Goal: Task Accomplishment & Management: Manage account settings

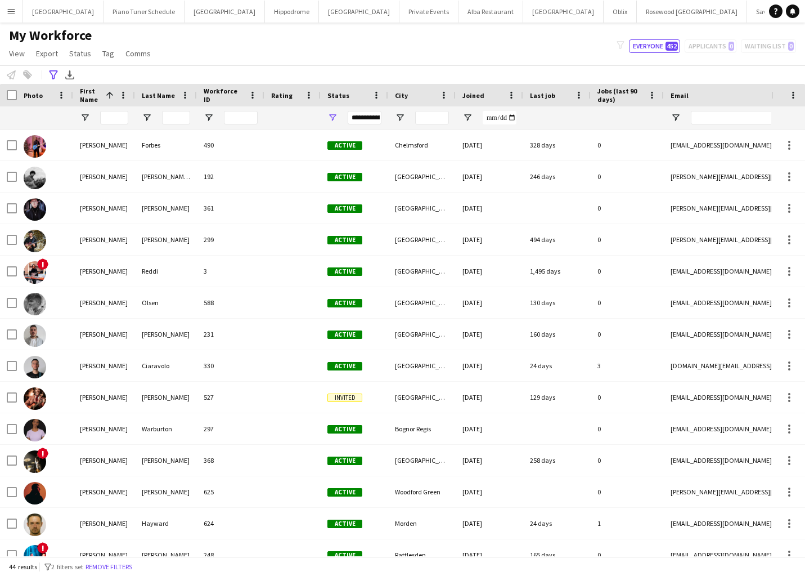
click at [5, 11] on button "Menu" at bounding box center [11, 11] width 23 height 23
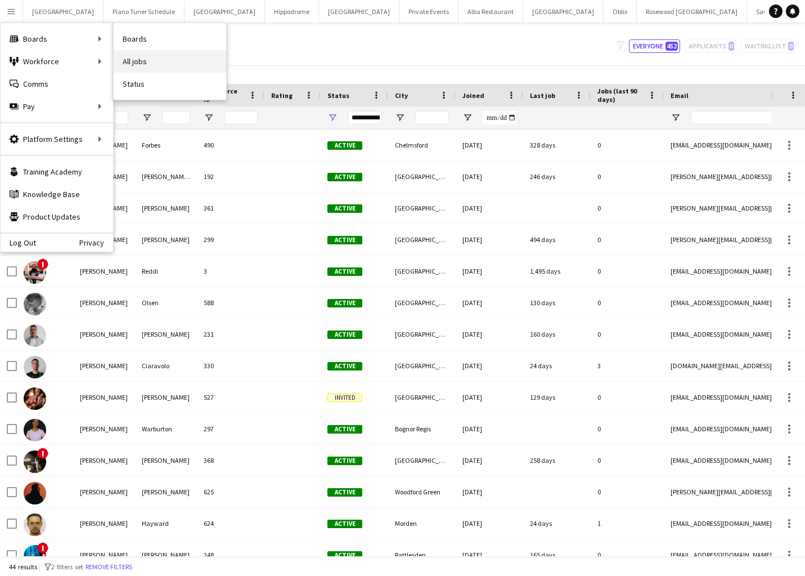
click at [152, 54] on link "All jobs" at bounding box center [170, 61] width 113 height 23
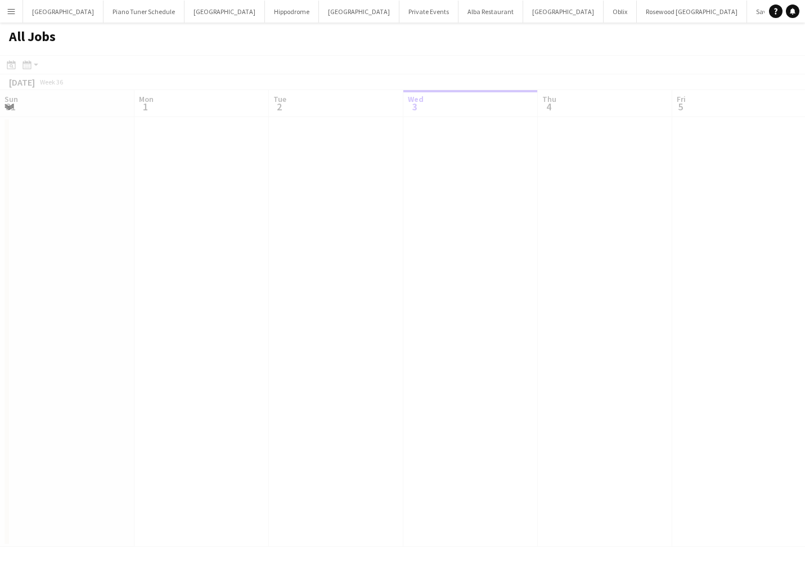
scroll to position [0, 269]
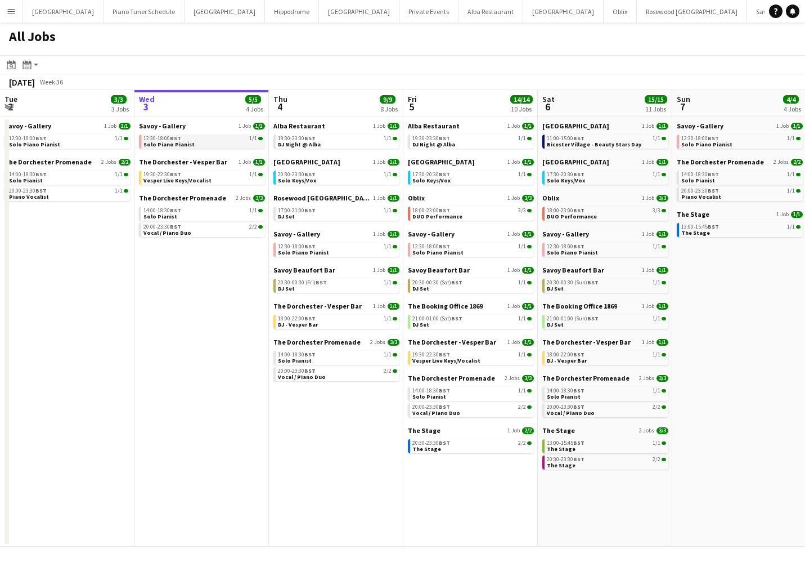
click at [193, 145] on link "12:30-18:00 BST 1/1 Solo Piano Pianist" at bounding box center [202, 140] width 119 height 13
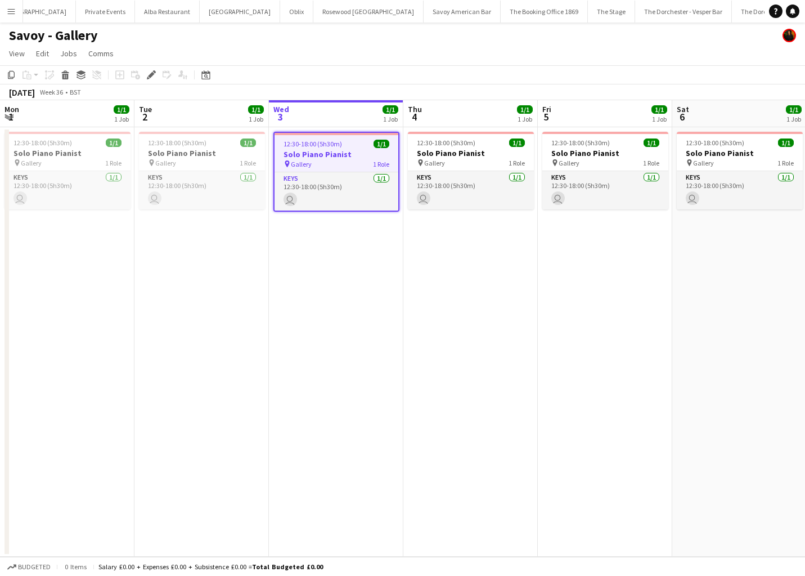
scroll to position [0, 387]
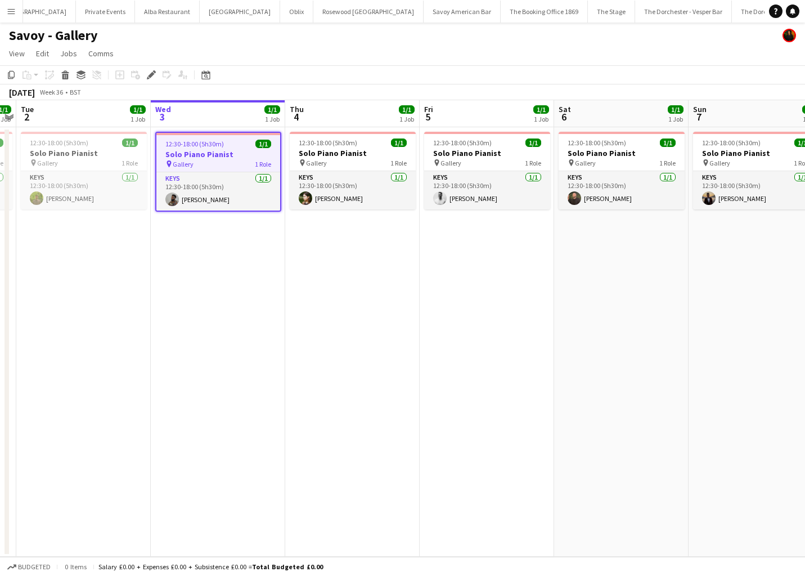
click at [13, 11] on app-icon "Menu" at bounding box center [11, 11] width 9 height 9
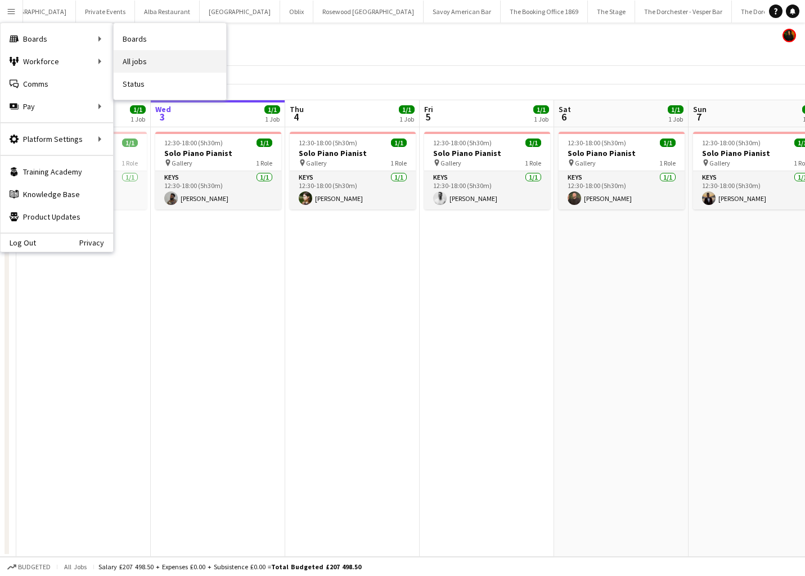
click at [145, 53] on link "All jobs" at bounding box center [170, 61] width 113 height 23
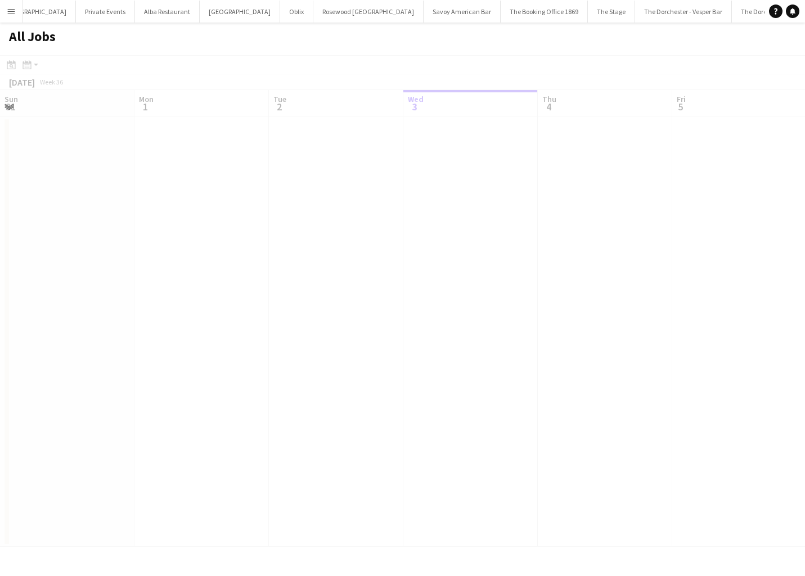
scroll to position [0, 269]
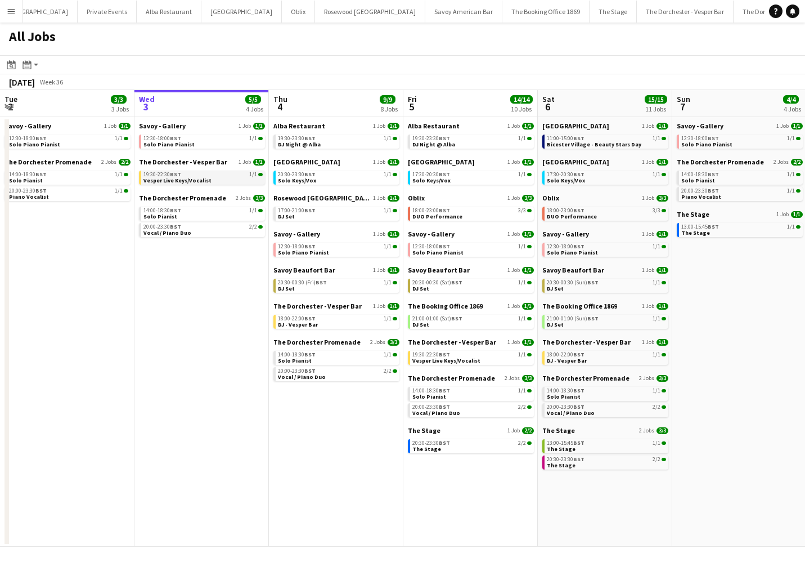
click at [216, 181] on link "19:30-22:30 BST 1/1 Vesper Live Keys/Vocalist" at bounding box center [202, 176] width 119 height 13
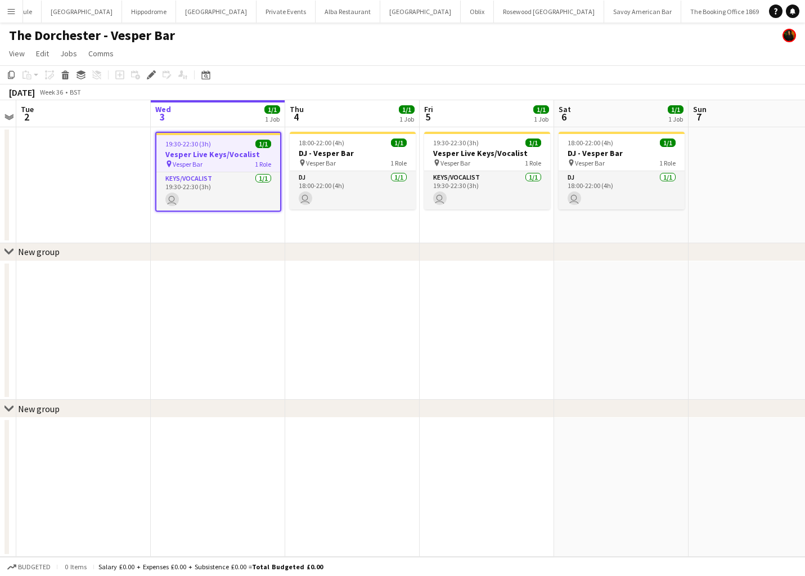
scroll to position [0, 155]
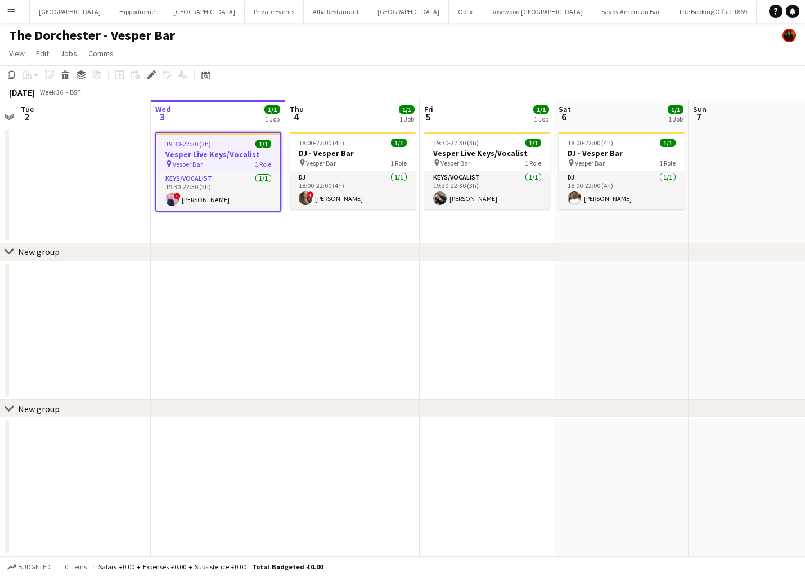
click at [7, 12] on app-icon "Menu" at bounding box center [11, 11] width 9 height 9
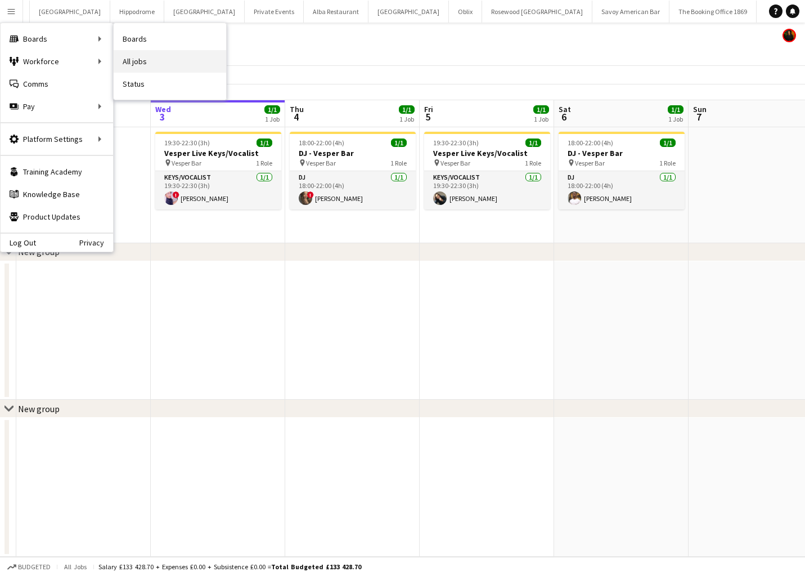
click at [141, 62] on link "All jobs" at bounding box center [170, 61] width 113 height 23
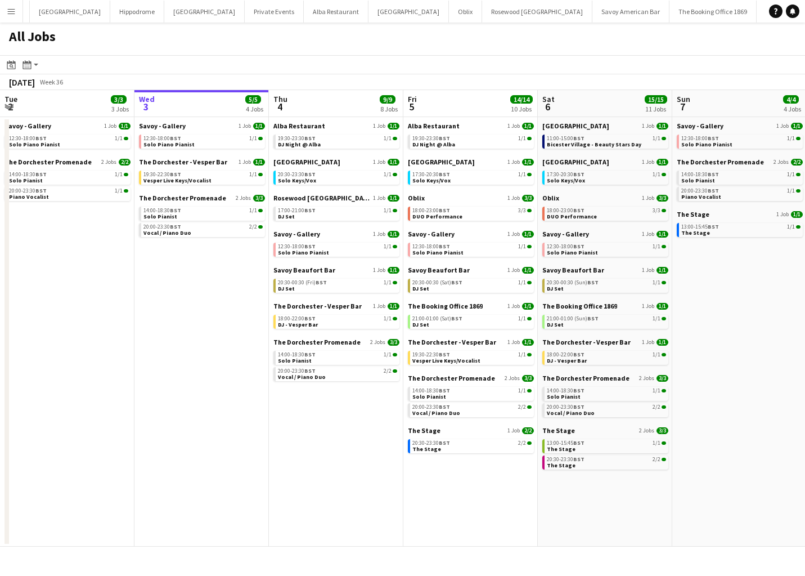
scroll to position [0, 271]
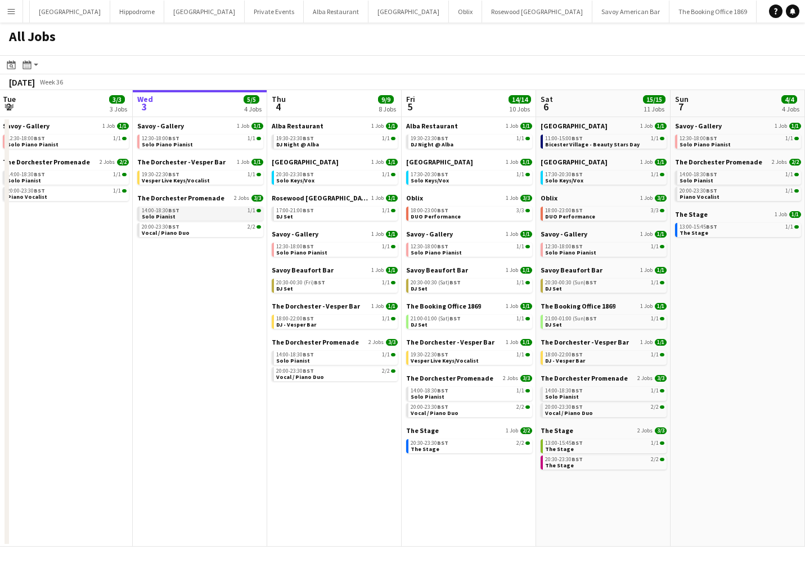
click at [204, 209] on div "14:00-18:30 BST 1/1" at bounding box center [201, 211] width 119 height 6
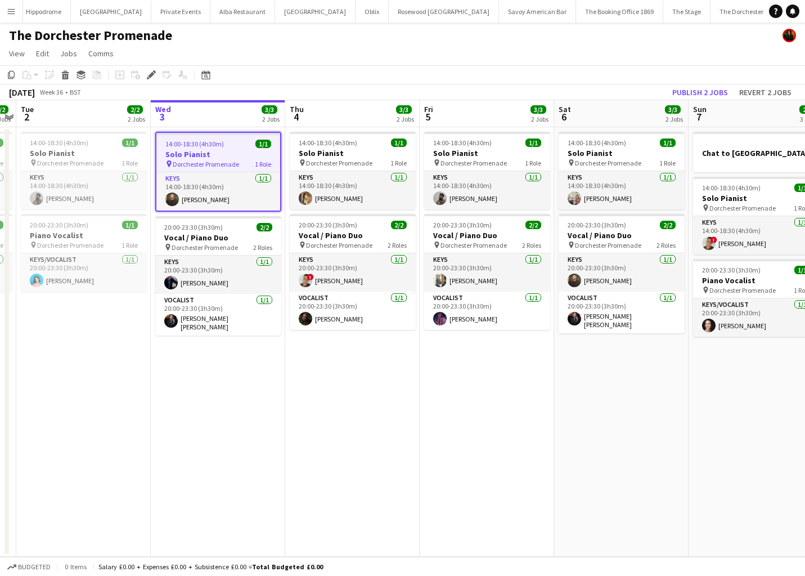
scroll to position [0, 250]
click at [16, 20] on button "Menu" at bounding box center [11, 11] width 23 height 23
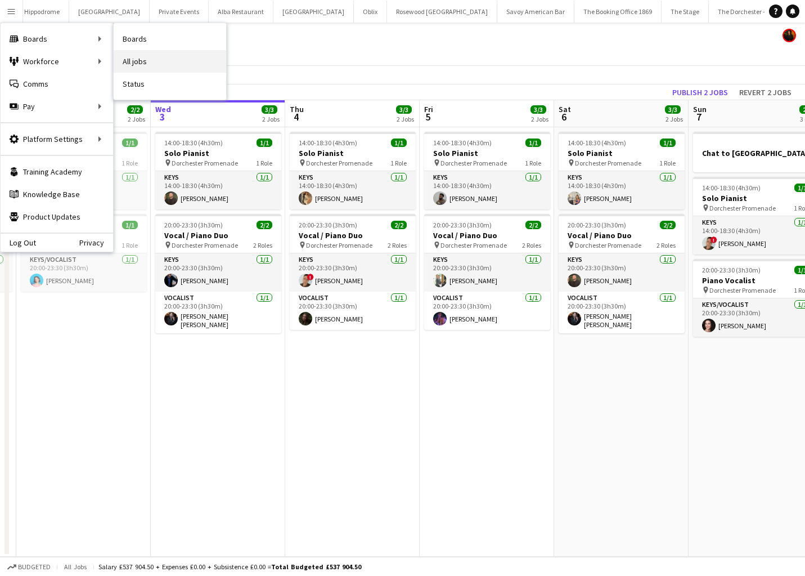
click at [125, 62] on link "All jobs" at bounding box center [170, 61] width 113 height 23
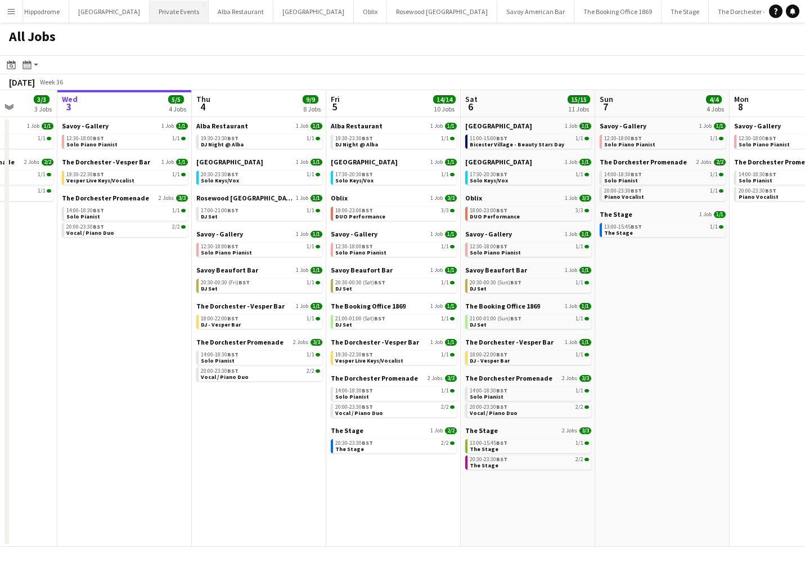
scroll to position [0, 365]
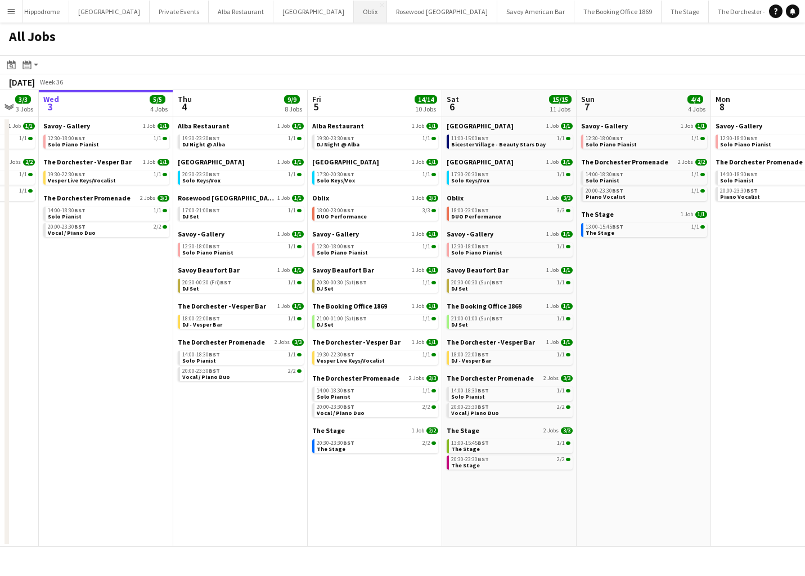
click at [354, 12] on button "Oblix Close" at bounding box center [370, 12] width 33 height 22
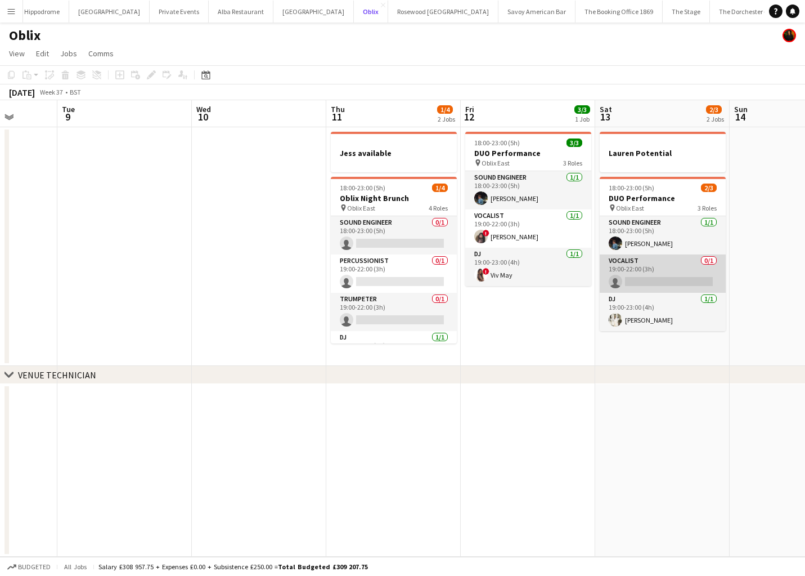
scroll to position [0, 348]
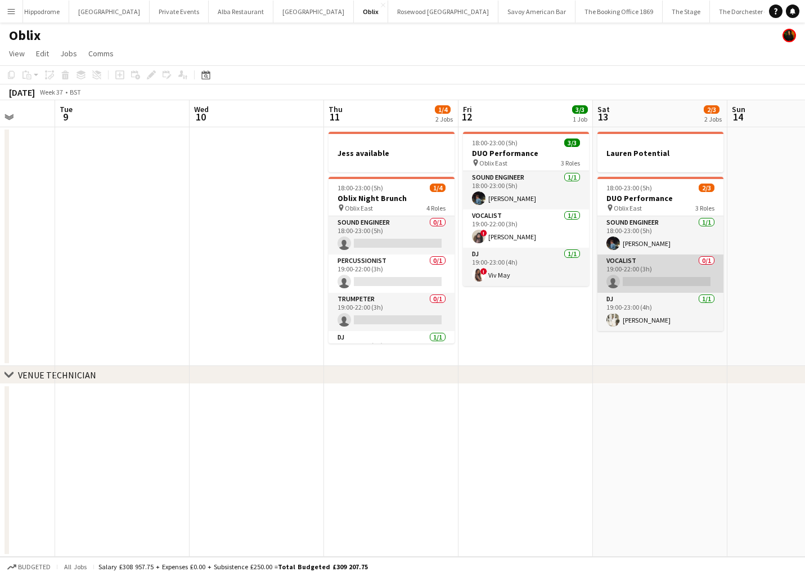
click at [664, 264] on app-card-role "Vocalist 0/1 19:00-22:00 (3h) single-neutral-actions" at bounding box center [660, 273] width 126 height 38
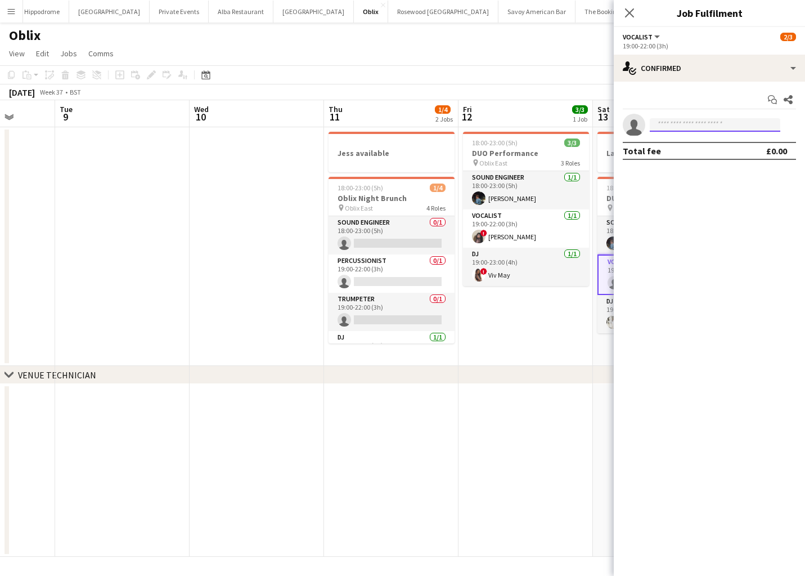
click at [702, 125] on input at bounding box center [715, 125] width 131 height 14
type input "******"
click at [692, 143] on span "Lauren Williams" at bounding box center [691, 141] width 65 height 10
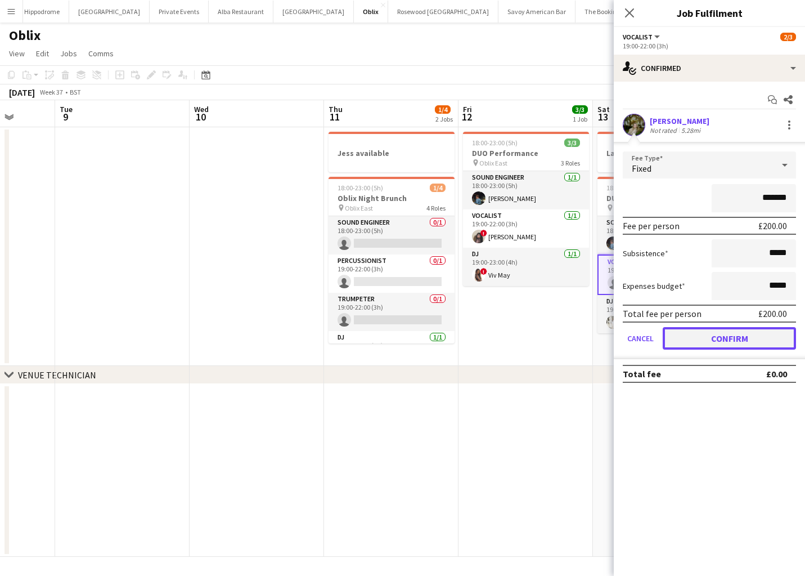
click at [689, 334] on button "Confirm" at bounding box center [729, 338] width 133 height 23
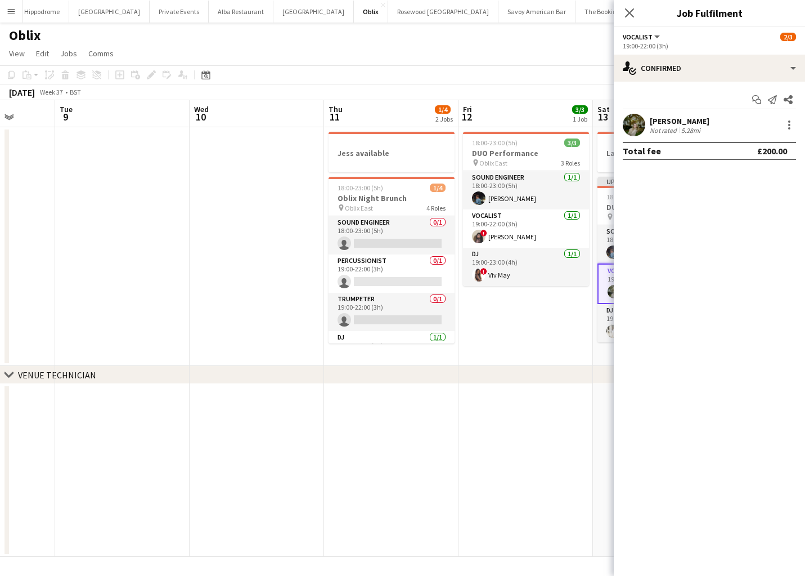
click at [519, 322] on app-date-cell "18:00-23:00 (5h) 3/3 DUO Performance pin Oblix East 3 Roles Sound Engineer 1/1 …" at bounding box center [526, 246] width 134 height 239
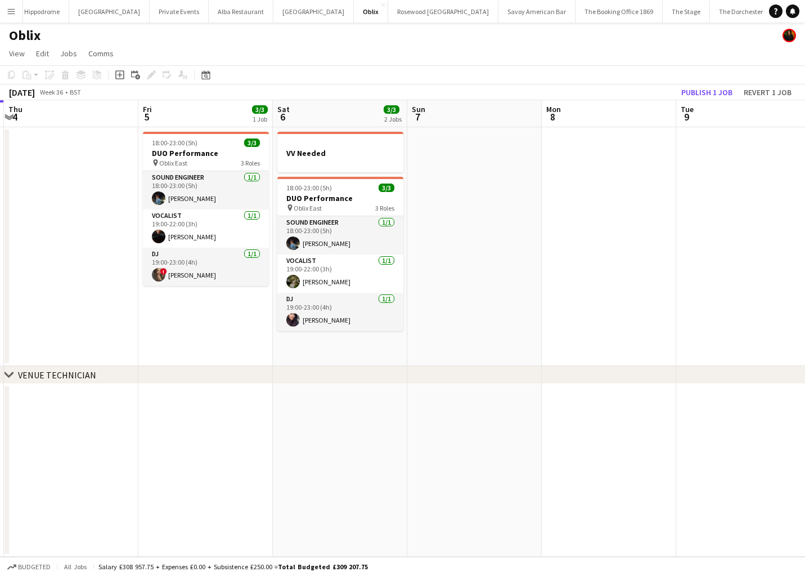
scroll to position [0, 306]
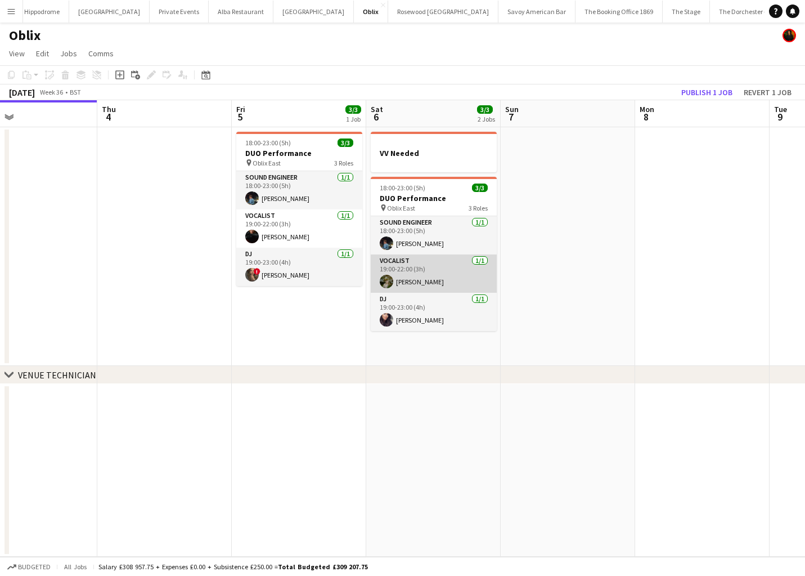
click at [433, 272] on app-card-role "Vocalist 1/1 19:00-22:00 (3h) Lauren Williams" at bounding box center [434, 273] width 126 height 38
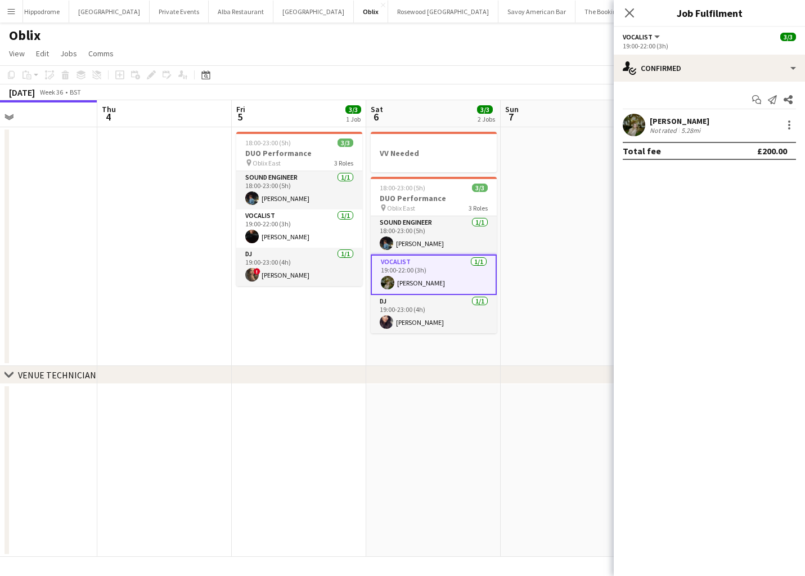
click at [524, 257] on app-date-cell at bounding box center [568, 246] width 134 height 239
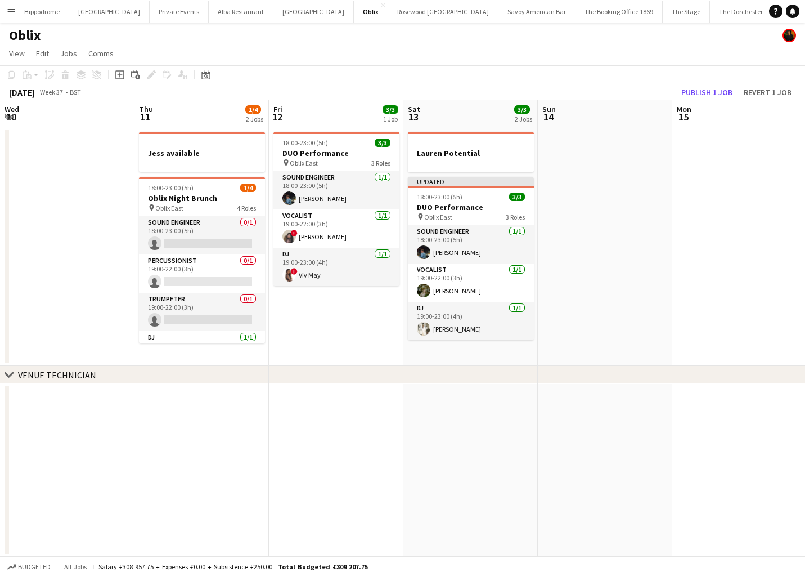
scroll to position [0, 406]
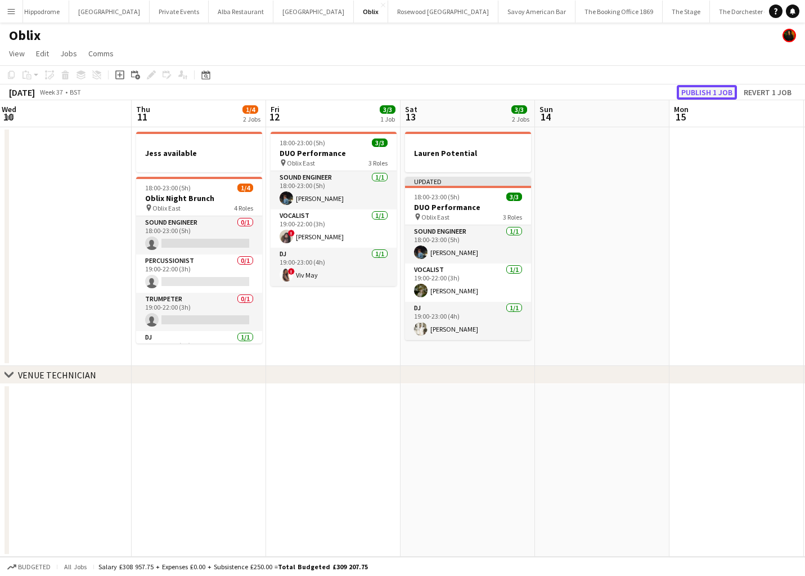
click at [707, 91] on button "Publish 1 job" at bounding box center [707, 92] width 60 height 15
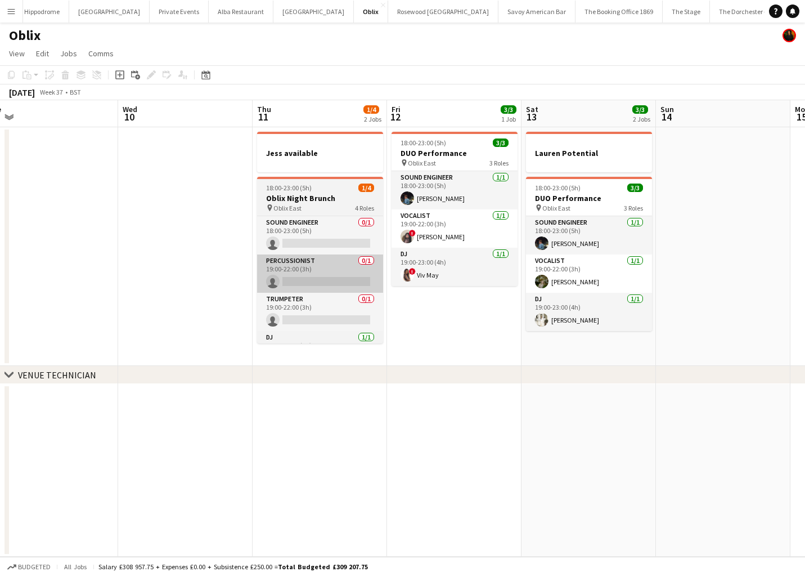
scroll to position [0, 424]
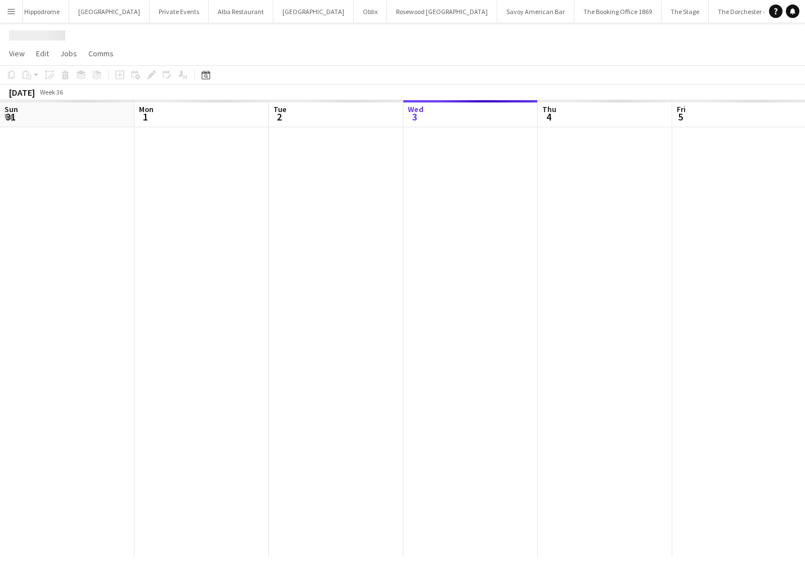
scroll to position [0, 269]
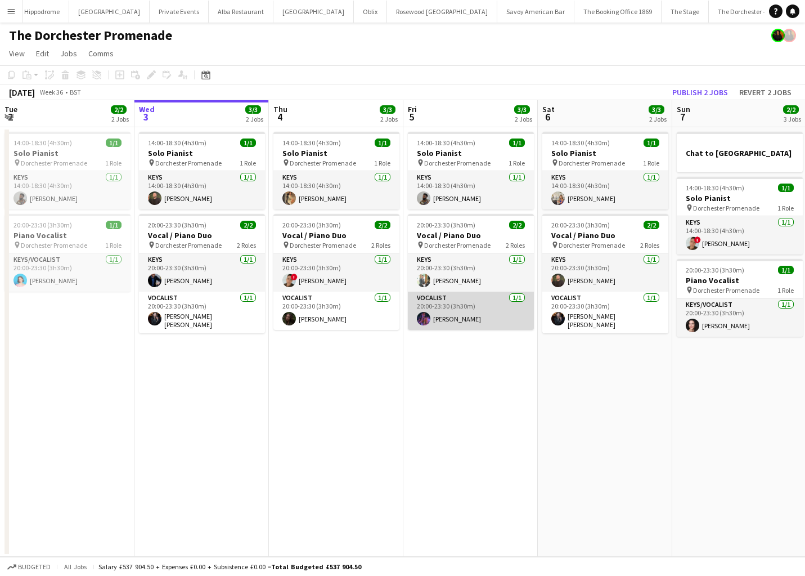
click at [462, 308] on app-card-role "Vocalist 1/1 20:00-23:30 (3h30m) Shannon Crouch" at bounding box center [471, 310] width 126 height 38
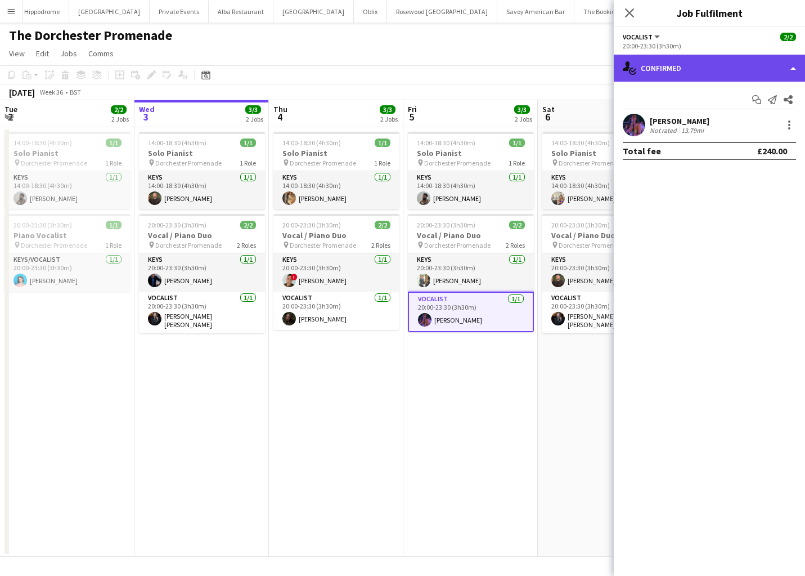
click at [738, 70] on div "single-neutral-actions-check-2 Confirmed" at bounding box center [709, 68] width 191 height 27
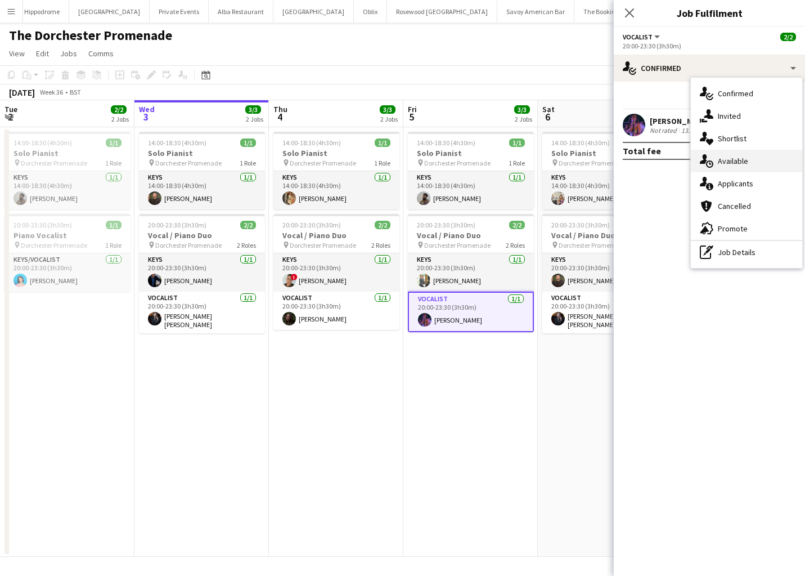
click at [740, 160] on span "Available" at bounding box center [733, 161] width 30 height 10
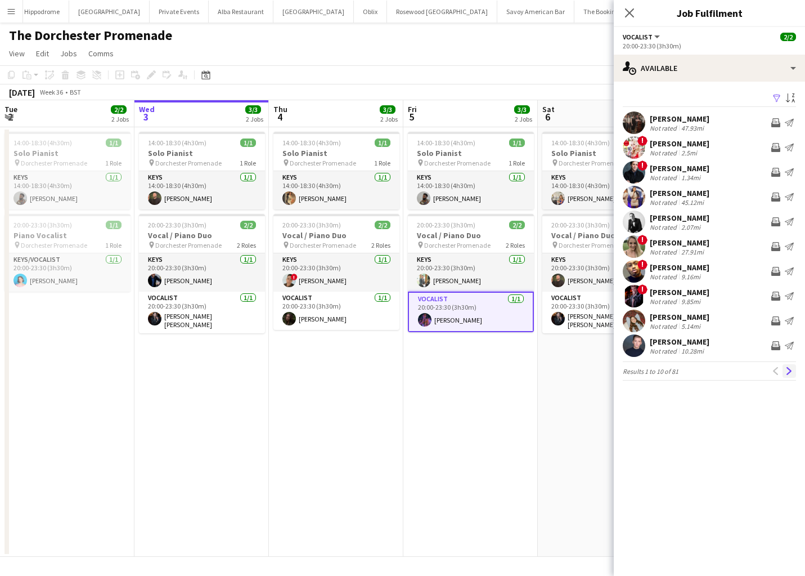
click at [796, 372] on button "Next" at bounding box center [790, 371] width 14 height 14
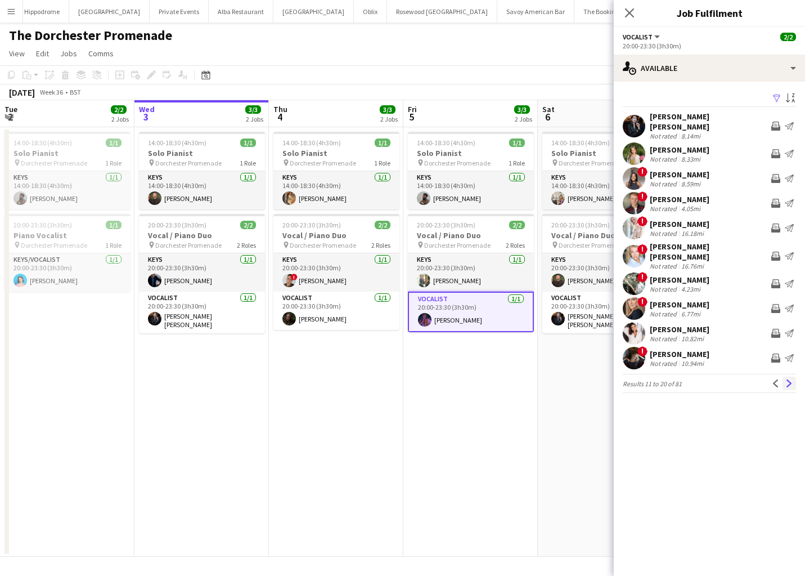
click at [792, 379] on app-icon "Next" at bounding box center [789, 383] width 8 height 8
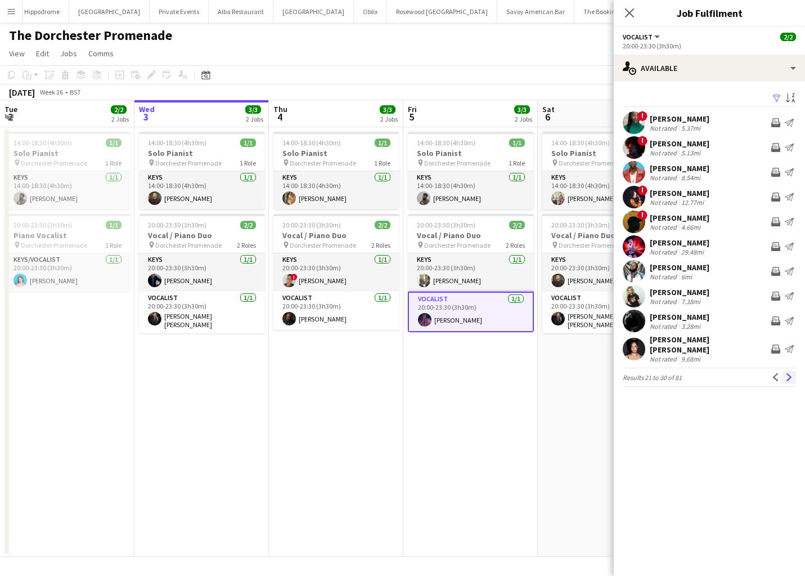
click at [792, 373] on app-icon "Next" at bounding box center [789, 377] width 8 height 8
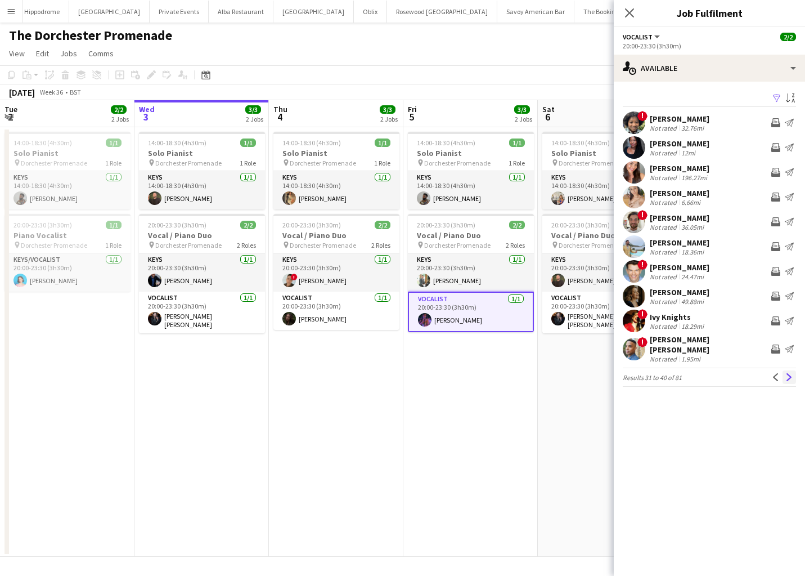
click at [791, 373] on app-icon "Next" at bounding box center [789, 377] width 8 height 8
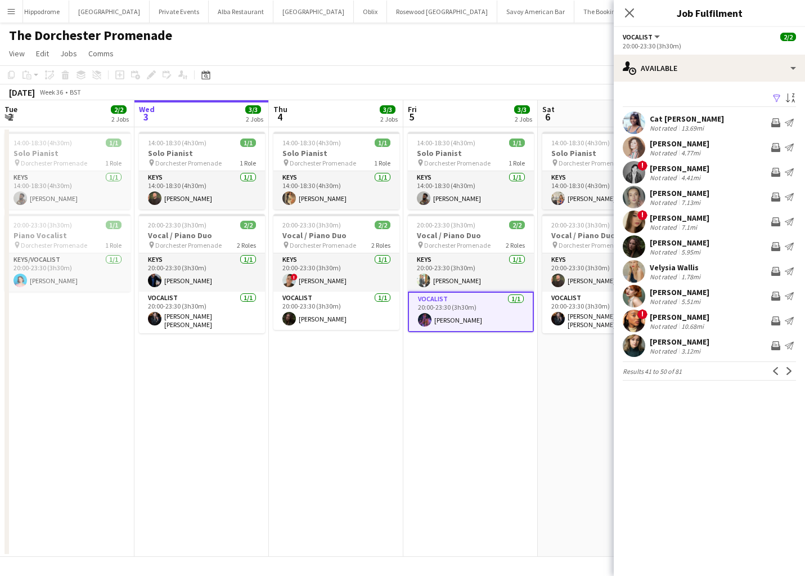
click at [791, 372] on app-icon "Next" at bounding box center [789, 371] width 8 height 8
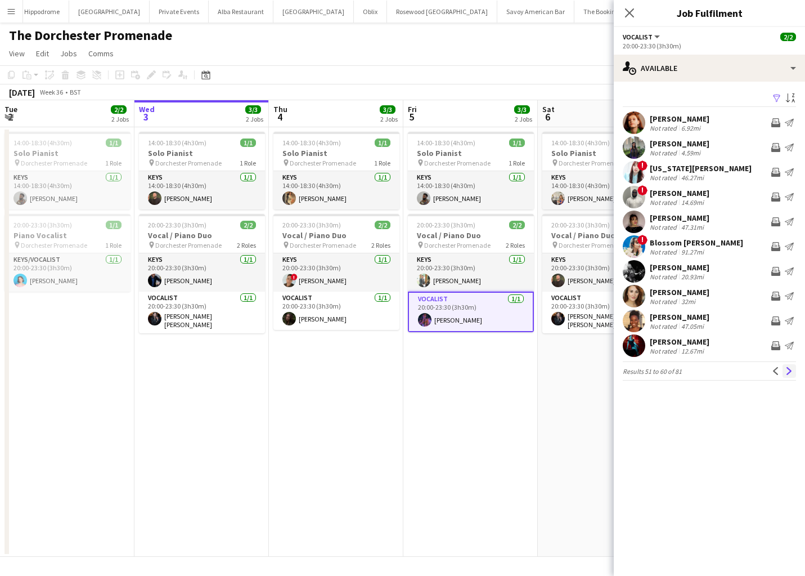
click at [790, 372] on app-icon "Next" at bounding box center [789, 371] width 8 height 8
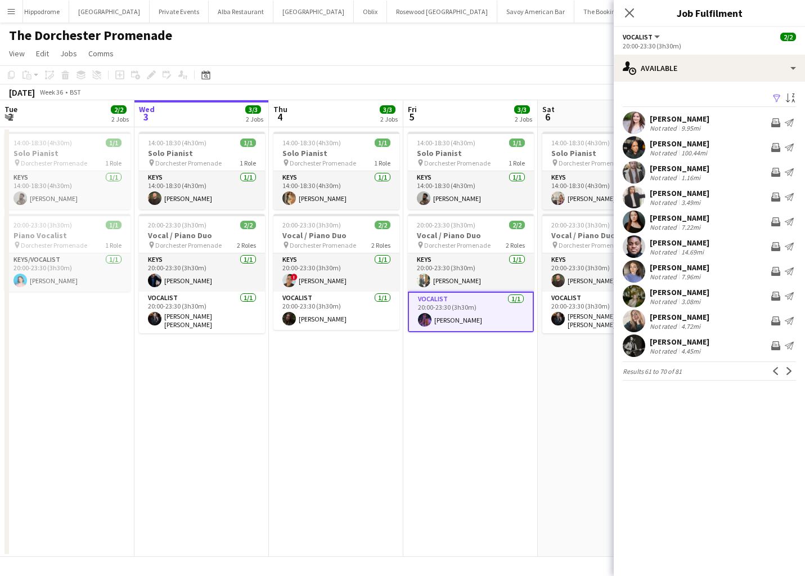
click at [790, 372] on app-icon "Next" at bounding box center [789, 371] width 8 height 8
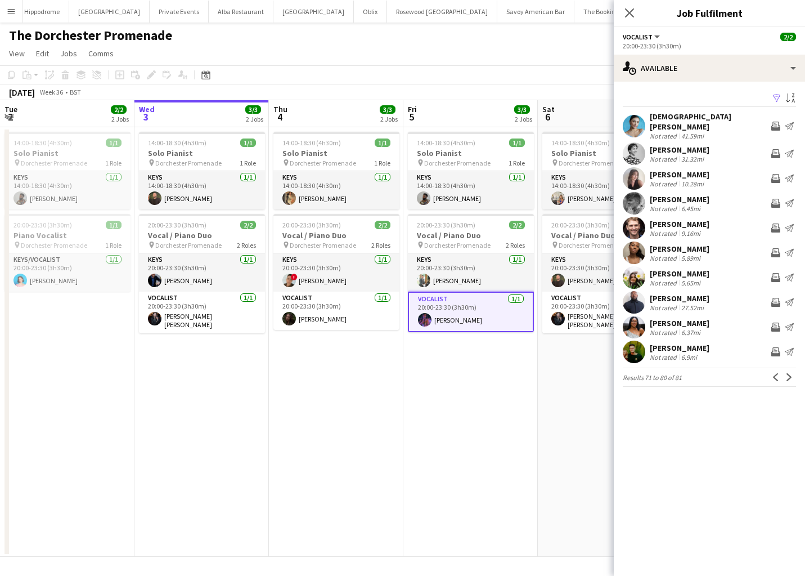
click at [790, 373] on app-icon "Next" at bounding box center [789, 377] width 8 height 8
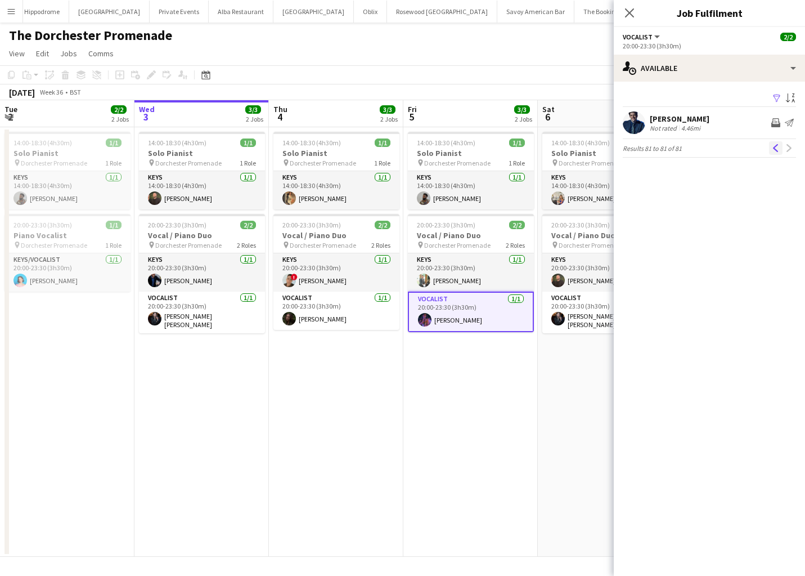
click at [774, 150] on app-icon "Previous" at bounding box center [776, 148] width 8 height 8
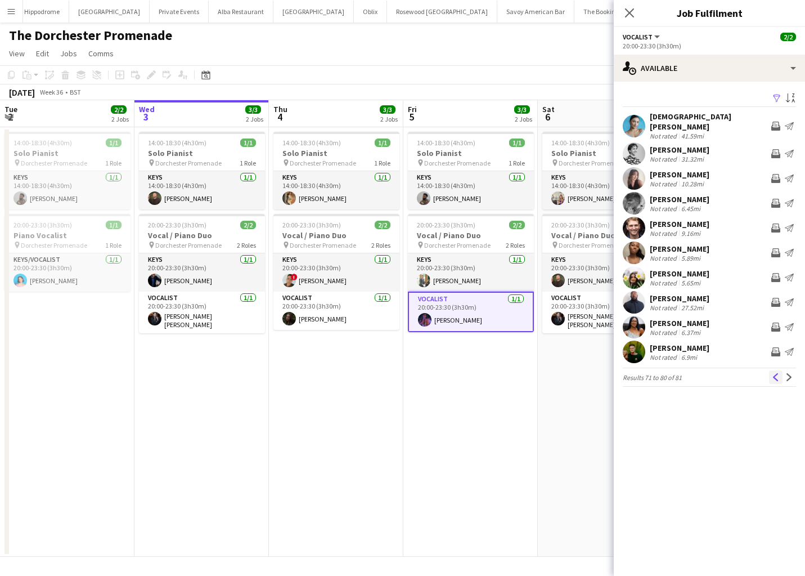
click at [777, 373] on app-icon "Previous" at bounding box center [776, 377] width 8 height 8
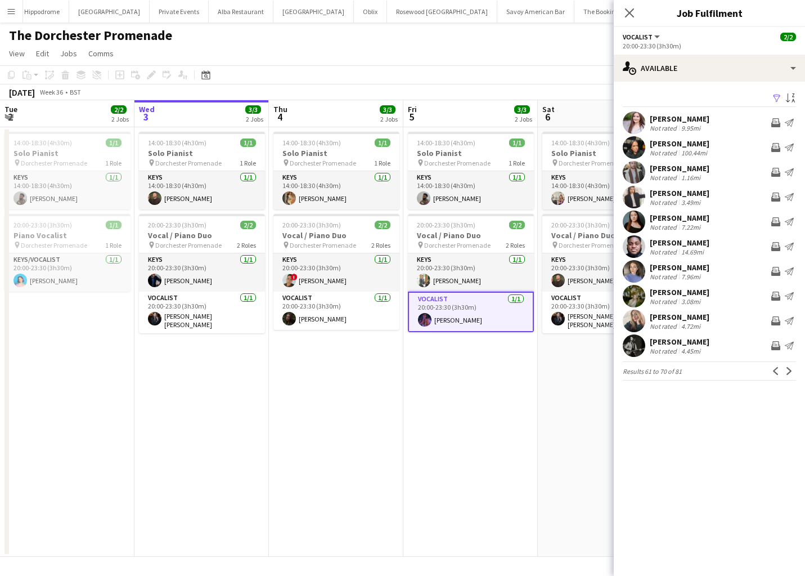
click at [777, 369] on app-icon "Previous" at bounding box center [776, 371] width 8 height 8
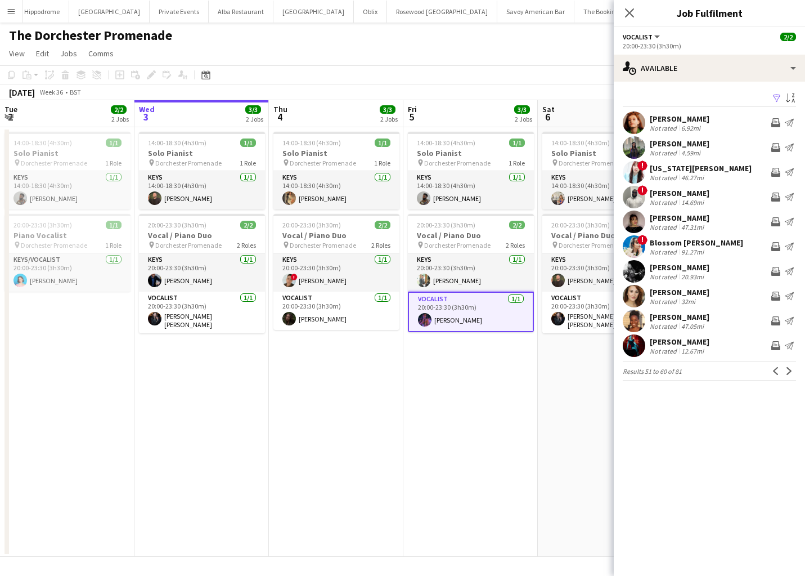
click at [777, 369] on app-icon "Previous" at bounding box center [776, 371] width 8 height 8
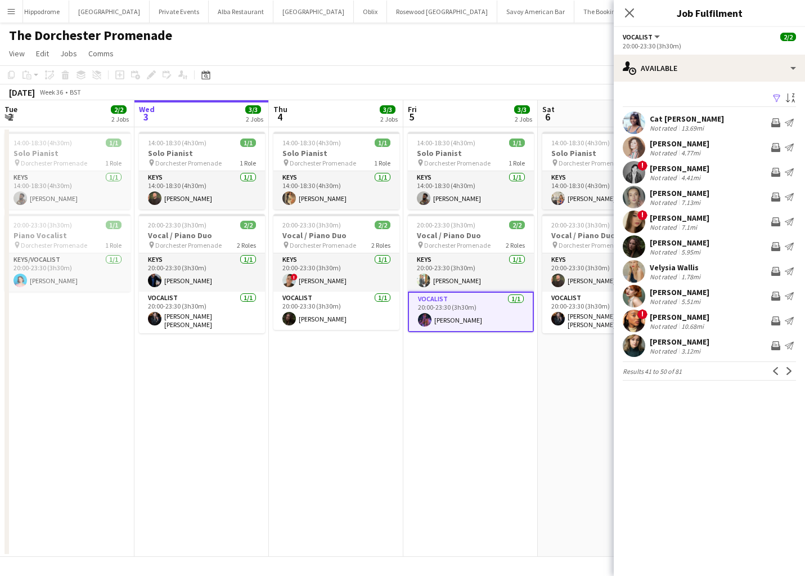
click at [777, 369] on app-icon "Previous" at bounding box center [776, 371] width 8 height 8
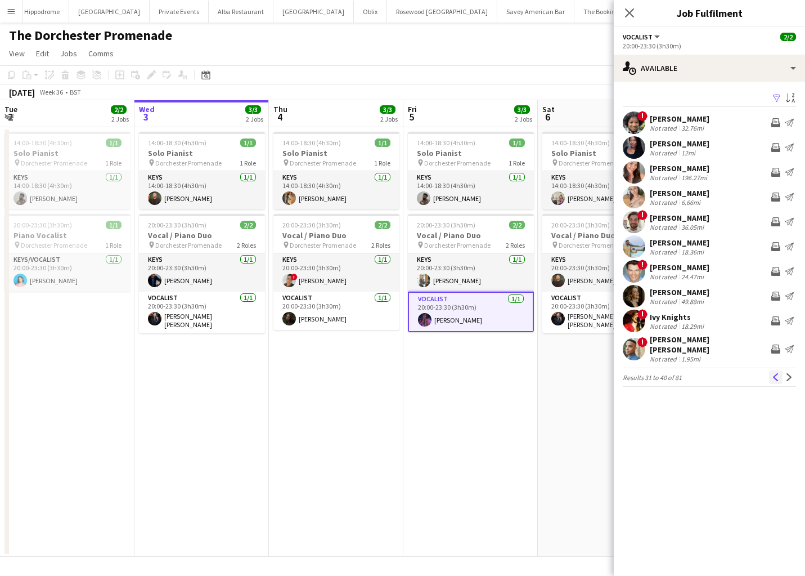
click at [772, 373] on app-icon "Previous" at bounding box center [776, 377] width 8 height 8
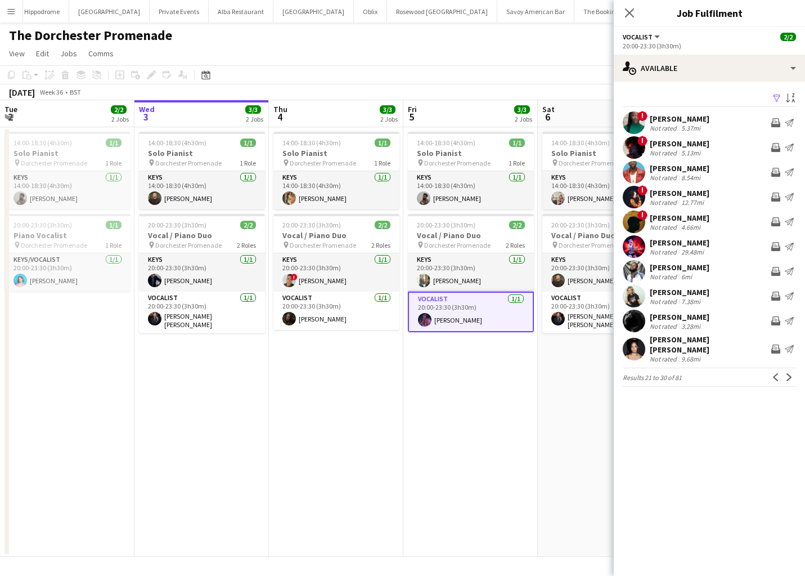
click at [772, 373] on app-icon "Previous" at bounding box center [776, 377] width 8 height 8
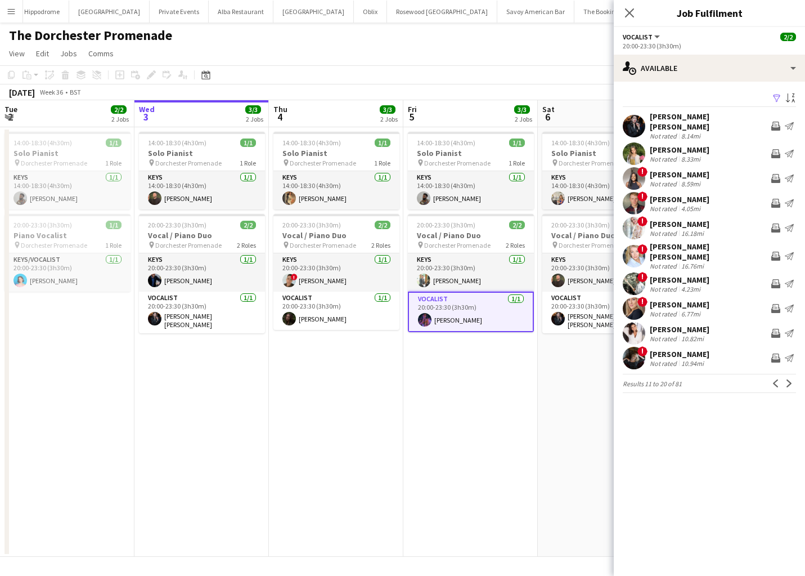
click at [772, 379] on app-icon "Previous" at bounding box center [776, 383] width 8 height 8
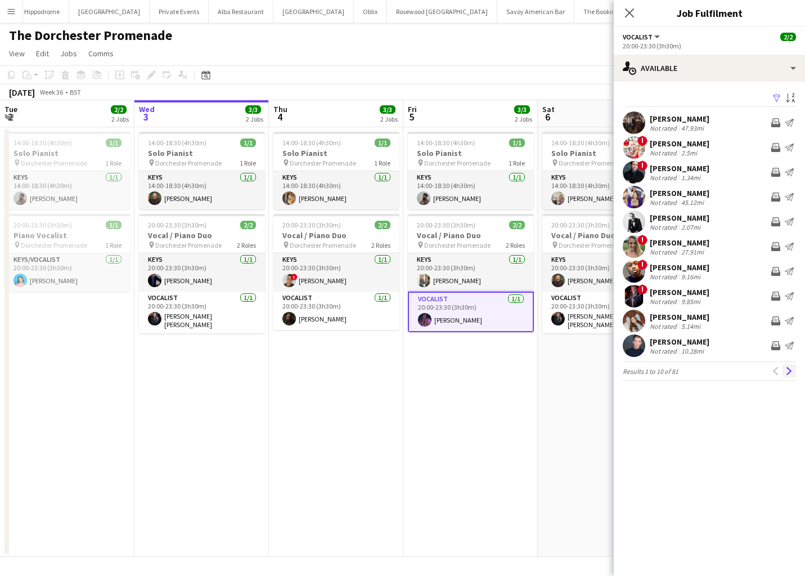
click at [791, 371] on app-icon "Next" at bounding box center [789, 371] width 8 height 8
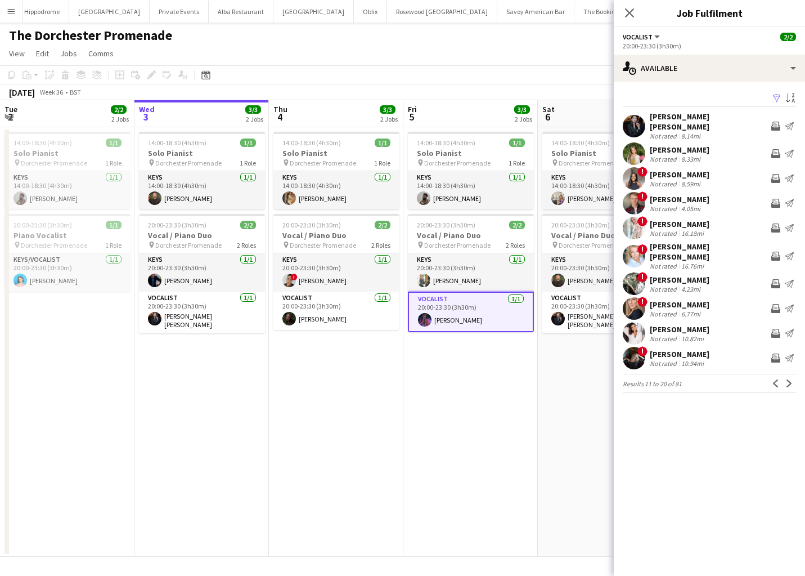
click at [791, 379] on app-icon "Next" at bounding box center [789, 383] width 8 height 8
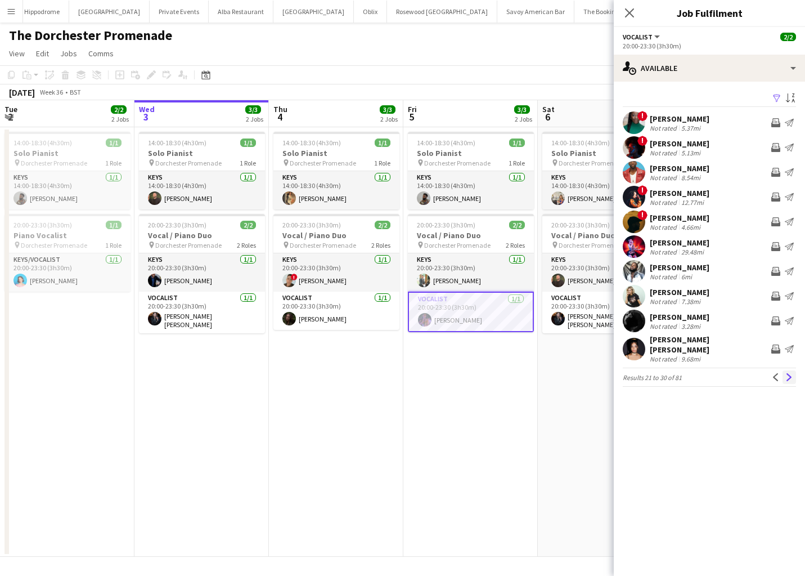
click at [792, 373] on app-icon "Next" at bounding box center [789, 377] width 8 height 8
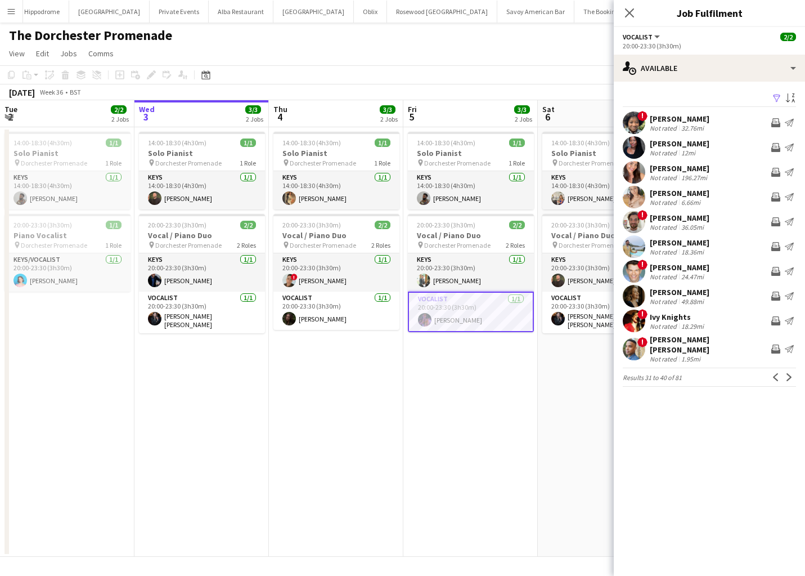
click at [792, 373] on app-icon "Next" at bounding box center [789, 377] width 8 height 8
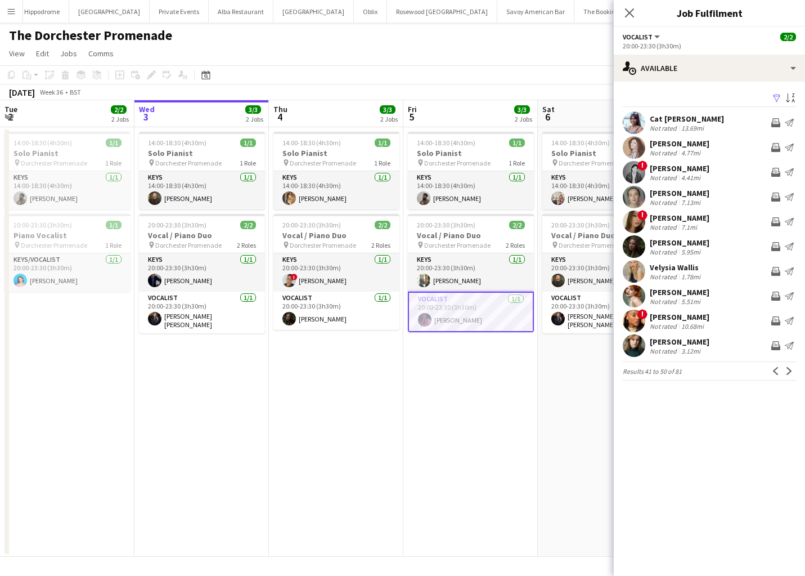
click at [792, 370] on app-icon "Next" at bounding box center [789, 371] width 8 height 8
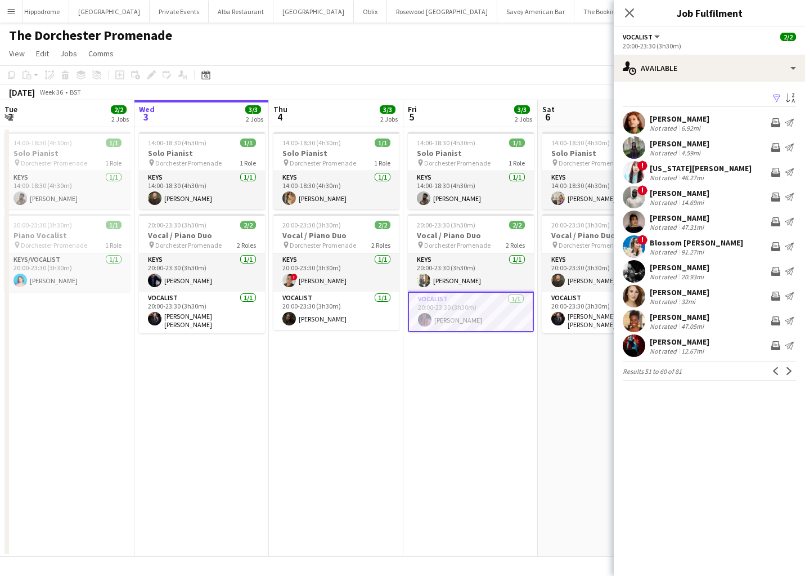
click at [792, 370] on app-icon "Next" at bounding box center [789, 371] width 8 height 8
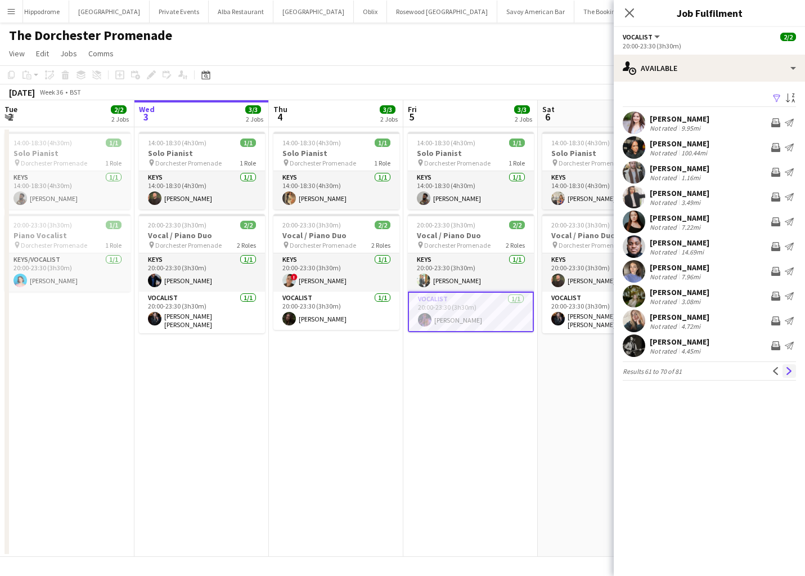
click at [789, 370] on app-icon "Next" at bounding box center [789, 371] width 8 height 8
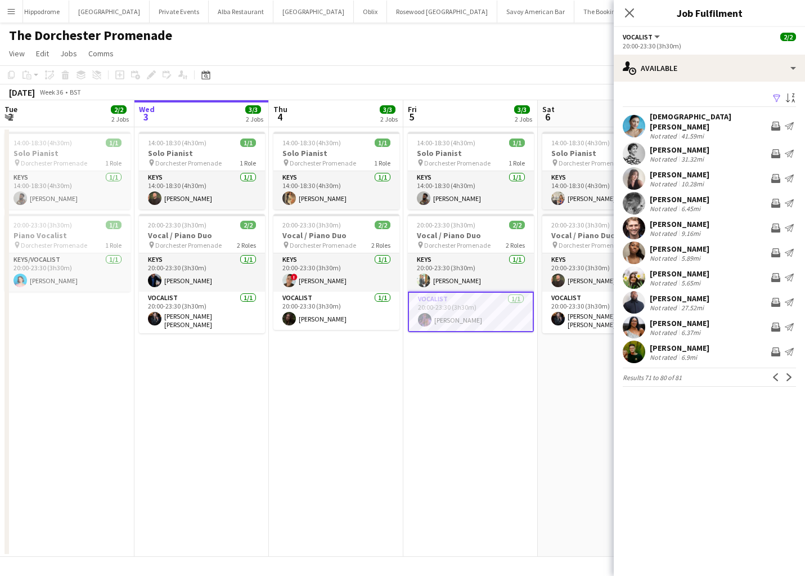
click at [789, 373] on app-icon "Next" at bounding box center [789, 377] width 8 height 8
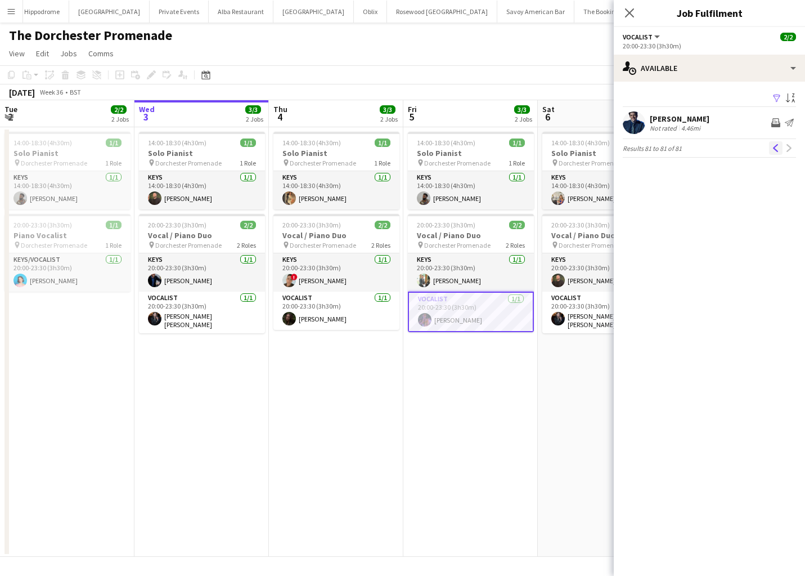
click at [769, 148] on button "Previous" at bounding box center [776, 148] width 14 height 14
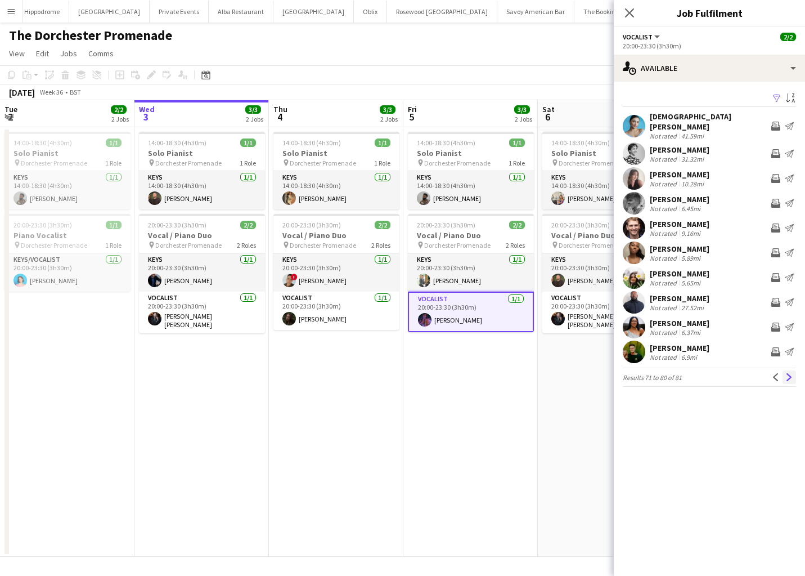
click at [793, 375] on button "Next" at bounding box center [790, 377] width 14 height 14
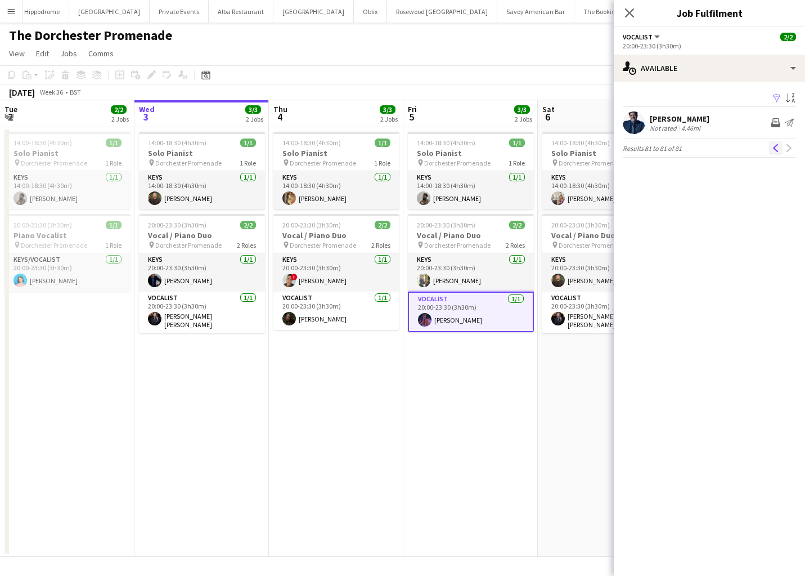
click at [770, 149] on button "Previous" at bounding box center [776, 148] width 14 height 14
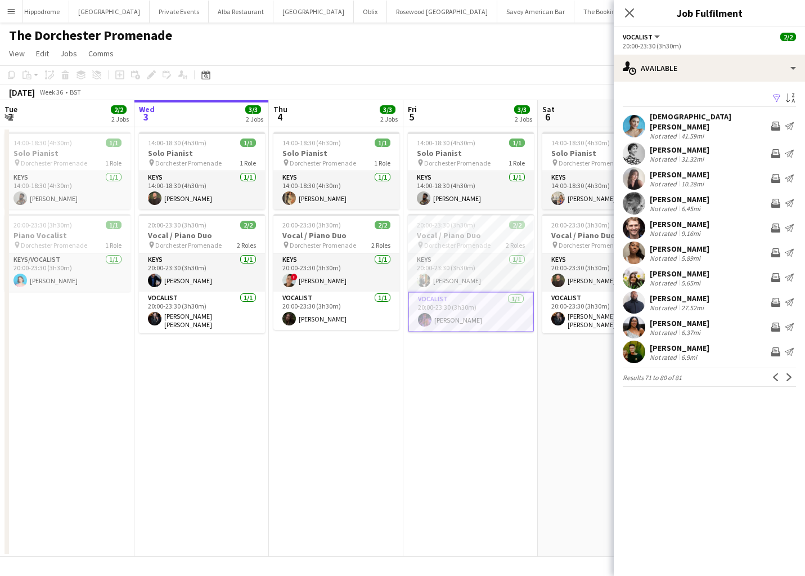
click at [448, 33] on div "The Dorchester Promenade" at bounding box center [402, 33] width 805 height 21
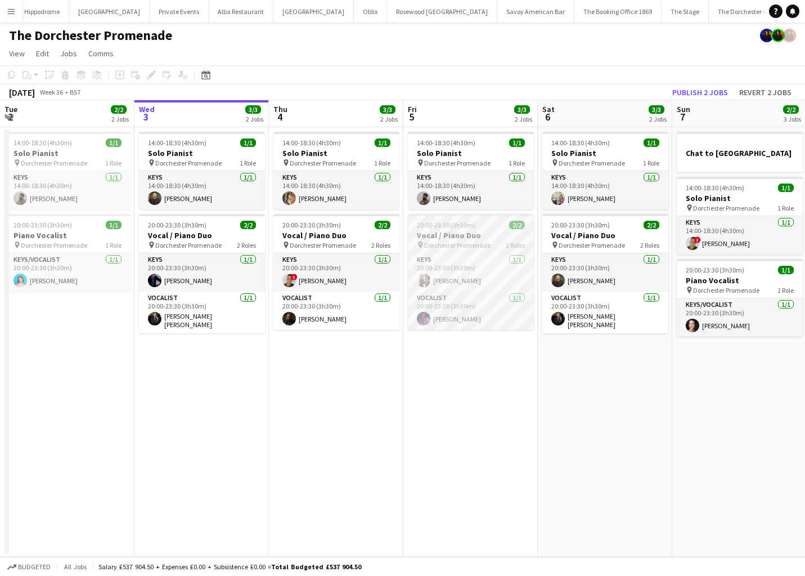
click at [480, 240] on div "pin Dorchester Promenade 2 Roles" at bounding box center [471, 244] width 126 height 9
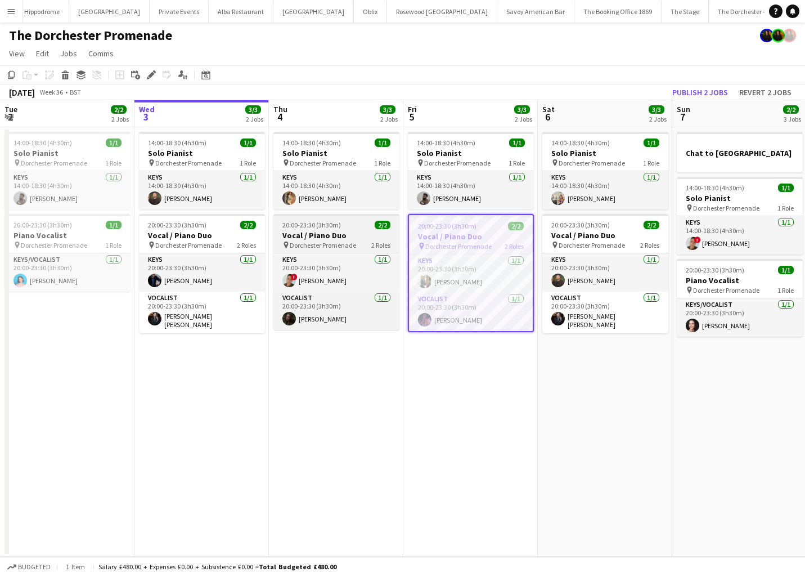
click at [334, 229] on app-job-card "20:00-23:30 (3h30m) 2/2 Vocal / Piano Duo pin Dorchester Promenade 2 Roles Keys…" at bounding box center [336, 272] width 126 height 116
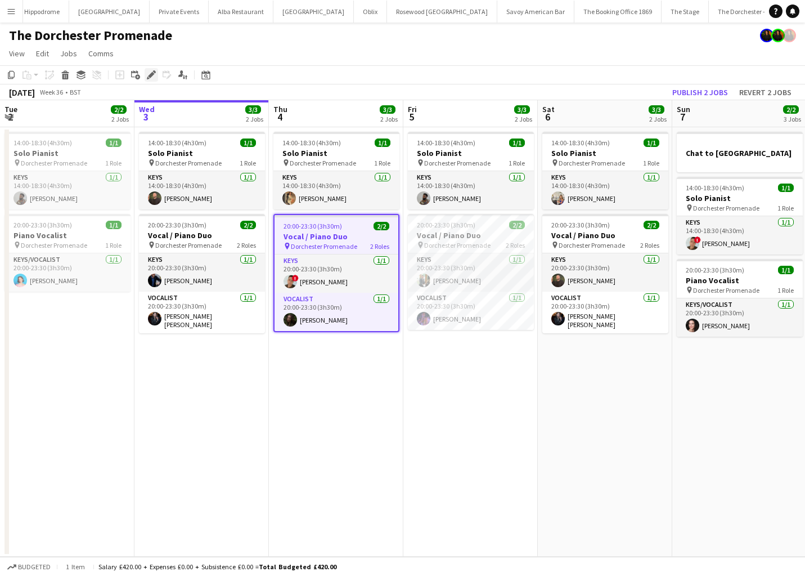
click at [154, 78] on icon "Edit" at bounding box center [151, 74] width 9 height 9
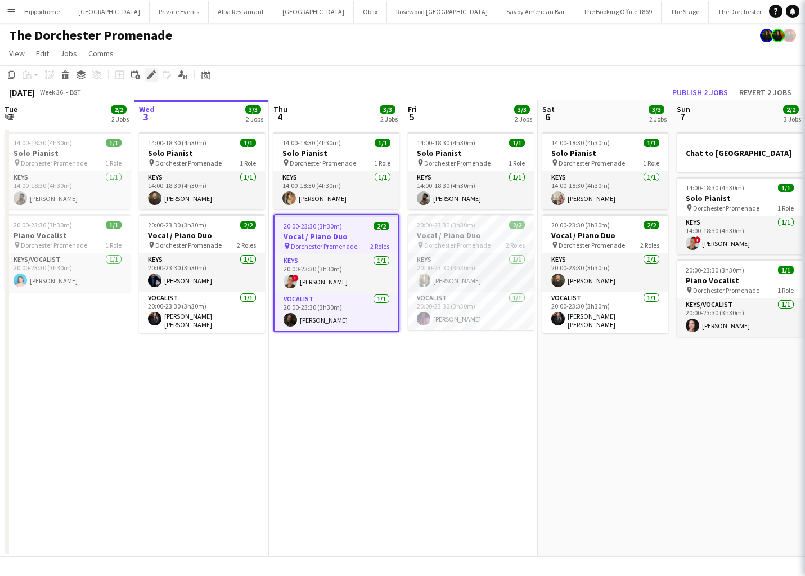
type input "**********"
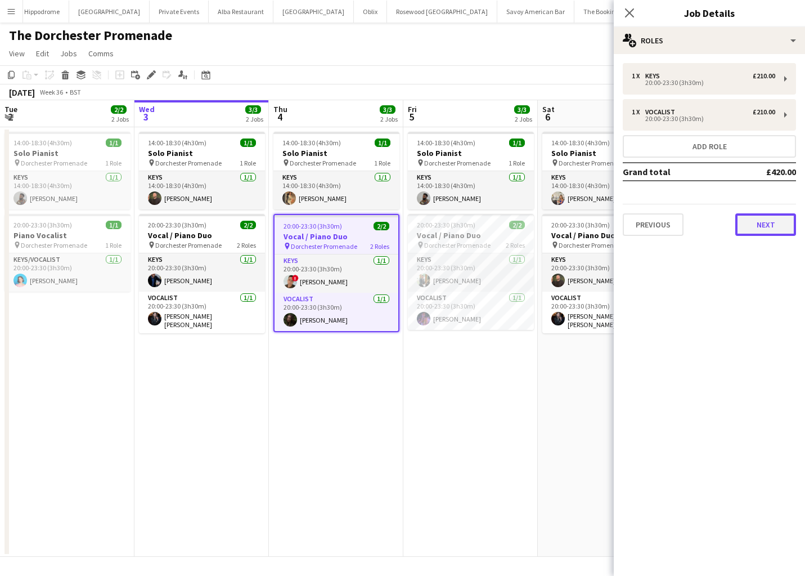
click at [769, 230] on button "Next" at bounding box center [765, 224] width 61 height 23
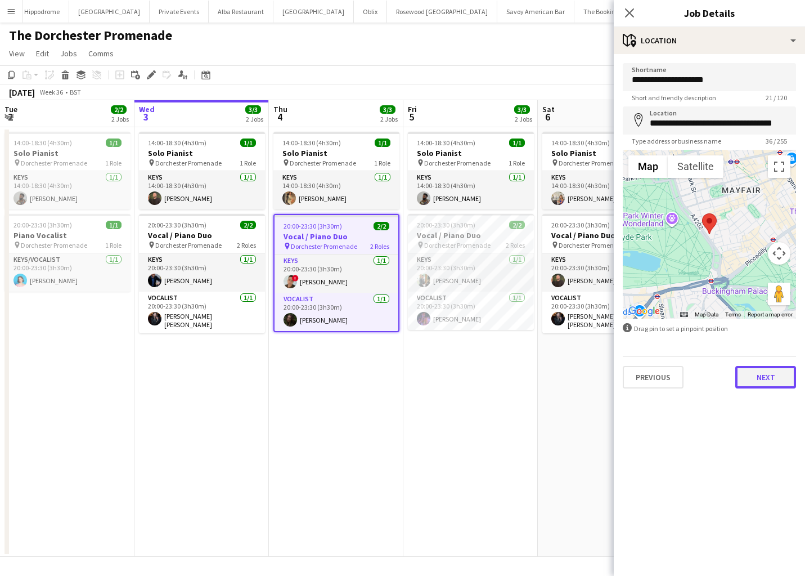
click at [778, 375] on button "Next" at bounding box center [765, 377] width 61 height 23
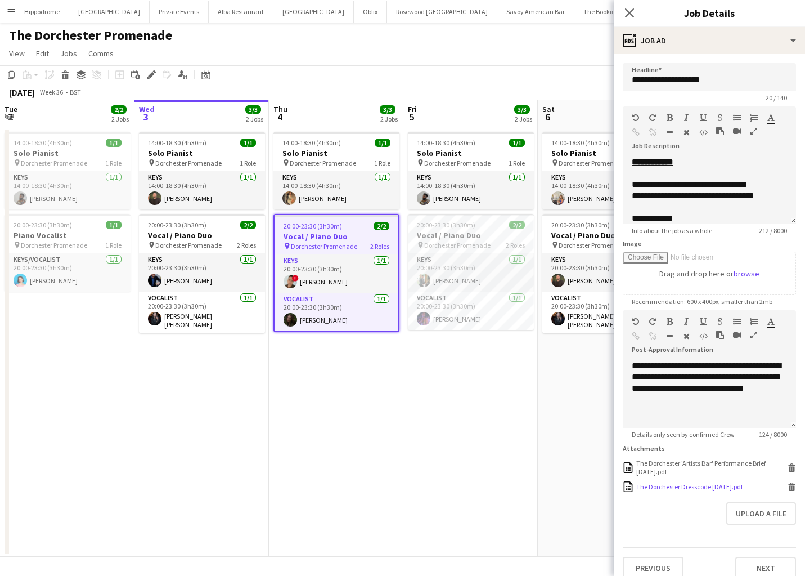
click at [714, 485] on div "The Dorchester Dresscode AUG 25.pdf" at bounding box center [689, 486] width 106 height 8
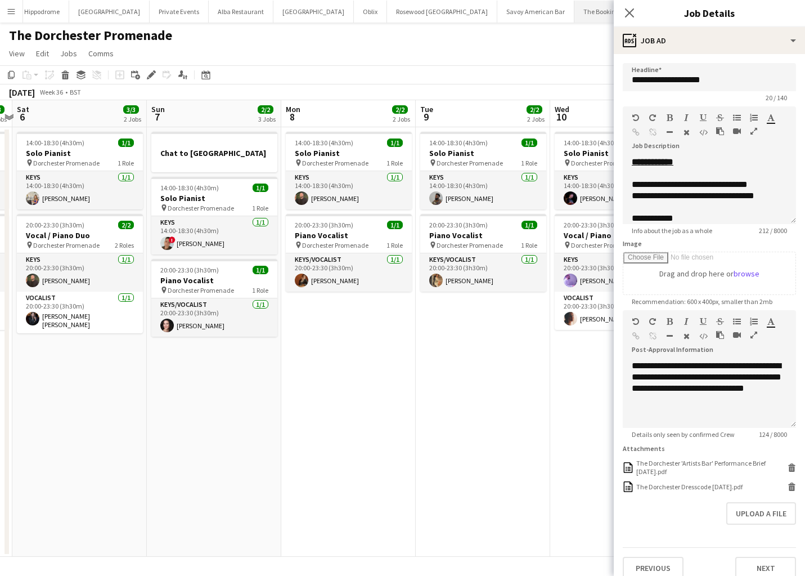
scroll to position [0, 392]
click at [709, 12] on button "The Dorchester - Vesper Bar Close" at bounding box center [757, 12] width 97 height 22
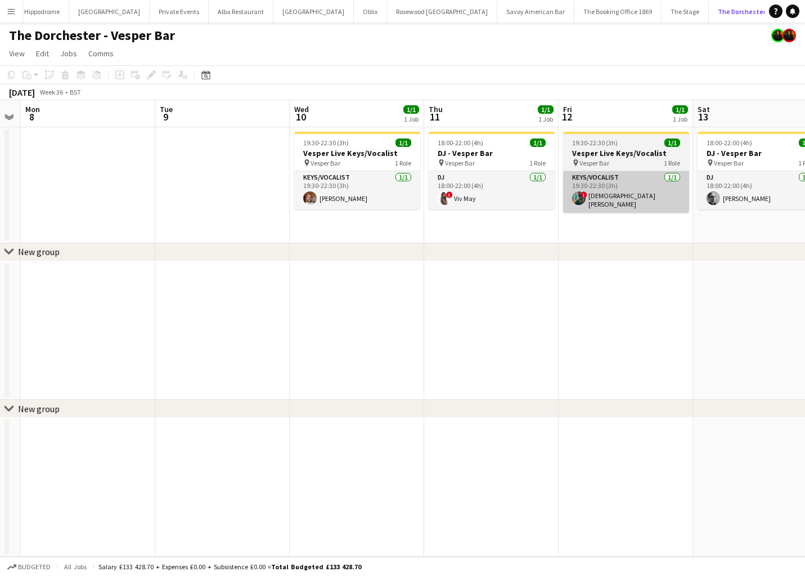
scroll to position [0, 400]
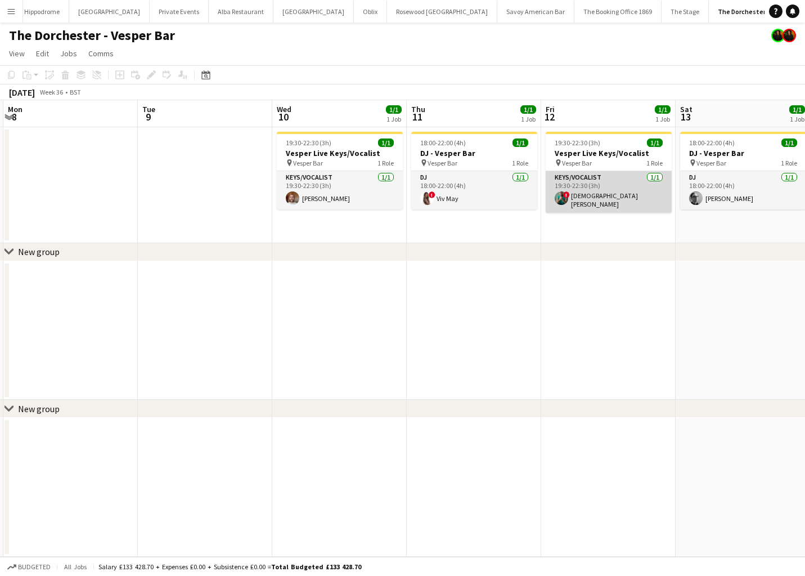
click at [606, 187] on app-card-role "Keys/Vocalist 1/1 19:30-22:30 (3h) ! Christian De-Gallerie" at bounding box center [609, 192] width 126 height 42
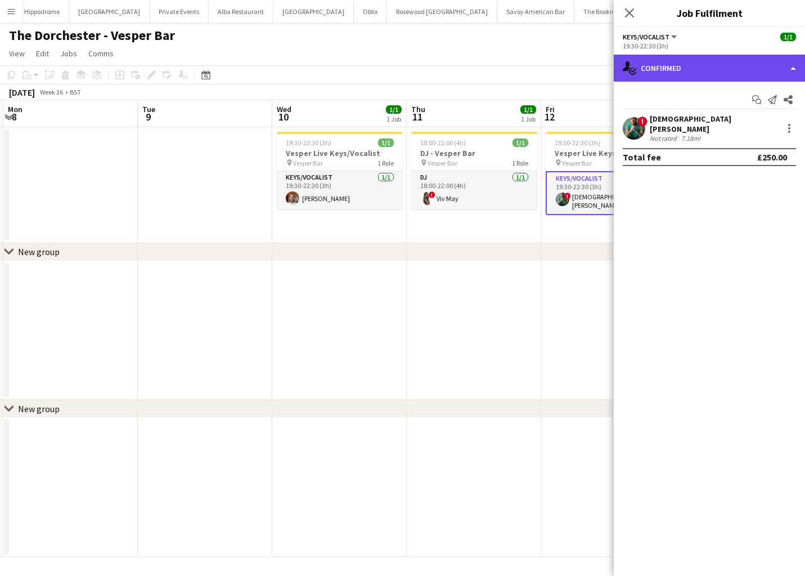
click at [718, 69] on div "single-neutral-actions-check-2 Confirmed" at bounding box center [709, 68] width 191 height 27
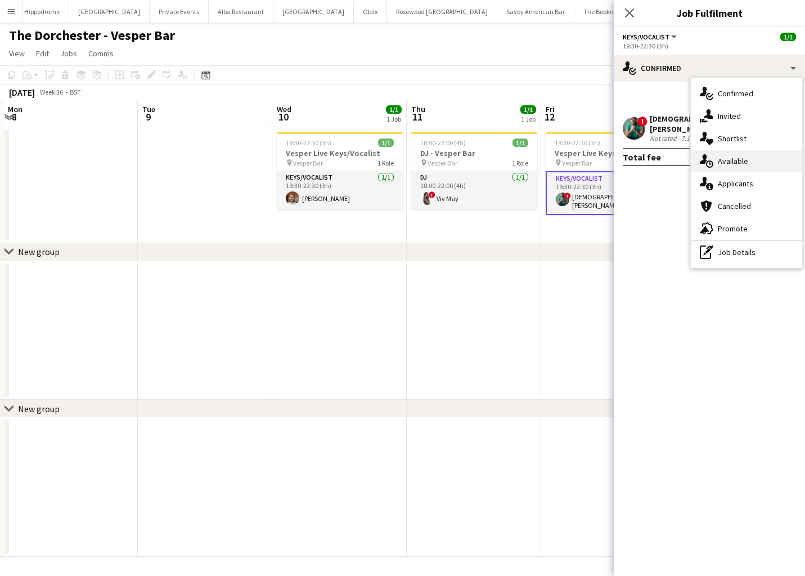
click at [738, 160] on span "Available" at bounding box center [733, 161] width 30 height 10
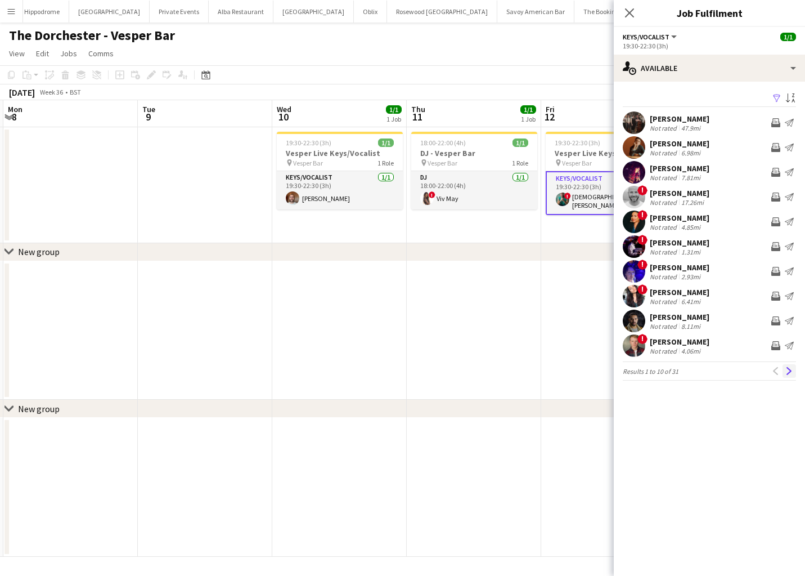
click at [790, 370] on app-icon "Next" at bounding box center [789, 371] width 8 height 8
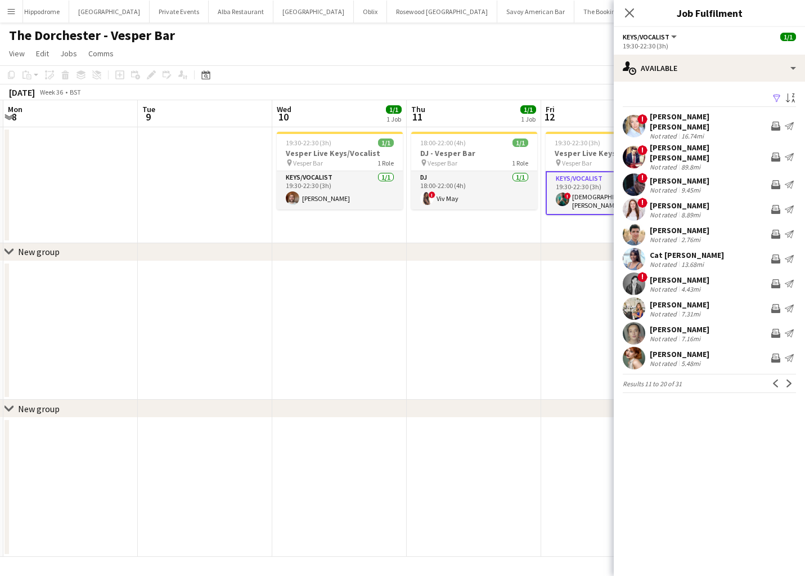
click at [790, 379] on app-icon "Next" at bounding box center [789, 383] width 8 height 8
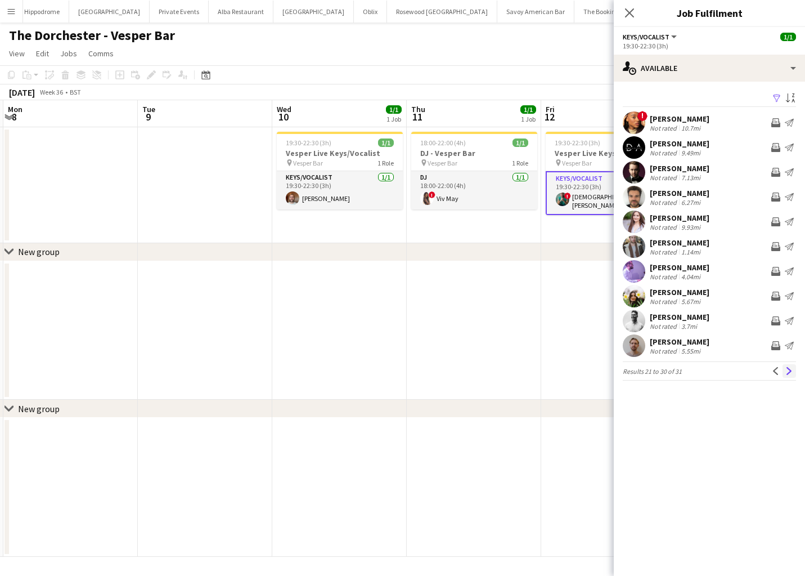
click at [790, 370] on app-icon "Next" at bounding box center [789, 371] width 8 height 8
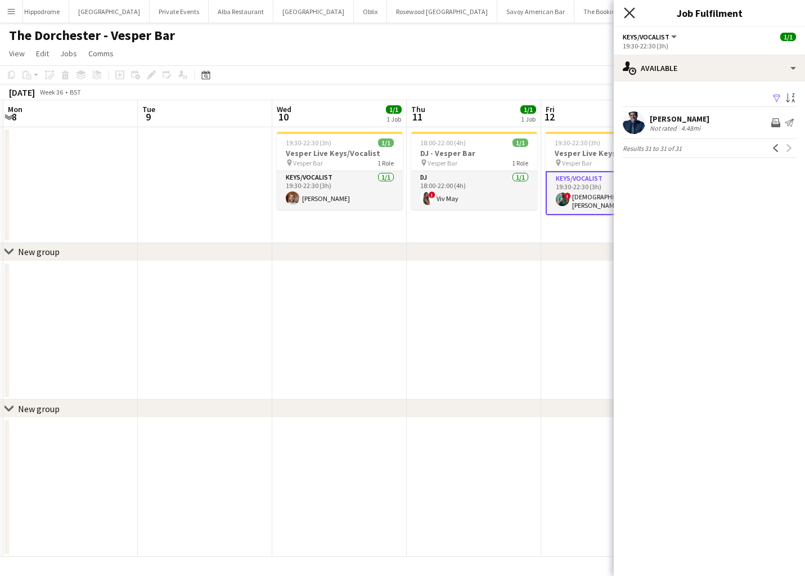
click at [632, 16] on icon at bounding box center [629, 12] width 11 height 11
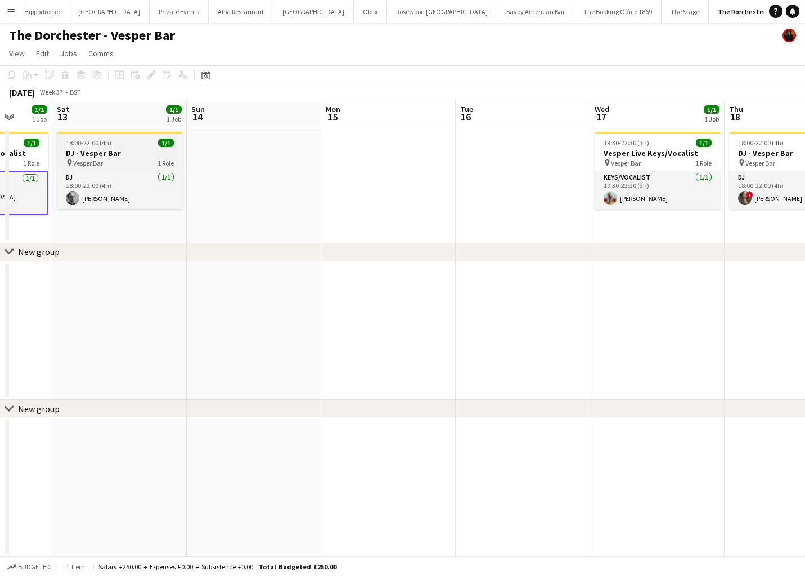
scroll to position [0, 332]
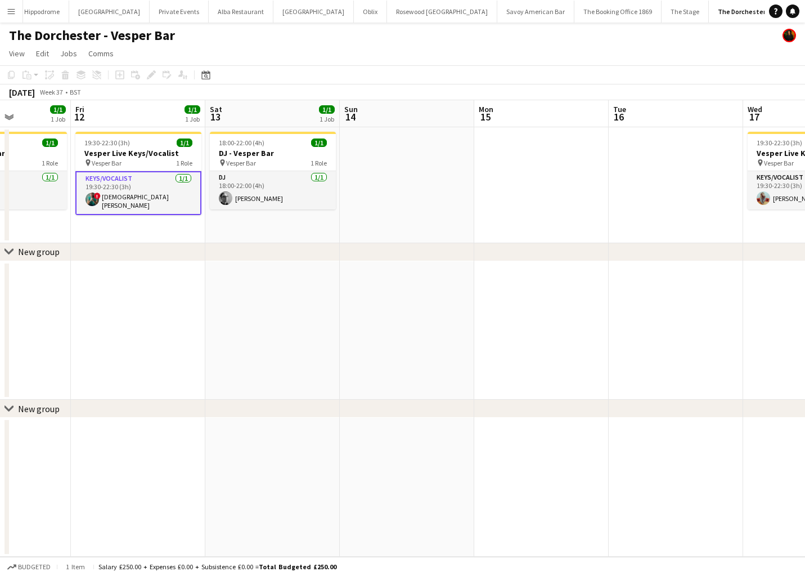
click at [159, 187] on app-card-role "Keys/Vocalist 1/1 19:30-22:30 (3h) ! Christian De-Gallerie" at bounding box center [138, 193] width 126 height 44
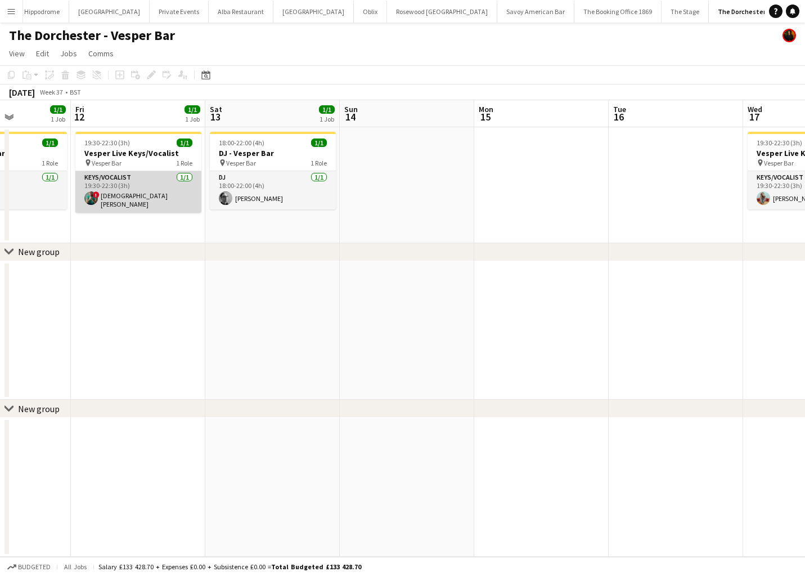
click at [159, 187] on app-card-role "Keys/Vocalist 1/1 19:30-22:30 (3h) ! Christian De-Gallerie" at bounding box center [138, 192] width 126 height 42
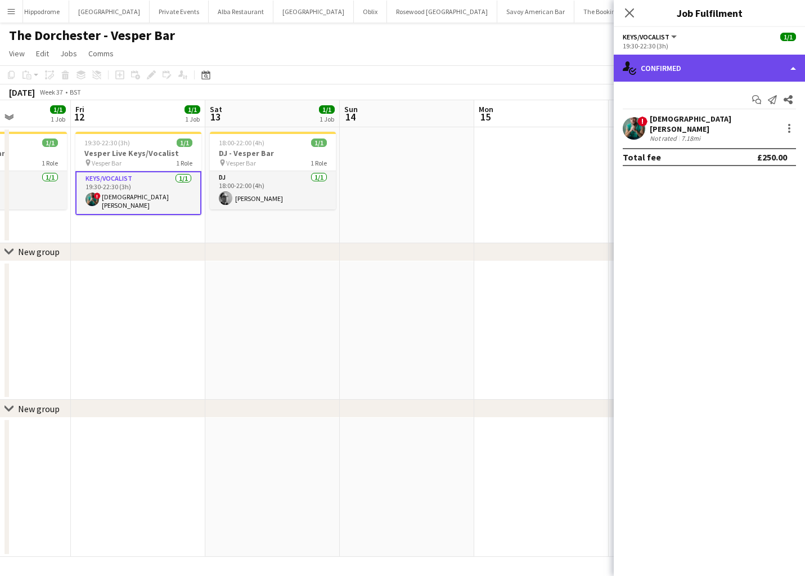
click at [729, 77] on div "single-neutral-actions-check-2 Confirmed" at bounding box center [709, 68] width 191 height 27
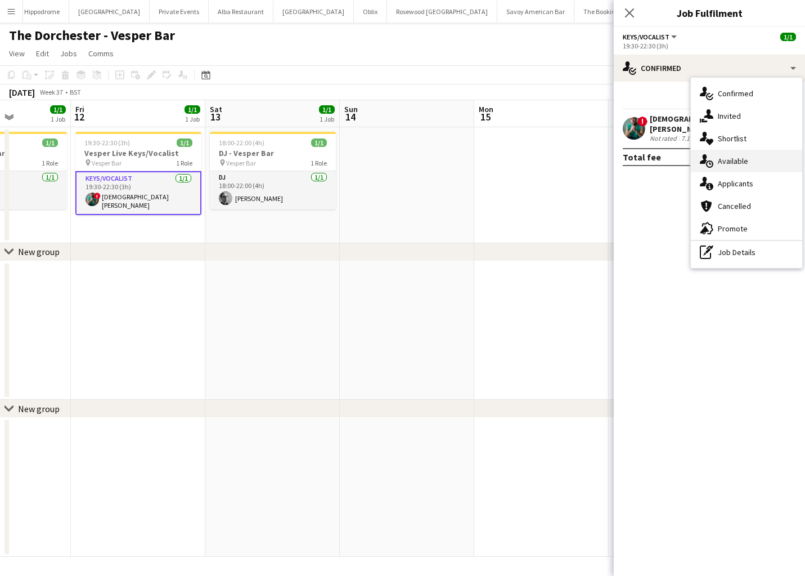
click at [731, 164] on span "Available" at bounding box center [733, 161] width 30 height 10
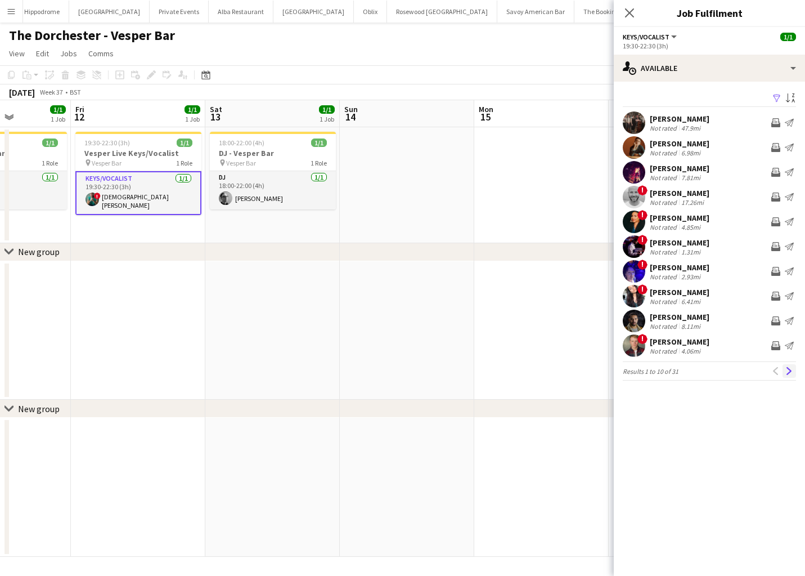
click at [789, 367] on app-icon "Next" at bounding box center [789, 371] width 8 height 8
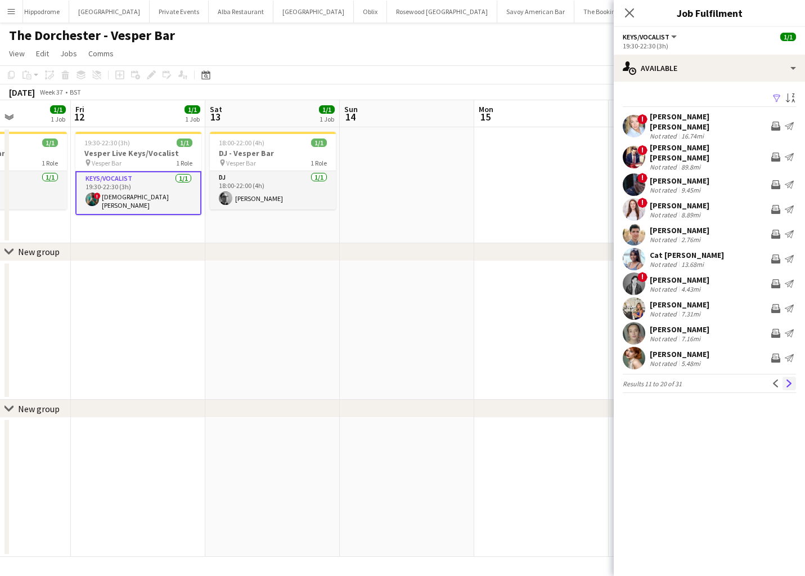
click at [787, 379] on app-icon "Next" at bounding box center [789, 383] width 8 height 8
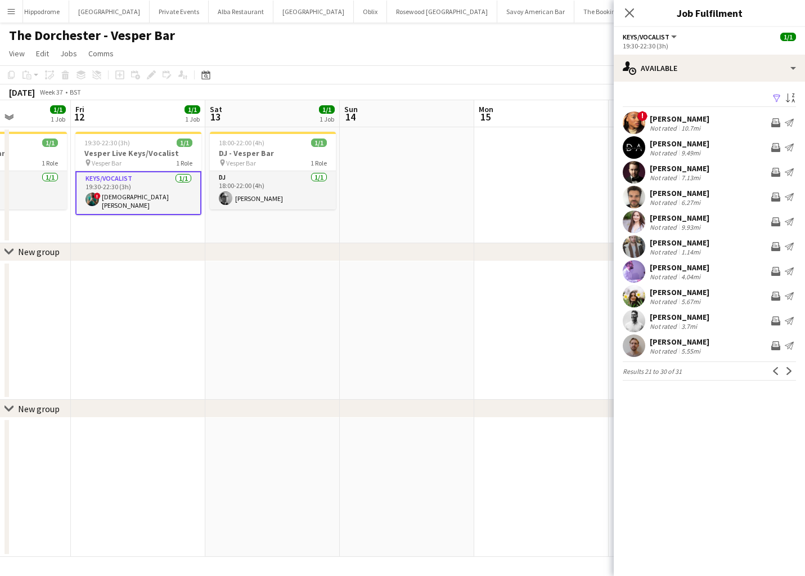
click at [787, 371] on app-icon "Next" at bounding box center [789, 371] width 8 height 8
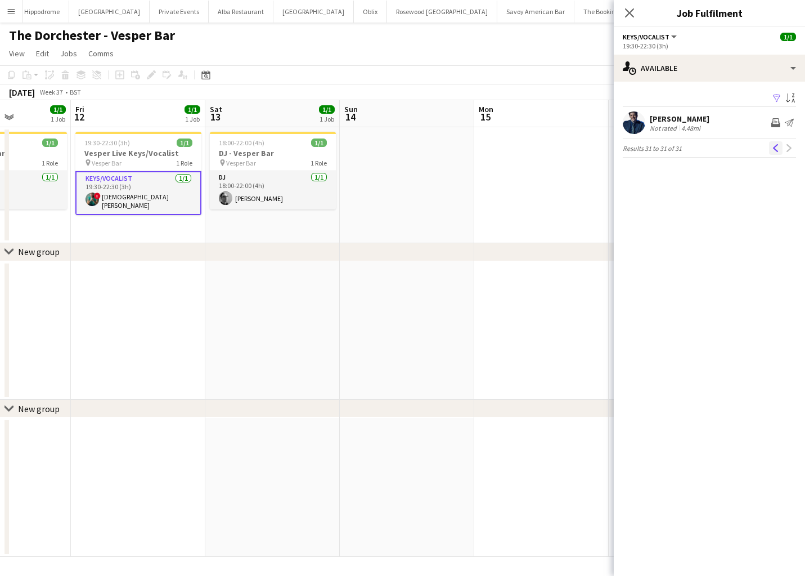
click at [774, 146] on app-icon "Previous" at bounding box center [776, 148] width 8 height 8
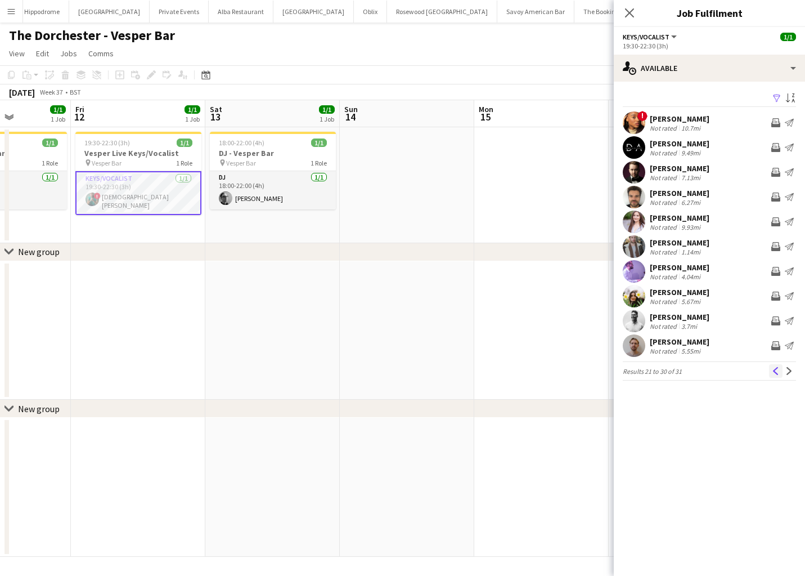
click at [775, 372] on app-icon "Previous" at bounding box center [776, 371] width 8 height 8
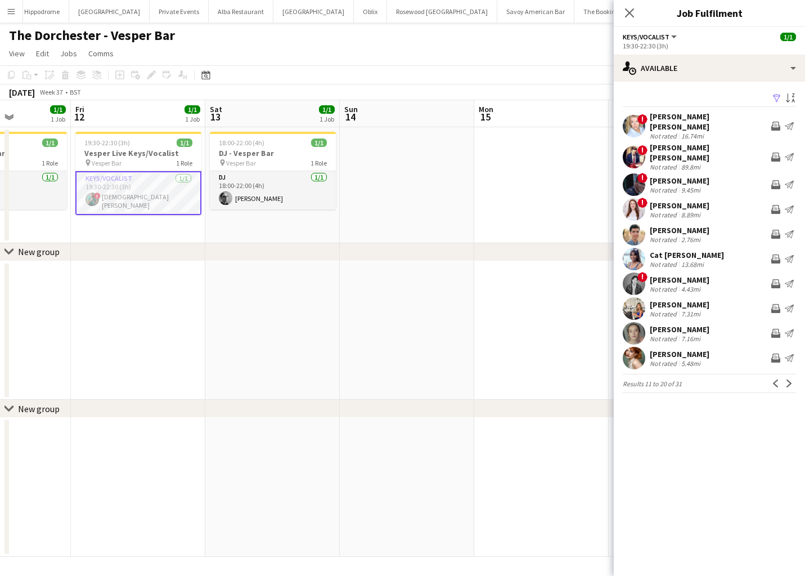
click at [775, 379] on app-icon "Previous" at bounding box center [776, 383] width 8 height 8
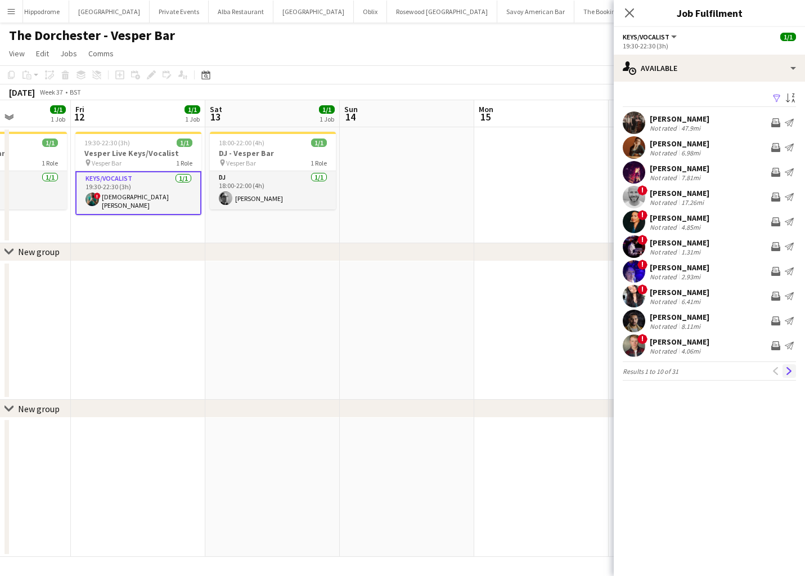
click at [793, 370] on button "Next" at bounding box center [790, 371] width 14 height 14
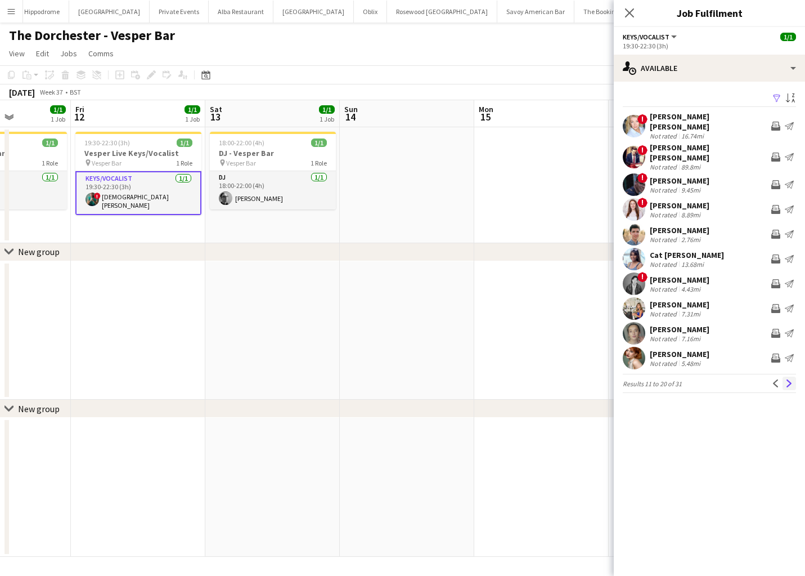
click at [792, 379] on app-icon "Next" at bounding box center [789, 383] width 8 height 8
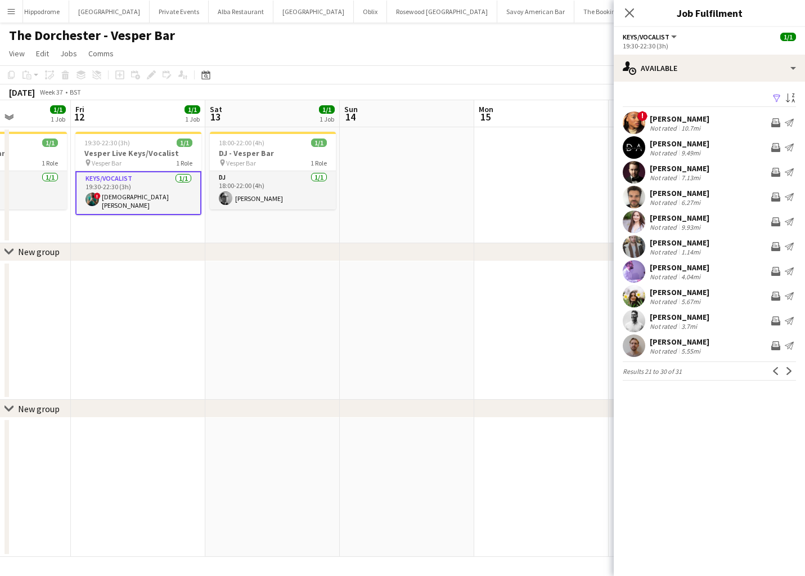
click at [467, 350] on app-date-cell at bounding box center [407, 330] width 134 height 139
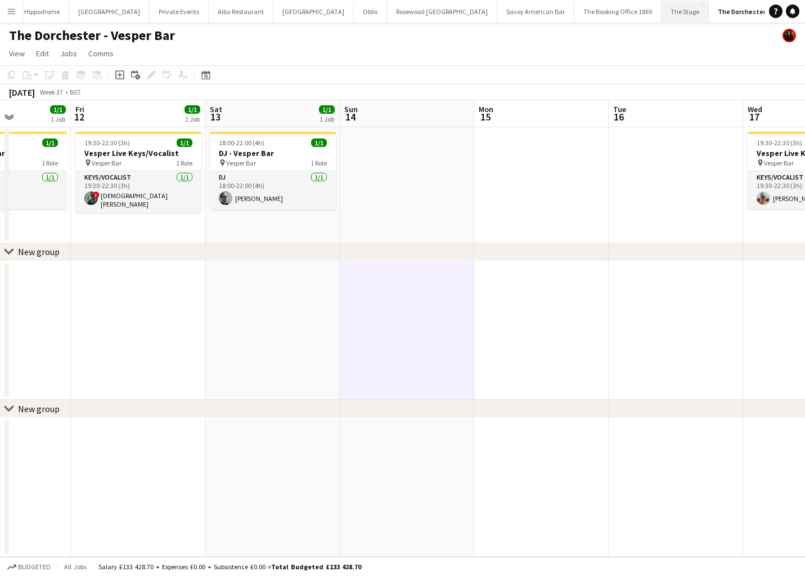
click at [662, 14] on button "The Stage Close" at bounding box center [685, 12] width 47 height 22
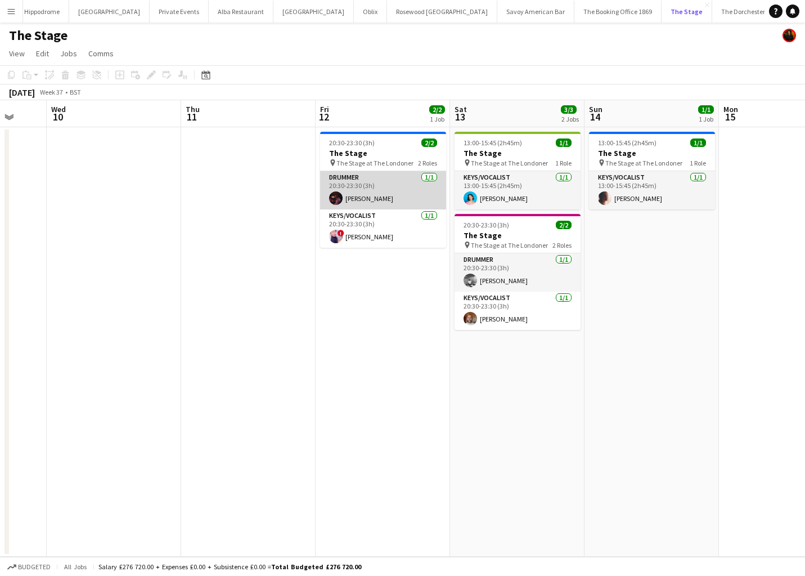
scroll to position [0, 361]
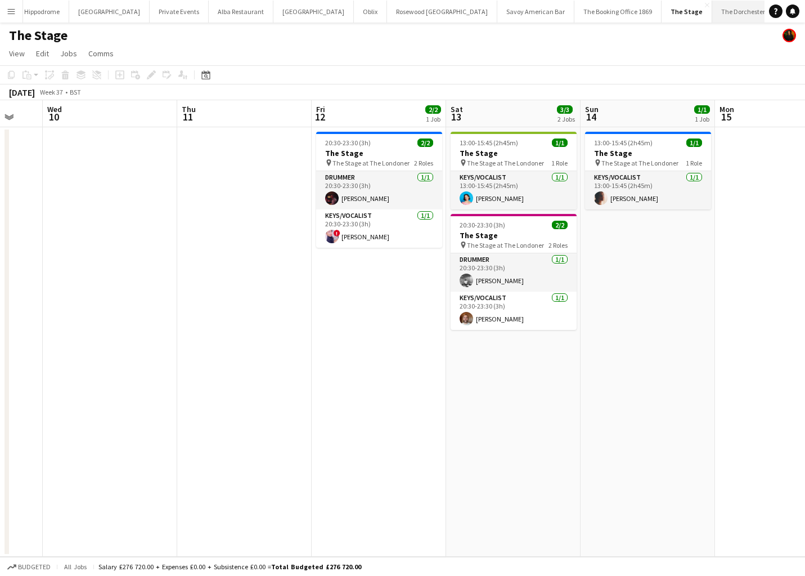
click at [712, 13] on button "The Dorchester - Vesper Bar Close" at bounding box center [760, 12] width 97 height 22
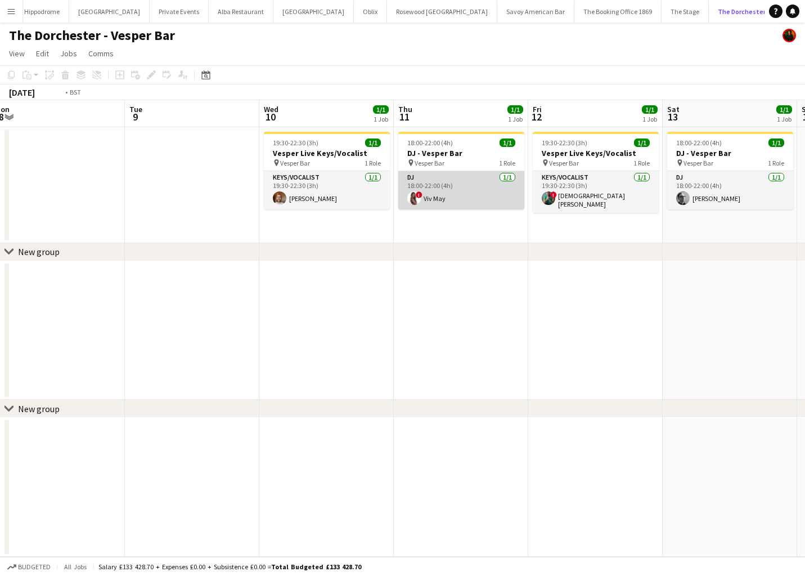
scroll to position [0, 427]
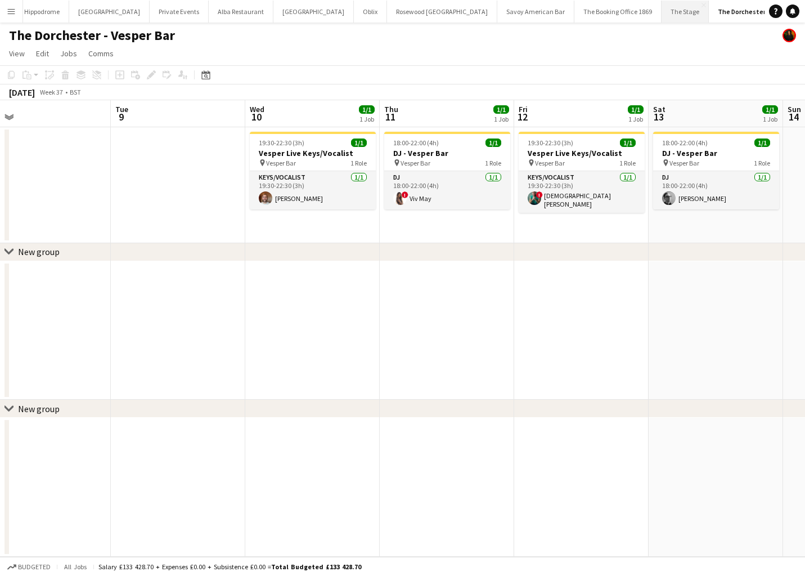
click at [662, 18] on button "The Stage Close" at bounding box center [685, 12] width 47 height 22
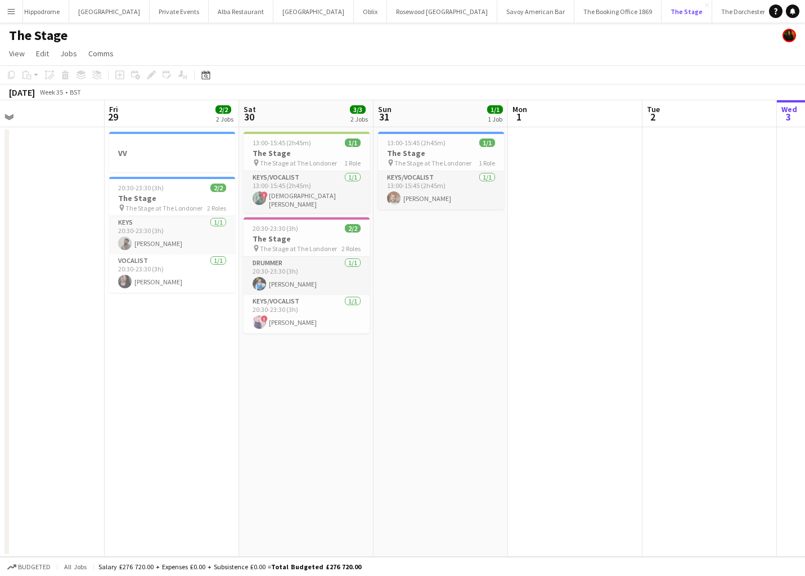
scroll to position [0, 297]
click at [712, 12] on button "The Dorchester - Vesper Bar Close" at bounding box center [760, 12] width 97 height 22
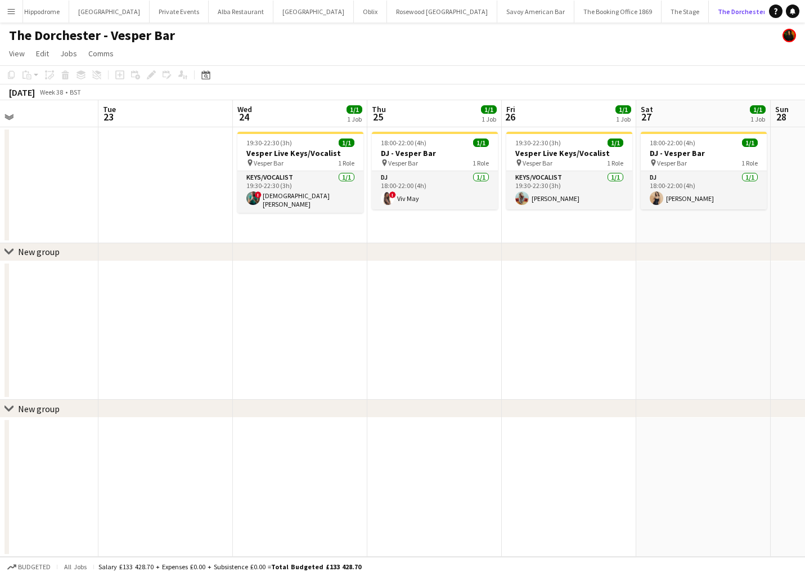
scroll to position [0, 322]
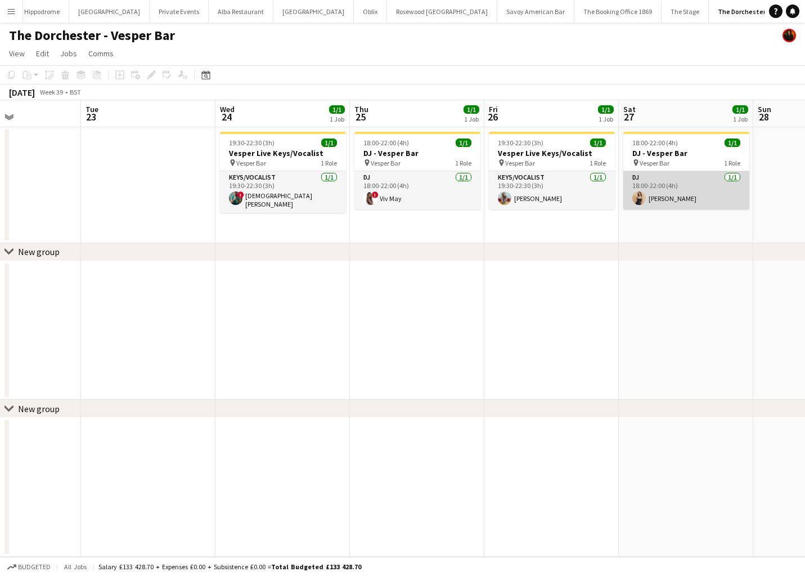
click at [689, 191] on app-card-role "DJ 1/1 18:00-22:00 (4h) Jessica Heap" at bounding box center [686, 190] width 126 height 38
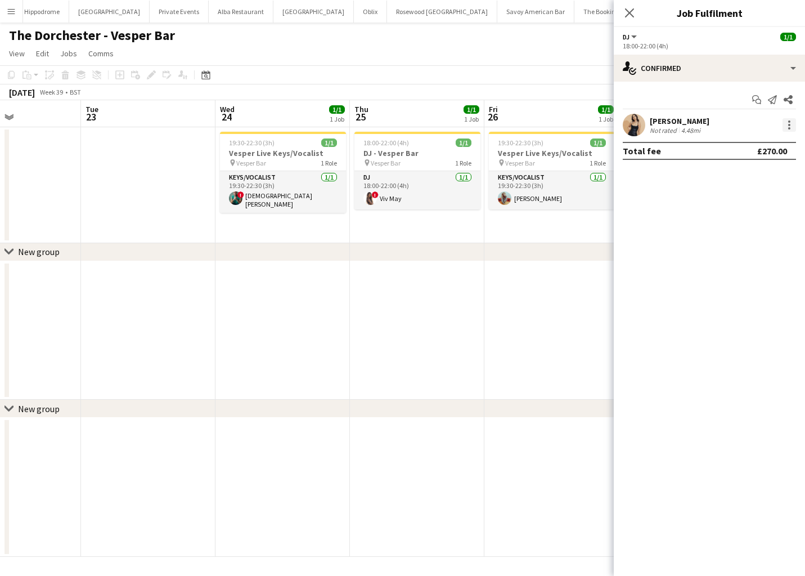
click at [791, 127] on div at bounding box center [790, 125] width 14 height 14
click at [403, 213] on div at bounding box center [402, 288] width 805 height 576
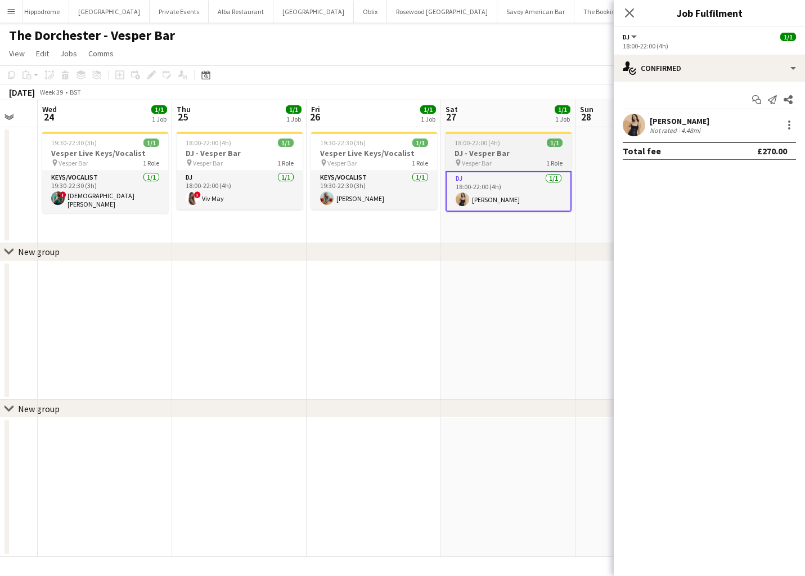
scroll to position [0, 381]
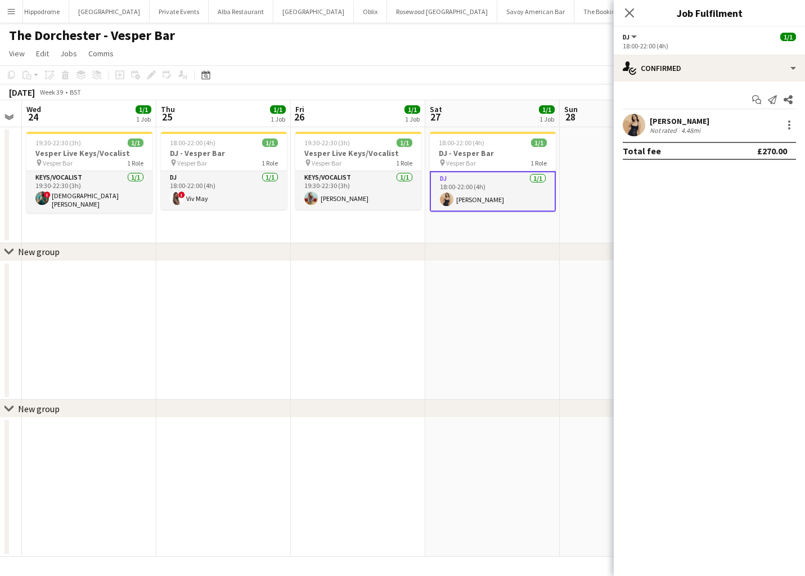
click at [505, 185] on app-card-role "DJ 1/1 18:00-22:00 (4h) Jessica Heap" at bounding box center [493, 191] width 126 height 41
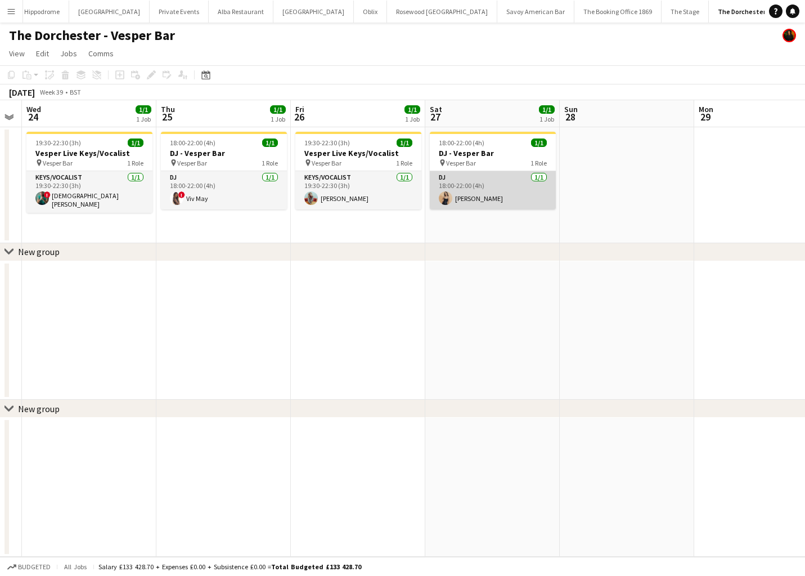
click at [470, 181] on app-card-role "DJ 1/1 18:00-22:00 (4h) Jessica Heap" at bounding box center [493, 190] width 126 height 38
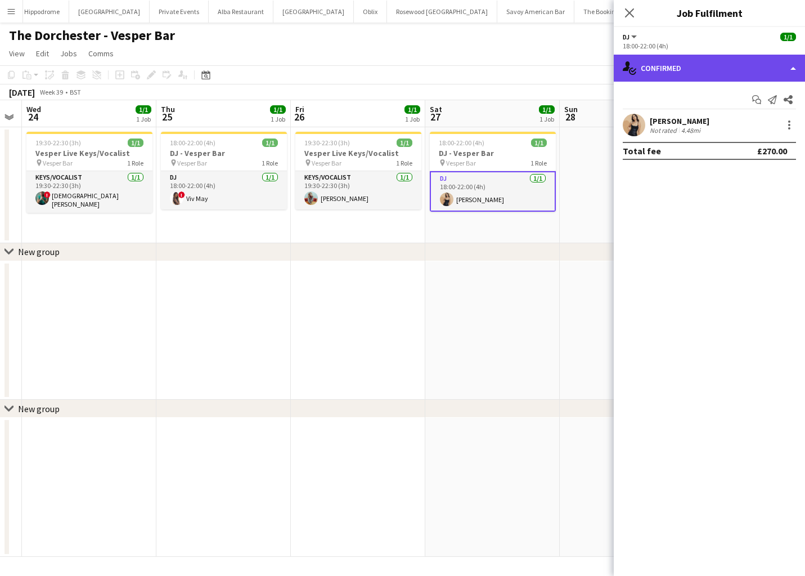
click at [698, 66] on div "single-neutral-actions-check-2 Confirmed" at bounding box center [709, 68] width 191 height 27
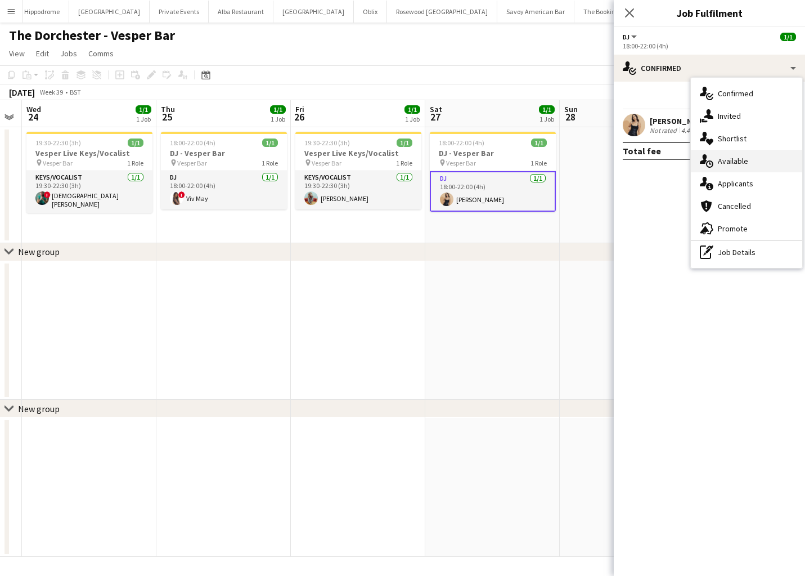
click at [732, 166] on div "single-neutral-actions-upload Available" at bounding box center [746, 161] width 111 height 23
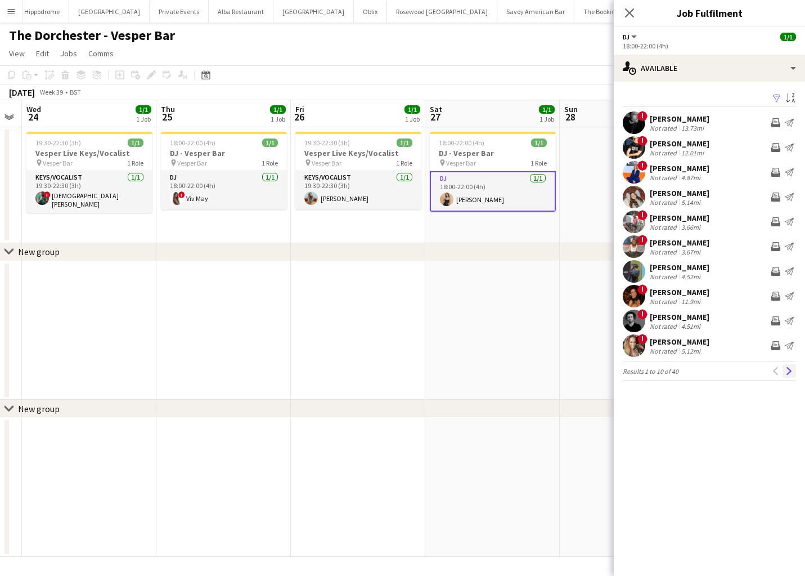
click at [785, 374] on app-icon "Next" at bounding box center [789, 371] width 8 height 8
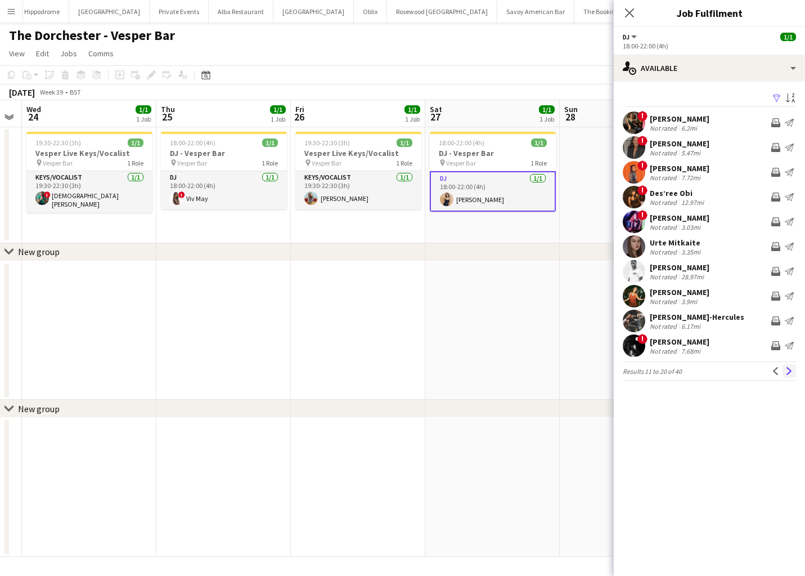
click at [787, 374] on app-icon "Next" at bounding box center [789, 371] width 8 height 8
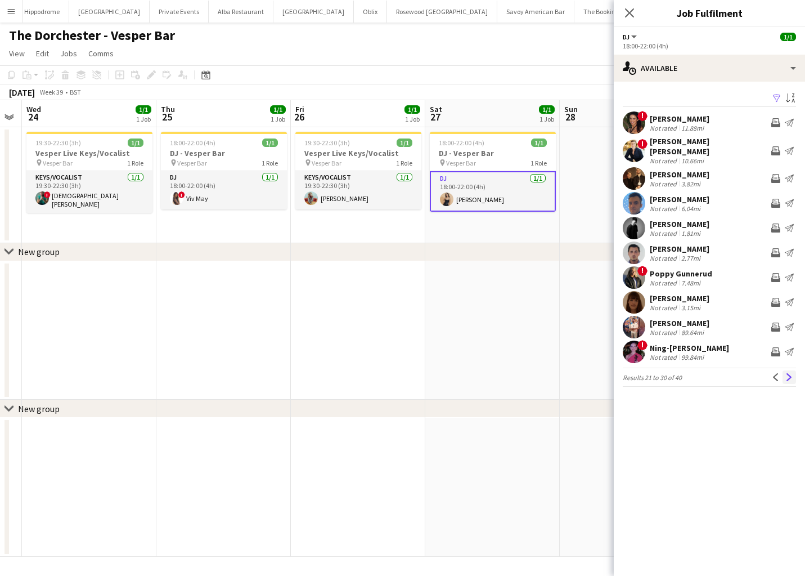
click at [789, 373] on app-icon "Next" at bounding box center [789, 377] width 8 height 8
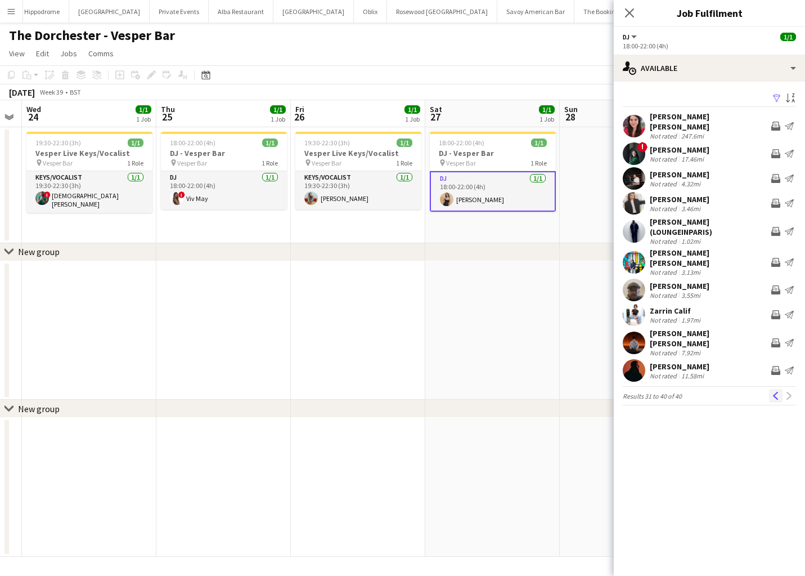
click at [771, 389] on button "Previous" at bounding box center [776, 396] width 14 height 14
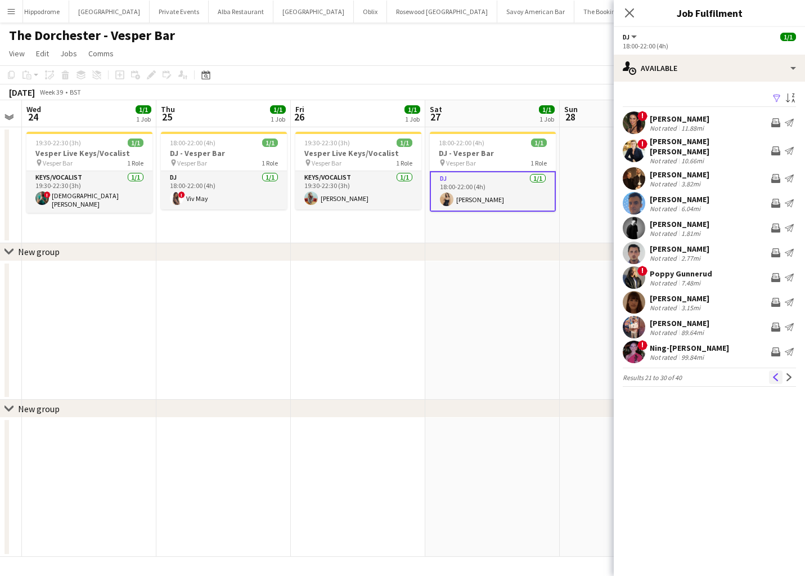
click at [775, 373] on app-icon "Previous" at bounding box center [776, 377] width 8 height 8
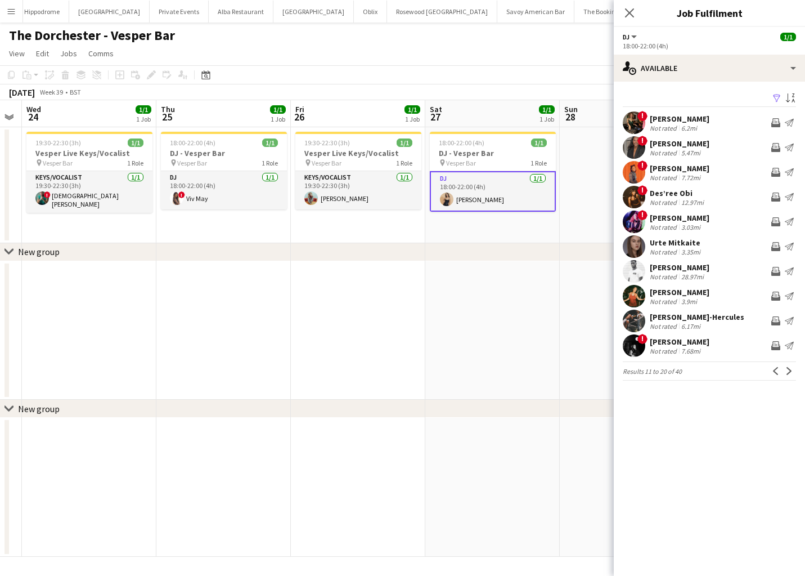
click at [775, 371] on app-icon "Previous" at bounding box center [776, 371] width 8 height 8
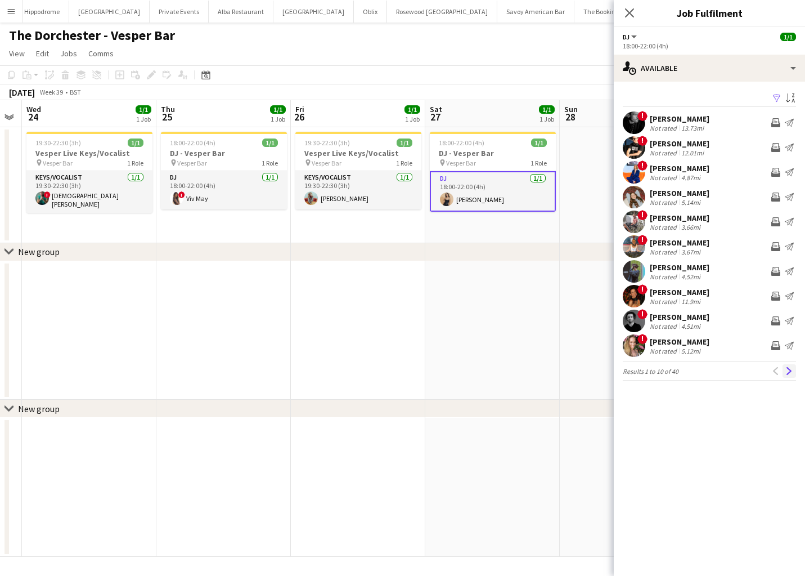
click at [790, 370] on app-icon "Next" at bounding box center [789, 371] width 8 height 8
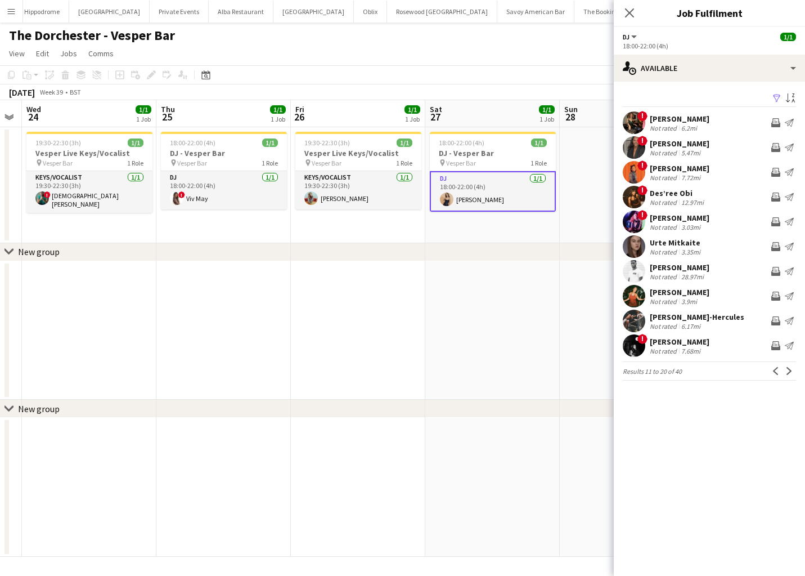
click at [790, 370] on app-icon "Next" at bounding box center [789, 371] width 8 height 8
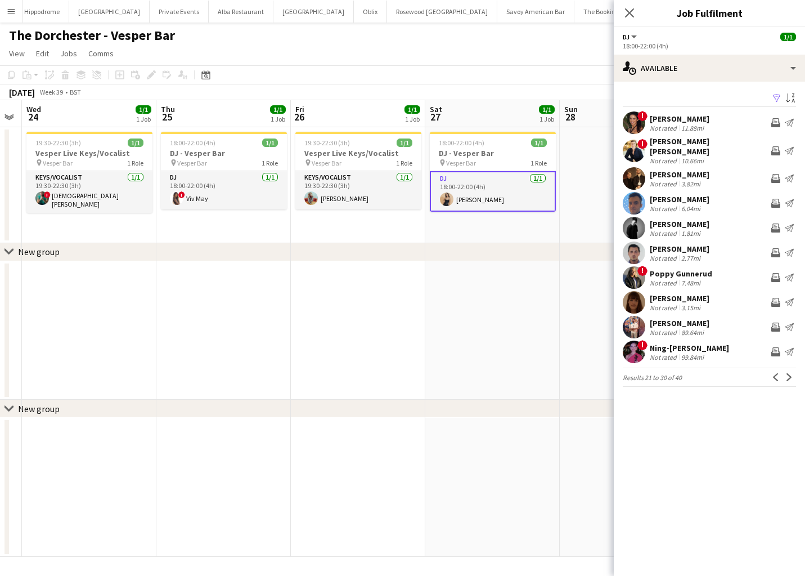
click at [790, 373] on app-icon "Next" at bounding box center [789, 377] width 8 height 8
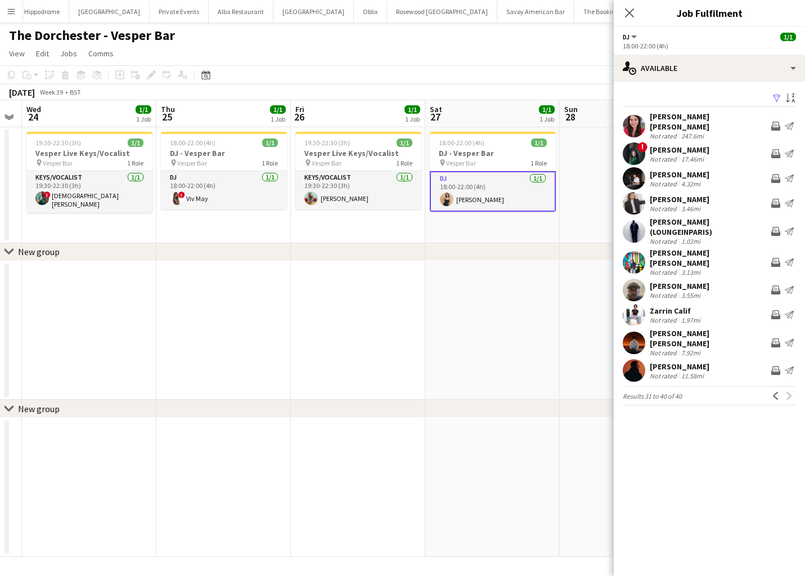
click at [789, 389] on div "Previous Next" at bounding box center [782, 396] width 27 height 14
click at [778, 392] on app-icon "Previous" at bounding box center [776, 396] width 8 height 8
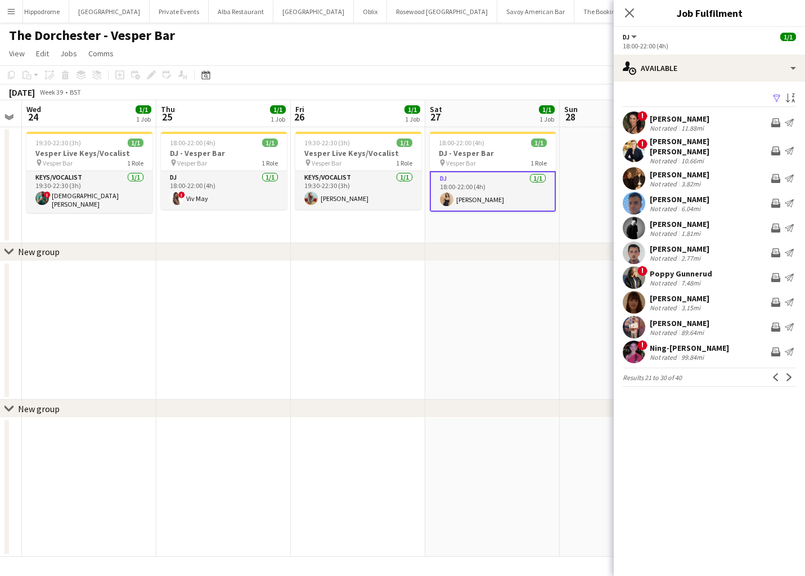
click at [778, 373] on app-icon "Previous" at bounding box center [776, 377] width 8 height 8
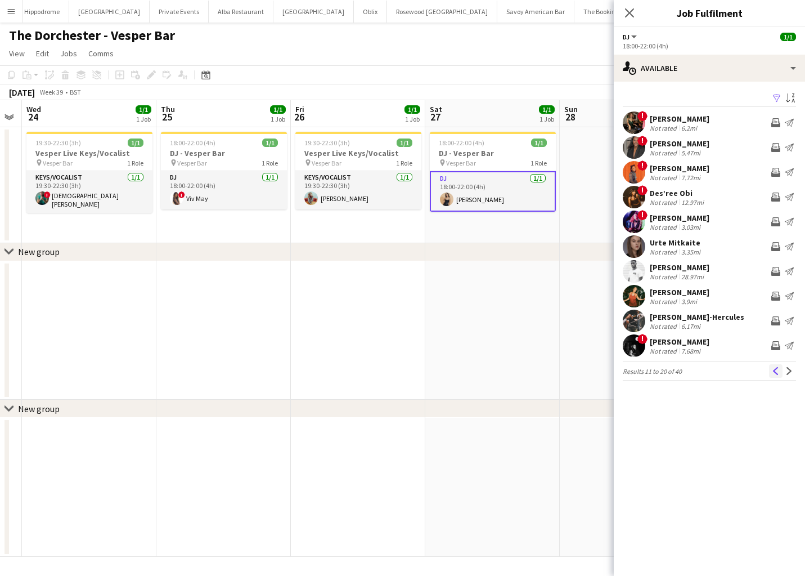
click at [776, 367] on app-icon "Previous" at bounding box center [776, 371] width 8 height 8
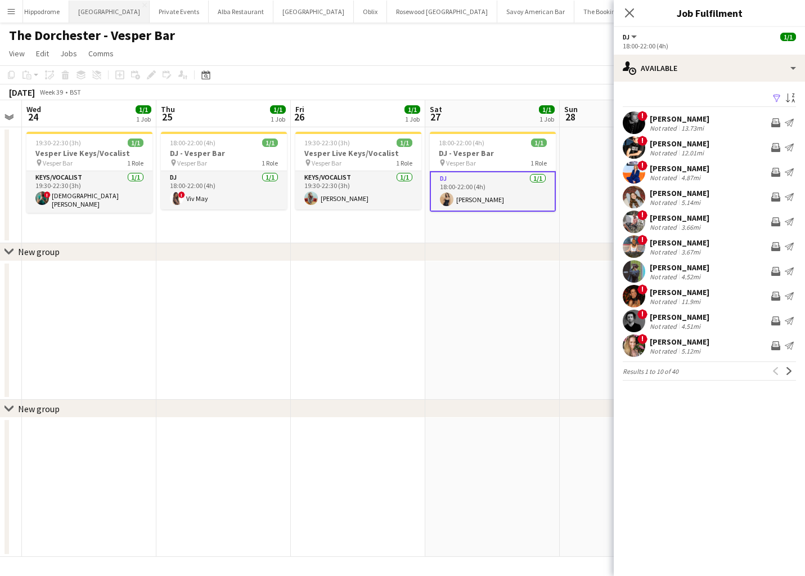
click at [69, 11] on button "NYX Hotel Close" at bounding box center [109, 12] width 80 height 22
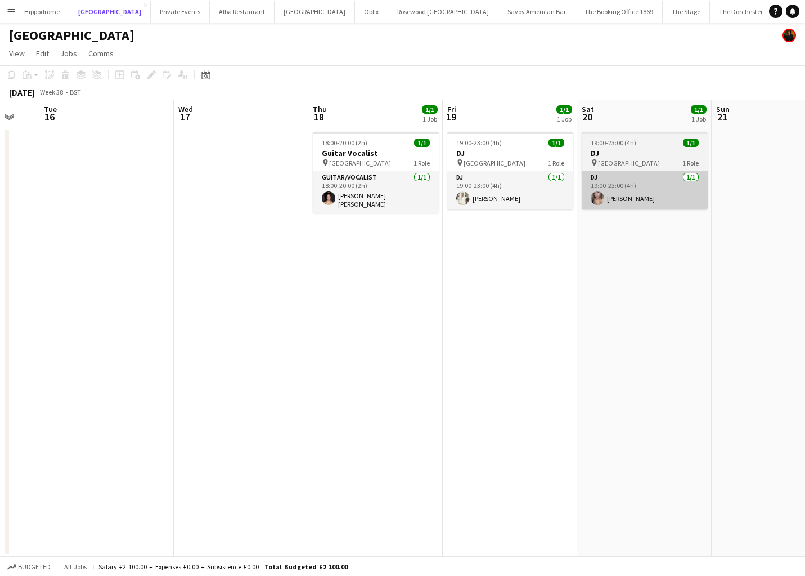
scroll to position [0, 379]
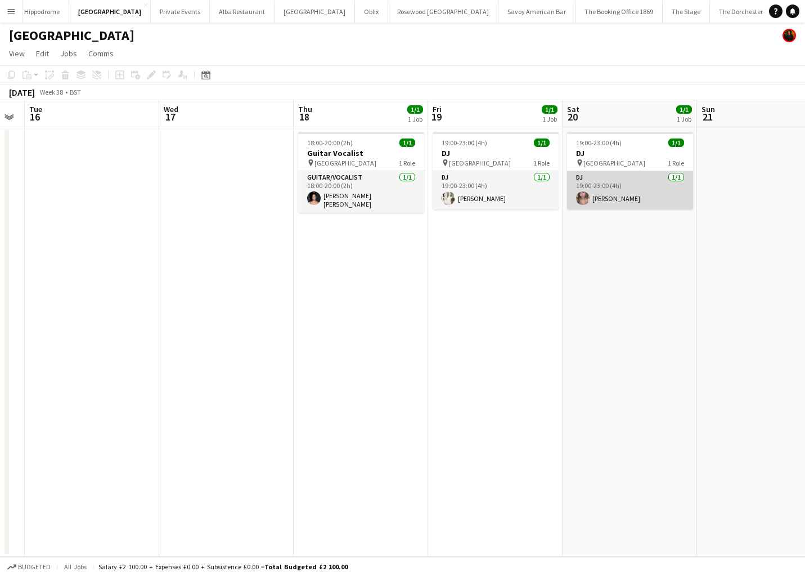
click at [616, 183] on app-card-role "DJ 1/1 19:00-23:00 (4h) Lonnae Hamilton" at bounding box center [630, 190] width 126 height 38
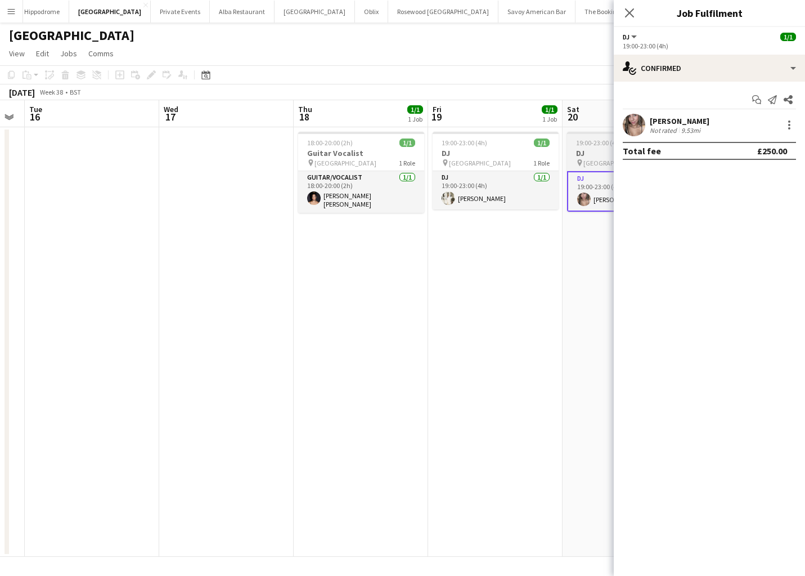
click at [581, 142] on span "19:00-23:00 (4h)" at bounding box center [599, 142] width 46 height 8
click at [581, 142] on span "19:00-23:00 (4h)" at bounding box center [600, 144] width 46 height 8
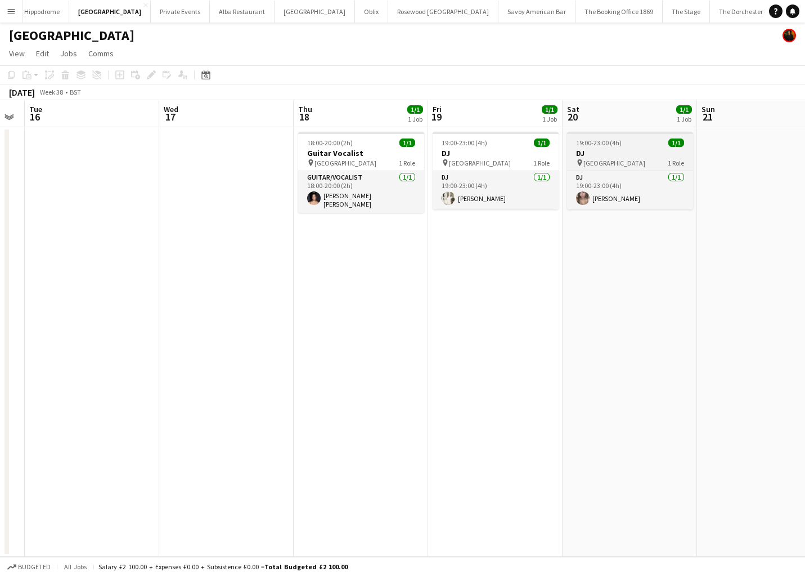
click at [581, 142] on span "19:00-23:00 (4h)" at bounding box center [599, 142] width 46 height 8
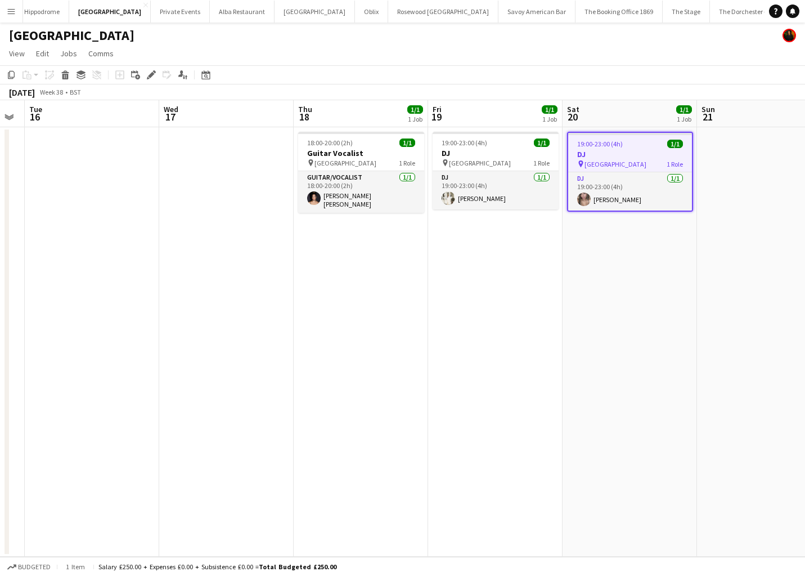
click at [604, 144] on span "19:00-23:00 (4h)" at bounding box center [600, 144] width 46 height 8
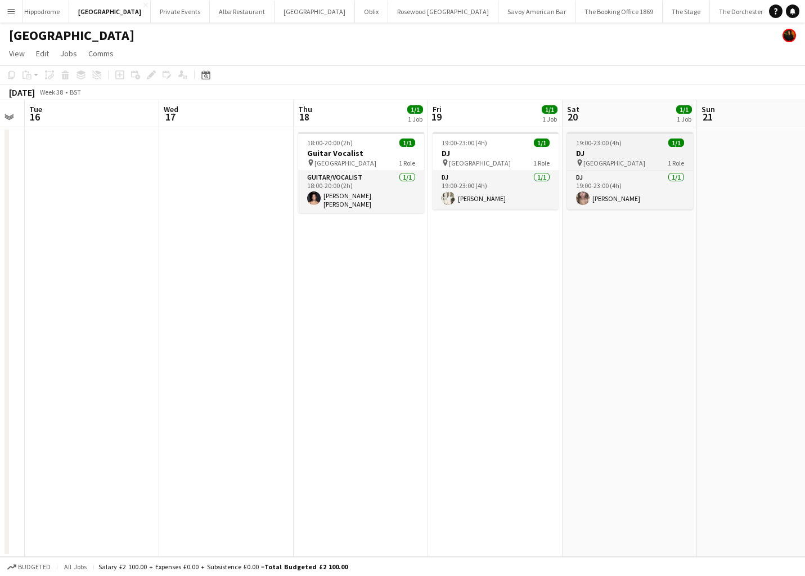
click at [604, 144] on span "19:00-23:00 (4h)" at bounding box center [599, 142] width 46 height 8
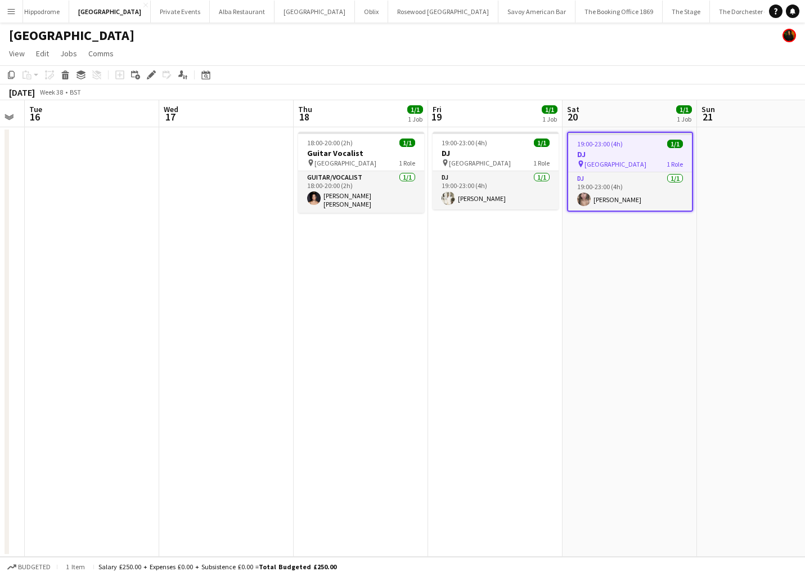
click at [604, 144] on span "19:00-23:00 (4h)" at bounding box center [600, 144] width 46 height 8
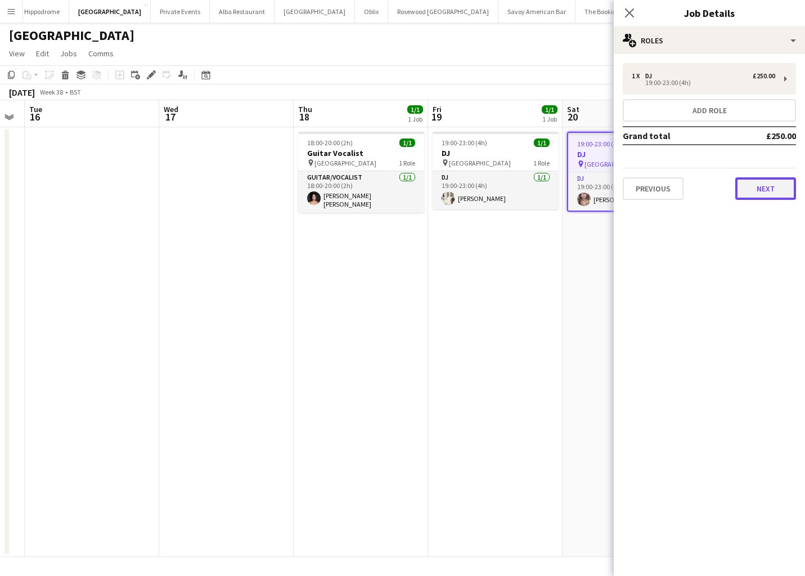
click at [752, 185] on button "Next" at bounding box center [765, 188] width 61 height 23
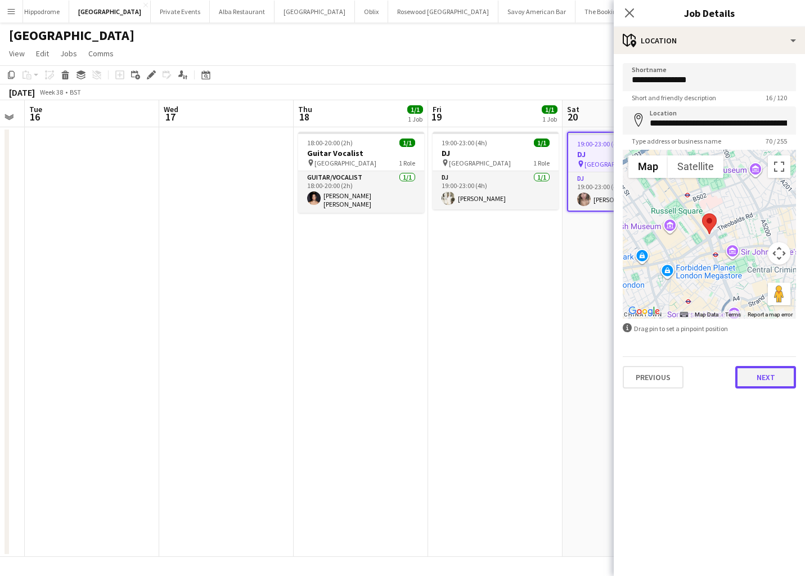
click at [761, 381] on button "Next" at bounding box center [765, 377] width 61 height 23
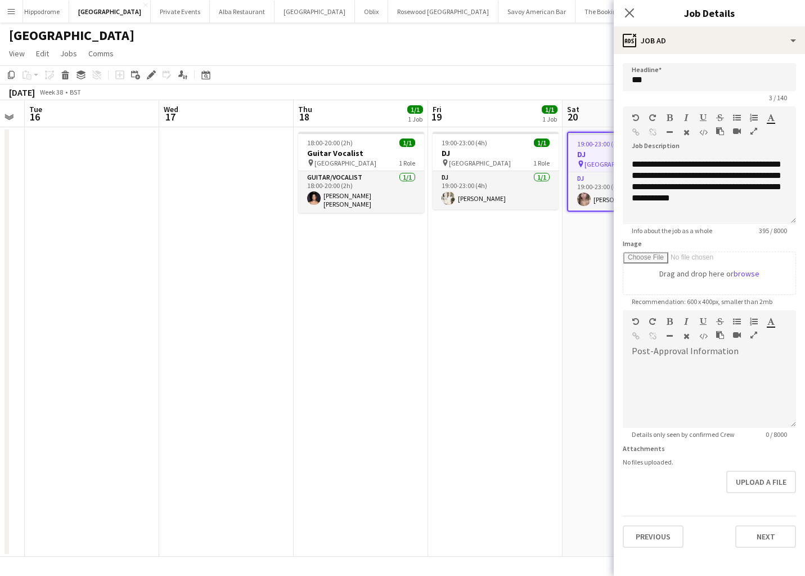
scroll to position [0, 0]
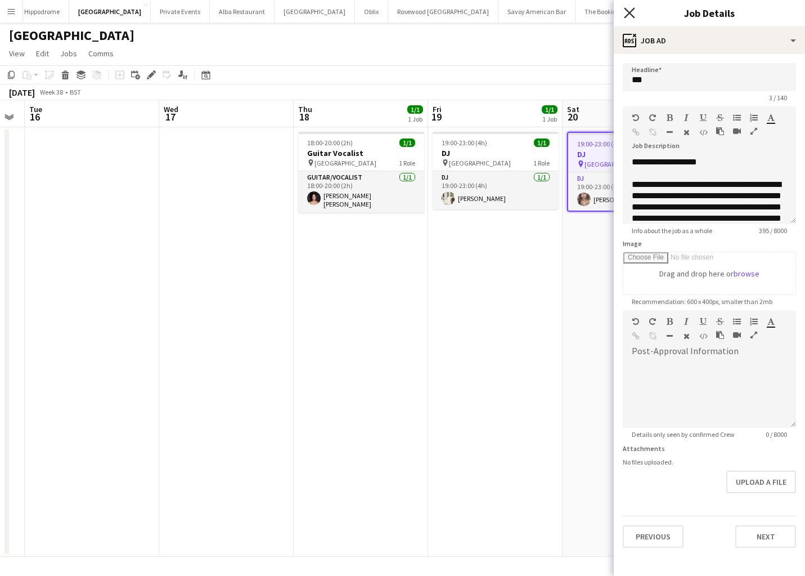
click at [630, 12] on icon at bounding box center [629, 12] width 11 height 11
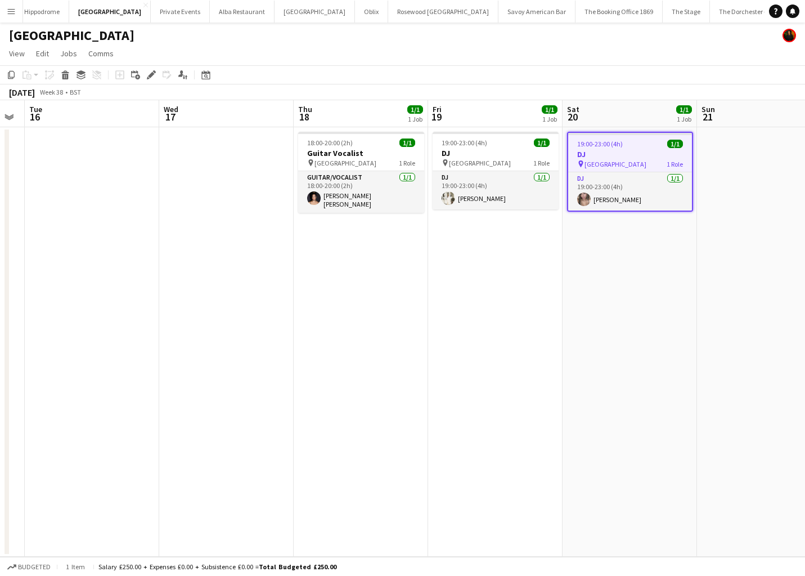
click at [610, 404] on app-date-cell "19:00-23:00 (4h) 1/1 DJ pin NYX Hotel London 1 Role DJ 1/1 19:00-23:00 (4h) Lon…" at bounding box center [630, 341] width 134 height 429
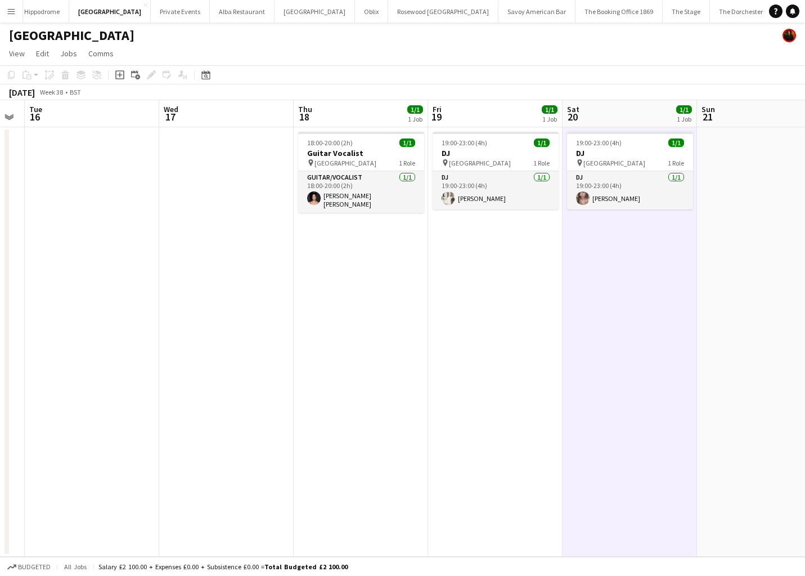
click at [501, 387] on app-date-cell "19:00-23:00 (4h) 1/1 DJ pin NYX Hotel London 1 Role DJ 1/1 19:00-23:00 (4h) Nat…" at bounding box center [495, 341] width 134 height 429
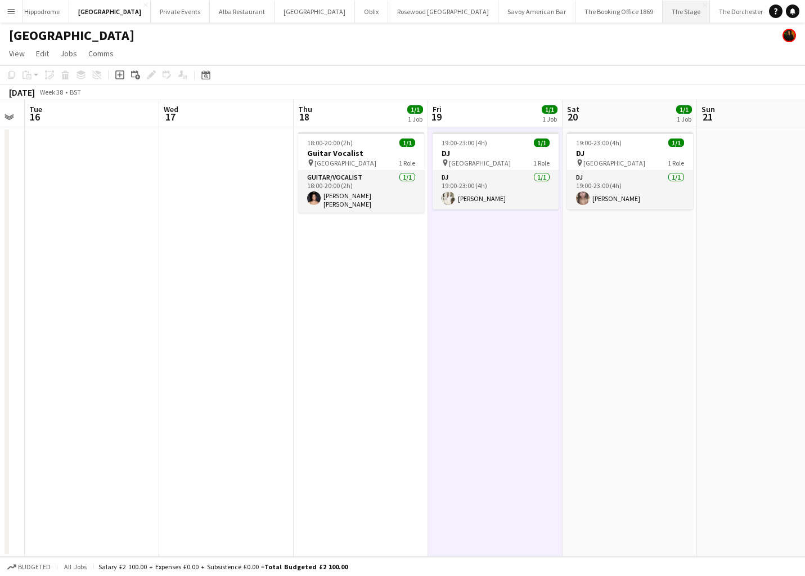
click at [663, 12] on button "The Stage Close" at bounding box center [686, 12] width 47 height 22
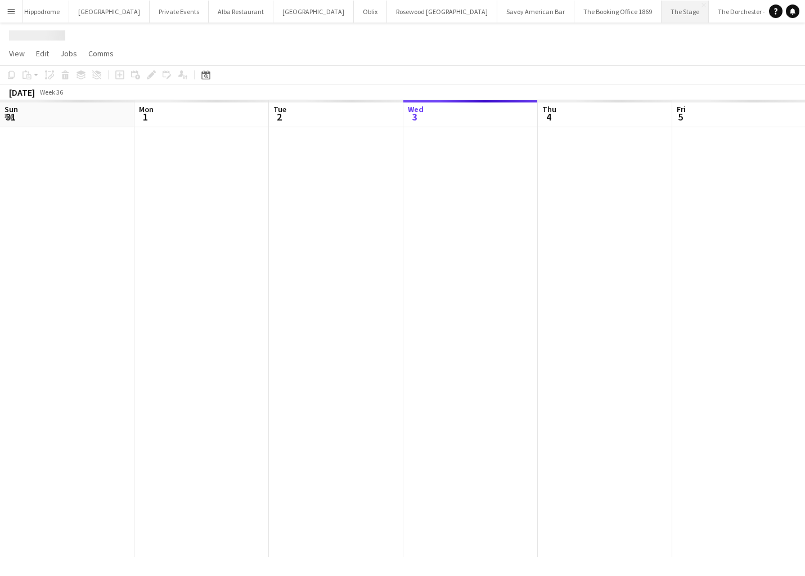
scroll to position [0, 269]
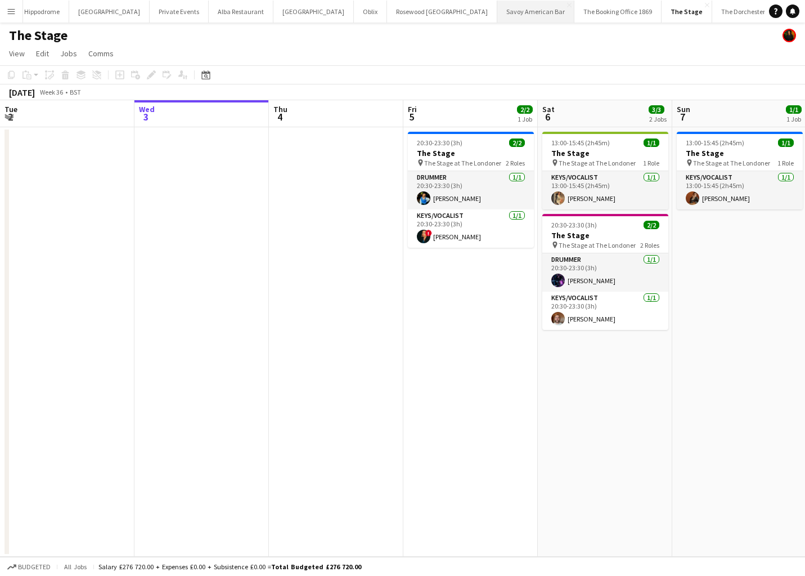
click at [497, 12] on button "Savoy American Bar Close" at bounding box center [535, 12] width 77 height 22
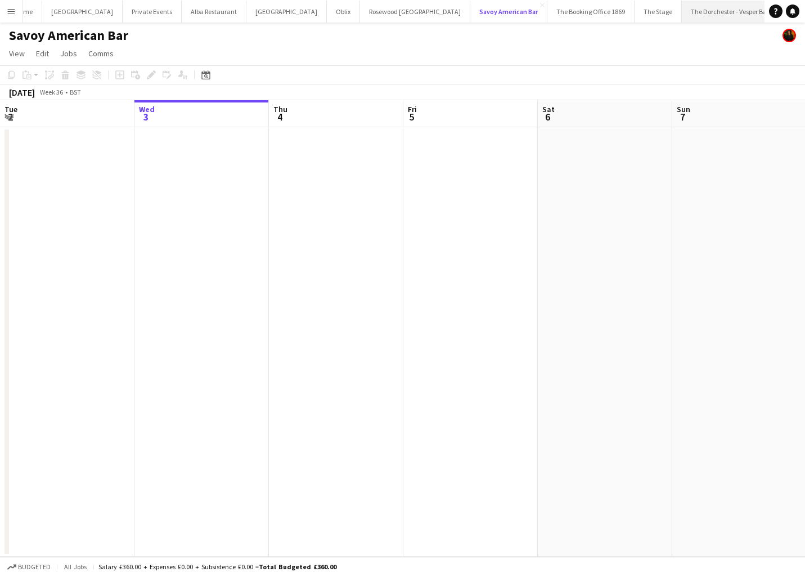
scroll to position [0, 323]
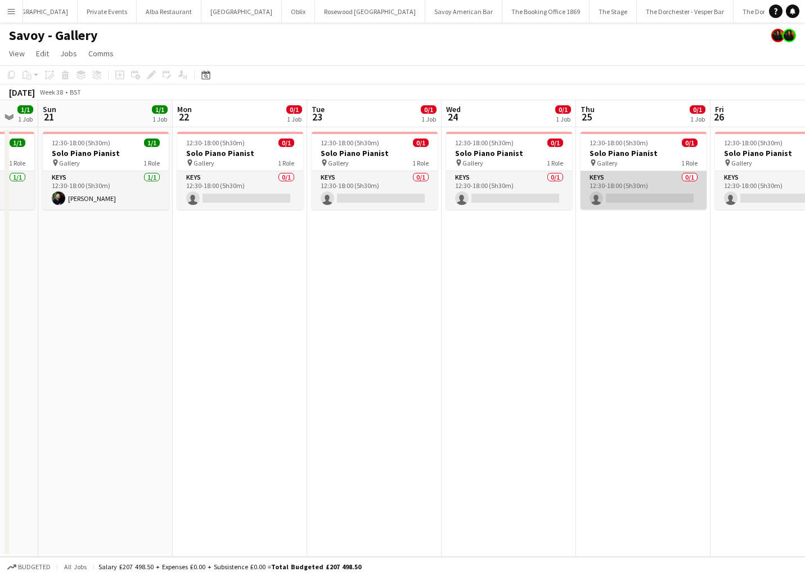
scroll to position [0, 366]
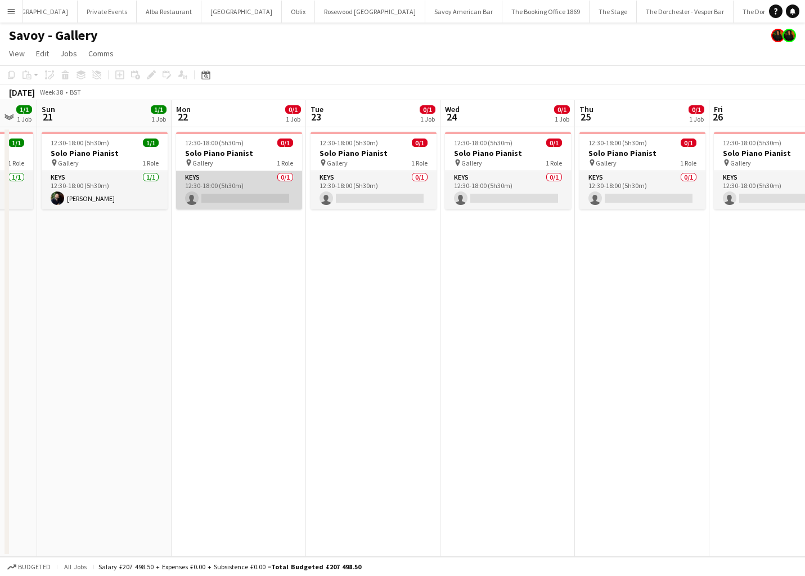
click at [218, 178] on app-card-role "Keys 0/1 12:30-18:00 (5h30m) single-neutral-actions" at bounding box center [239, 190] width 126 height 38
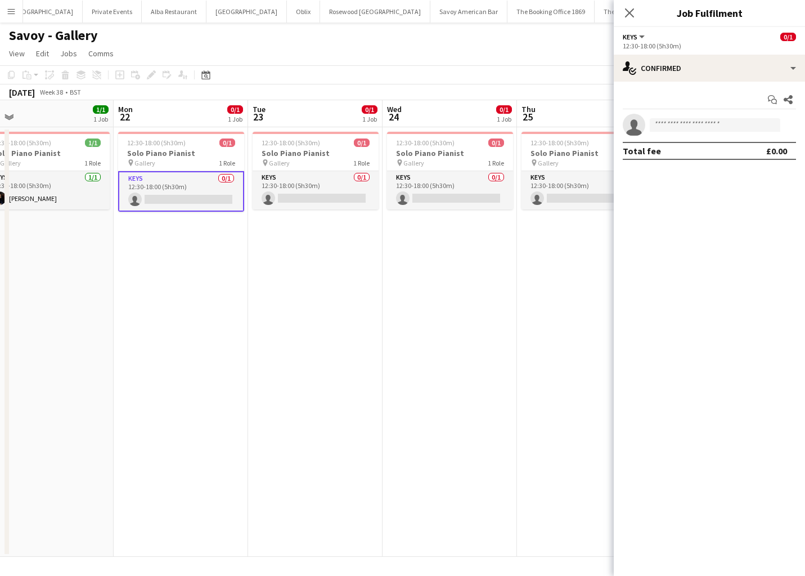
scroll to position [0, 323]
click at [625, 11] on icon "Close pop-in" at bounding box center [629, 12] width 11 height 11
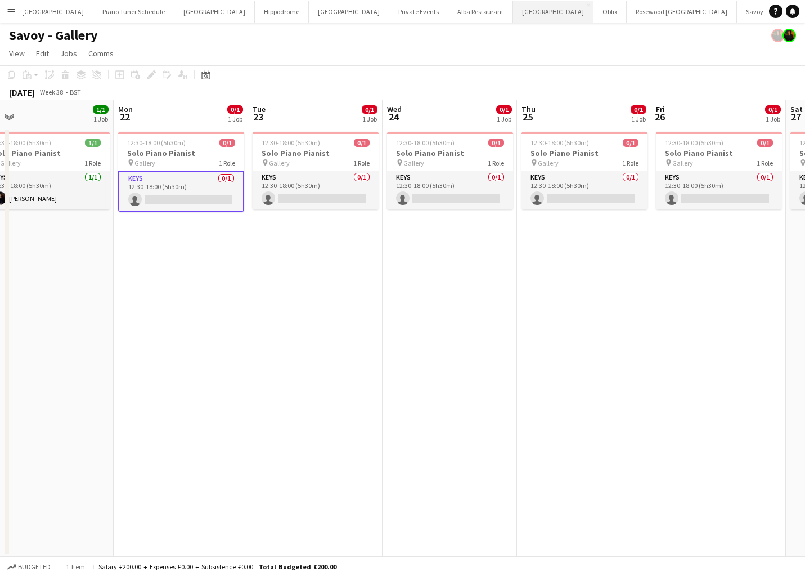
scroll to position [0, 6]
click at [313, 11] on button "NYX Hotel Close" at bounding box center [353, 12] width 80 height 22
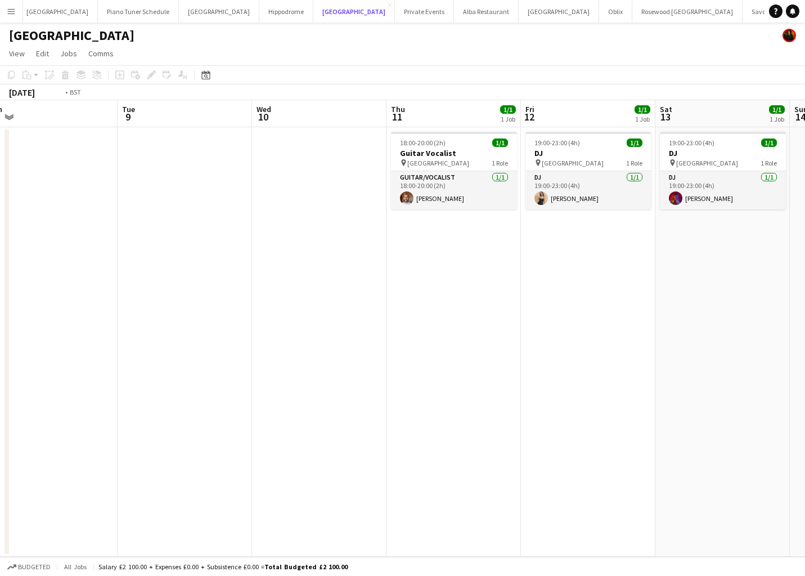
scroll to position [0, 375]
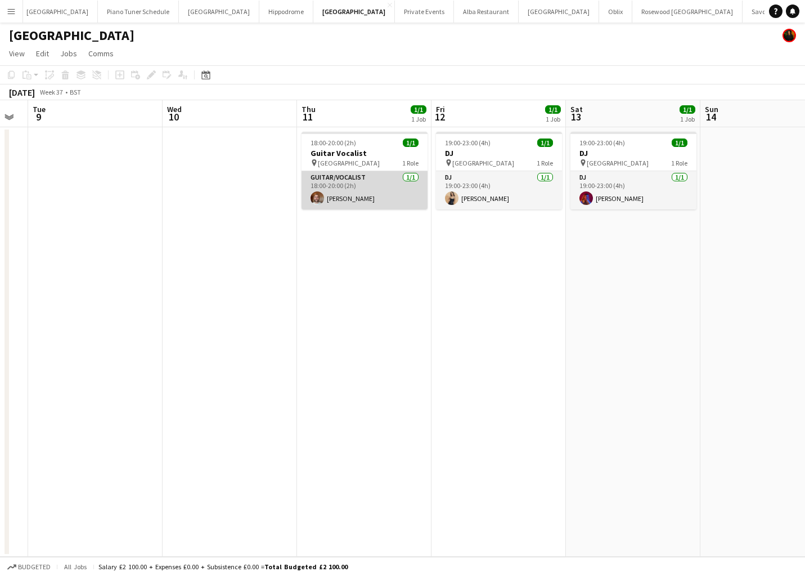
click at [372, 190] on app-card-role "Guitar/Vocalist 1/1 18:00-20:00 (2h) Adam Kharita" at bounding box center [365, 190] width 126 height 38
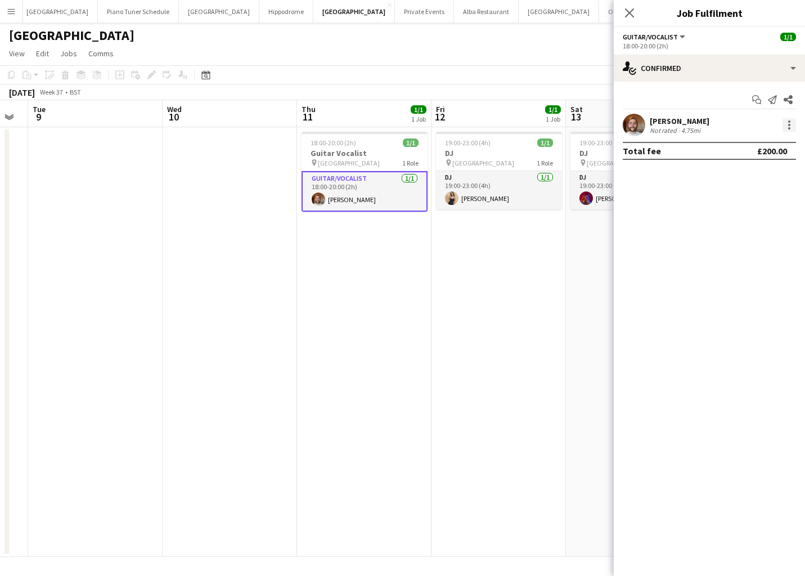
click at [791, 122] on div at bounding box center [790, 125] width 14 height 14
click at [621, 213] on div at bounding box center [402, 288] width 805 height 576
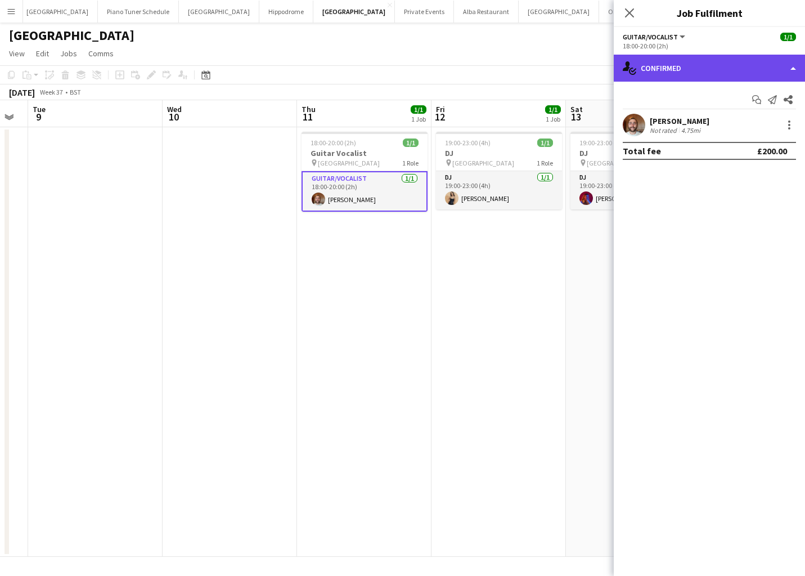
click at [711, 68] on div "single-neutral-actions-check-2 Confirmed" at bounding box center [709, 68] width 191 height 27
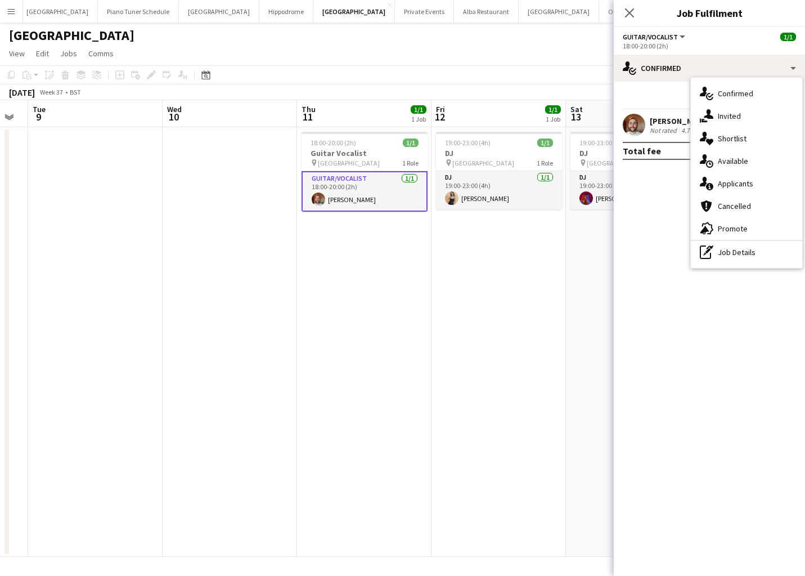
click at [646, 204] on mat-expansion-panel "check Confirmed Start chat Send notification Share Adam Kharita Not rated 4.75m…" at bounding box center [709, 329] width 191 height 494
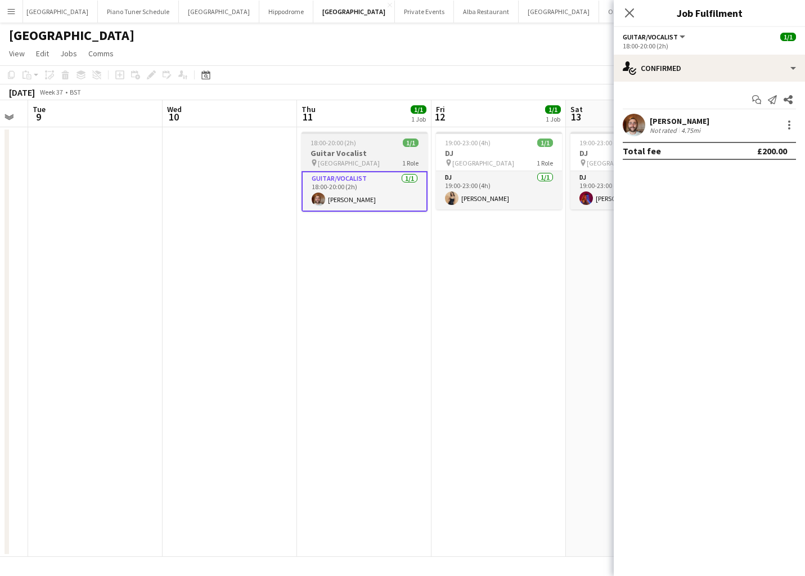
click at [333, 148] on h3 "Guitar Vocalist" at bounding box center [365, 153] width 126 height 10
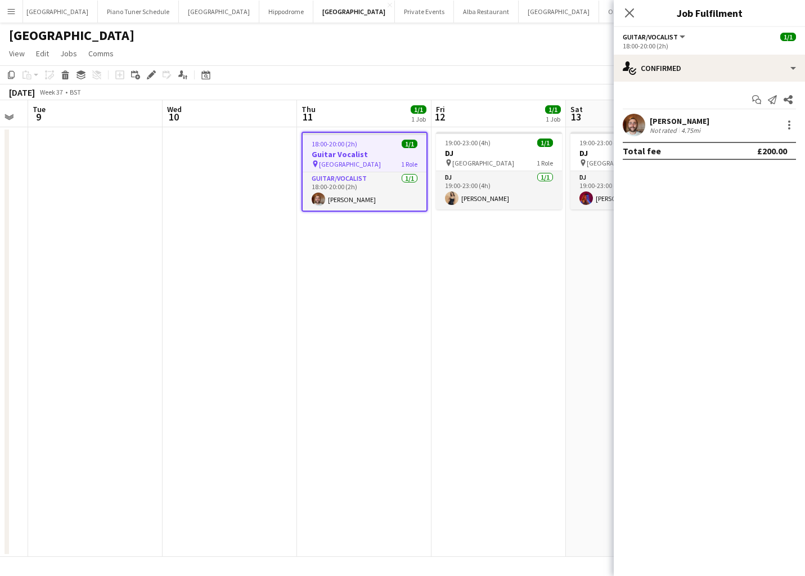
click at [339, 147] on span "18:00-20:00 (2h)" at bounding box center [335, 144] width 46 height 8
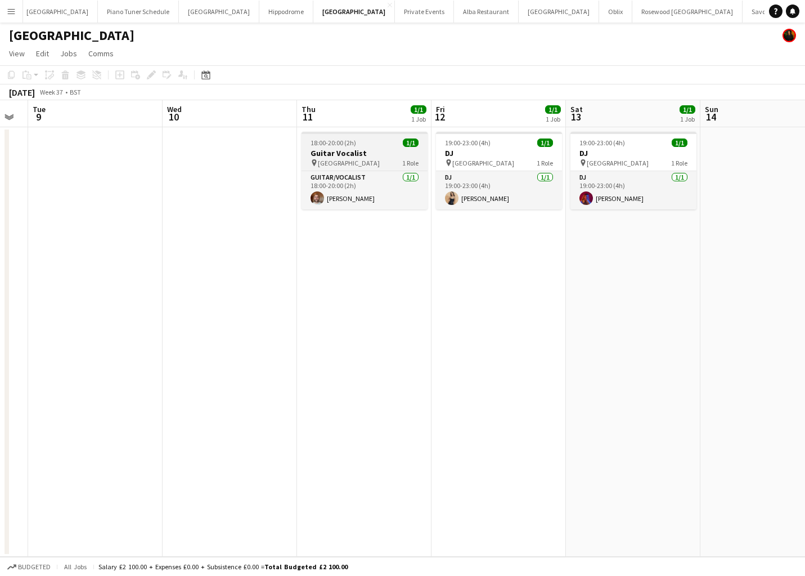
click at [347, 145] on span "18:00-20:00 (2h)" at bounding box center [334, 142] width 46 height 8
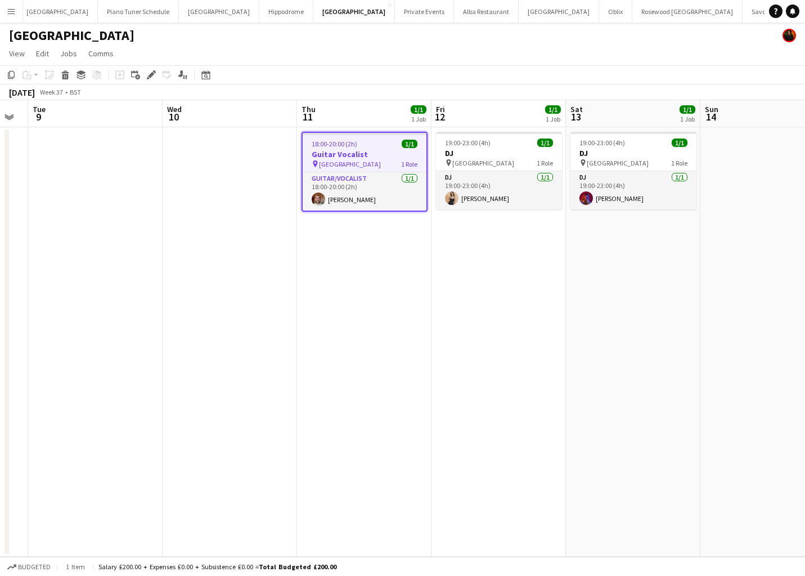
click at [347, 145] on span "18:00-20:00 (2h)" at bounding box center [335, 144] width 46 height 8
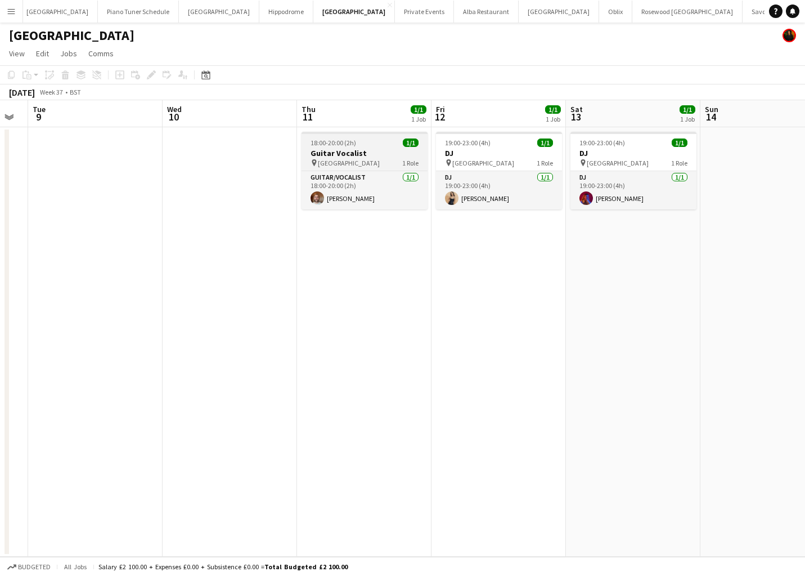
click at [347, 145] on span "18:00-20:00 (2h)" at bounding box center [334, 142] width 46 height 8
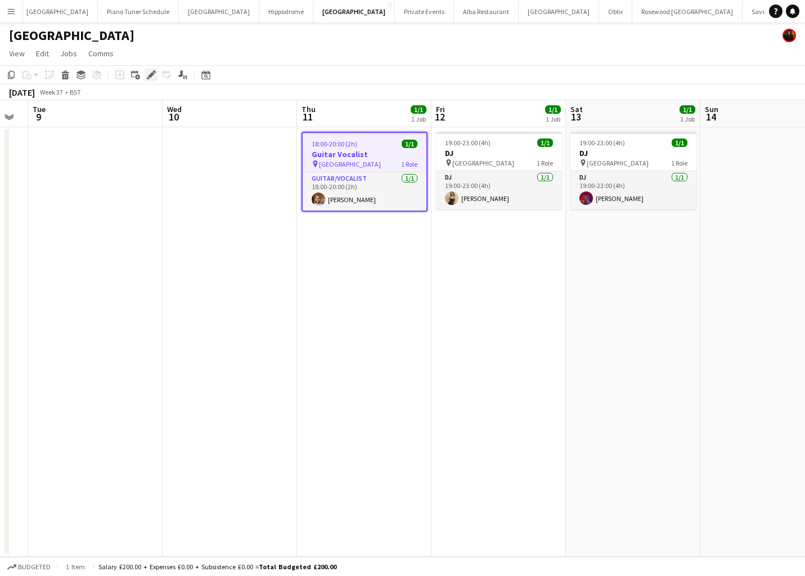
click at [149, 73] on icon "Edit" at bounding box center [151, 74] width 9 height 9
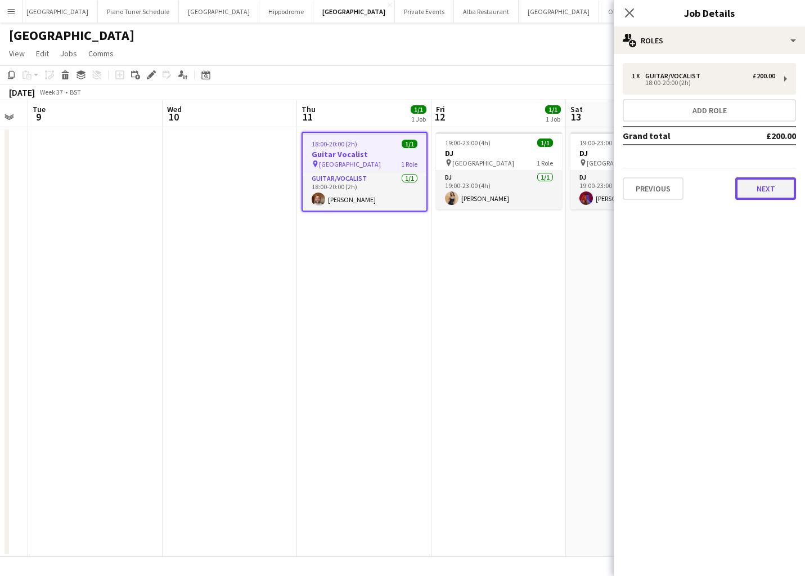
click at [756, 183] on button "Next" at bounding box center [765, 188] width 61 height 23
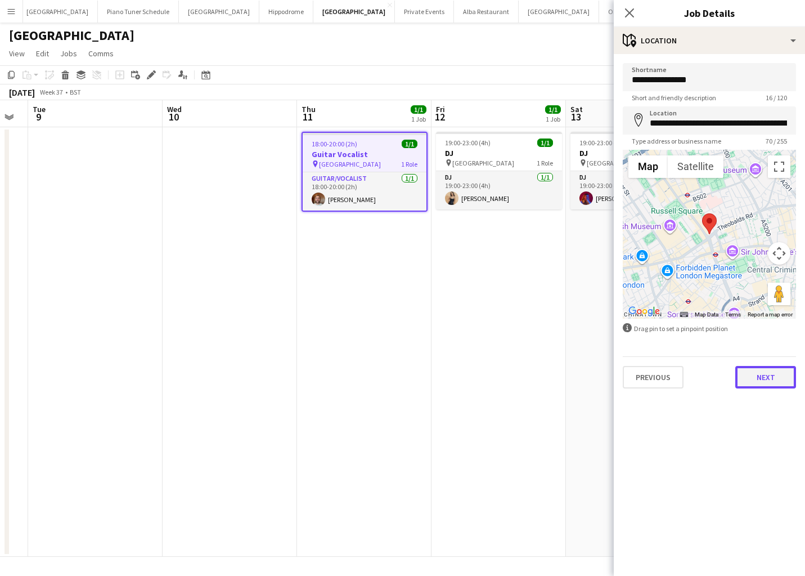
click at [765, 384] on button "Next" at bounding box center [765, 377] width 61 height 23
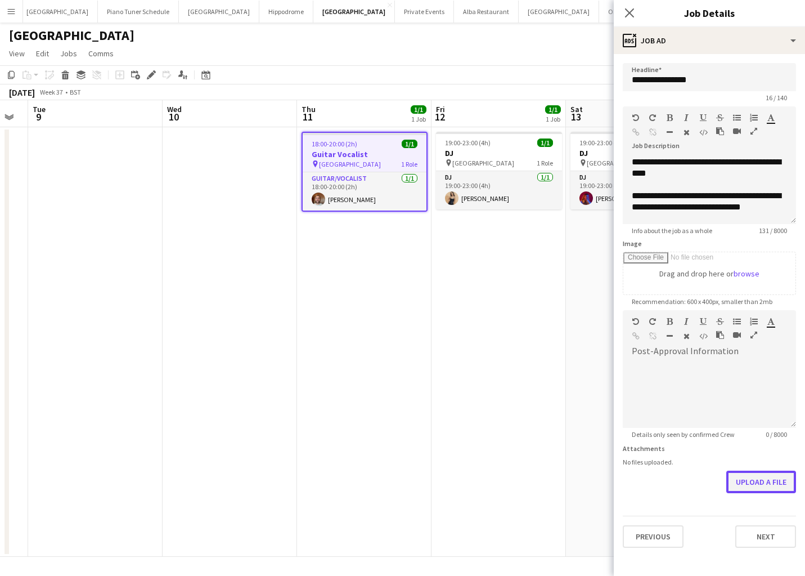
click at [762, 479] on button "Upload a file" at bounding box center [761, 481] width 70 height 23
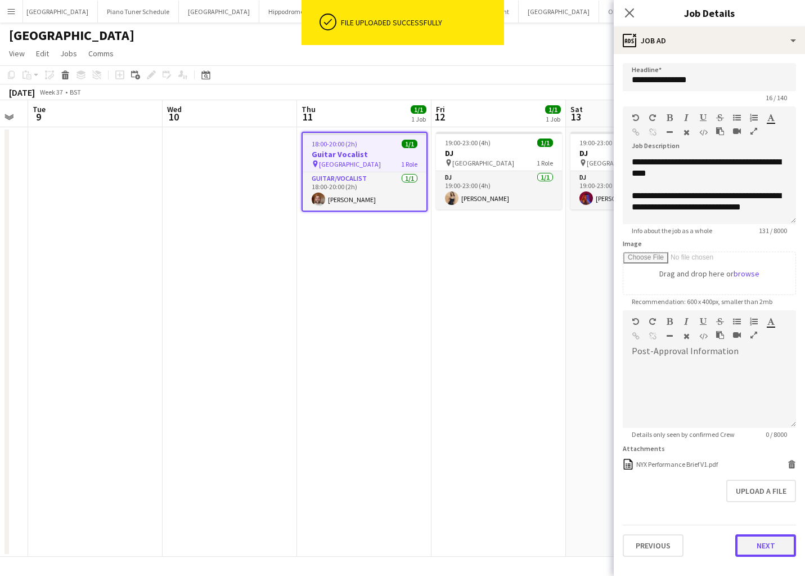
click at [774, 551] on button "Next" at bounding box center [765, 545] width 61 height 23
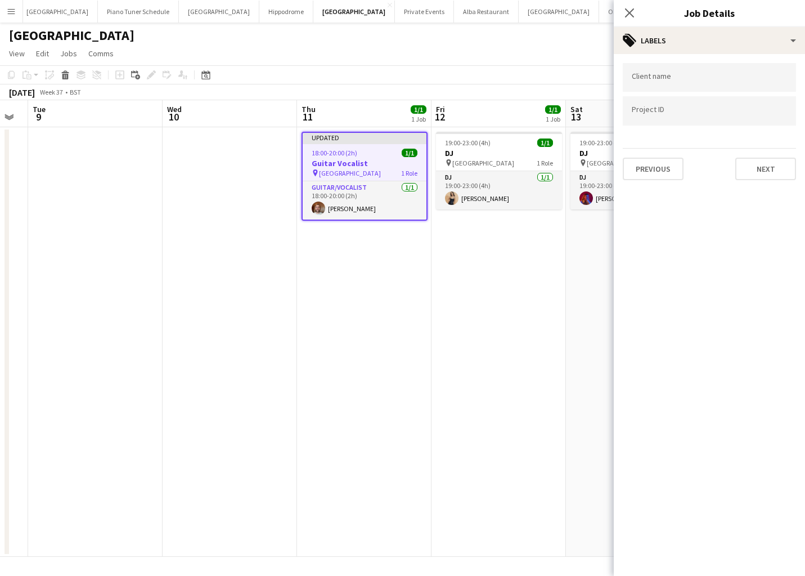
click at [450, 362] on app-date-cell "19:00-23:00 (4h) 1/1 DJ pin NYX Hotel London 1 Role DJ 1/1 19:00-23:00 (4h) Jes…" at bounding box center [499, 341] width 134 height 429
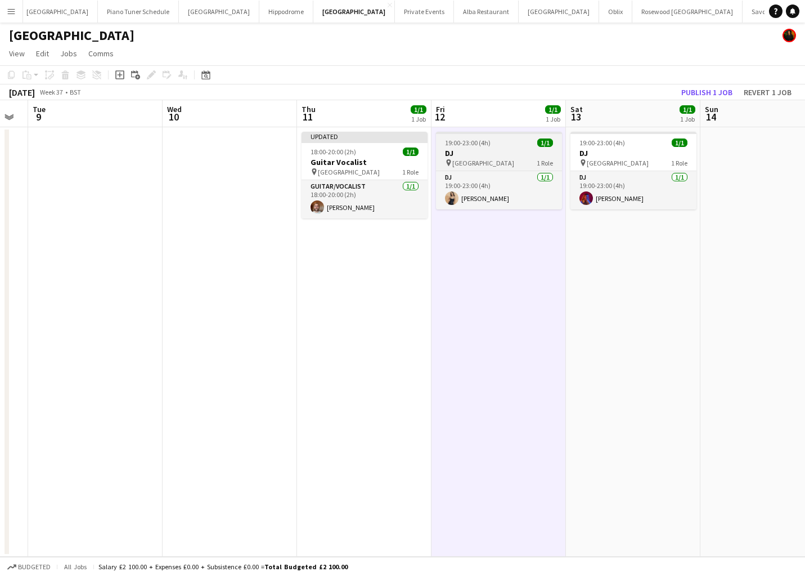
click at [496, 137] on app-job-card "19:00-23:00 (4h) 1/1 DJ pin NYX Hotel London 1 Role DJ 1/1 19:00-23:00 (4h) Jes…" at bounding box center [499, 171] width 126 height 78
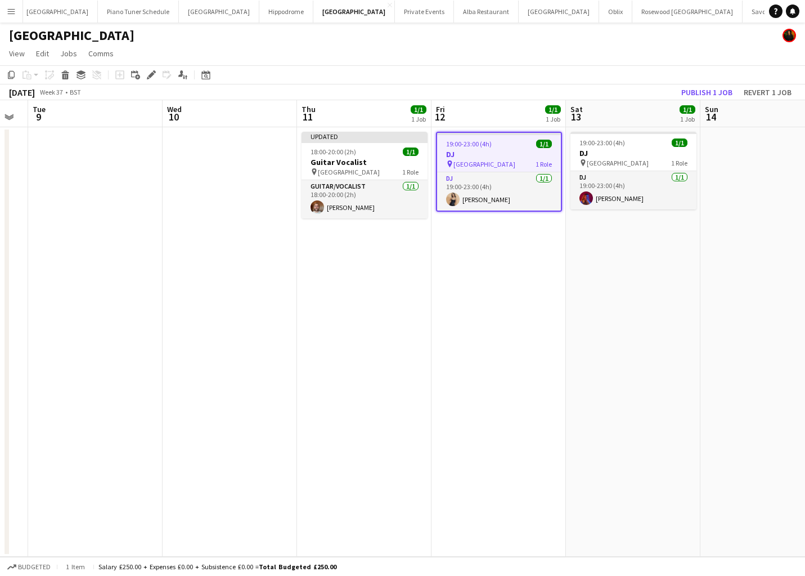
click at [495, 143] on div "19:00-23:00 (4h) 1/1" at bounding box center [499, 144] width 124 height 8
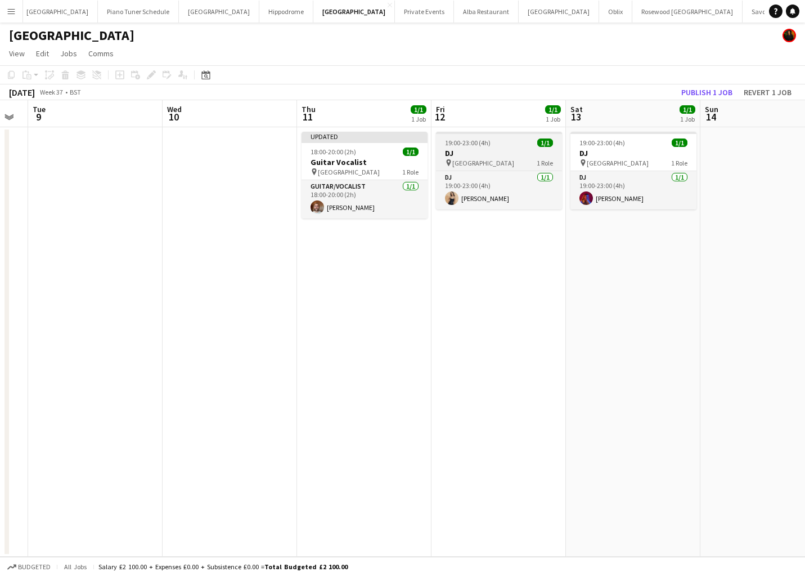
click at [519, 156] on h3 "DJ" at bounding box center [499, 153] width 126 height 10
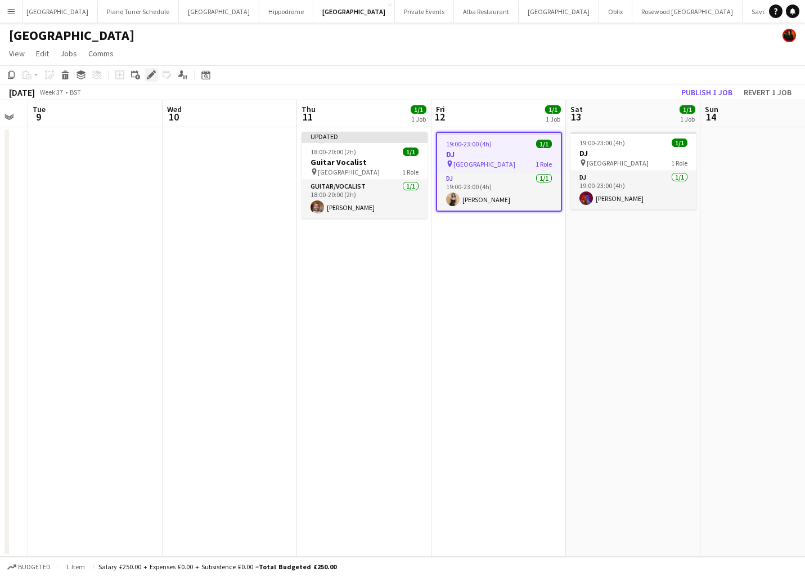
click at [151, 79] on icon "Edit" at bounding box center [151, 74] width 9 height 9
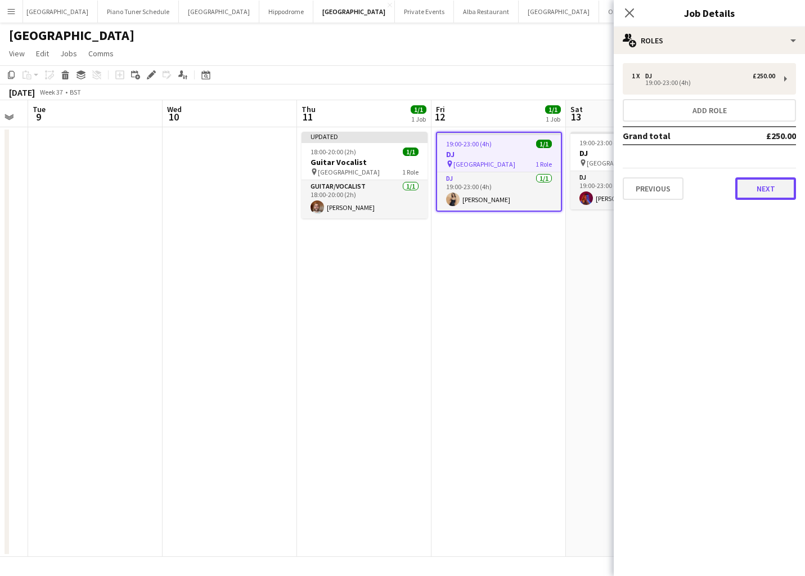
click at [777, 184] on button "Next" at bounding box center [765, 188] width 61 height 23
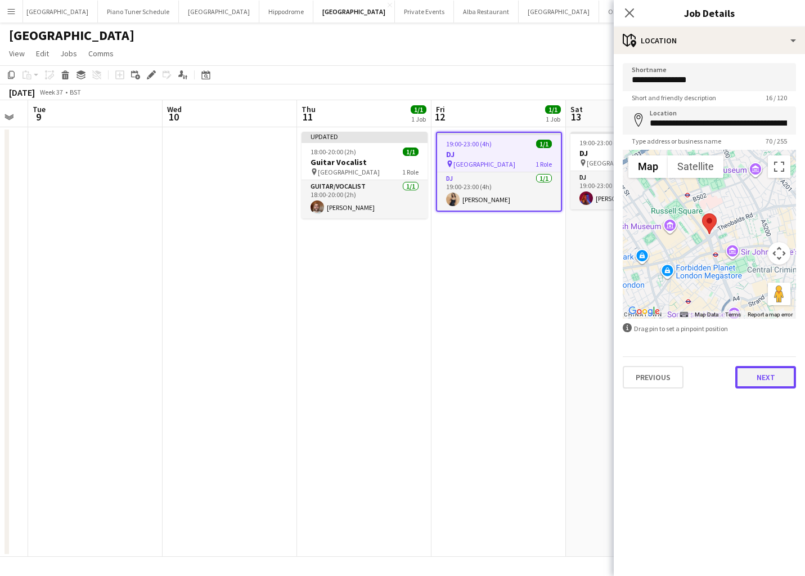
click at [769, 380] on button "Next" at bounding box center [765, 377] width 61 height 23
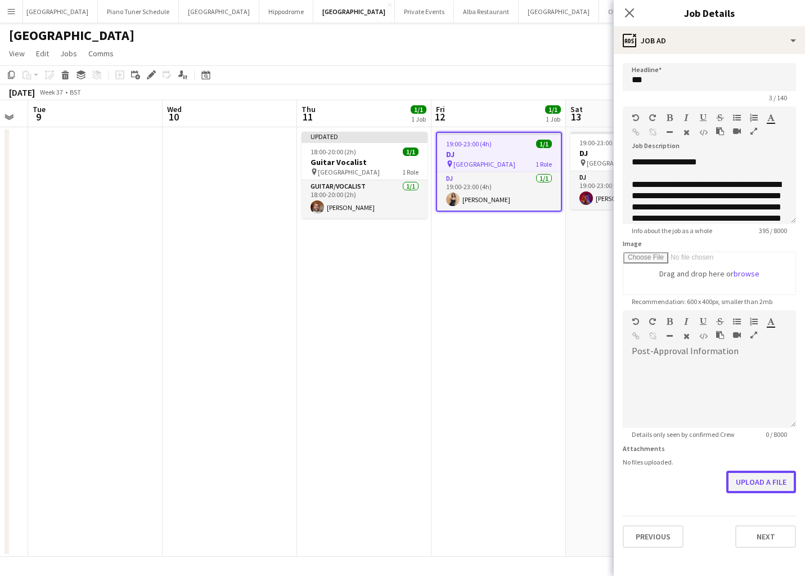
click at [772, 481] on button "Upload a file" at bounding box center [761, 481] width 70 height 23
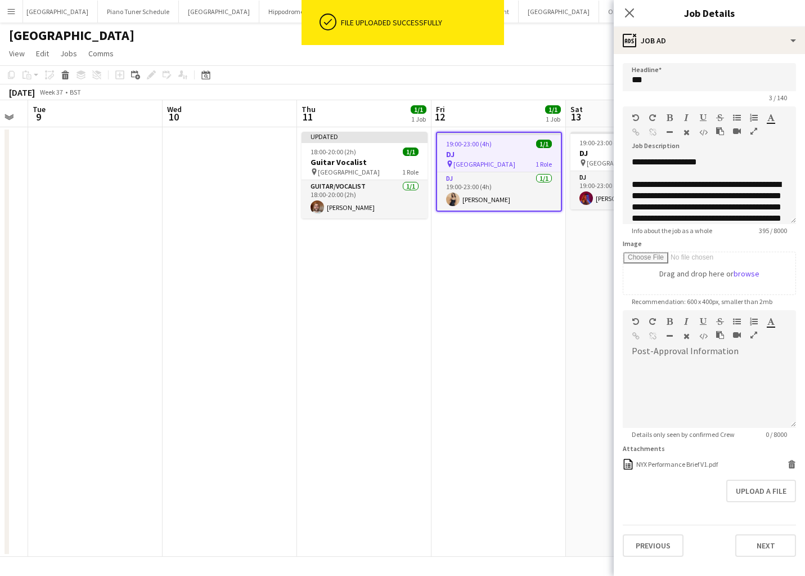
click at [545, 57] on app-page-menu "View Day view expanded Day view collapsed Month view Date picker Jump to today …" at bounding box center [402, 54] width 805 height 21
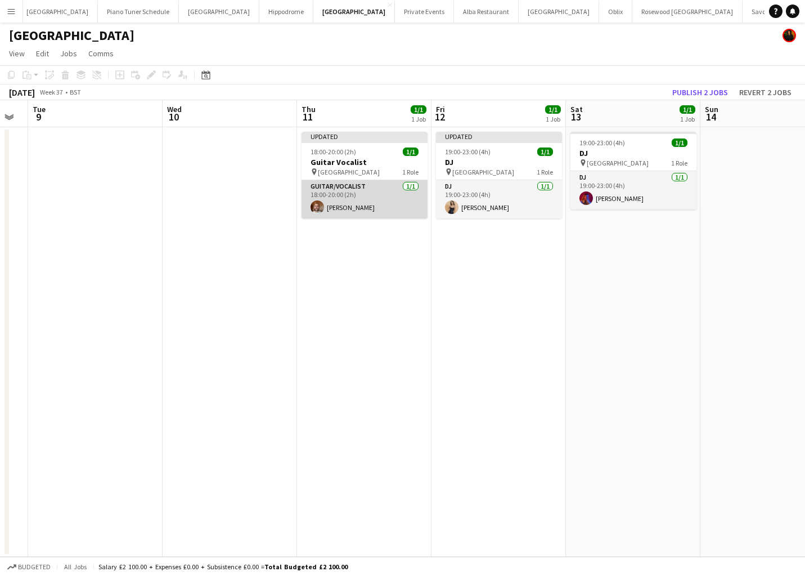
click at [373, 203] on app-card-role "Guitar/Vocalist 1/1 18:00-20:00 (2h) Adam Kharita" at bounding box center [365, 199] width 126 height 38
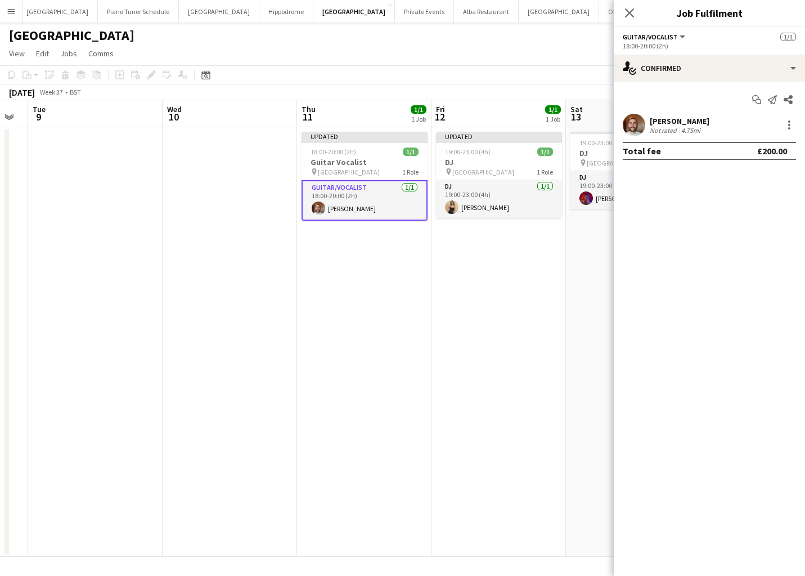
click at [511, 33] on div "[GEOGRAPHIC_DATA]" at bounding box center [402, 33] width 805 height 21
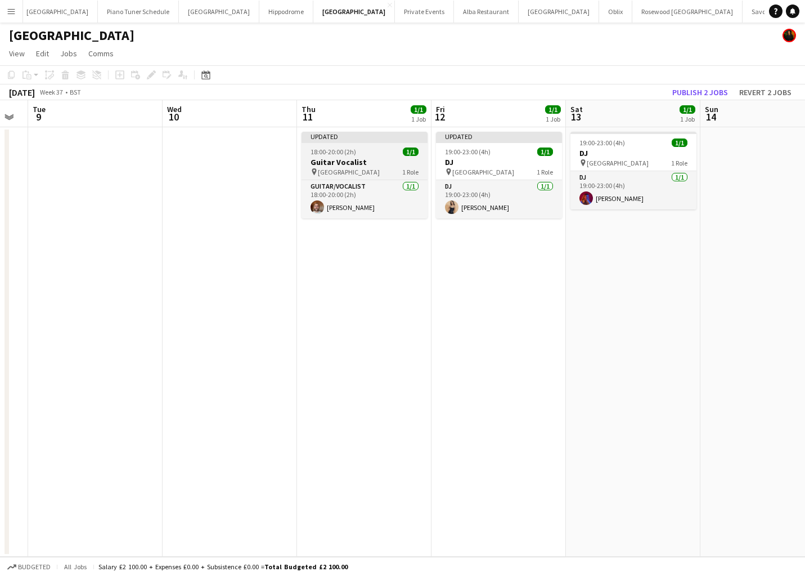
click at [349, 162] on h3 "Guitar Vocalist" at bounding box center [365, 162] width 126 height 10
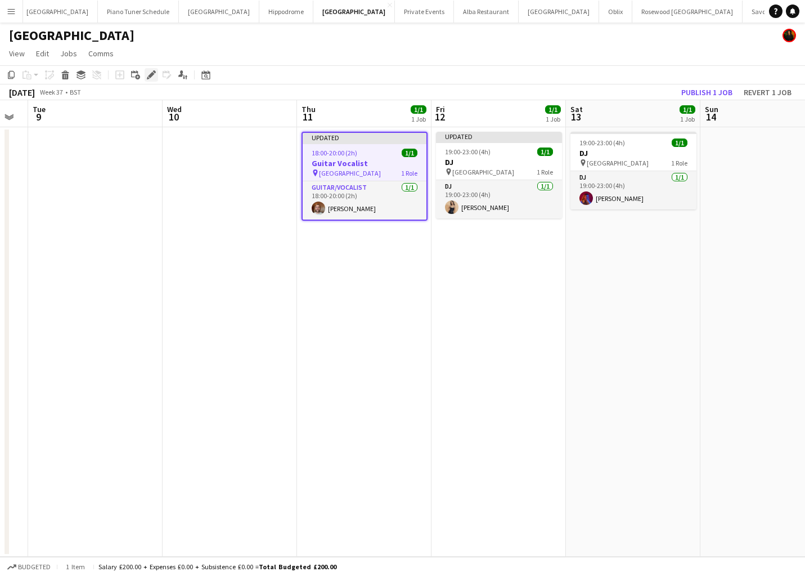
click at [153, 75] on icon "Edit" at bounding box center [151, 74] width 9 height 9
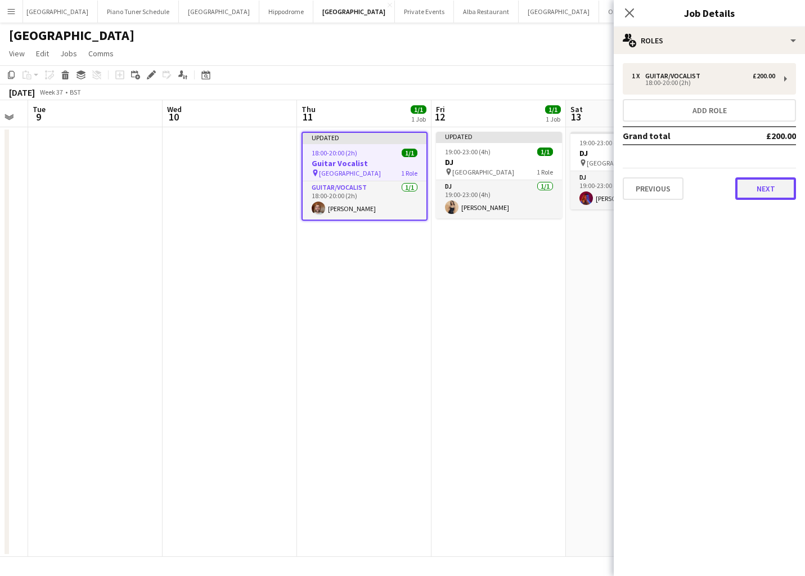
click at [772, 187] on button "Next" at bounding box center [765, 188] width 61 height 23
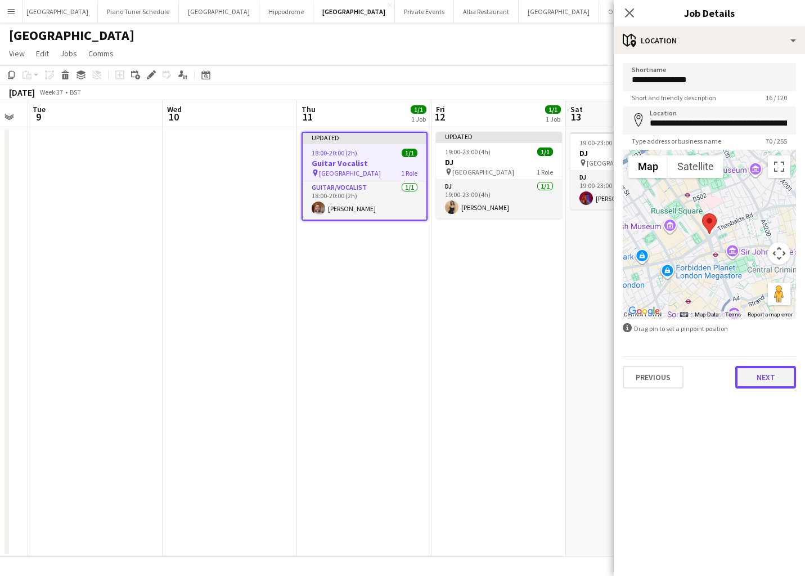
click at [779, 377] on button "Next" at bounding box center [765, 377] width 61 height 23
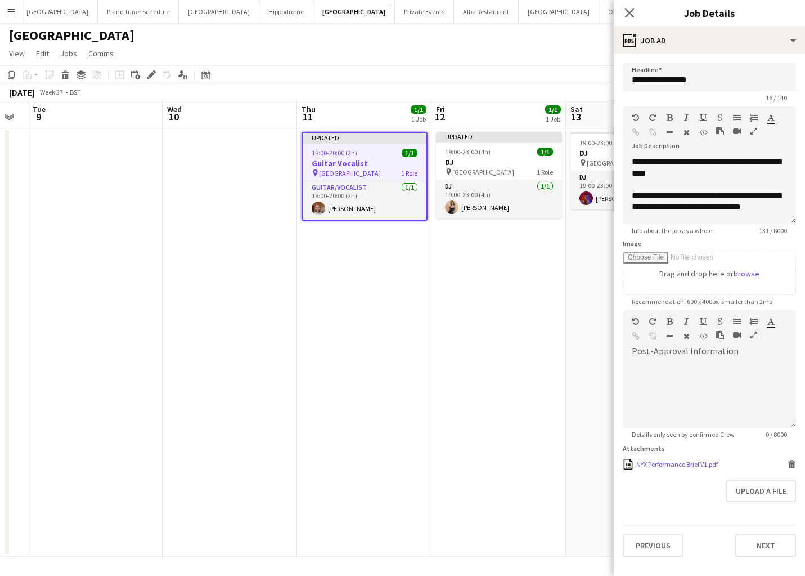
click at [791, 465] on icon at bounding box center [792, 465] width 6 height 5
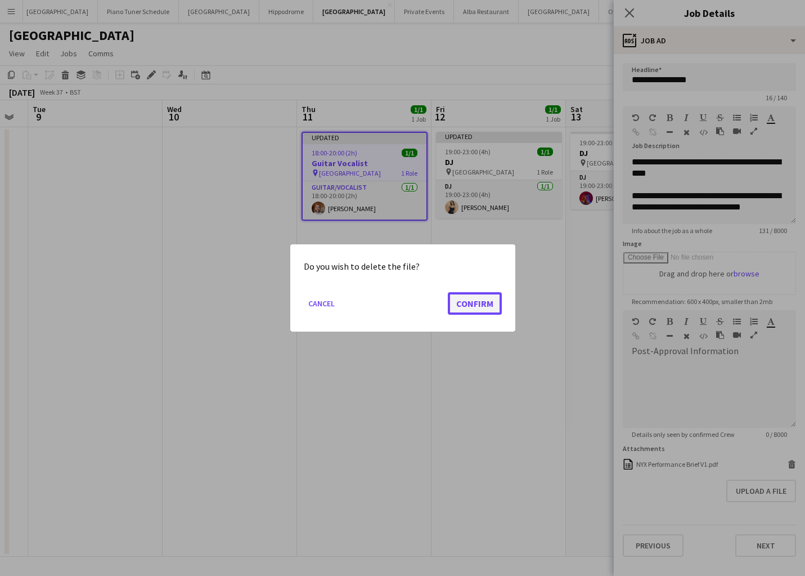
click at [471, 298] on button "Confirm" at bounding box center [475, 303] width 54 height 23
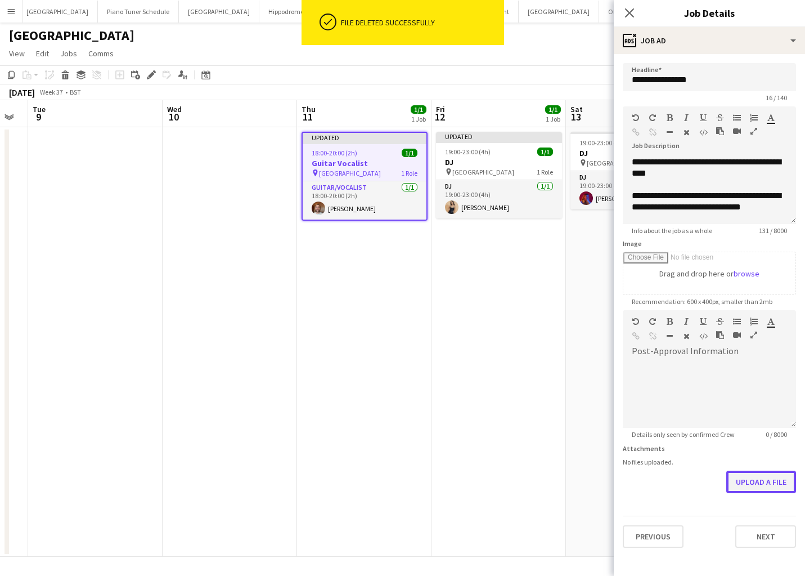
click at [765, 484] on button "Upload a file" at bounding box center [761, 481] width 70 height 23
click at [627, 2] on div "Close pop-in" at bounding box center [630, 13] width 32 height 26
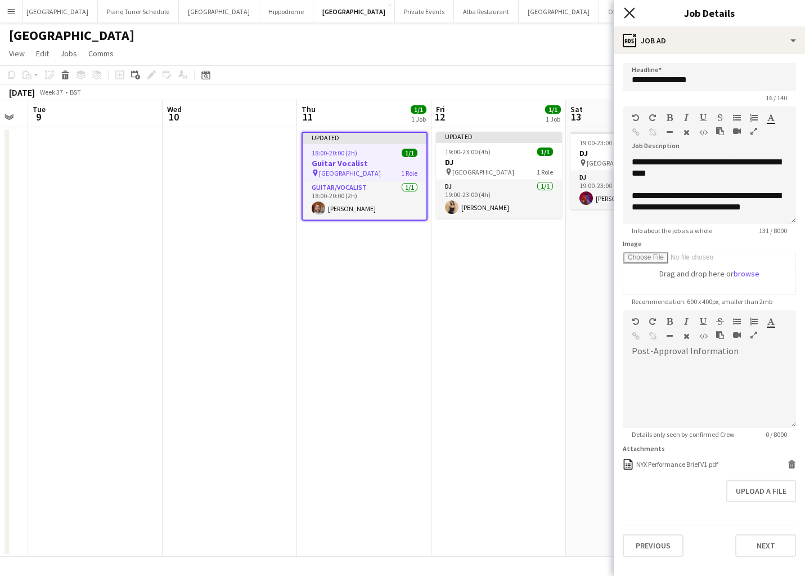
click at [627, 8] on icon "Close pop-in" at bounding box center [629, 12] width 11 height 11
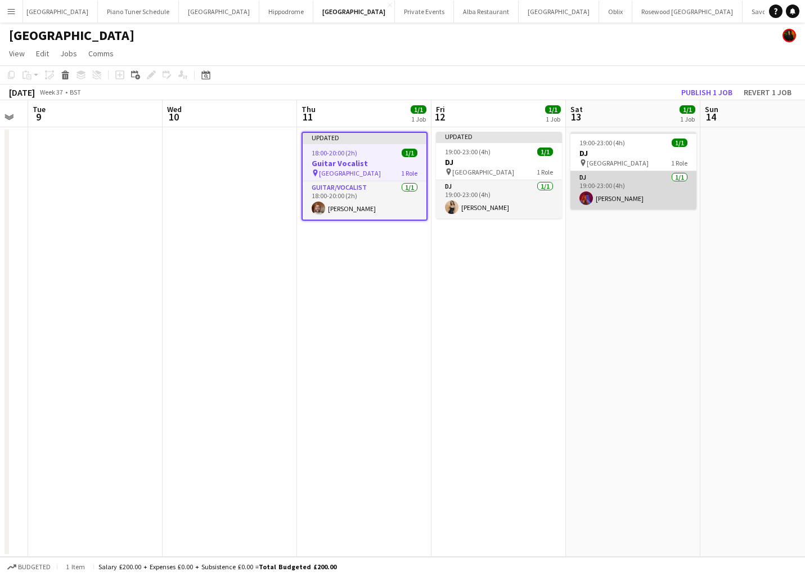
click at [653, 184] on app-card-role "DJ 1/1 19:00-23:00 (4h) Jade Blakemore" at bounding box center [633, 190] width 126 height 38
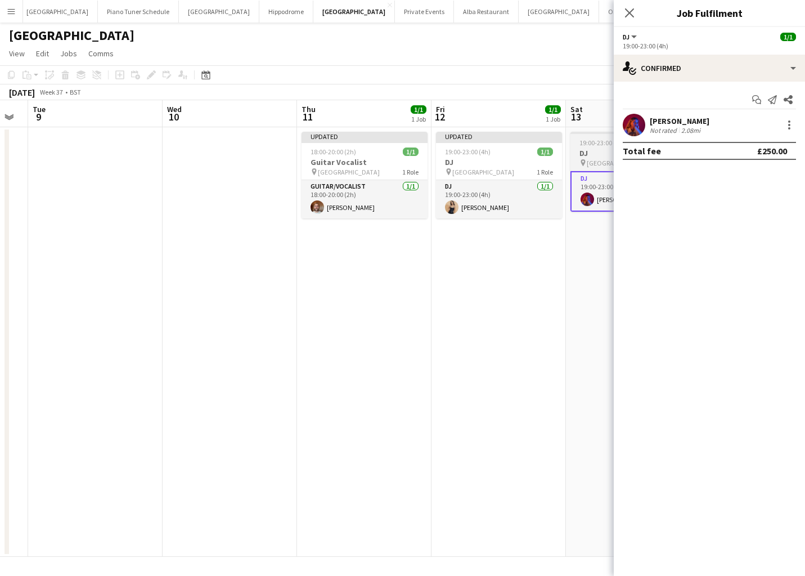
click at [601, 154] on h3 "DJ" at bounding box center [633, 153] width 126 height 10
click at [154, 71] on icon at bounding box center [154, 71] width 3 height 3
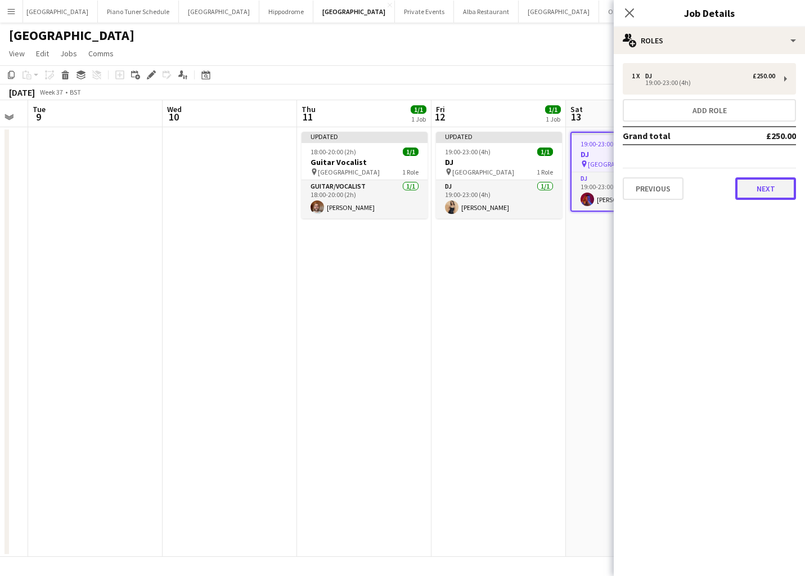
click at [764, 196] on button "Next" at bounding box center [765, 188] width 61 height 23
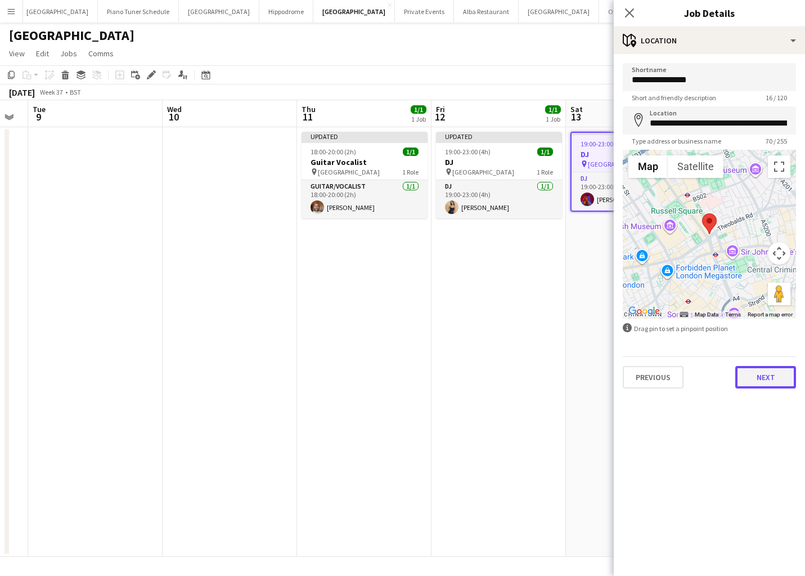
click at [783, 379] on button "Next" at bounding box center [765, 377] width 61 height 23
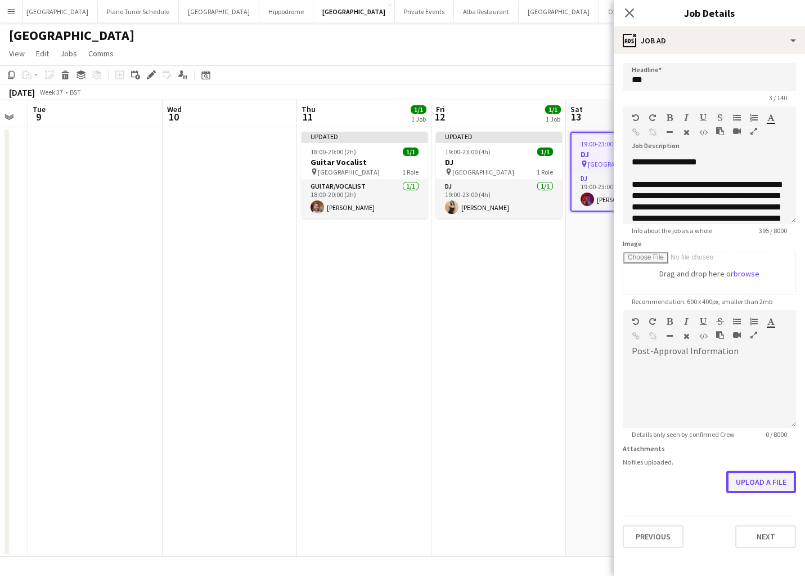
click at [779, 480] on button "Upload a file" at bounding box center [761, 481] width 70 height 23
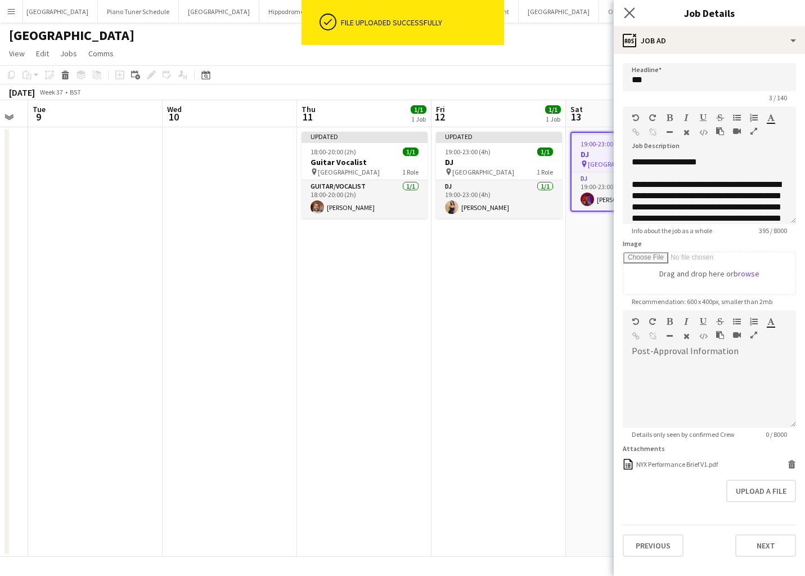
click at [623, 11] on app-icon "Close pop-in" at bounding box center [630, 13] width 16 height 16
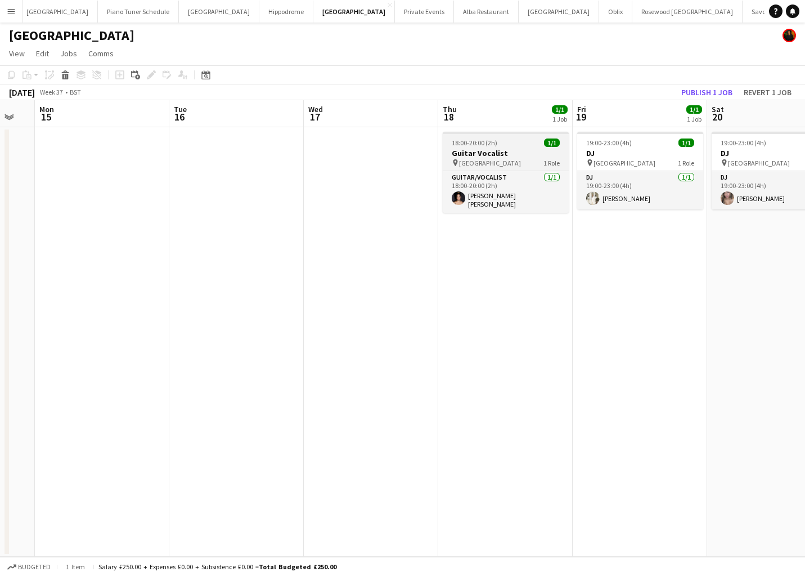
scroll to position [0, 383]
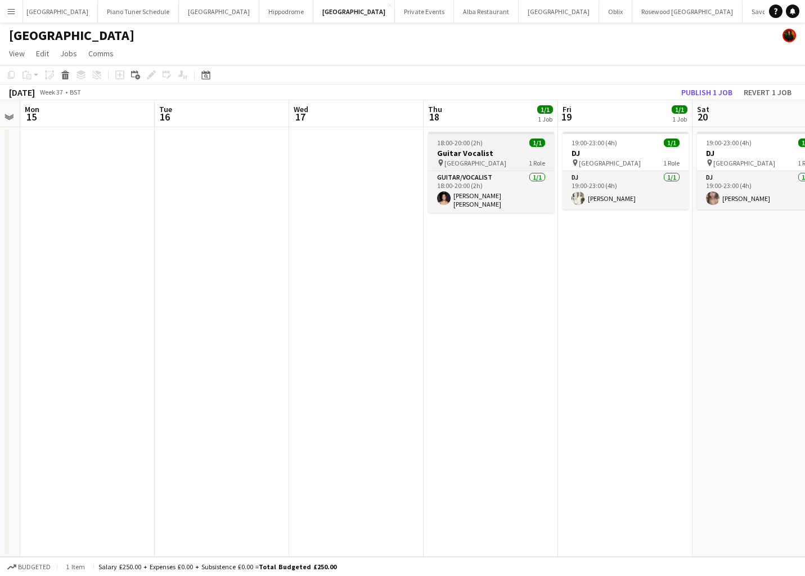
click at [449, 150] on h3 "Guitar Vocalist" at bounding box center [491, 153] width 126 height 10
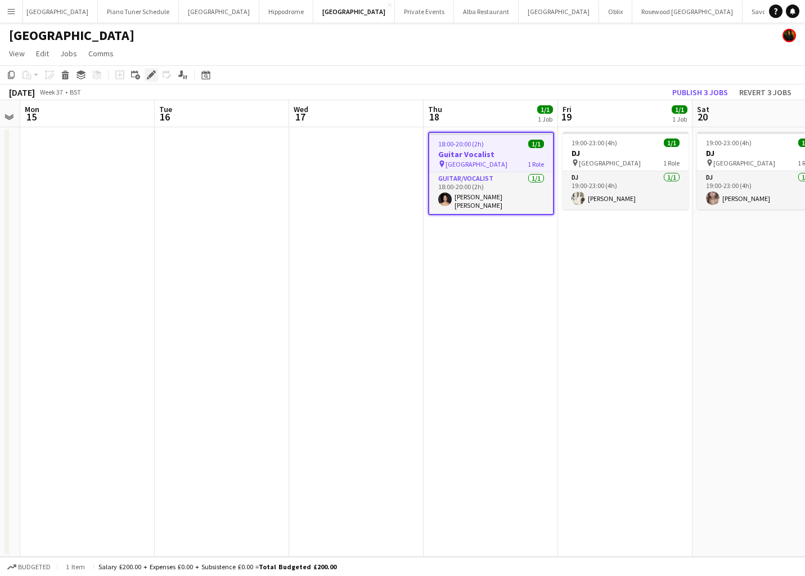
click at [151, 74] on icon at bounding box center [151, 75] width 6 height 6
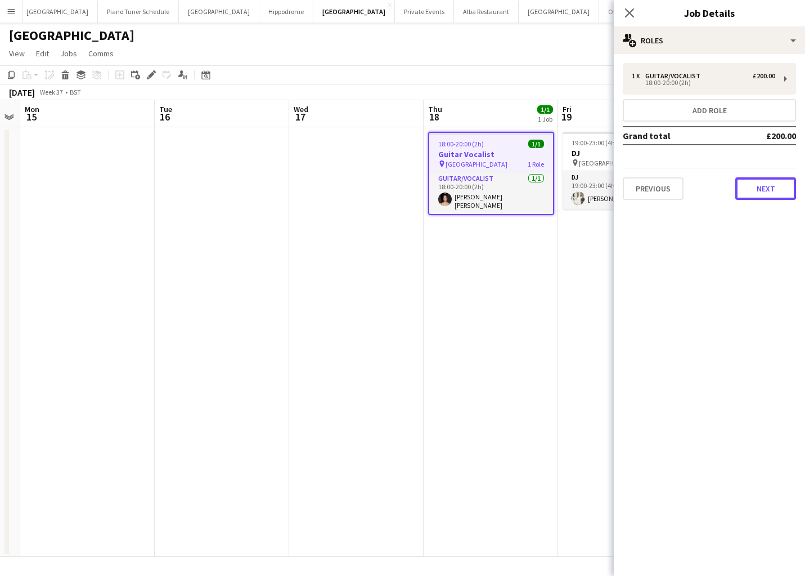
click at [775, 188] on button "Next" at bounding box center [765, 188] width 61 height 23
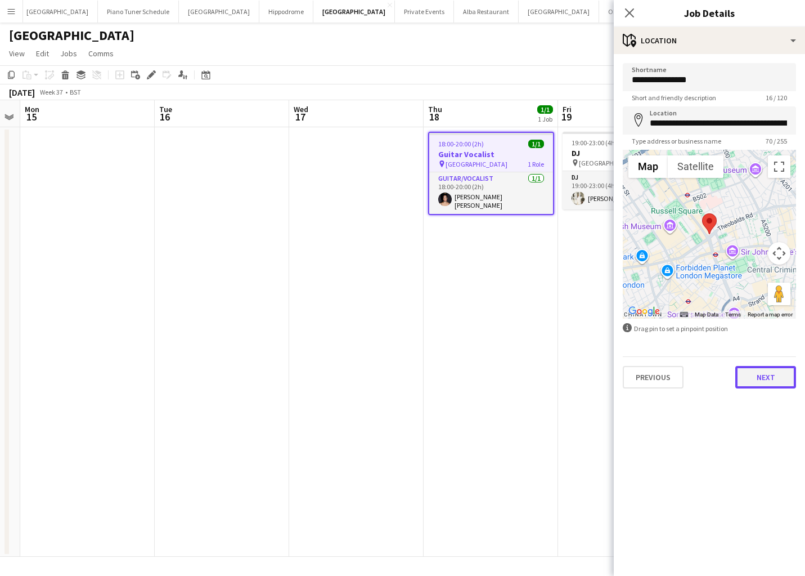
click at [748, 377] on button "Next" at bounding box center [765, 377] width 61 height 23
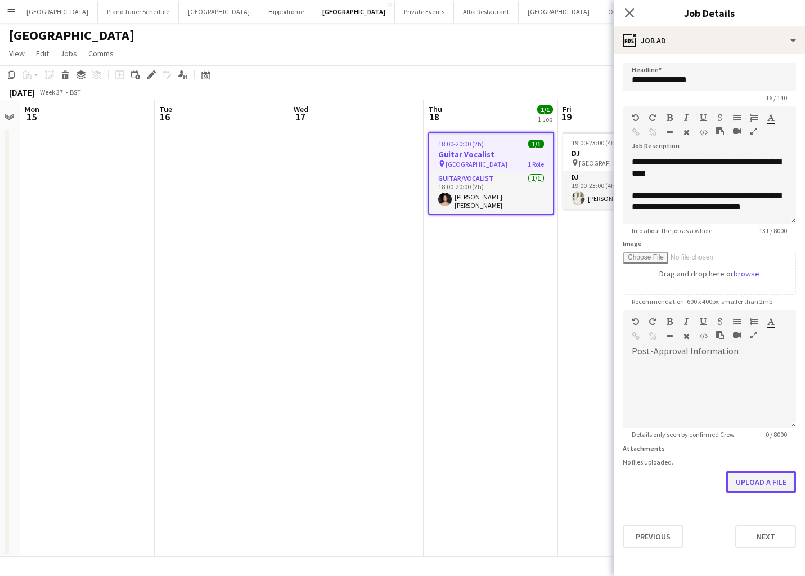
click at [761, 479] on button "Upload a file" at bounding box center [761, 481] width 70 height 23
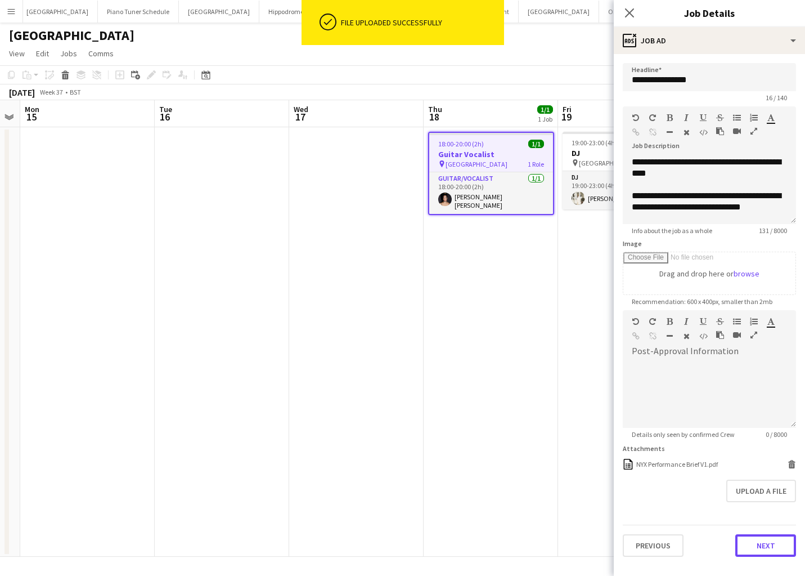
click at [772, 539] on button "Next" at bounding box center [765, 545] width 61 height 23
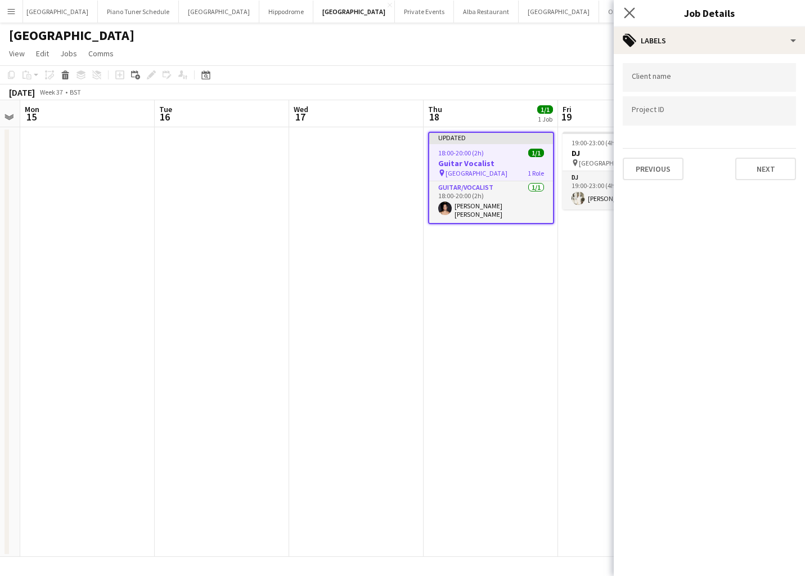
click at [630, 18] on app-icon "Close pop-in" at bounding box center [630, 13] width 16 height 16
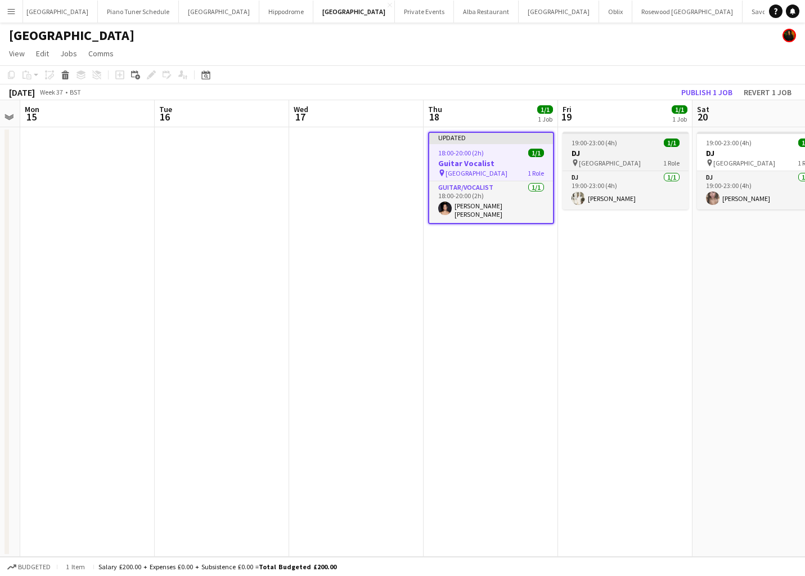
click at [618, 142] on div "19:00-23:00 (4h) 1/1" at bounding box center [626, 142] width 126 height 8
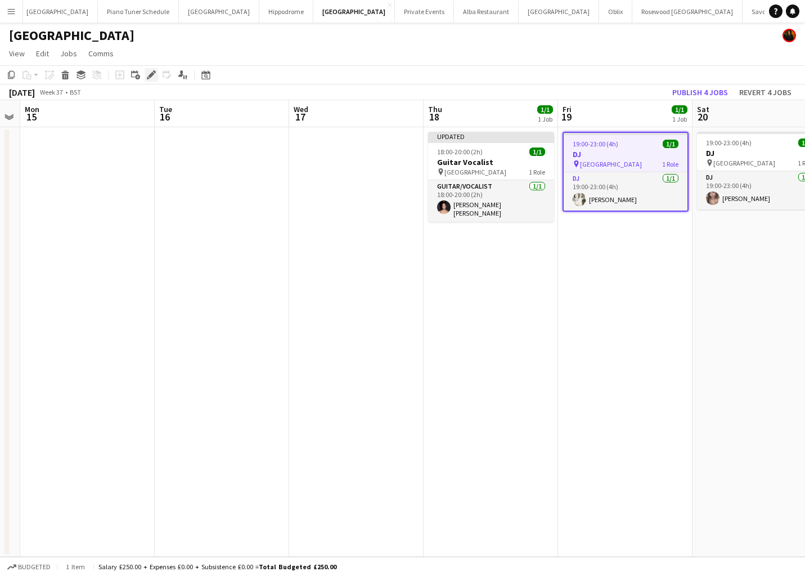
click at [152, 78] on icon "Edit" at bounding box center [151, 74] width 9 height 9
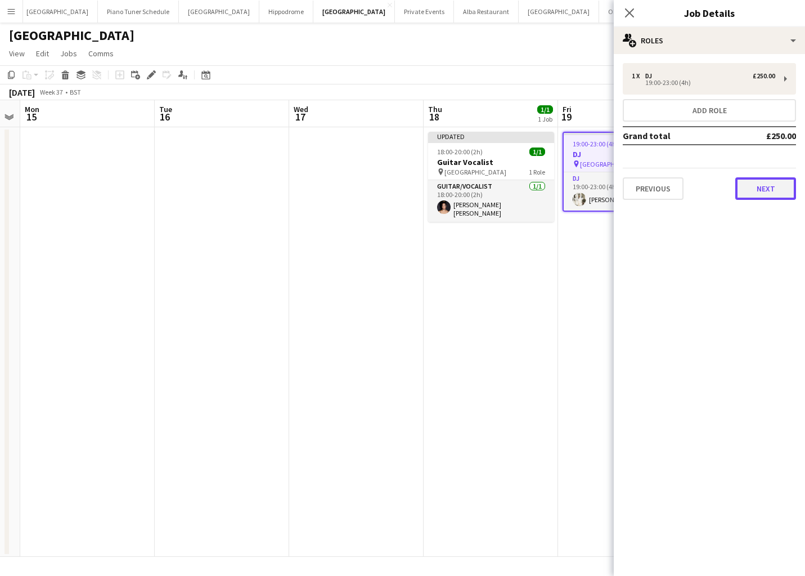
click at [763, 181] on button "Next" at bounding box center [765, 188] width 61 height 23
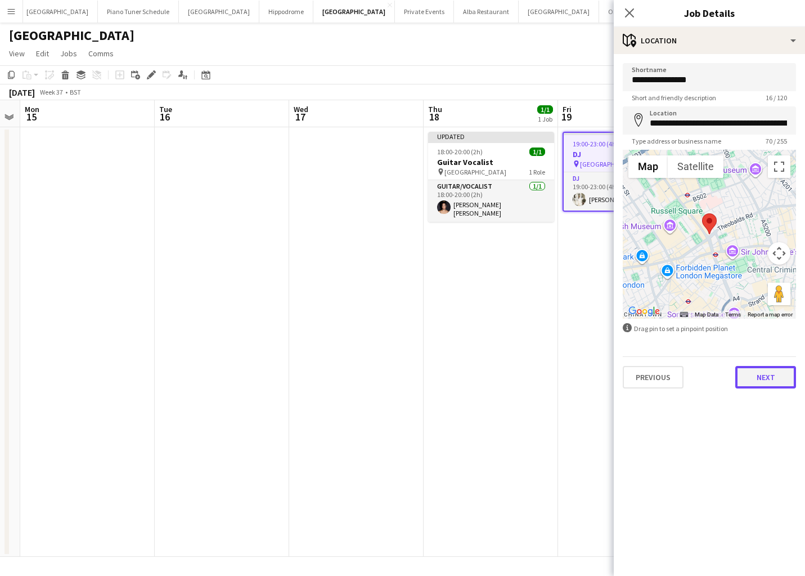
click at [761, 370] on button "Next" at bounding box center [765, 377] width 61 height 23
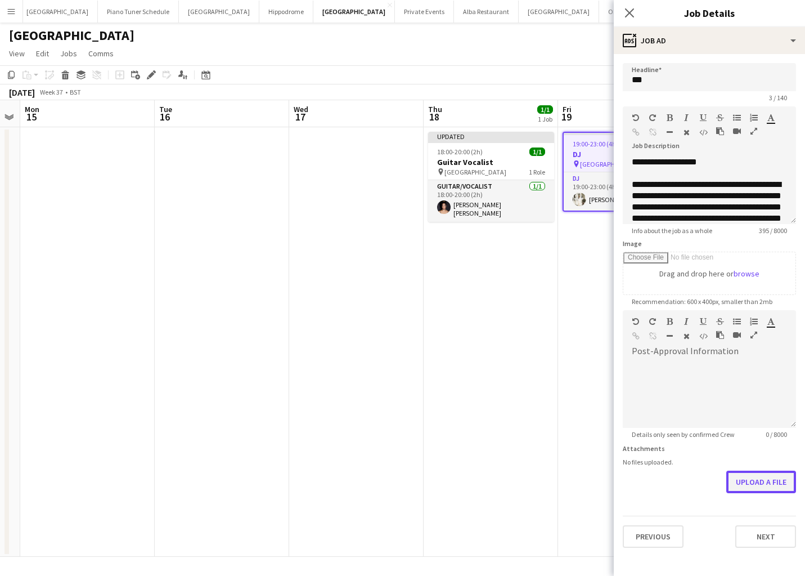
click at [751, 476] on button "Upload a file" at bounding box center [761, 481] width 70 height 23
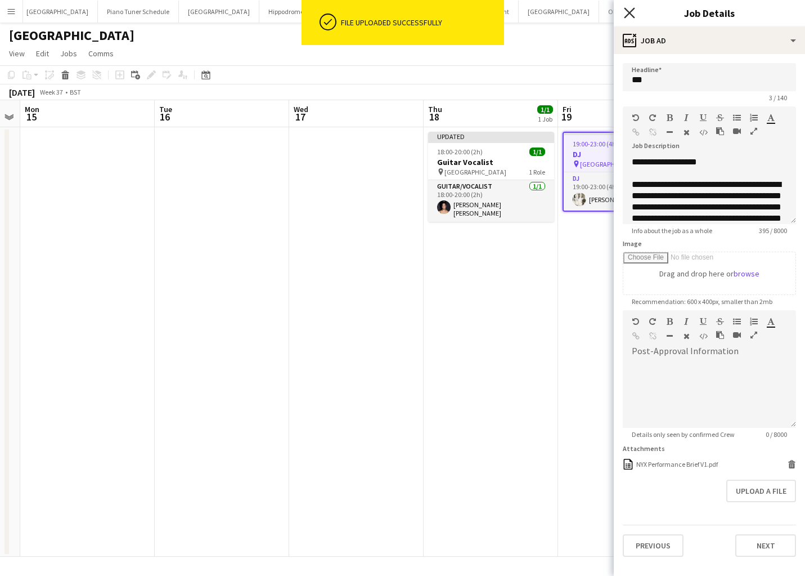
click at [631, 11] on icon at bounding box center [629, 12] width 11 height 11
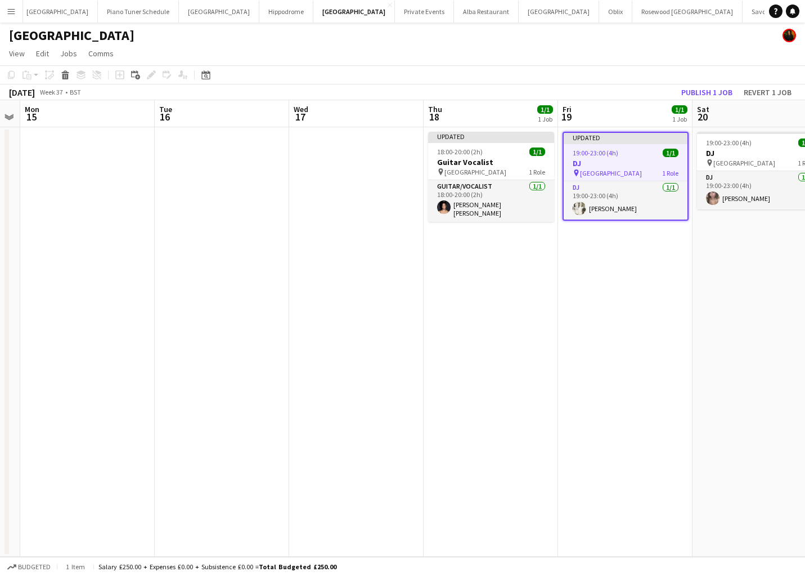
drag, startPoint x: 569, startPoint y: 331, endPoint x: 581, endPoint y: 327, distance: 12.5
click at [569, 331] on app-date-cell "Updated 19:00-23:00 (4h) 1/1 DJ pin NYX Hotel London 1 Role DJ 1/1 19:00-23:00 …" at bounding box center [625, 341] width 134 height 429
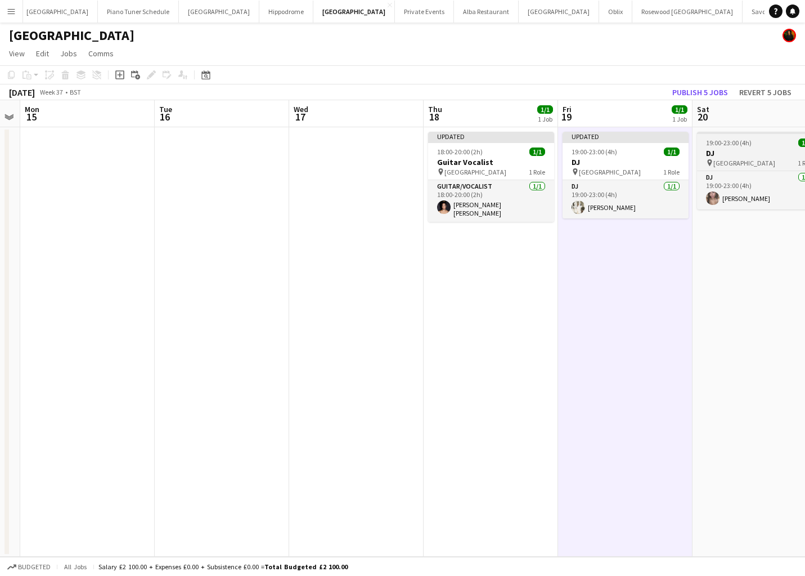
click at [742, 149] on h3 "DJ" at bounding box center [760, 153] width 126 height 10
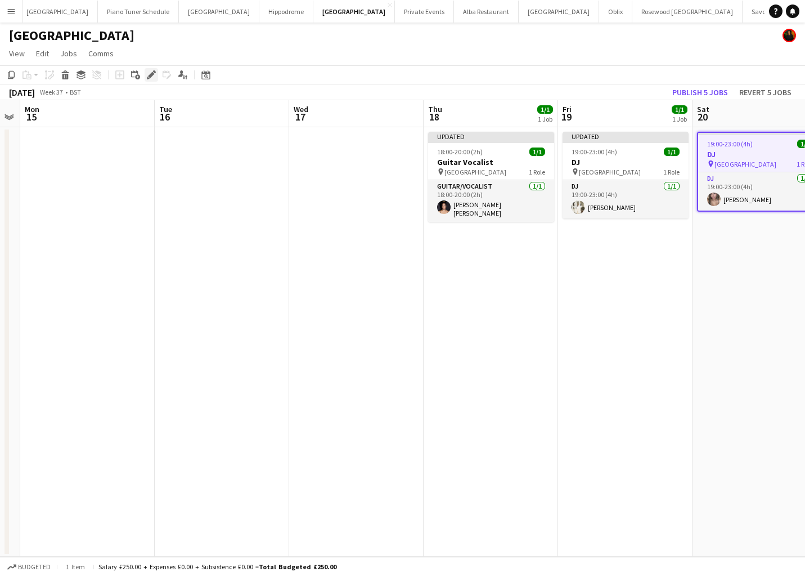
click at [147, 77] on icon "Edit" at bounding box center [151, 74] width 9 height 9
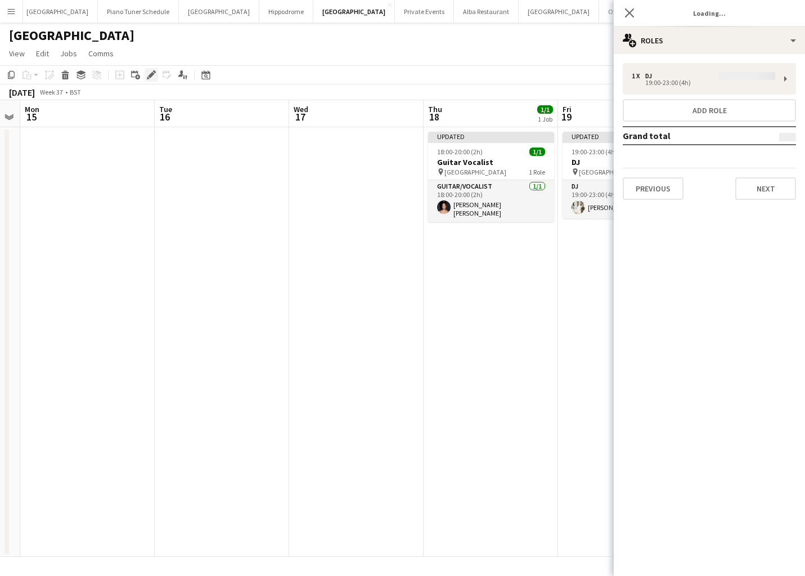
type input "**"
click at [788, 181] on button "Next" at bounding box center [765, 188] width 61 height 23
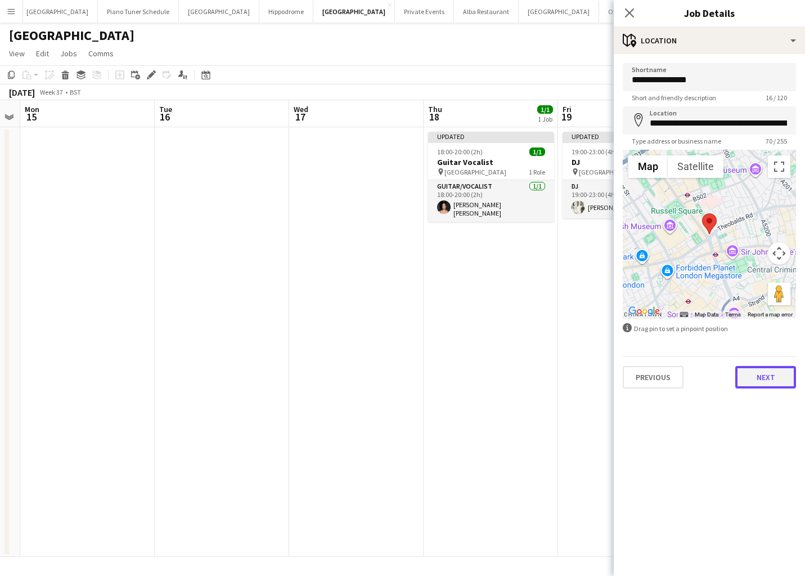
click at [763, 378] on button "Next" at bounding box center [765, 377] width 61 height 23
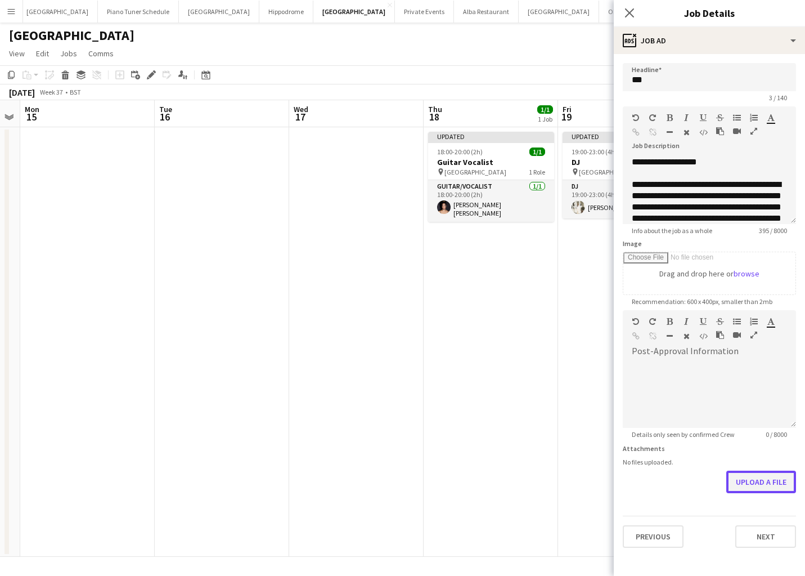
click at [778, 484] on button "Upload a file" at bounding box center [761, 481] width 70 height 23
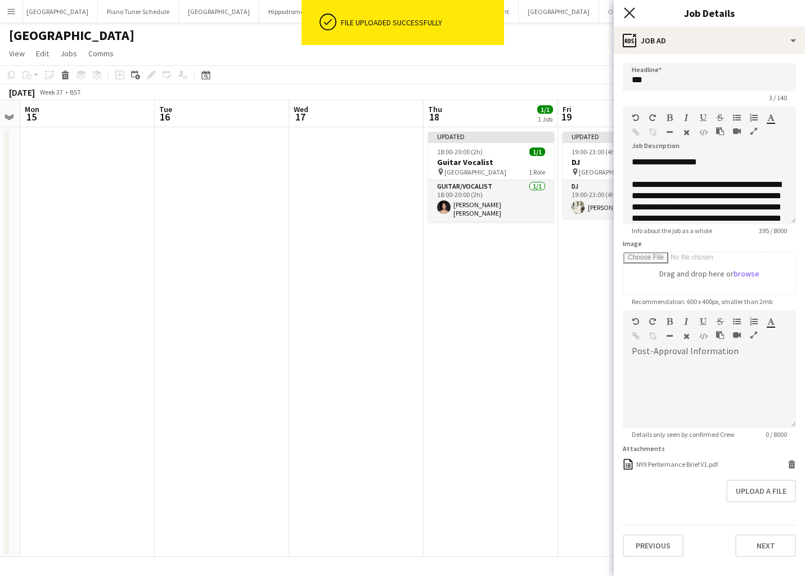
click at [629, 12] on icon at bounding box center [629, 12] width 11 height 11
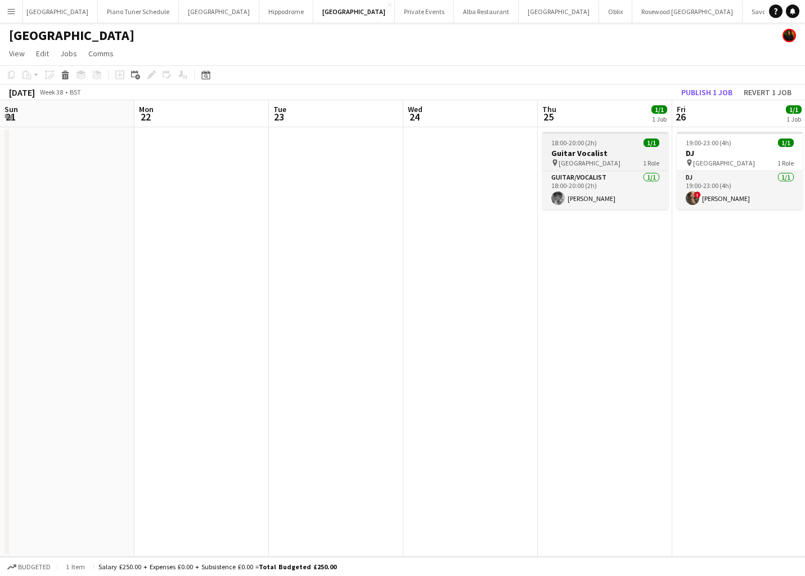
scroll to position [0, 416]
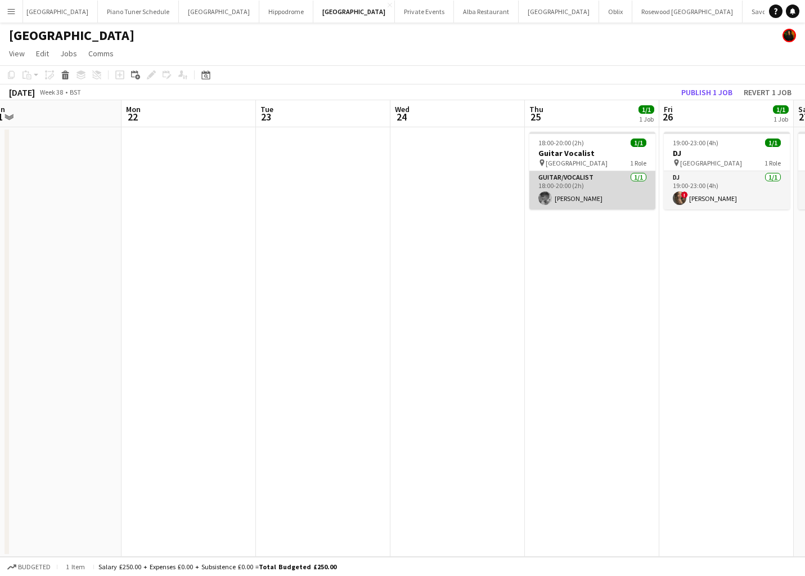
click at [600, 185] on app-card-role "Guitar/Vocalist 1/1 18:00-20:00 (2h) Dan Olsen" at bounding box center [592, 190] width 126 height 38
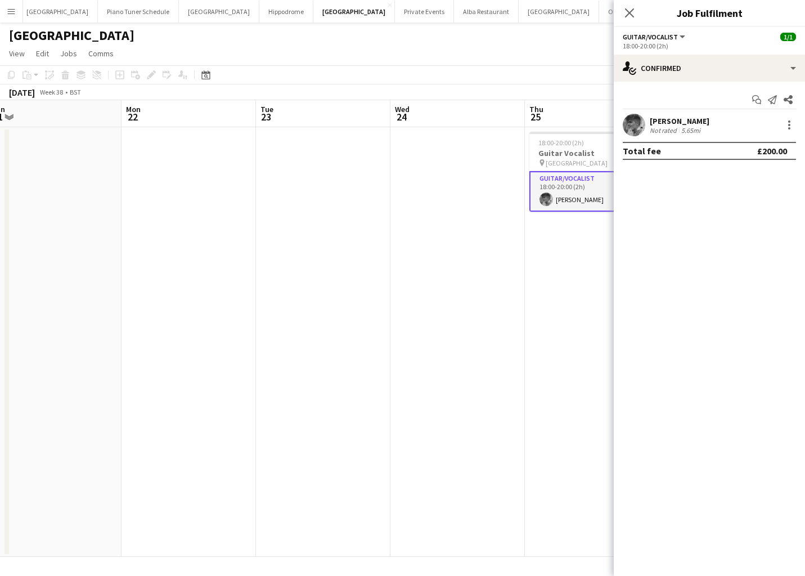
click at [428, 186] on app-date-cell at bounding box center [457, 341] width 134 height 429
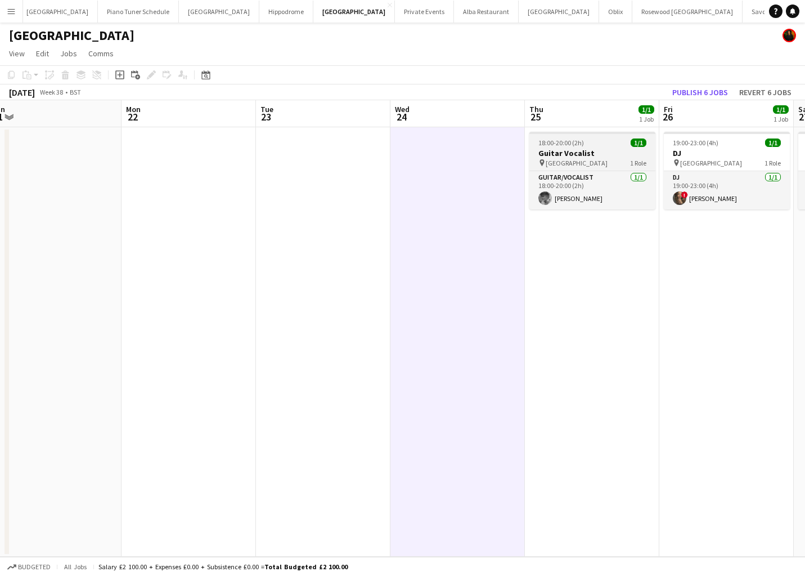
click at [606, 149] on h3 "Guitar Vocalist" at bounding box center [592, 153] width 126 height 10
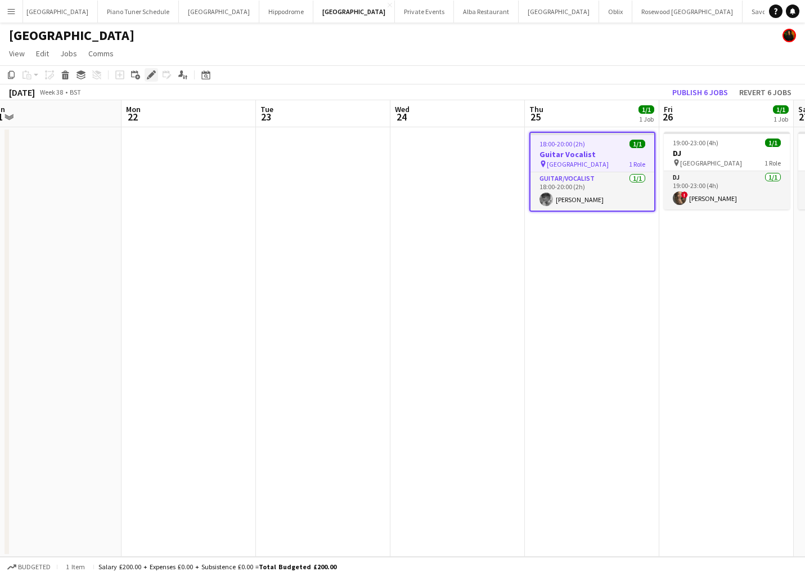
click at [152, 77] on icon "Edit" at bounding box center [151, 74] width 9 height 9
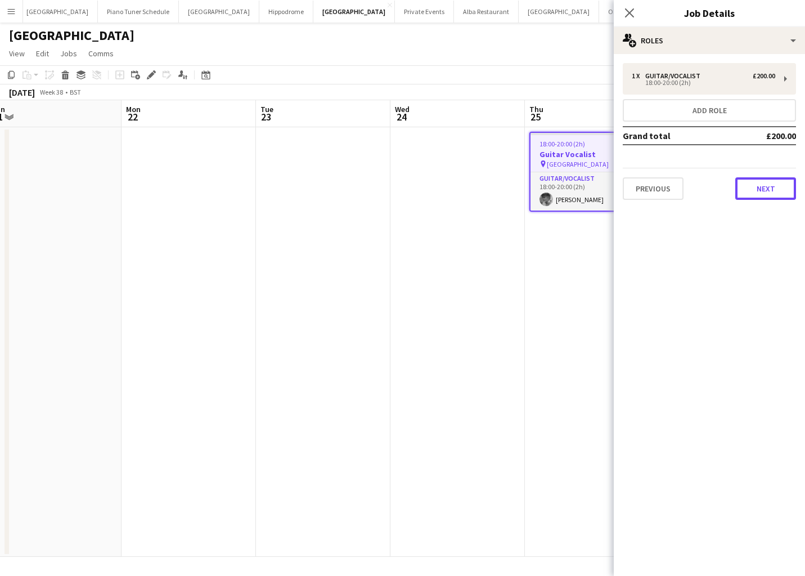
click at [767, 186] on button "Next" at bounding box center [765, 188] width 61 height 23
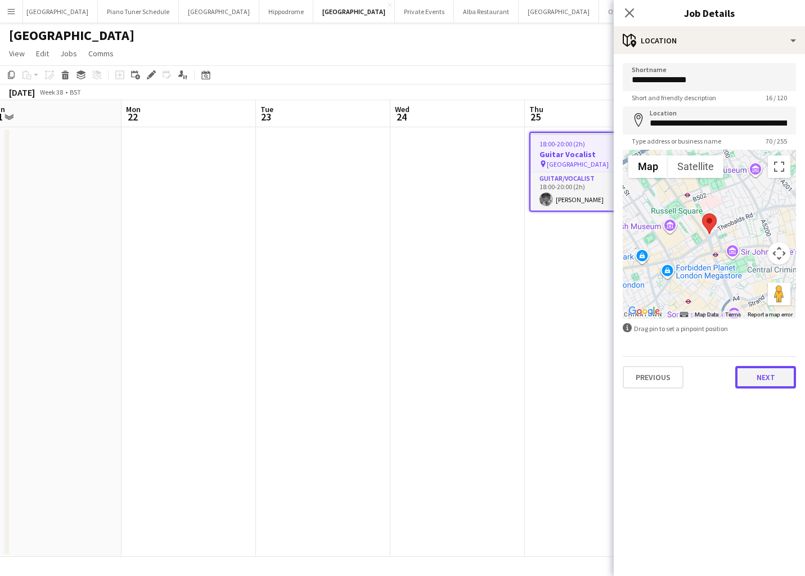
click at [765, 380] on button "Next" at bounding box center [765, 377] width 61 height 23
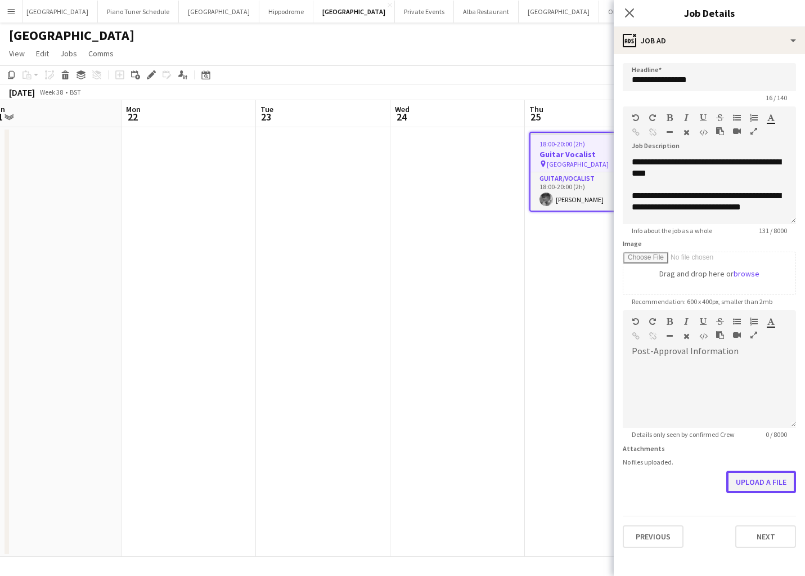
click at [763, 478] on button "Upload a file" at bounding box center [761, 481] width 70 height 23
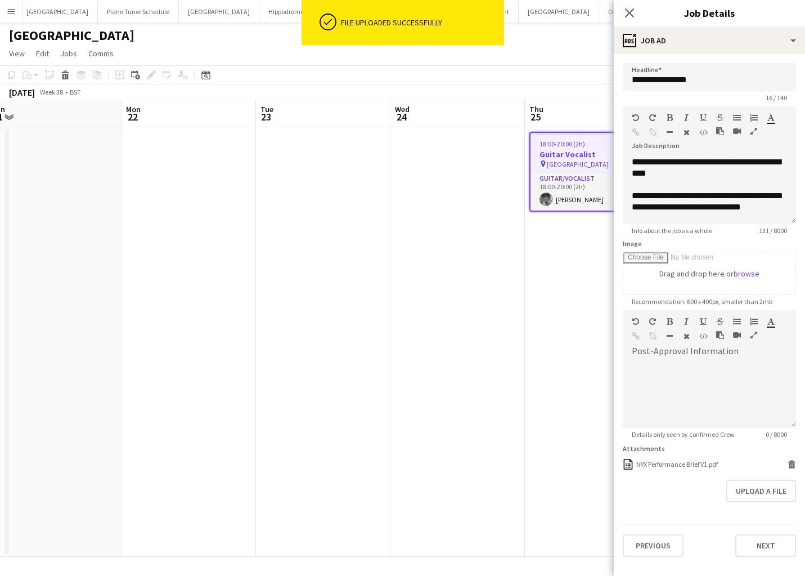
click at [625, 12] on icon "Close pop-in" at bounding box center [629, 12] width 9 height 9
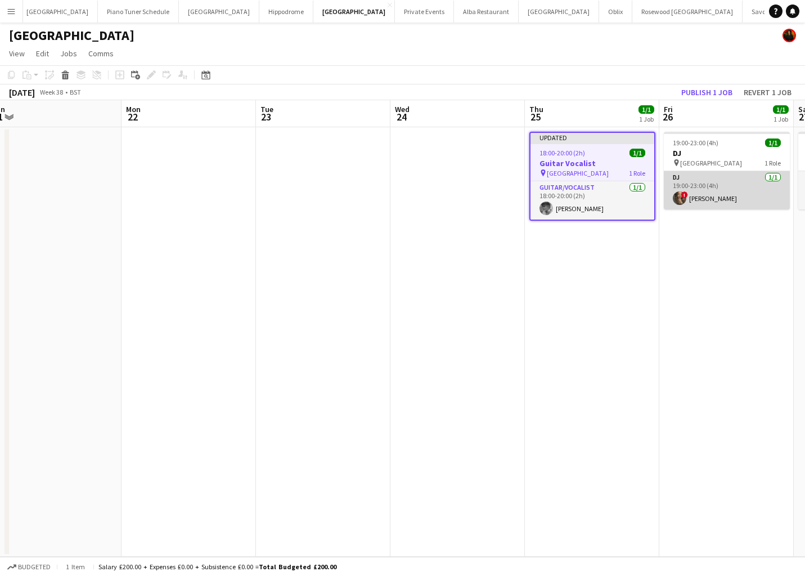
click at [731, 172] on app-card-role "DJ 1/1 19:00-23:00 (4h) ! Sumi Browne" at bounding box center [727, 190] width 126 height 38
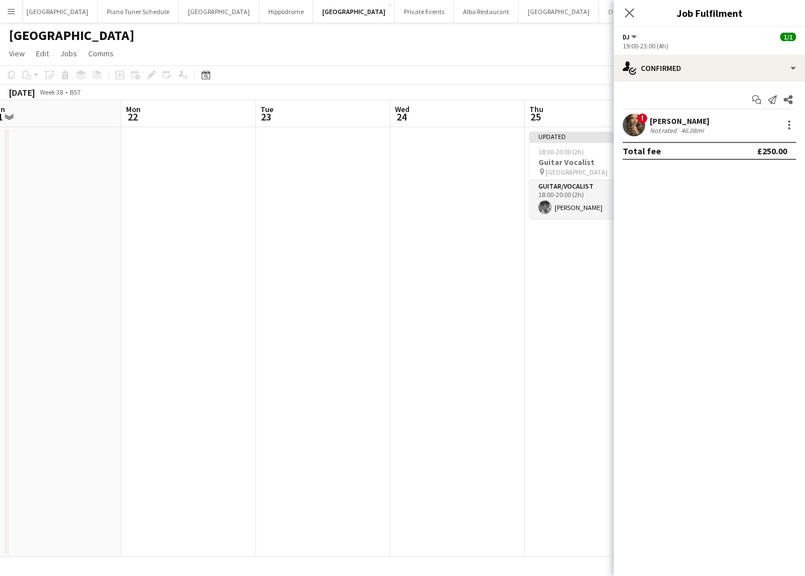
click at [437, 238] on app-date-cell at bounding box center [457, 341] width 134 height 429
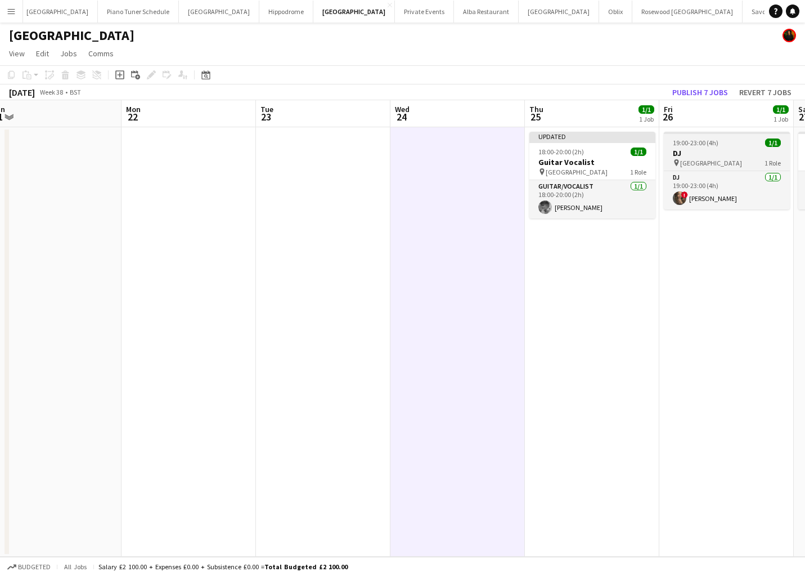
click at [735, 138] on div "19:00-23:00 (4h) 1/1" at bounding box center [727, 142] width 126 height 8
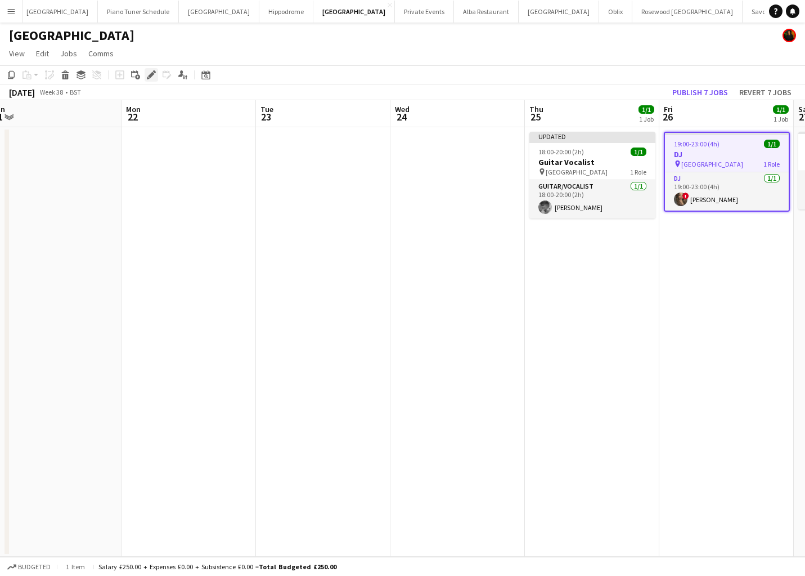
click at [150, 76] on icon at bounding box center [151, 75] width 6 height 6
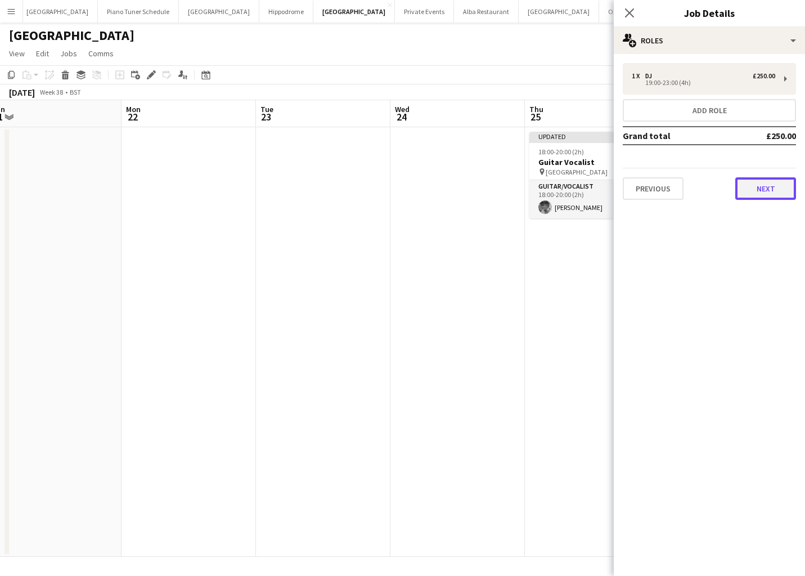
click at [763, 192] on button "Next" at bounding box center [765, 188] width 61 height 23
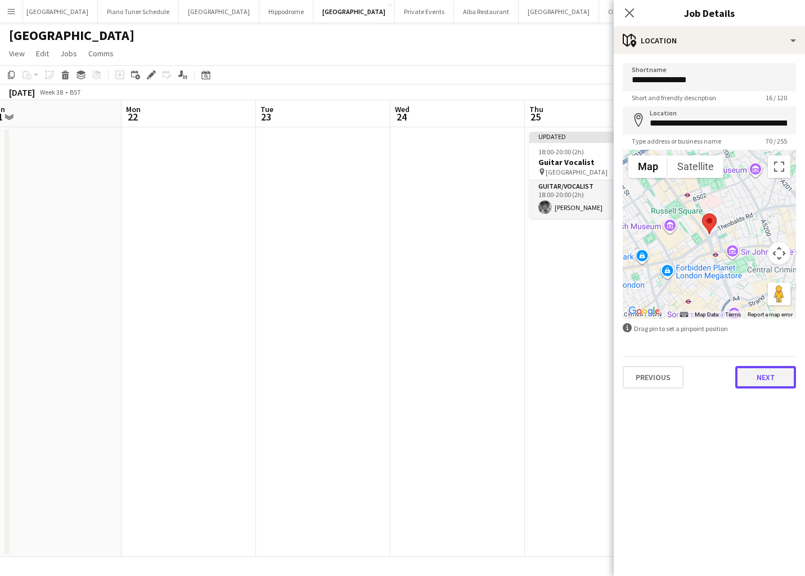
click at [775, 386] on button "Next" at bounding box center [765, 377] width 61 height 23
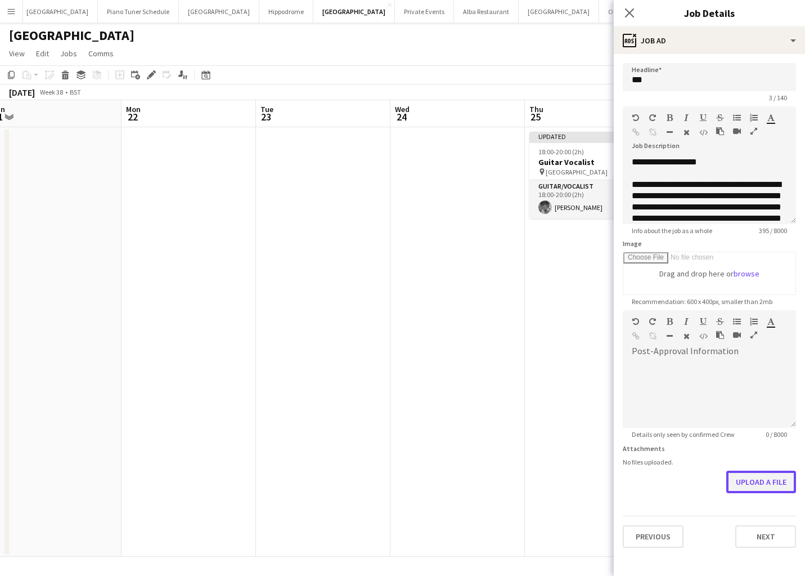
click at [757, 476] on button "Upload a file" at bounding box center [761, 481] width 70 height 23
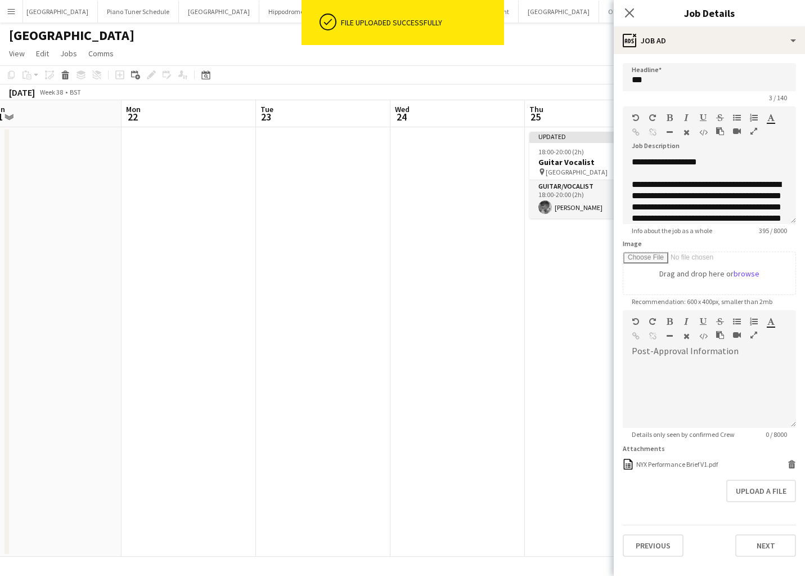
click at [630, 13] on icon at bounding box center [629, 12] width 9 height 9
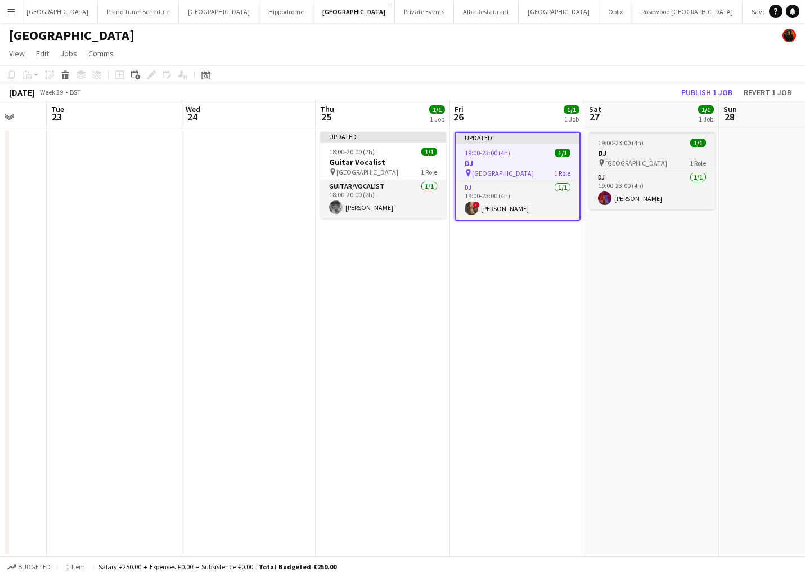
scroll to position [0, 361]
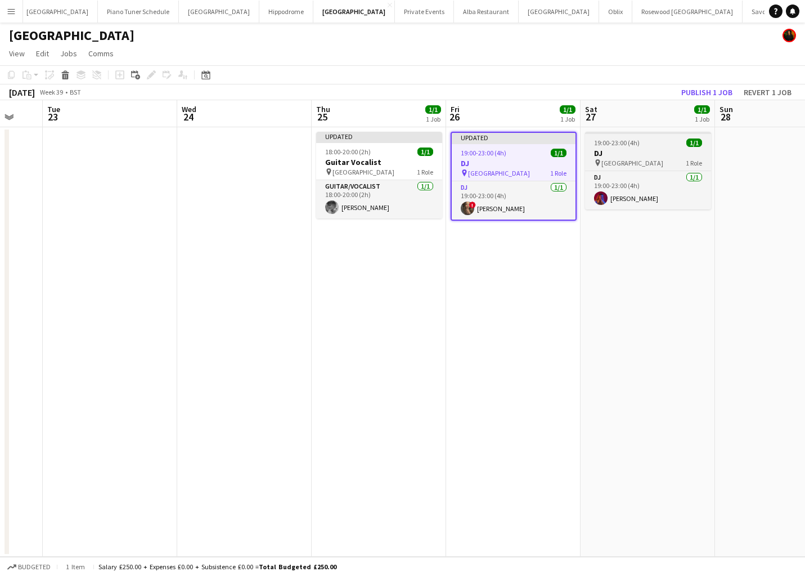
click at [627, 154] on h3 "DJ" at bounding box center [648, 153] width 126 height 10
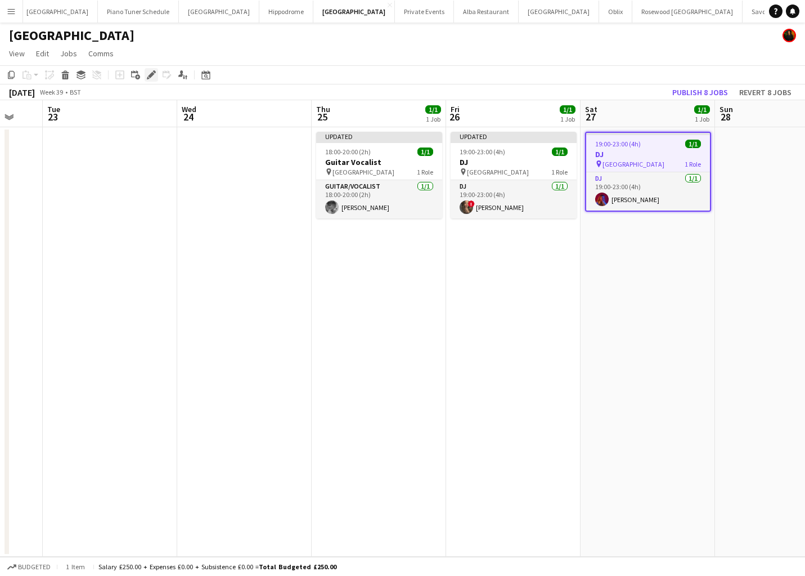
click at [153, 71] on icon at bounding box center [154, 71] width 3 height 3
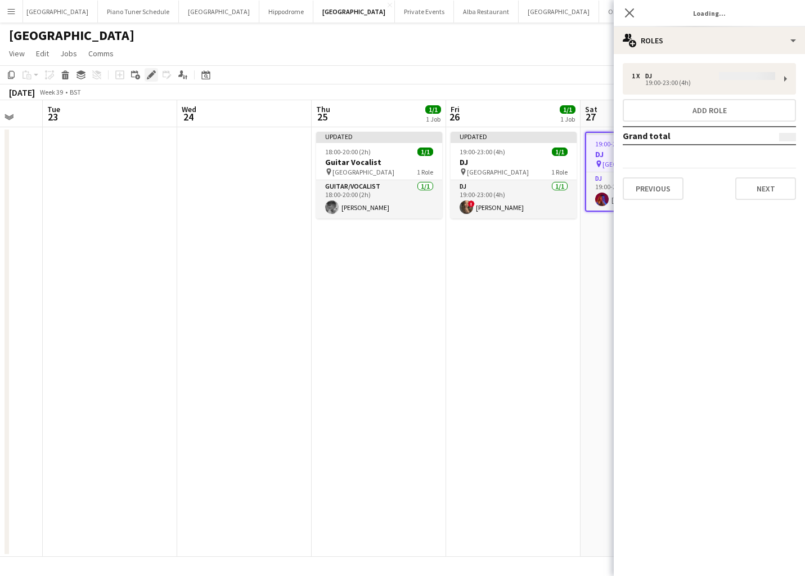
type input "**"
click at [748, 191] on button "Next" at bounding box center [765, 188] width 61 height 23
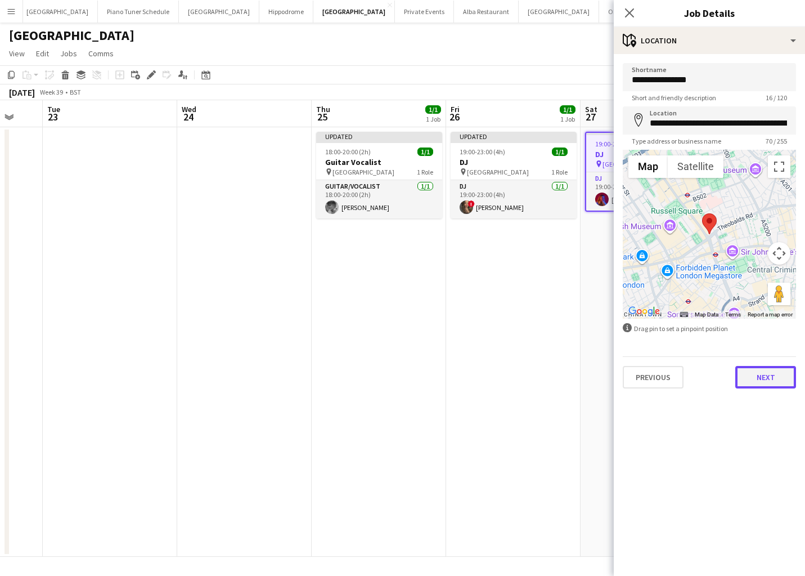
click at [774, 375] on button "Next" at bounding box center [765, 377] width 61 height 23
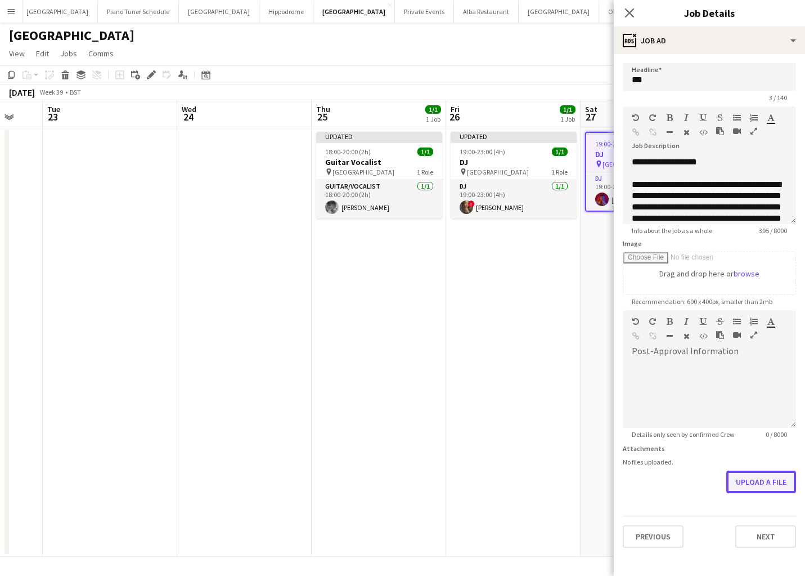
click at [769, 480] on button "Upload a file" at bounding box center [761, 481] width 70 height 23
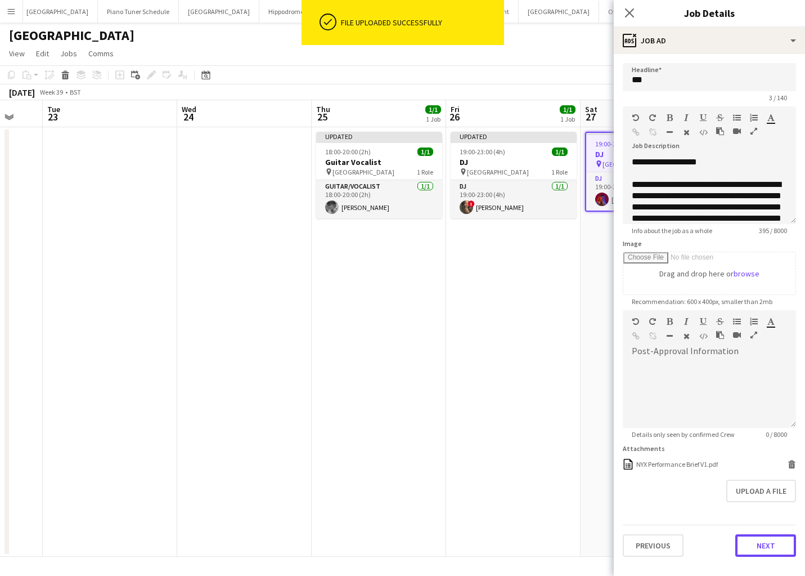
click at [778, 540] on button "Next" at bounding box center [765, 545] width 61 height 23
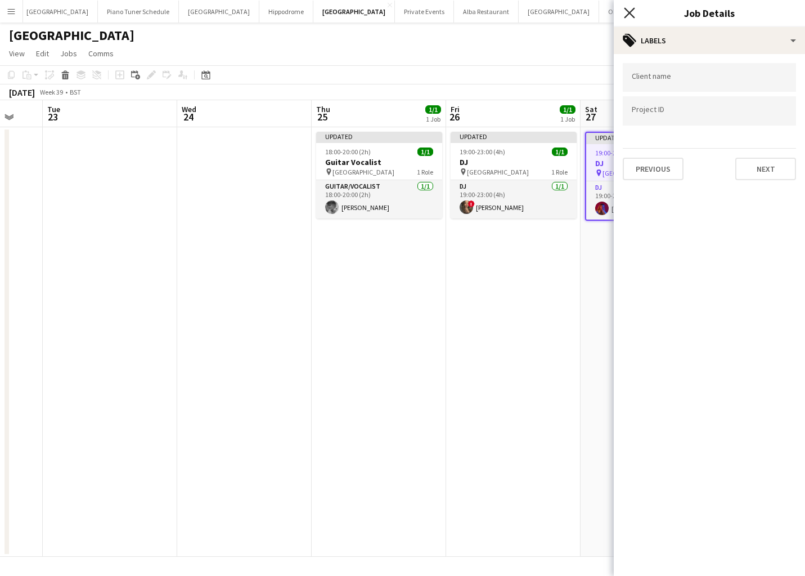
click at [630, 14] on icon at bounding box center [629, 12] width 11 height 11
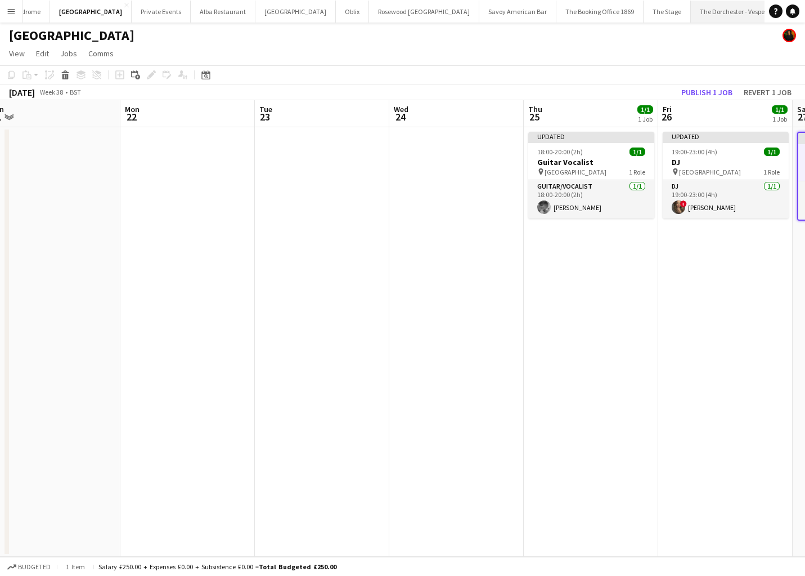
scroll to position [0, 323]
click at [734, 11] on button "The Dorchester Promenade Close" at bounding box center [782, 12] width 97 height 22
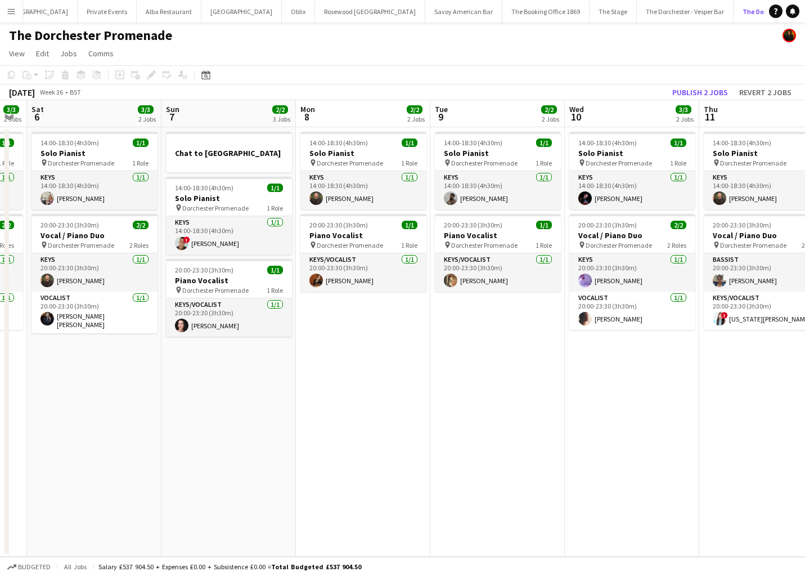
scroll to position [0, 415]
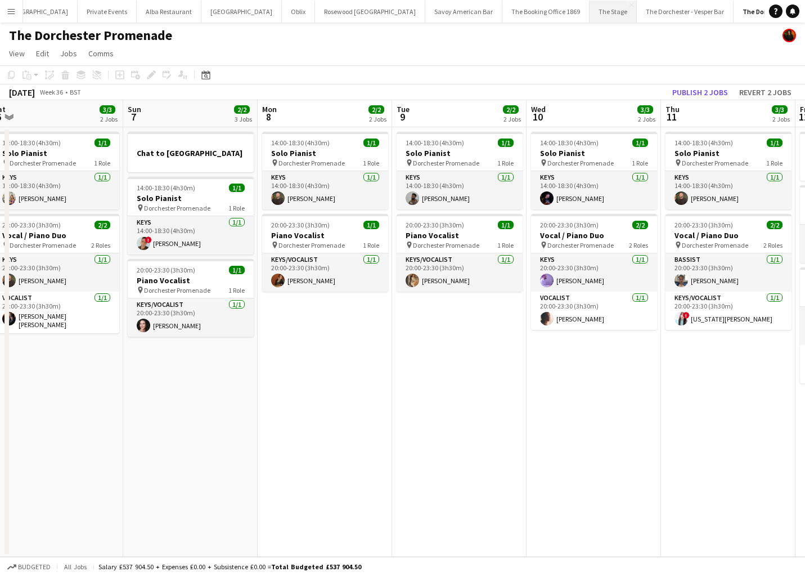
click at [590, 14] on button "The Stage Close" at bounding box center [613, 12] width 47 height 22
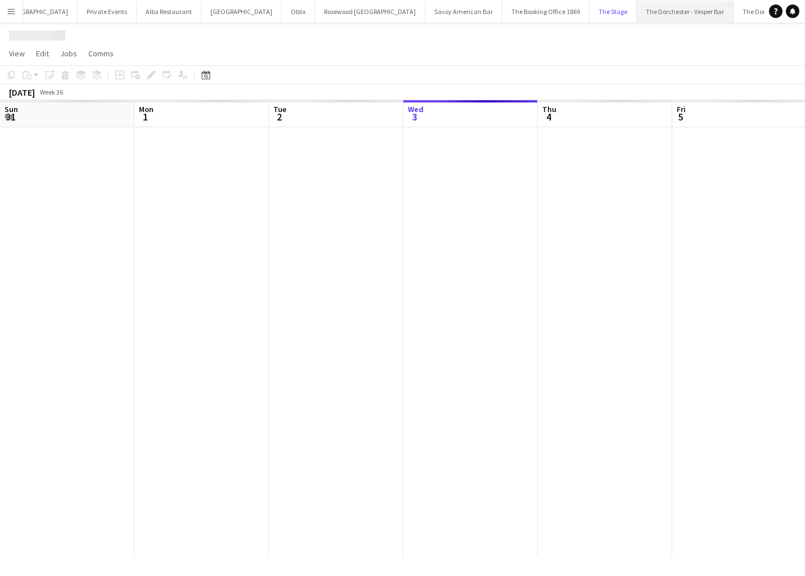
scroll to position [0, 269]
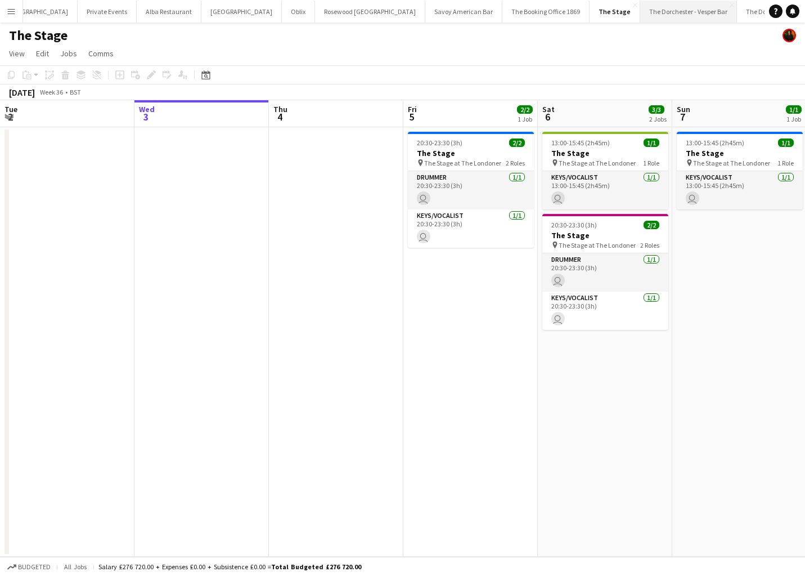
click at [640, 11] on button "The Dorchester - Vesper Bar Close" at bounding box center [688, 12] width 97 height 22
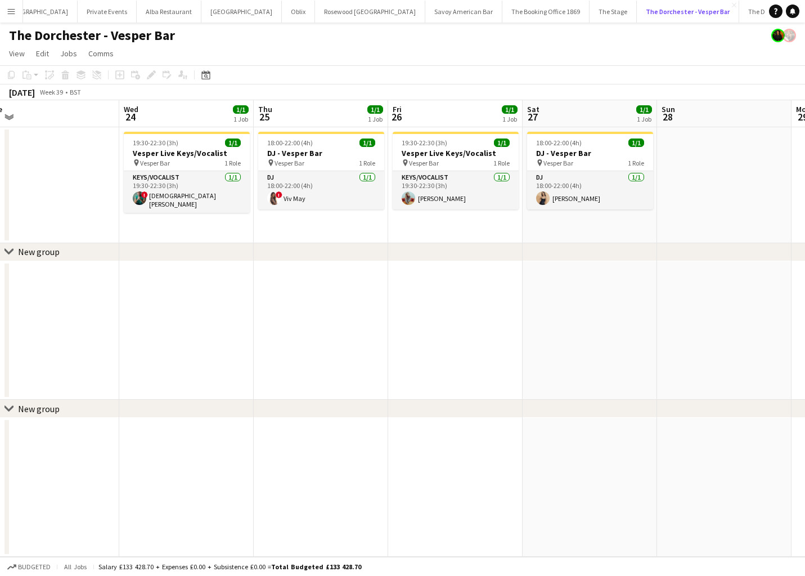
scroll to position [0, 421]
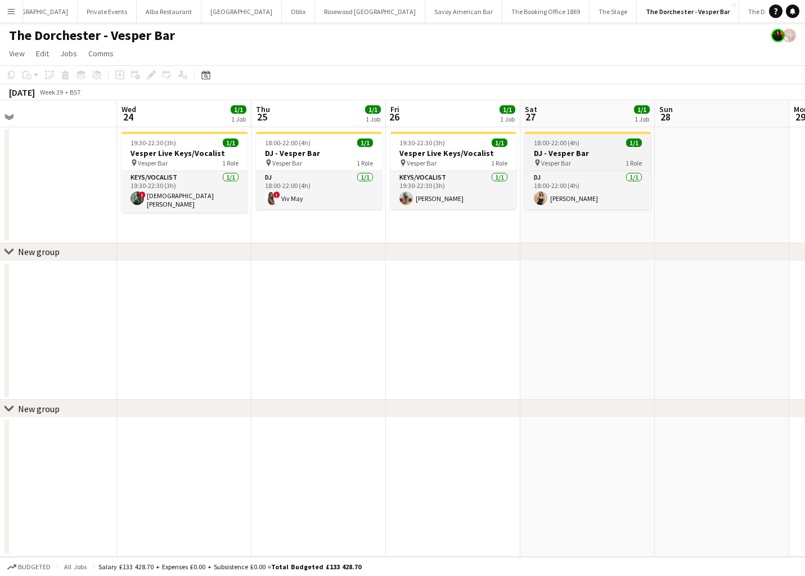
click at [587, 150] on h3 "DJ - Vesper Bar" at bounding box center [588, 153] width 126 height 10
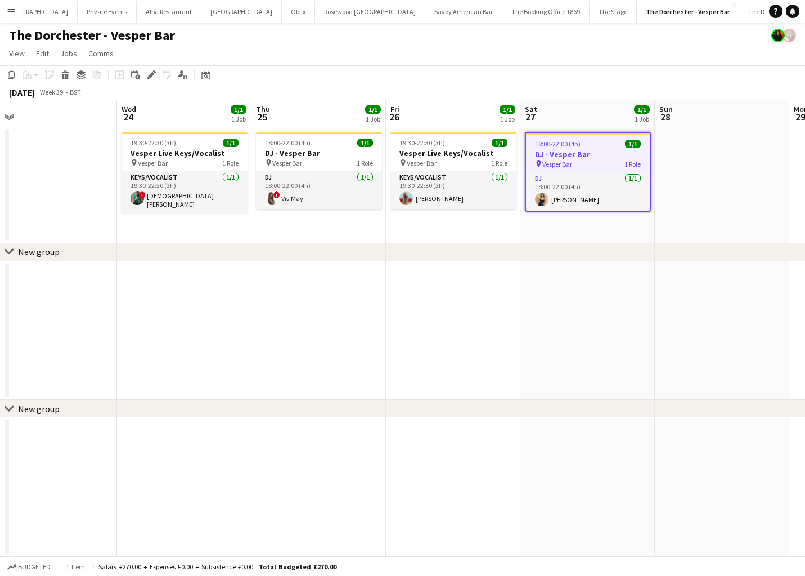
click at [587, 150] on h3 "DJ - Vesper Bar" at bounding box center [588, 154] width 124 height 10
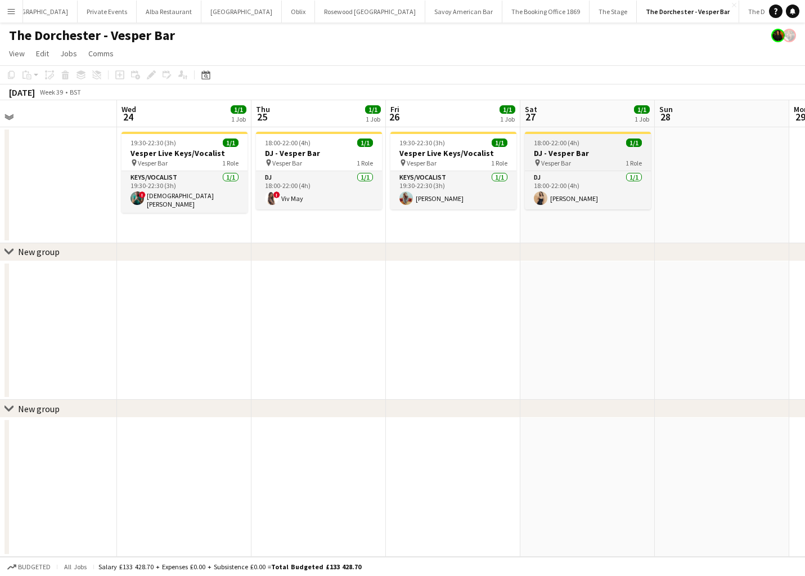
click at [587, 150] on h3 "DJ - Vesper Bar" at bounding box center [588, 153] width 126 height 10
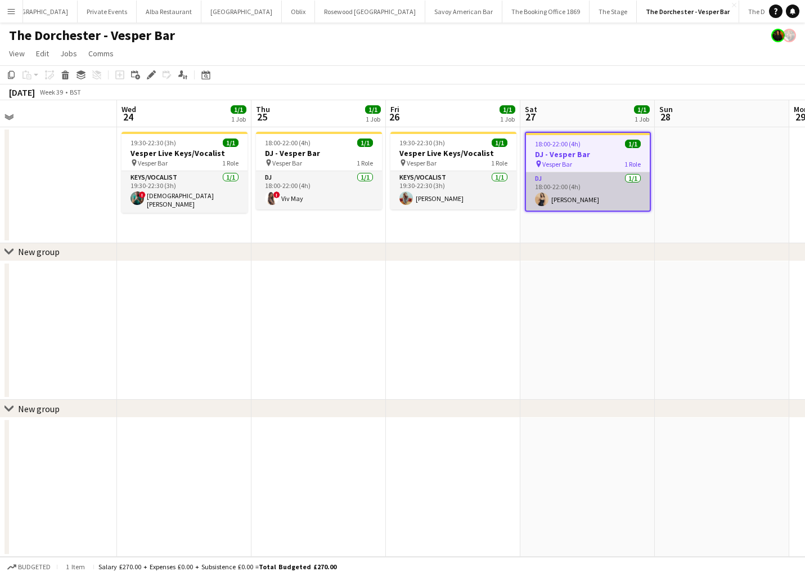
click at [608, 185] on app-card-role "DJ 1/1 18:00-22:00 (4h) Jessica Heap" at bounding box center [588, 191] width 124 height 38
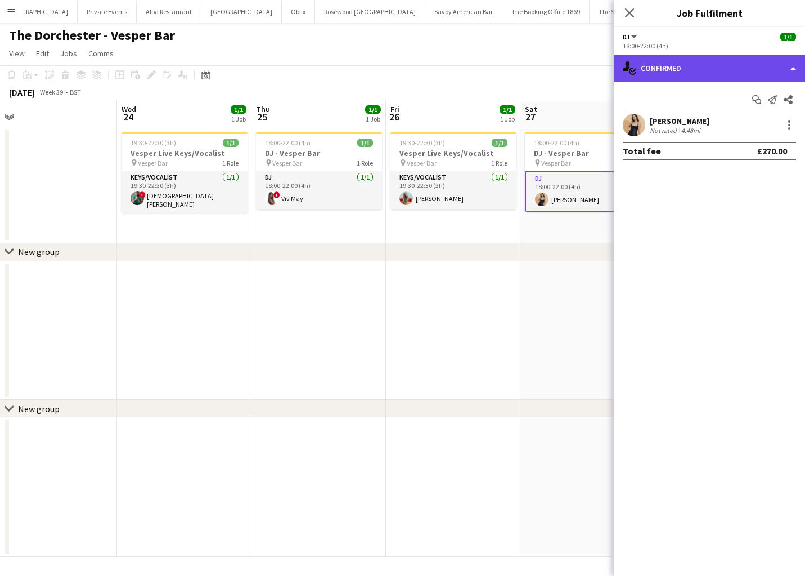
click at [716, 69] on div "single-neutral-actions-check-2 Confirmed" at bounding box center [709, 68] width 191 height 27
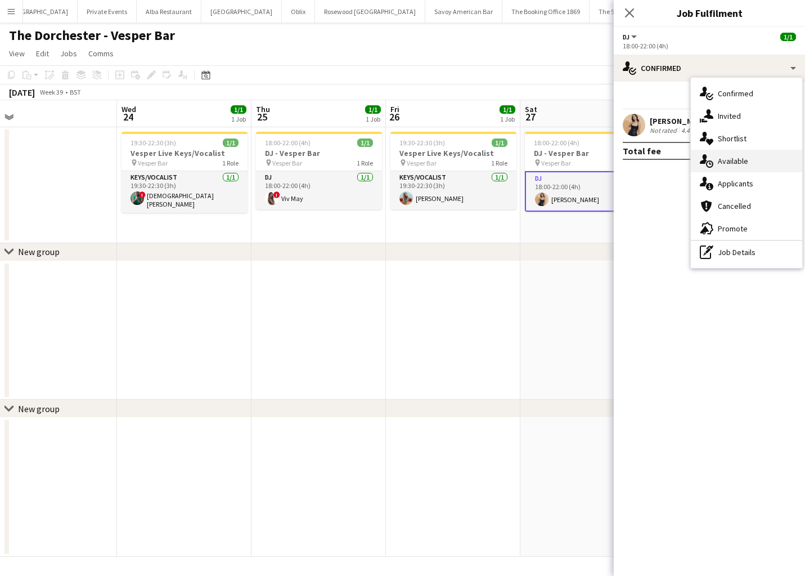
click at [733, 166] on span "Available" at bounding box center [733, 161] width 30 height 10
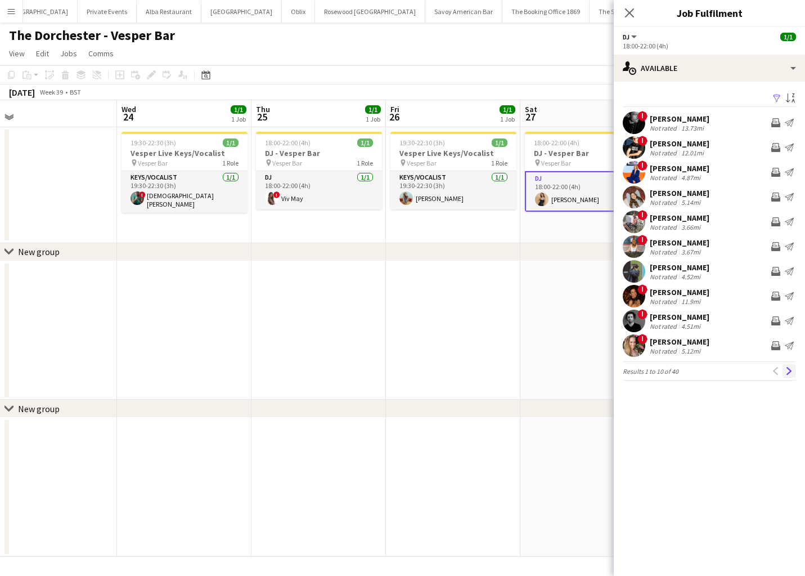
click at [792, 372] on app-icon "Next" at bounding box center [789, 371] width 8 height 8
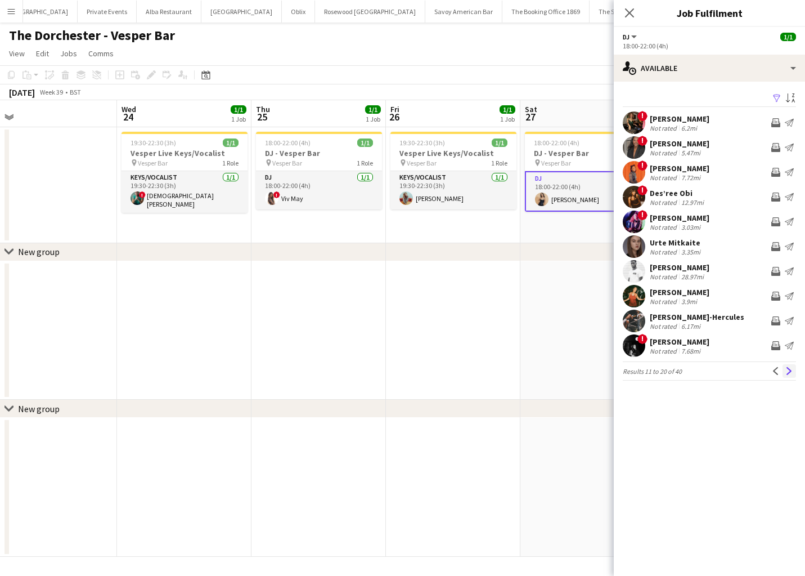
click at [792, 372] on app-icon "Next" at bounding box center [789, 371] width 8 height 8
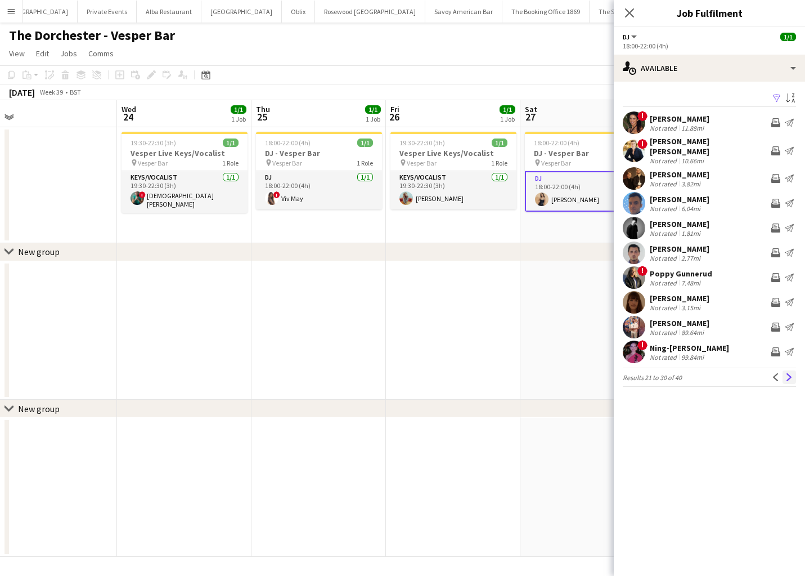
click at [792, 373] on app-icon "Next" at bounding box center [789, 377] width 8 height 8
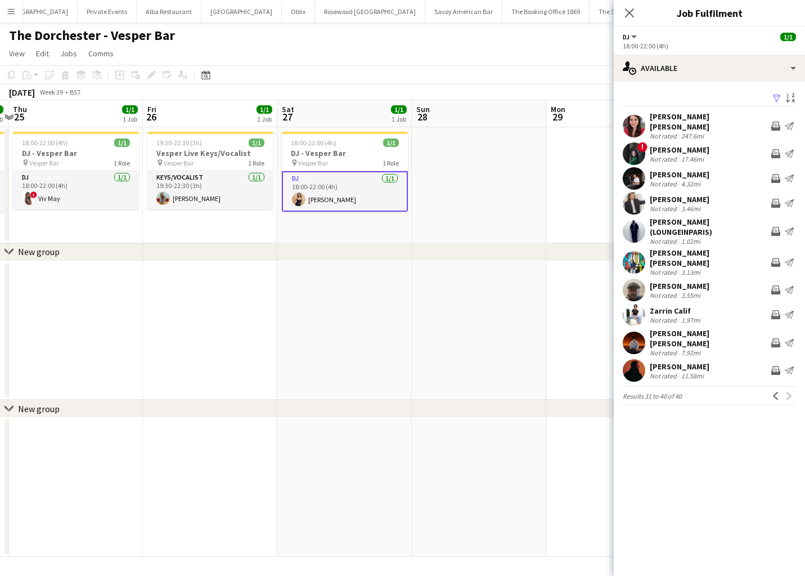
scroll to position [0, 415]
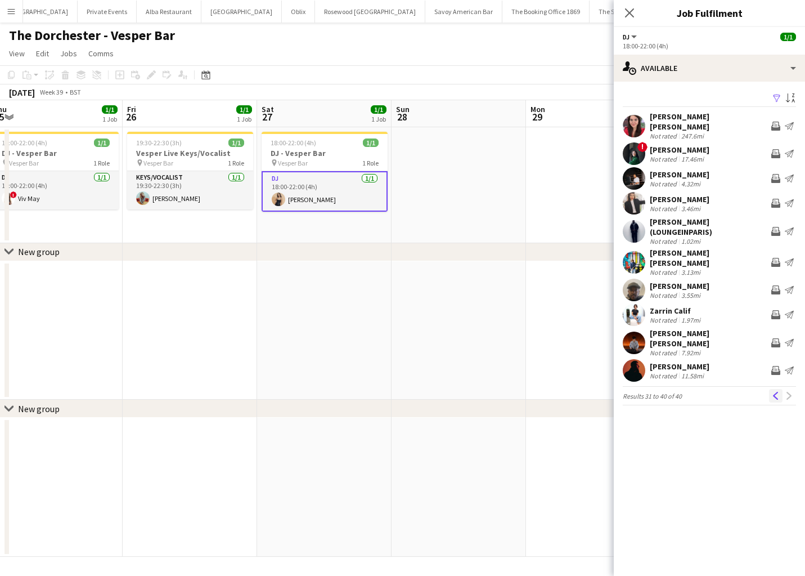
click at [781, 389] on button "Previous" at bounding box center [776, 396] width 14 height 14
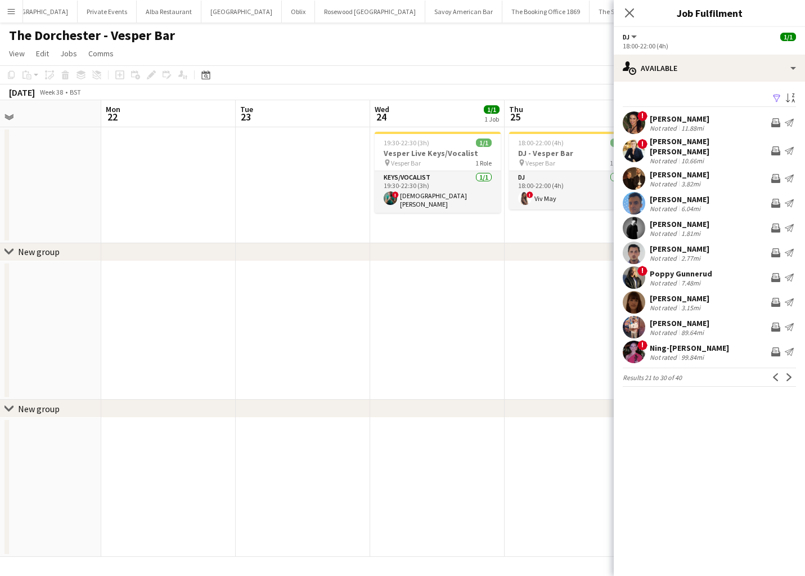
scroll to position [0, 346]
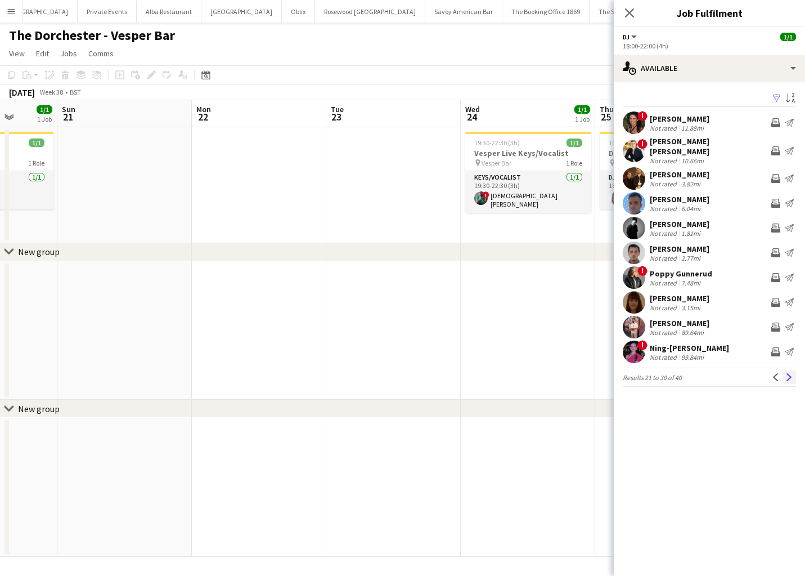
click at [789, 373] on app-icon "Next" at bounding box center [789, 377] width 8 height 8
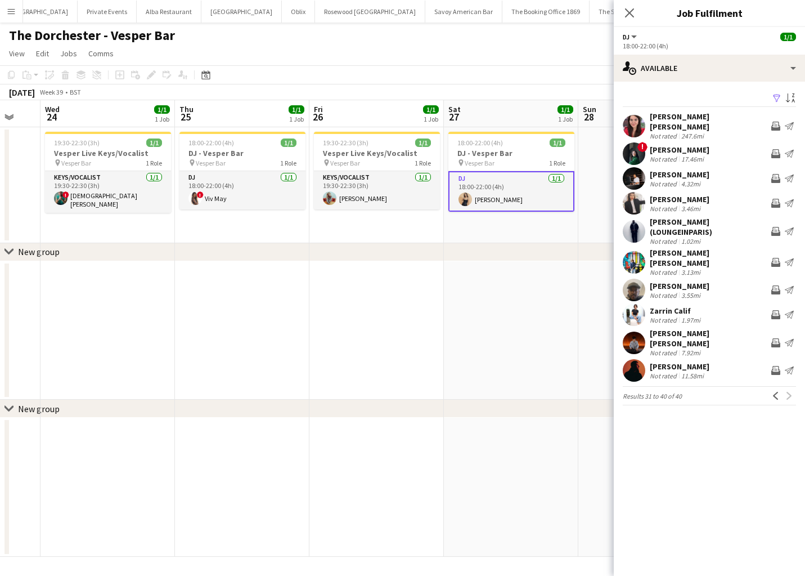
scroll to position [0, 321]
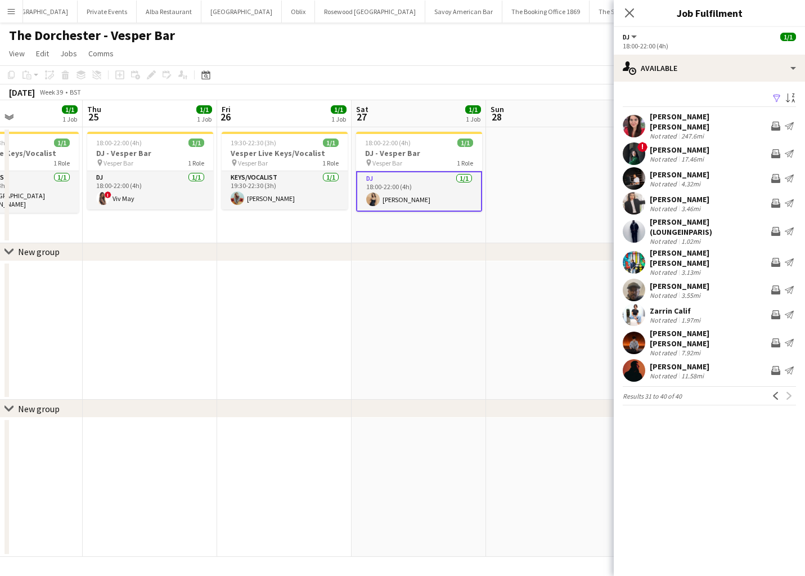
click at [436, 192] on app-card-role "DJ 1/1 18:00-22:00 (4h) Jessica Heap" at bounding box center [419, 191] width 126 height 41
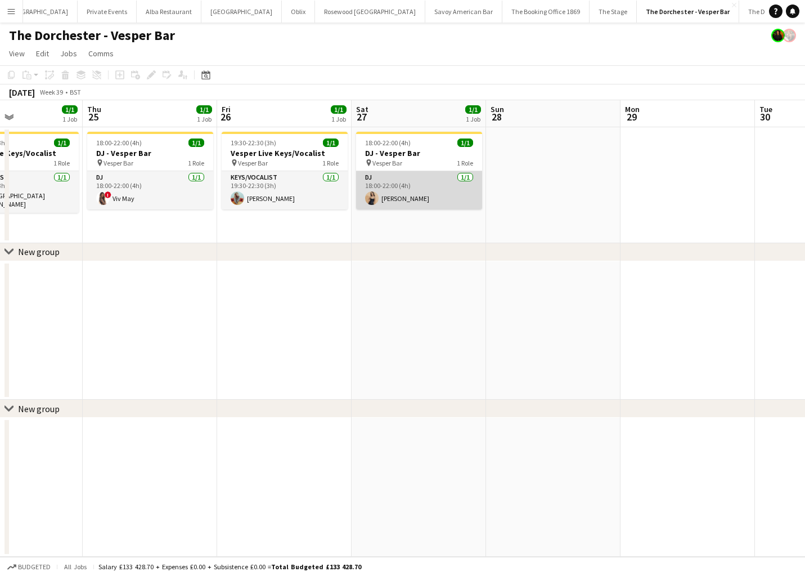
click at [436, 192] on app-card-role "DJ 1/1 18:00-22:00 (4h) Jessica Heap" at bounding box center [419, 190] width 126 height 38
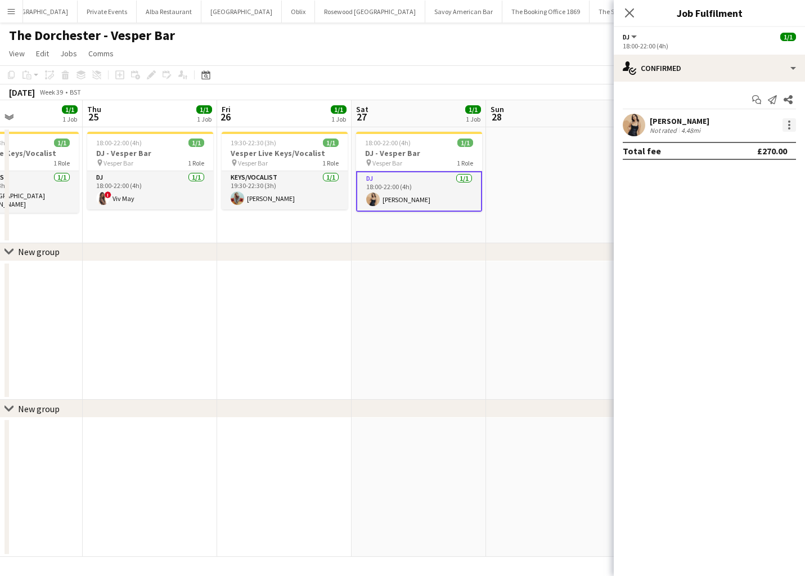
click at [791, 129] on div at bounding box center [790, 125] width 14 height 14
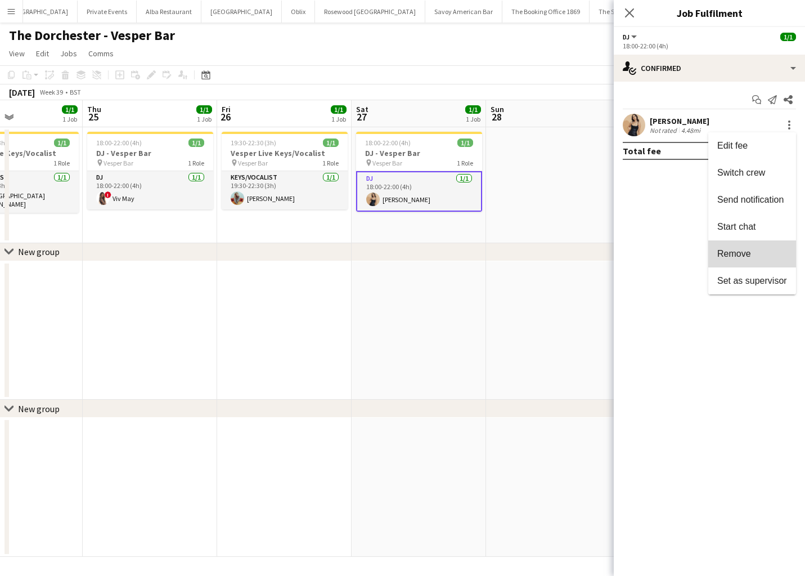
click at [761, 254] on span "Remove" at bounding box center [752, 254] width 70 height 10
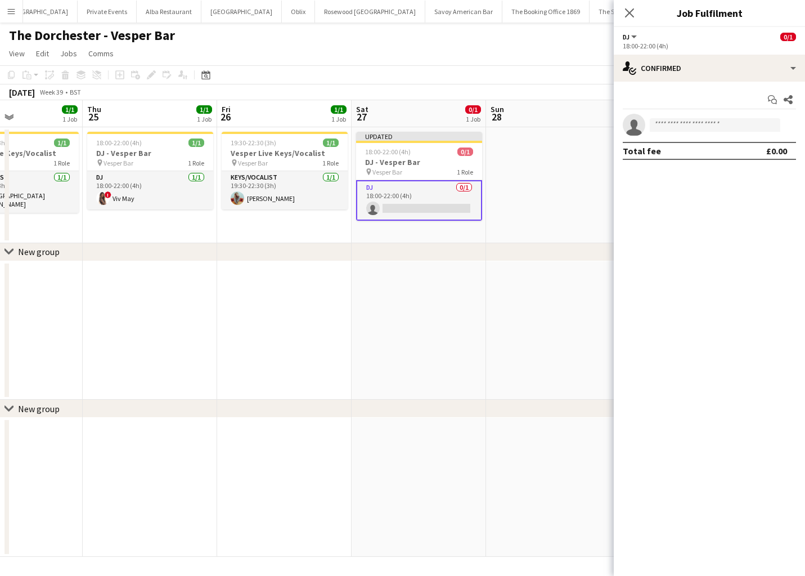
click at [548, 214] on app-date-cell at bounding box center [553, 185] width 134 height 116
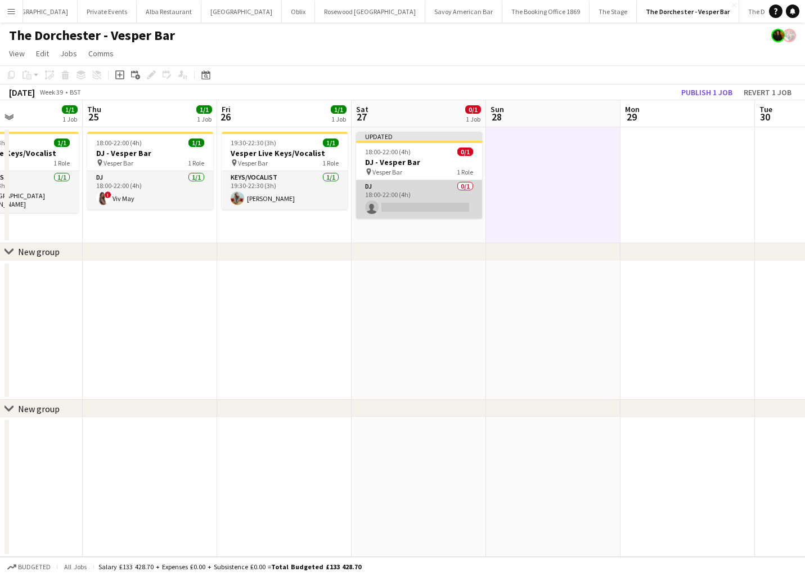
click at [435, 189] on app-card-role "DJ 0/1 18:00-22:00 (4h) single-neutral-actions" at bounding box center [419, 199] width 126 height 38
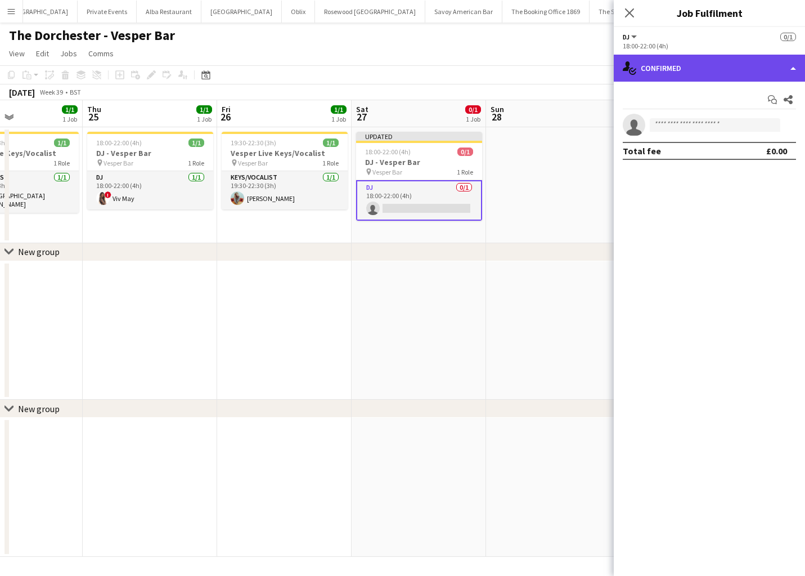
click at [772, 70] on div "single-neutral-actions-check-2 Confirmed" at bounding box center [709, 68] width 191 height 27
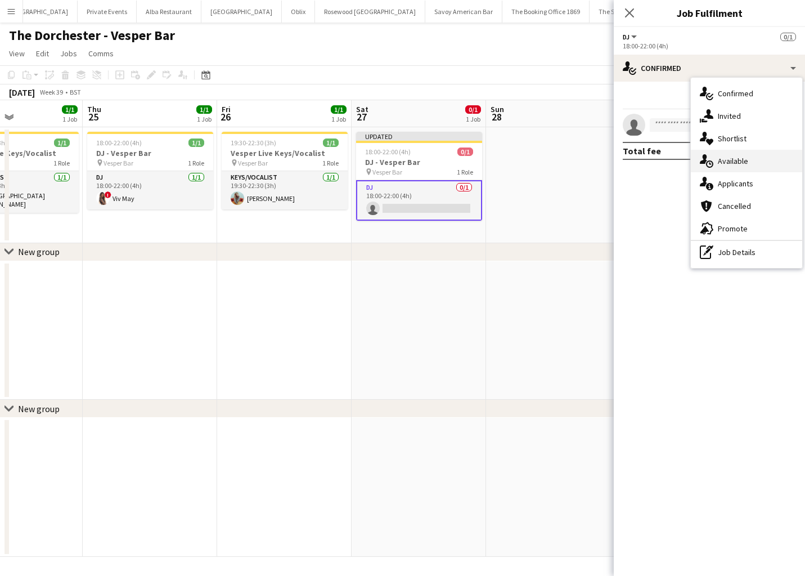
click at [767, 163] on div "single-neutral-actions-upload Available" at bounding box center [746, 161] width 111 height 23
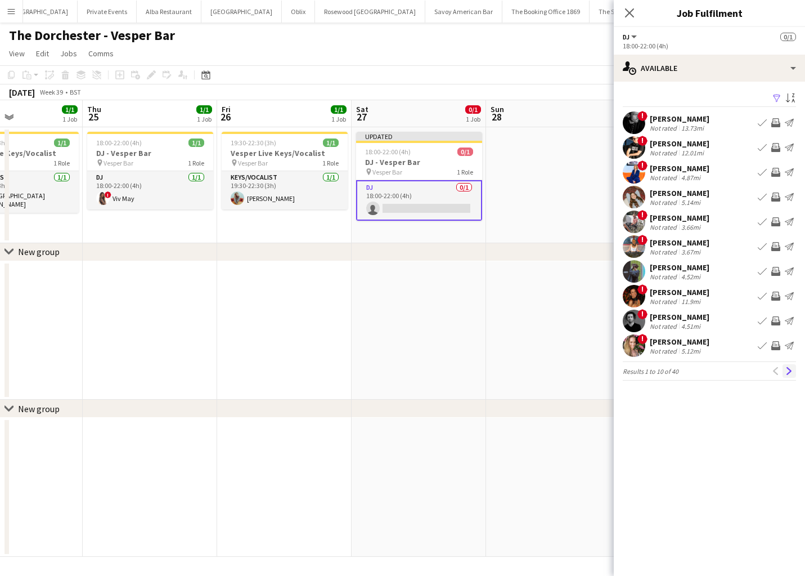
click at [791, 375] on button "Next" at bounding box center [790, 371] width 14 height 14
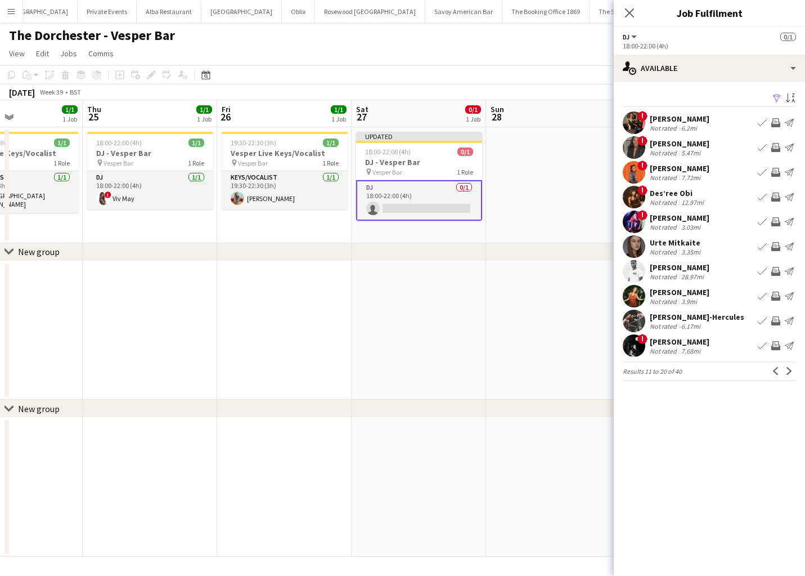
click at [791, 375] on button "Next" at bounding box center [790, 371] width 14 height 14
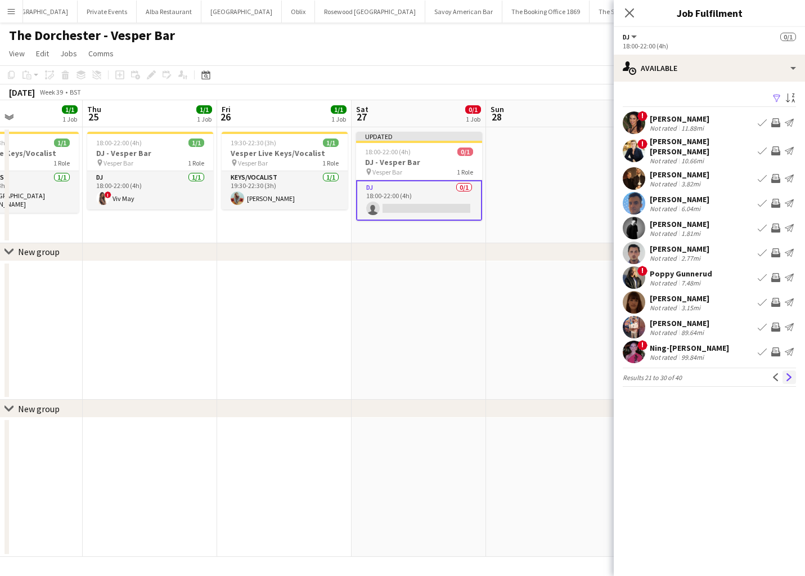
click at [791, 373] on app-icon "Next" at bounding box center [789, 377] width 8 height 8
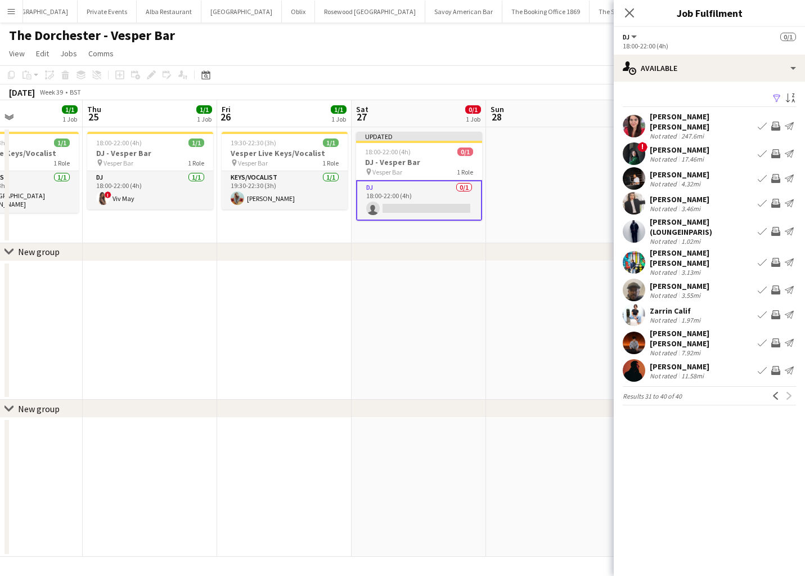
click at [761, 366] on app-icon "Book crew" at bounding box center [762, 370] width 9 height 9
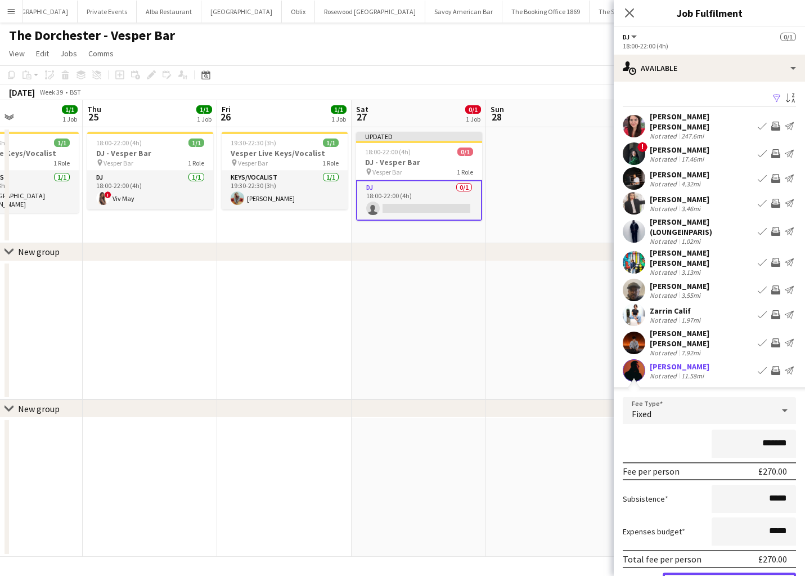
click at [691, 572] on button "Confirm" at bounding box center [729, 583] width 133 height 23
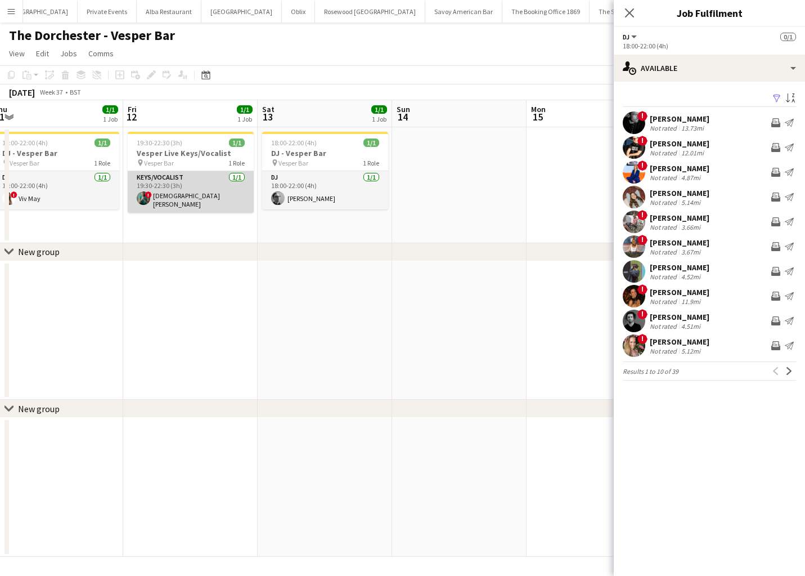
scroll to position [0, 280]
click at [164, 188] on app-card-role "Keys/Vocalist 1/1 19:30-22:30 (3h) ! Christian De-Gallerie" at bounding box center [191, 192] width 126 height 42
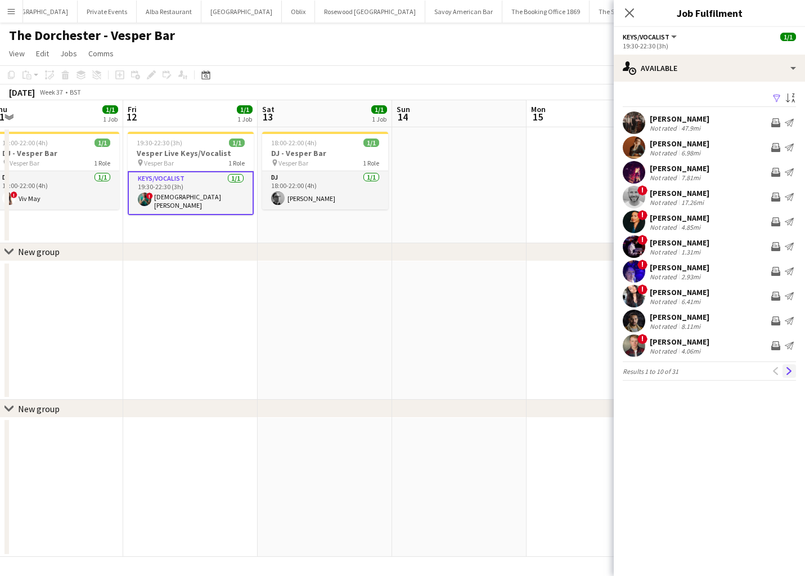
click at [785, 367] on app-icon "Next" at bounding box center [789, 371] width 8 height 8
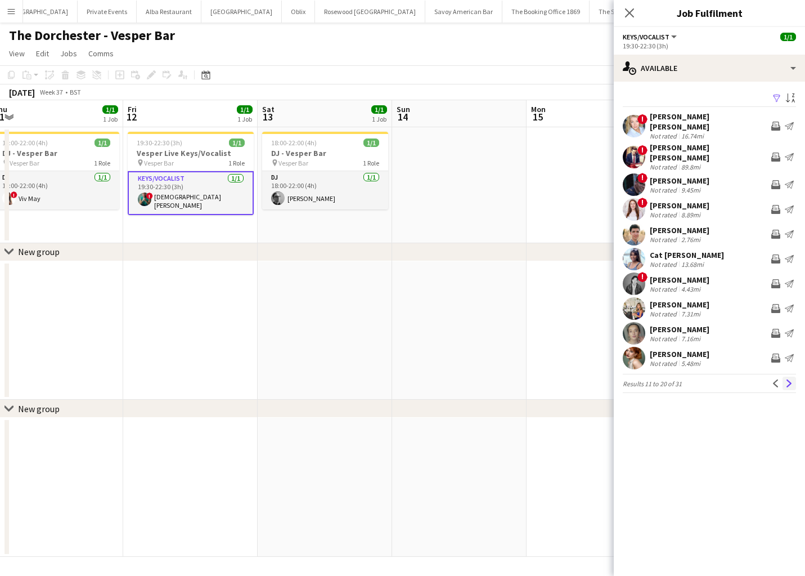
click at [788, 376] on button "Next" at bounding box center [790, 383] width 14 height 14
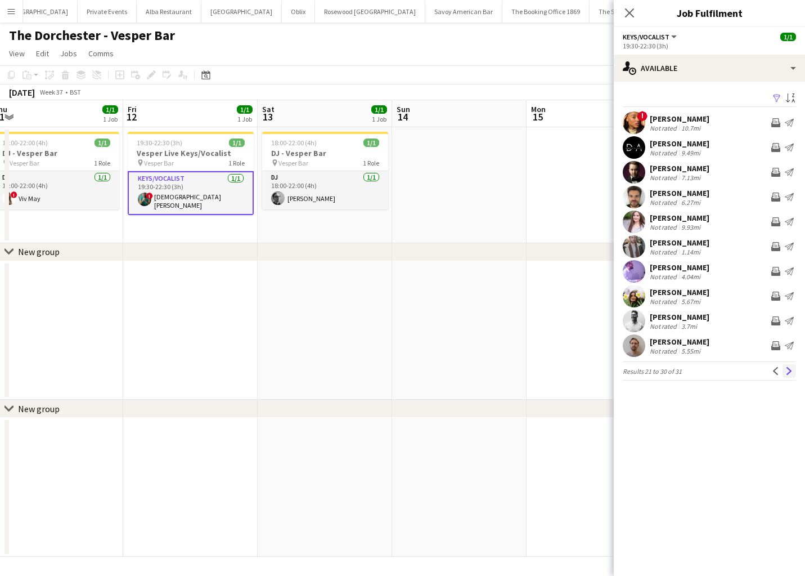
click at [788, 368] on app-icon "Next" at bounding box center [789, 371] width 8 height 8
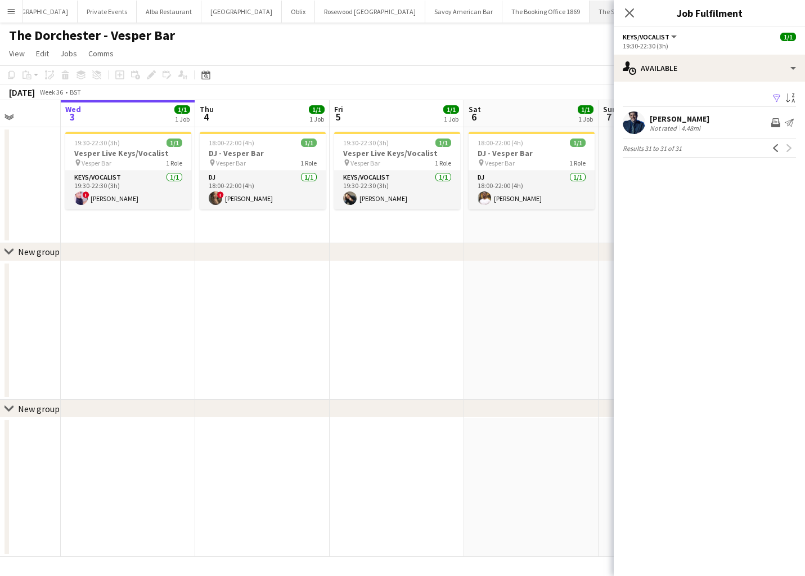
scroll to position [0, 324]
click at [631, 14] on icon at bounding box center [629, 12] width 11 height 11
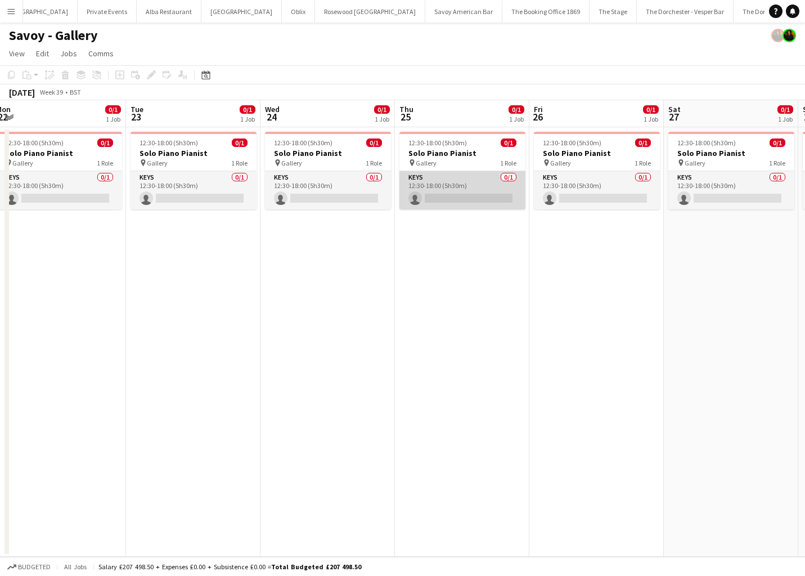
scroll to position [0, 275]
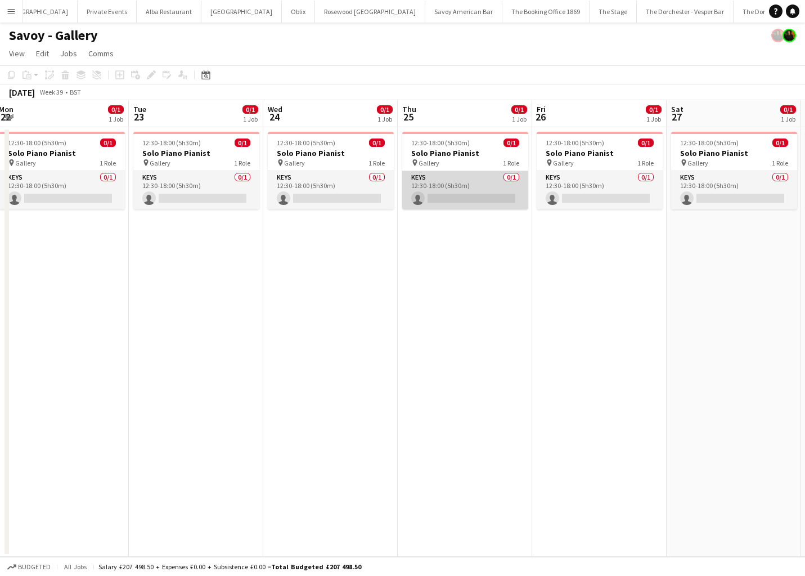
click at [469, 185] on app-card-role "Keys 0/1 12:30-18:00 (5h30m) single-neutral-actions" at bounding box center [465, 190] width 126 height 38
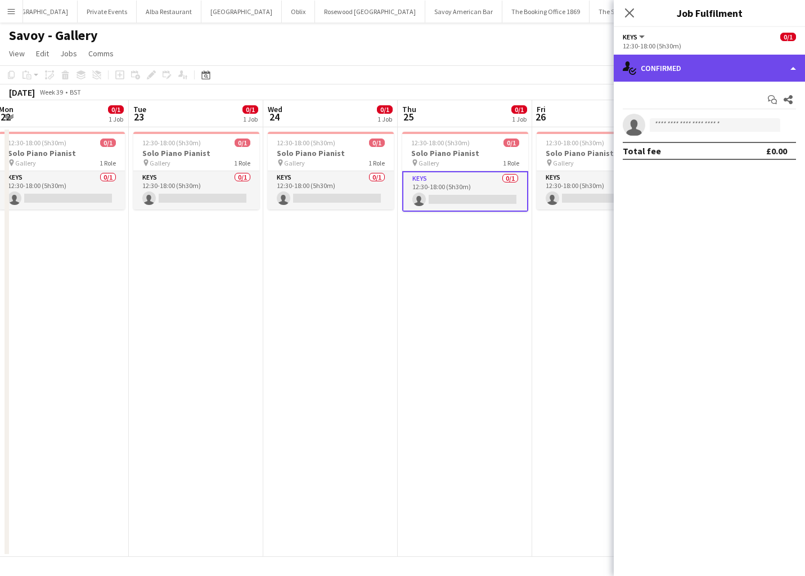
click at [760, 69] on div "single-neutral-actions-check-2 Confirmed" at bounding box center [709, 68] width 191 height 27
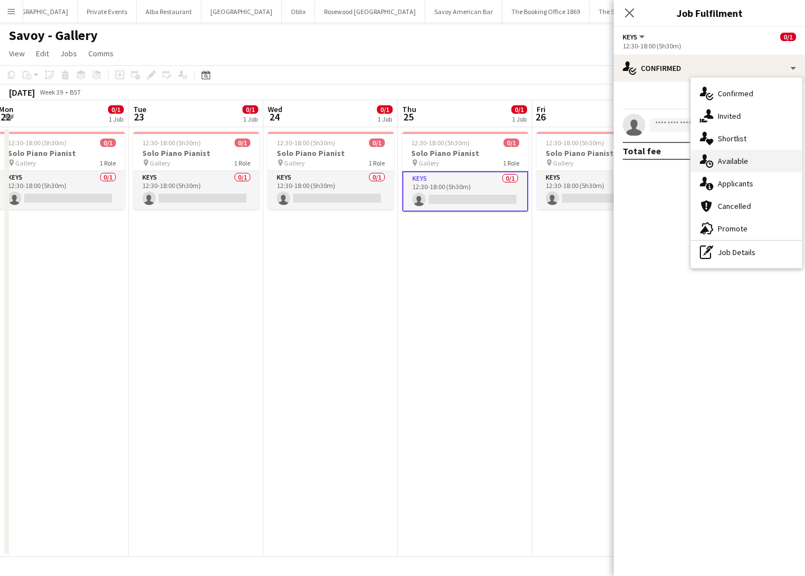
click at [765, 150] on div "single-neutral-actions-upload Available" at bounding box center [746, 161] width 111 height 23
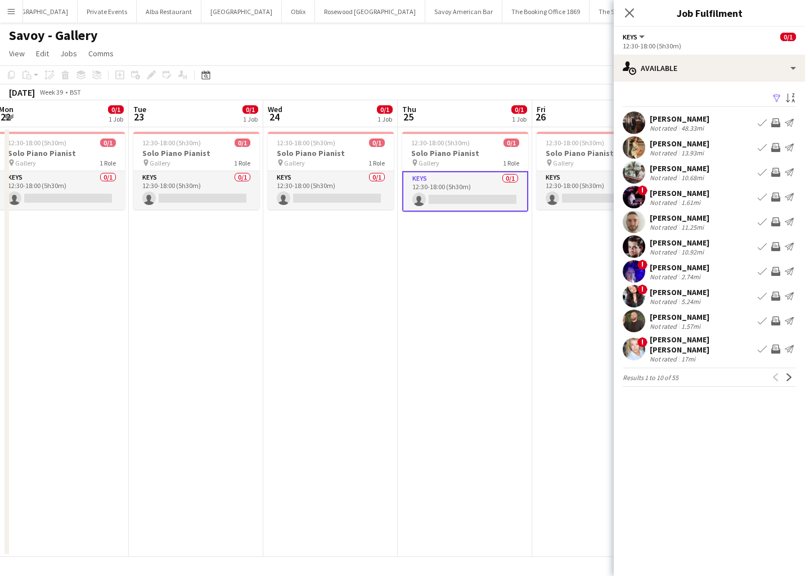
click at [761, 322] on app-icon "Book crew" at bounding box center [762, 320] width 9 height 9
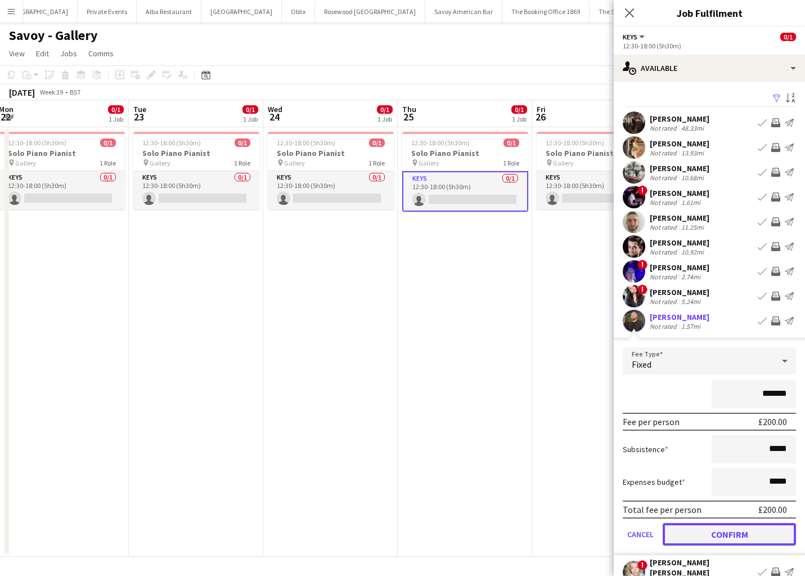
click at [681, 531] on button "Confirm" at bounding box center [729, 534] width 133 height 23
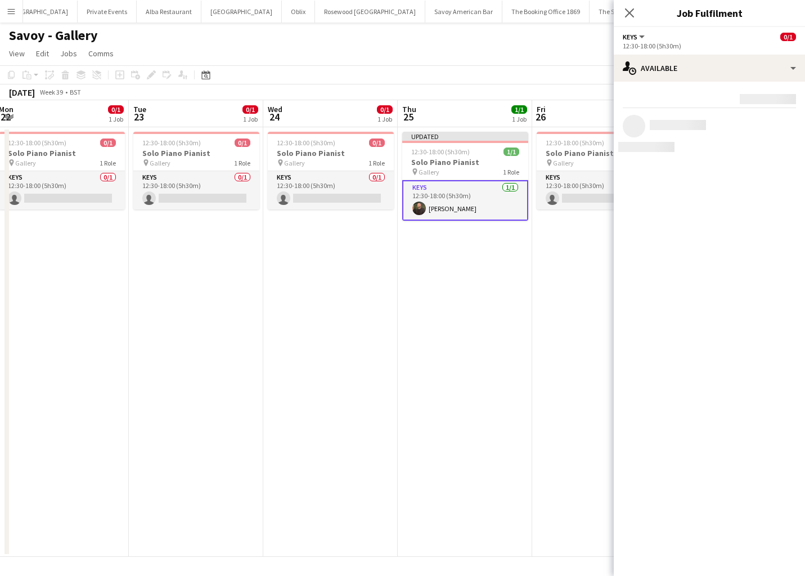
click at [449, 329] on app-date-cell "Updated 12:30-18:00 (5h30m) 1/1 Solo Piano Pianist pin Gallery 1 Role Keys 1/1 …" at bounding box center [465, 341] width 134 height 429
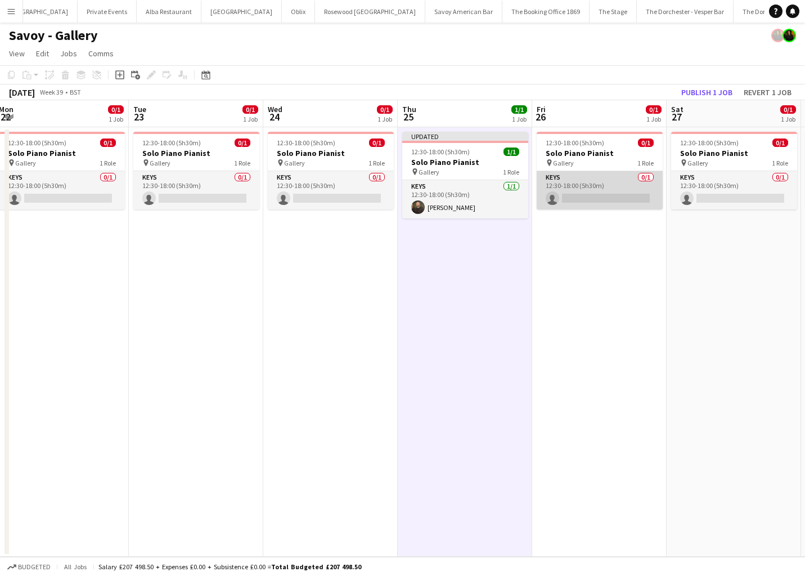
click at [580, 176] on app-card-role "Keys 0/1 12:30-18:00 (5h30m) single-neutral-actions" at bounding box center [600, 190] width 126 height 38
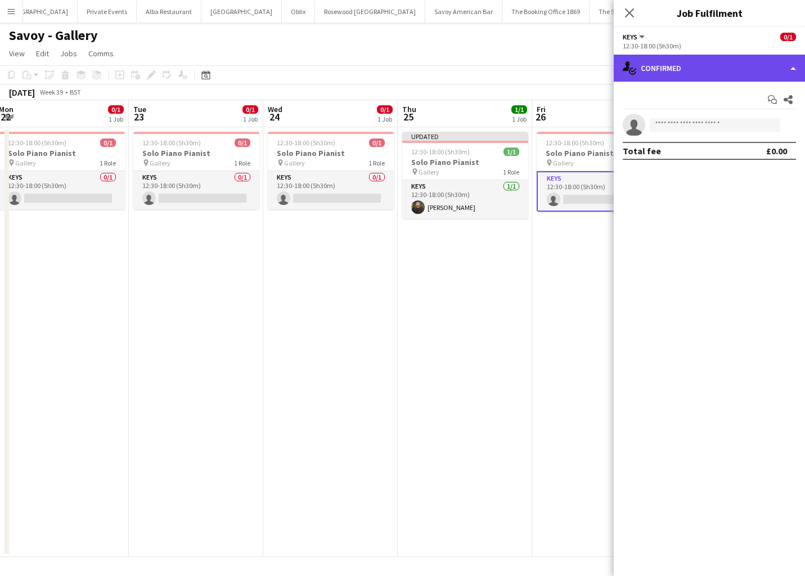
click at [745, 73] on div "single-neutral-actions-check-2 Confirmed" at bounding box center [709, 68] width 191 height 27
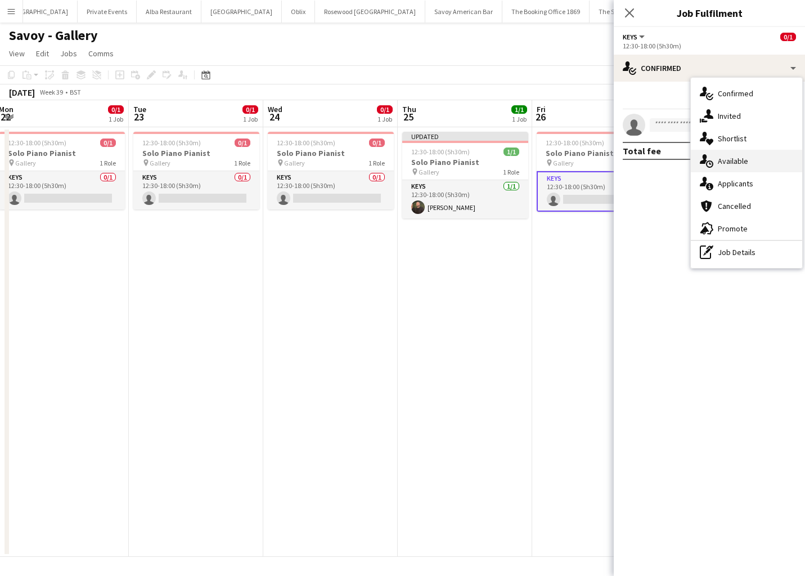
click at [745, 152] on div "single-neutral-actions-upload Available" at bounding box center [746, 161] width 111 height 23
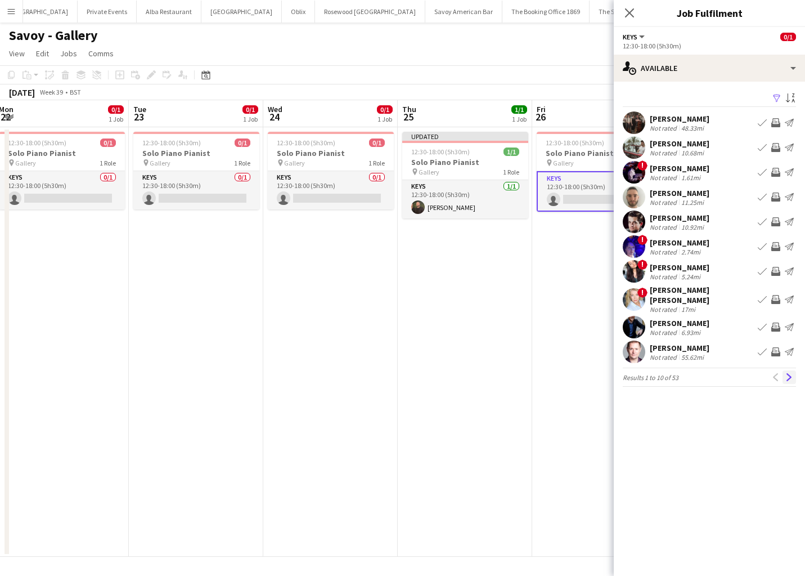
click at [788, 373] on app-icon "Next" at bounding box center [789, 377] width 8 height 8
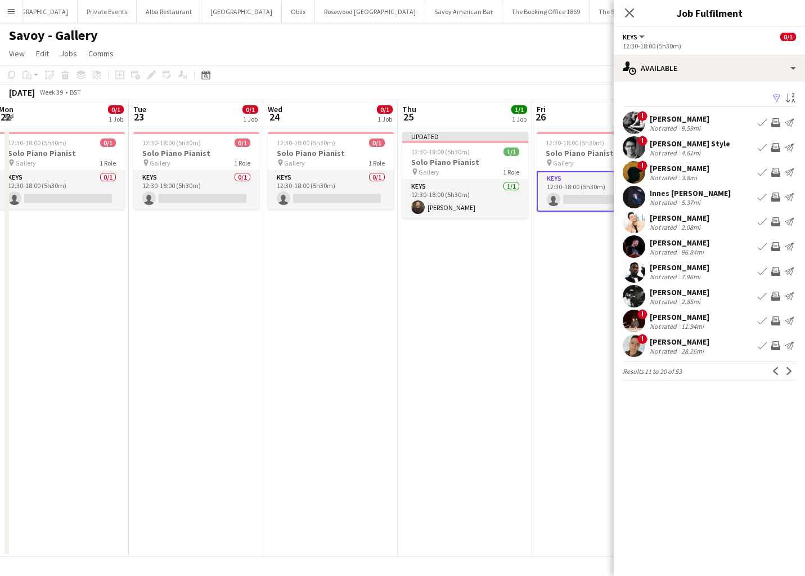
click at [788, 370] on app-icon "Next" at bounding box center [789, 371] width 8 height 8
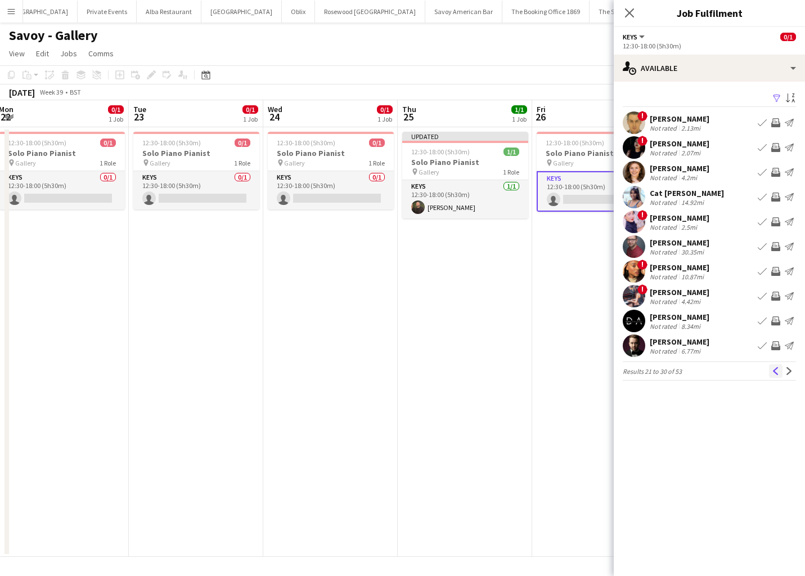
click at [776, 370] on app-icon "Previous" at bounding box center [776, 371] width 8 height 8
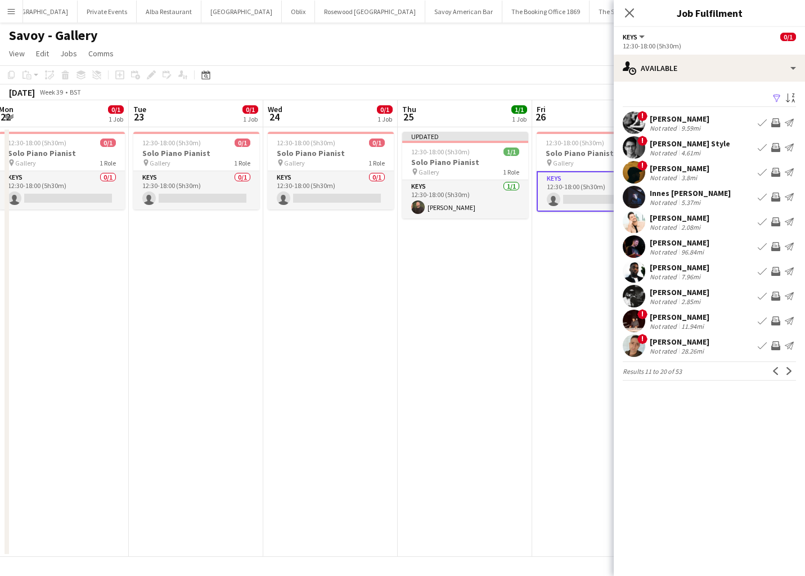
click at [758, 246] on app-icon "Book crew" at bounding box center [762, 246] width 9 height 9
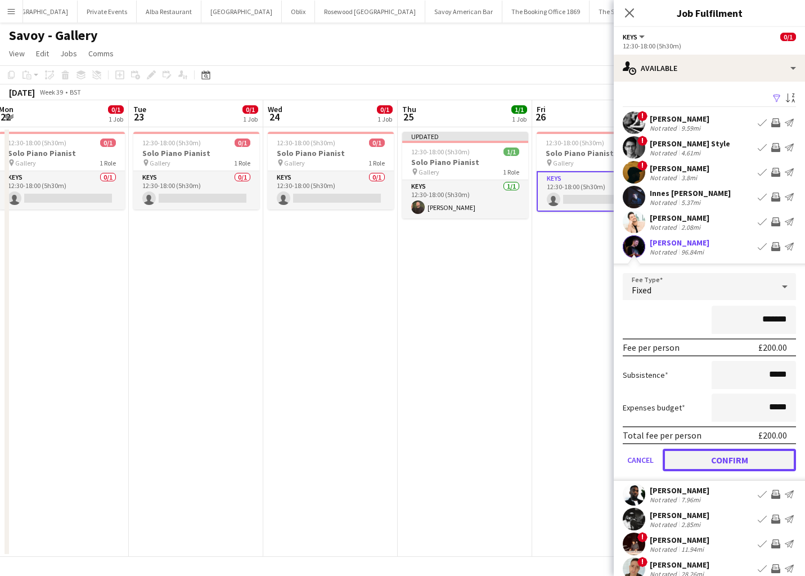
click at [695, 455] on button "Confirm" at bounding box center [729, 459] width 133 height 23
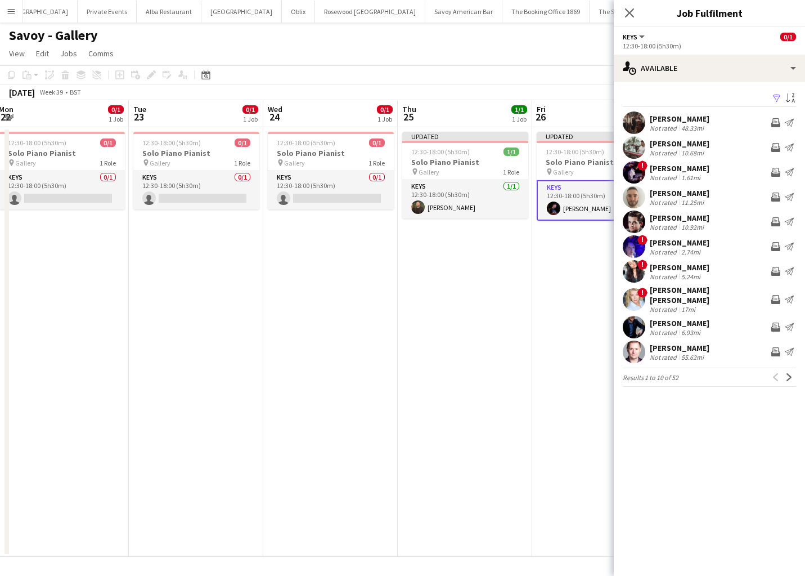
click at [508, 307] on app-date-cell "Updated 12:30-18:00 (5h30m) 1/1 Solo Piano Pianist pin Gallery 1 Role Keys 1/1 …" at bounding box center [465, 341] width 134 height 429
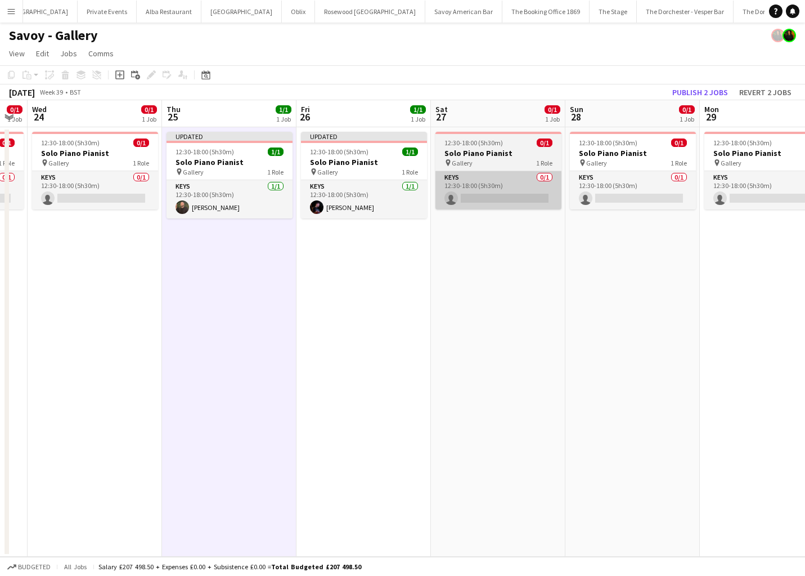
scroll to position [0, 383]
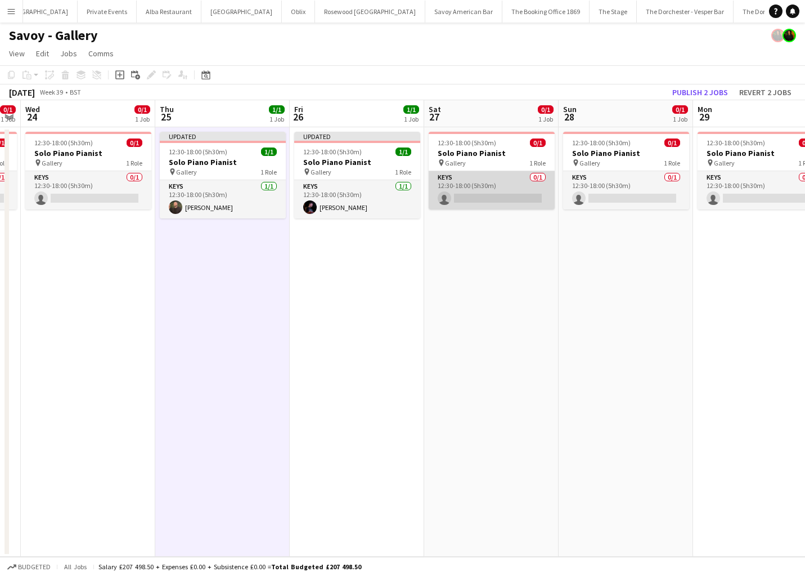
click at [511, 177] on app-card-role "Keys 0/1 12:30-18:00 (5h30m) single-neutral-actions" at bounding box center [492, 190] width 126 height 38
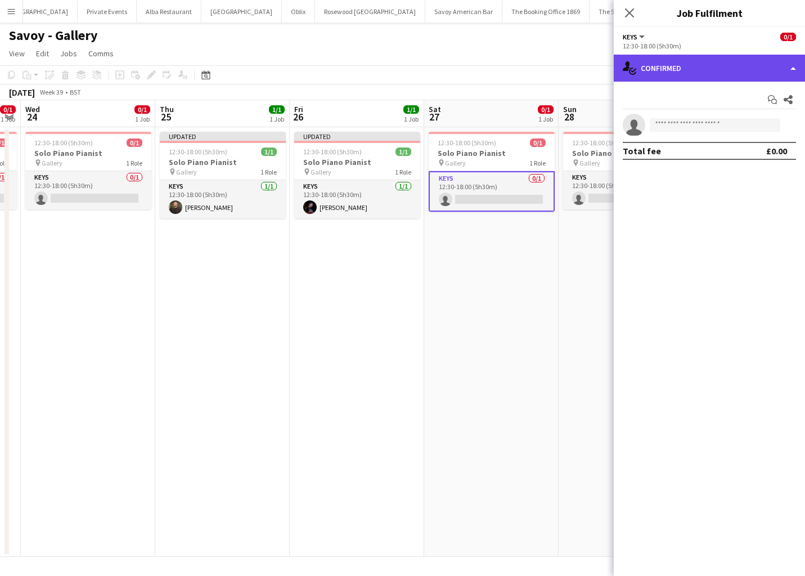
click at [713, 69] on div "single-neutral-actions-check-2 Confirmed" at bounding box center [709, 68] width 191 height 27
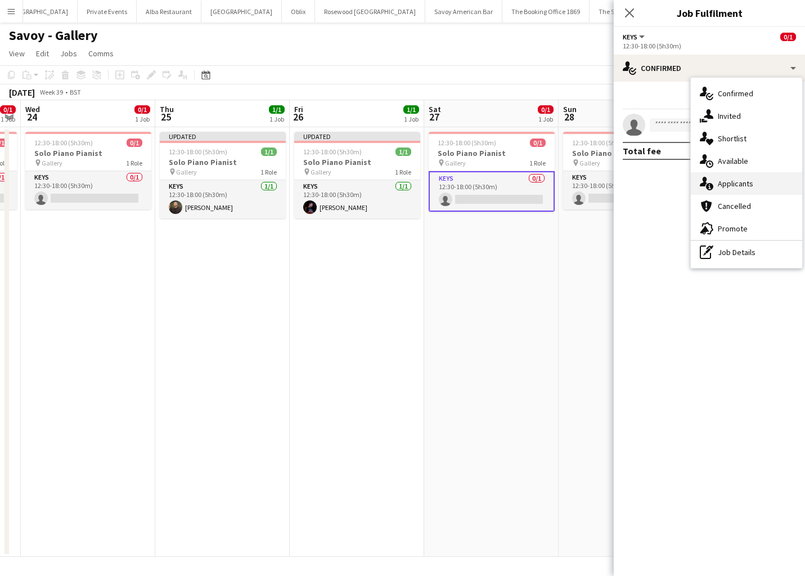
click at [751, 181] on span "Applicants" at bounding box center [735, 183] width 35 height 10
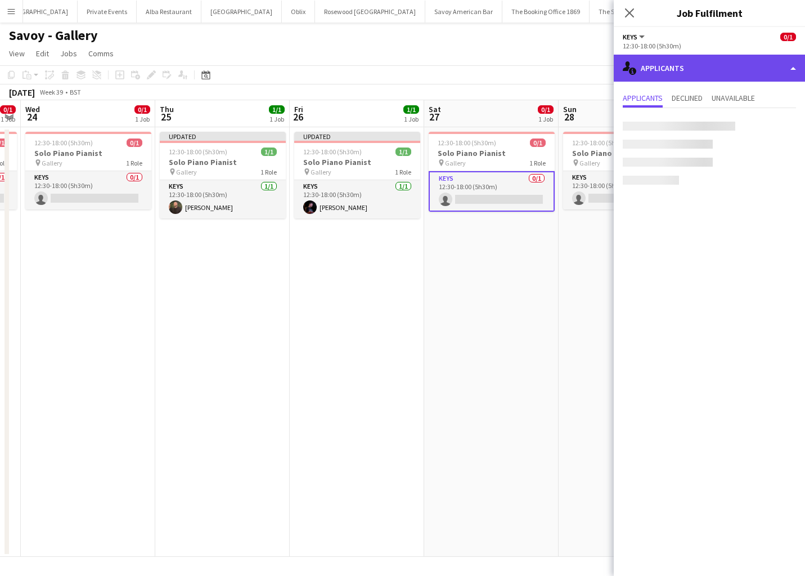
click at [698, 61] on div "single-neutral-actions-information Applicants" at bounding box center [709, 68] width 191 height 27
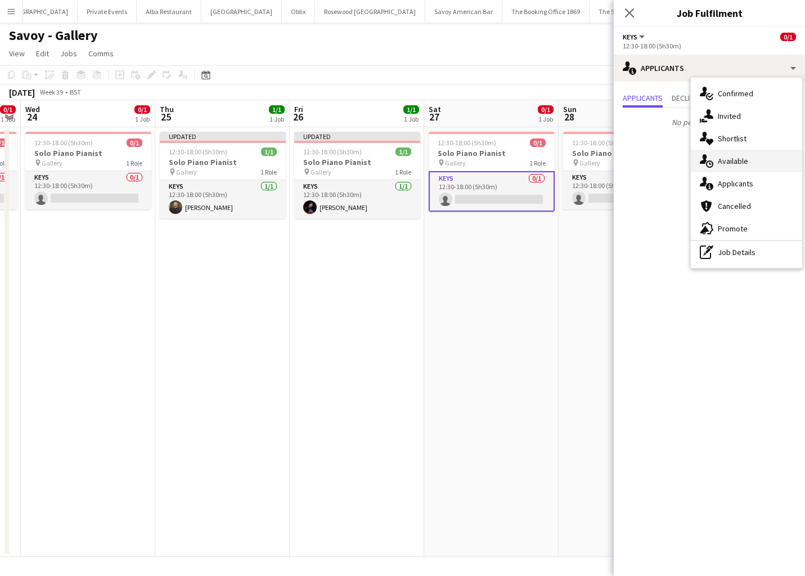
click at [730, 163] on span "Available" at bounding box center [733, 161] width 30 height 10
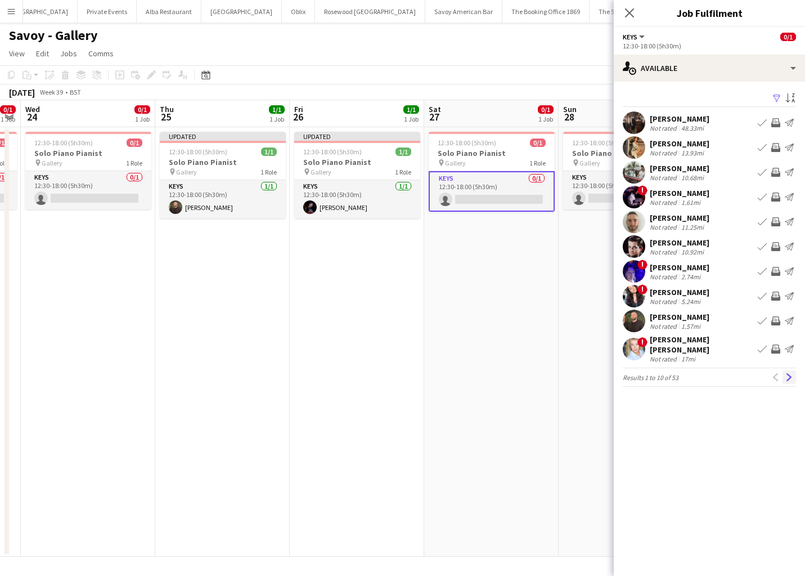
click at [789, 373] on app-icon "Next" at bounding box center [789, 377] width 8 height 8
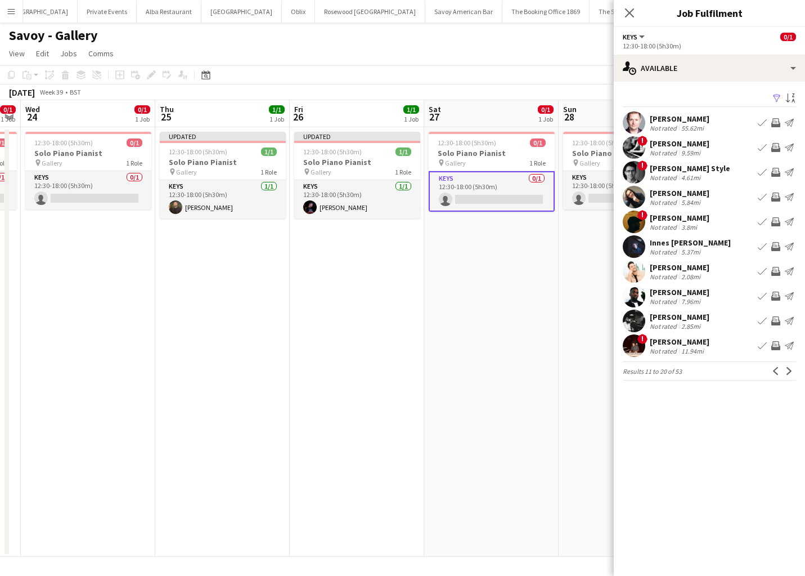
click at [758, 245] on app-icon "Book crew" at bounding box center [762, 246] width 9 height 9
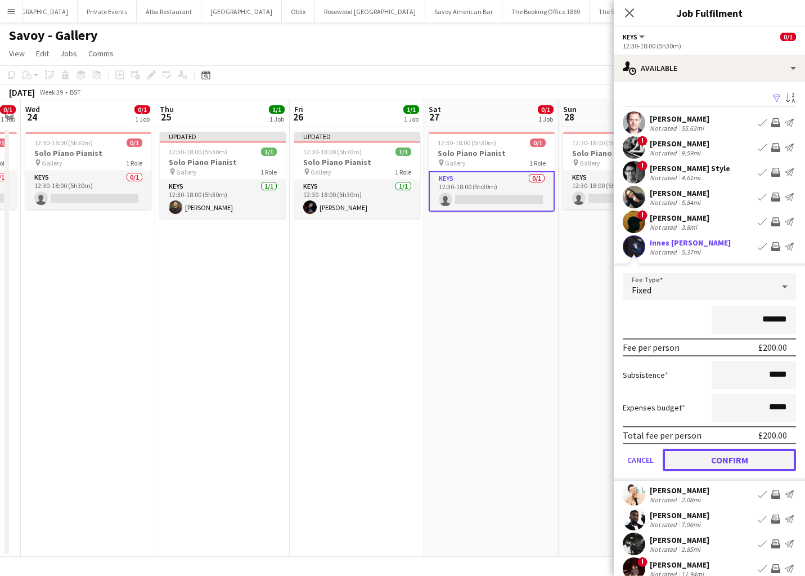
click at [694, 458] on button "Confirm" at bounding box center [729, 459] width 133 height 23
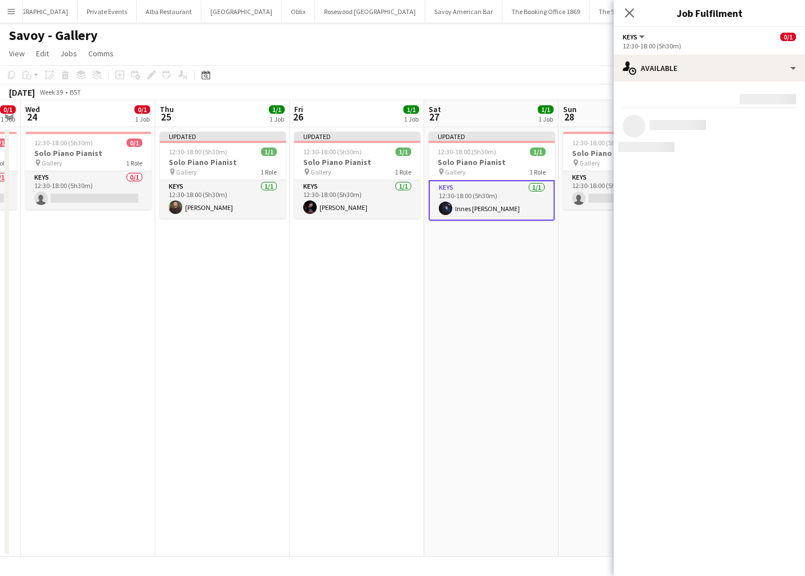
click at [518, 403] on app-date-cell "Updated 12:30-18:00 (5h30m) 1/1 Solo Piano Pianist pin Gallery 1 Role Keys 1/1 …" at bounding box center [491, 341] width 134 height 429
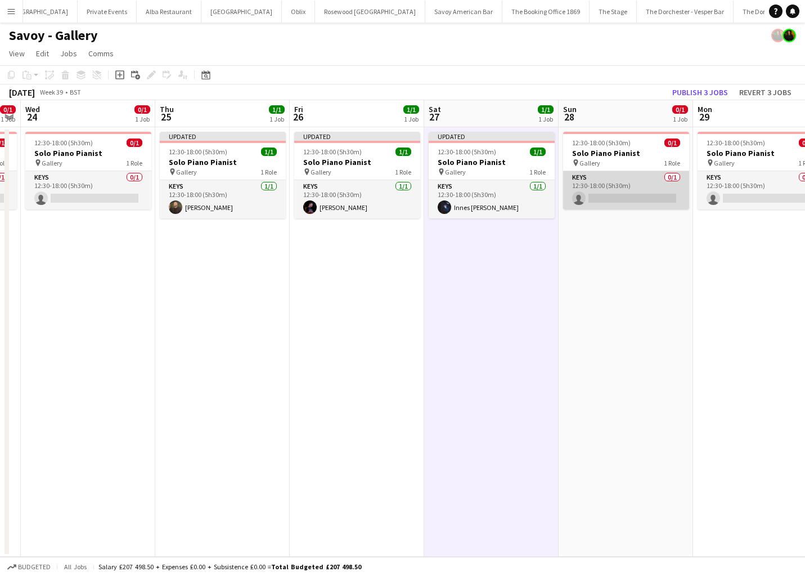
click at [607, 185] on app-card-role "Keys 0/1 12:30-18:00 (5h30m) single-neutral-actions" at bounding box center [626, 190] width 126 height 38
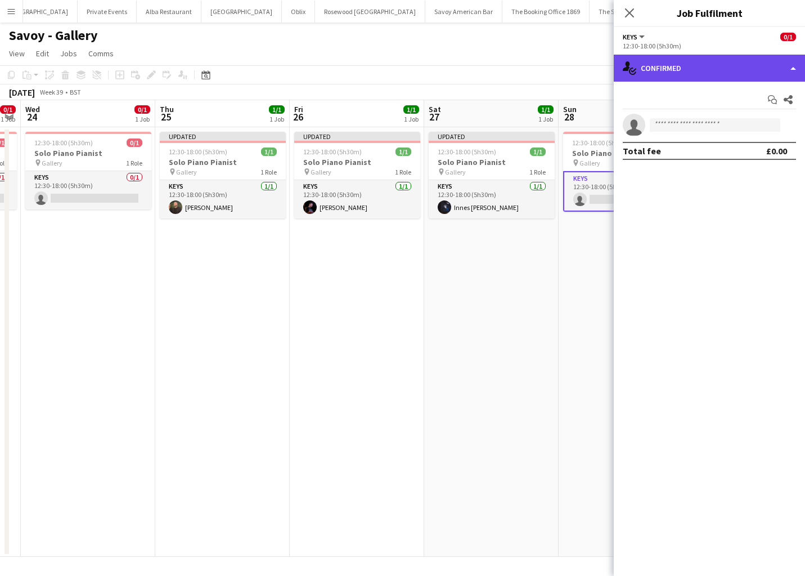
click at [745, 58] on div "single-neutral-actions-check-2 Confirmed" at bounding box center [709, 68] width 191 height 27
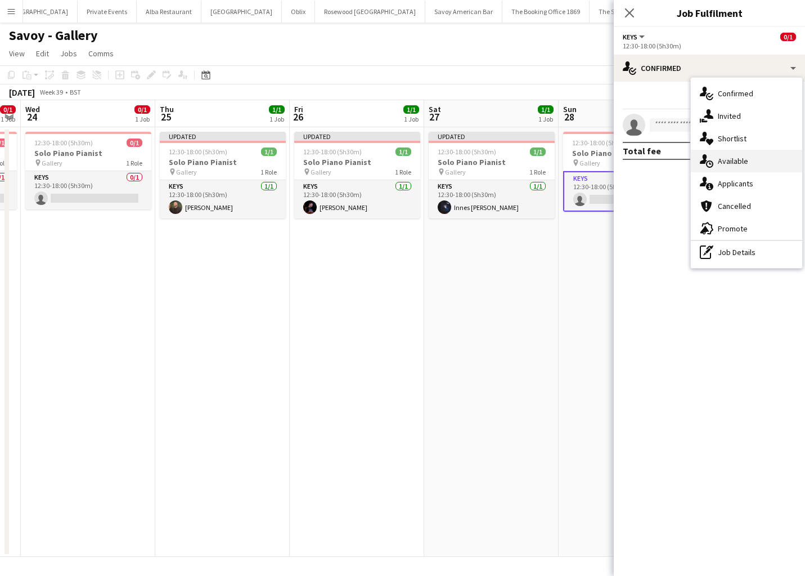
click at [751, 164] on div "single-neutral-actions-upload Available" at bounding box center [746, 161] width 111 height 23
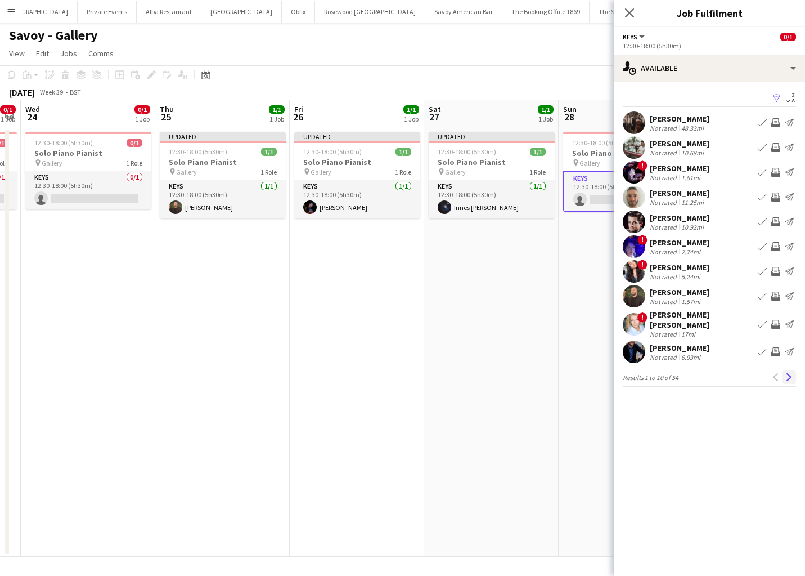
click at [789, 373] on app-icon "Next" at bounding box center [789, 377] width 8 height 8
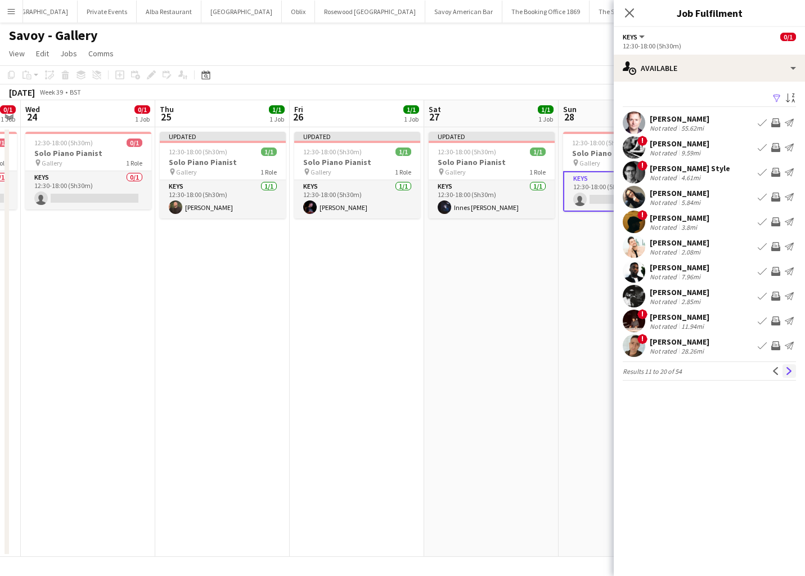
click at [791, 370] on app-icon "Next" at bounding box center [789, 371] width 8 height 8
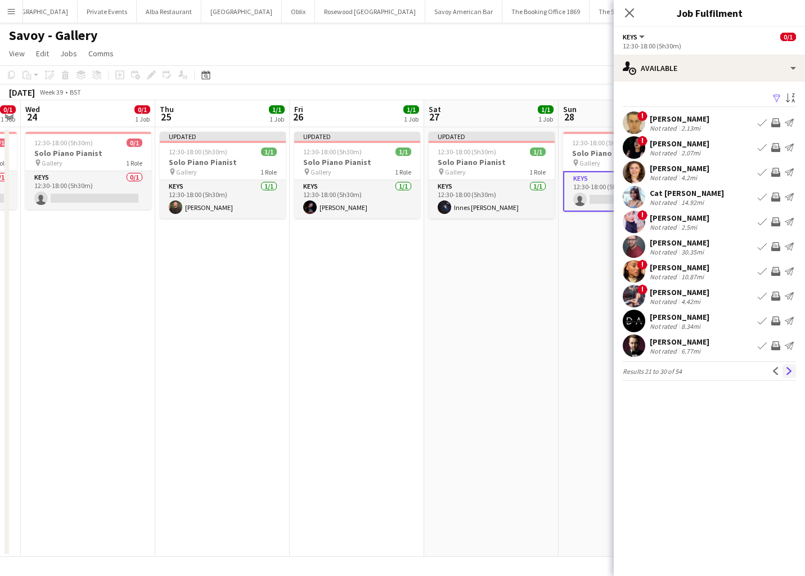
click at [788, 370] on app-icon "Next" at bounding box center [789, 371] width 8 height 8
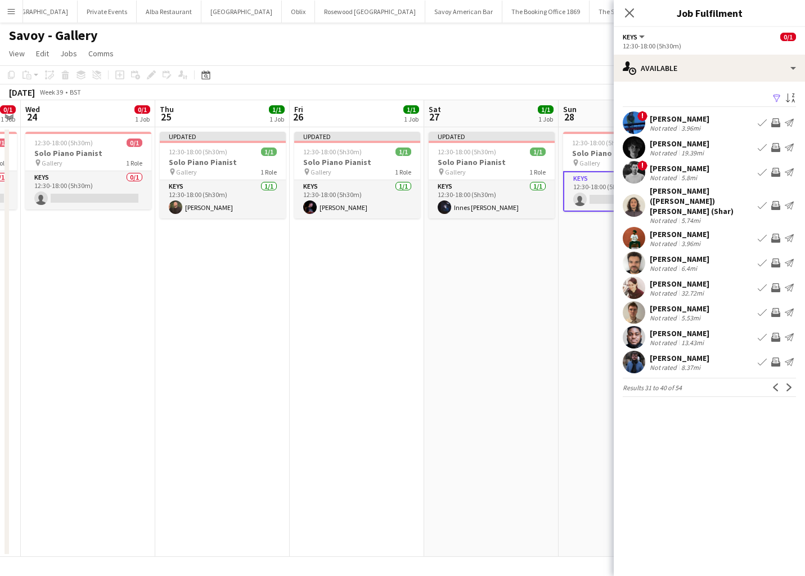
click at [788, 380] on button "Next" at bounding box center [790, 387] width 14 height 14
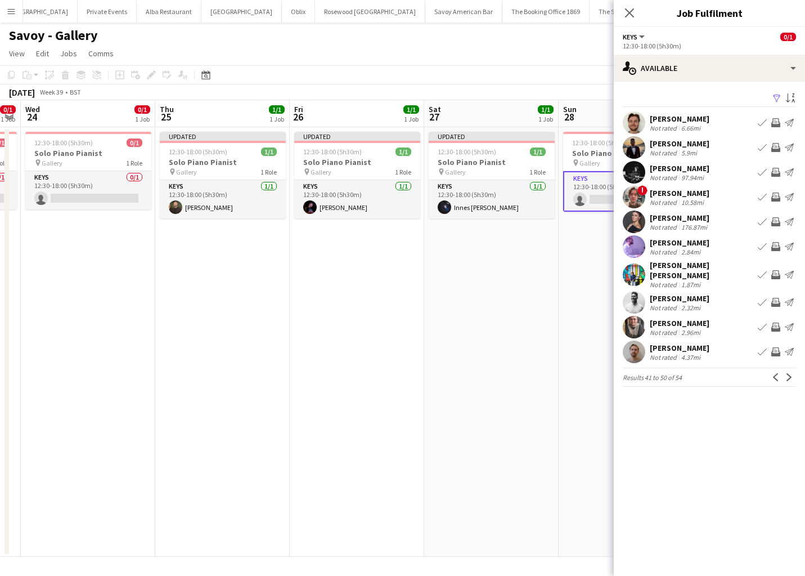
click at [788, 373] on app-icon "Next" at bounding box center [789, 377] width 8 height 8
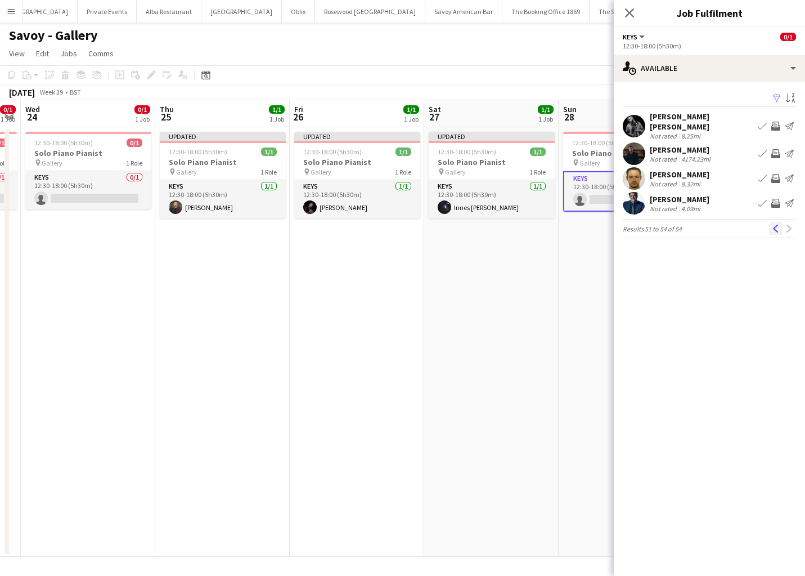
click at [772, 224] on app-icon "Previous" at bounding box center [776, 228] width 8 height 8
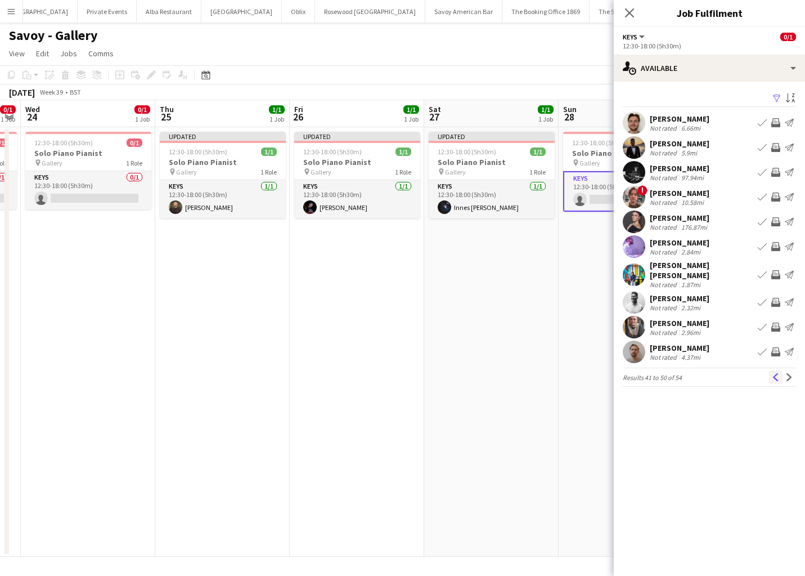
click at [777, 373] on app-icon "Previous" at bounding box center [776, 377] width 8 height 8
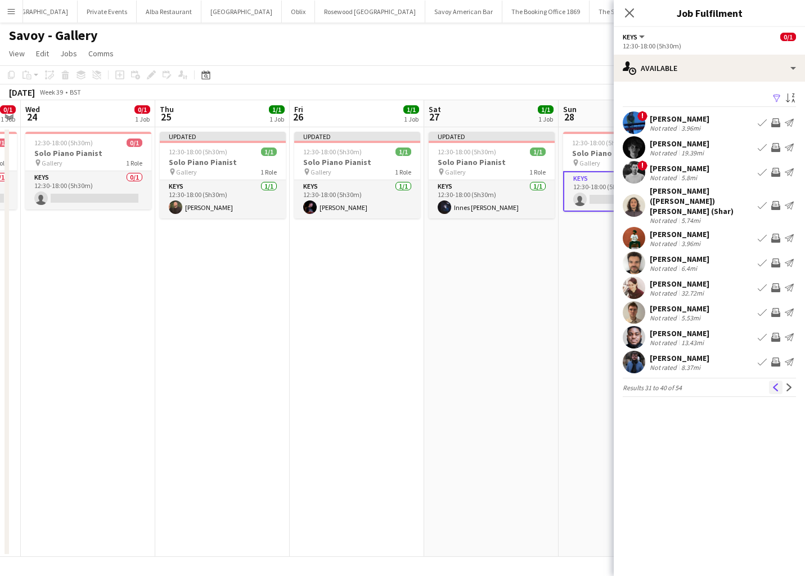
click at [775, 383] on app-icon "Previous" at bounding box center [776, 387] width 8 height 8
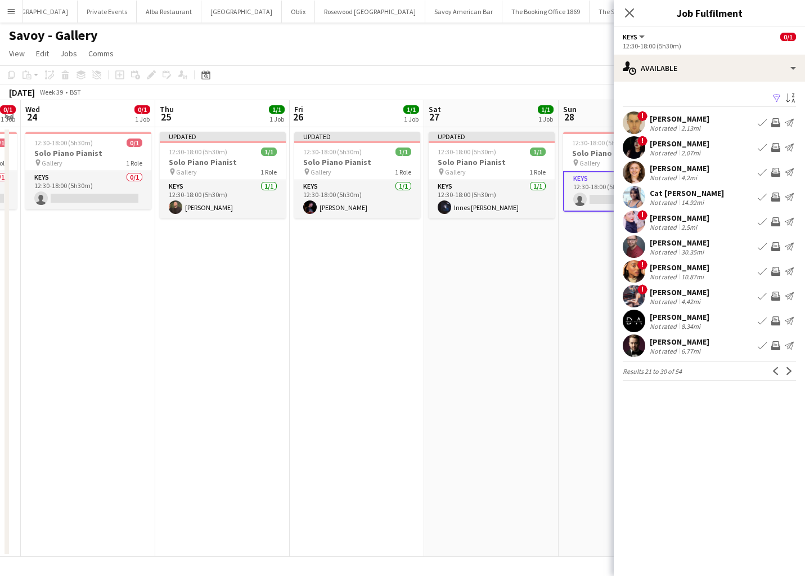
click at [775, 374] on app-icon "Previous" at bounding box center [776, 371] width 8 height 8
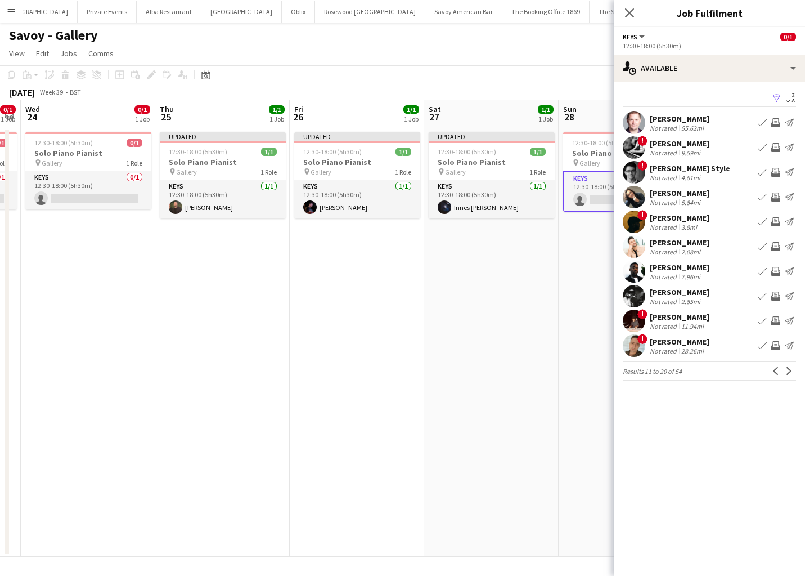
click at [762, 346] on app-icon "Book crew" at bounding box center [762, 345] width 9 height 9
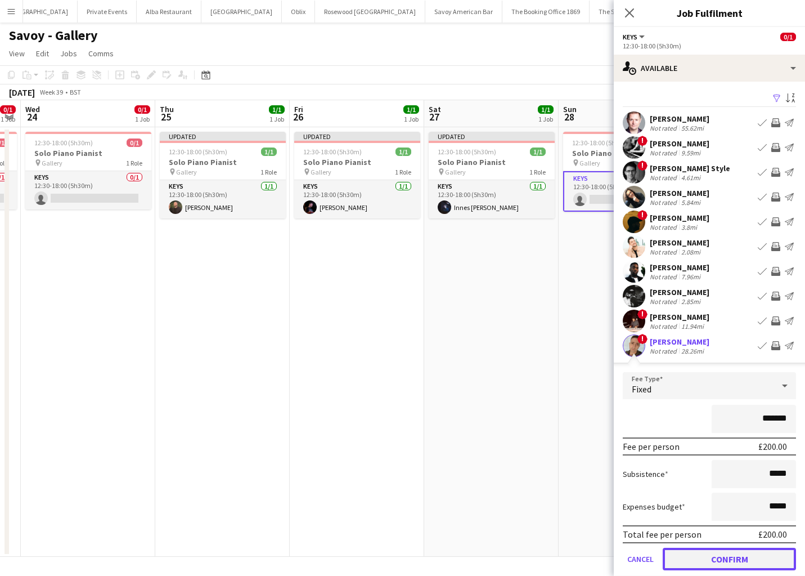
click at [678, 553] on button "Confirm" at bounding box center [729, 558] width 133 height 23
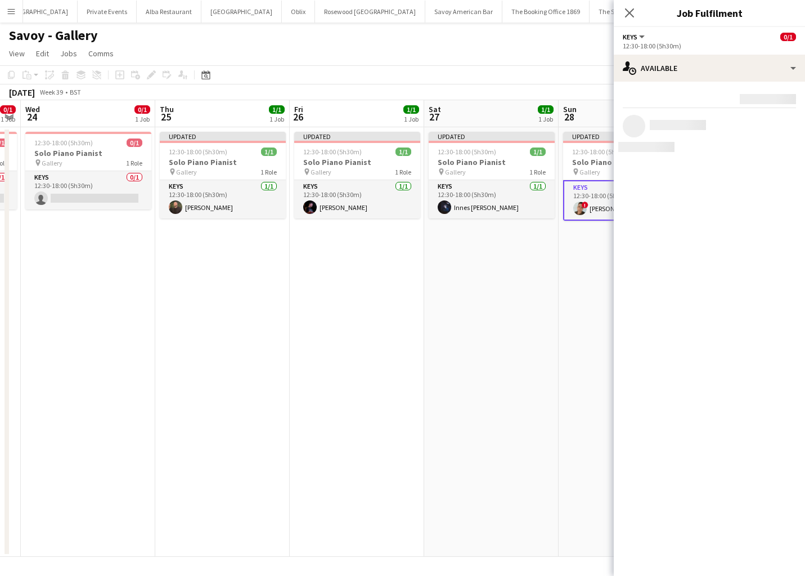
click at [507, 418] on app-date-cell "Updated 12:30-18:00 (5h30m) 1/1 Solo Piano Pianist pin Gallery 1 Role Keys 1/1 …" at bounding box center [491, 341] width 134 height 429
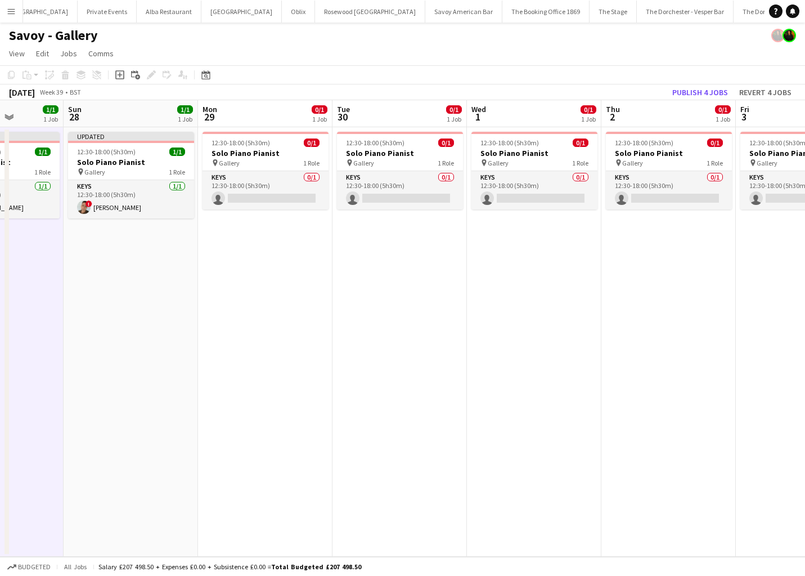
scroll to position [0, 330]
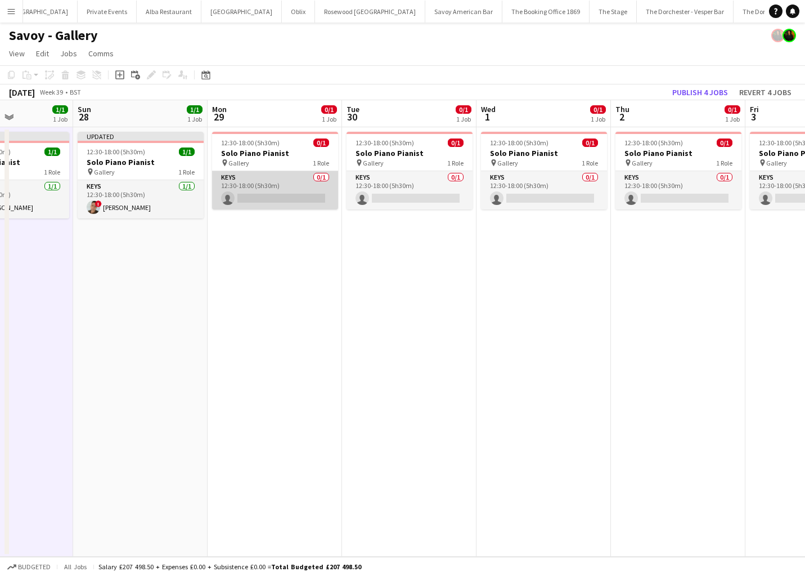
click at [274, 175] on app-card-role "Keys 0/1 12:30-18:00 (5h30m) single-neutral-actions" at bounding box center [275, 190] width 126 height 38
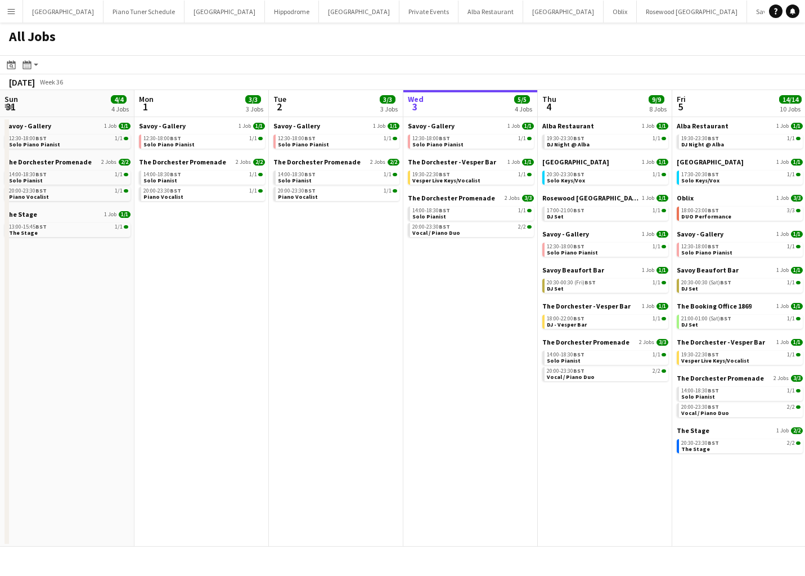
scroll to position [0, 269]
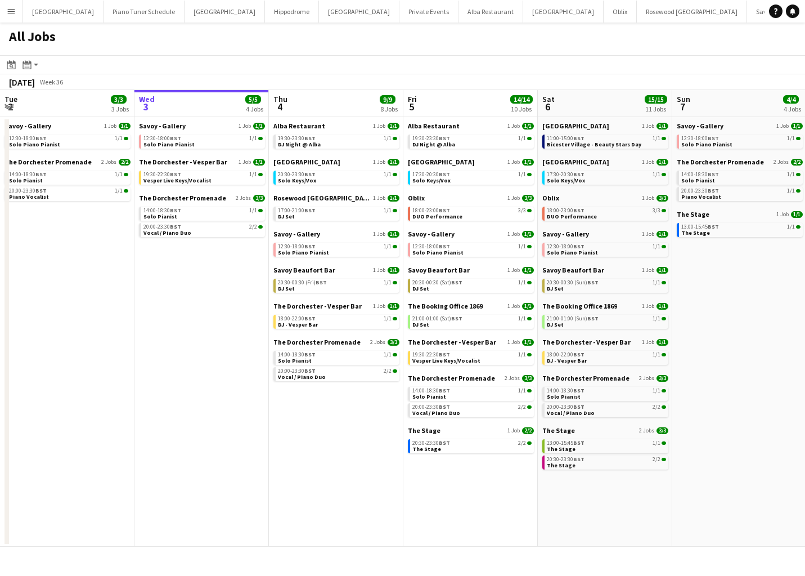
click at [15, 10] on app-icon "Menu" at bounding box center [11, 11] width 9 height 9
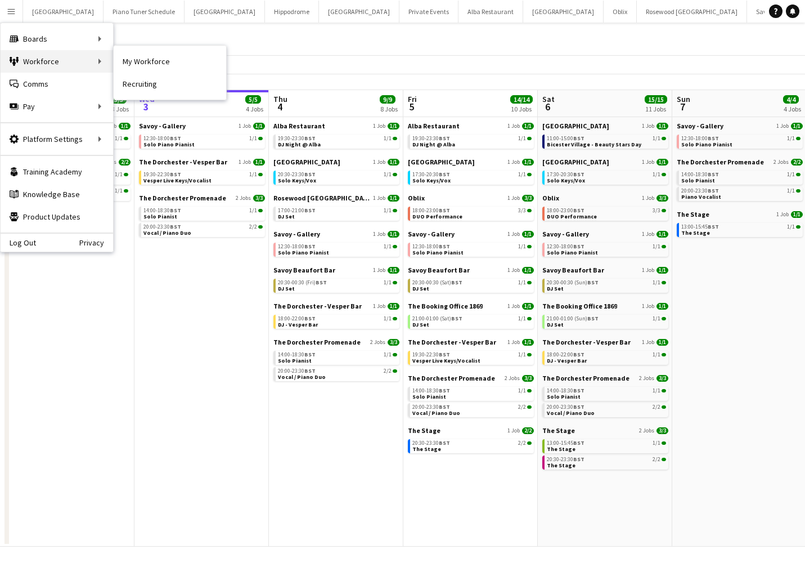
click at [59, 63] on div "Workforce Workforce" at bounding box center [57, 61] width 113 height 23
click at [98, 60] on div "Workforce Workforce" at bounding box center [57, 61] width 113 height 23
click at [139, 66] on link "My Workforce" at bounding box center [170, 61] width 113 height 23
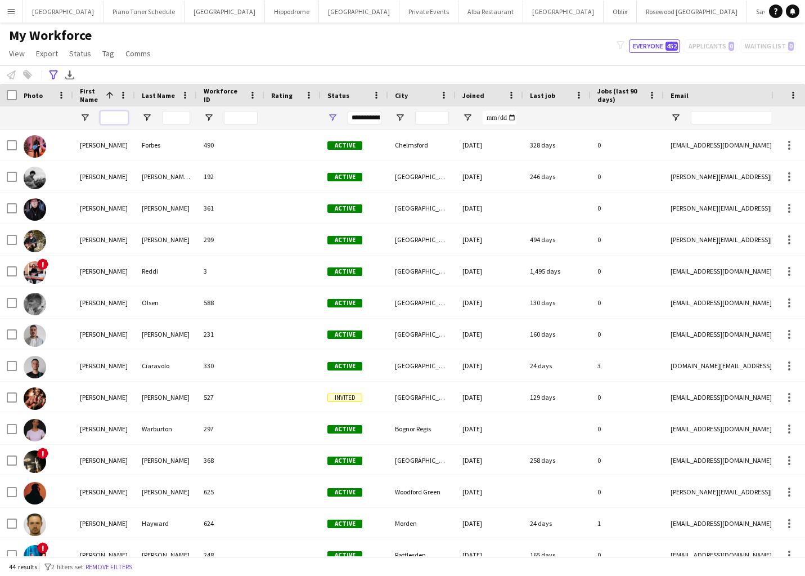
click at [114, 121] on input "First Name Filter Input" at bounding box center [114, 118] width 28 height 14
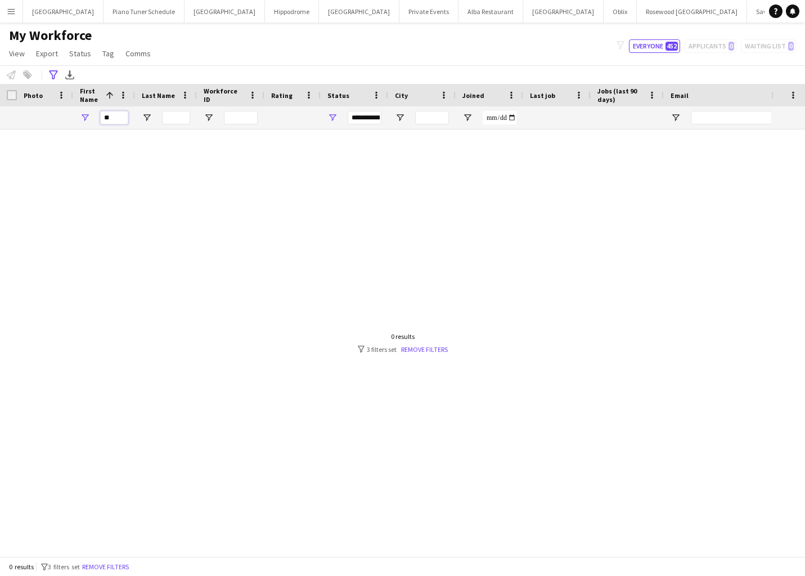
type input "*"
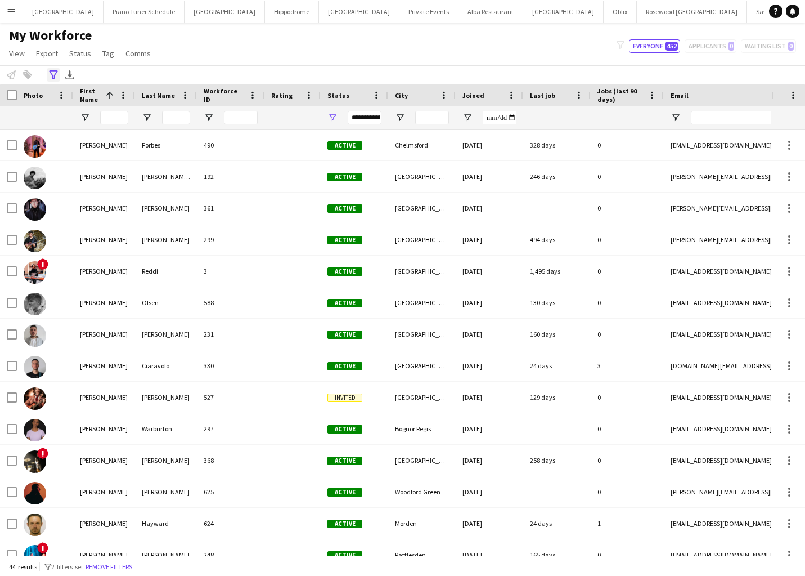
click at [52, 74] on icon at bounding box center [53, 74] width 8 height 9
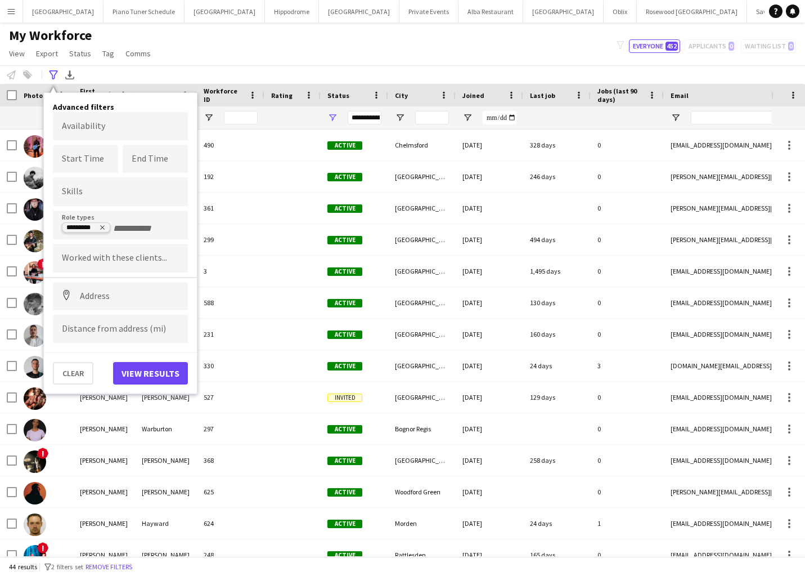
click at [105, 229] on icon "Remove tag" at bounding box center [102, 227] width 7 height 7
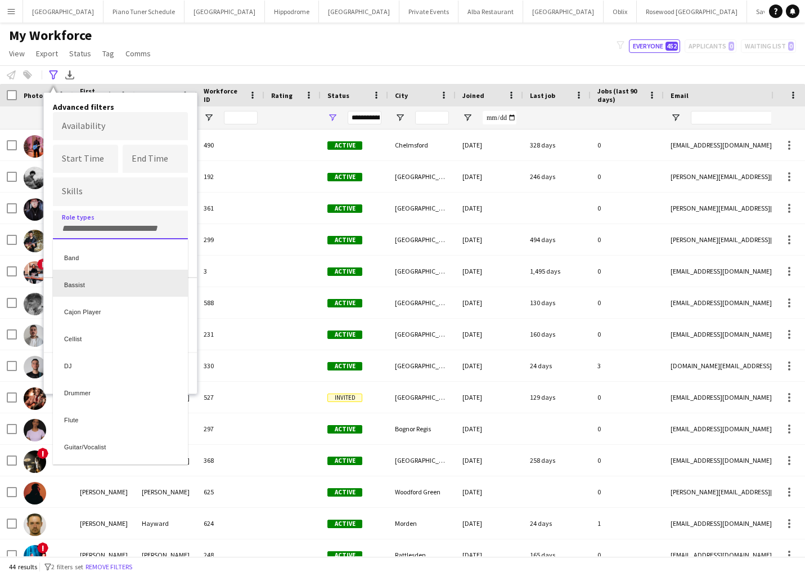
click at [196, 51] on div at bounding box center [402, 288] width 805 height 576
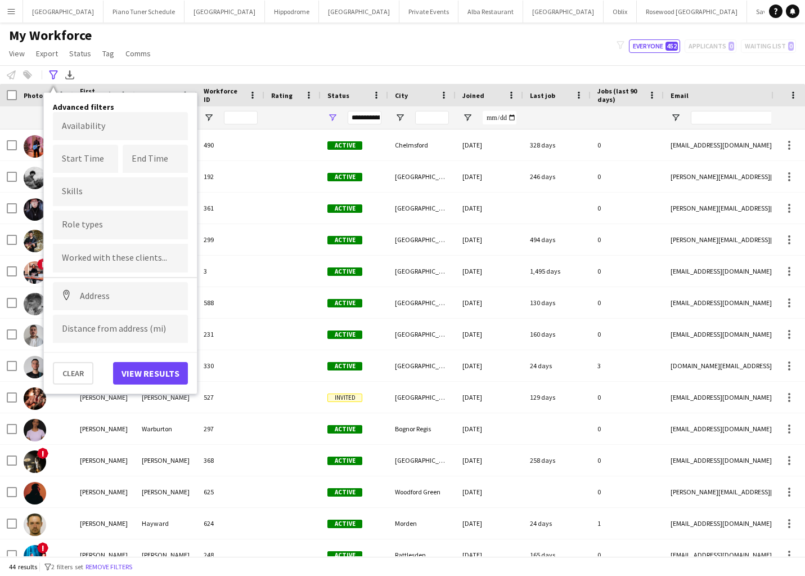
click at [206, 43] on div "My Workforce View Views Default view New view Update view Delete view Edit name…" at bounding box center [402, 46] width 805 height 38
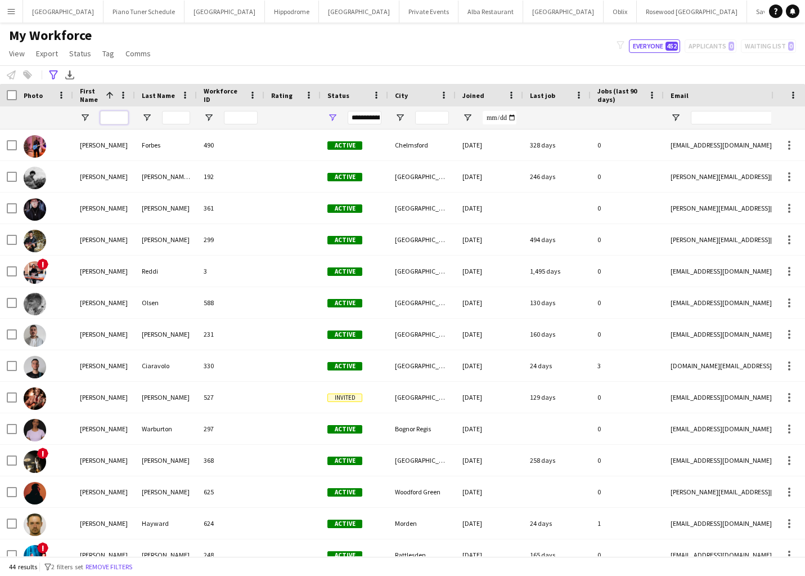
click at [113, 120] on input "First Name Filter Input" at bounding box center [114, 118] width 28 height 14
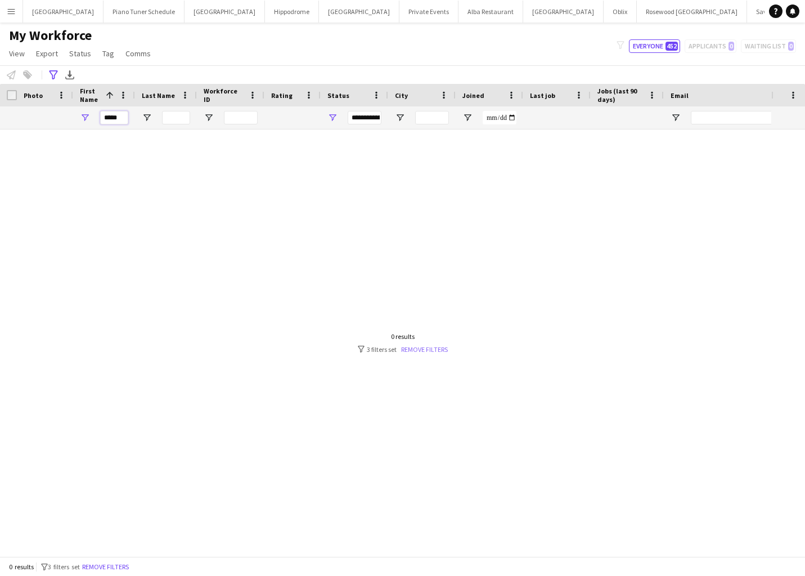
type input "*****"
click at [425, 349] on link "Remove filters" at bounding box center [424, 349] width 47 height 8
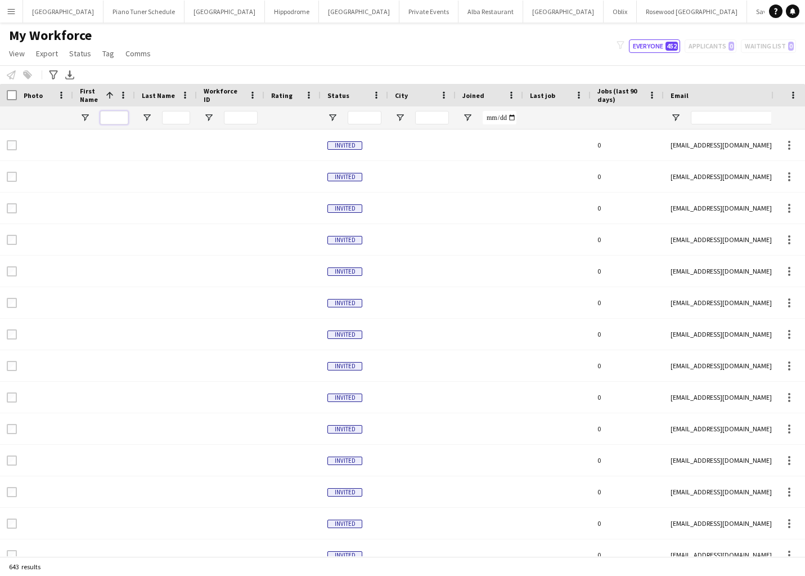
click at [118, 119] on input "First Name Filter Input" at bounding box center [114, 118] width 28 height 14
type input "*****"
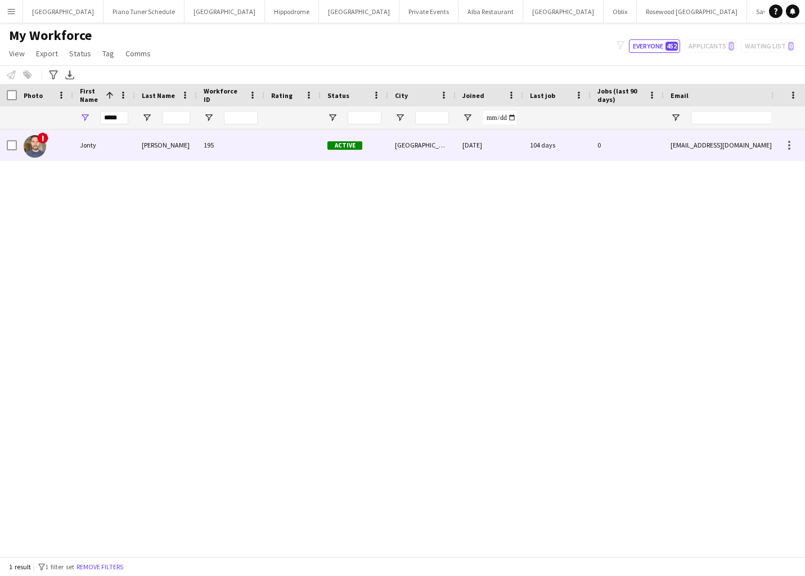
click at [136, 149] on div "Finn" at bounding box center [166, 144] width 62 height 31
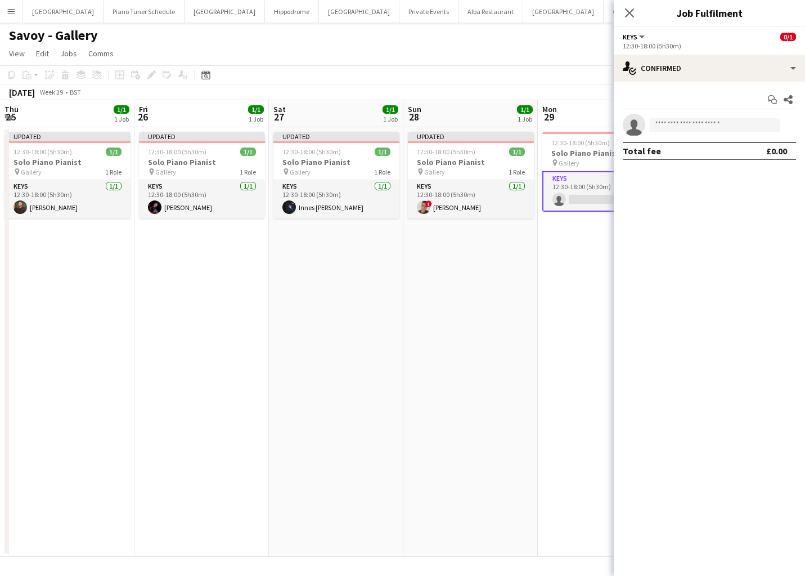
scroll to position [0, 330]
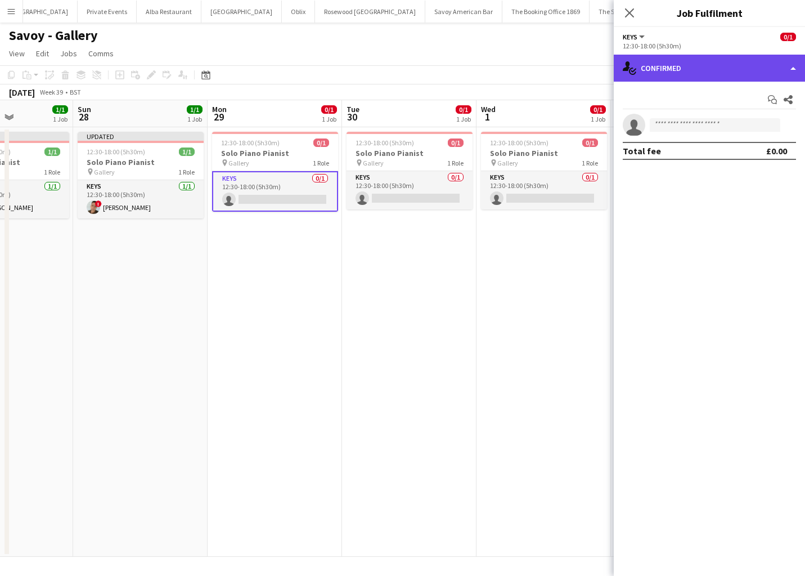
click at [759, 62] on div "single-neutral-actions-check-2 Confirmed" at bounding box center [709, 68] width 191 height 27
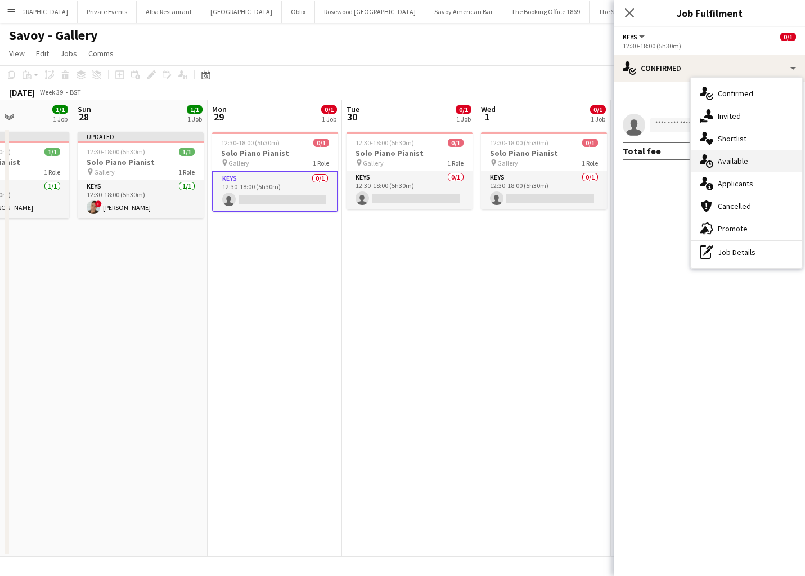
click at [768, 161] on div "single-neutral-actions-upload Available" at bounding box center [746, 161] width 111 height 23
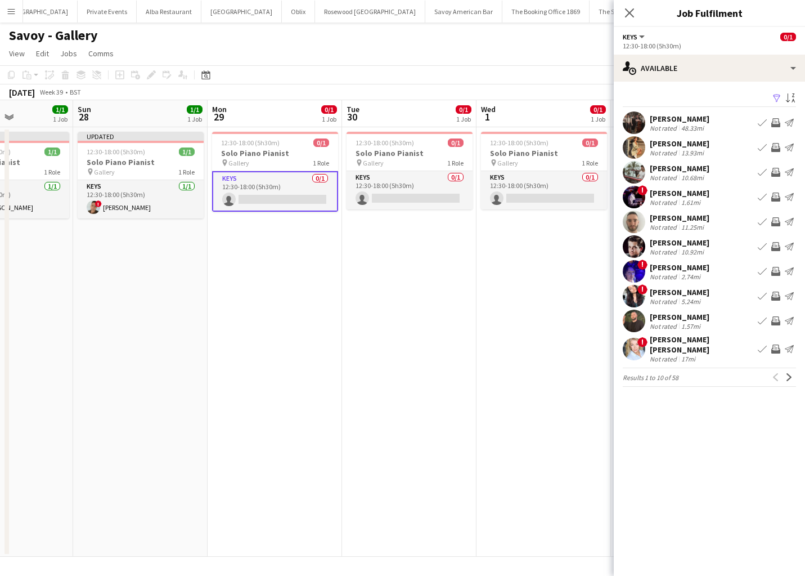
click at [764, 318] on app-icon "Book crew" at bounding box center [762, 320] width 9 height 9
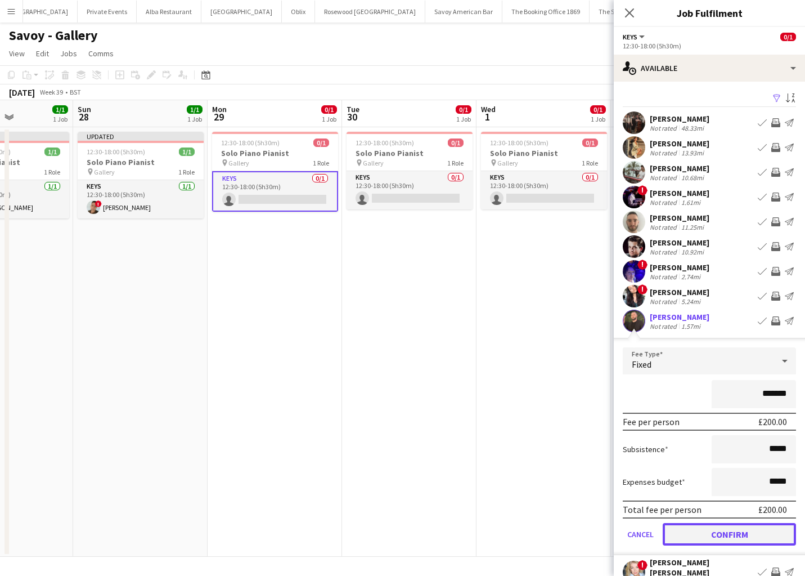
click at [685, 528] on button "Confirm" at bounding box center [729, 534] width 133 height 23
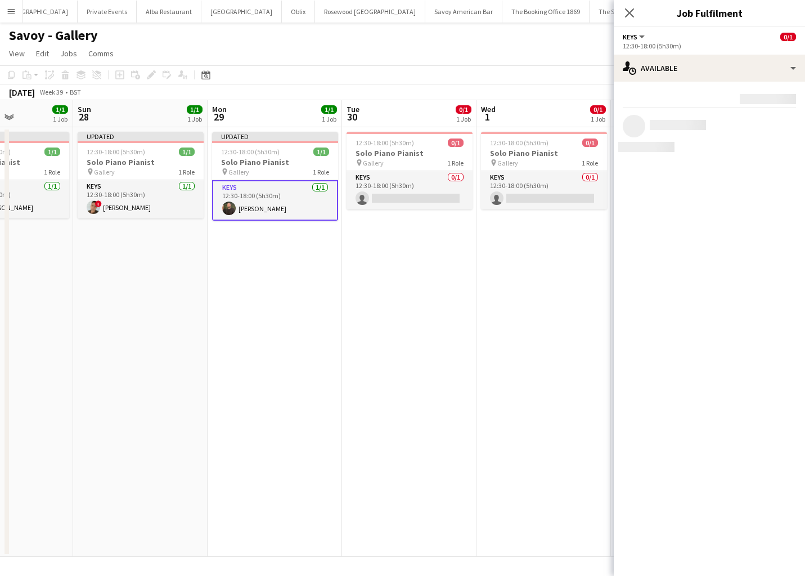
click at [301, 215] on app-card-role "Keys 1/1 12:30-18:00 (5h30m) Glenn Callaghan" at bounding box center [275, 200] width 126 height 41
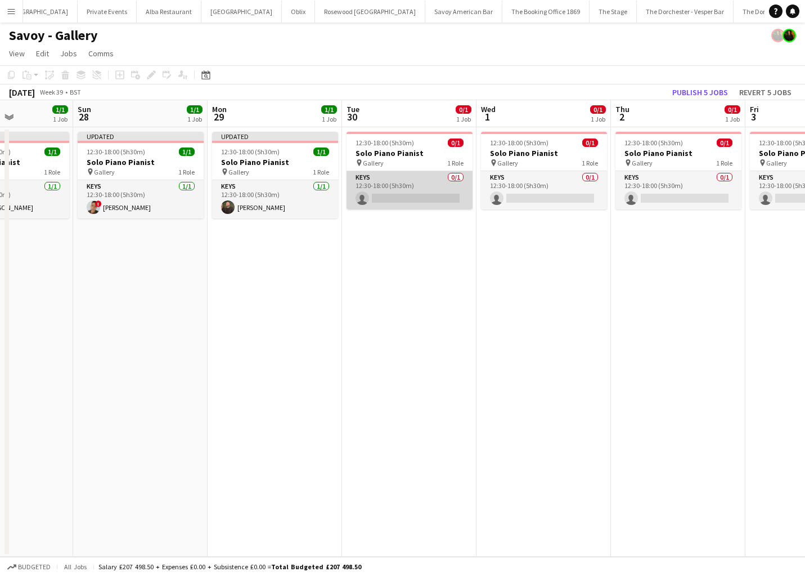
click at [382, 184] on app-card-role "Keys 0/1 12:30-18:00 (5h30m) single-neutral-actions" at bounding box center [410, 190] width 126 height 38
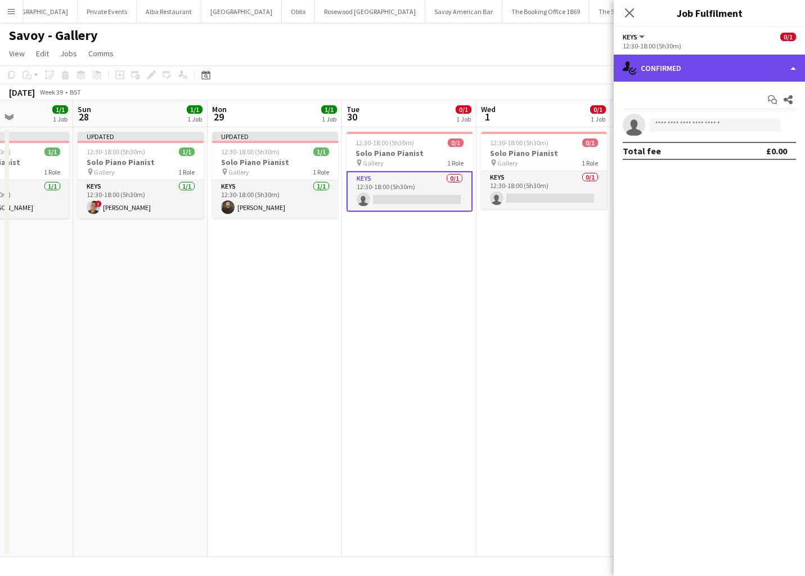
click at [744, 72] on div "single-neutral-actions-check-2 Confirmed" at bounding box center [709, 68] width 191 height 27
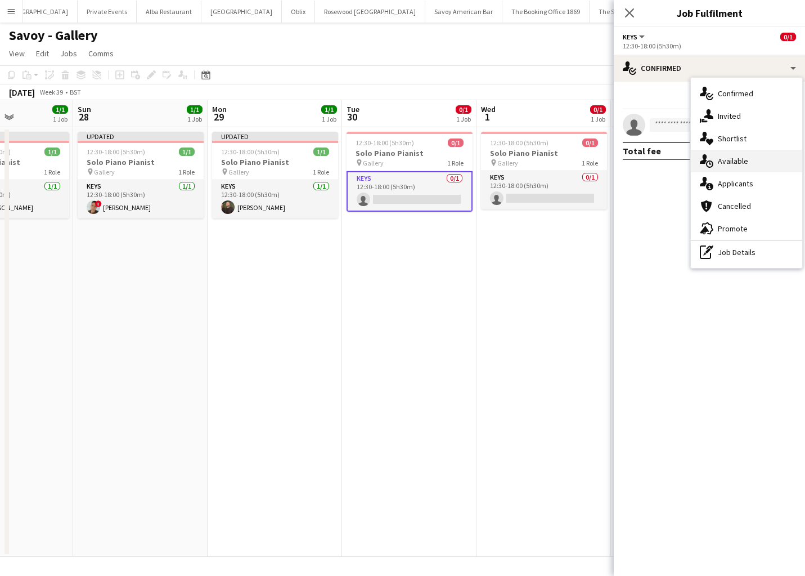
click at [747, 157] on span "Available" at bounding box center [733, 161] width 30 height 10
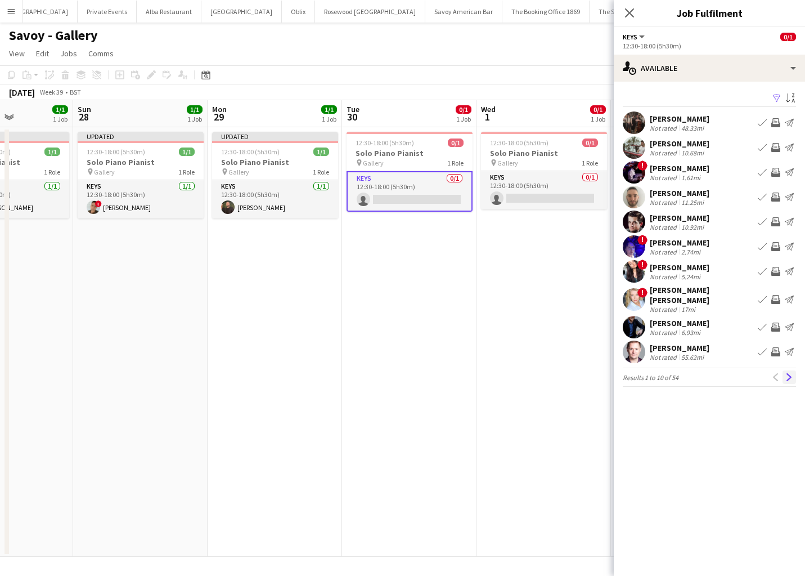
click at [789, 370] on button "Next" at bounding box center [790, 377] width 14 height 14
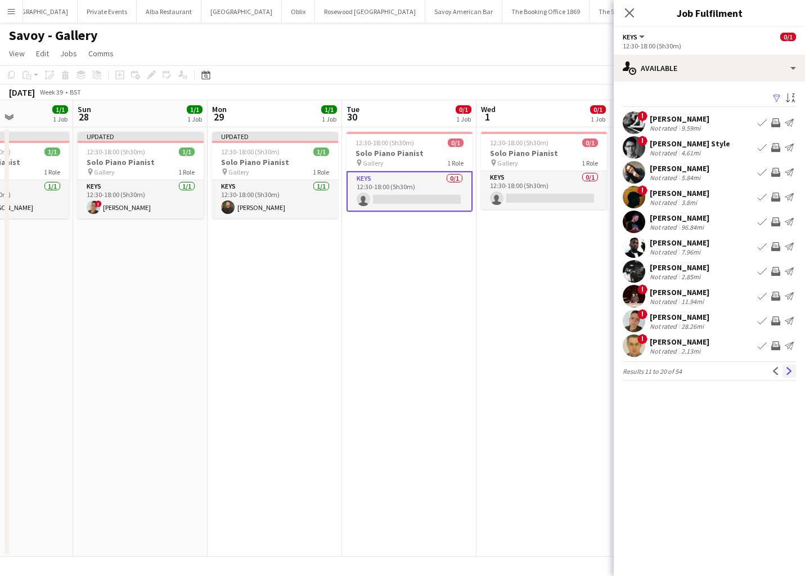
click at [786, 369] on app-icon "Next" at bounding box center [789, 371] width 8 height 8
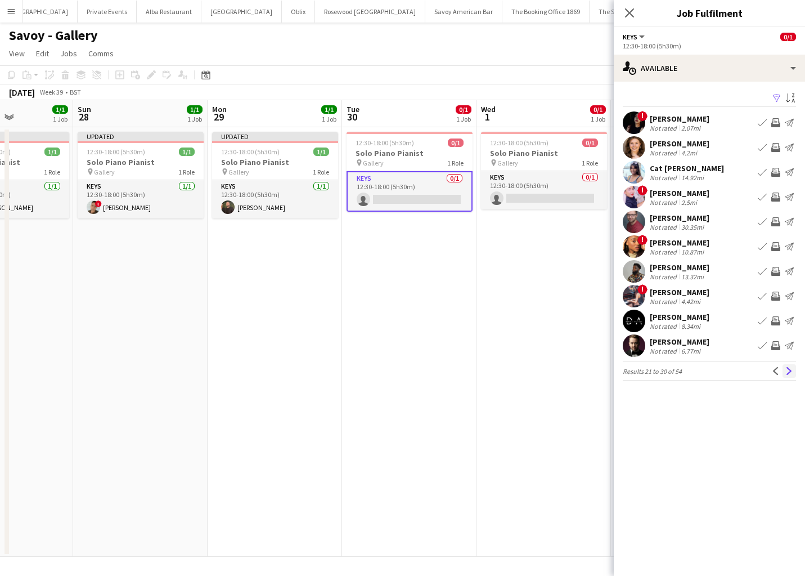
click at [788, 369] on app-icon "Next" at bounding box center [789, 371] width 8 height 8
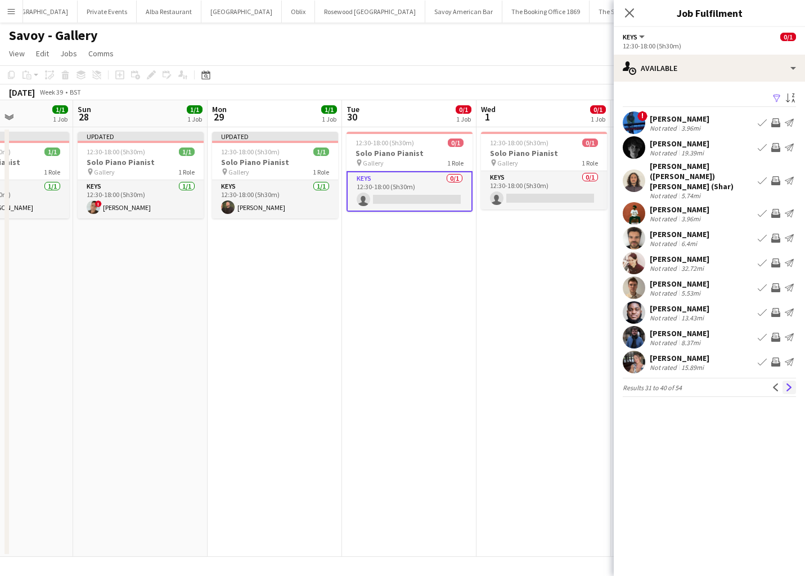
click at [788, 383] on app-icon "Next" at bounding box center [789, 387] width 8 height 8
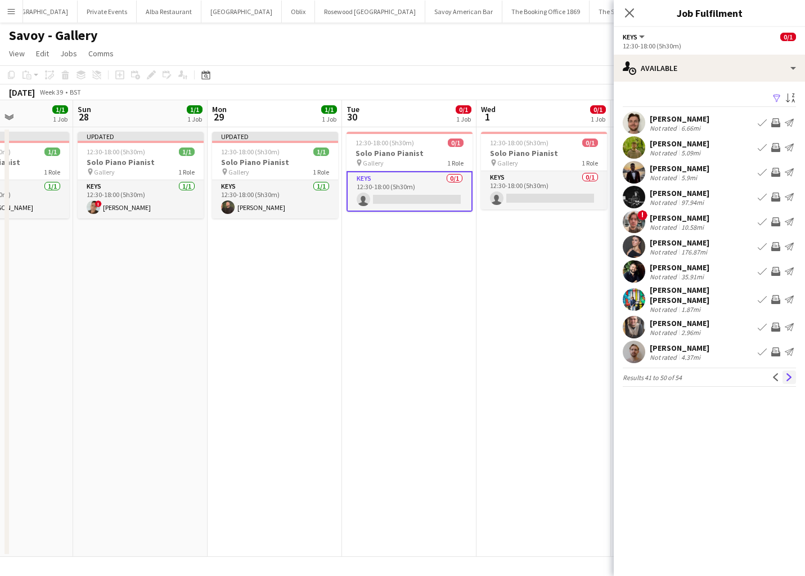
click at [789, 374] on app-icon "Next" at bounding box center [789, 377] width 8 height 8
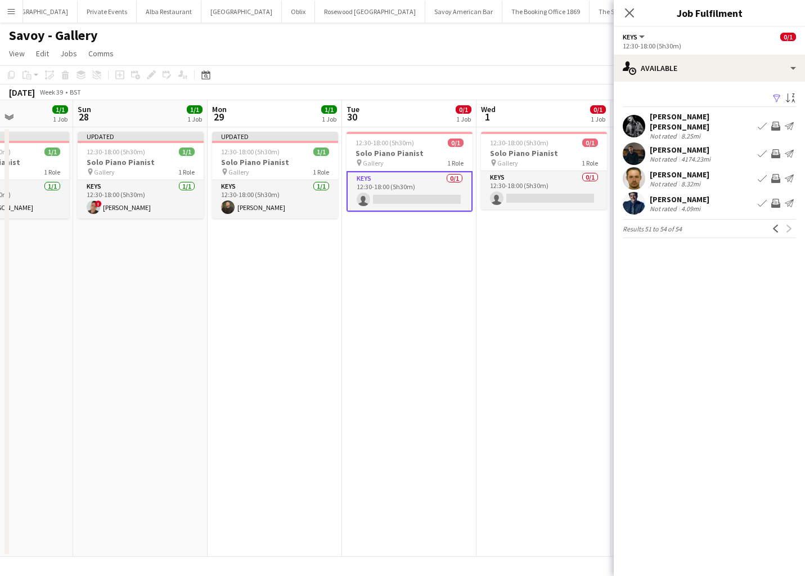
click at [785, 224] on div "Previous Next" at bounding box center [782, 229] width 27 height 14
click at [776, 224] on app-icon "Previous" at bounding box center [776, 228] width 8 height 8
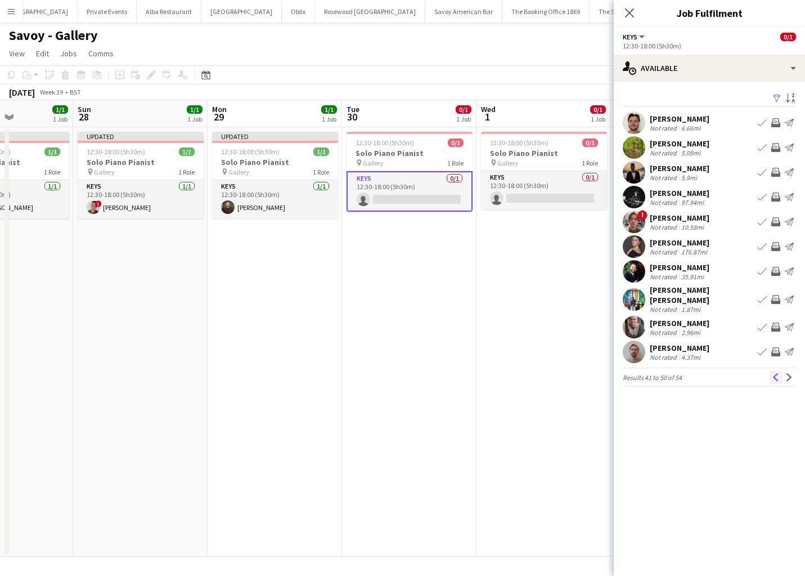
click at [774, 373] on app-icon "Previous" at bounding box center [776, 377] width 8 height 8
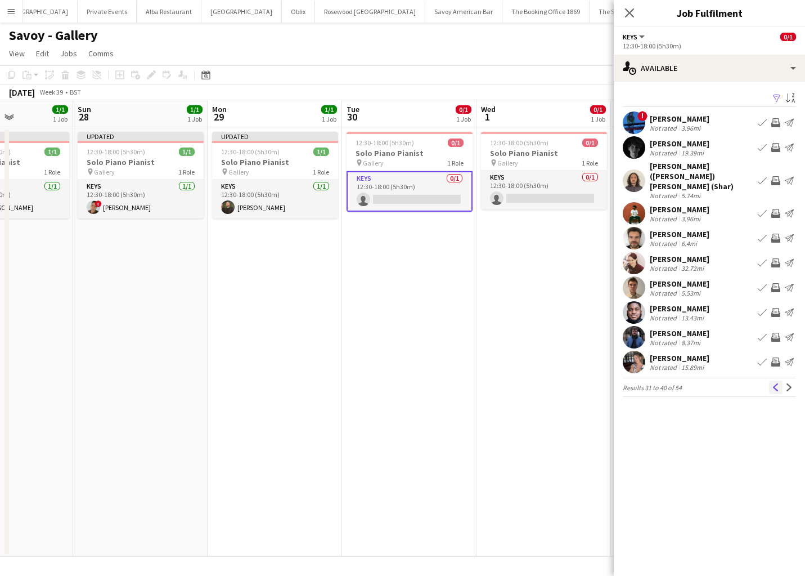
click at [772, 383] on app-icon "Previous" at bounding box center [776, 387] width 8 height 8
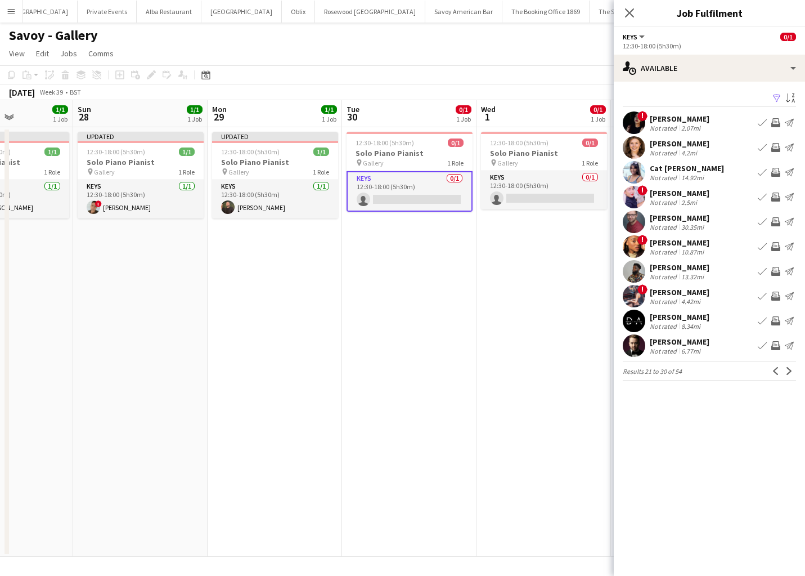
click at [762, 272] on app-icon "Book crew" at bounding box center [762, 271] width 9 height 9
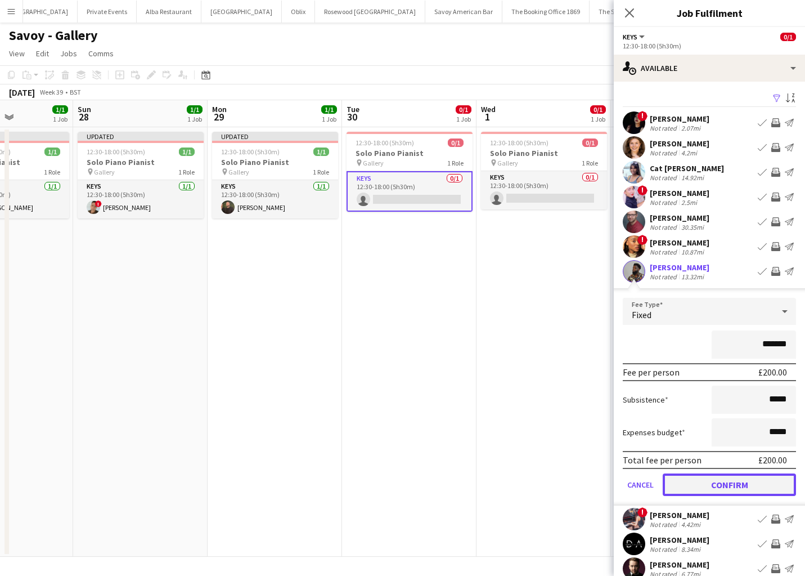
click at [681, 483] on button "Confirm" at bounding box center [729, 484] width 133 height 23
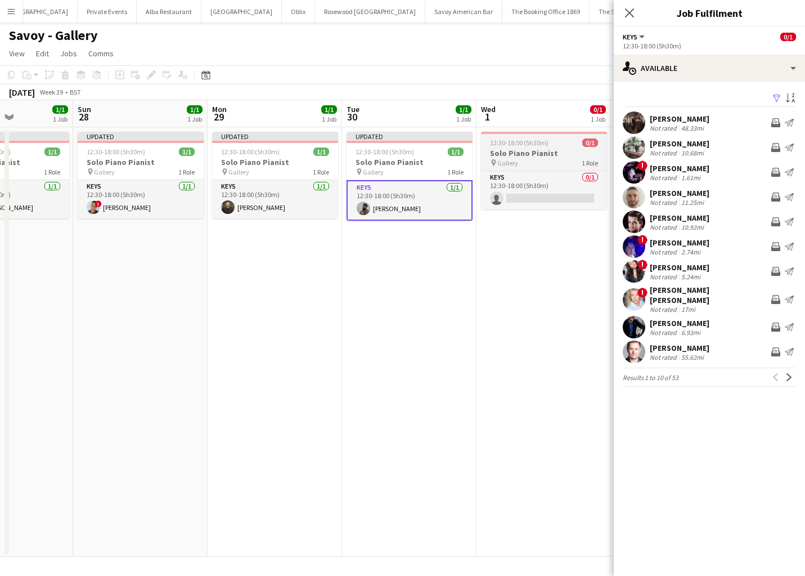
click at [529, 170] on div "Keys 0/1 12:30-18:00 (5h30m) single-neutral-actions" at bounding box center [544, 189] width 126 height 39
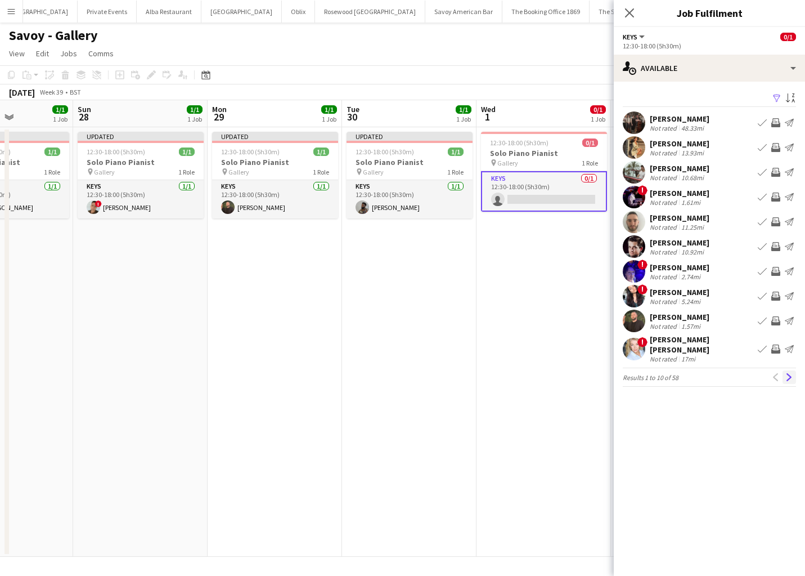
click at [793, 376] on button "Next" at bounding box center [790, 377] width 14 height 14
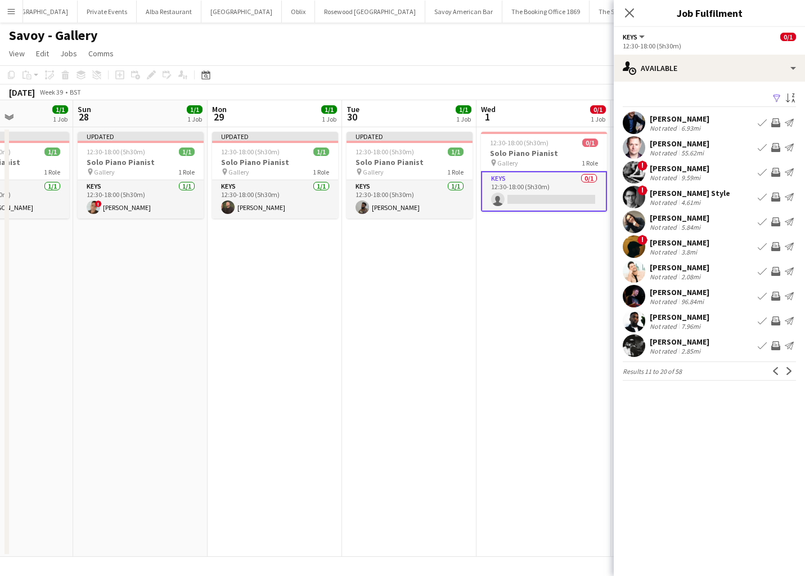
click at [763, 296] on app-icon "Book crew" at bounding box center [762, 295] width 9 height 9
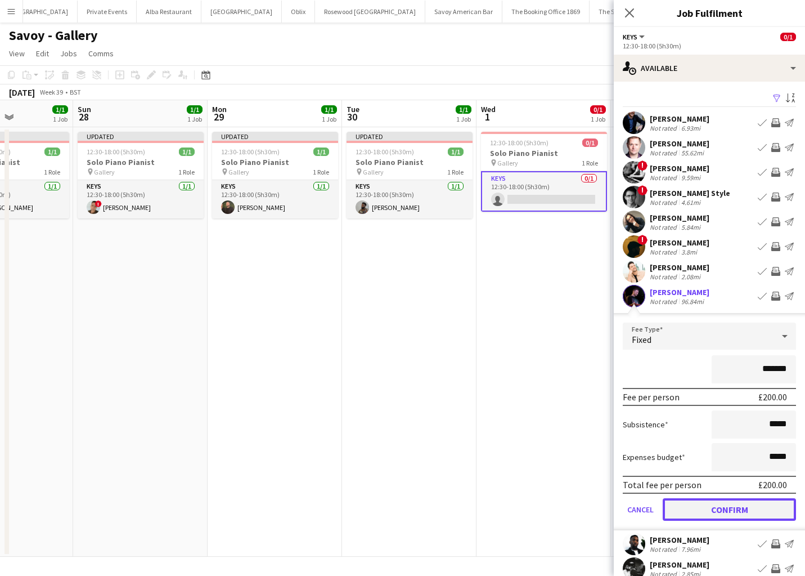
click at [694, 501] on button "Confirm" at bounding box center [729, 509] width 133 height 23
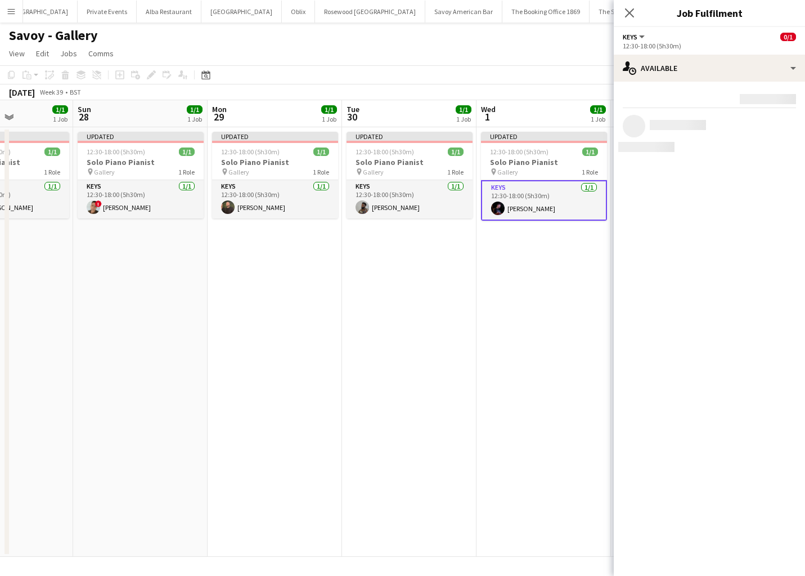
click at [556, 396] on app-date-cell "Updated 12:30-18:00 (5h30m) 1/1 Solo Piano Pianist pin Gallery 1 Role Keys 1/1 …" at bounding box center [544, 341] width 134 height 429
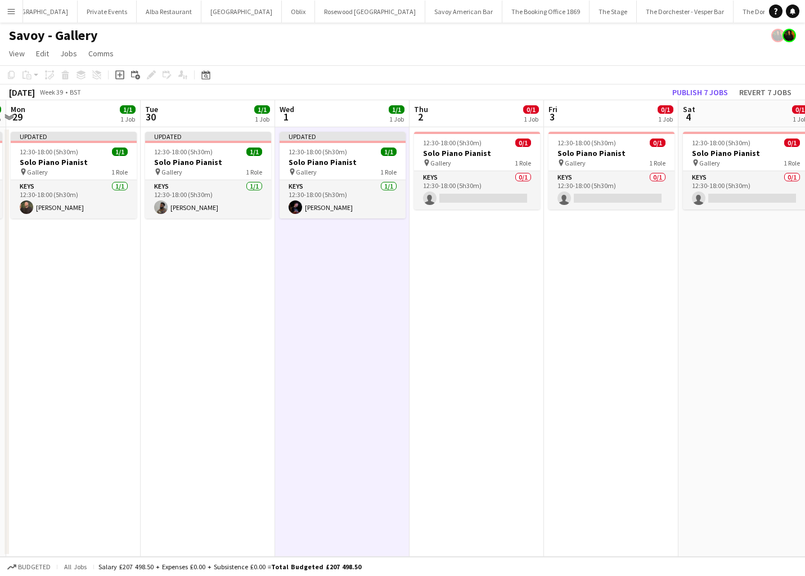
scroll to position [0, 403]
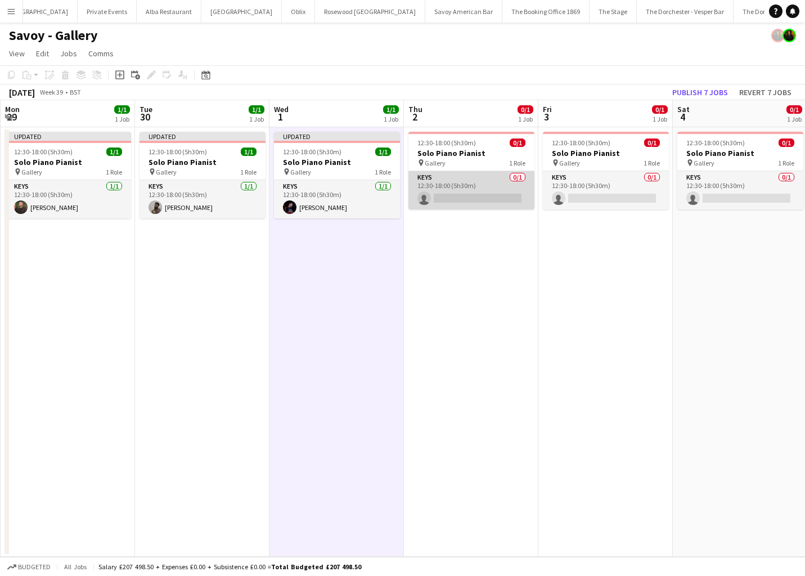
click at [467, 174] on app-card-role "Keys 0/1 12:30-18:00 (5h30m) single-neutral-actions" at bounding box center [471, 190] width 126 height 38
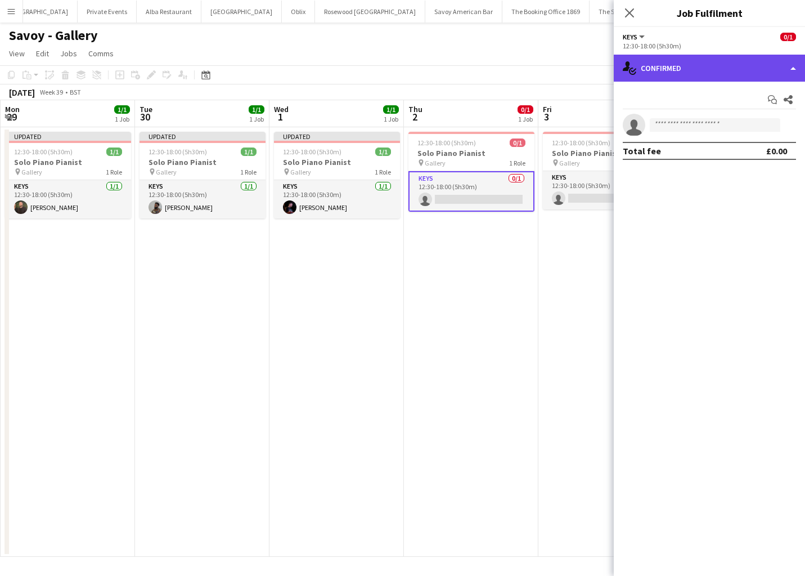
click at [783, 79] on div "single-neutral-actions-check-2 Confirmed" at bounding box center [709, 68] width 191 height 27
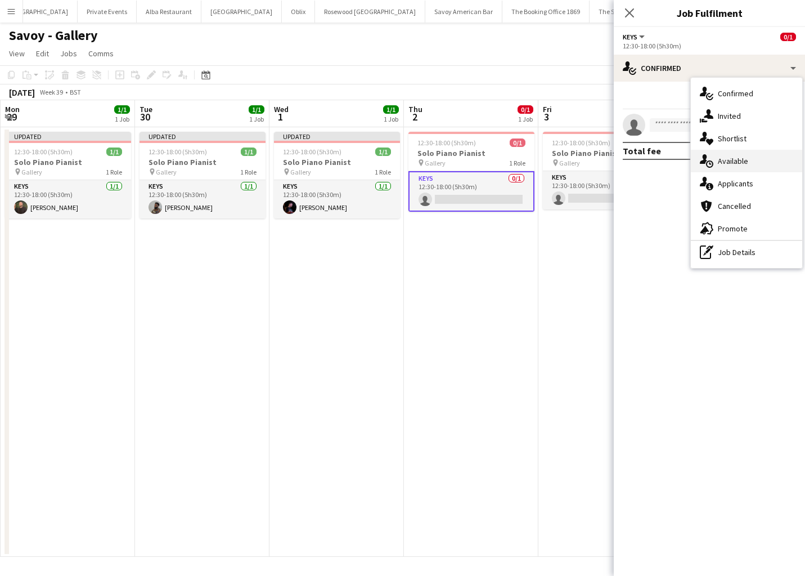
click at [751, 157] on div "single-neutral-actions-upload Available" at bounding box center [746, 161] width 111 height 23
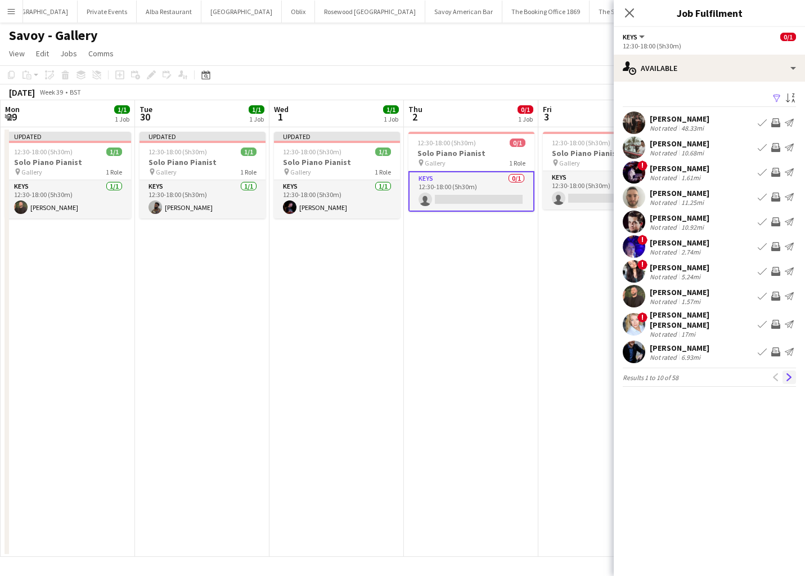
click at [787, 373] on app-icon "Next" at bounding box center [789, 377] width 8 height 8
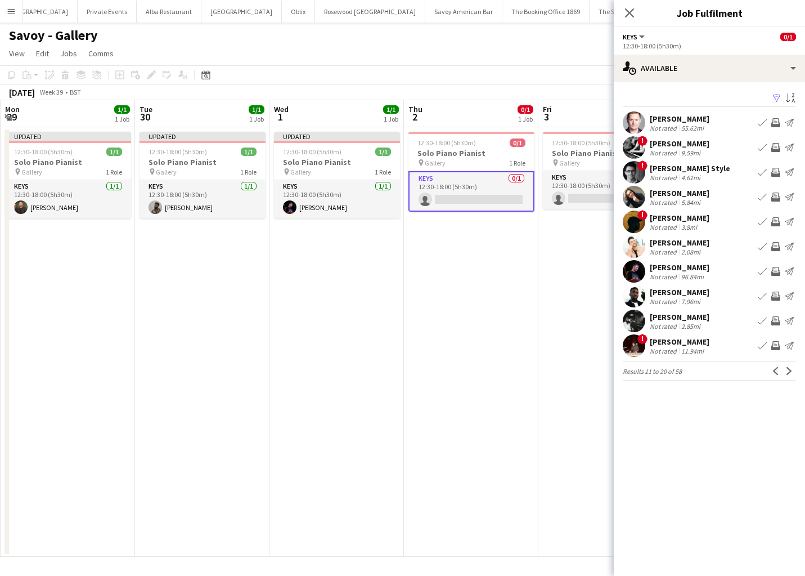
click at [760, 246] on app-icon "Book crew" at bounding box center [762, 246] width 9 height 9
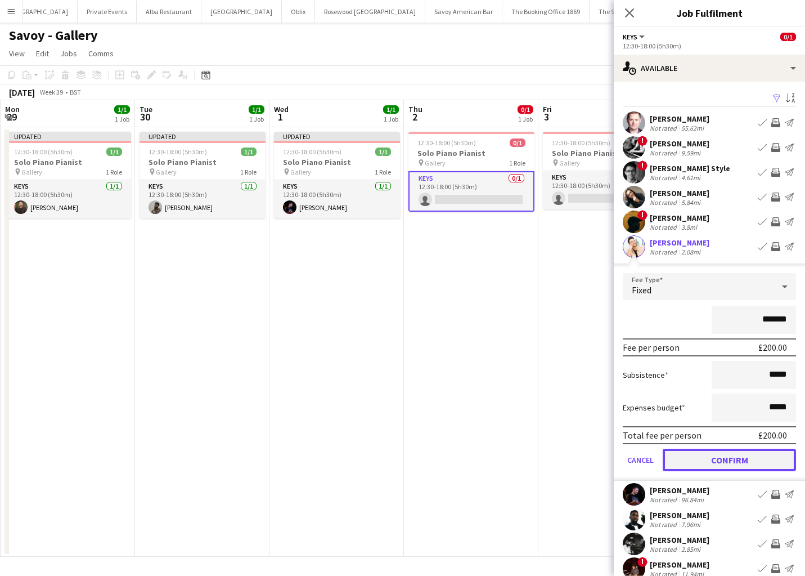
click at [690, 467] on button "Confirm" at bounding box center [729, 459] width 133 height 23
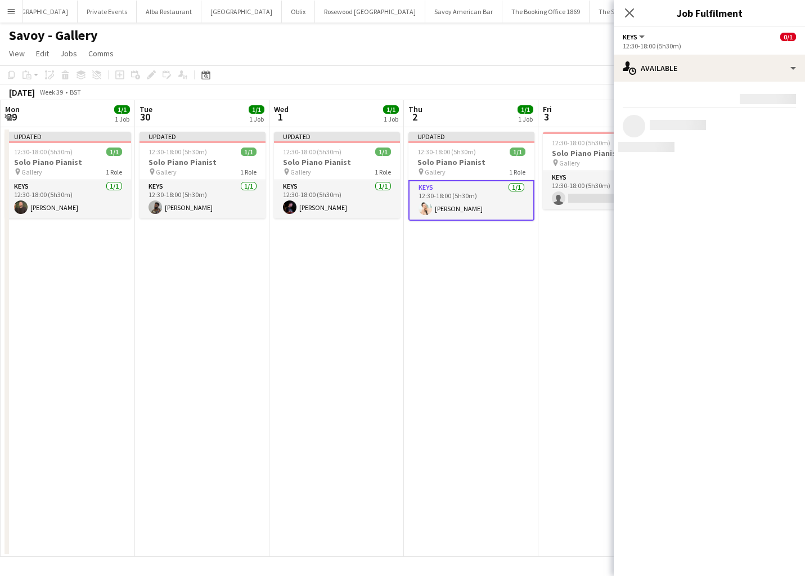
click at [476, 350] on app-date-cell "Updated 12:30-18:00 (5h30m) 1/1 Solo Piano Pianist pin Gallery 1 Role Keys 1/1 …" at bounding box center [471, 341] width 134 height 429
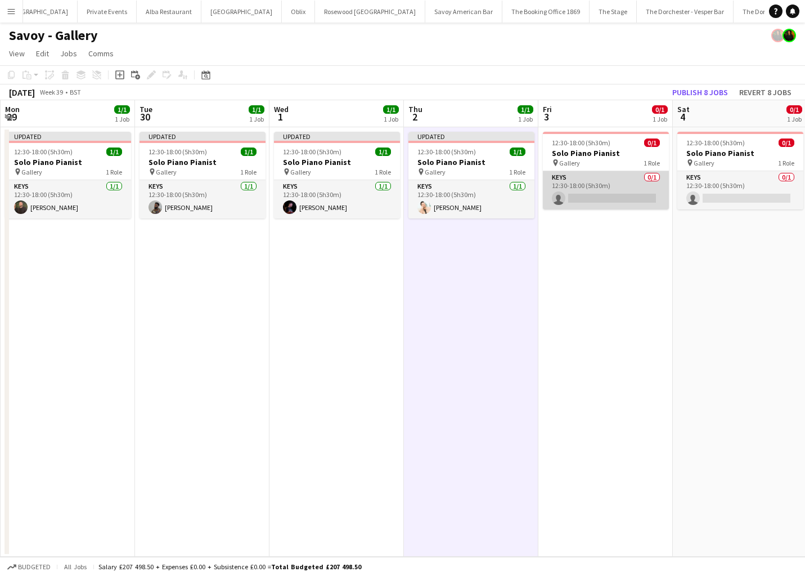
click at [600, 185] on app-card-role "Keys 0/1 12:30-18:00 (5h30m) single-neutral-actions" at bounding box center [606, 190] width 126 height 38
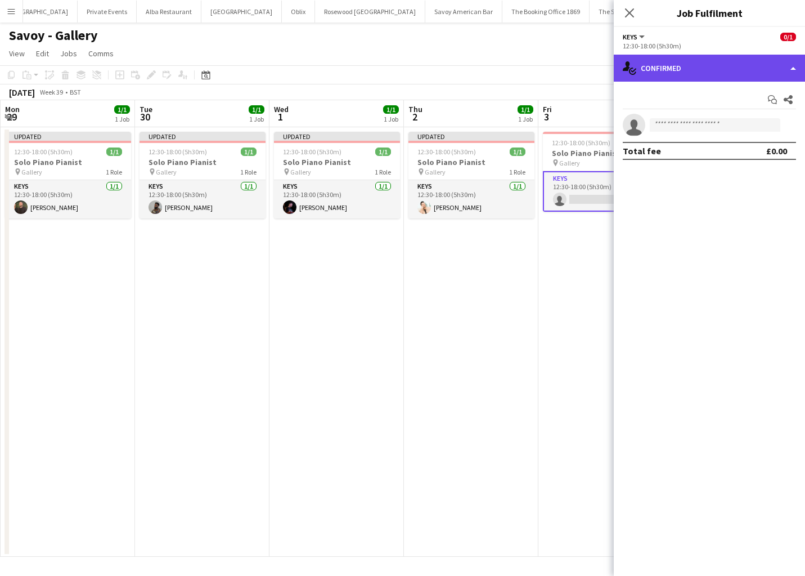
click at [697, 74] on div "single-neutral-actions-check-2 Confirmed" at bounding box center [709, 68] width 191 height 27
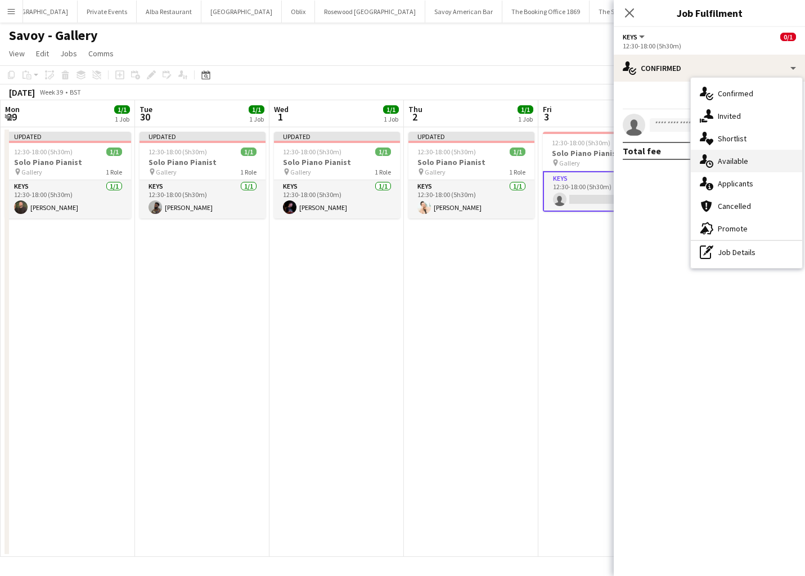
click at [734, 164] on span "Available" at bounding box center [733, 161] width 30 height 10
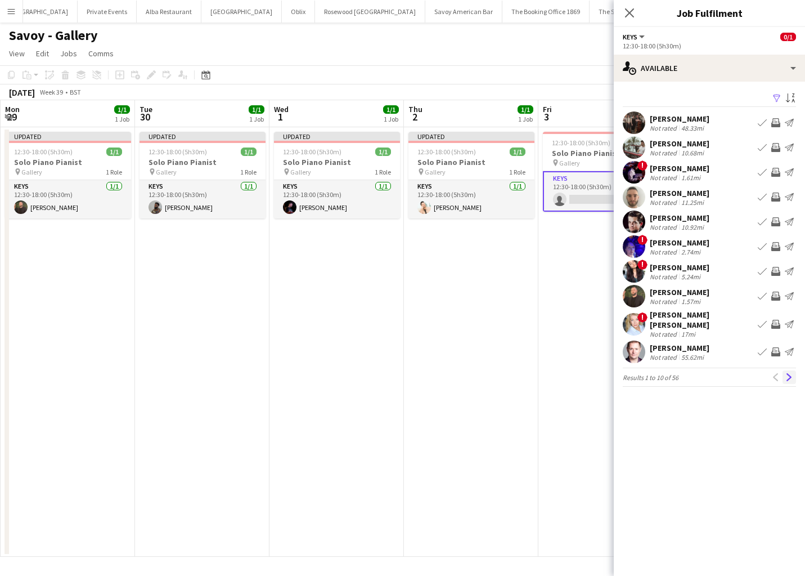
click at [784, 370] on button "Next" at bounding box center [790, 377] width 14 height 14
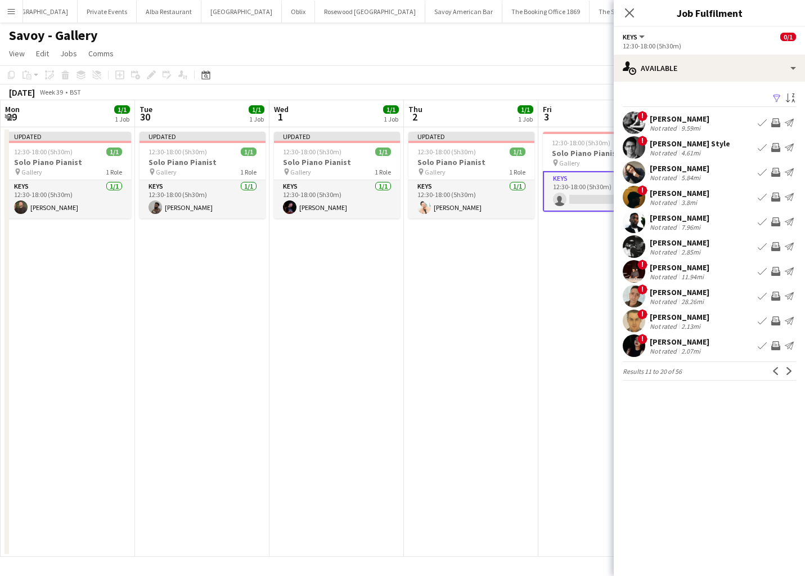
click at [784, 369] on button "Next" at bounding box center [790, 371] width 14 height 14
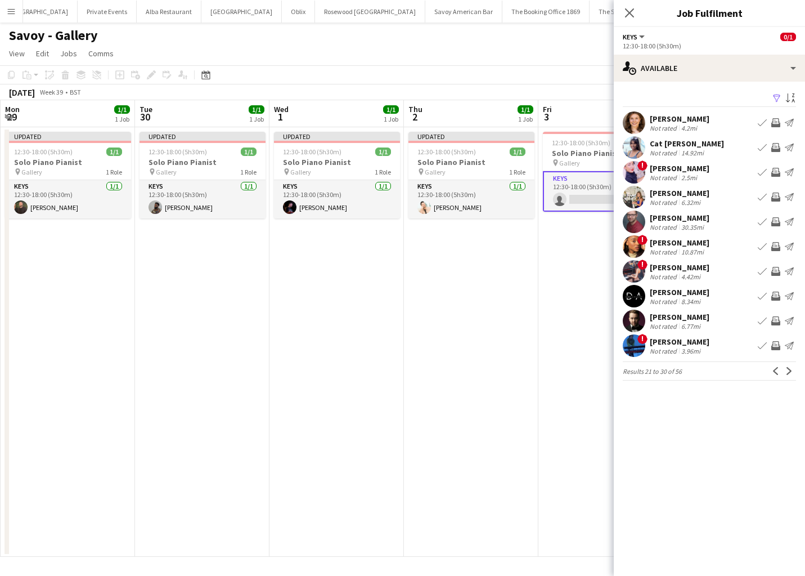
click at [763, 197] on app-icon "Book crew" at bounding box center [762, 196] width 9 height 9
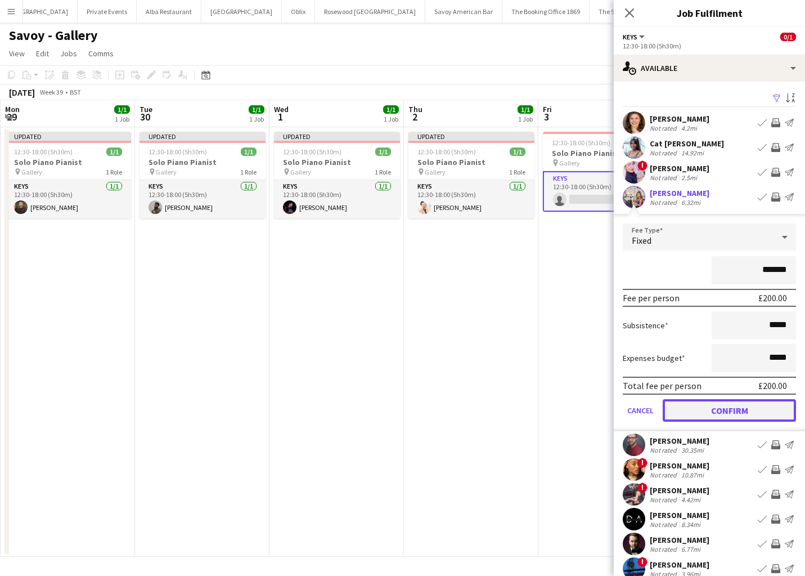
click at [694, 406] on button "Confirm" at bounding box center [729, 410] width 133 height 23
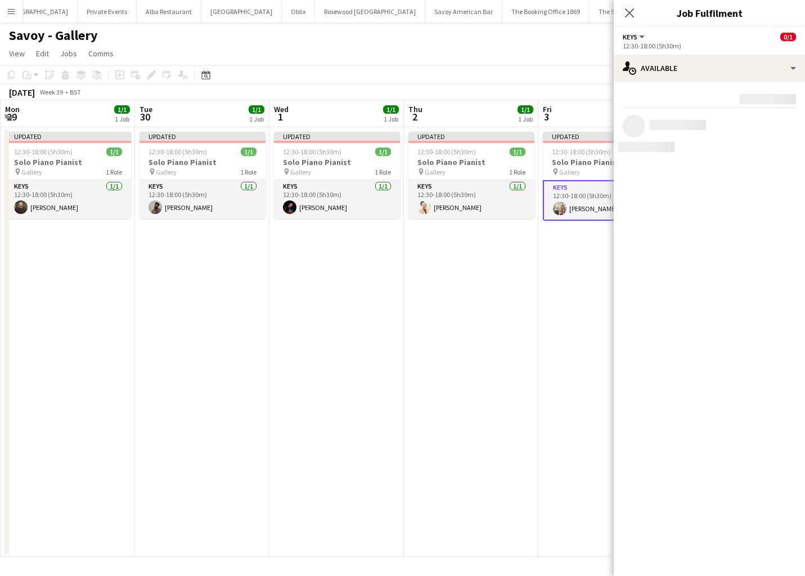
click at [514, 351] on app-date-cell "Updated 12:30-18:00 (5h30m) 1/1 Solo Piano Pianist pin Gallery 1 Role Keys 1/1 …" at bounding box center [471, 341] width 134 height 429
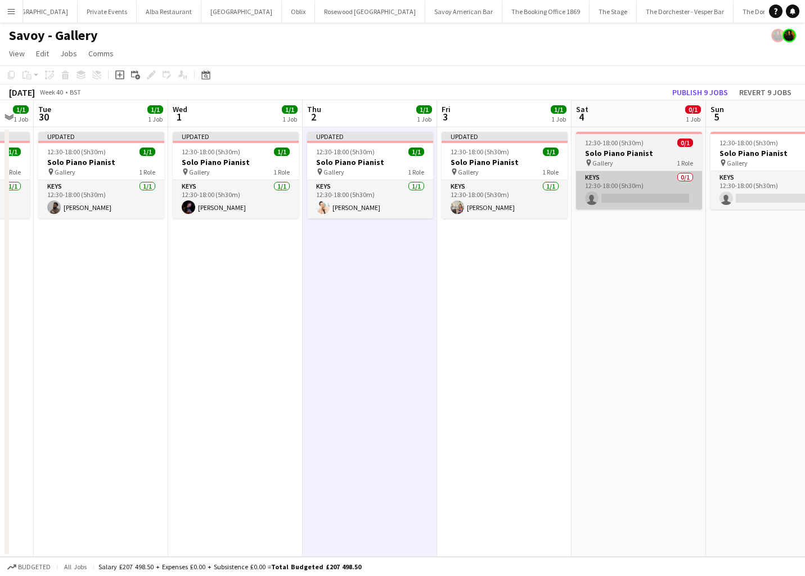
scroll to position [0, 386]
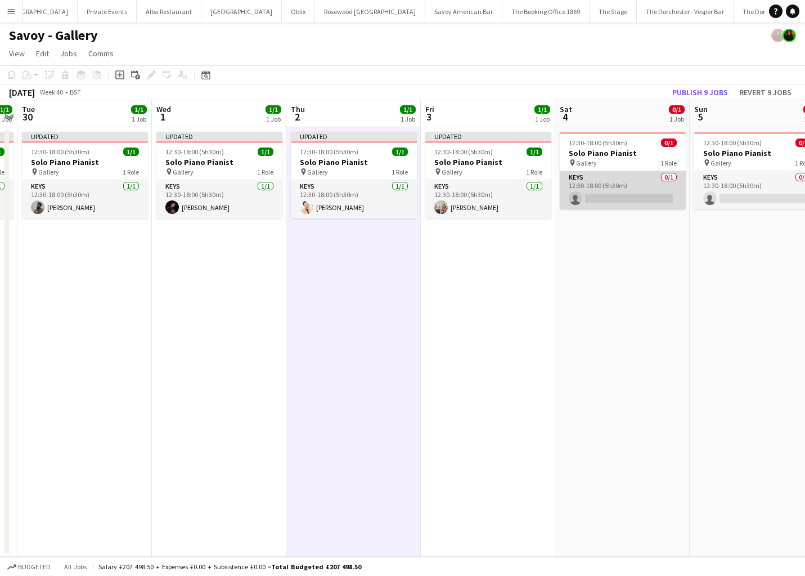
click at [635, 187] on app-card-role "Keys 0/1 12:30-18:00 (5h30m) single-neutral-actions" at bounding box center [623, 190] width 126 height 38
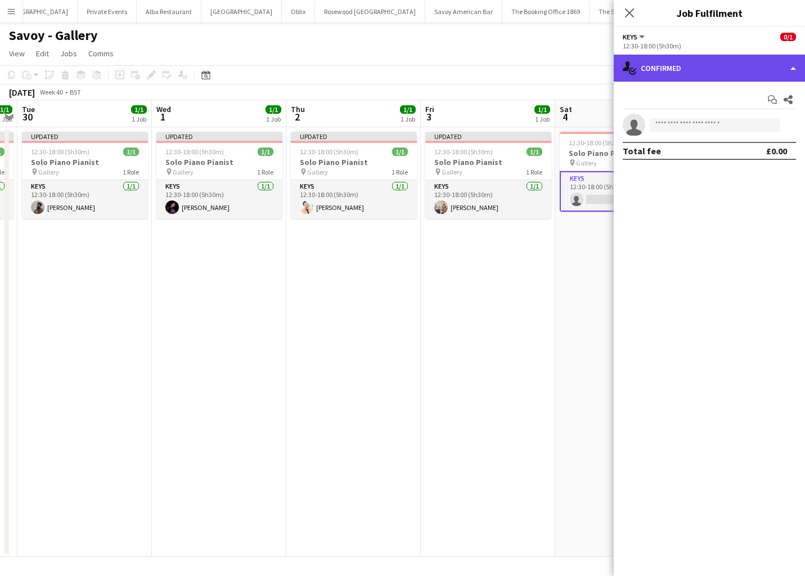
click at [744, 71] on div "single-neutral-actions-check-2 Confirmed" at bounding box center [709, 68] width 191 height 27
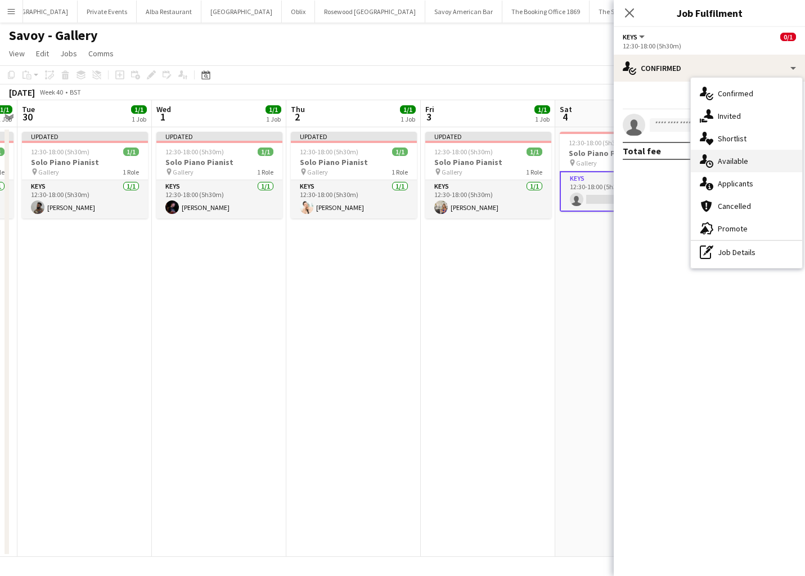
click at [753, 165] on div "single-neutral-actions-upload Available" at bounding box center [746, 161] width 111 height 23
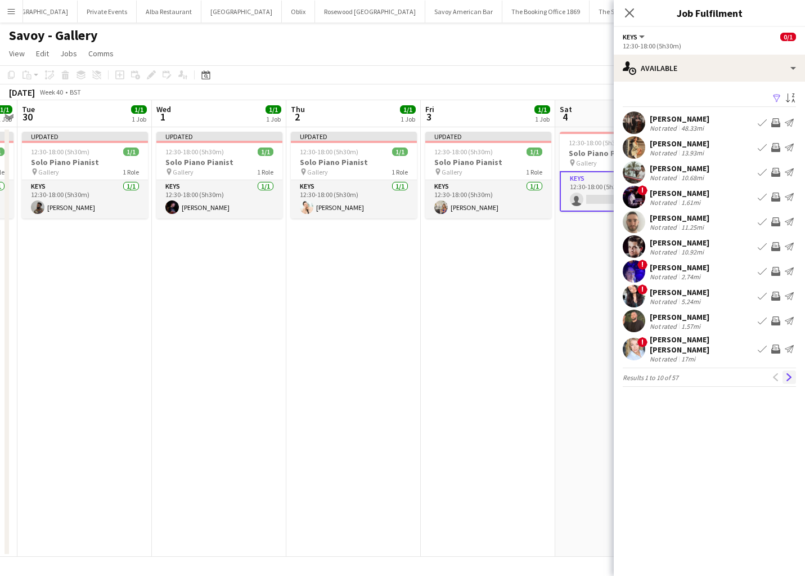
click at [787, 373] on app-icon "Next" at bounding box center [789, 377] width 8 height 8
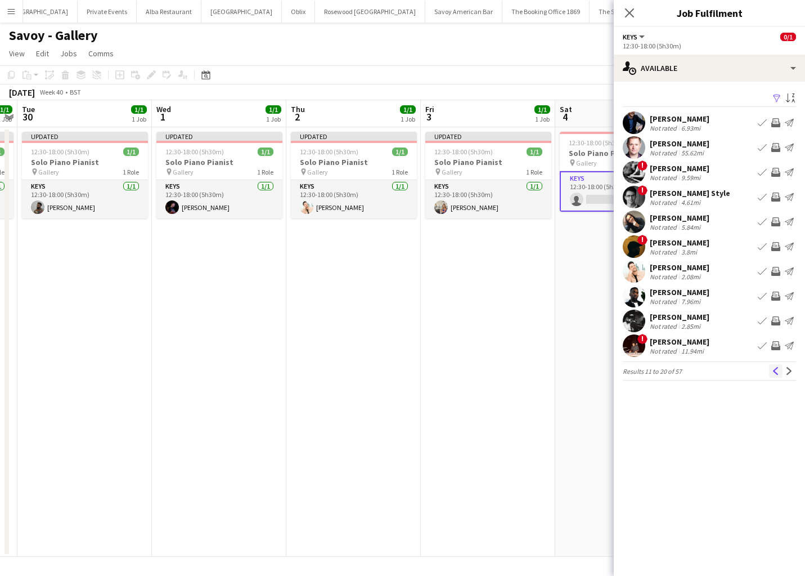
click at [771, 367] on button "Previous" at bounding box center [776, 371] width 14 height 14
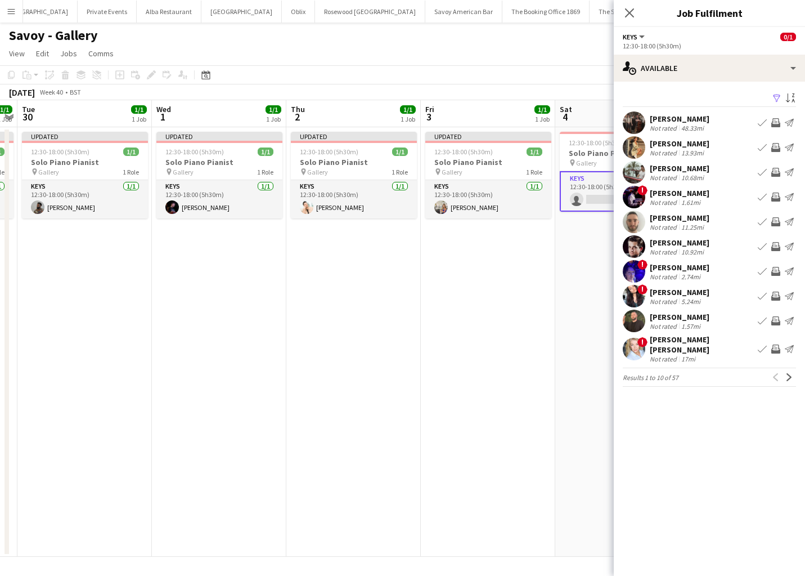
click at [761, 148] on app-icon "Book crew" at bounding box center [762, 147] width 9 height 9
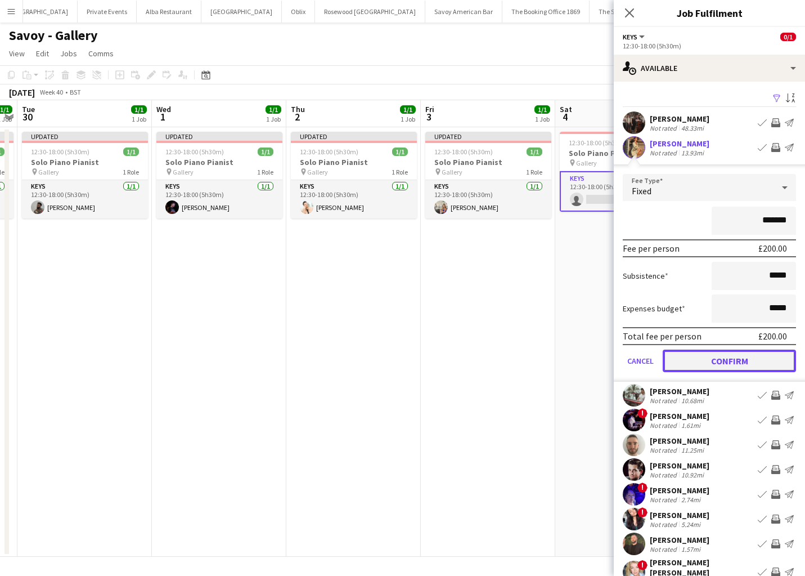
click at [680, 361] on button "Confirm" at bounding box center [729, 360] width 133 height 23
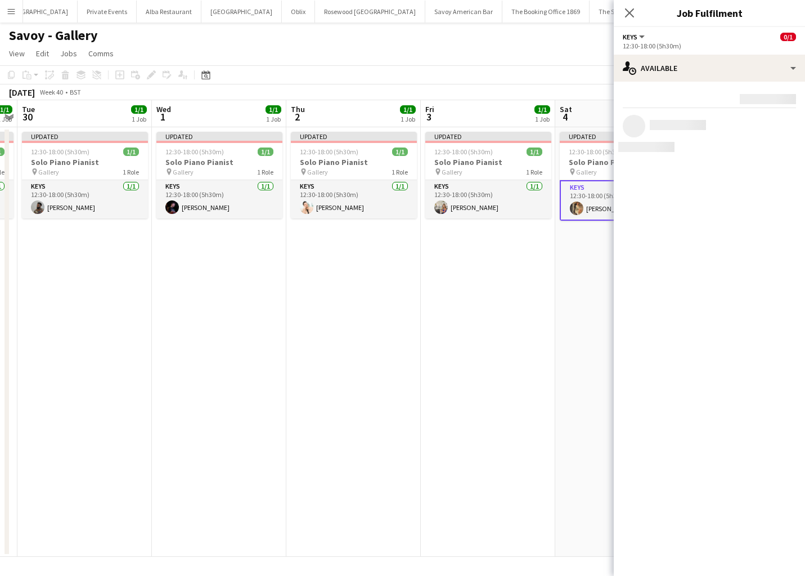
click at [474, 288] on app-date-cell "Updated 12:30-18:00 (5h30m) 1/1 Solo Piano Pianist pin Gallery 1 Role Keys 1/1 …" at bounding box center [488, 341] width 134 height 429
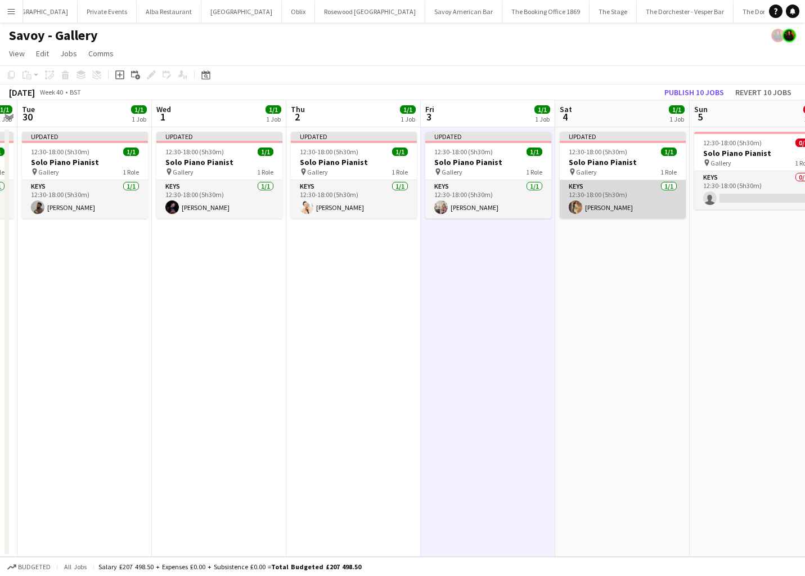
click at [626, 194] on app-card-role "Keys 1/1 12:30-18:00 (5h30m) Laura O'Connell" at bounding box center [623, 199] width 126 height 38
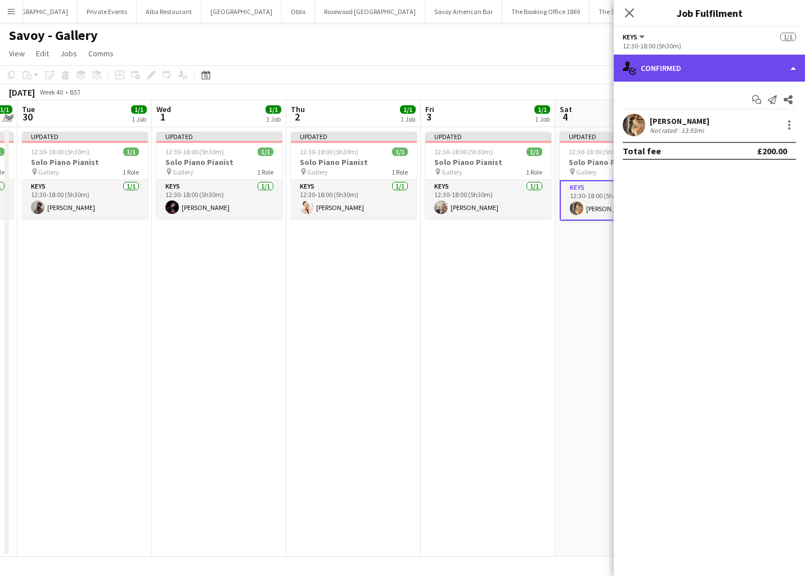
click at [741, 73] on div "single-neutral-actions-check-2 Confirmed" at bounding box center [709, 68] width 191 height 27
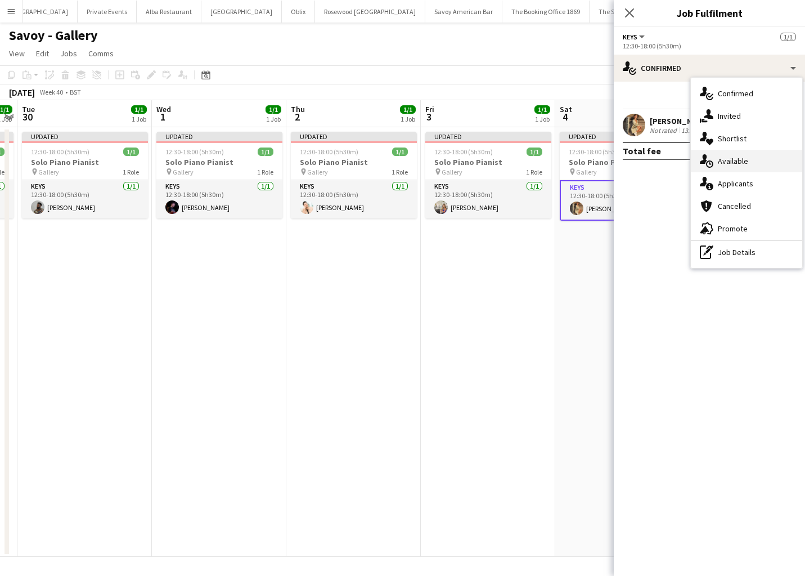
click at [728, 163] on span "Available" at bounding box center [733, 161] width 30 height 10
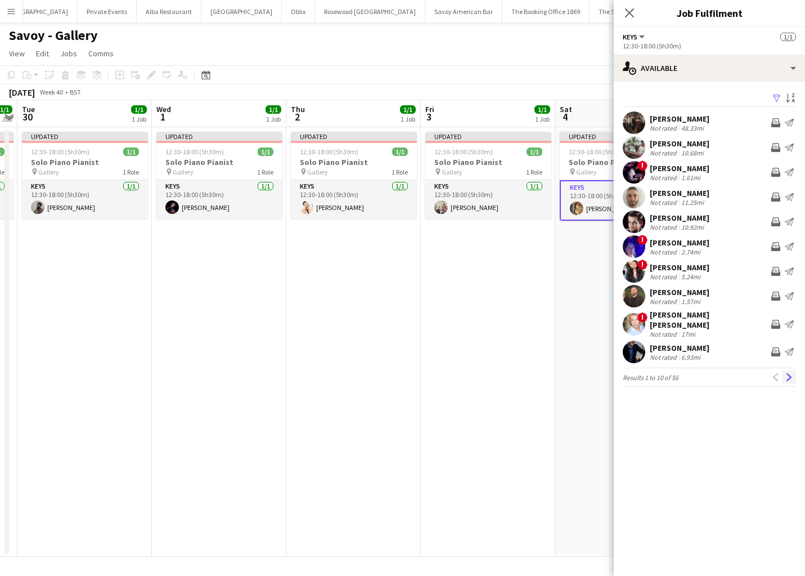
click at [789, 373] on app-icon "Next" at bounding box center [789, 377] width 8 height 8
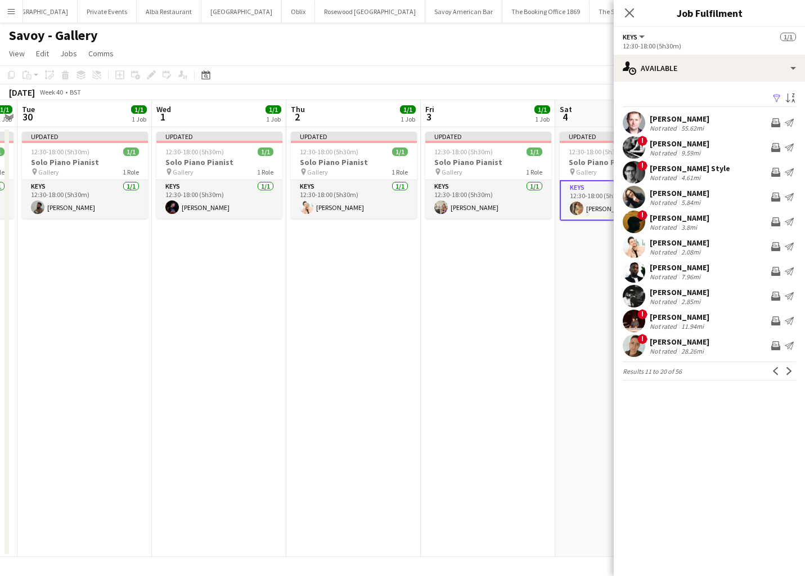
click at [789, 373] on app-icon "Next" at bounding box center [789, 371] width 8 height 8
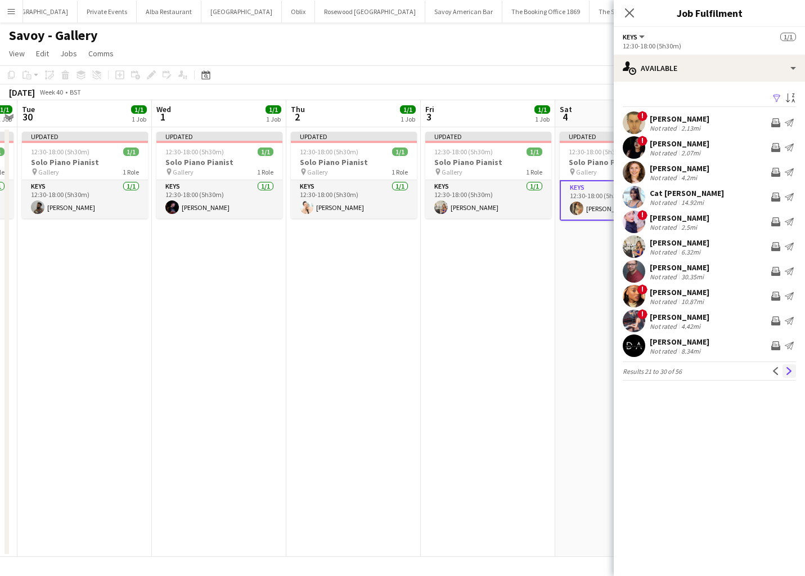
click at [790, 372] on app-icon "Next" at bounding box center [789, 371] width 8 height 8
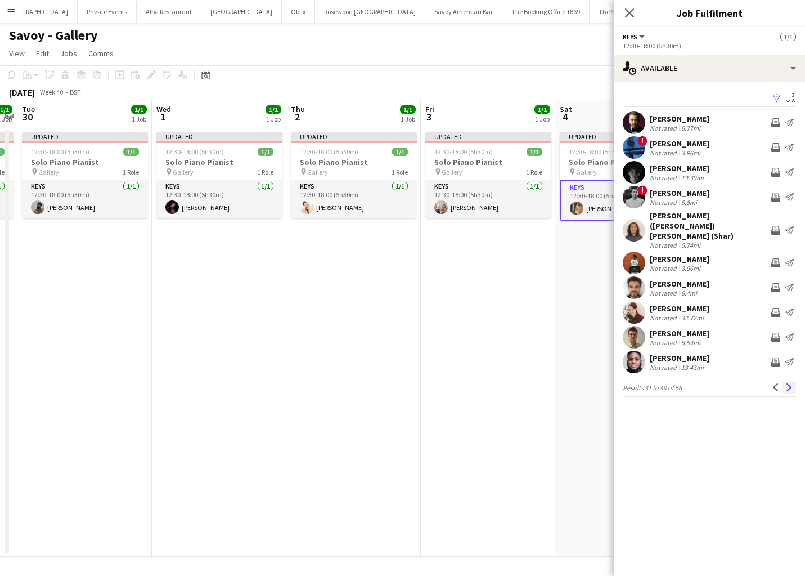
click at [791, 383] on app-icon "Next" at bounding box center [789, 387] width 8 height 8
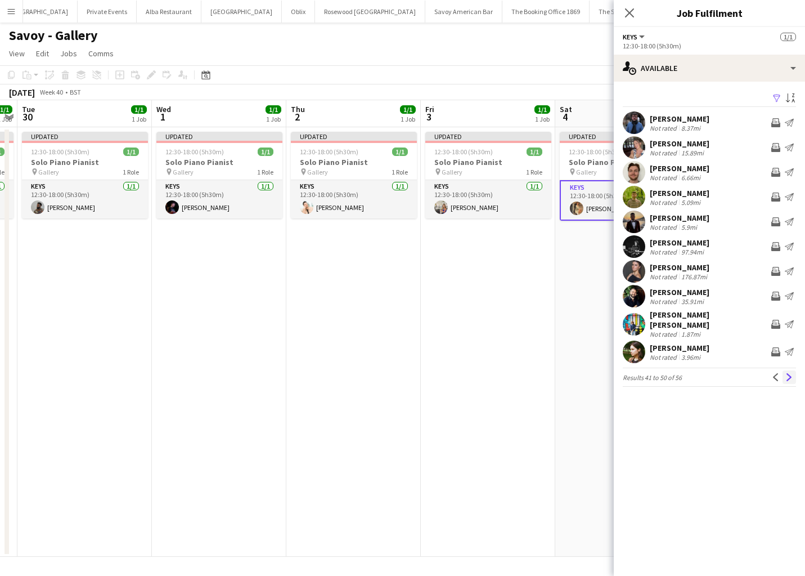
click at [786, 373] on app-icon "Next" at bounding box center [789, 377] width 8 height 8
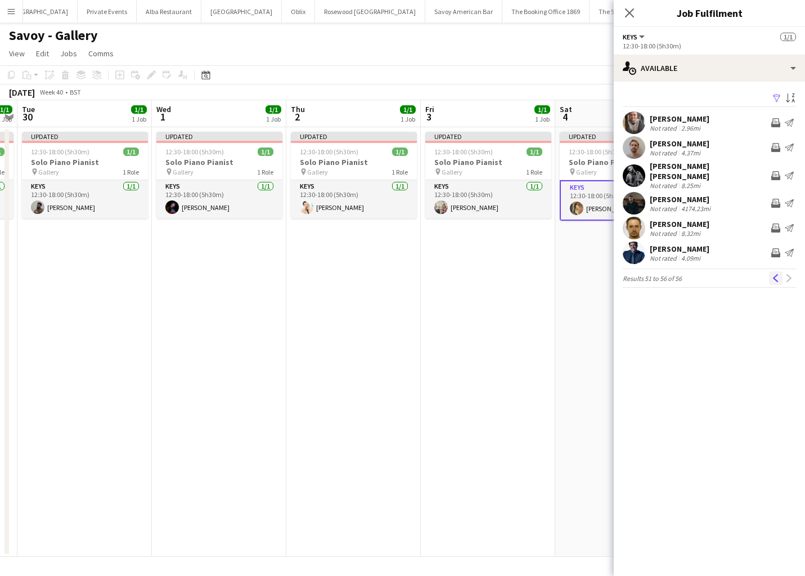
click at [774, 274] on app-icon "Previous" at bounding box center [776, 278] width 8 height 8
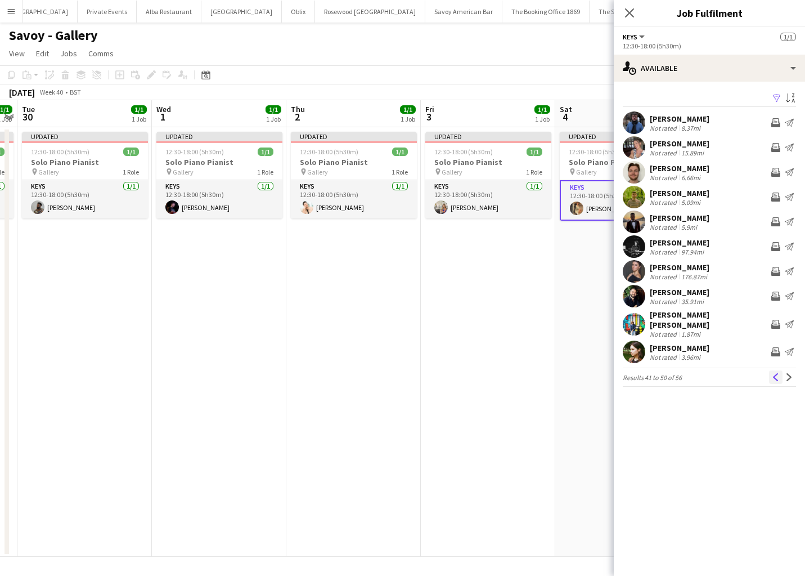
click at [772, 373] on app-icon "Previous" at bounding box center [776, 377] width 8 height 8
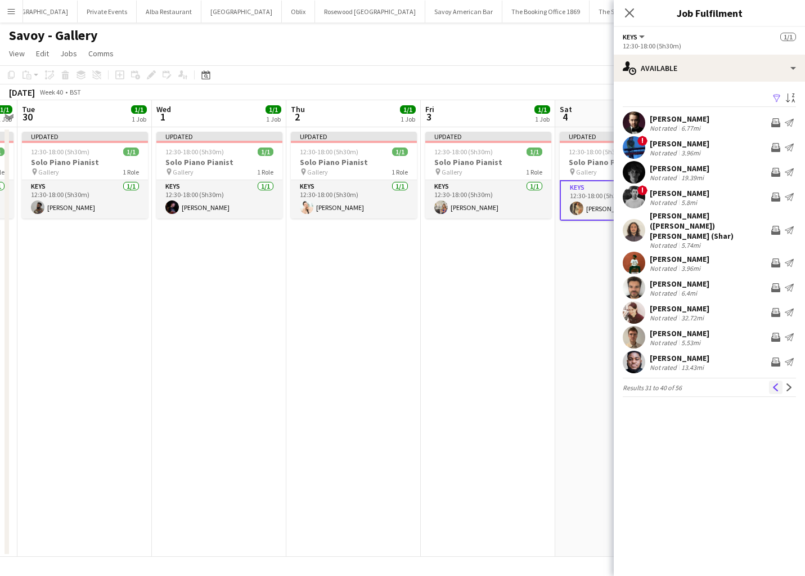
click at [774, 383] on app-icon "Previous" at bounding box center [776, 387] width 8 height 8
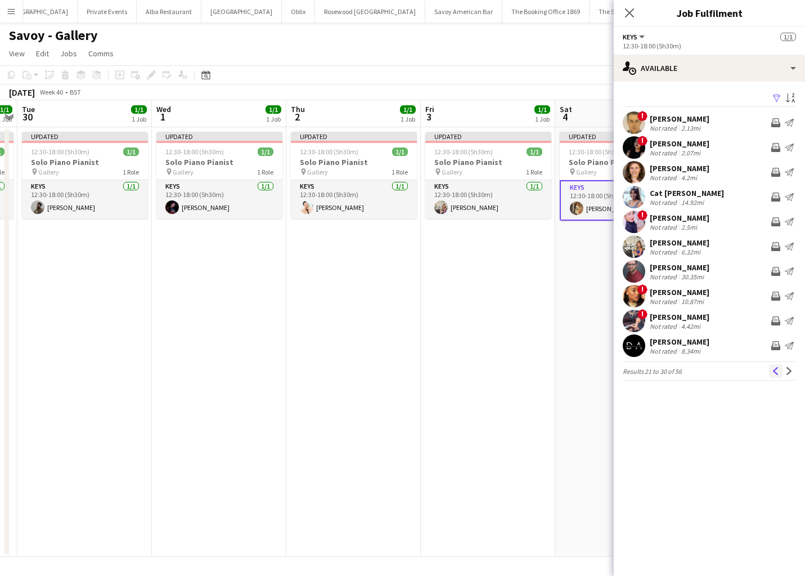
click at [776, 372] on app-icon "Previous" at bounding box center [776, 371] width 8 height 8
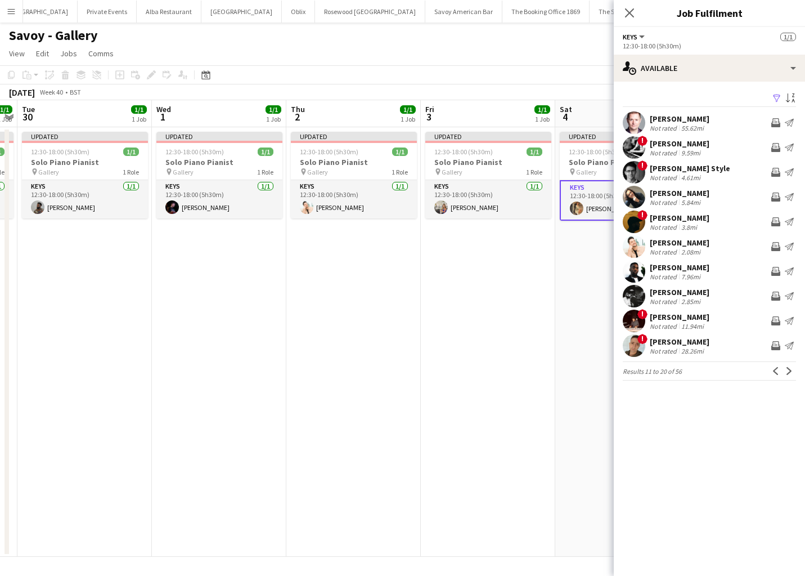
click at [725, 347] on div "! Michael Horner Not rated 28.26mi Invite crew Send notification" at bounding box center [709, 345] width 191 height 23
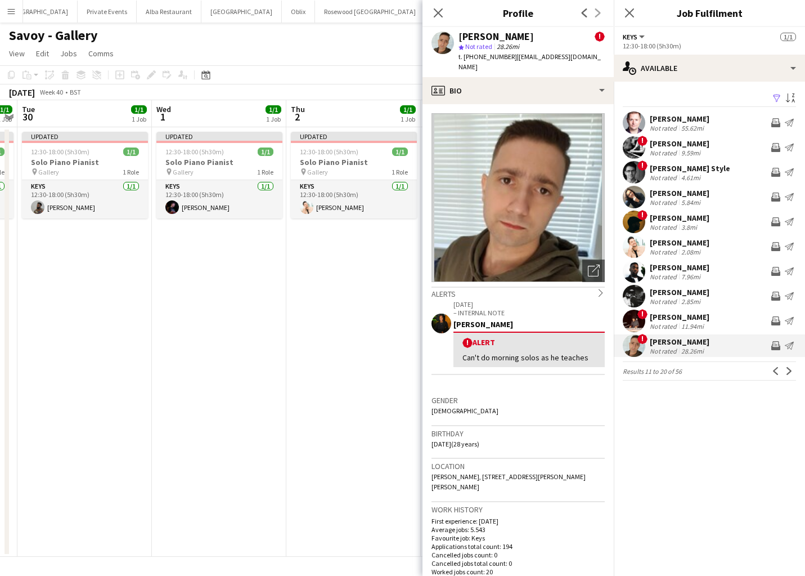
click at [725, 347] on div "! Michael Horner Not rated 28.26mi Invite crew Send notification" at bounding box center [709, 345] width 191 height 23
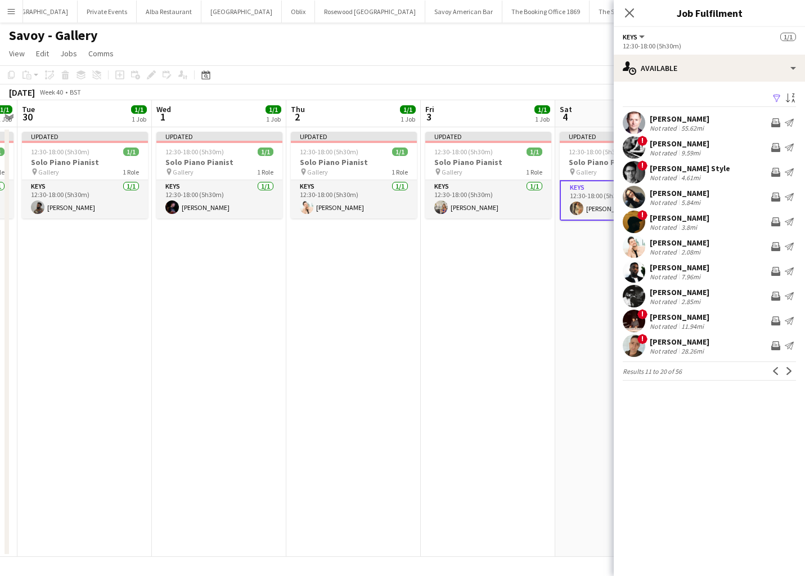
click at [579, 198] on app-card-role "Keys 1/1 12:30-18:00 (5h30m) Laura O'Connell" at bounding box center [623, 200] width 126 height 41
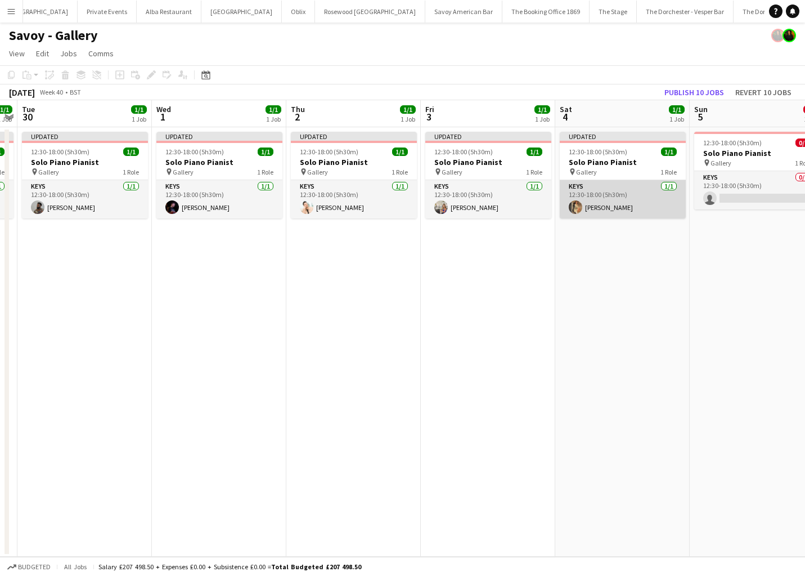
click at [621, 203] on app-card-role "Keys 1/1 12:30-18:00 (5h30m) Laura O'Connell" at bounding box center [623, 199] width 126 height 38
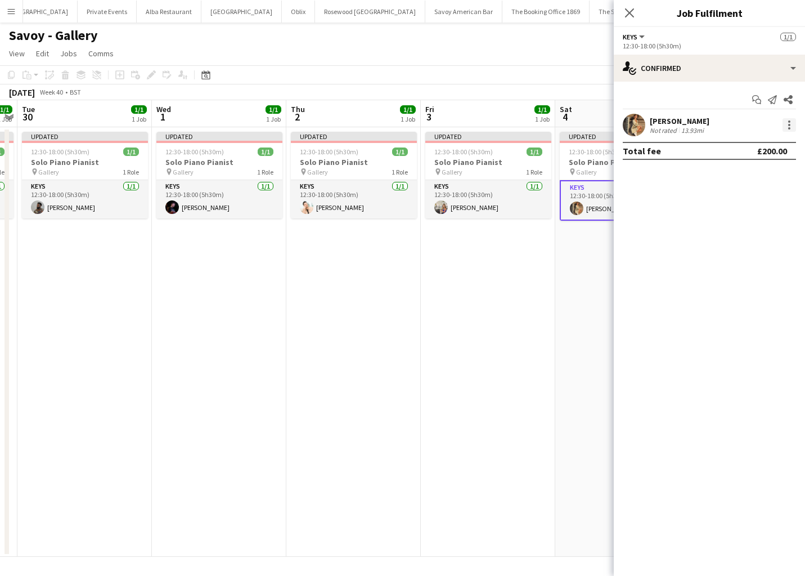
click at [793, 125] on div at bounding box center [790, 125] width 14 height 14
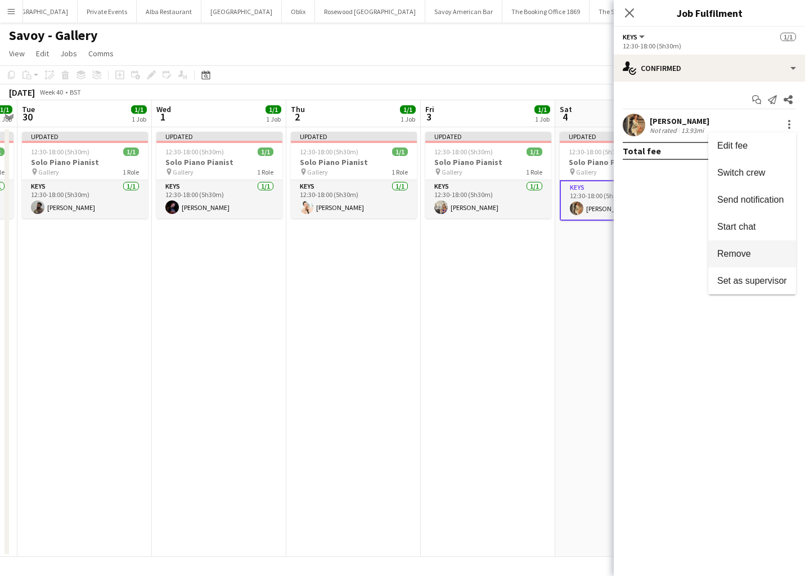
click at [761, 245] on button "Remove" at bounding box center [752, 253] width 88 height 27
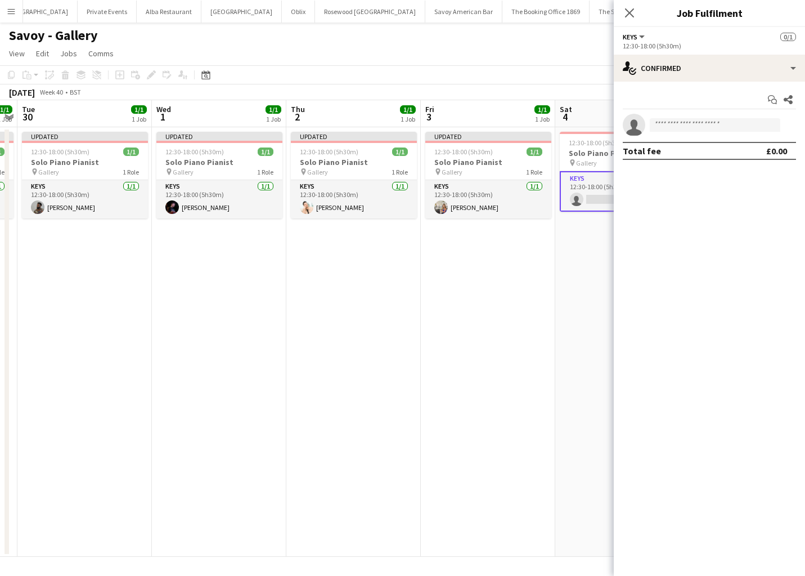
click at [595, 178] on app-card-role "Keys 0/1 12:30-18:00 (5h30m) single-neutral-actions" at bounding box center [623, 191] width 126 height 41
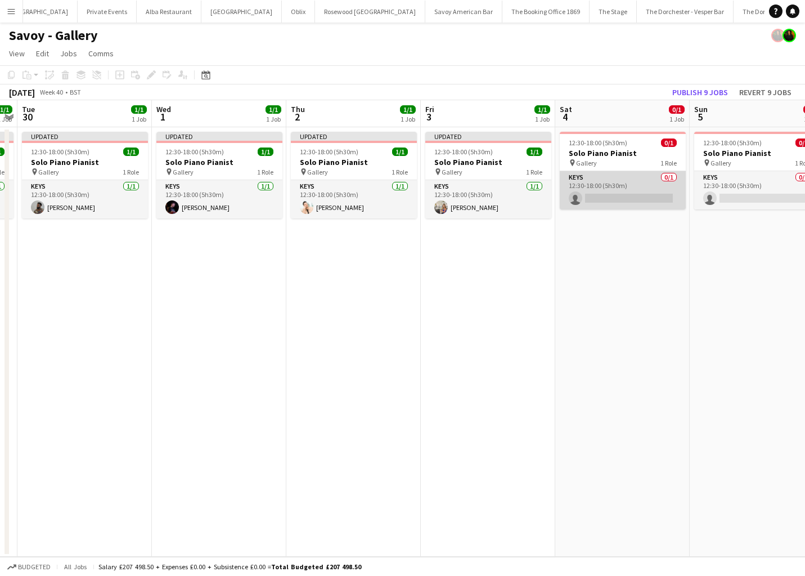
click at [640, 176] on app-card-role "Keys 0/1 12:30-18:00 (5h30m) single-neutral-actions" at bounding box center [623, 190] width 126 height 38
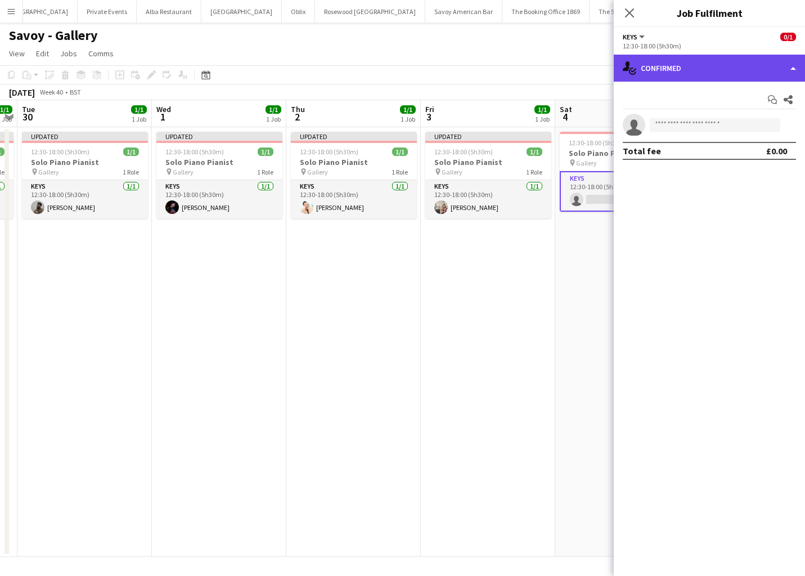
click at [793, 70] on div "single-neutral-actions-check-2 Confirmed" at bounding box center [709, 68] width 191 height 27
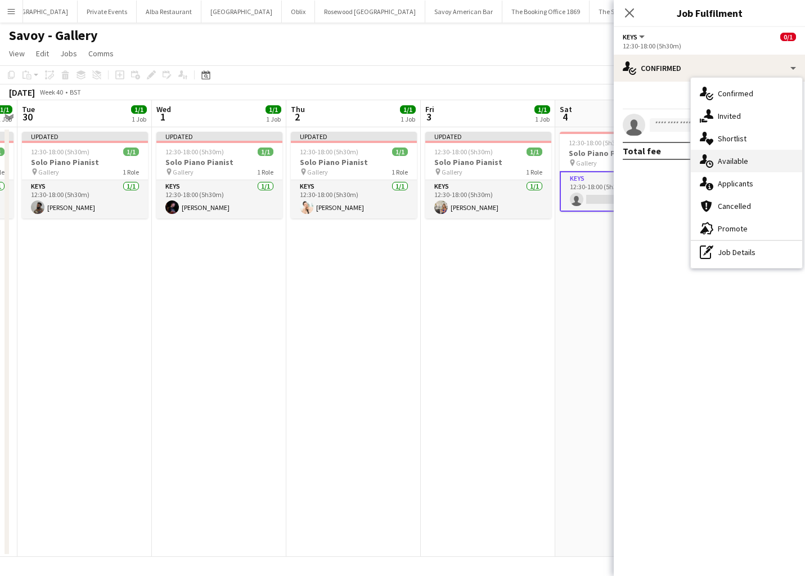
click at [759, 155] on div "single-neutral-actions-upload Available" at bounding box center [746, 161] width 111 height 23
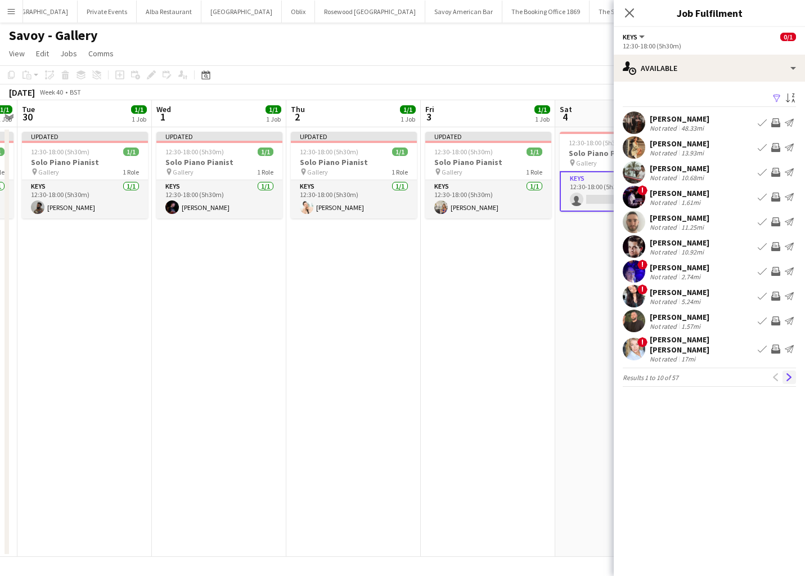
click at [788, 373] on app-icon "Next" at bounding box center [789, 377] width 8 height 8
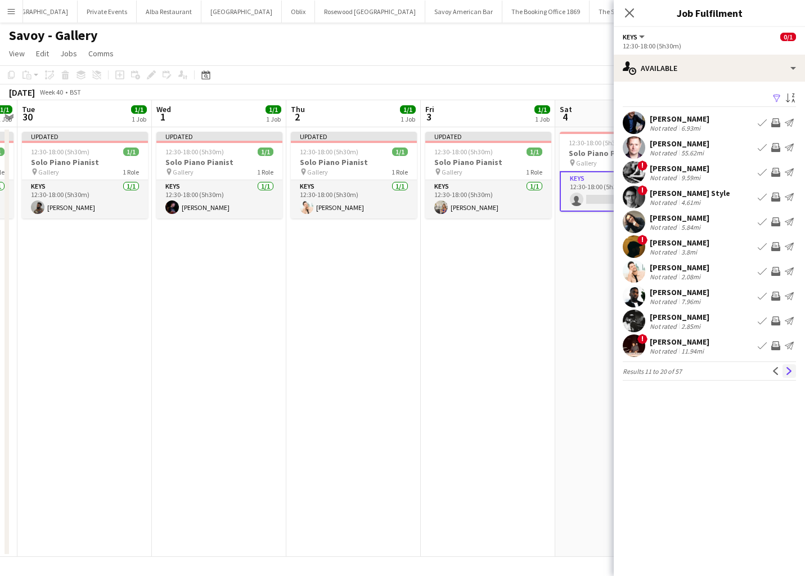
click at [789, 370] on app-icon "Next" at bounding box center [789, 371] width 8 height 8
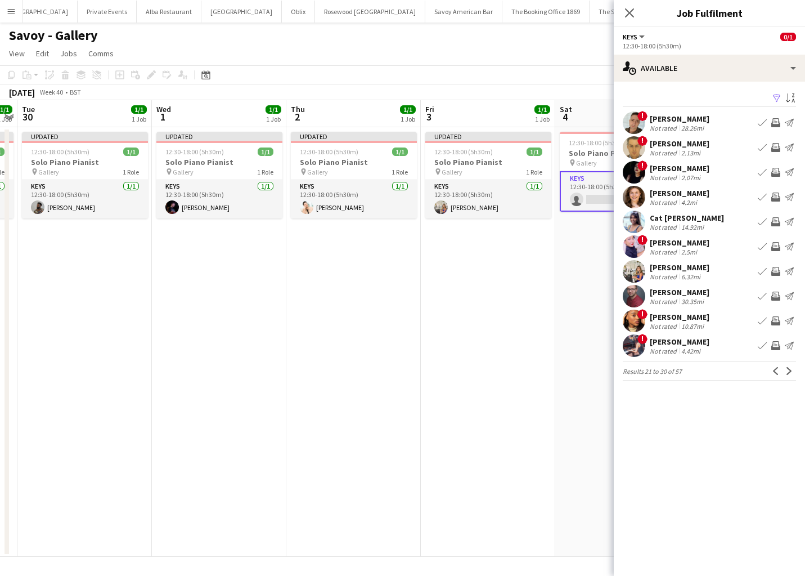
click at [789, 370] on app-icon "Next" at bounding box center [789, 371] width 8 height 8
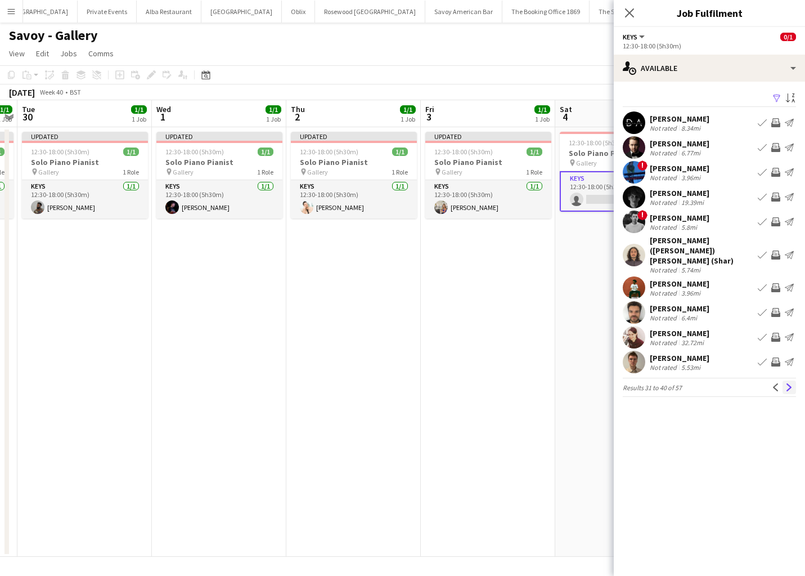
click at [789, 380] on button "Next" at bounding box center [790, 387] width 14 height 14
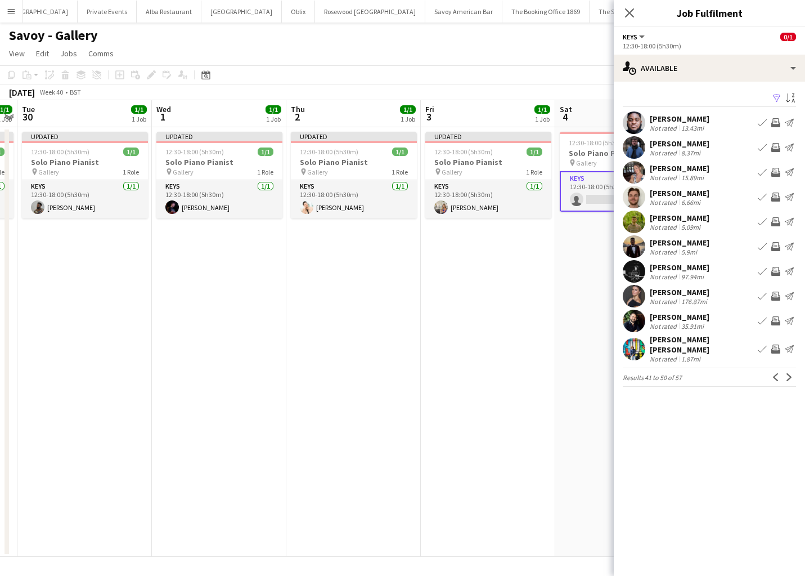
click at [789, 373] on app-icon "Next" at bounding box center [789, 377] width 8 height 8
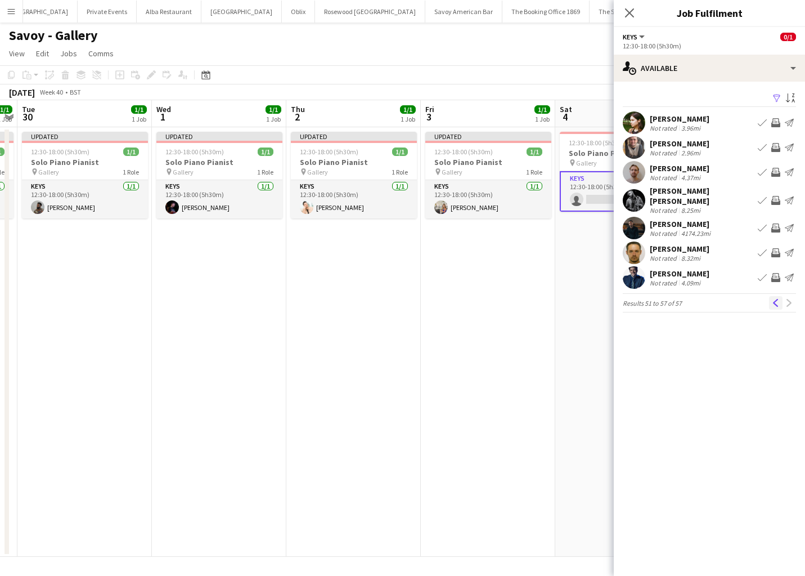
click at [770, 296] on button "Previous" at bounding box center [776, 303] width 14 height 14
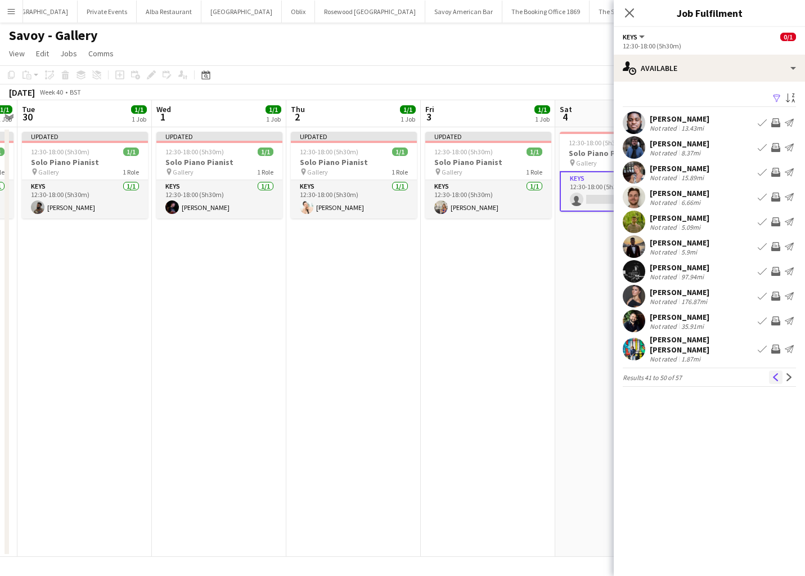
click at [773, 370] on button "Previous" at bounding box center [776, 377] width 14 height 14
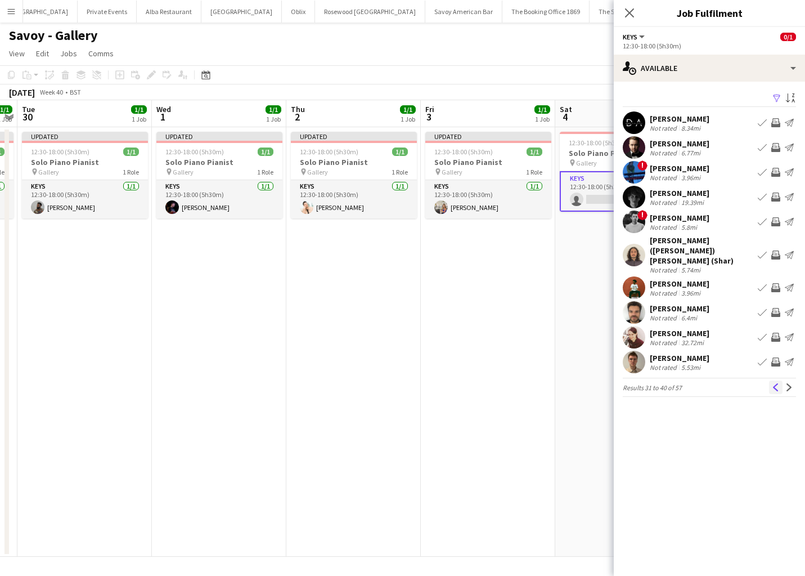
click at [773, 383] on app-icon "Previous" at bounding box center [776, 387] width 8 height 8
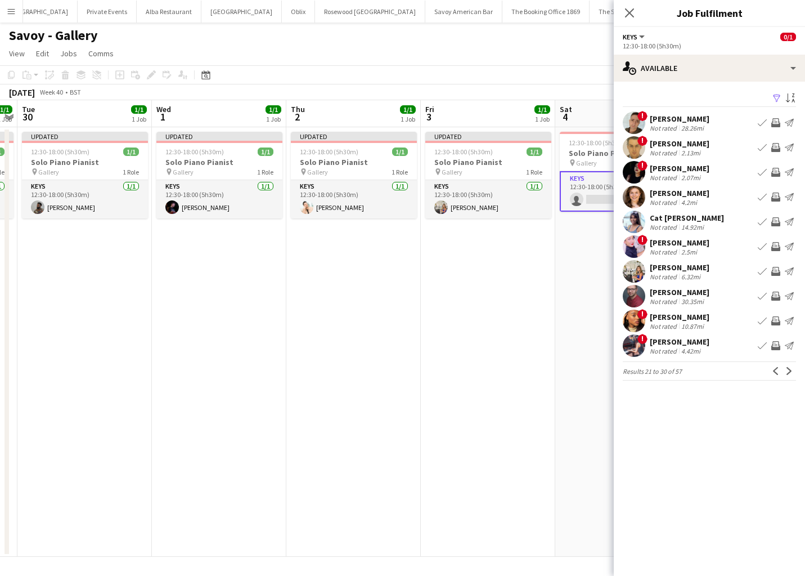
click at [760, 127] on button "Book crew" at bounding box center [763, 123] width 14 height 14
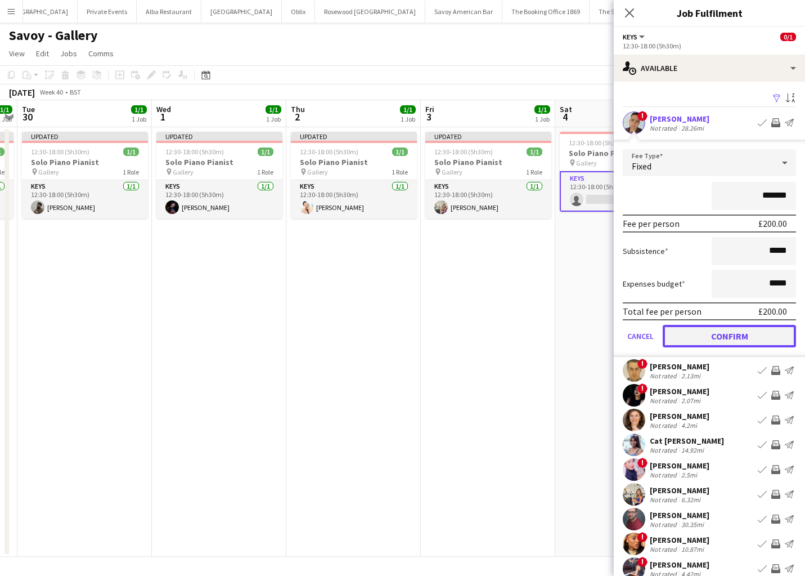
click at [682, 330] on button "Confirm" at bounding box center [729, 336] width 133 height 23
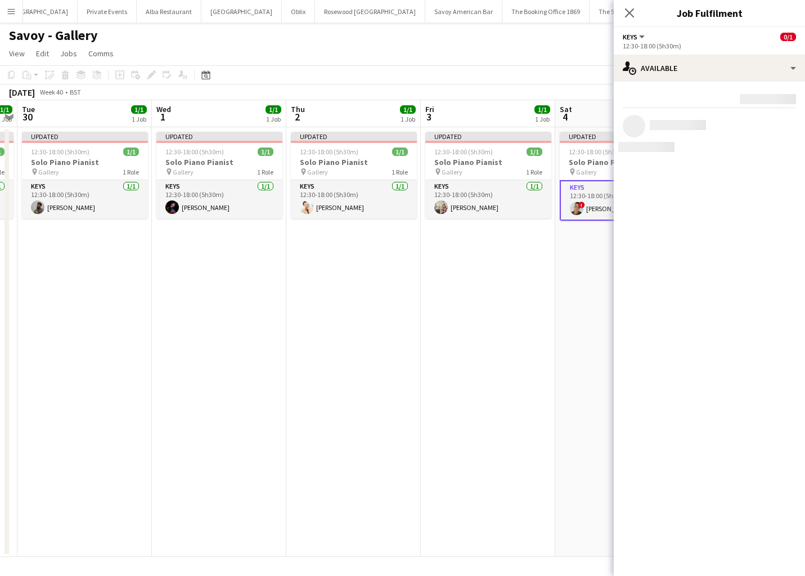
click at [496, 276] on app-date-cell "Updated 12:30-18:00 (5h30m) 1/1 Solo Piano Pianist pin Gallery 1 Role Keys 1/1 …" at bounding box center [488, 341] width 134 height 429
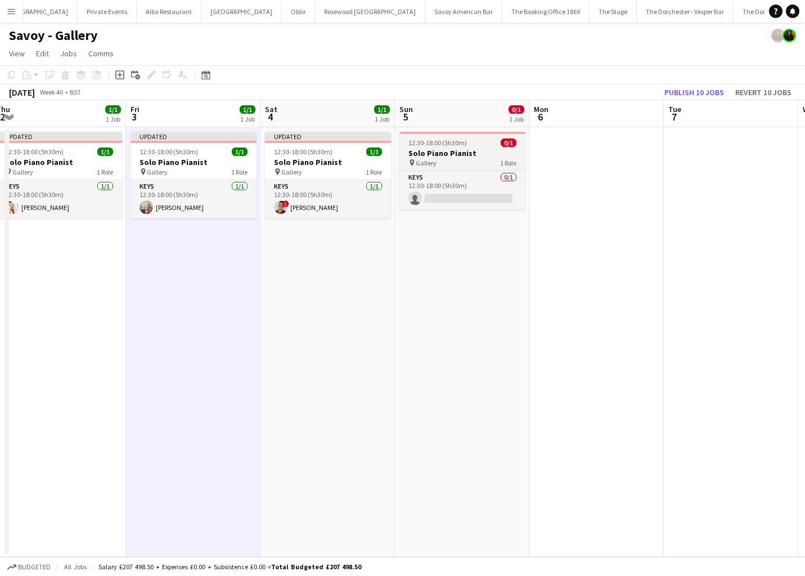
scroll to position [0, 414]
click at [457, 170] on div "Keys 0/1 12:30-18:00 (5h30m) single-neutral-actions" at bounding box center [460, 189] width 126 height 39
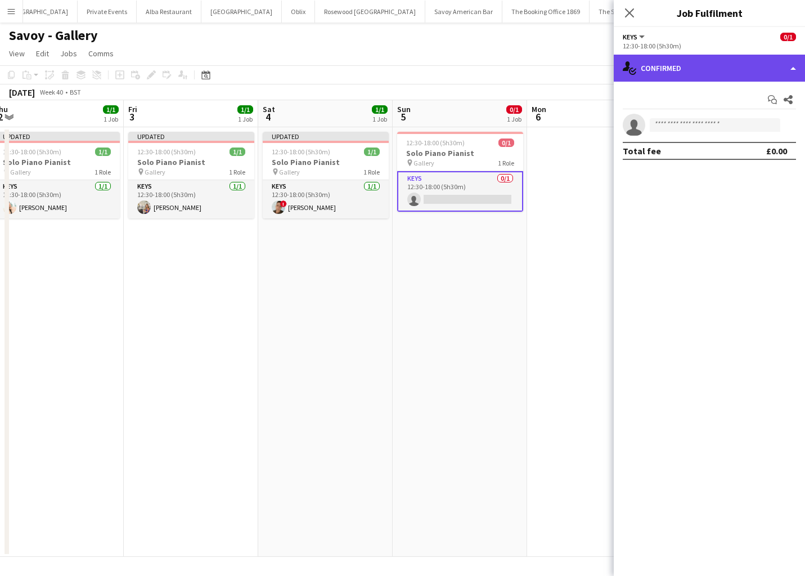
click at [707, 70] on div "single-neutral-actions-check-2 Confirmed" at bounding box center [709, 68] width 191 height 27
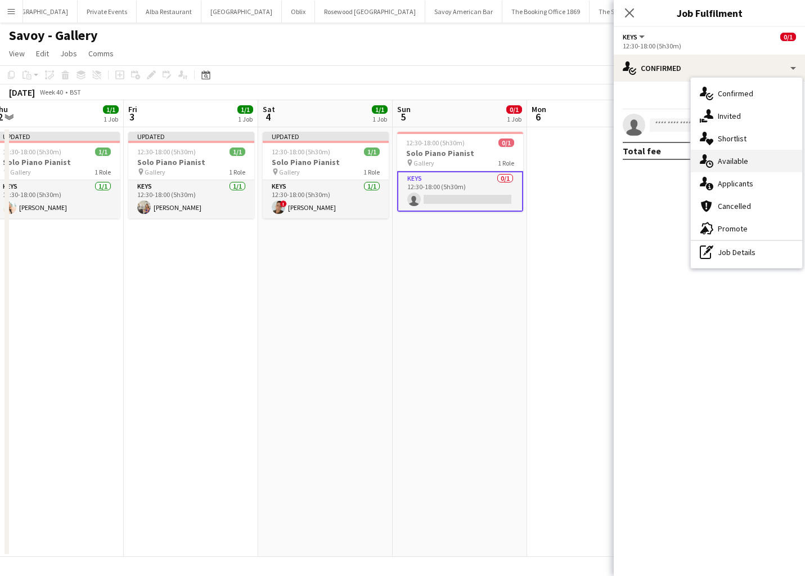
click at [732, 158] on span "Available" at bounding box center [733, 161] width 30 height 10
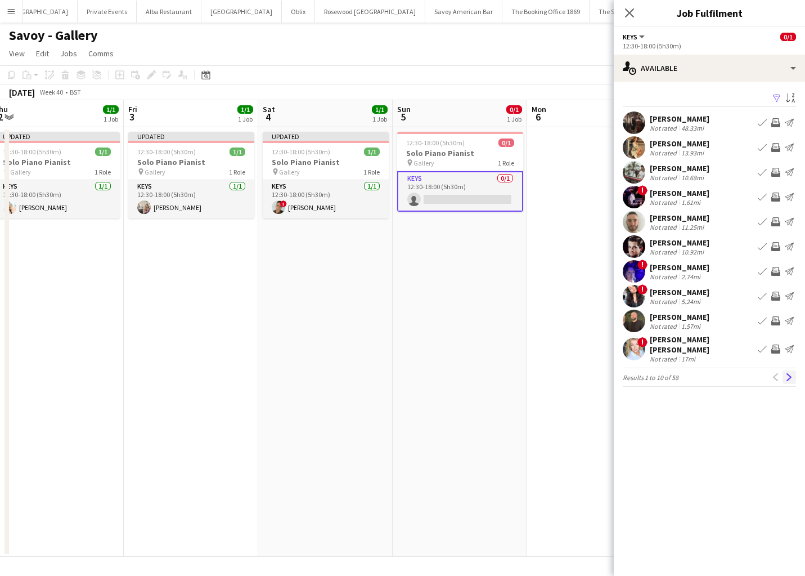
click at [789, 373] on app-icon "Next" at bounding box center [789, 377] width 8 height 8
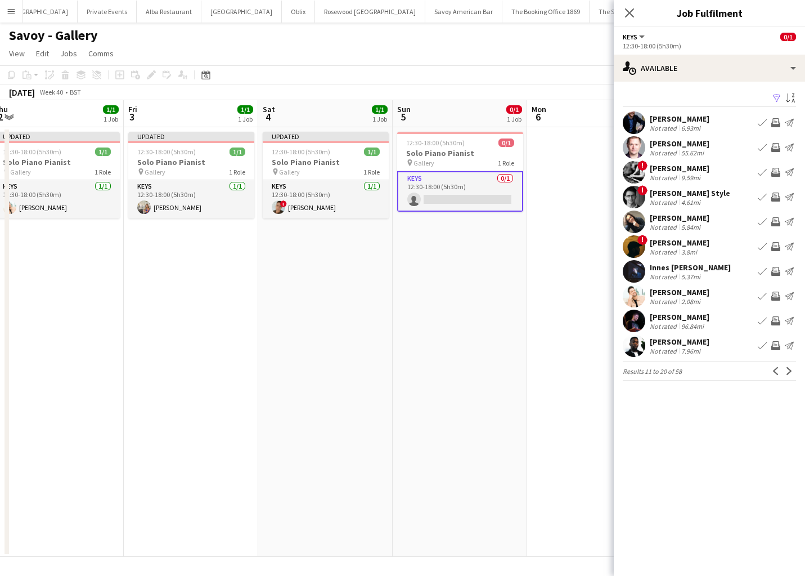
click at [765, 273] on app-icon "Book crew" at bounding box center [762, 271] width 9 height 9
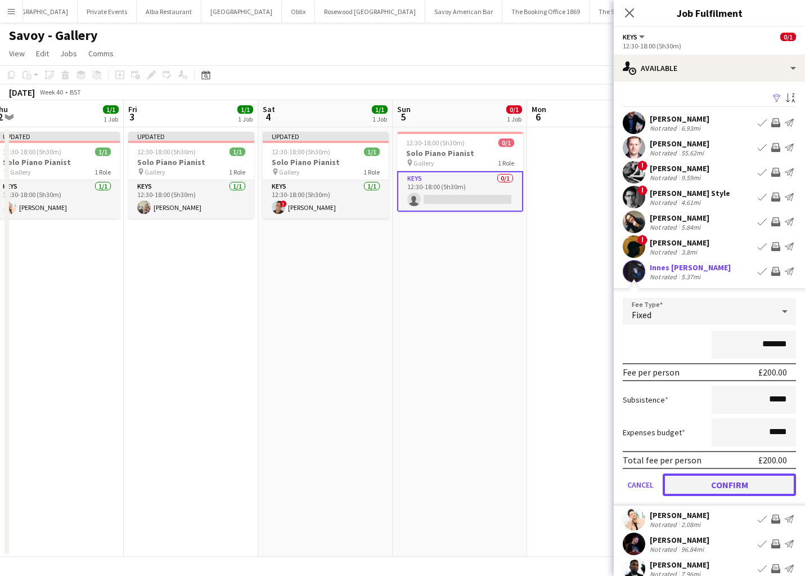
click at [680, 494] on button "Confirm" at bounding box center [729, 484] width 133 height 23
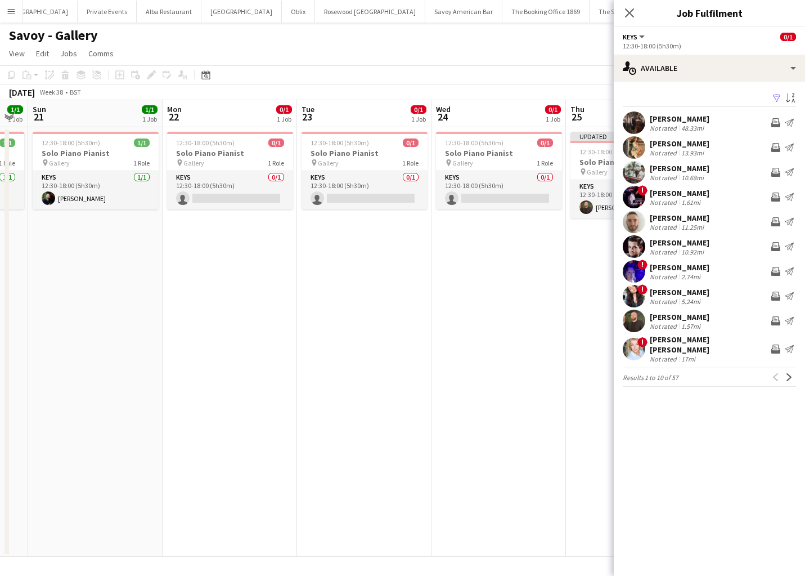
scroll to position [0, 238]
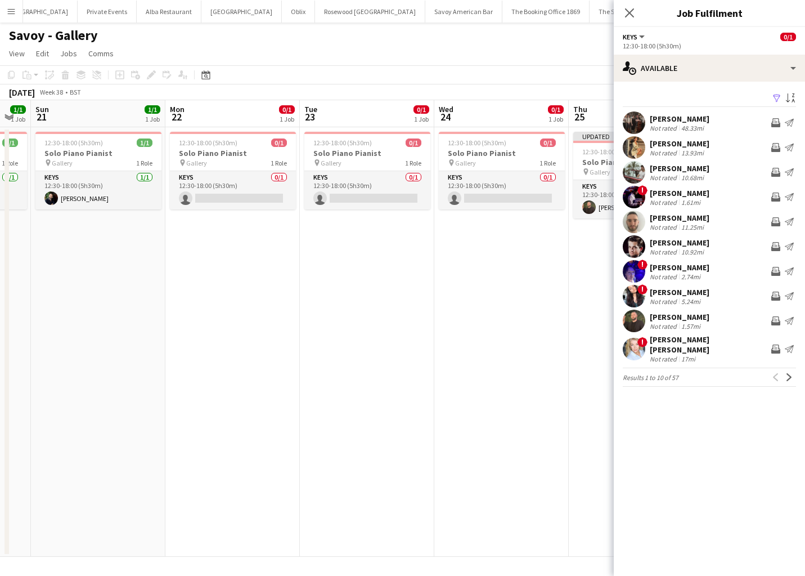
click at [382, 309] on app-date-cell "12:30-18:00 (5h30m) 0/1 Solo Piano Pianist pin Gallery 1 Role Keys 0/1 12:30-18…" at bounding box center [367, 341] width 134 height 429
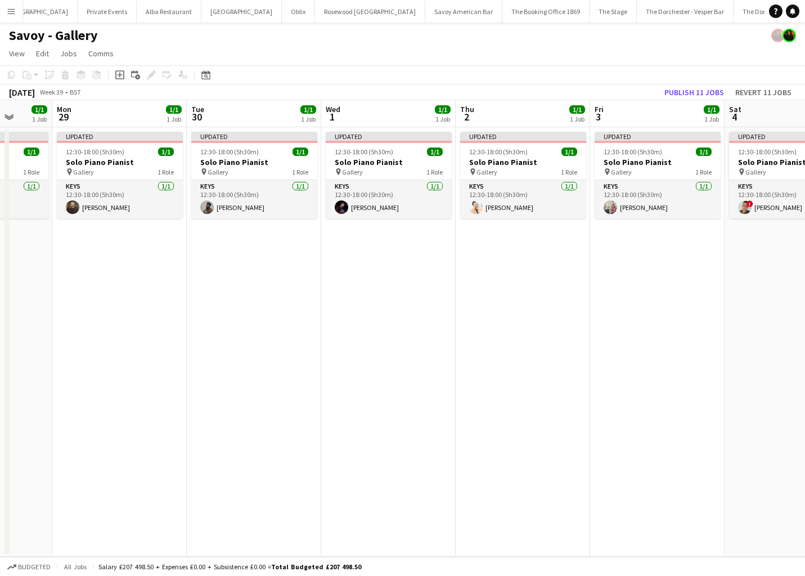
scroll to position [0, 333]
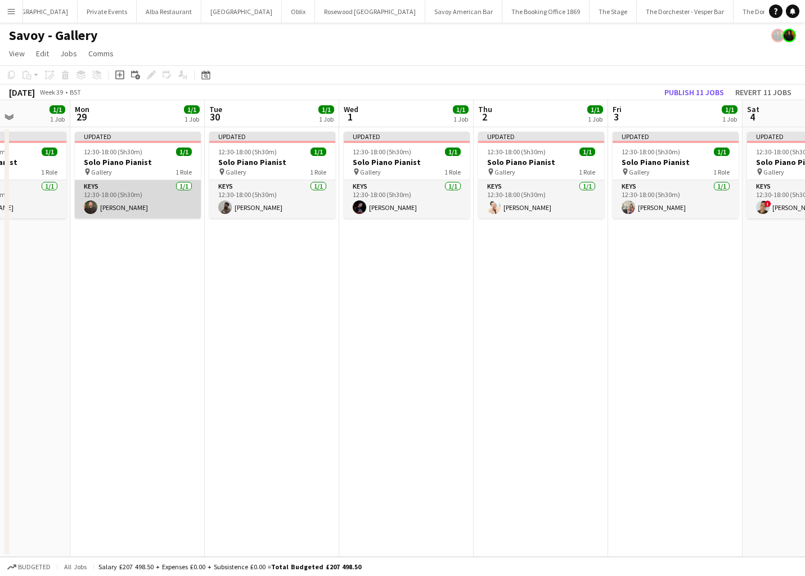
click at [138, 196] on app-card-role "Keys 1/1 12:30-18:00 (5h30m) Glenn Callaghan" at bounding box center [138, 199] width 126 height 38
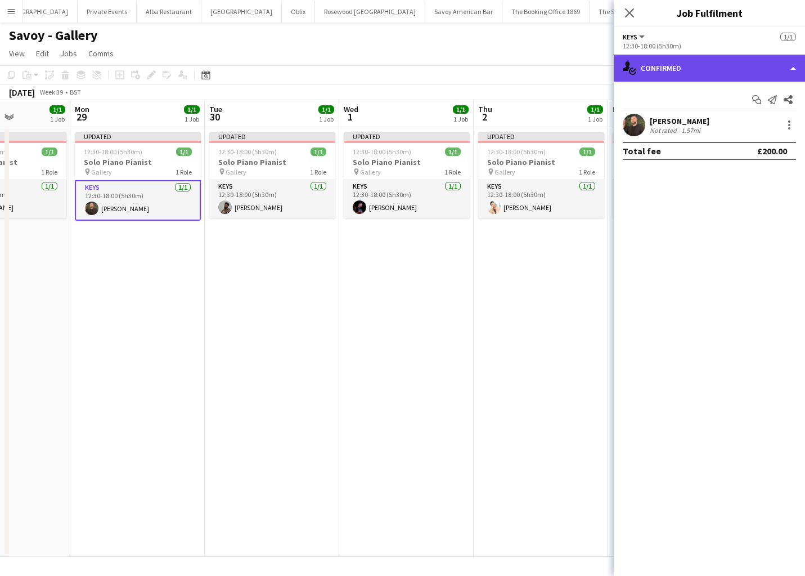
click at [765, 70] on div "single-neutral-actions-check-2 Confirmed" at bounding box center [709, 68] width 191 height 27
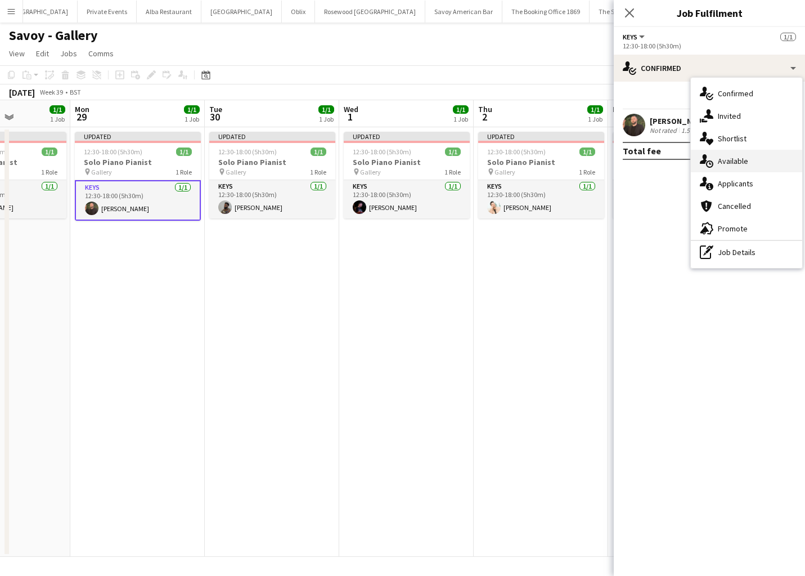
click at [743, 161] on span "Available" at bounding box center [733, 161] width 30 height 10
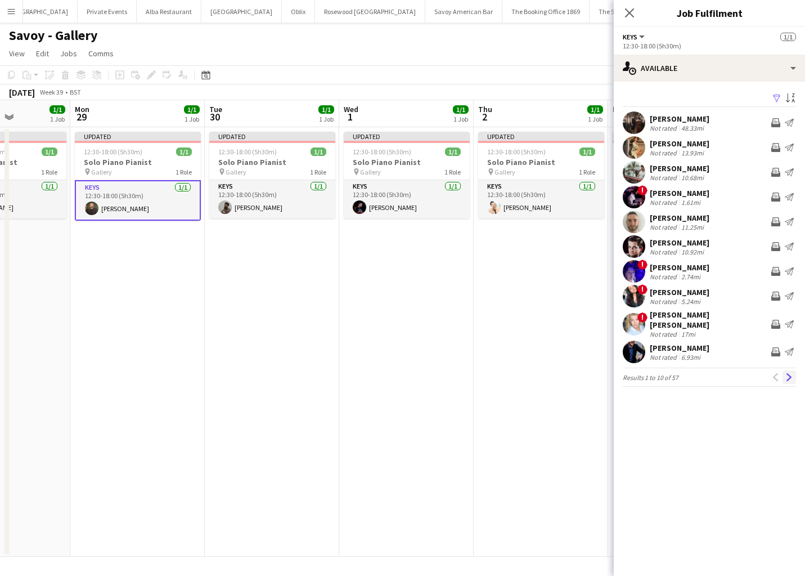
click at [786, 373] on app-icon "Next" at bounding box center [789, 377] width 8 height 8
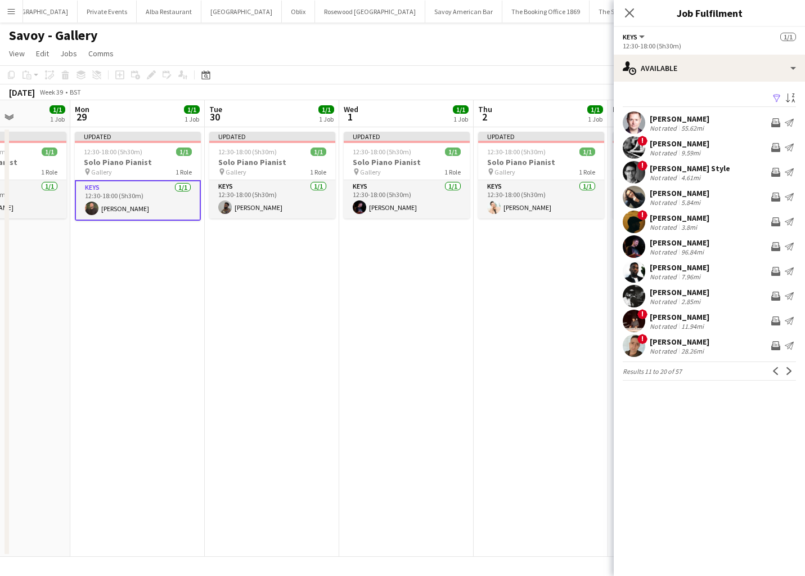
click at [786, 369] on app-icon "Next" at bounding box center [789, 371] width 8 height 8
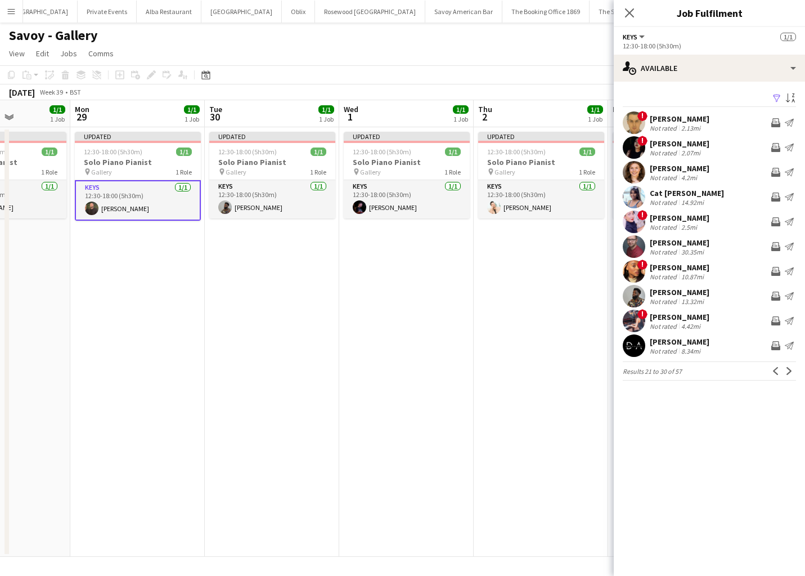
click at [786, 369] on app-icon "Next" at bounding box center [789, 371] width 8 height 8
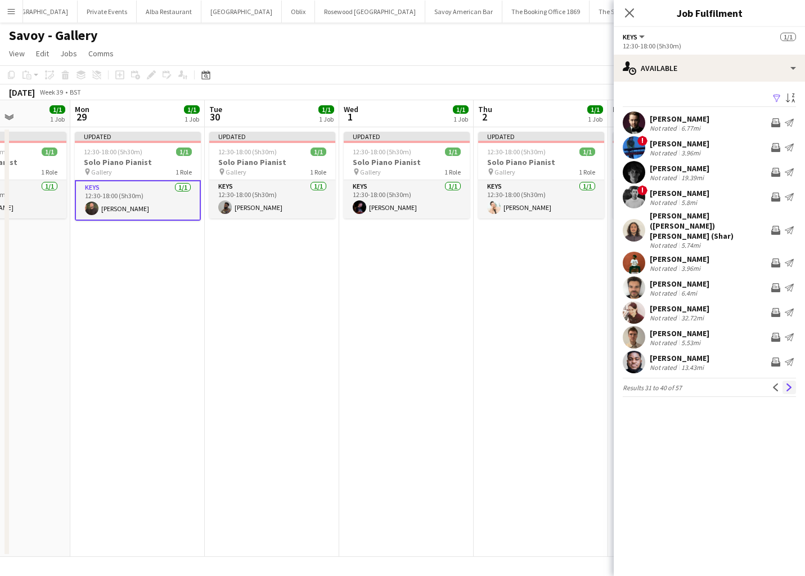
click at [785, 380] on button "Next" at bounding box center [790, 387] width 14 height 14
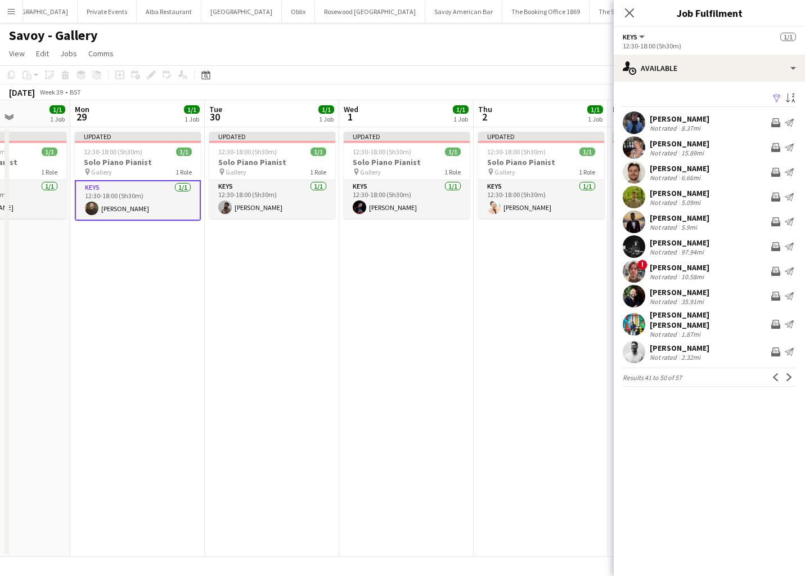
click at [724, 222] on div "Zethan Anderson Not rated 5.9mi Invite crew Send notification" at bounding box center [709, 221] width 191 height 23
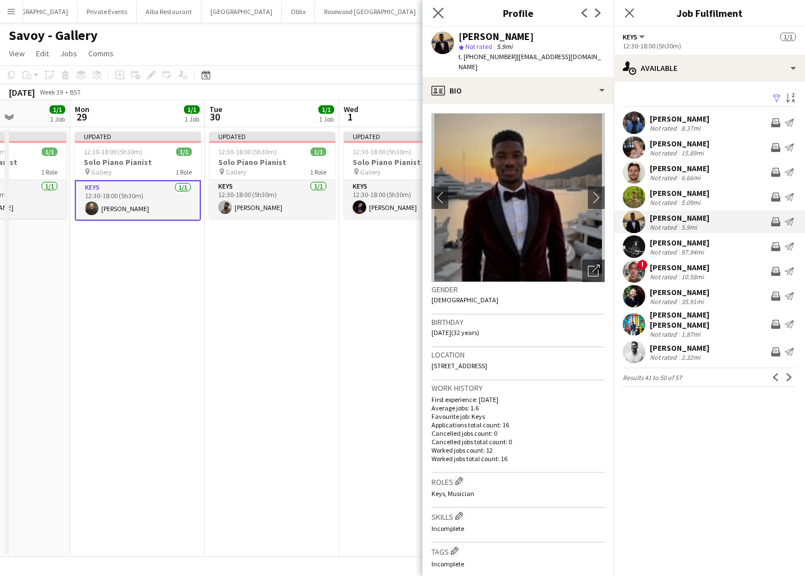
click at [444, 16] on app-icon "Close pop-in" at bounding box center [438, 13] width 16 height 16
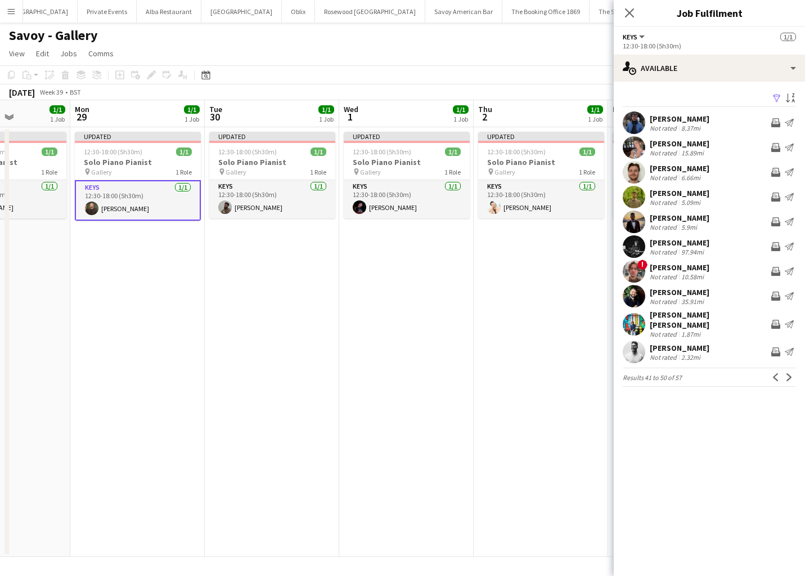
click at [127, 212] on app-card-role "Keys 1/1 12:30-18:00 (5h30m) Glenn Callaghan" at bounding box center [138, 200] width 126 height 41
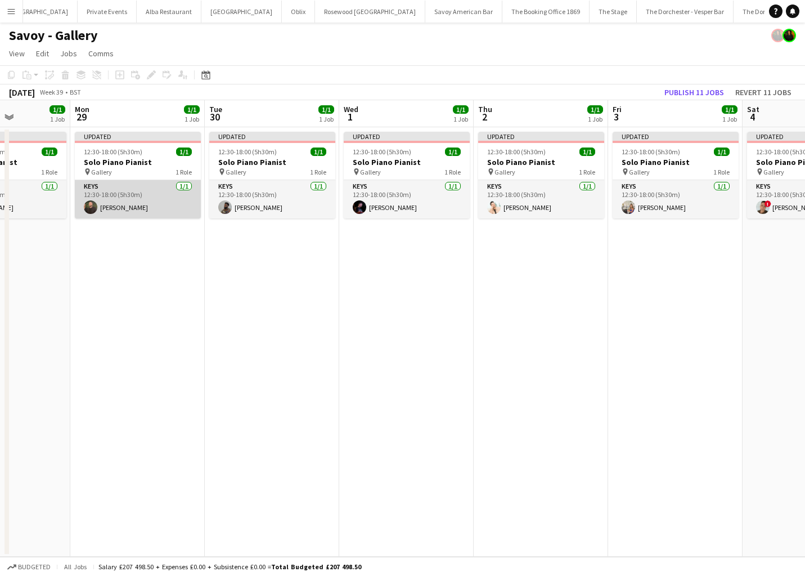
click at [133, 200] on app-card-role "Keys 1/1 12:30-18:00 (5h30m) Glenn Callaghan" at bounding box center [138, 199] width 126 height 38
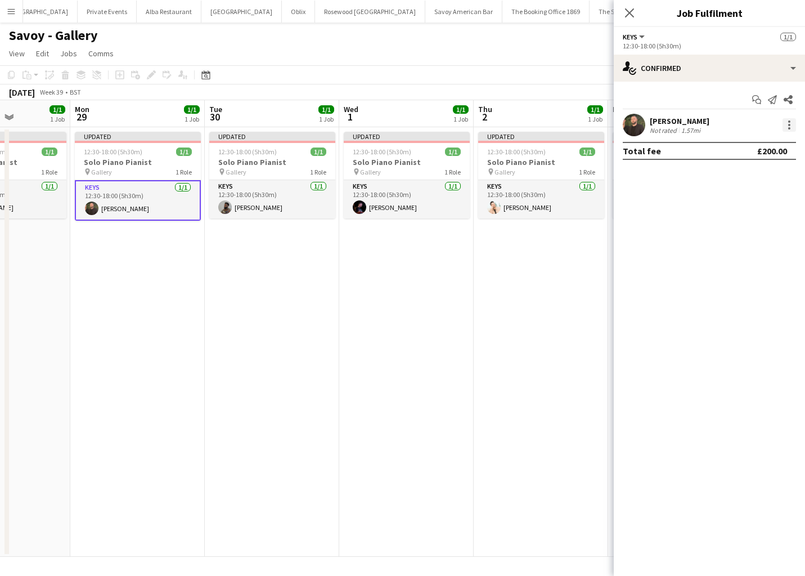
click at [793, 122] on div at bounding box center [790, 125] width 14 height 14
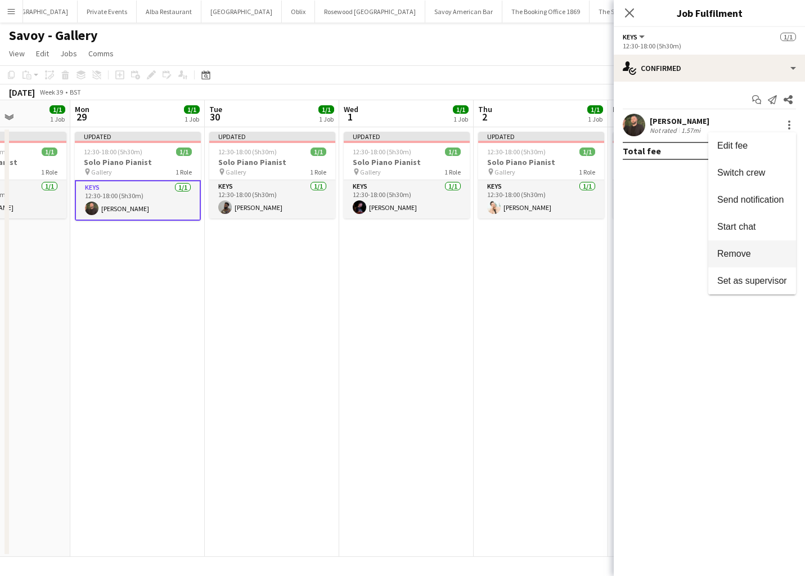
click at [738, 251] on span "Remove" at bounding box center [734, 254] width 34 height 10
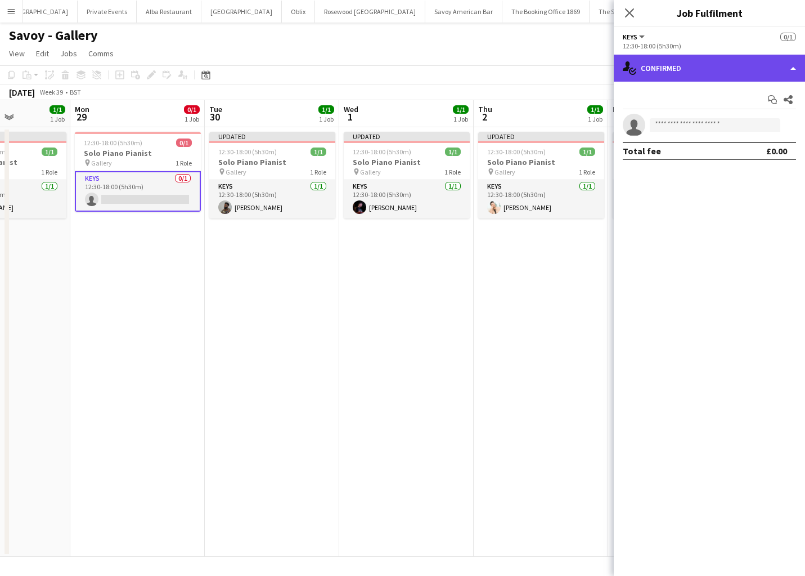
click at [724, 64] on div "single-neutral-actions-check-2 Confirmed" at bounding box center [709, 68] width 191 height 27
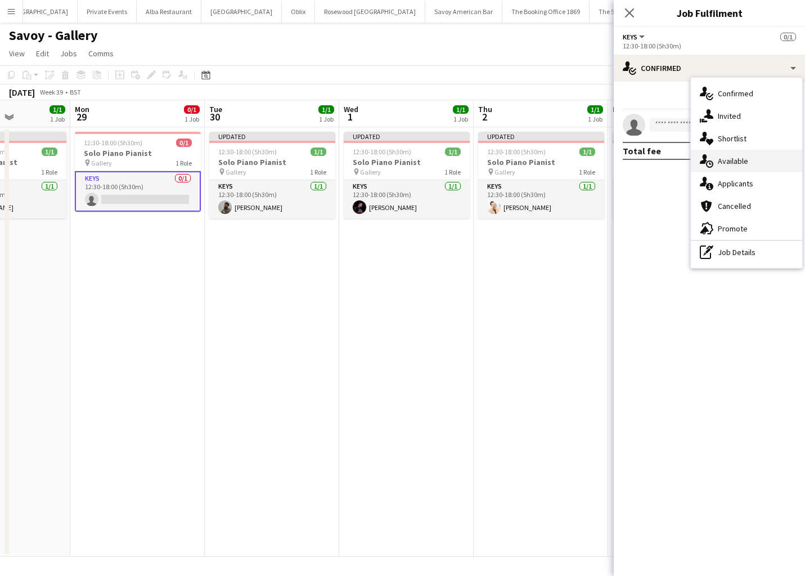
click at [735, 164] on span "Available" at bounding box center [733, 161] width 30 height 10
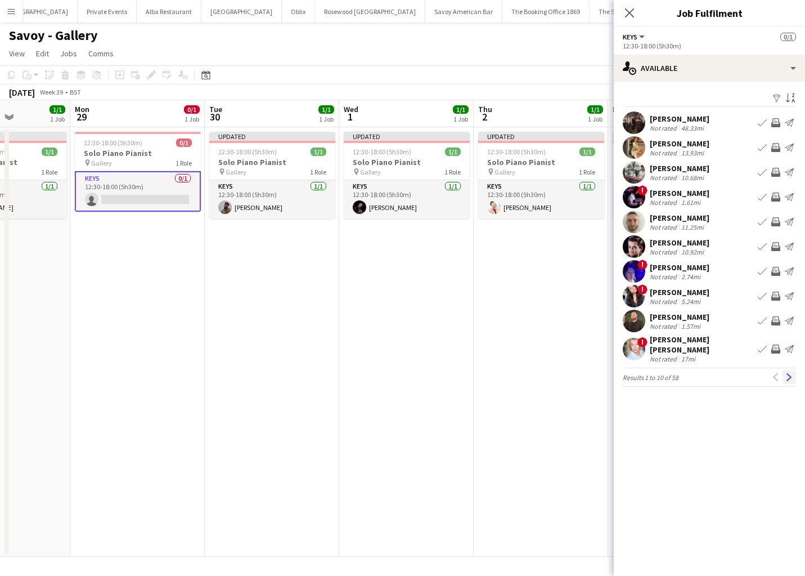
click at [790, 375] on button "Next" at bounding box center [790, 377] width 14 height 14
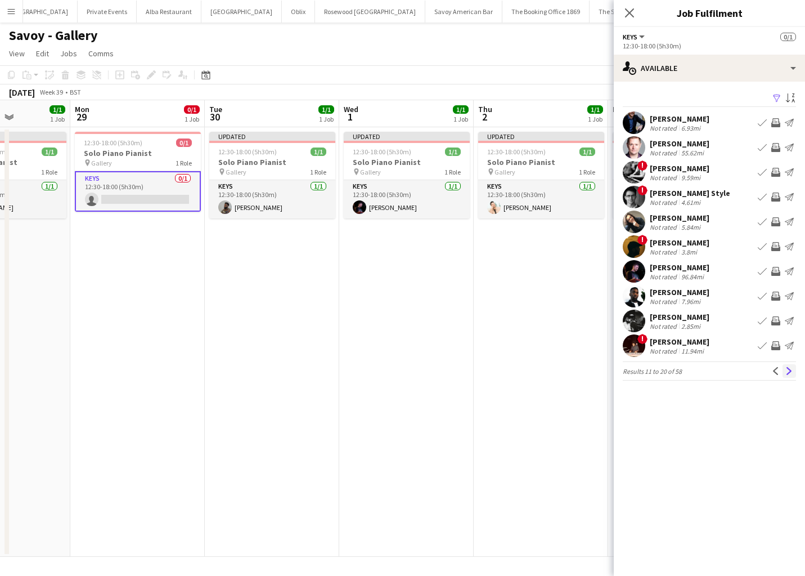
click at [790, 374] on app-icon "Next" at bounding box center [789, 371] width 8 height 8
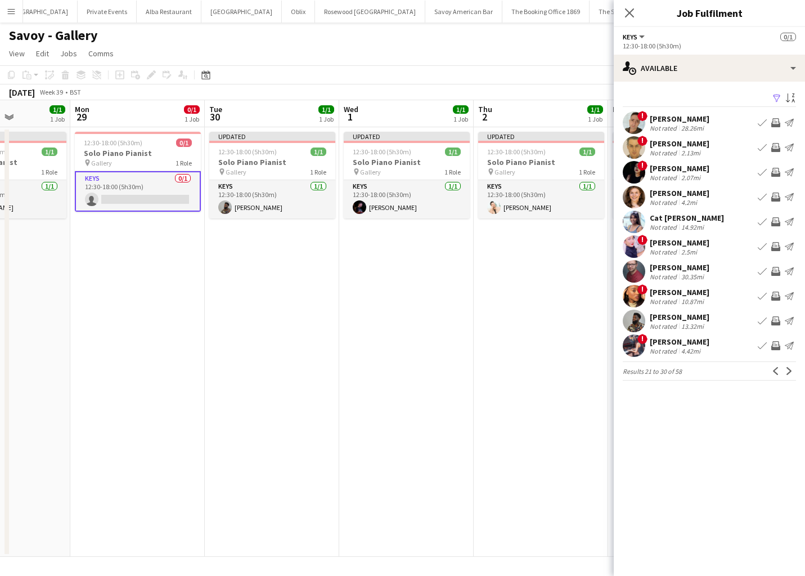
click at [790, 374] on app-icon "Next" at bounding box center [789, 371] width 8 height 8
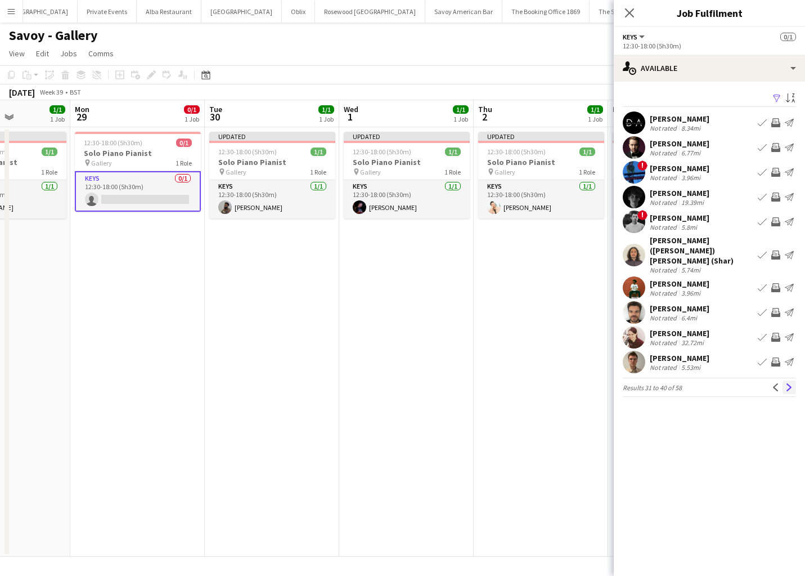
click at [789, 383] on app-icon "Next" at bounding box center [789, 387] width 8 height 8
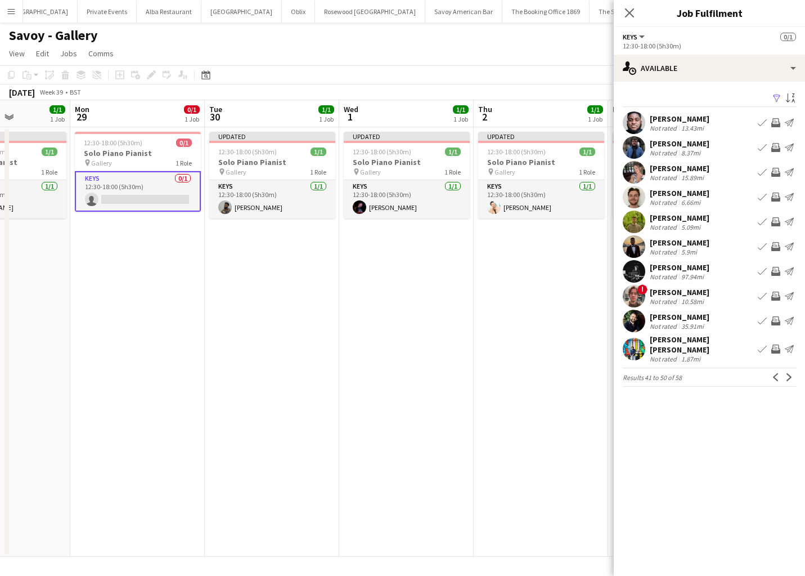
click at [761, 249] on app-icon "Book crew" at bounding box center [762, 246] width 9 height 9
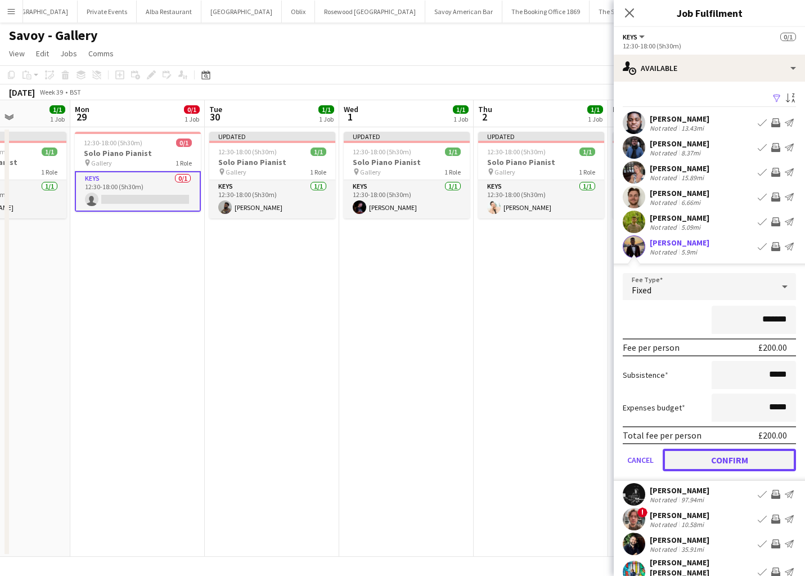
click at [684, 453] on button "Confirm" at bounding box center [729, 459] width 133 height 23
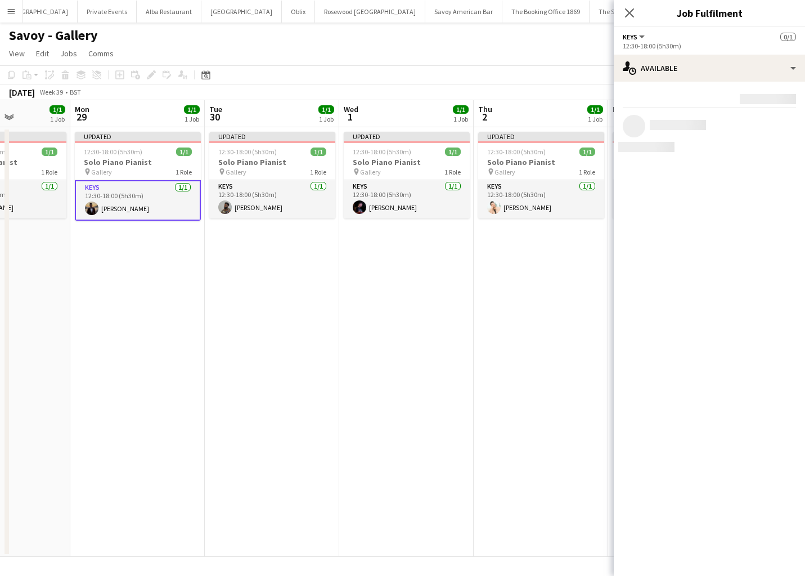
click at [488, 394] on app-date-cell "Updated 12:30-18:00 (5h30m) 1/1 Solo Piano Pianist pin Gallery 1 Role Keys 1/1 …" at bounding box center [541, 341] width 134 height 429
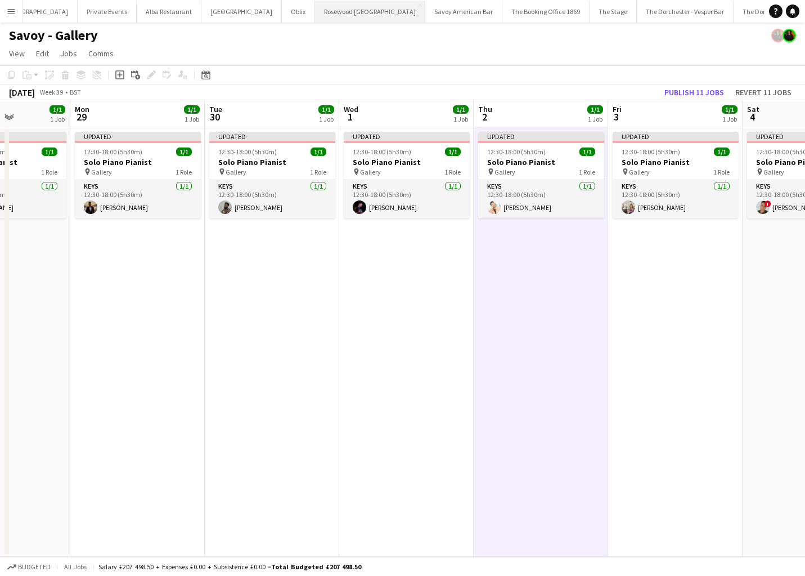
click at [315, 14] on button "Rosewood London Close" at bounding box center [370, 12] width 110 height 22
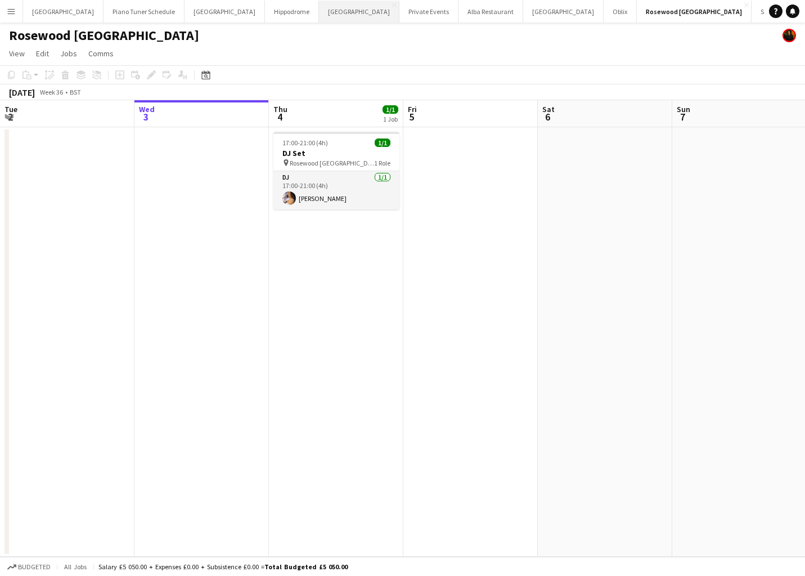
click at [319, 15] on button "NYX Hotel Close" at bounding box center [359, 12] width 80 height 22
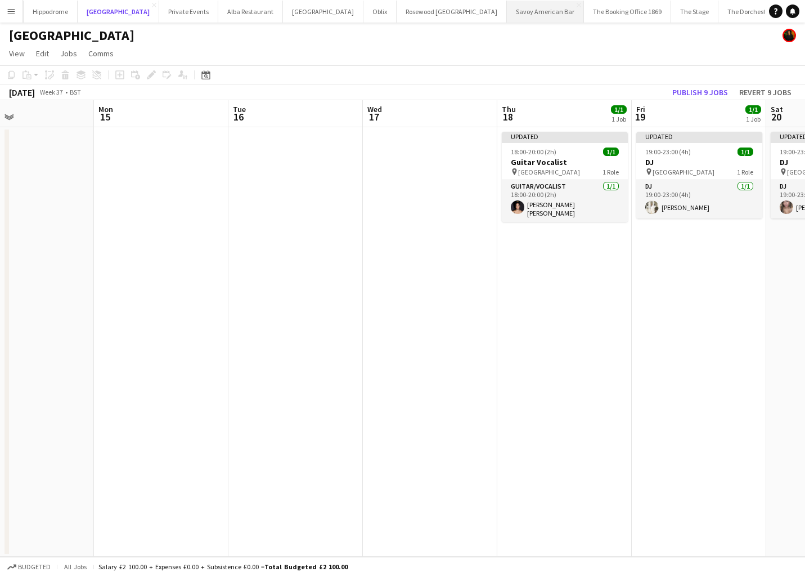
scroll to position [0, 247]
click at [713, 11] on button "The Dorchester - Vesper Bar Close" at bounding box center [761, 12] width 97 height 22
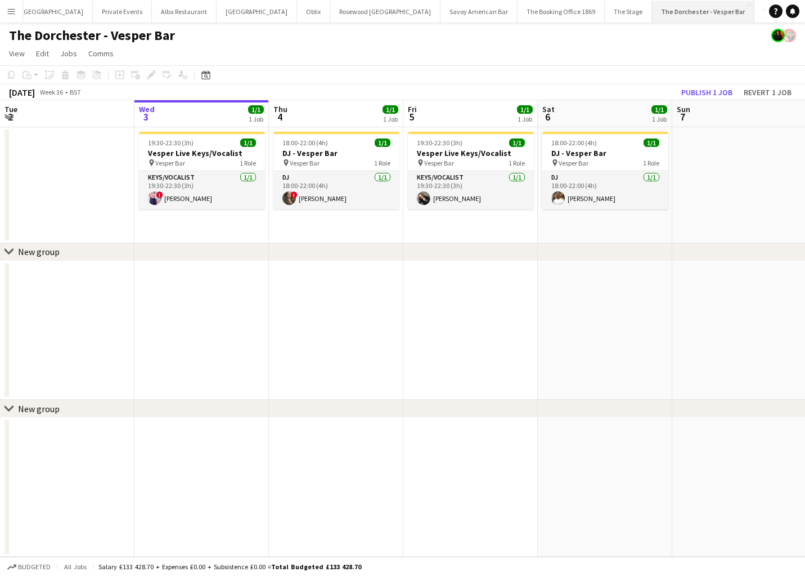
scroll to position [0, 324]
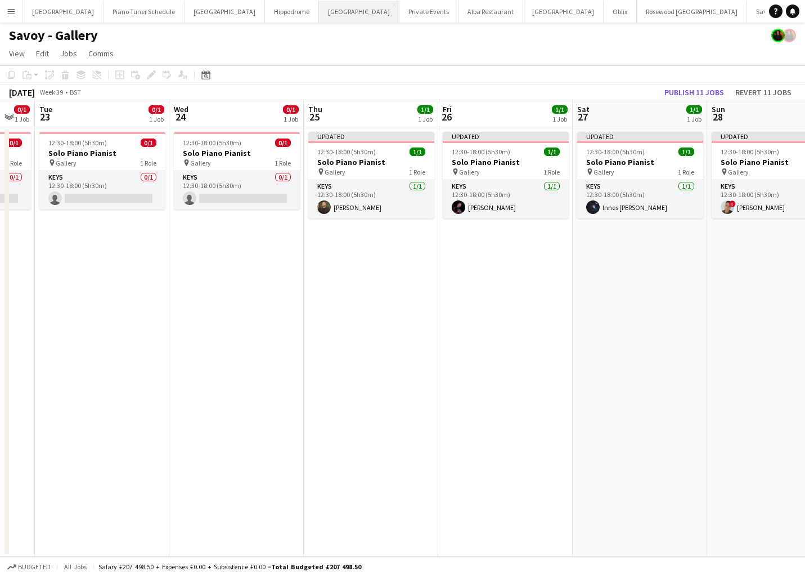
click at [319, 14] on button "NYX Hotel Close" at bounding box center [359, 12] width 80 height 22
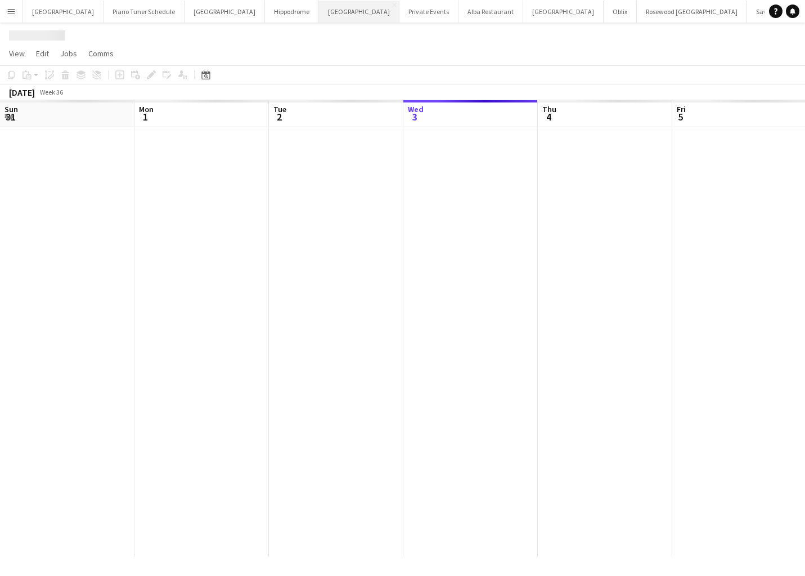
scroll to position [0, 269]
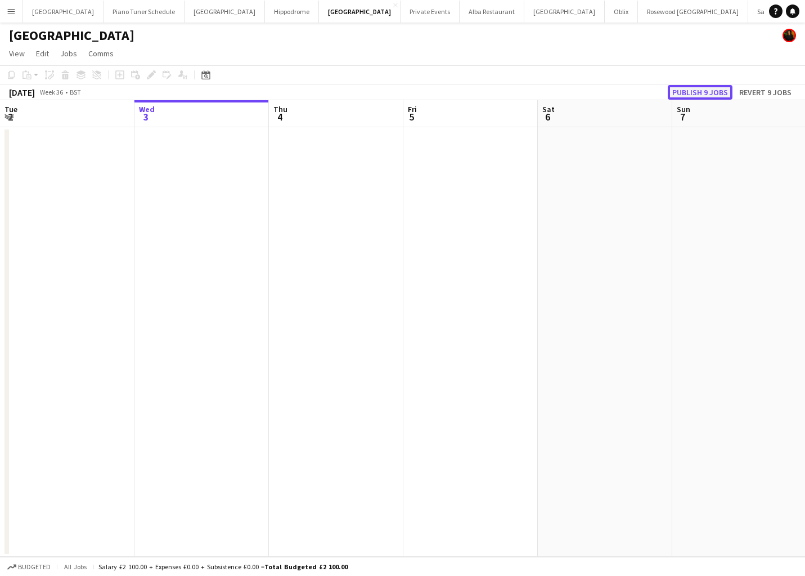
click at [693, 89] on button "Publish 9 jobs" at bounding box center [700, 92] width 65 height 15
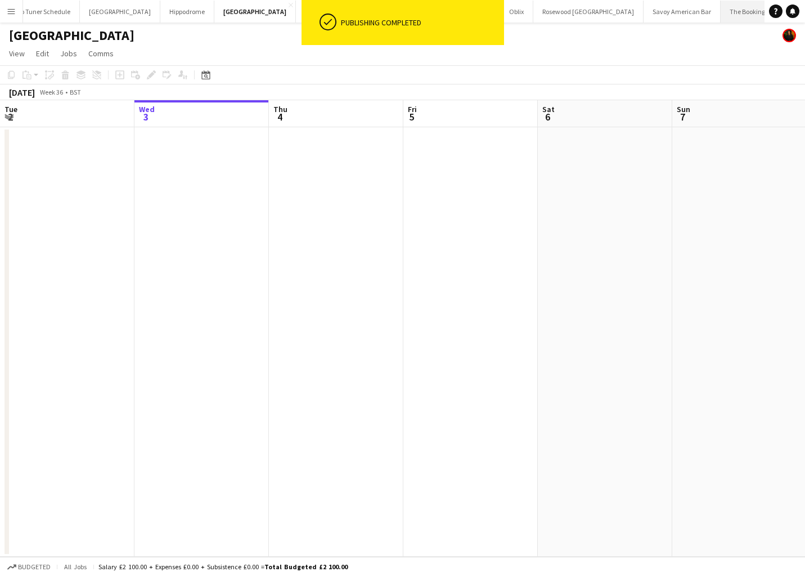
scroll to position [0, 323]
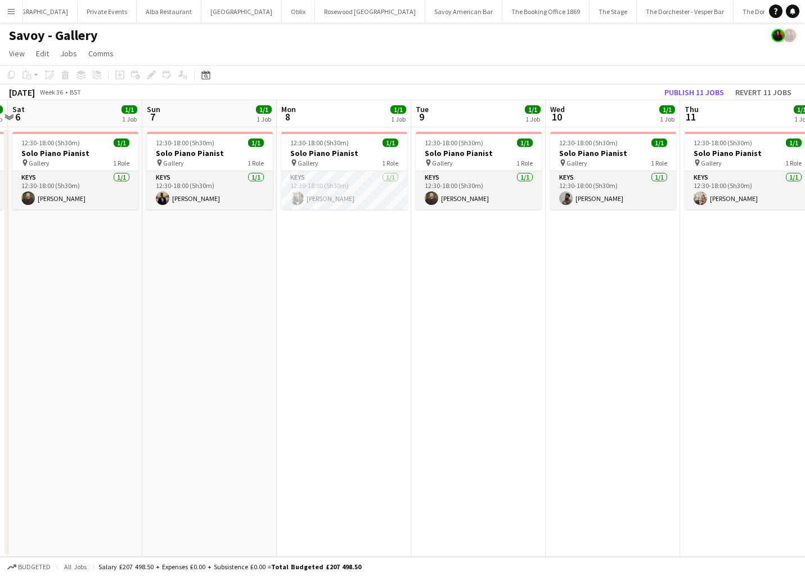
scroll to position [0, 383]
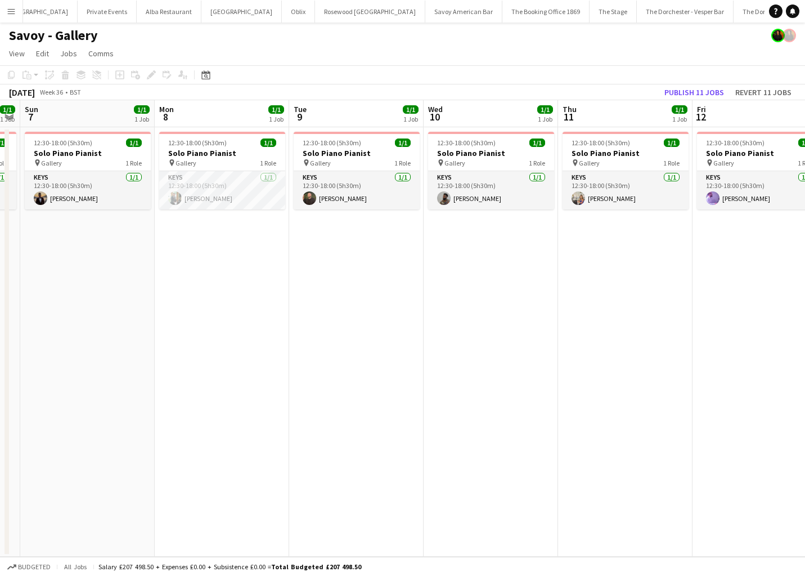
click at [357, 247] on app-date-cell "12:30-18:00 (5h30m) 1/1 Solo Piano Pianist pin Gallery 1 Role Keys 1/1 12:30-18…" at bounding box center [356, 341] width 134 height 429
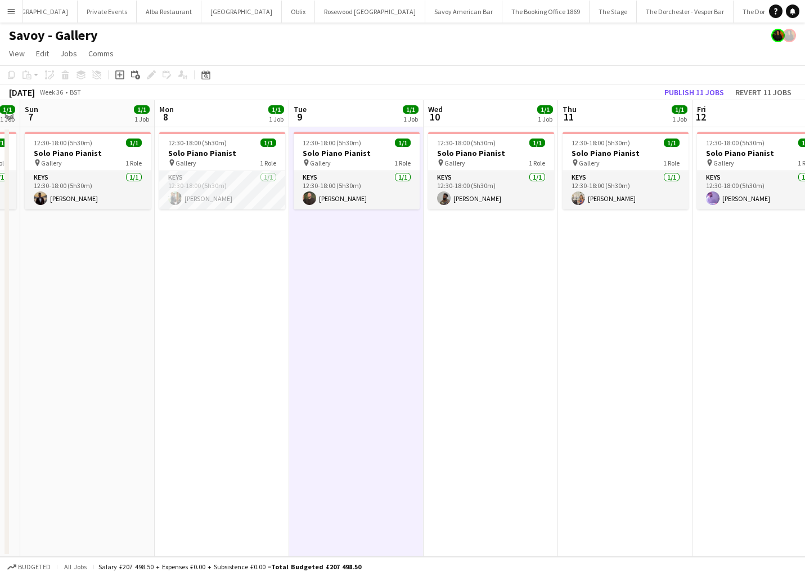
click at [266, 240] on app-date-cell "12:30-18:00 (5h30m) 1/1 Solo Piano Pianist pin Gallery 1 Role Keys 1/1 12:30-18…" at bounding box center [222, 341] width 134 height 429
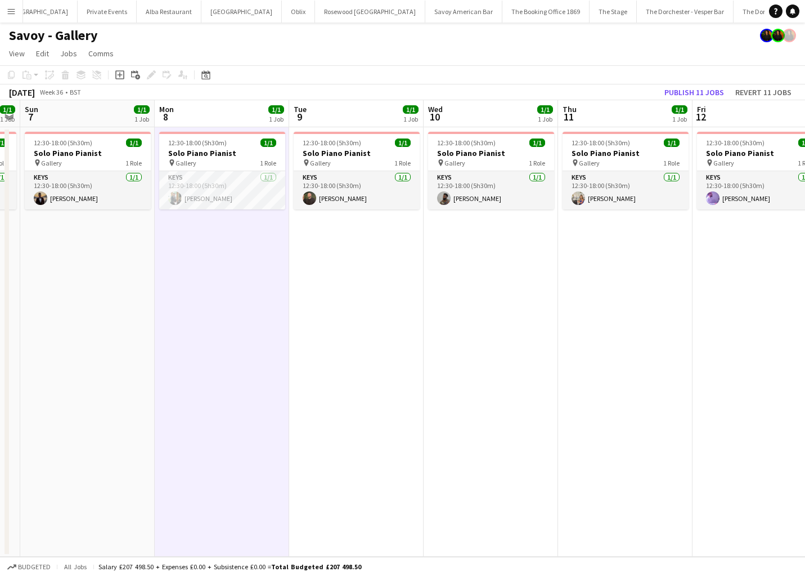
click at [93, 223] on app-date-cell "12:30-18:00 (5h30m) 1/1 Solo Piano Pianist pin Gallery 1 Role Keys 1/1 12:30-18…" at bounding box center [87, 341] width 134 height 429
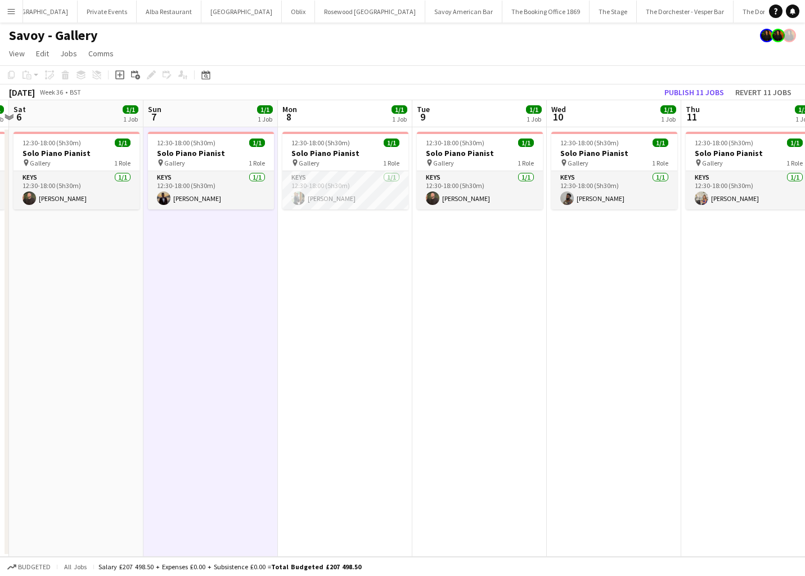
scroll to position [0, 397]
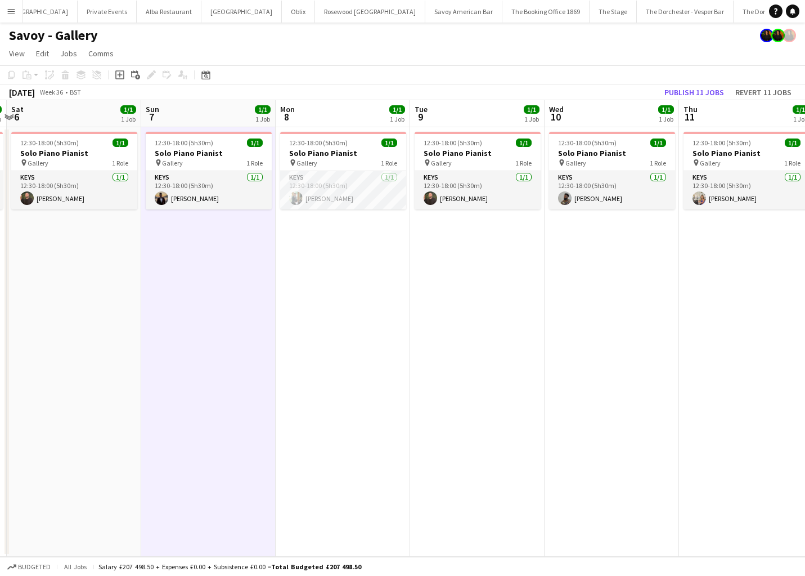
click at [332, 236] on app-date-cell "12:30-18:00 (5h30m) 1/1 Solo Piano Pianist pin Gallery 1 Role Keys 1/1 12:30-18…" at bounding box center [343, 341] width 134 height 429
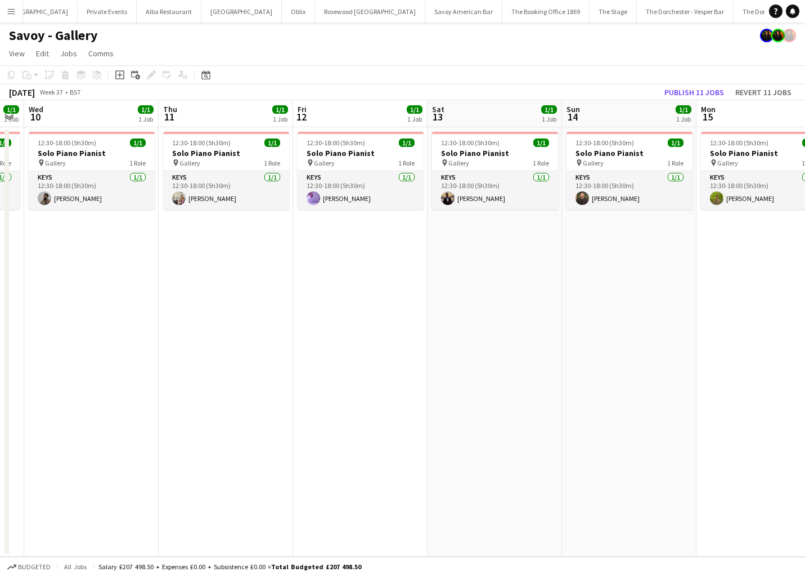
scroll to position [0, 244]
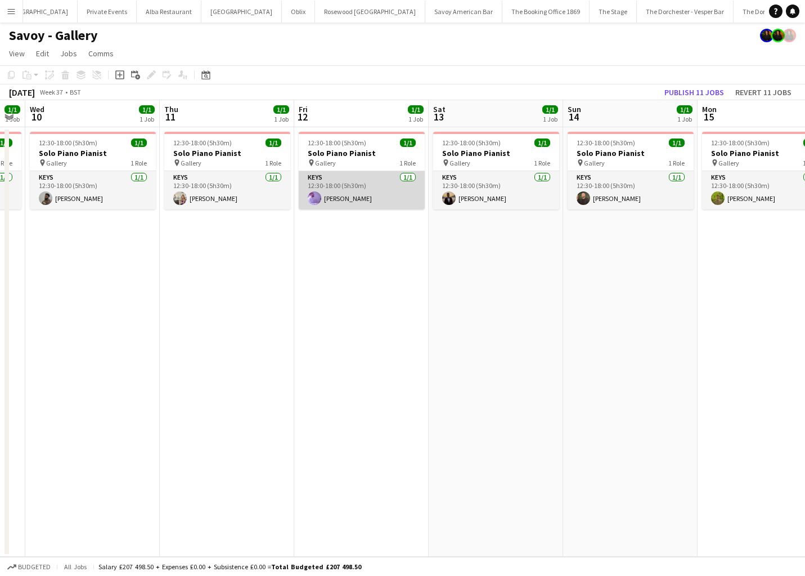
click at [369, 191] on app-card-role "Keys 1/1 12:30-18:00 (5h30m) Christopher Richardson" at bounding box center [362, 190] width 126 height 38
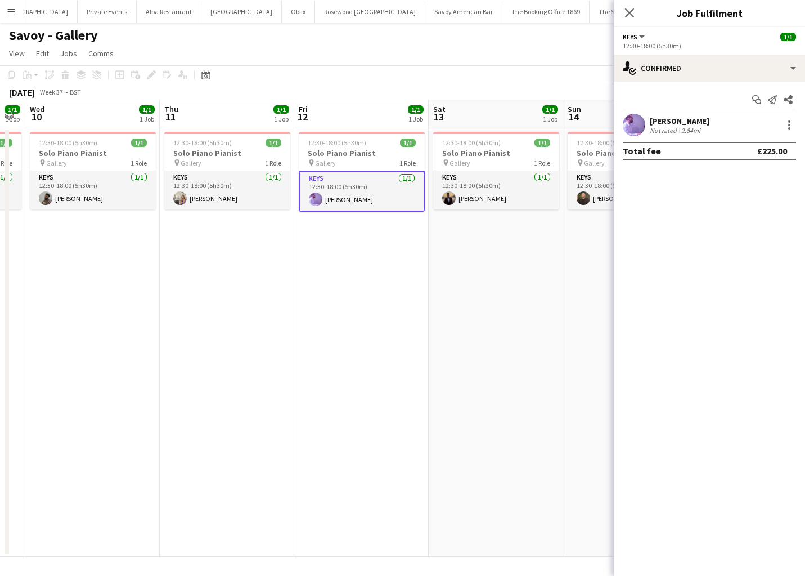
click at [351, 226] on app-date-cell "12:30-18:00 (5h30m) 1/1 Solo Piano Pianist pin Gallery 1 Role Keys 1/1 12:30-18…" at bounding box center [361, 341] width 134 height 429
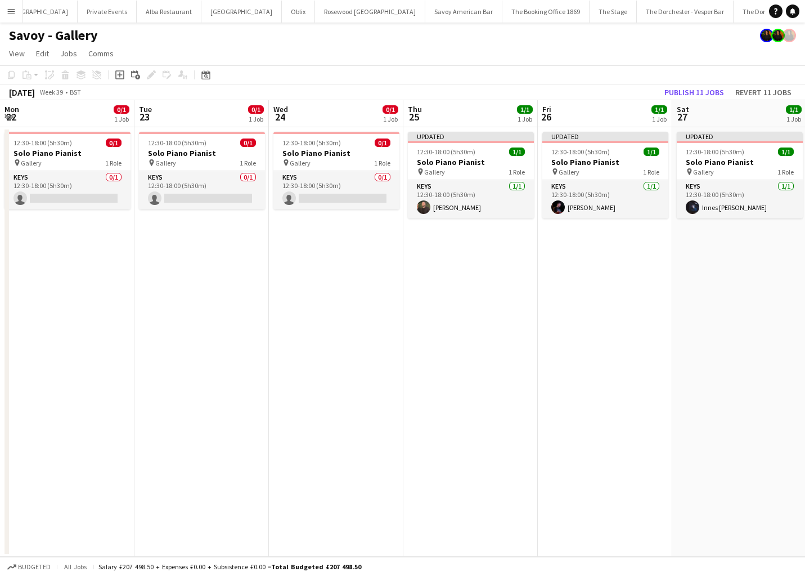
scroll to position [0, 415]
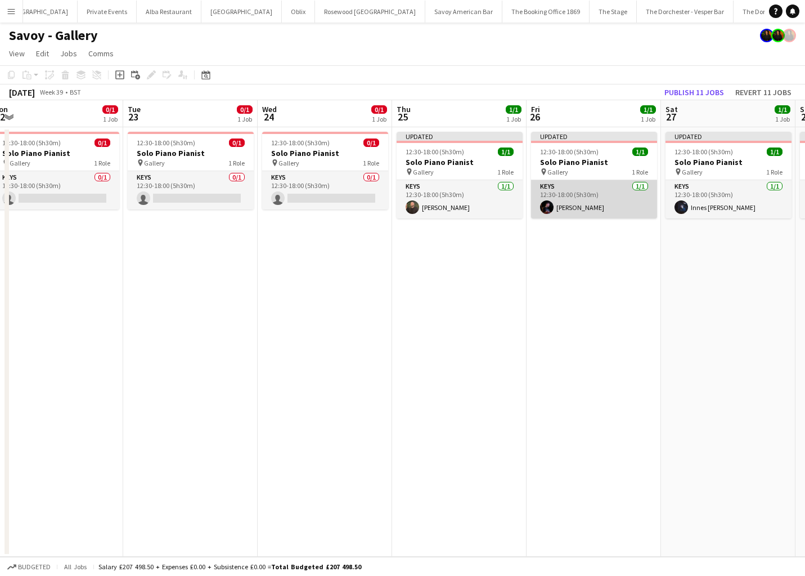
click at [600, 197] on app-card-role "Keys 1/1 12:30-18:00 (5h30m) Dan Bathurst" at bounding box center [594, 199] width 126 height 38
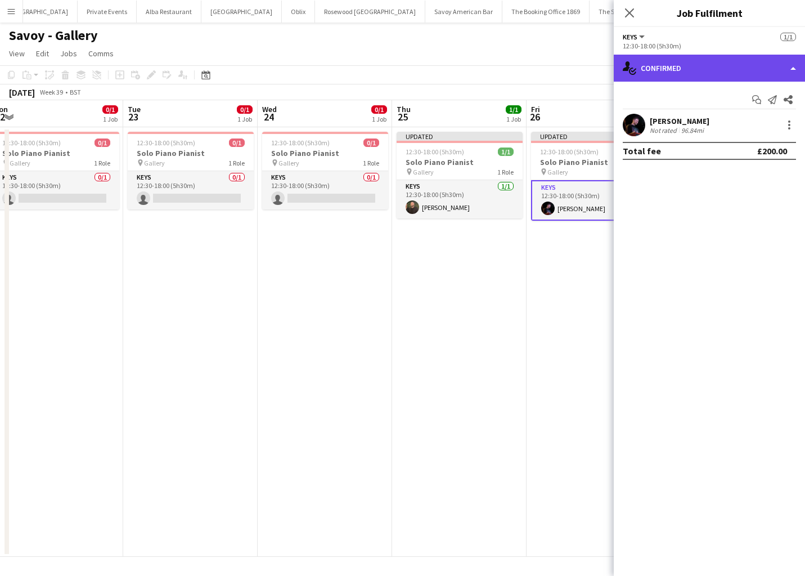
click at [765, 74] on div "single-neutral-actions-check-2 Confirmed" at bounding box center [709, 68] width 191 height 27
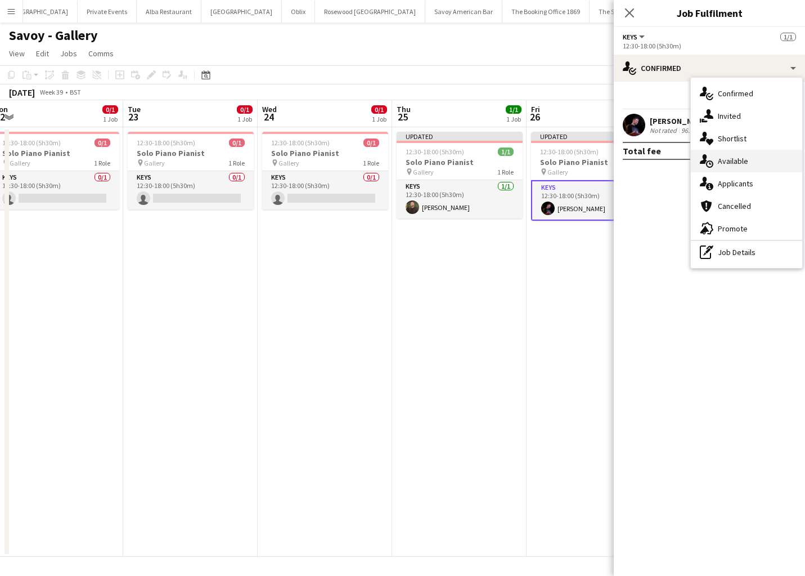
click at [756, 166] on div "single-neutral-actions-upload Available" at bounding box center [746, 161] width 111 height 23
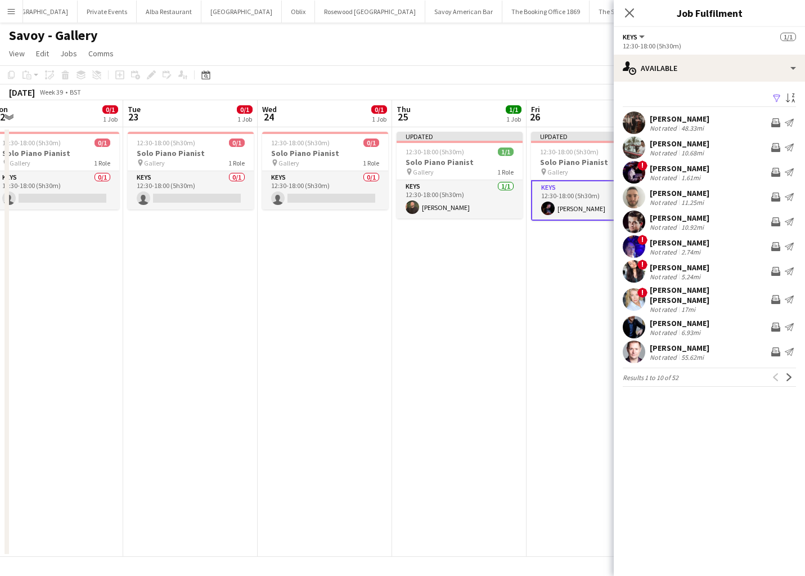
click at [543, 248] on app-date-cell "Updated 12:30-18:00 (5h30m) 1/1 Solo Piano Pianist pin Gallery 1 Role Keys 1/1 …" at bounding box center [594, 341] width 134 height 429
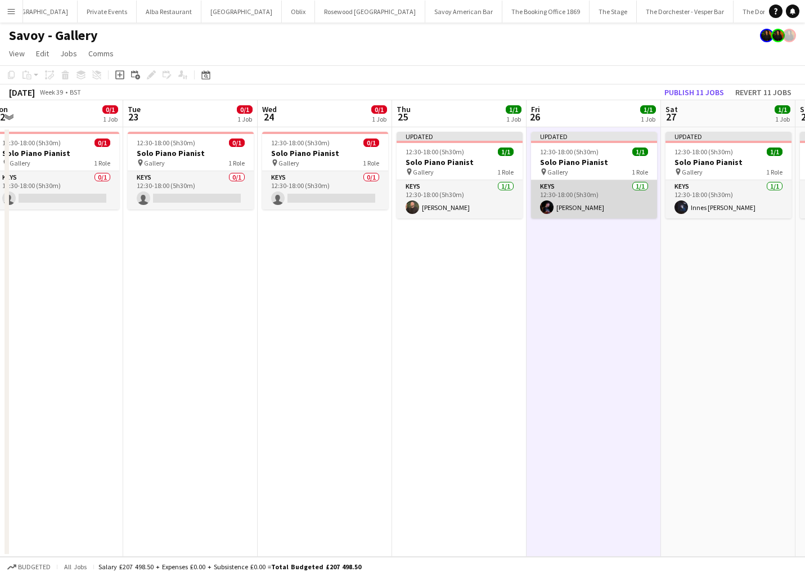
click at [610, 197] on app-card-role "Keys 1/1 12:30-18:00 (5h30m) Dan Bathurst" at bounding box center [594, 199] width 126 height 38
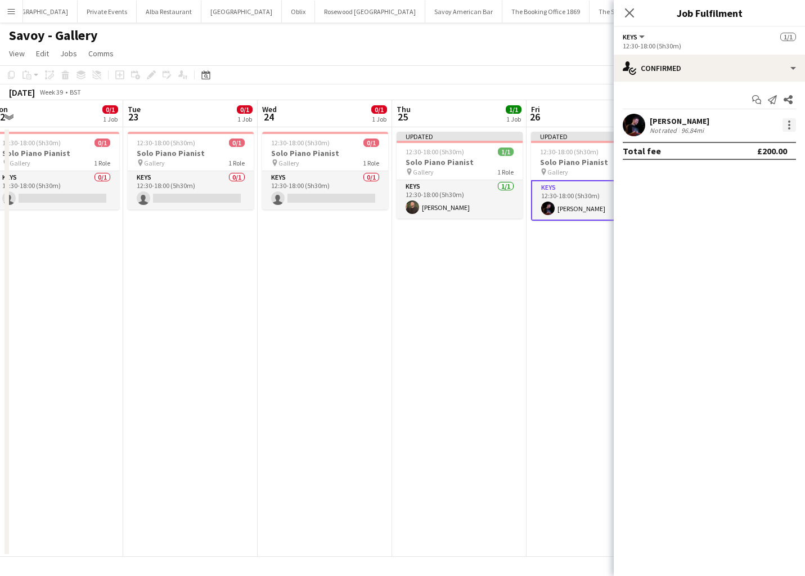
click at [790, 124] on div at bounding box center [790, 125] width 14 height 14
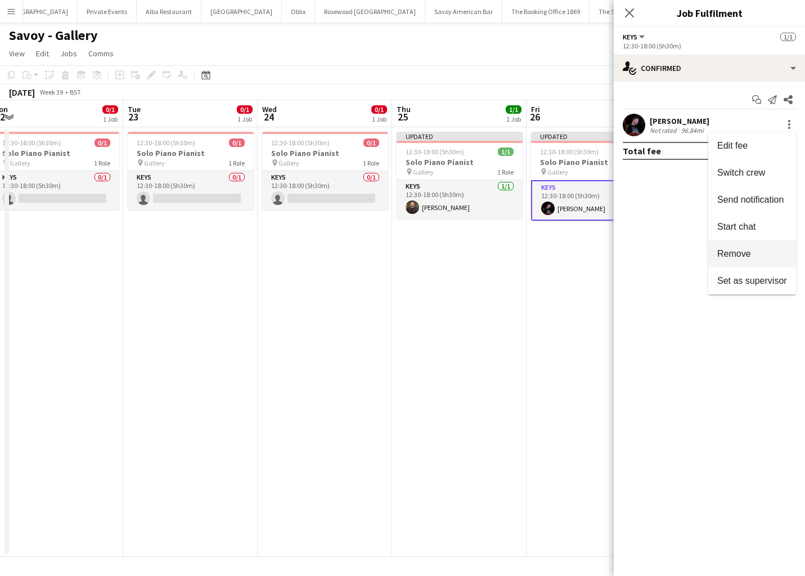
click at [743, 249] on span "Remove" at bounding box center [734, 254] width 34 height 10
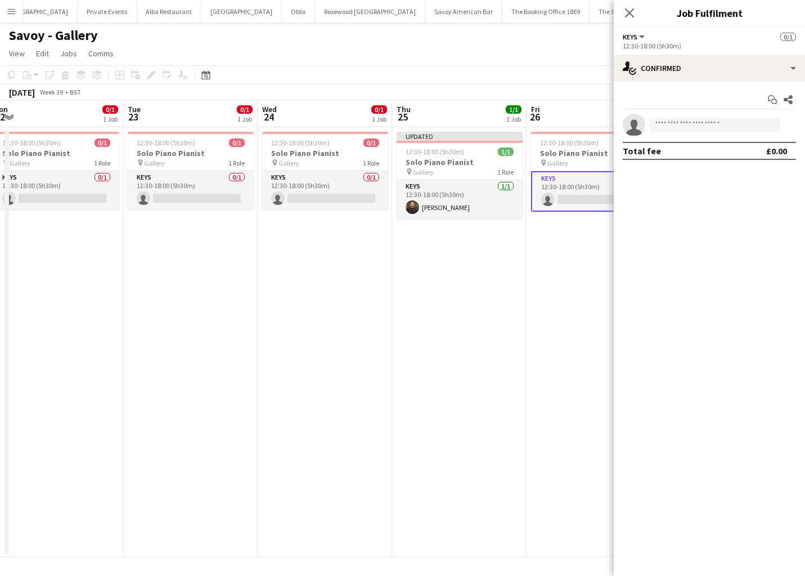
click at [771, 82] on div "Start chat Share single-neutral-actions Total fee £0.00" at bounding box center [709, 125] width 191 height 87
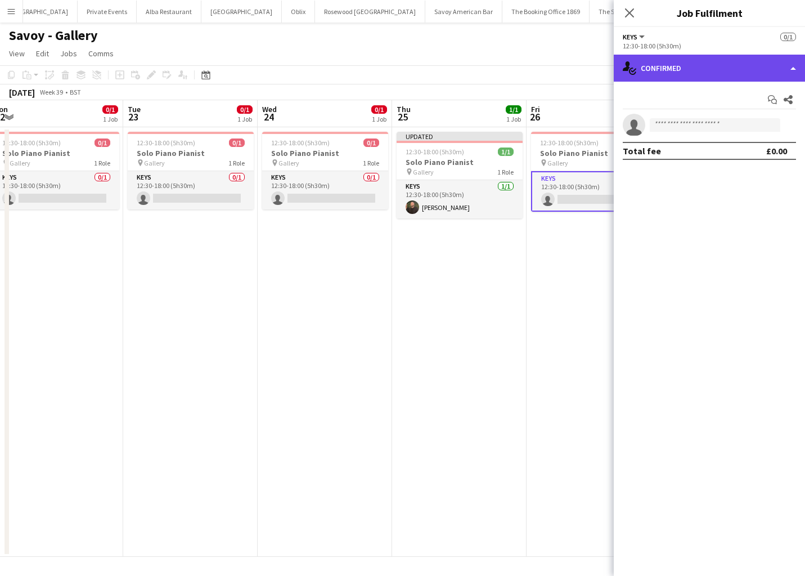
click at [769, 55] on div "single-neutral-actions-check-2 Confirmed" at bounding box center [709, 68] width 191 height 27
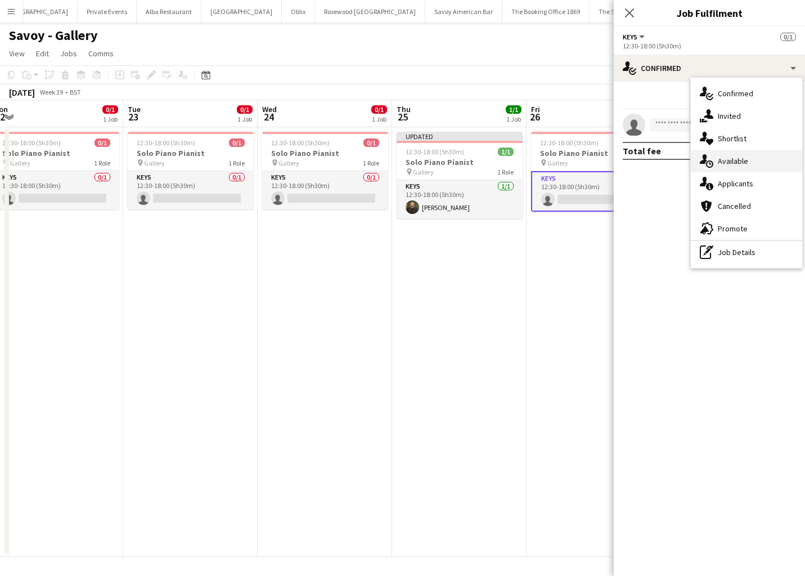
click at [740, 160] on span "Available" at bounding box center [733, 161] width 30 height 10
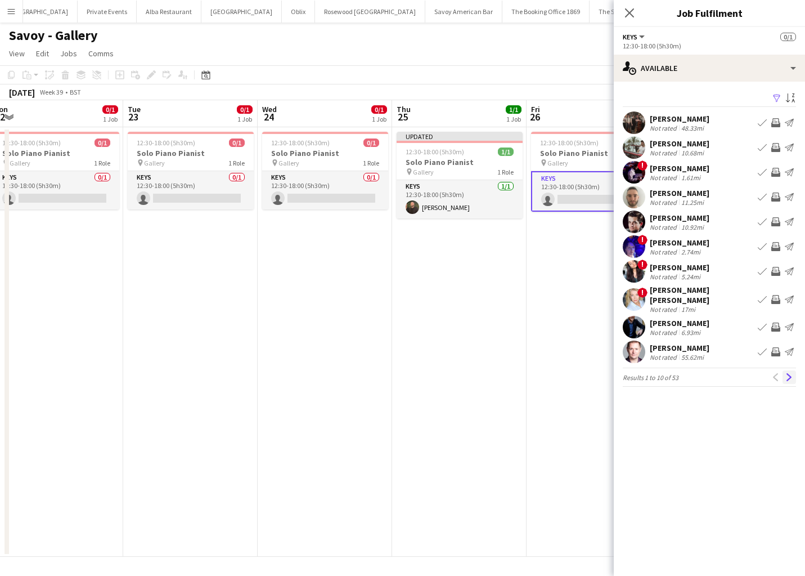
click at [788, 373] on app-icon "Next" at bounding box center [789, 377] width 8 height 8
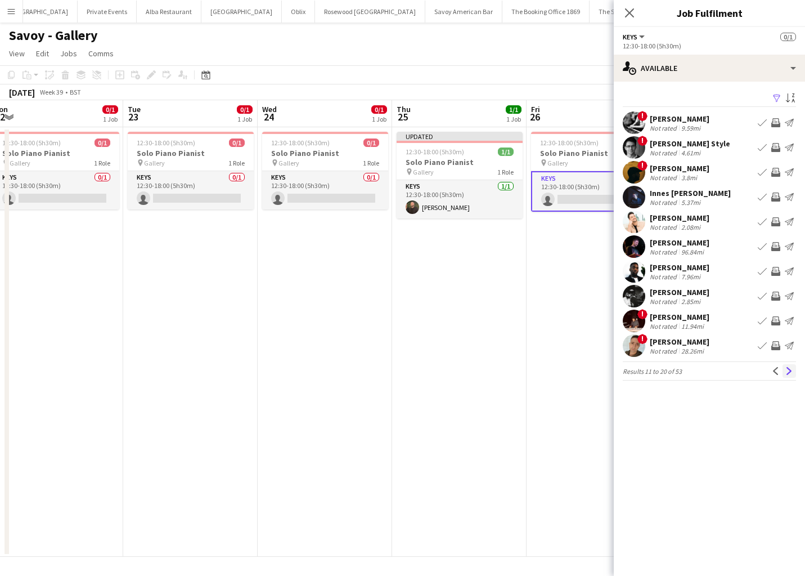
click at [790, 369] on app-icon "Next" at bounding box center [789, 371] width 8 height 8
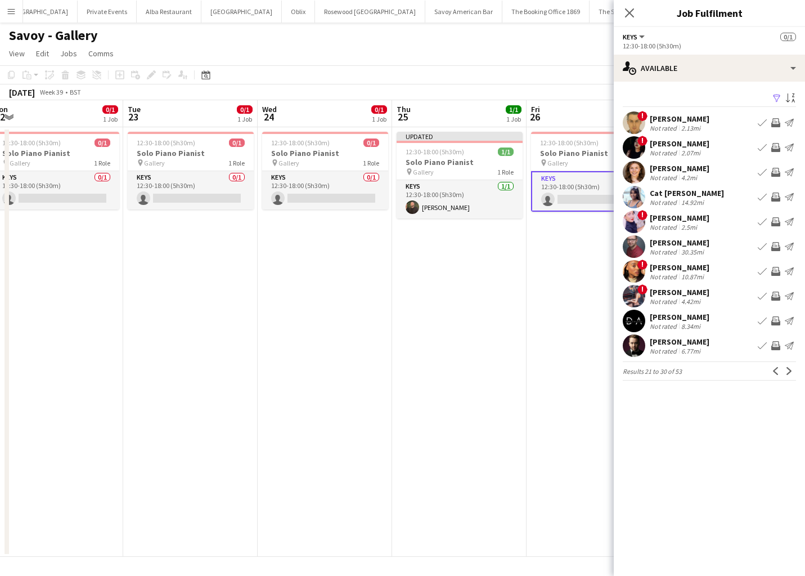
click at [762, 172] on app-icon "Book crew" at bounding box center [762, 172] width 9 height 9
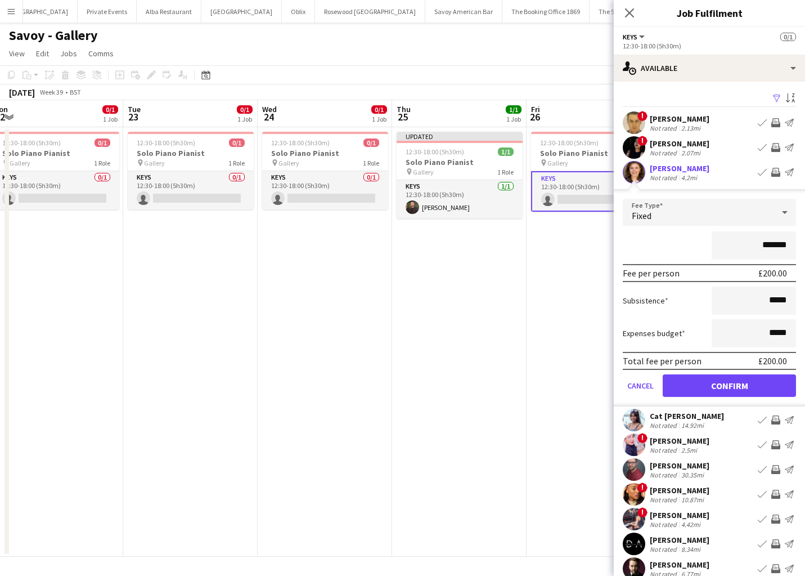
scroll to position [5, 0]
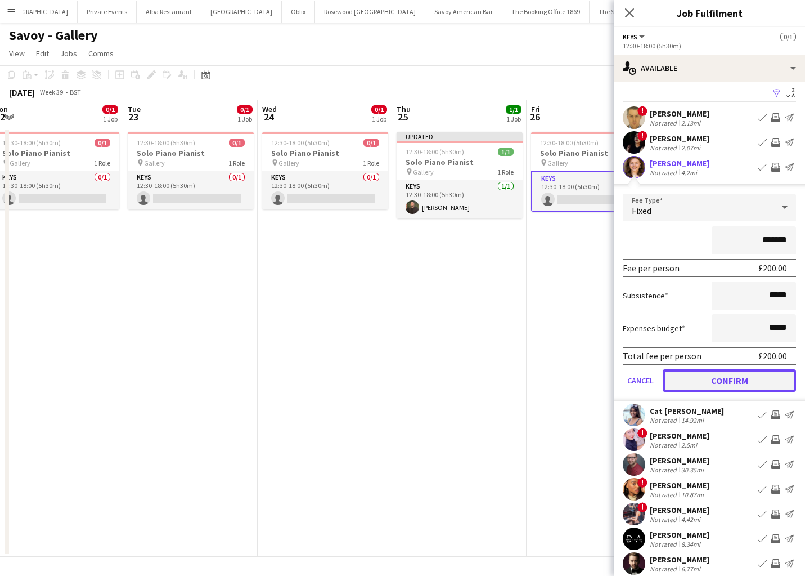
click at [695, 376] on button "Confirm" at bounding box center [729, 380] width 133 height 23
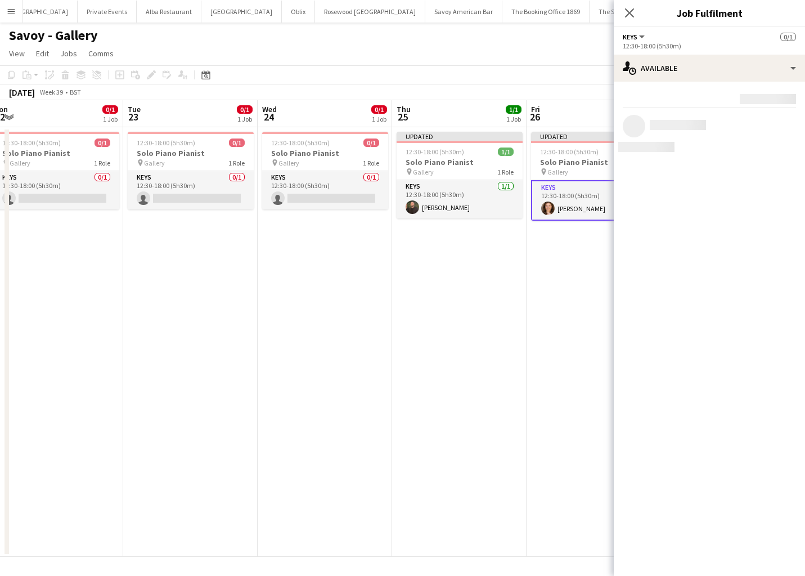
scroll to position [0, 0]
click at [574, 343] on app-date-cell "Updated 12:30-18:00 (5h30m) 1/1 Solo Piano Pianist pin Gallery 1 Role Keys 1/1 …" at bounding box center [594, 341] width 134 height 429
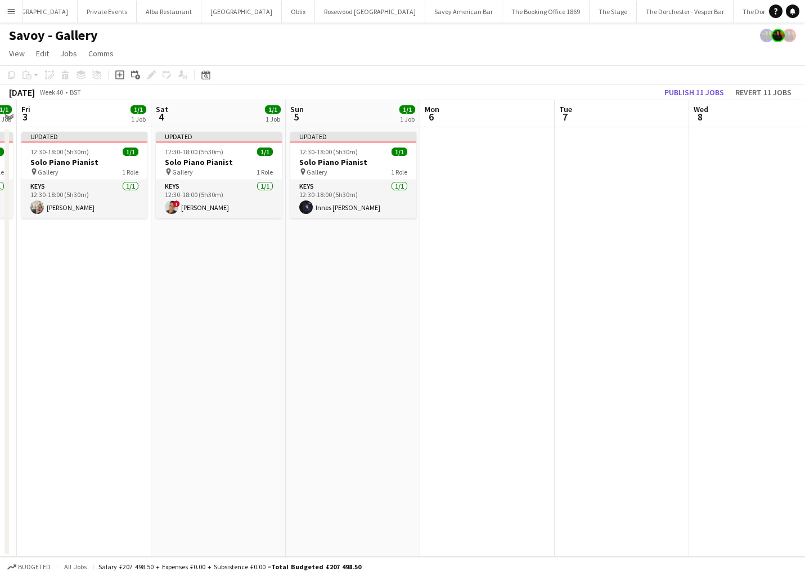
scroll to position [0, 246]
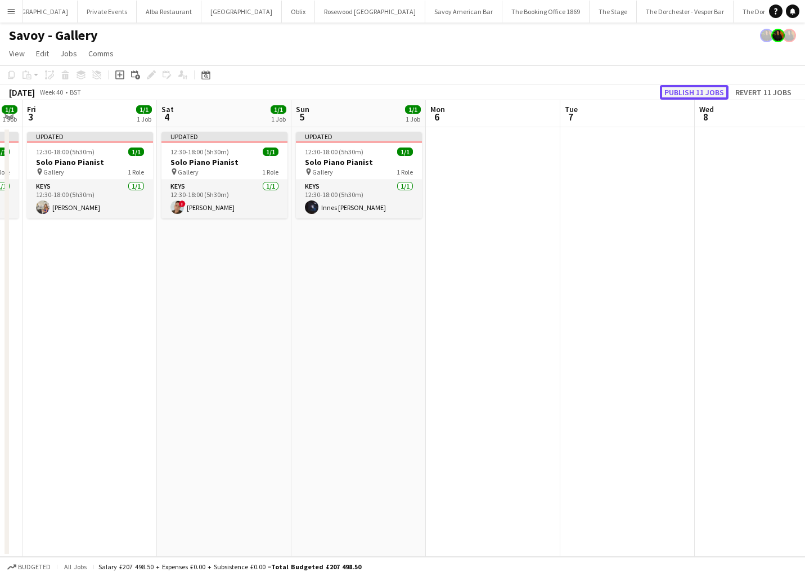
click at [722, 91] on button "Publish 11 jobs" at bounding box center [694, 92] width 69 height 15
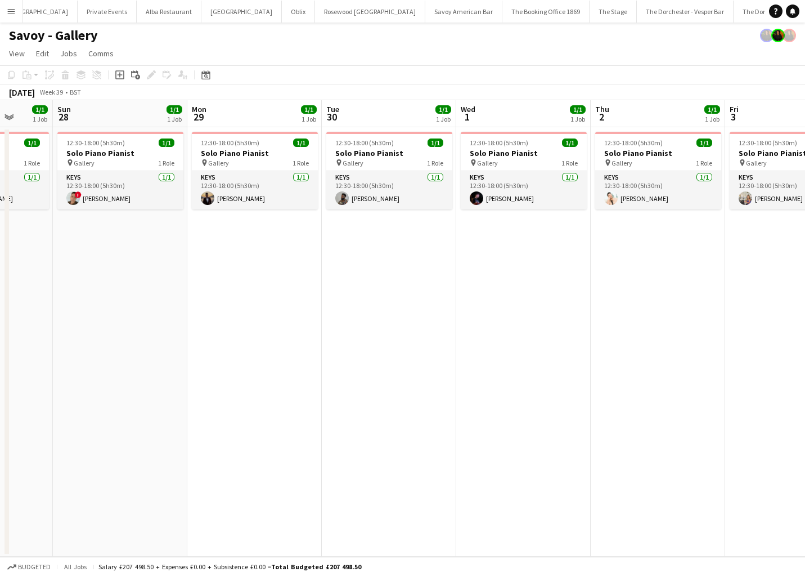
scroll to position [0, 377]
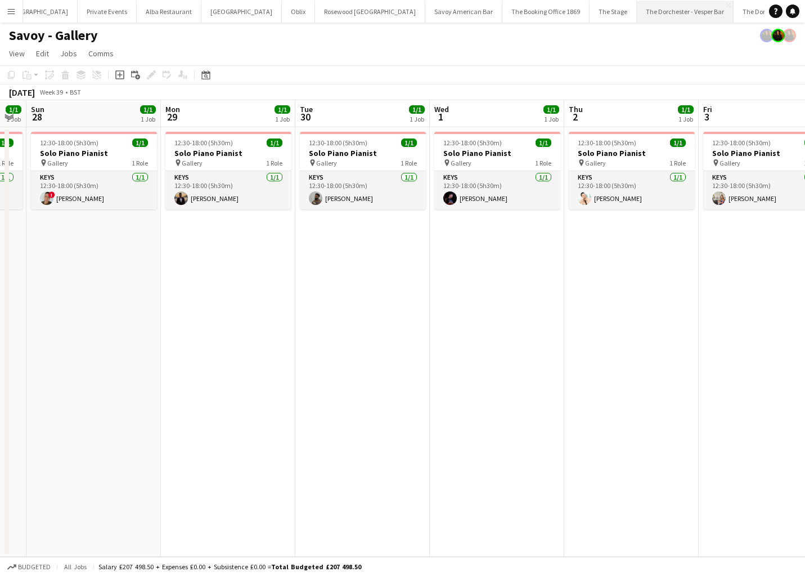
click at [637, 17] on button "The Dorchester - Vesper Bar Close" at bounding box center [685, 12] width 97 height 22
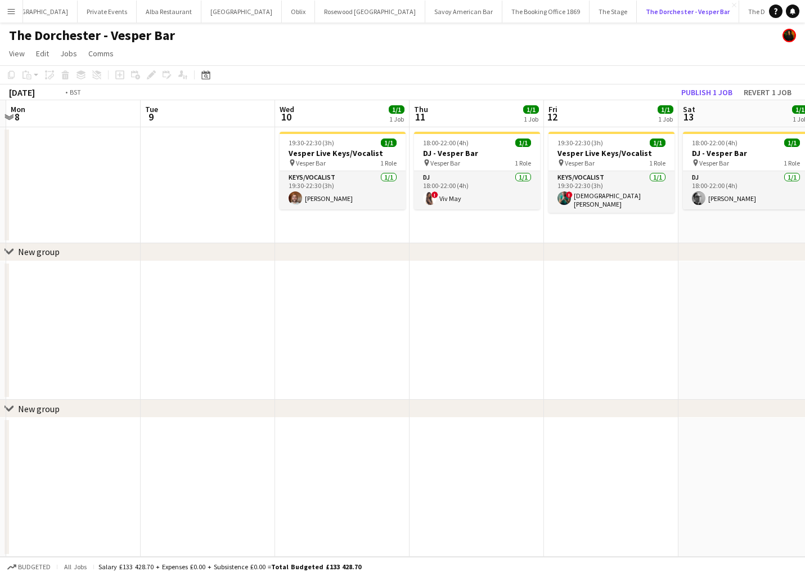
scroll to position [0, 407]
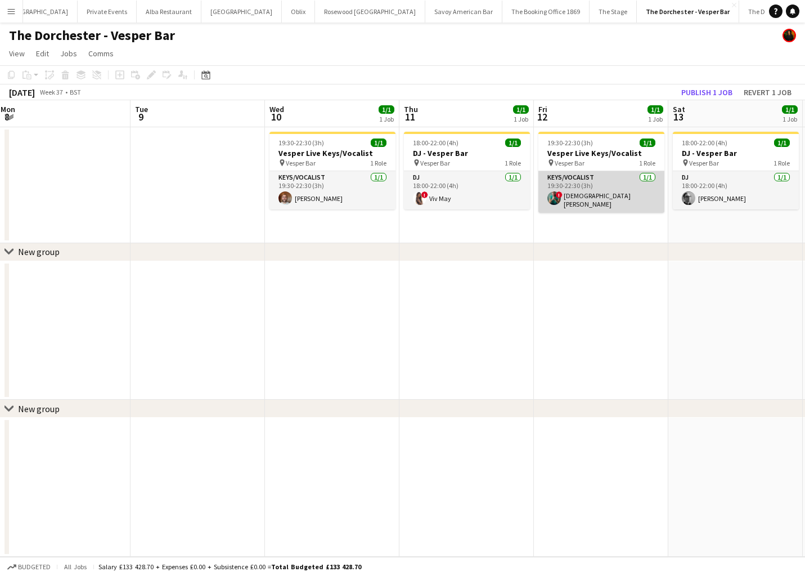
click at [594, 181] on app-card-role "Keys/Vocalist 1/1 19:30-22:30 (3h) ! Christian De-Gallerie" at bounding box center [601, 192] width 126 height 42
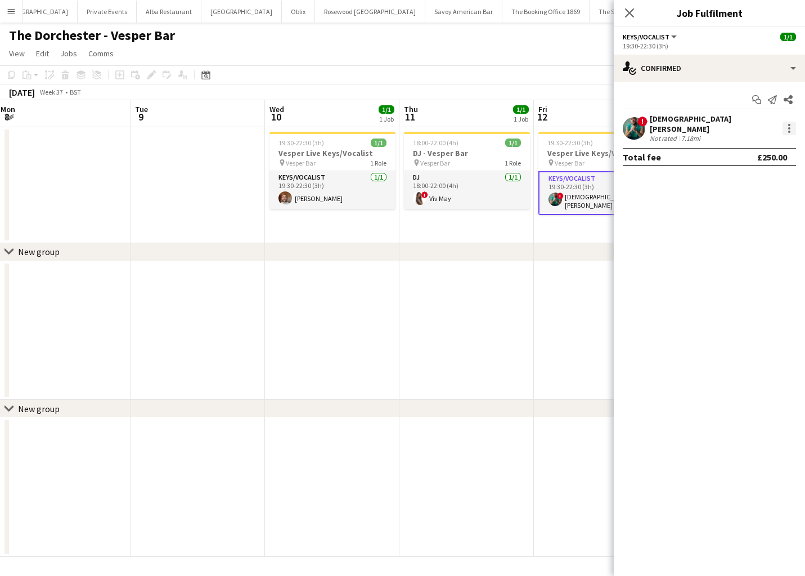
click at [788, 124] on div at bounding box center [789, 125] width 2 height 2
click at [771, 77] on div at bounding box center [402, 288] width 805 height 576
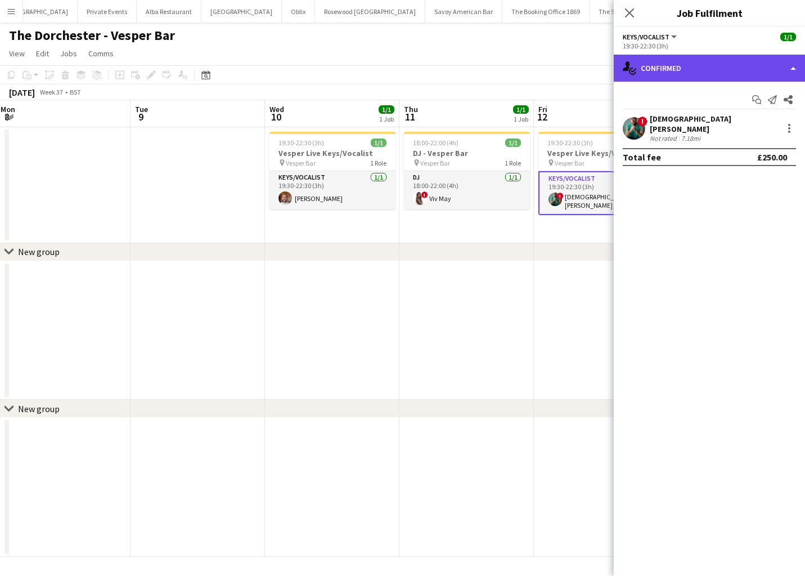
click at [768, 71] on div "single-neutral-actions-check-2 Confirmed" at bounding box center [709, 68] width 191 height 27
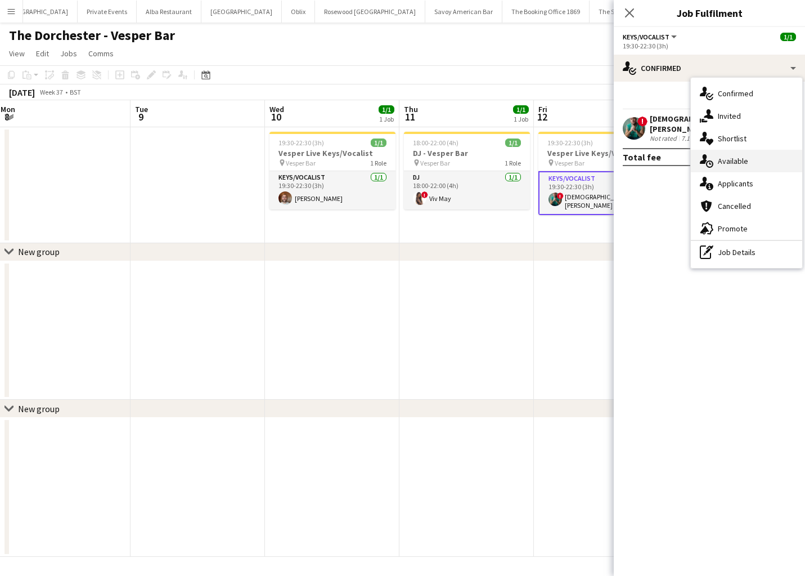
click at [765, 160] on div "single-neutral-actions-upload Available" at bounding box center [746, 161] width 111 height 23
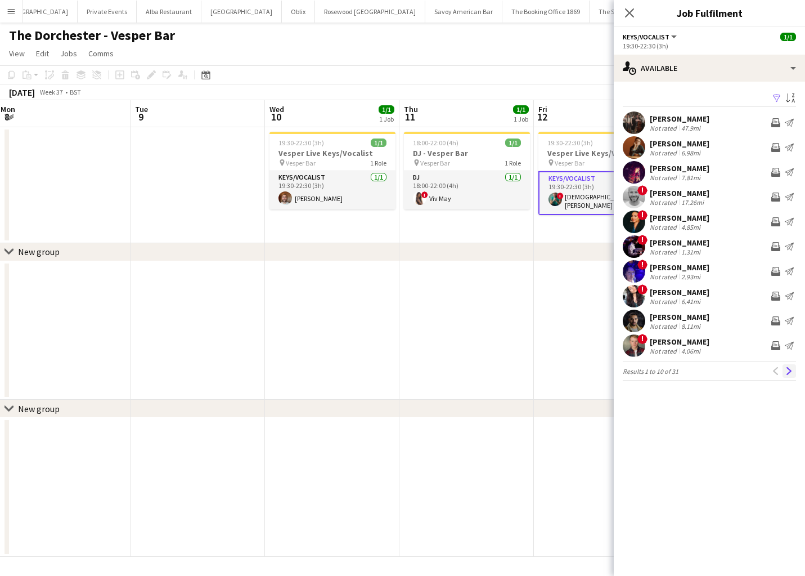
click at [789, 374] on app-icon "Next" at bounding box center [789, 371] width 8 height 8
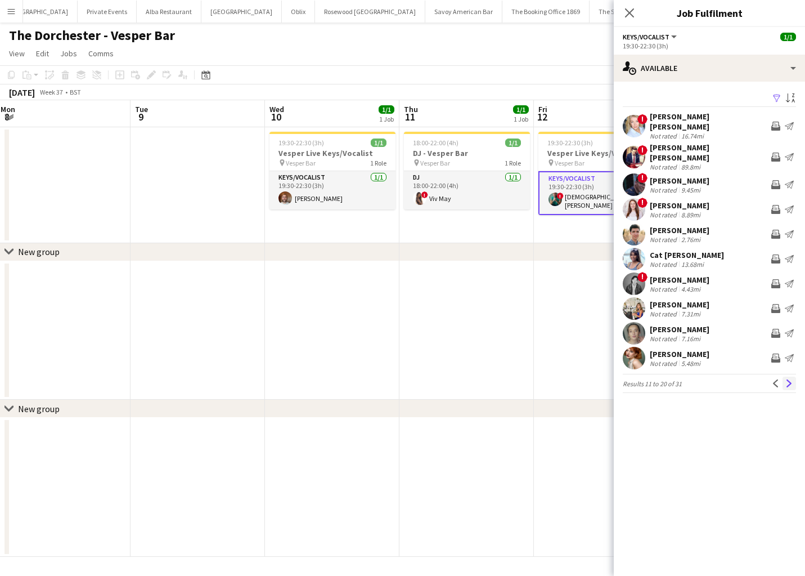
click at [788, 379] on app-icon "Next" at bounding box center [789, 383] width 8 height 8
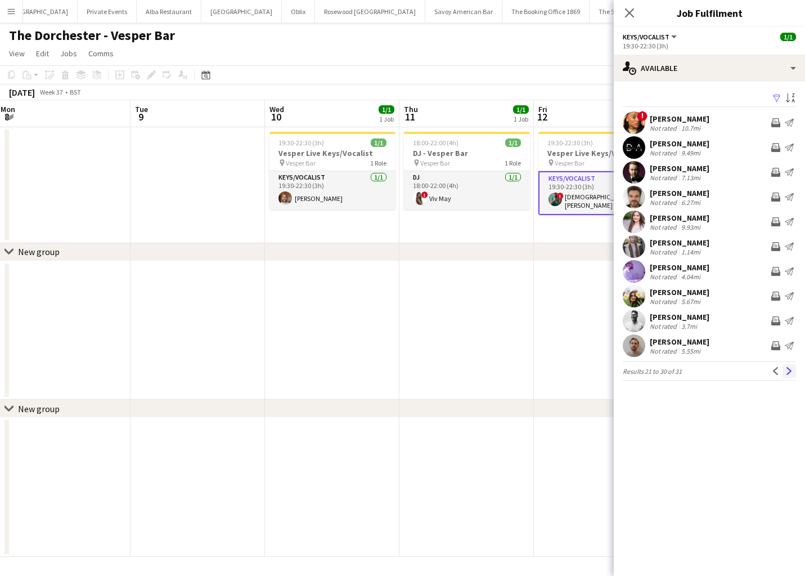
click at [789, 374] on app-icon "Next" at bounding box center [789, 371] width 8 height 8
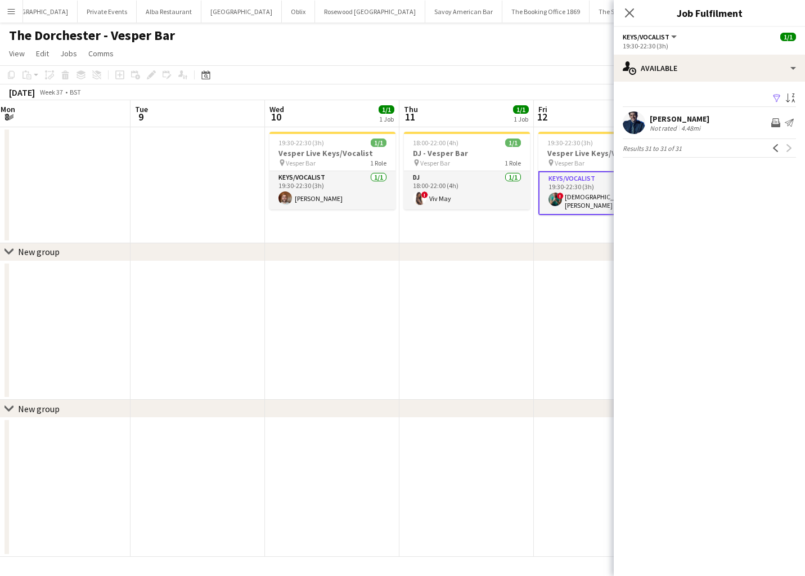
click at [536, 312] on app-date-cell at bounding box center [601, 330] width 134 height 139
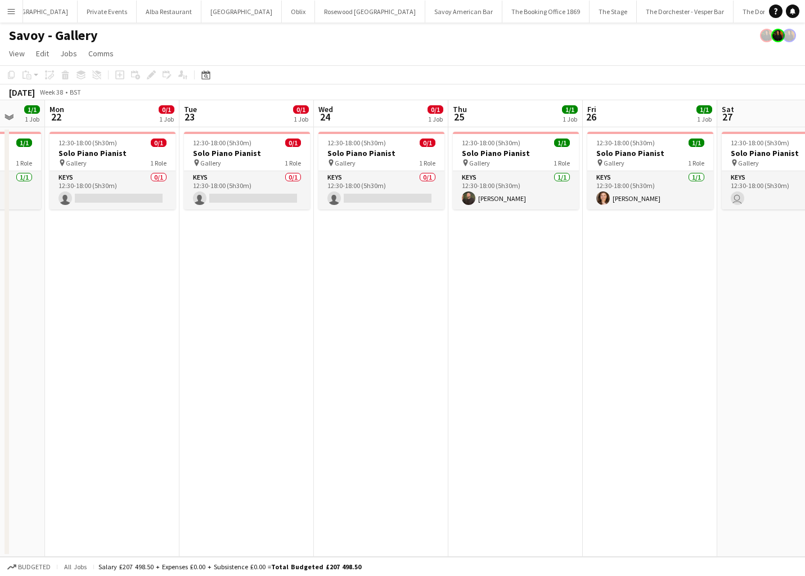
scroll to position [0, 385]
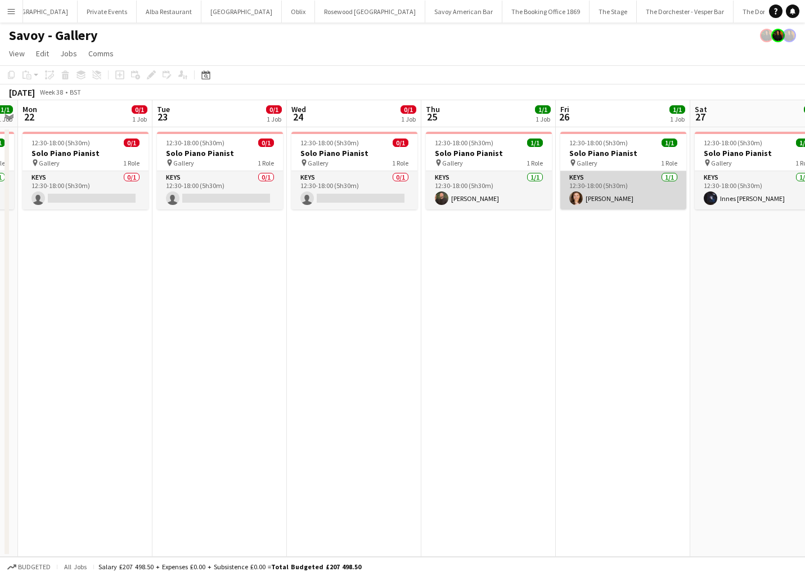
click at [631, 187] on app-card-role "Keys 1/1 12:30-18:00 (5h30m) Caitlin Morgan" at bounding box center [623, 190] width 126 height 38
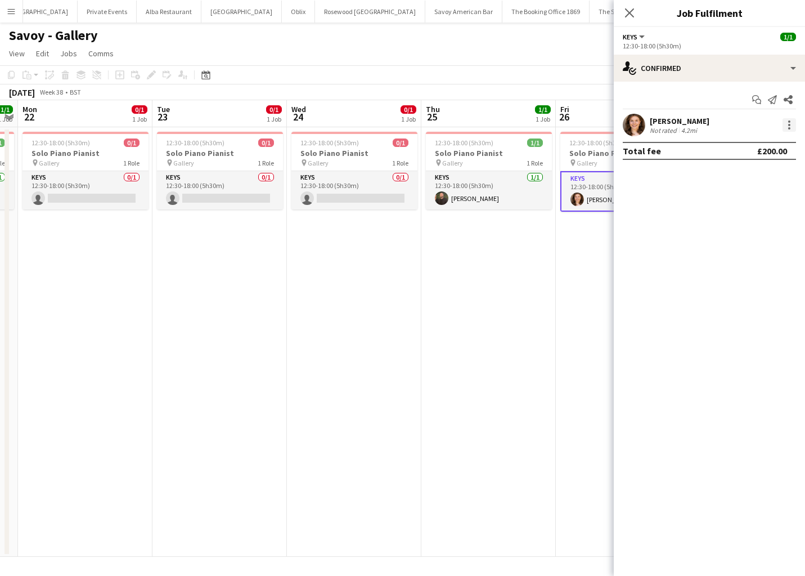
click at [789, 124] on div at bounding box center [789, 125] width 2 height 2
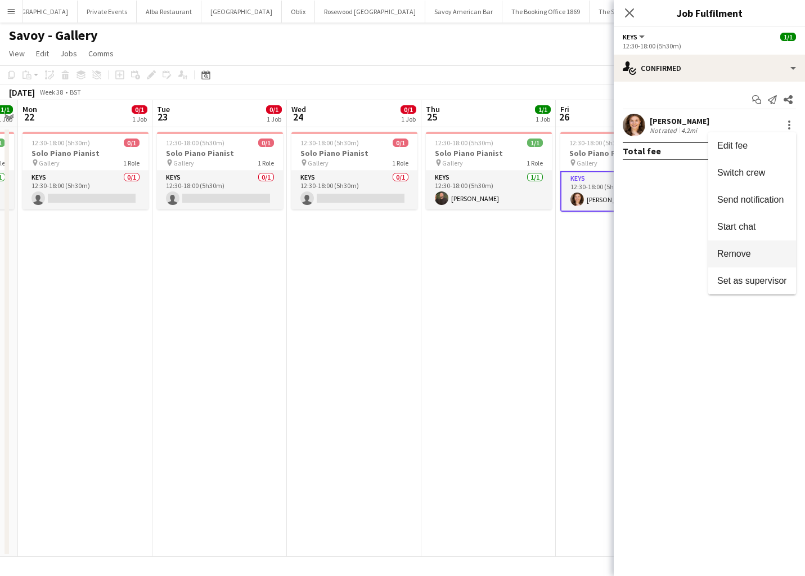
click at [760, 251] on span "Remove" at bounding box center [752, 254] width 70 height 10
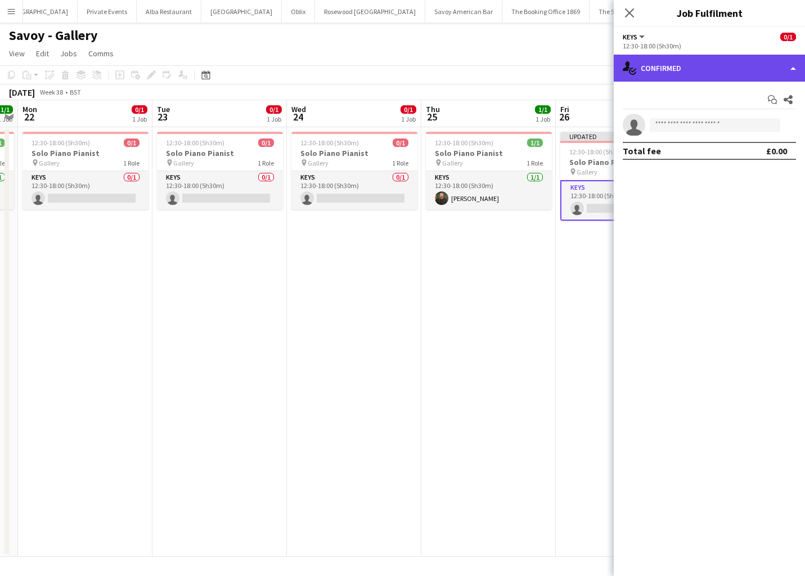
click at [717, 71] on div "single-neutral-actions-check-2 Confirmed" at bounding box center [709, 68] width 191 height 27
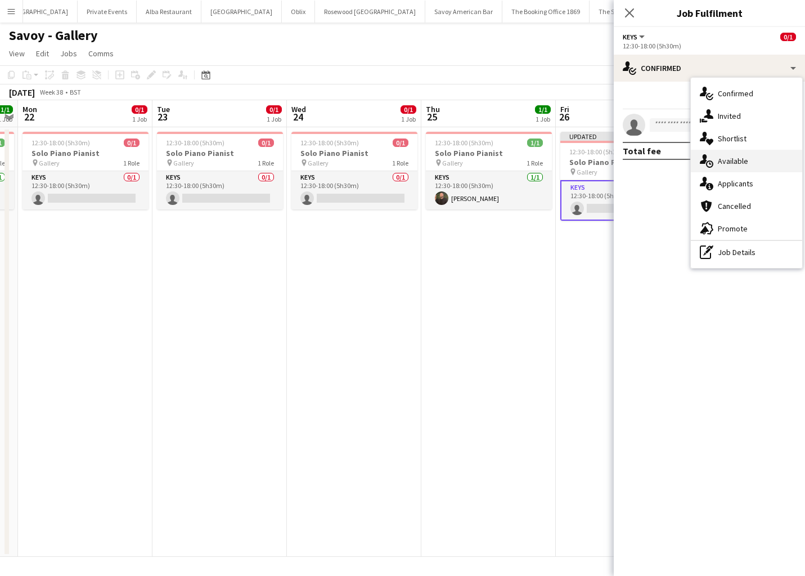
click at [725, 160] on span "Available" at bounding box center [733, 161] width 30 height 10
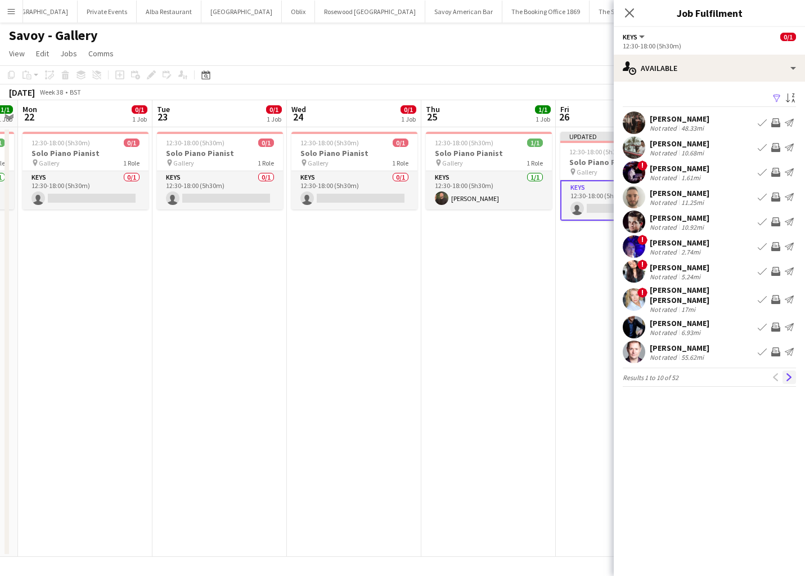
click at [787, 373] on app-icon "Next" at bounding box center [789, 377] width 8 height 8
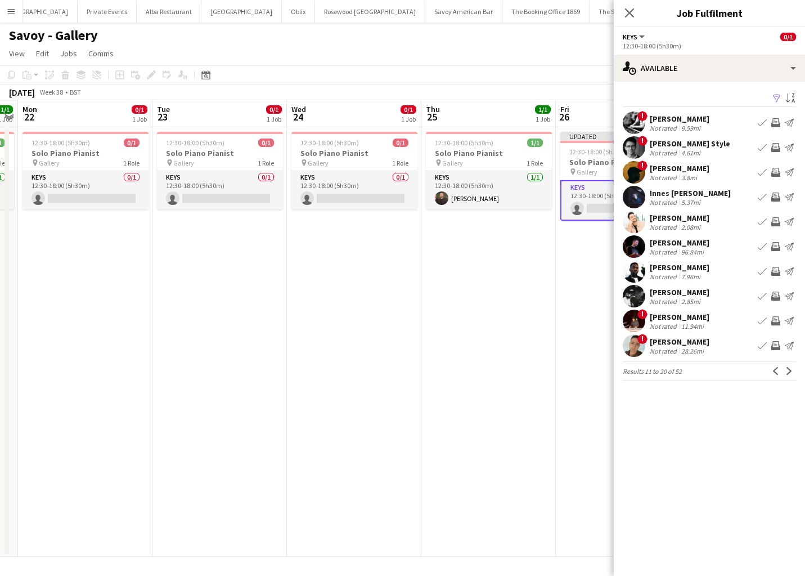
click at [762, 246] on app-icon "Book crew" at bounding box center [762, 246] width 9 height 9
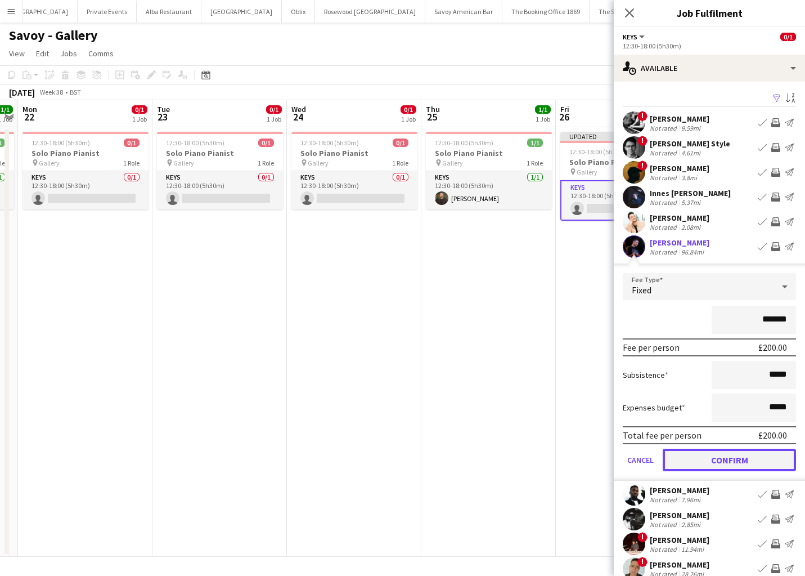
click at [679, 466] on button "Confirm" at bounding box center [729, 459] width 133 height 23
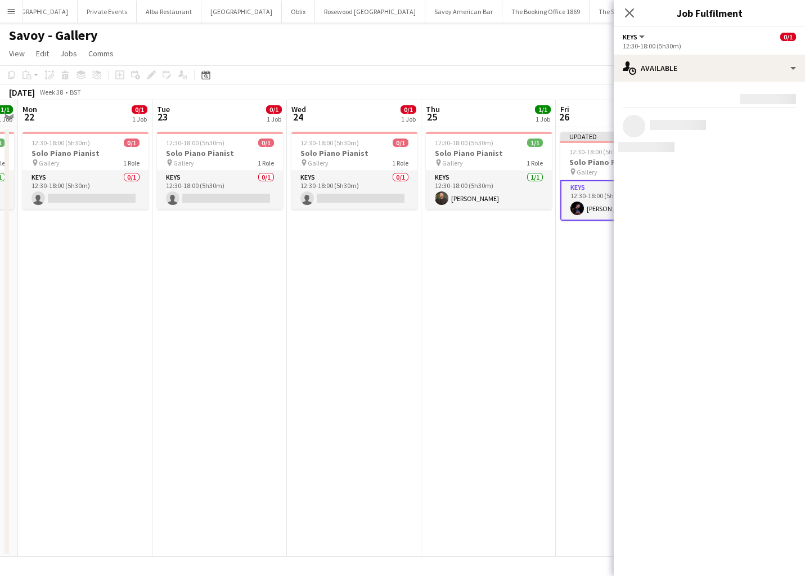
click at [465, 455] on app-date-cell "12:30-18:00 (5h30m) 1/1 Solo Piano Pianist pin Gallery 1 Role Keys 1/1 12:30-18…" at bounding box center [488, 341] width 134 height 429
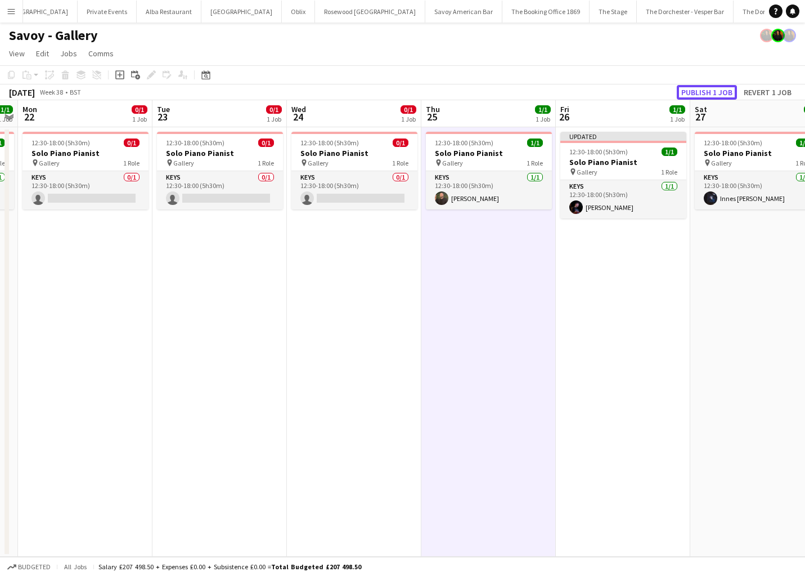
click at [700, 93] on button "Publish 1 job" at bounding box center [707, 92] width 60 height 15
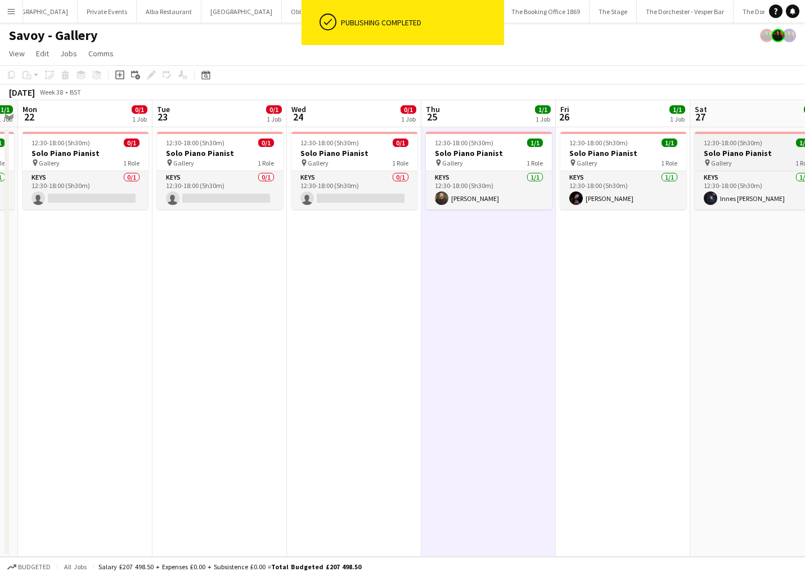
click at [749, 169] on app-job-card "12:30-18:00 (5h30m) 1/1 Solo Piano Pianist pin Gallery 1 Role Keys 1/1 12:30-18…" at bounding box center [758, 171] width 126 height 78
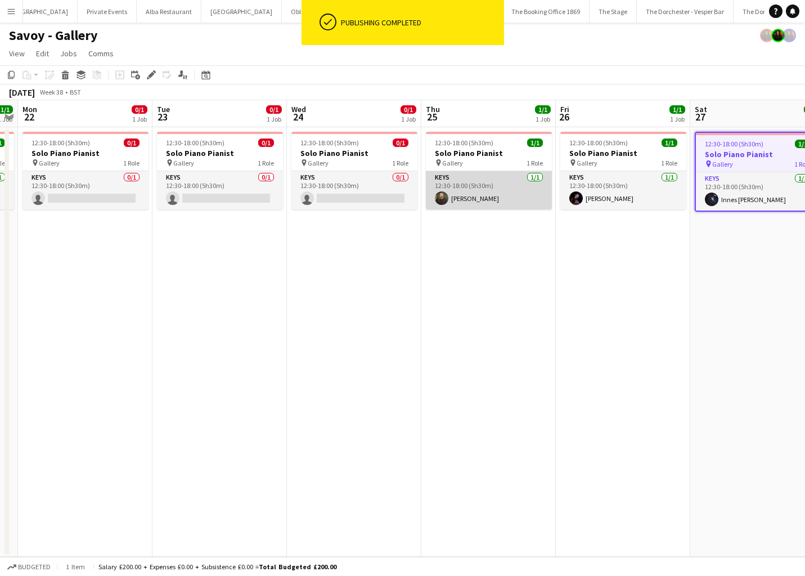
click at [487, 176] on app-card-role "Keys 1/1 12:30-18:00 (5h30m) Glenn Callaghan" at bounding box center [489, 190] width 126 height 38
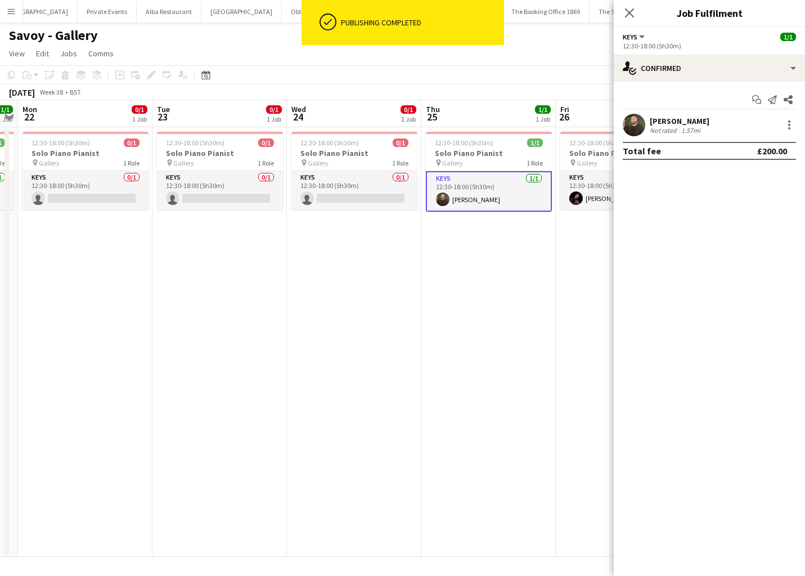
click at [474, 295] on app-date-cell "12:30-18:00 (5h30m) 1/1 Solo Piano Pianist pin Gallery 1 Role Keys 1/1 12:30-18…" at bounding box center [488, 341] width 134 height 429
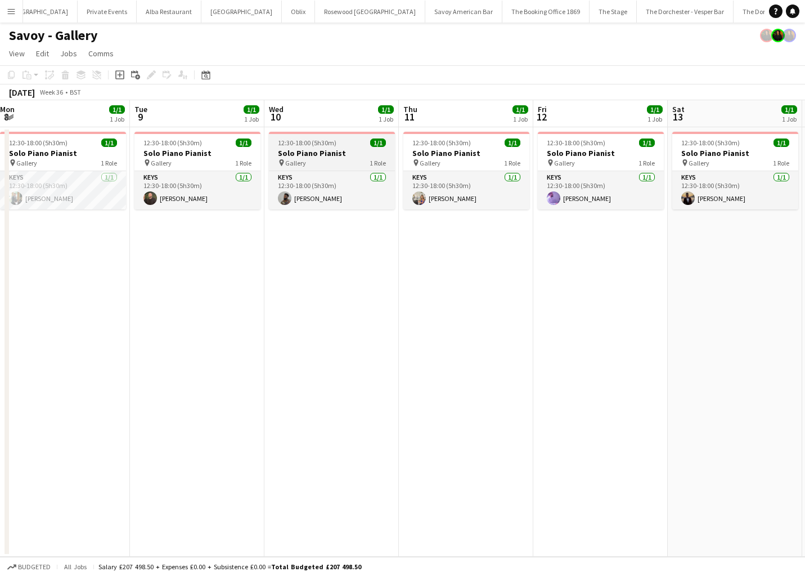
scroll to position [0, 265]
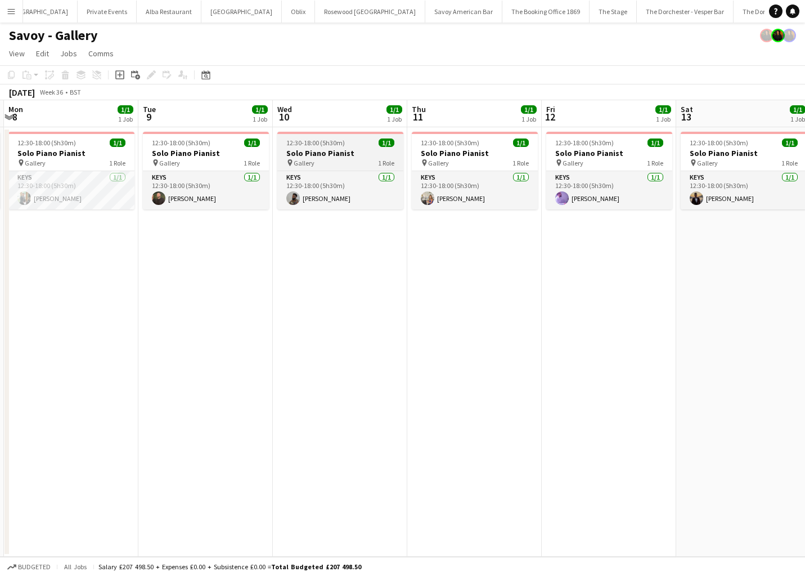
click at [345, 154] on h3 "Solo Piano Pianist" at bounding box center [340, 153] width 126 height 10
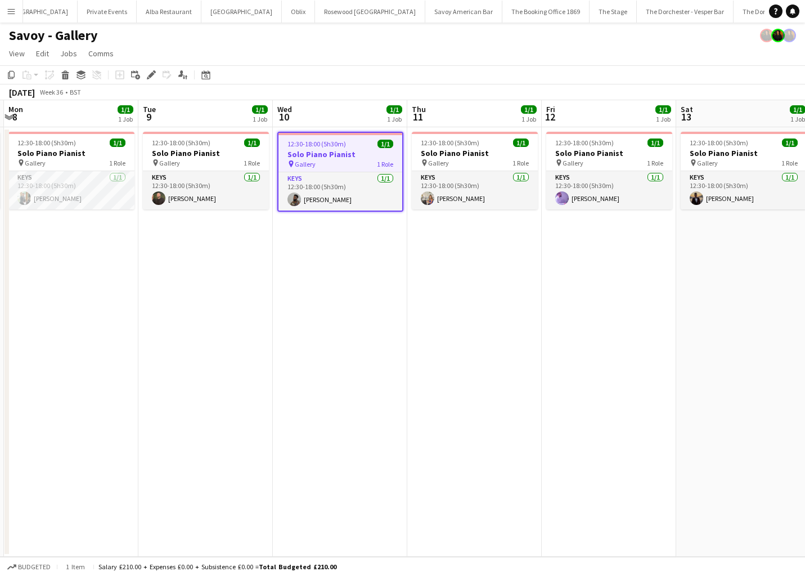
click at [344, 167] on div "pin Gallery 1 Role" at bounding box center [340, 163] width 124 height 9
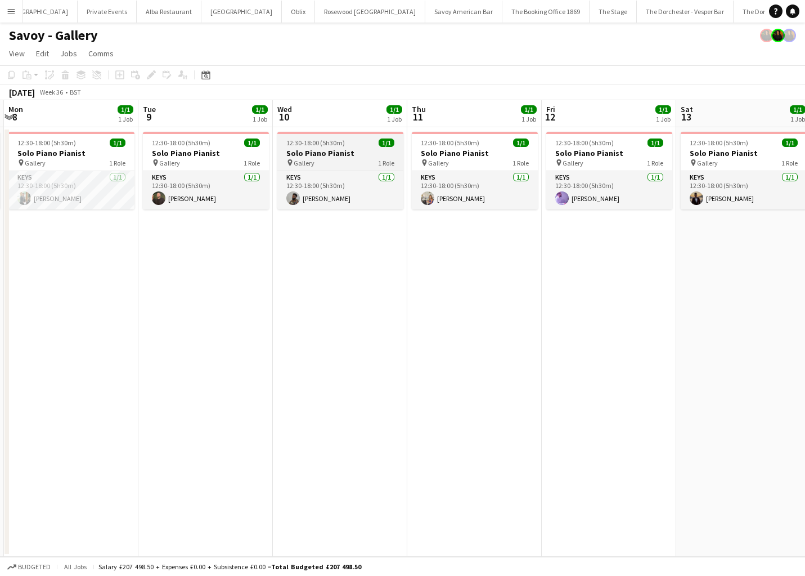
click at [348, 159] on div "pin Gallery 1 Role" at bounding box center [340, 162] width 126 height 9
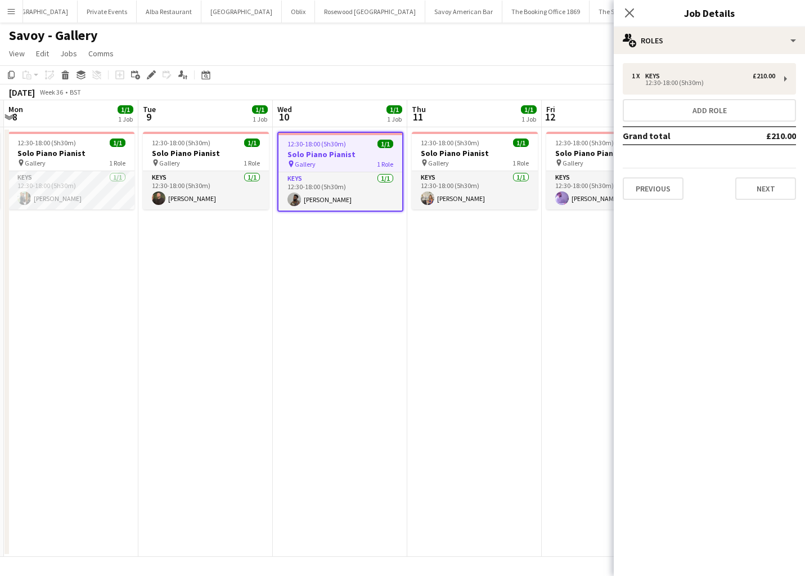
click at [332, 328] on app-date-cell "12:30-18:00 (5h30m) 1/1 Solo Piano Pianist pin Gallery 1 Role Keys 1/1 12:30-18…" at bounding box center [340, 341] width 134 height 429
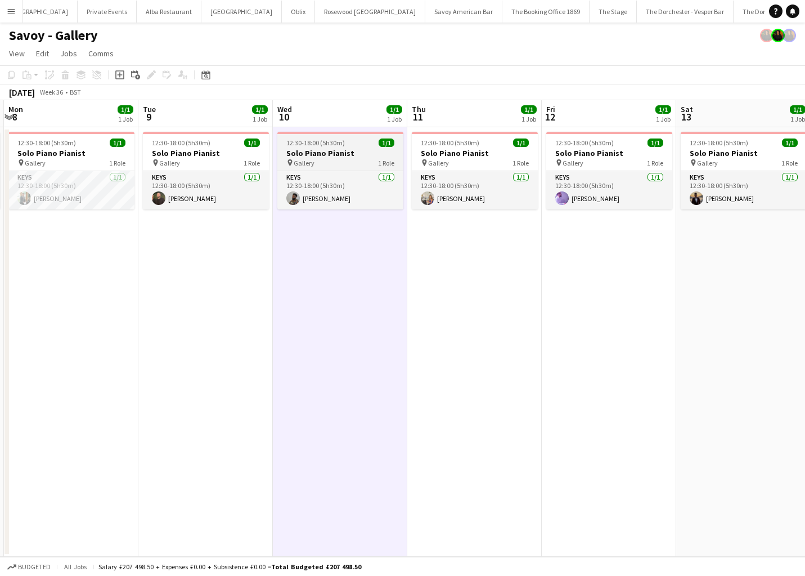
click at [343, 163] on div "pin Gallery 1 Role" at bounding box center [340, 162] width 126 height 9
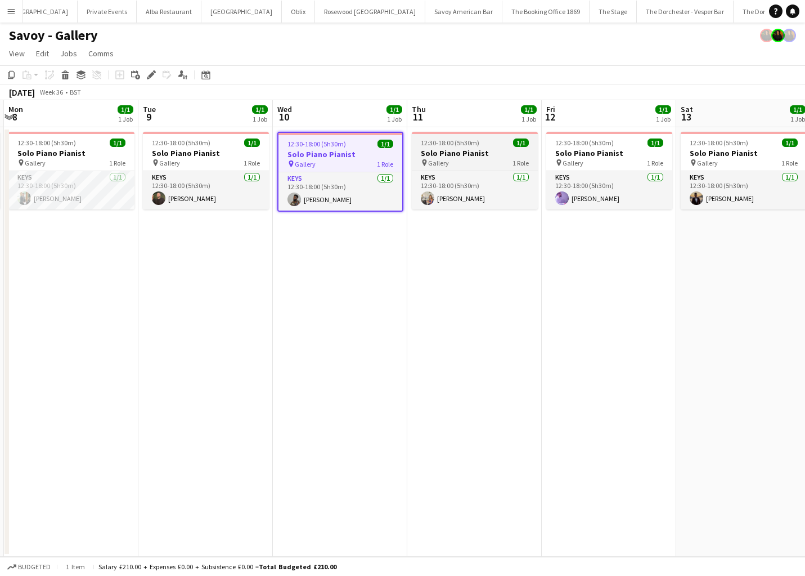
click at [473, 153] on h3 "Solo Piano Pianist" at bounding box center [475, 153] width 126 height 10
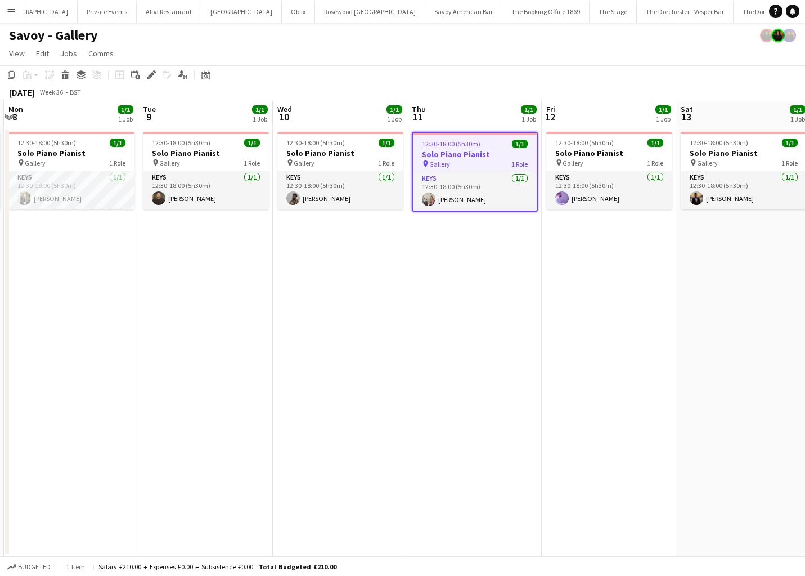
click at [473, 154] on h3 "Solo Piano Pianist" at bounding box center [475, 154] width 124 height 10
click at [475, 161] on div "pin Gallery 1 Role" at bounding box center [475, 163] width 124 height 9
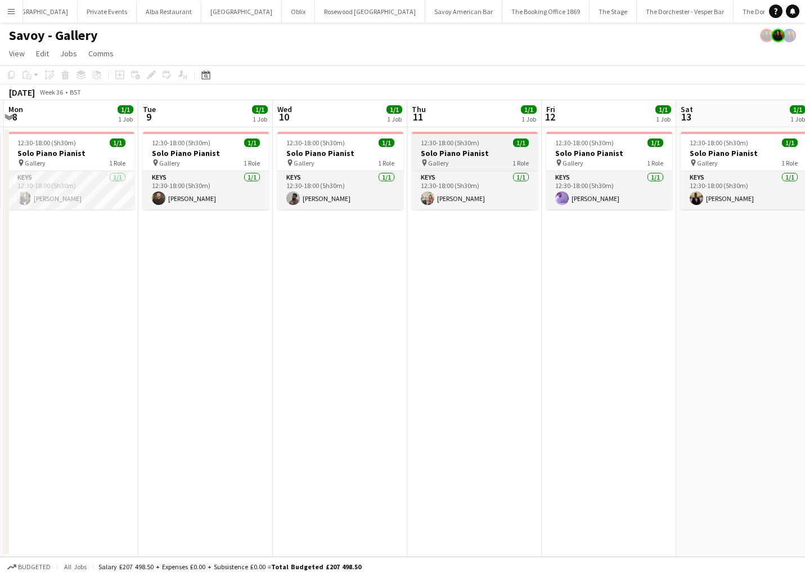
click at [475, 161] on div "pin Gallery 1 Role" at bounding box center [475, 162] width 126 height 9
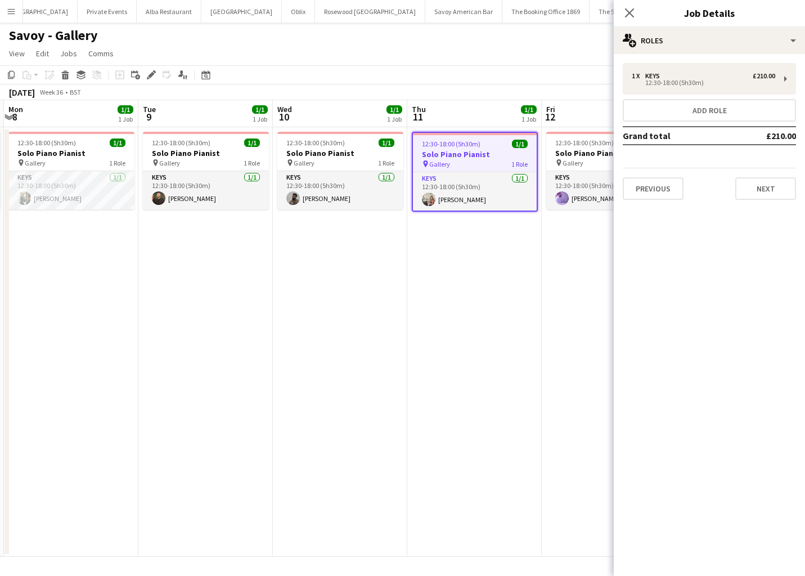
click at [357, 287] on app-date-cell "12:30-18:00 (5h30m) 1/1 Solo Piano Pianist pin Gallery 1 Role Keys 1/1 12:30-18…" at bounding box center [340, 341] width 134 height 429
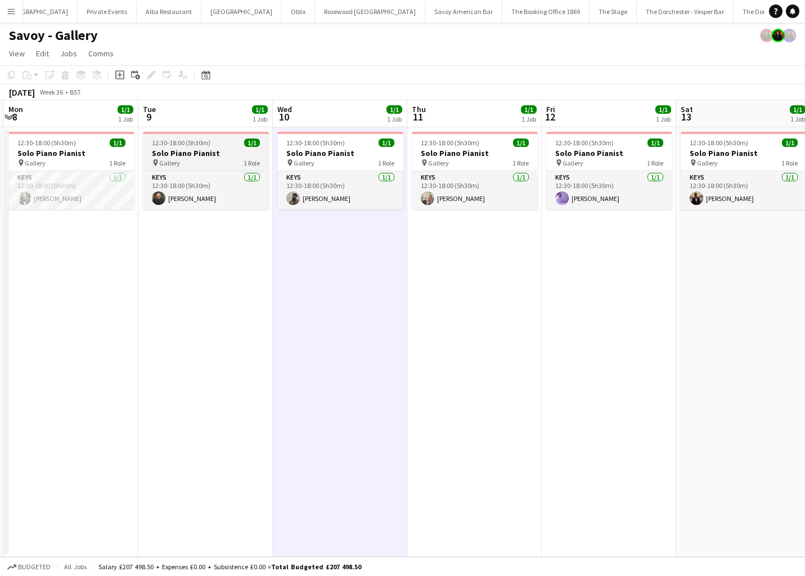
click at [188, 158] on div "pin Gallery 1 Role" at bounding box center [206, 162] width 126 height 9
click at [188, 158] on h3 "Solo Piano Pianist" at bounding box center [206, 153] width 126 height 10
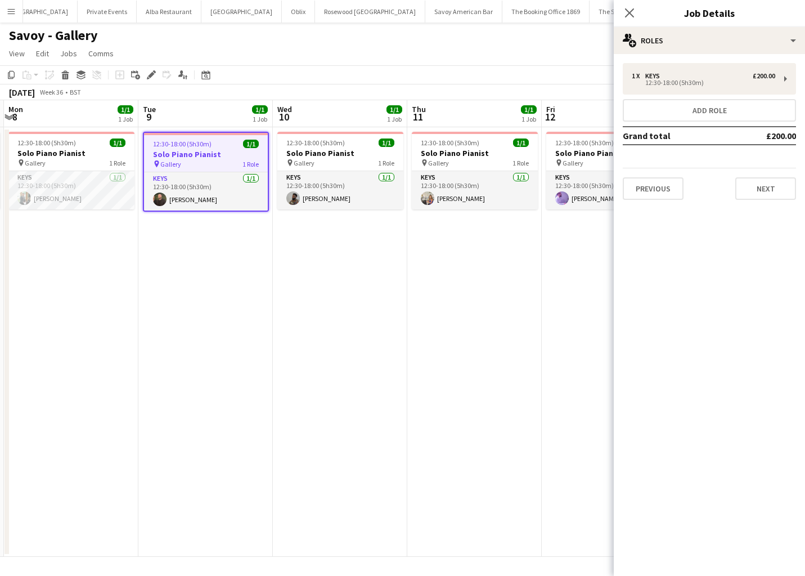
click at [217, 258] on app-date-cell "12:30-18:00 (5h30m) 1/1 Solo Piano Pianist pin Gallery 1 Role Keys 1/1 12:30-18…" at bounding box center [205, 341] width 134 height 429
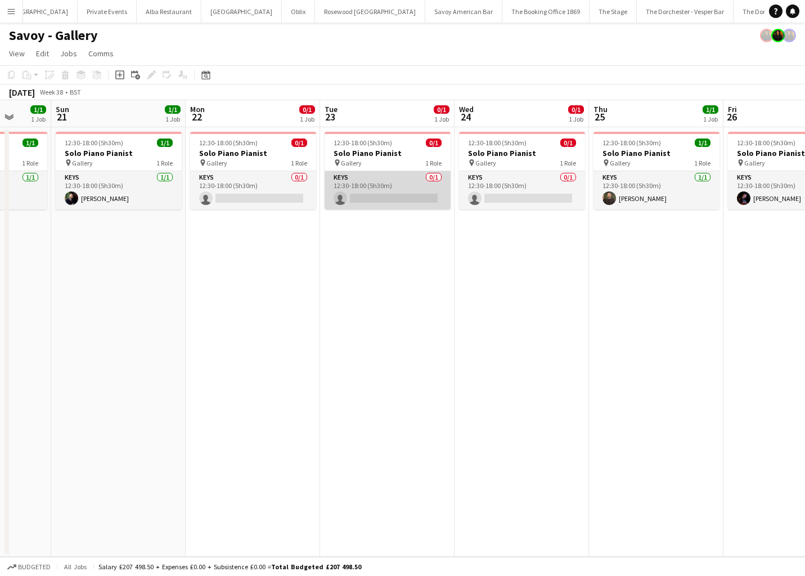
scroll to position [0, 371]
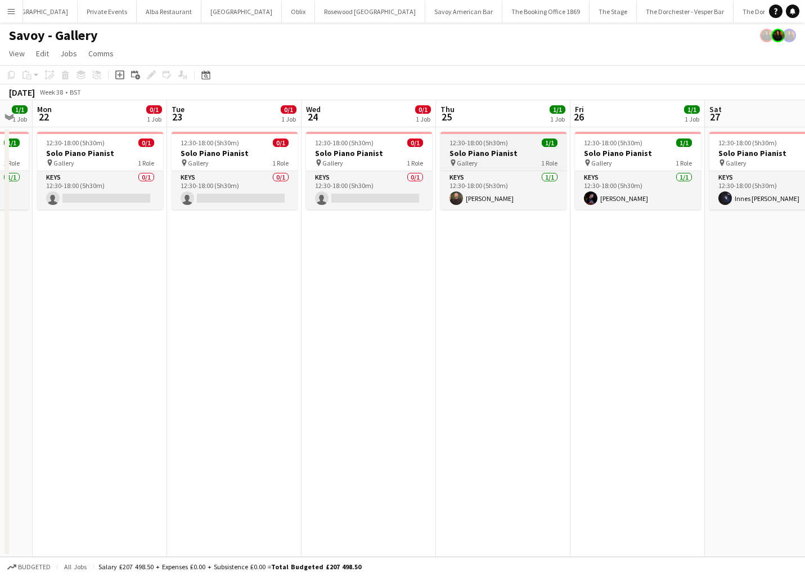
click at [506, 147] on app-job-card "12:30-18:00 (5h30m) 1/1 Solo Piano Pianist pin Gallery 1 Role Keys 1/1 12:30-18…" at bounding box center [504, 171] width 126 height 78
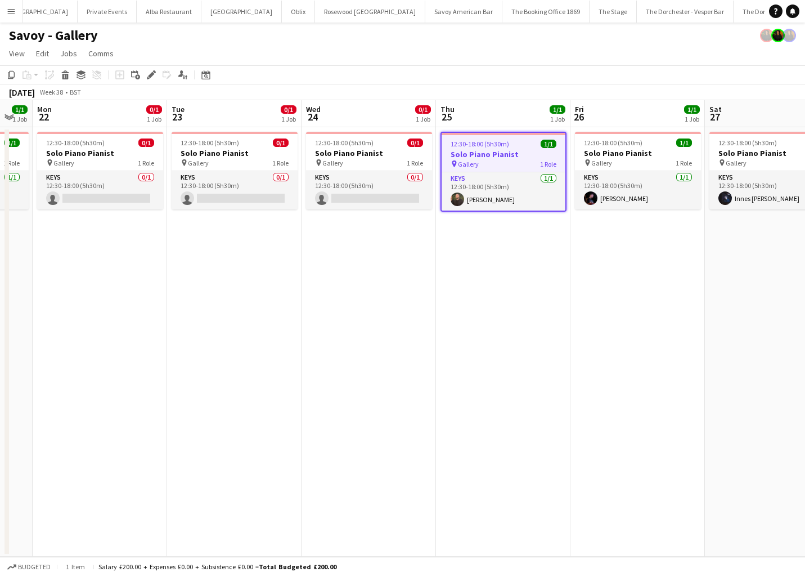
click at [507, 155] on h3 "Solo Piano Pianist" at bounding box center [504, 154] width 124 height 10
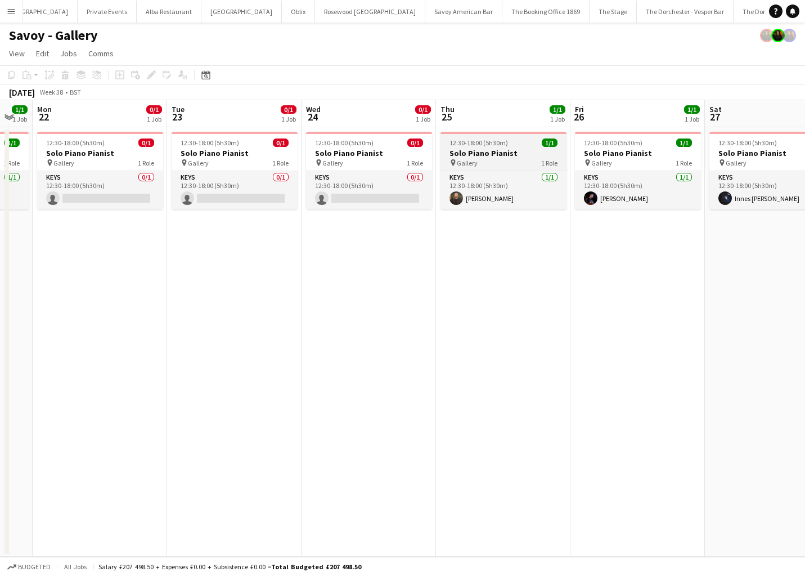
click at [507, 155] on h3 "Solo Piano Pianist" at bounding box center [504, 153] width 126 height 10
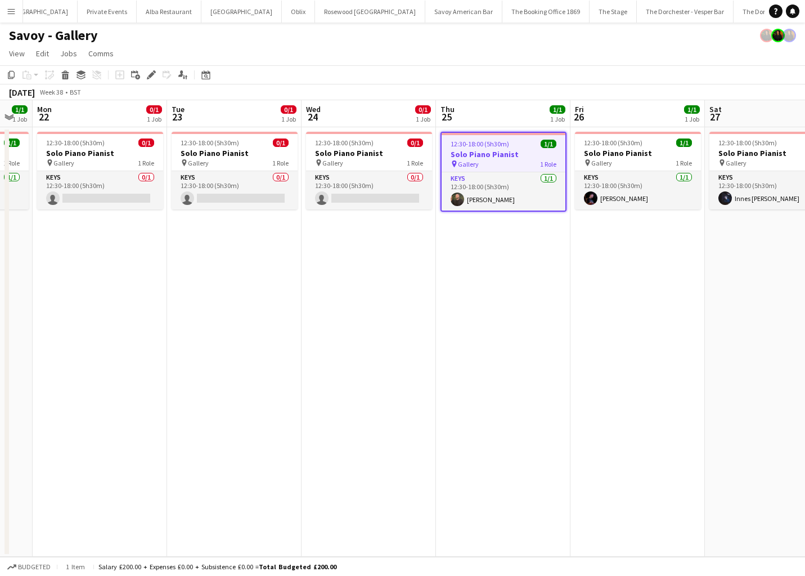
click at [507, 162] on div "pin Gallery 1 Role" at bounding box center [504, 163] width 124 height 9
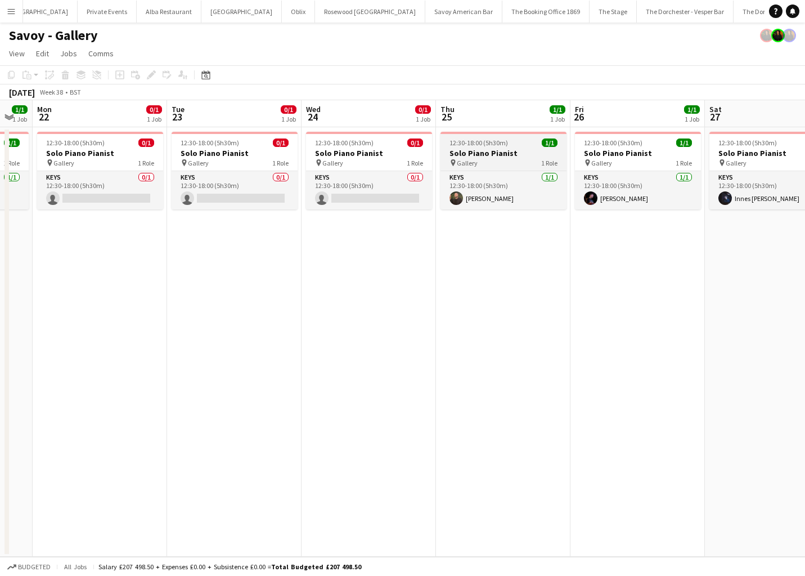
click at [507, 162] on div "pin Gallery 1 Role" at bounding box center [504, 162] width 126 height 9
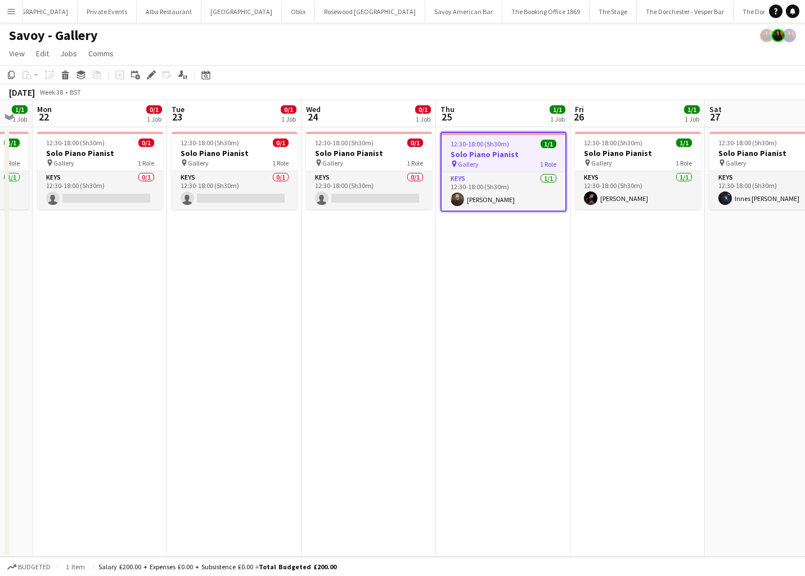
click at [506, 166] on div "pin Gallery 1 Role" at bounding box center [504, 163] width 124 height 9
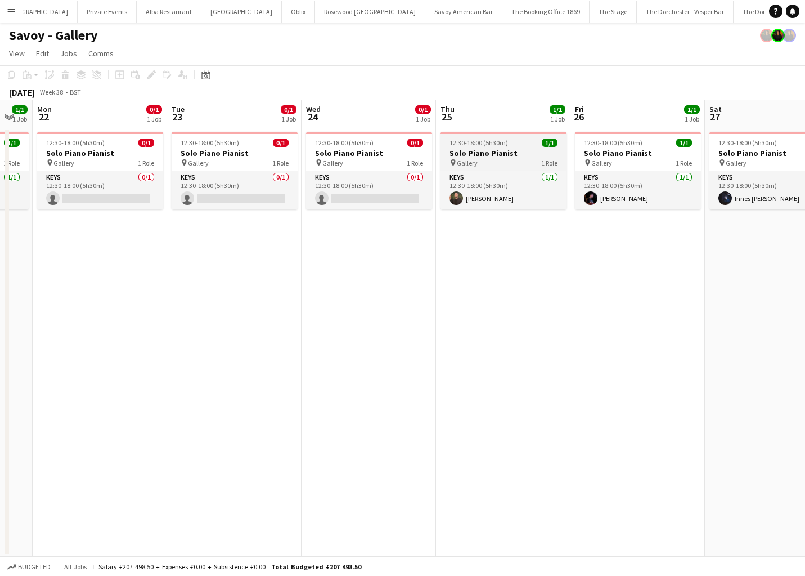
click at [506, 166] on div "pin Gallery 1 Role" at bounding box center [504, 162] width 126 height 9
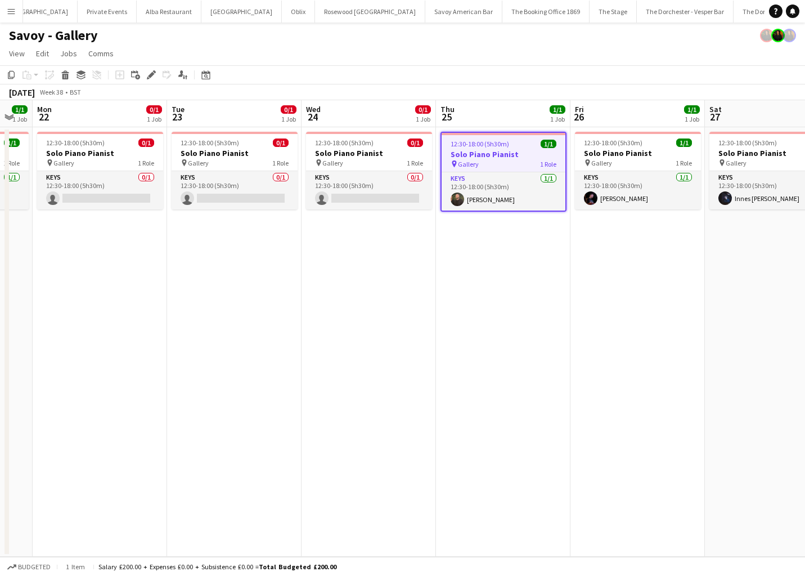
click at [506, 166] on div "pin Gallery 1 Role" at bounding box center [504, 163] width 124 height 9
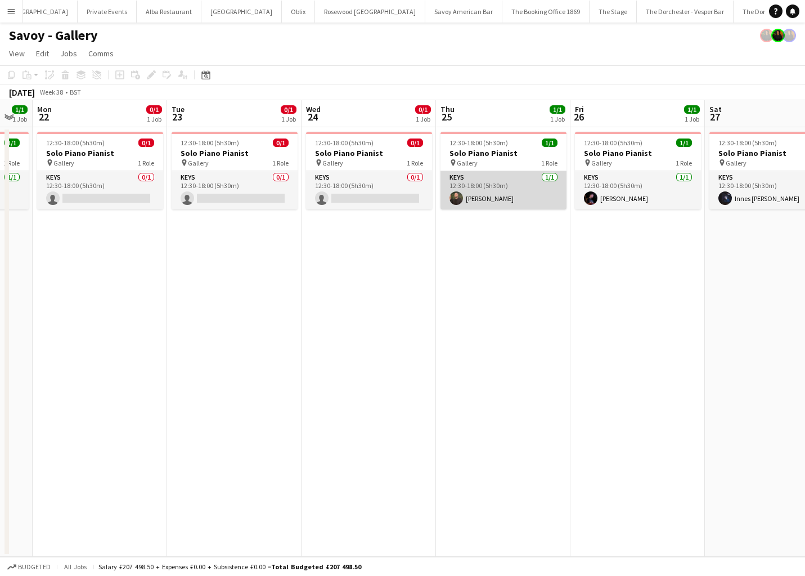
click at [508, 177] on app-card-role "Keys 1/1 12:30-18:00 (5h30m) Glenn Callaghan" at bounding box center [504, 190] width 126 height 38
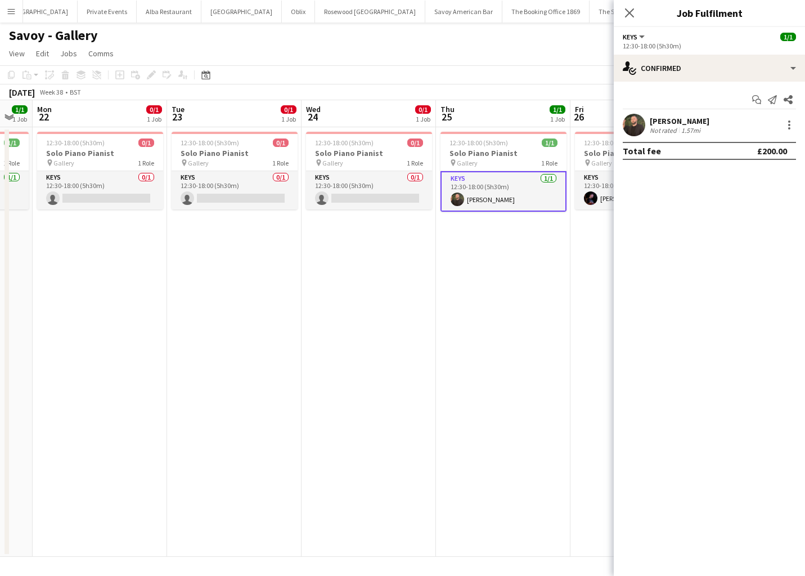
click at [489, 257] on app-date-cell "12:30-18:00 (5h30m) 1/1 Solo Piano Pianist pin Gallery 1 Role Keys 1/1 12:30-18…" at bounding box center [503, 341] width 134 height 429
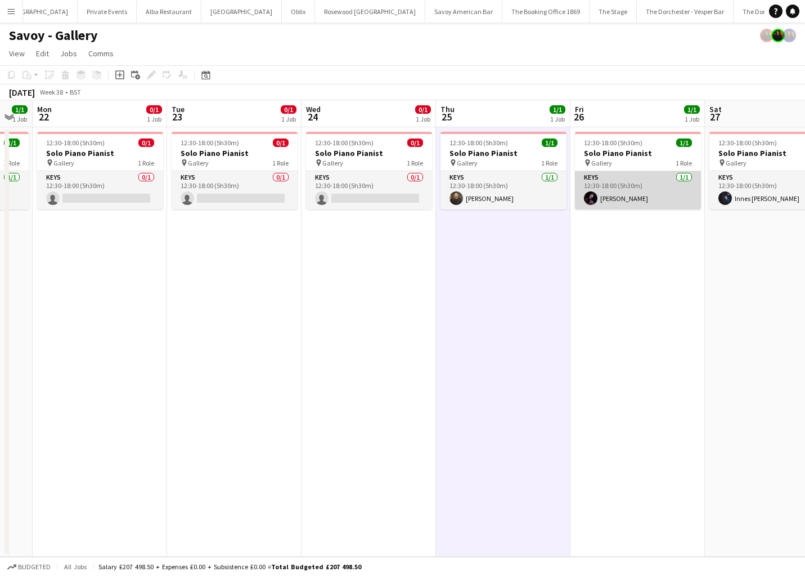
click at [639, 182] on app-card-role "Keys 1/1 12:30-18:00 (5h30m) Dan Bathurst" at bounding box center [638, 190] width 126 height 38
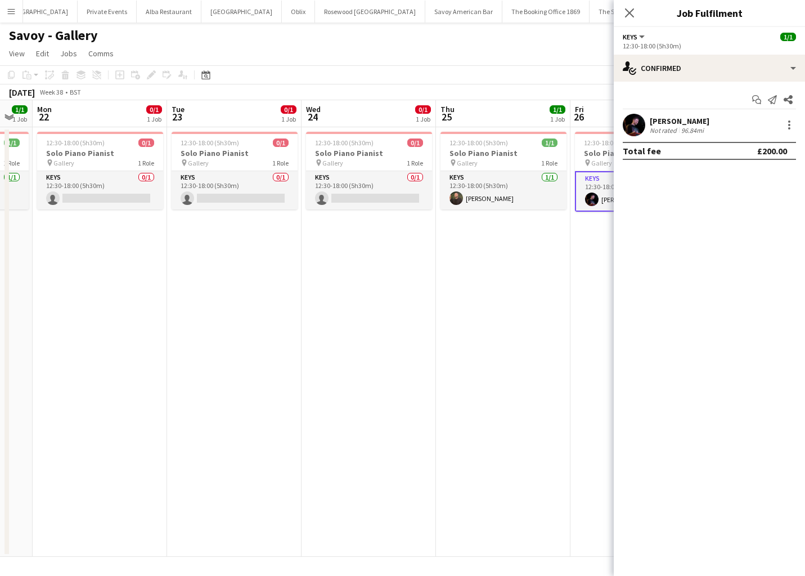
click at [482, 292] on app-date-cell "12:30-18:00 (5h30m) 1/1 Solo Piano Pianist pin Gallery 1 Role Keys 1/1 12:30-18…" at bounding box center [503, 341] width 134 height 429
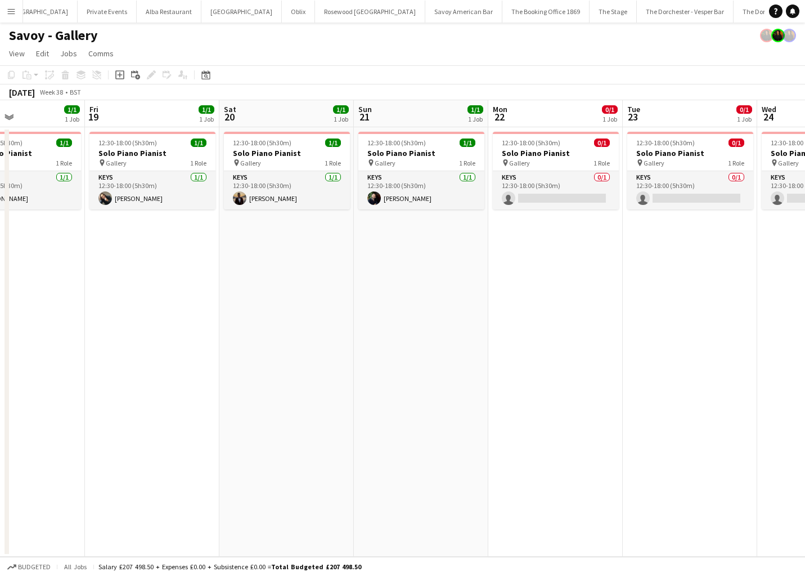
scroll to position [0, 314]
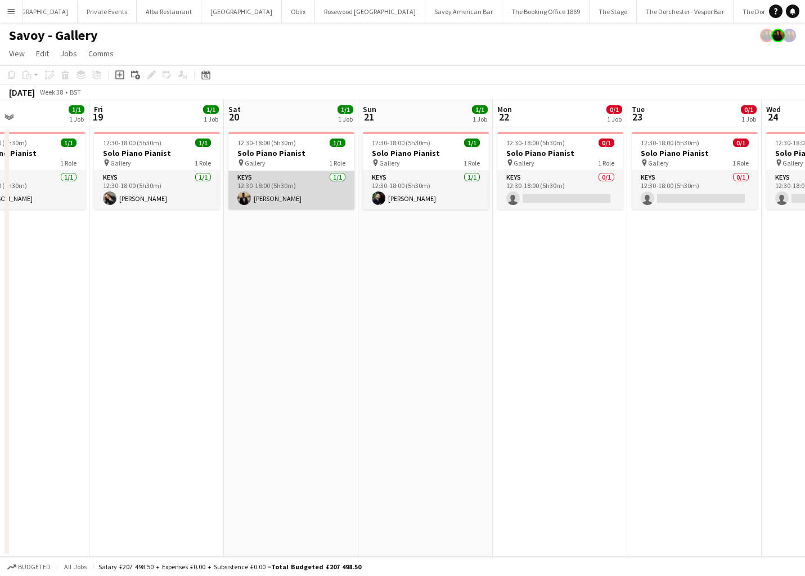
click at [299, 173] on app-card-role "Keys 1/1 12:30-18:00 (5h30m) Zethan Anderson" at bounding box center [291, 190] width 126 height 38
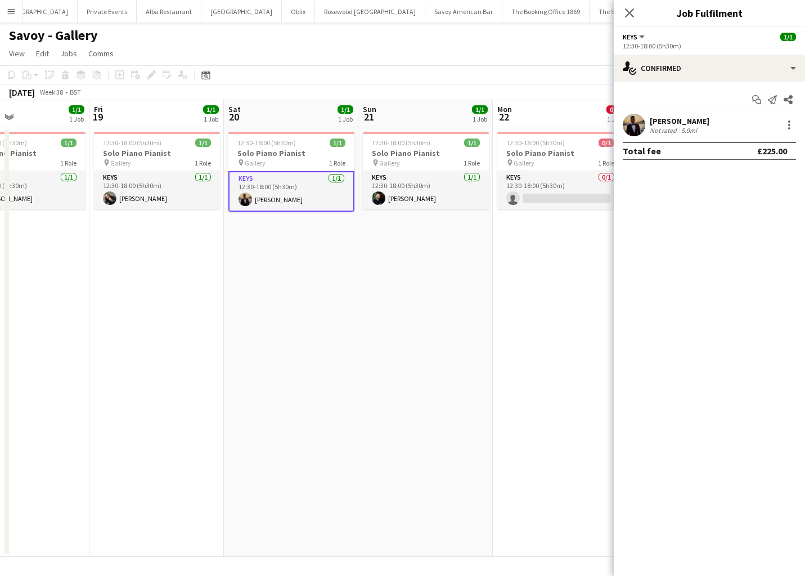
click at [260, 259] on app-date-cell "12:30-18:00 (5h30m) 1/1 Solo Piano Pianist pin Gallery 1 Role Keys 1/1 12:30-18…" at bounding box center [291, 341] width 134 height 429
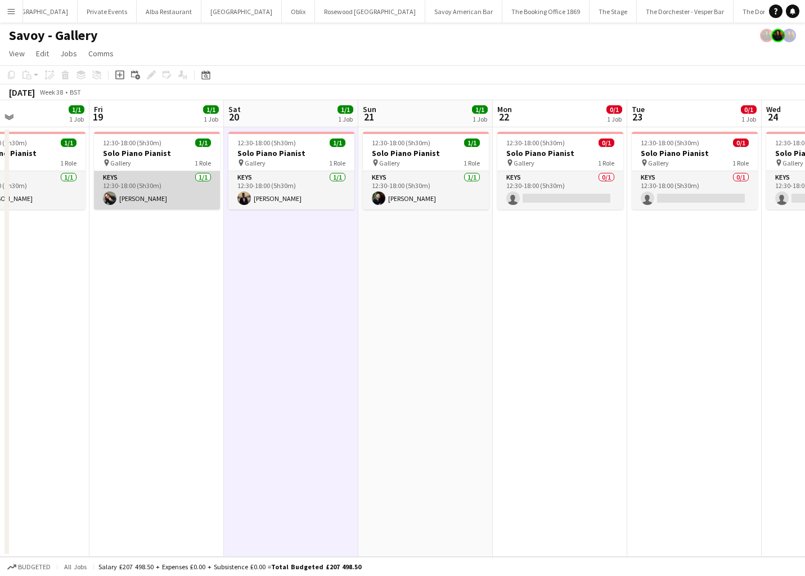
click at [165, 195] on app-card-role "Keys 1/1 12:30-18:00 (5h30m) Sam Wray" at bounding box center [157, 190] width 126 height 38
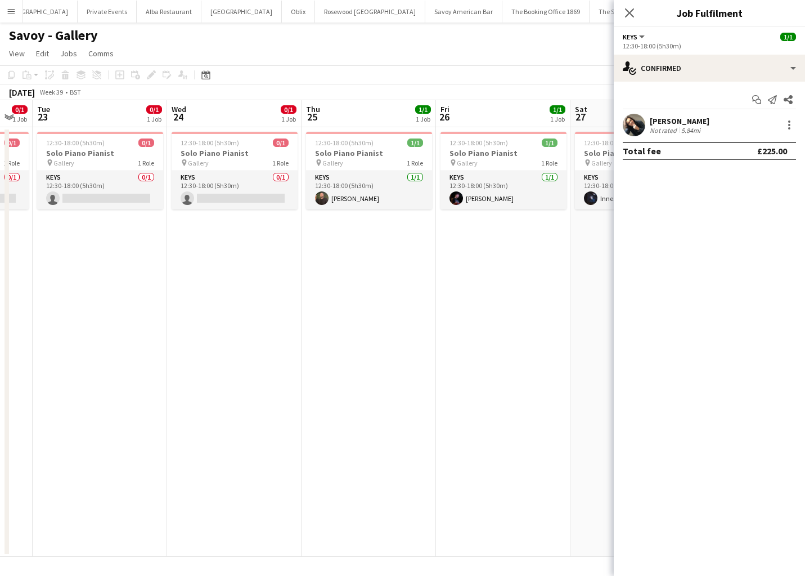
scroll to position [0, 430]
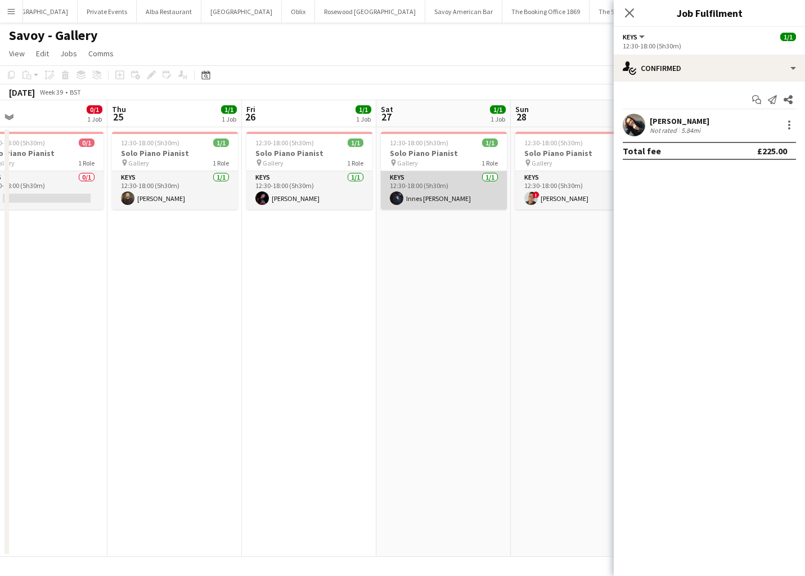
click at [447, 175] on app-card-role "Keys 1/1 12:30-18:00 (5h30m) Innes Yellowlees" at bounding box center [444, 190] width 126 height 38
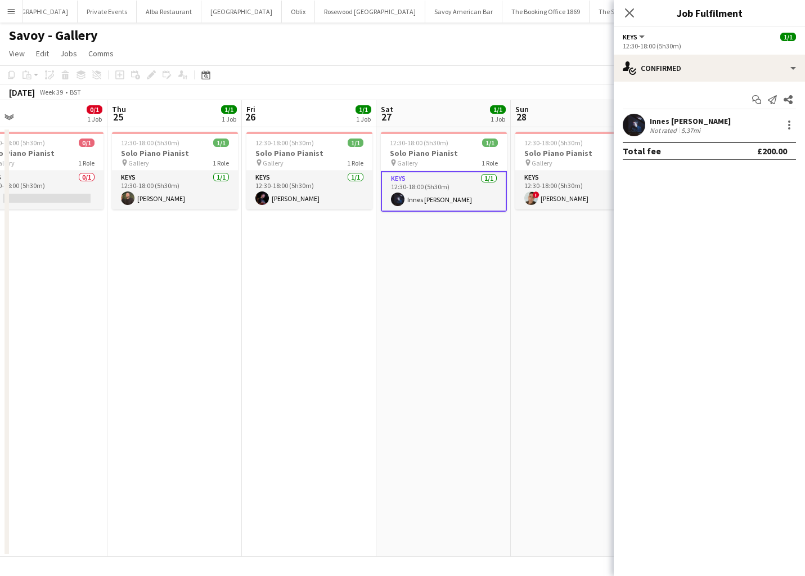
click at [437, 248] on app-date-cell "12:30-18:00 (5h30m) 1/1 Solo Piano Pianist pin Gallery 1 Role Keys 1/1 12:30-18…" at bounding box center [443, 341] width 134 height 429
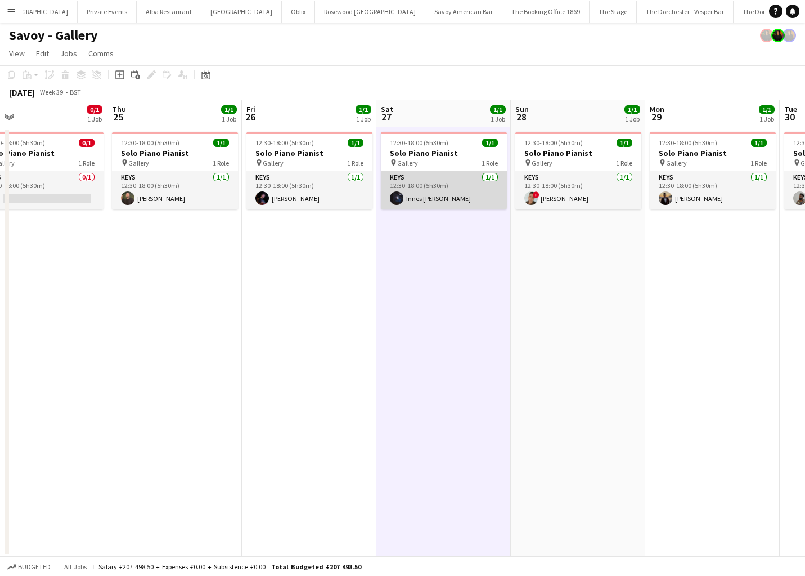
click at [458, 181] on app-card-role "Keys 1/1 12:30-18:00 (5h30m) Innes Yellowlees" at bounding box center [444, 190] width 126 height 38
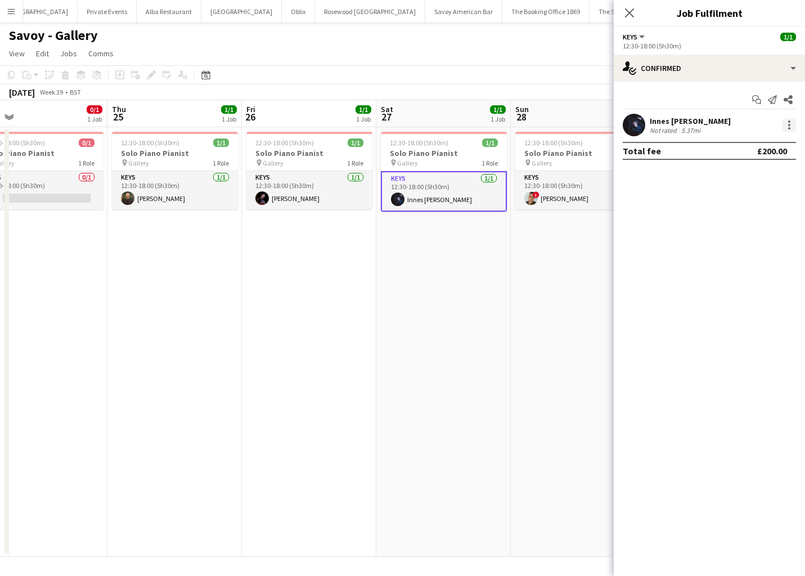
click at [788, 129] on div at bounding box center [790, 125] width 14 height 14
click at [716, 69] on div at bounding box center [402, 288] width 805 height 576
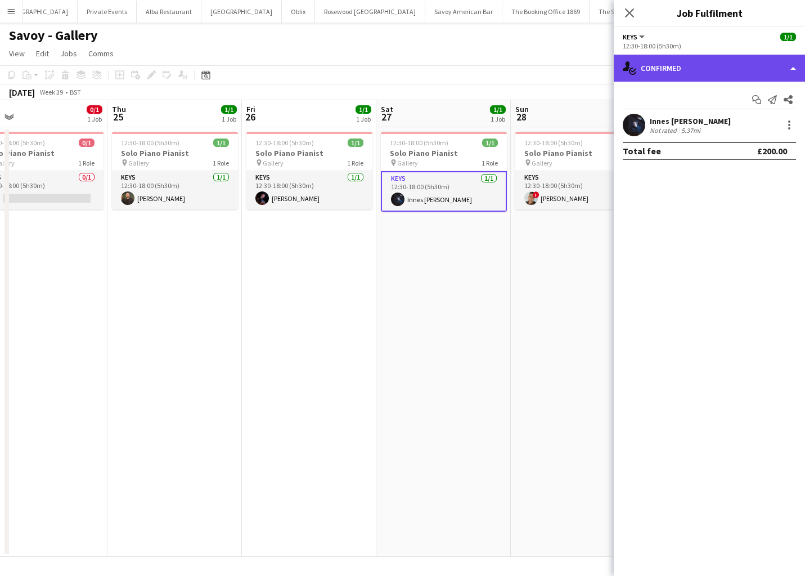
click at [726, 65] on div "single-neutral-actions-check-2 Confirmed" at bounding box center [709, 68] width 191 height 27
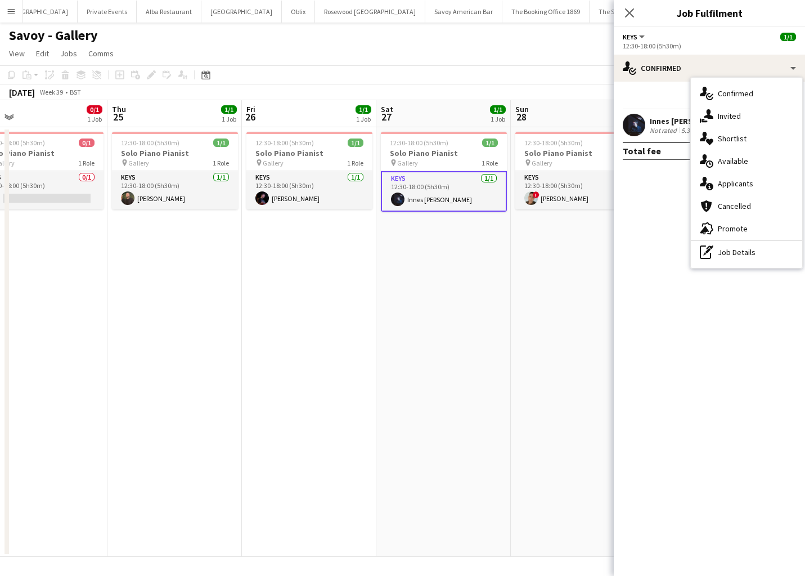
click at [471, 283] on app-date-cell "12:30-18:00 (5h30m) 1/1 Solo Piano Pianist pin Gallery 1 Role Keys 1/1 12:30-18…" at bounding box center [443, 341] width 134 height 429
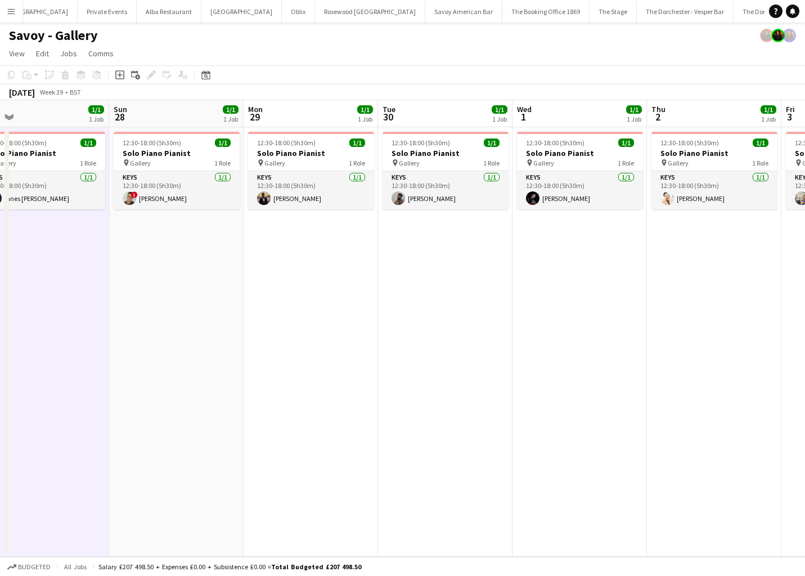
scroll to position [0, 318]
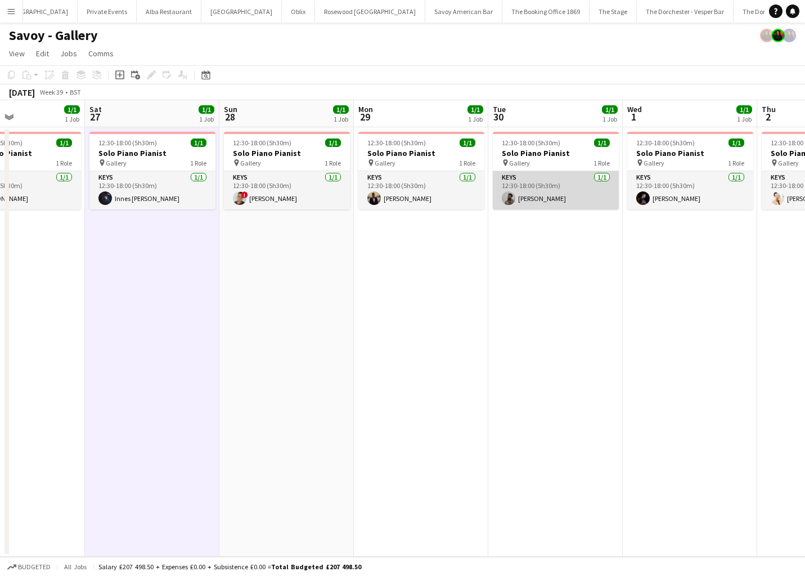
click at [556, 188] on app-card-role "Keys 1/1 12:30-18:00 (5h30m) Enoch Mukasa" at bounding box center [556, 190] width 126 height 38
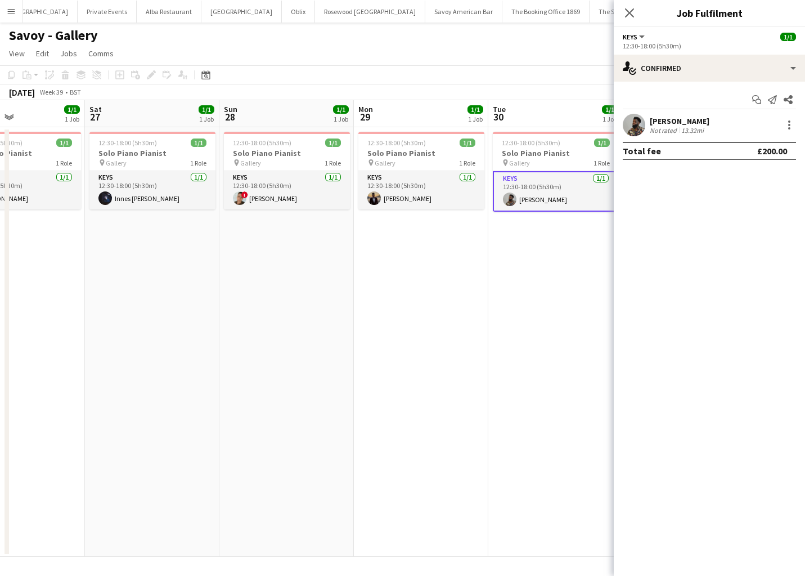
click at [547, 264] on app-date-cell "12:30-18:00 (5h30m) 1/1 Solo Piano Pianist pin Gallery 1 Role Keys 1/1 12:30-18…" at bounding box center [555, 341] width 134 height 429
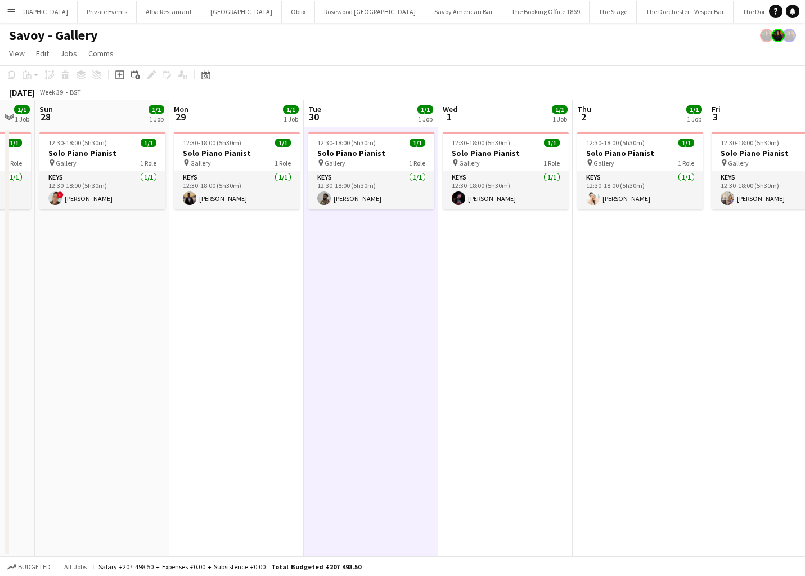
scroll to position [0, 328]
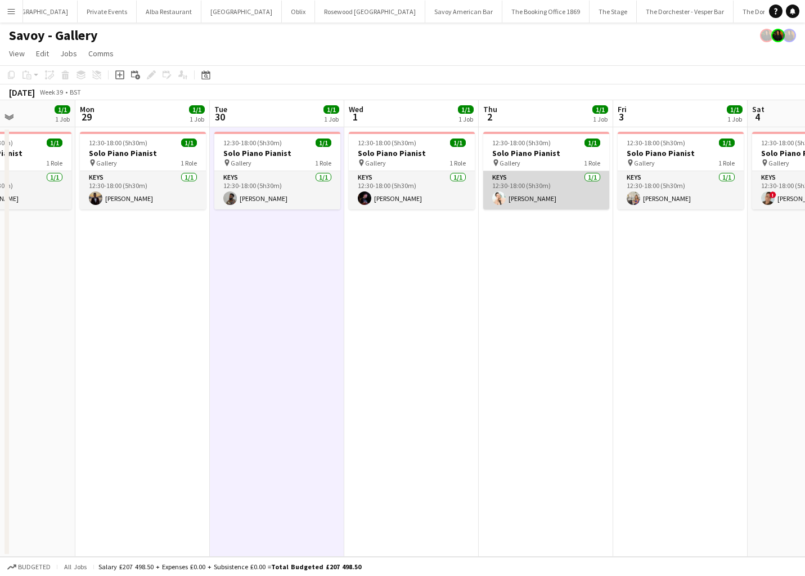
click at [550, 180] on app-card-role "Keys 1/1 12:30-18:00 (5h30m) Silvan Rupp" at bounding box center [546, 190] width 126 height 38
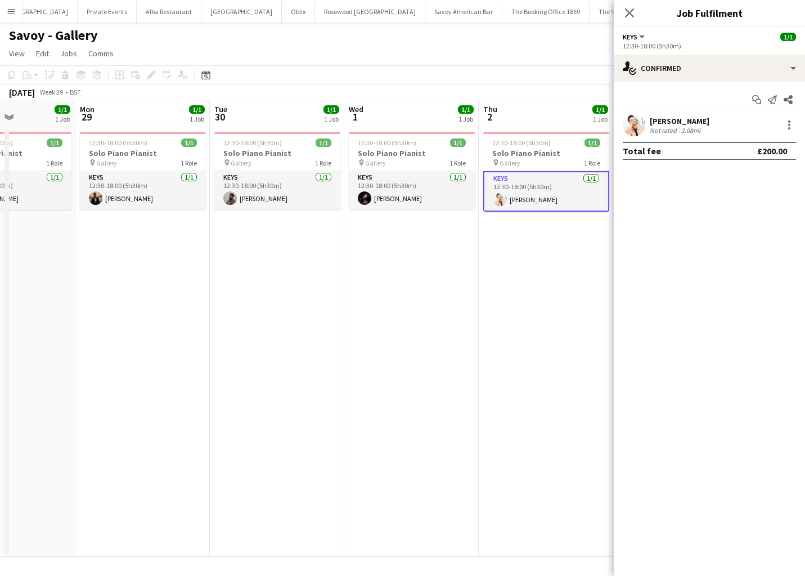
click at [538, 242] on app-date-cell "12:30-18:00 (5h30m) 1/1 Solo Piano Pianist pin Gallery 1 Role Keys 1/1 12:30-18…" at bounding box center [546, 341] width 134 height 429
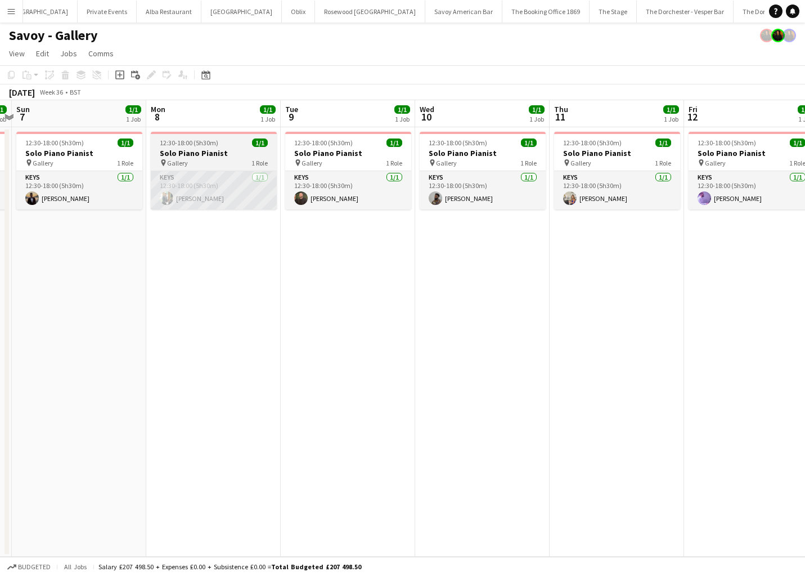
scroll to position [0, 236]
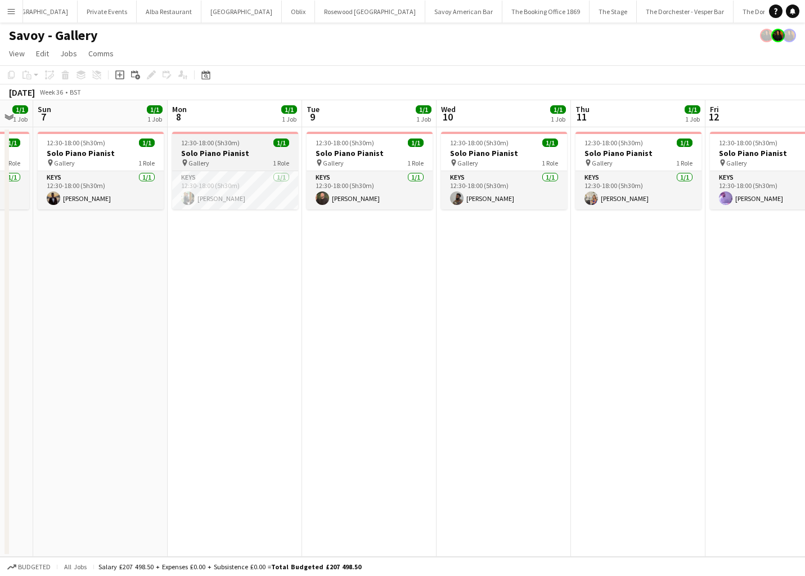
click at [231, 161] on div "pin Gallery 1 Role" at bounding box center [235, 162] width 126 height 9
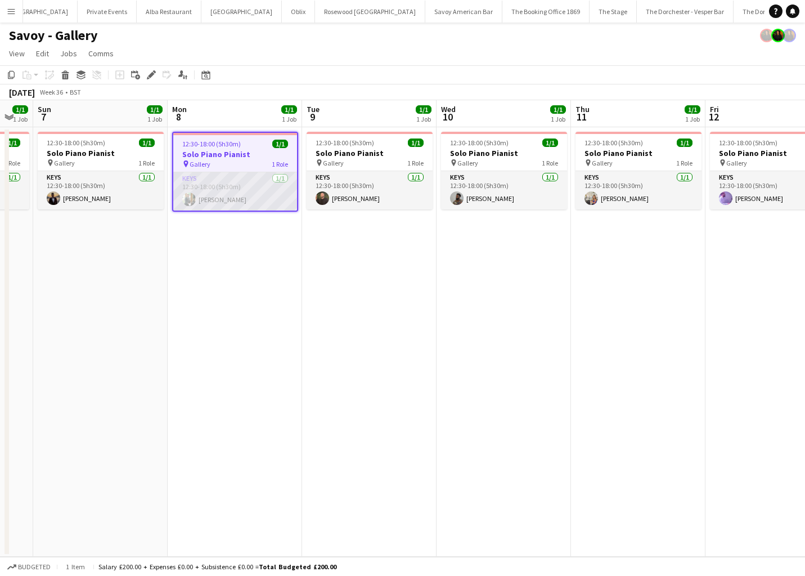
click at [237, 192] on app-card-role "Keys 1/1 12:30-18:00 (5h30m) Michael Raggatt" at bounding box center [235, 191] width 124 height 38
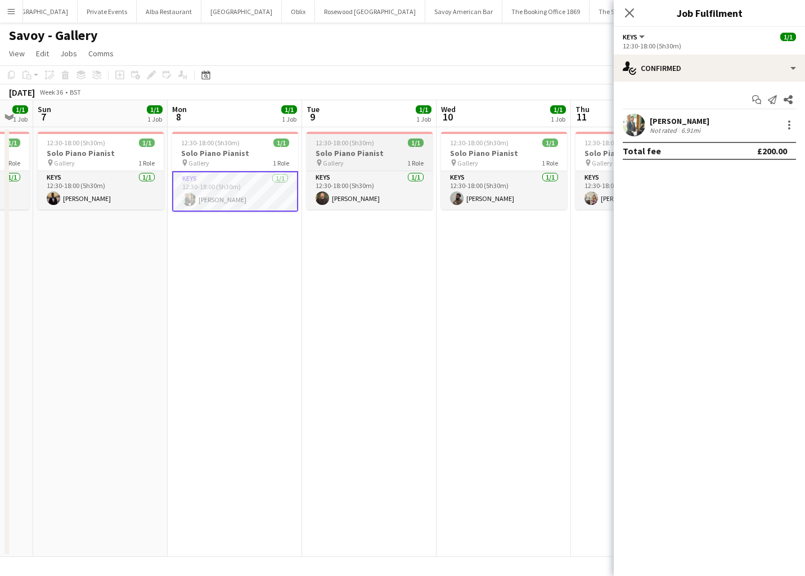
click at [381, 163] on div "pin Gallery 1 Role" at bounding box center [370, 162] width 126 height 9
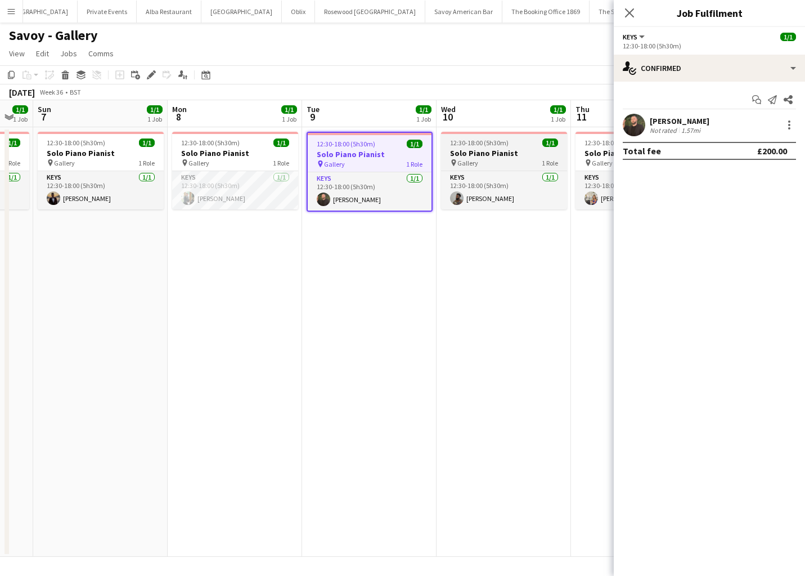
click at [500, 154] on h3 "Solo Piano Pianist" at bounding box center [504, 153] width 126 height 10
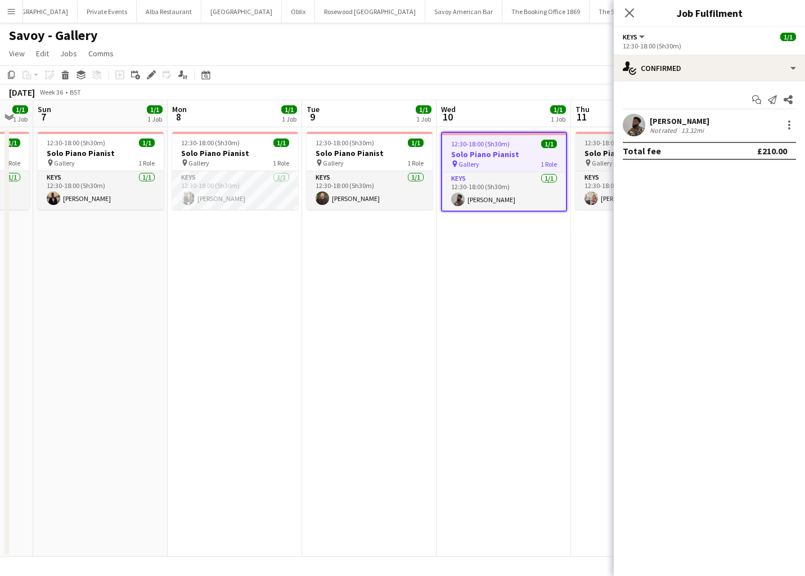
click at [594, 155] on h3 "Solo Piano Pianist" at bounding box center [639, 153] width 126 height 10
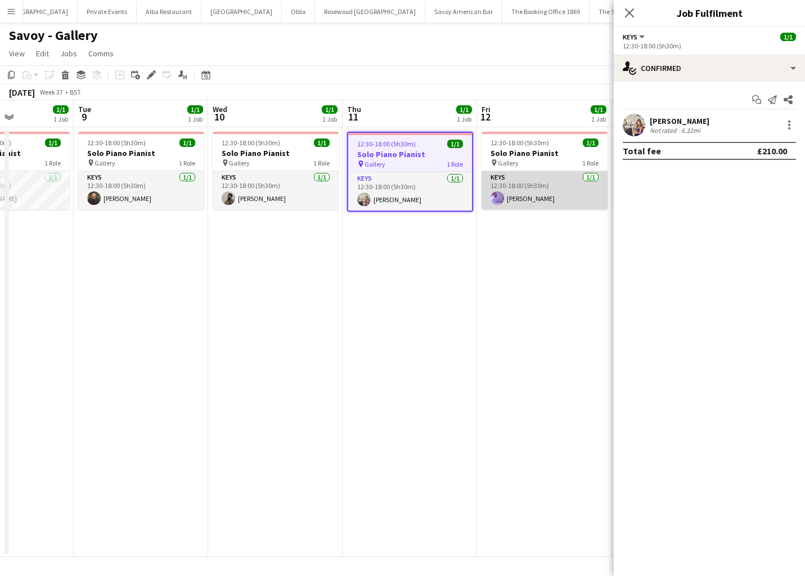
scroll to position [0, 334]
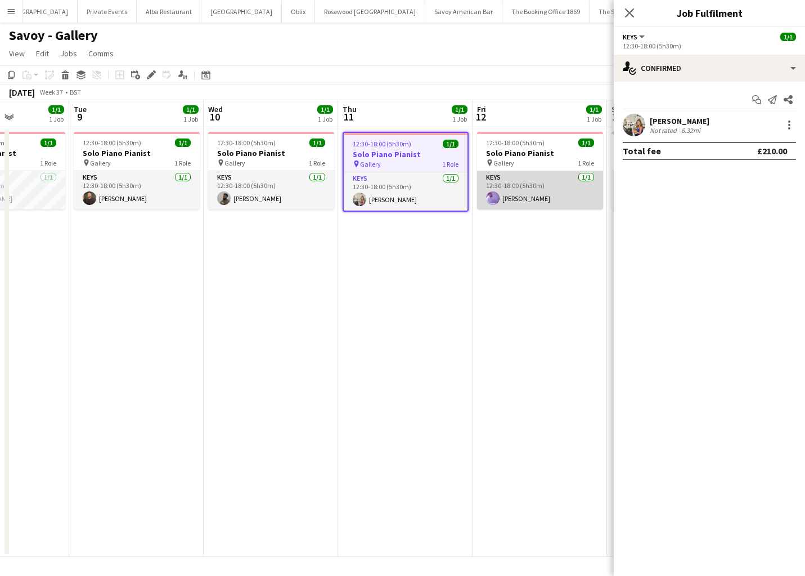
click at [523, 175] on app-card-role "Keys 1/1 12:30-18:00 (5h30m) Christopher Richardson" at bounding box center [540, 190] width 126 height 38
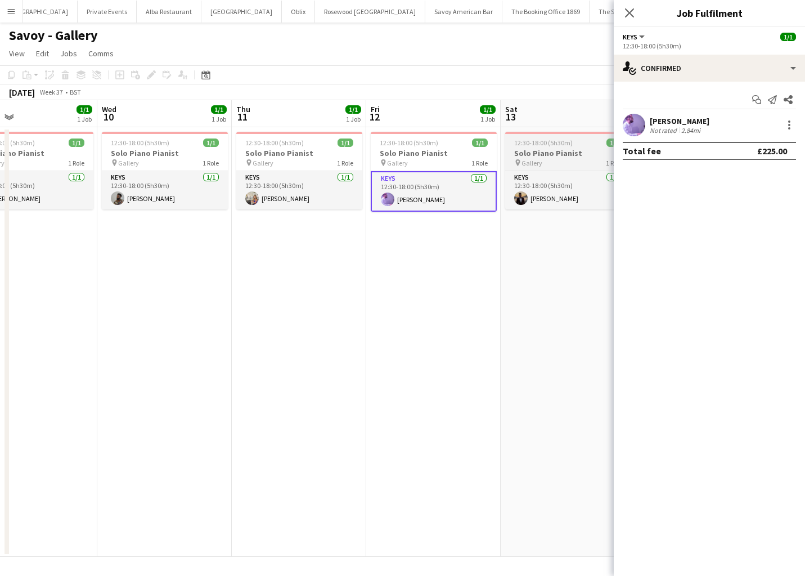
scroll to position [0, 441]
click at [577, 159] on div "pin Gallery 1 Role" at bounding box center [568, 162] width 126 height 9
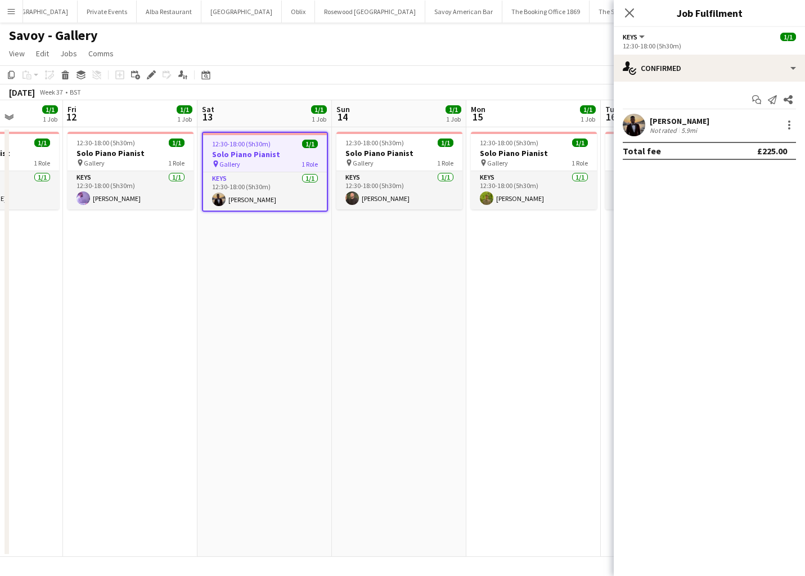
scroll to position [0, 355]
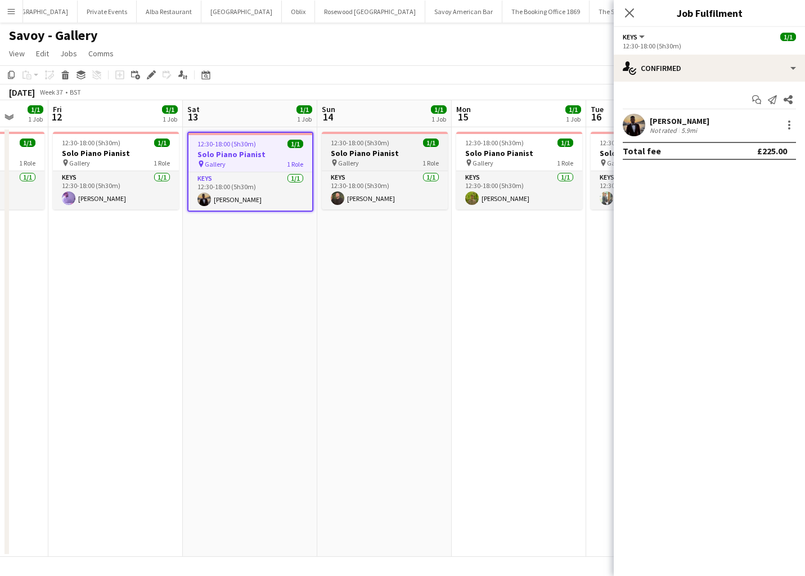
click at [410, 166] on div "pin Gallery 1 Role" at bounding box center [385, 162] width 126 height 9
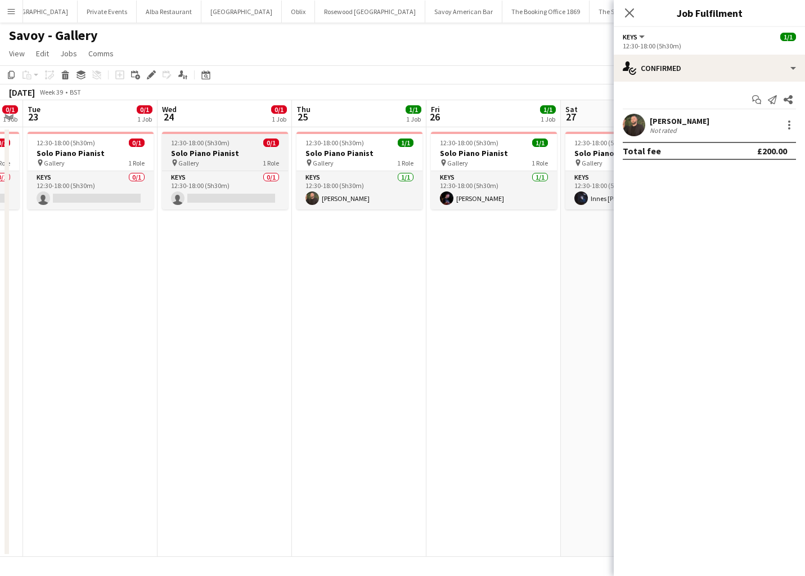
scroll to position [0, 383]
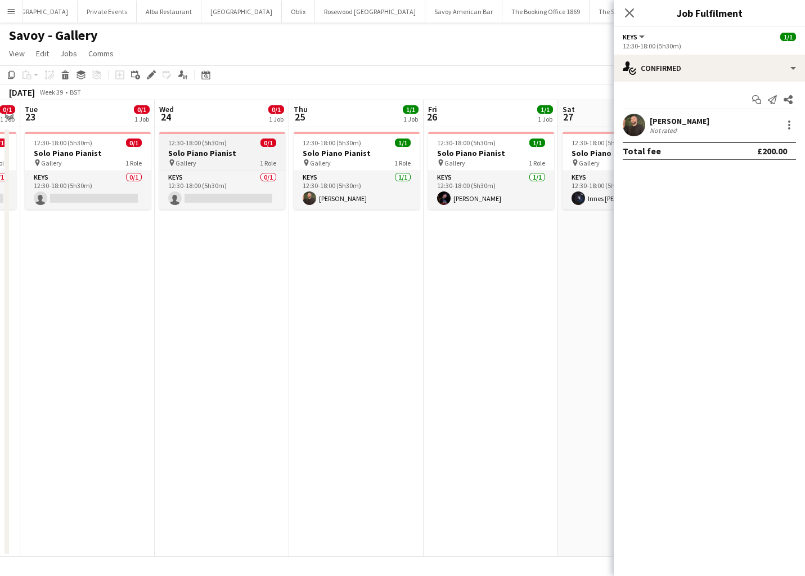
click at [364, 150] on h3 "Solo Piano Pianist" at bounding box center [357, 153] width 126 height 10
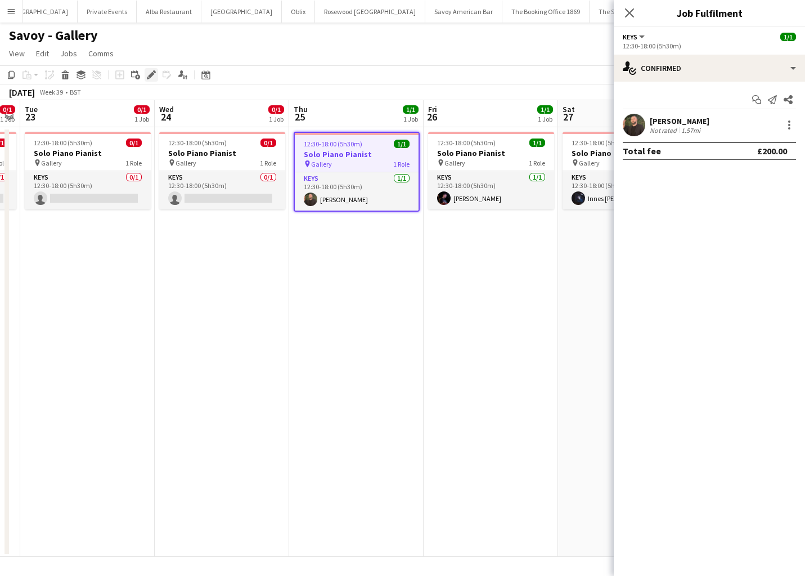
click at [156, 71] on div "Edit" at bounding box center [152, 75] width 14 height 14
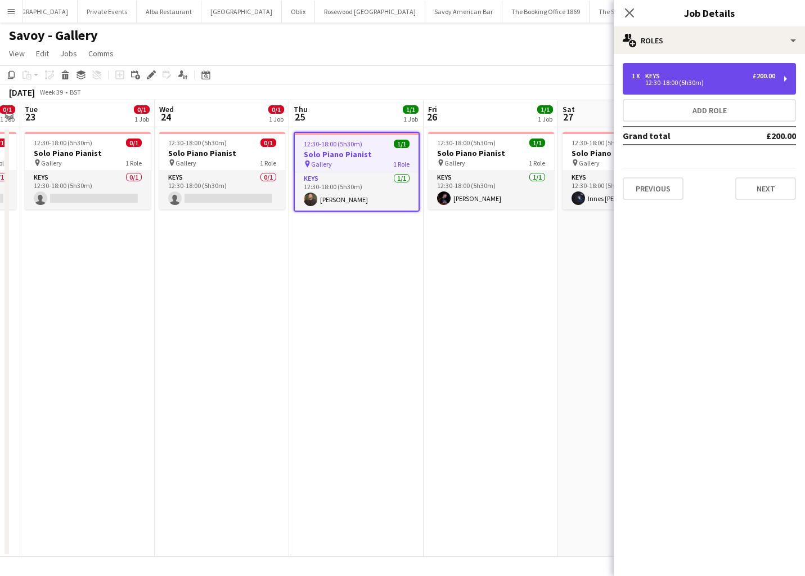
click at [726, 77] on div "1 x Keys £200.00" at bounding box center [703, 76] width 143 height 8
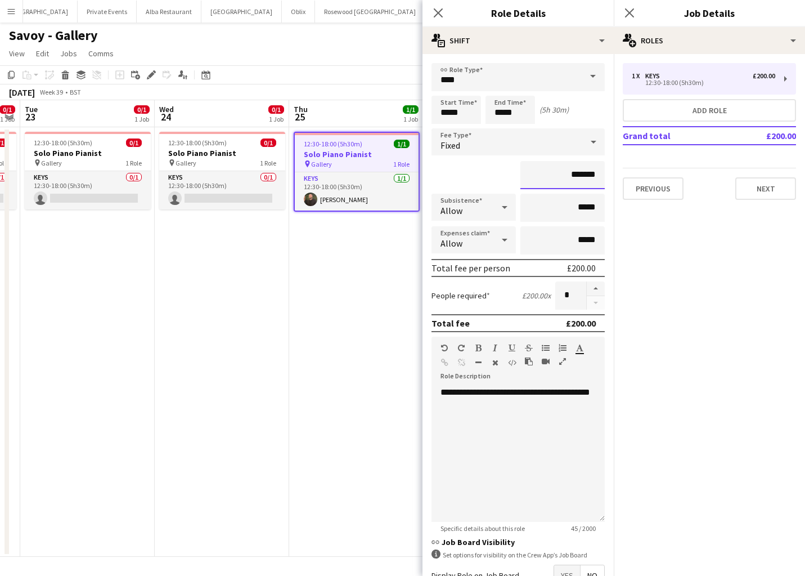
click at [581, 174] on input "*******" at bounding box center [562, 175] width 84 height 28
type input "*******"
click at [763, 194] on button "Next" at bounding box center [765, 188] width 61 height 23
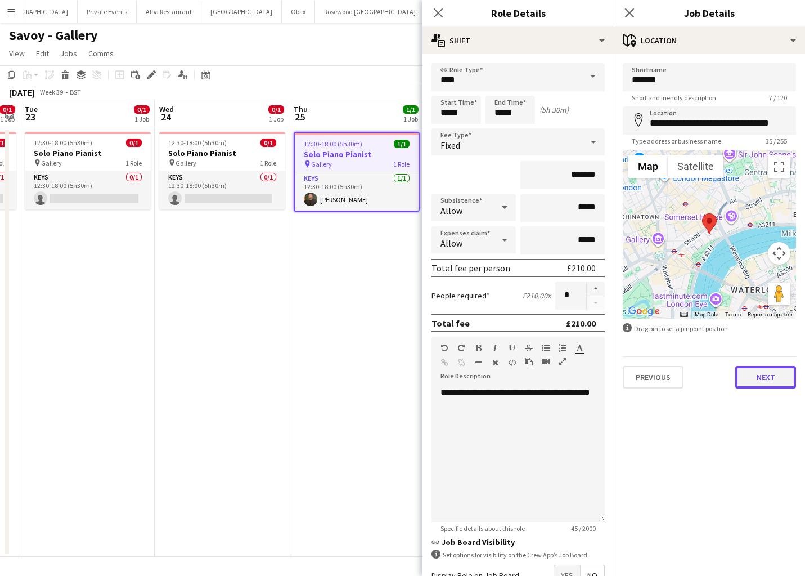
click at [763, 379] on button "Next" at bounding box center [765, 377] width 61 height 23
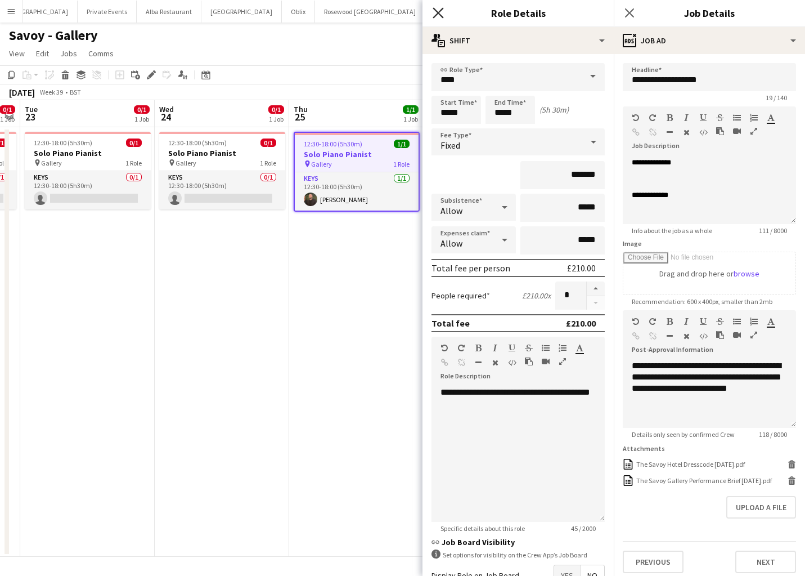
click at [438, 9] on icon "Close pop-in" at bounding box center [438, 12] width 11 height 11
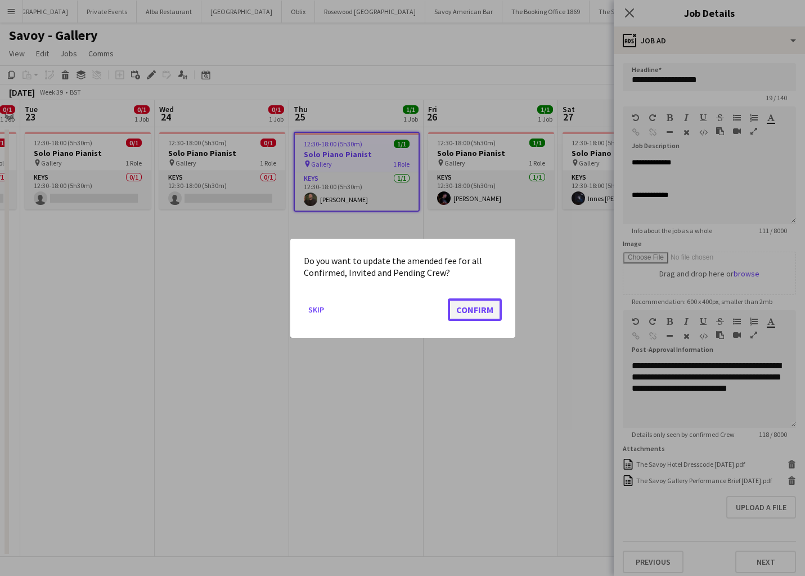
click at [469, 309] on button "Confirm" at bounding box center [475, 309] width 54 height 23
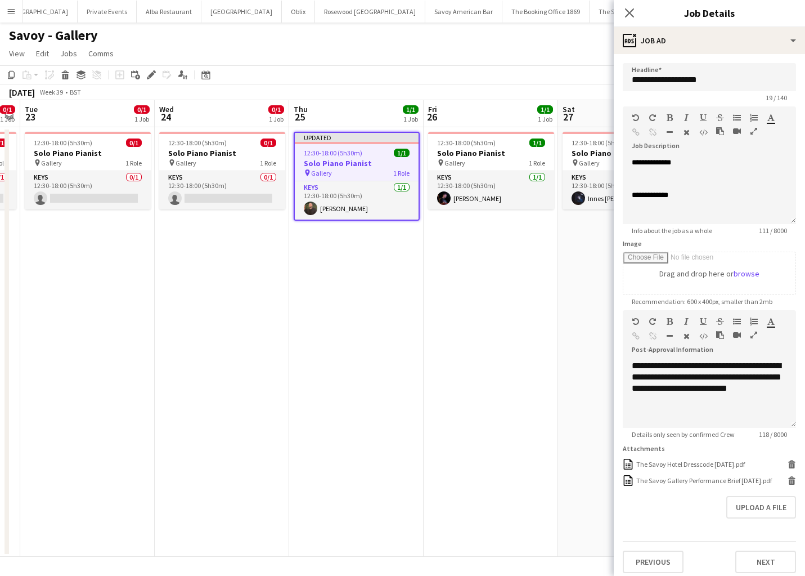
click at [354, 167] on h3 "Solo Piano Pianist" at bounding box center [357, 163] width 124 height 10
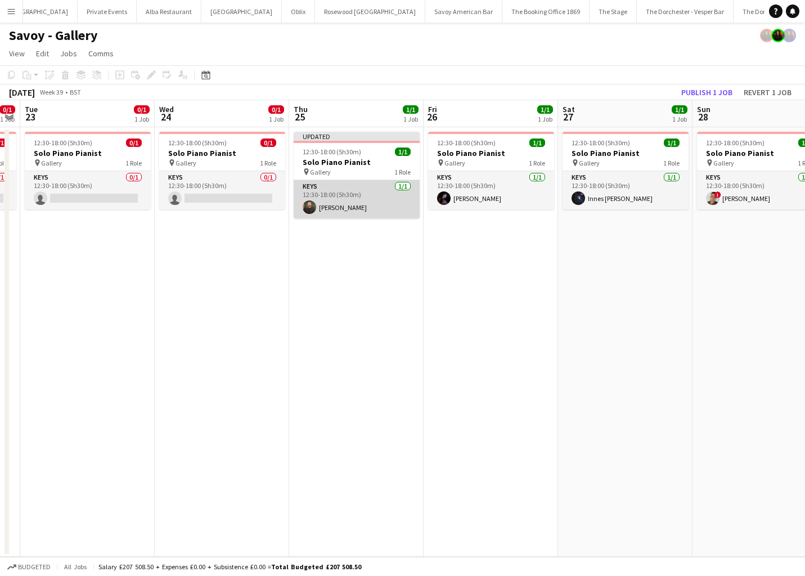
click at [369, 190] on app-card-role "Keys 1/1 12:30-18:00 (5h30m) Glenn Callaghan" at bounding box center [357, 199] width 126 height 38
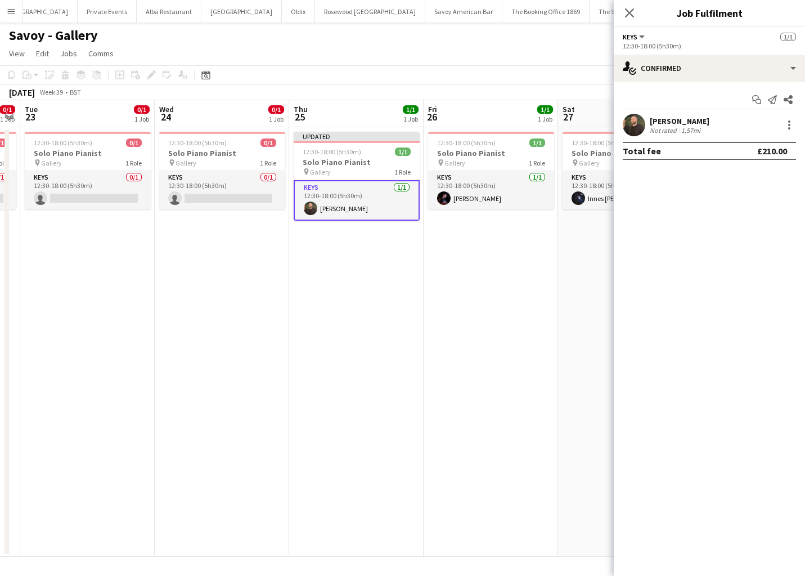
click at [360, 260] on app-date-cell "Updated 12:30-18:00 (5h30m) 1/1 Solo Piano Pianist pin Gallery 1 Role Keys 1/1 …" at bounding box center [356, 341] width 134 height 429
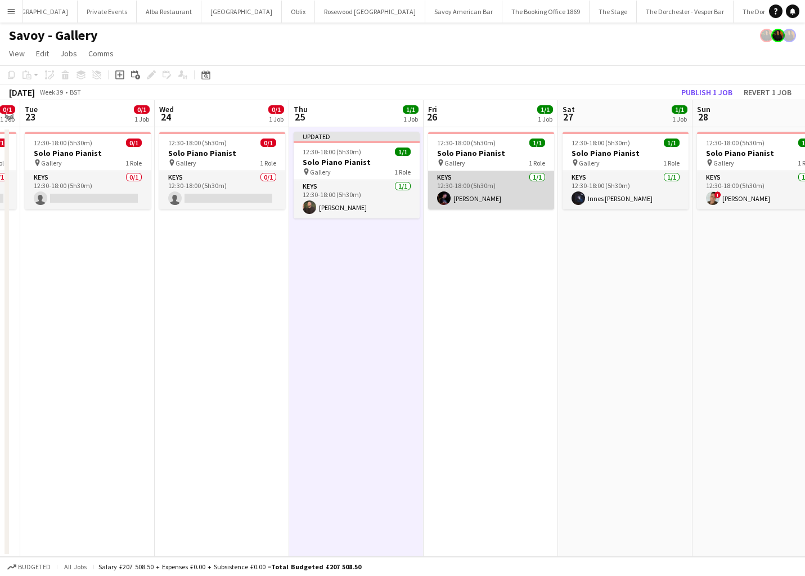
click at [513, 179] on app-card-role "Keys 1/1 12:30-18:00 (5h30m) Dan Bathurst" at bounding box center [491, 190] width 126 height 38
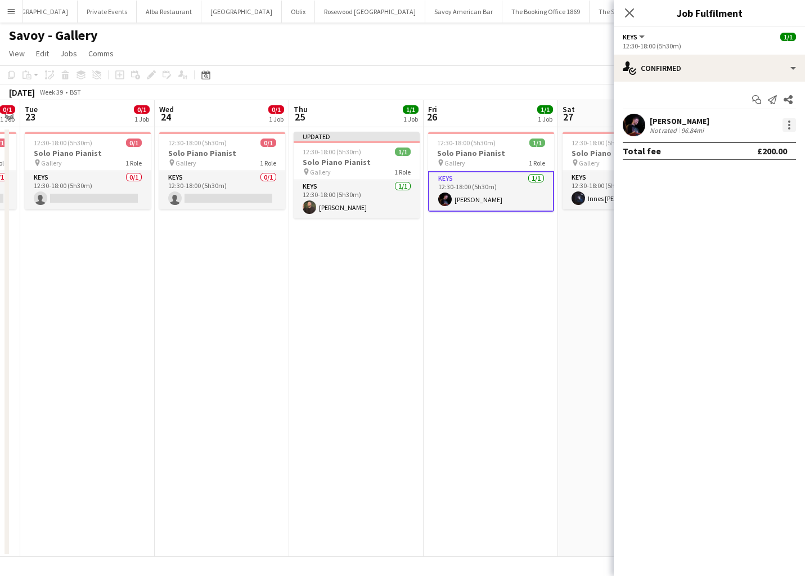
click at [792, 128] on div at bounding box center [790, 125] width 14 height 14
click at [552, 254] on div at bounding box center [402, 288] width 805 height 576
click at [460, 137] on app-job-card "12:30-18:00 (5h30m) 1/1 Solo Piano Pianist pin Gallery 1 Role Keys 1/1 12:30-18…" at bounding box center [491, 172] width 126 height 80
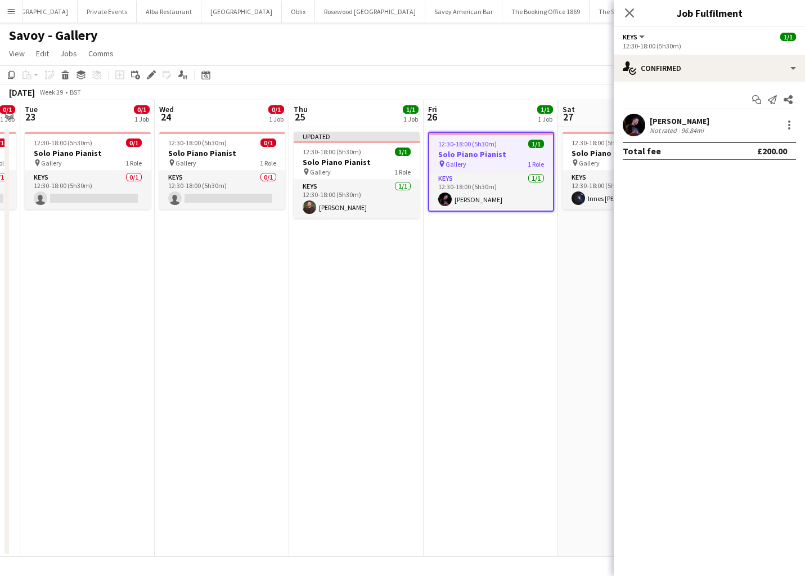
click at [477, 281] on app-date-cell "12:30-18:00 (5h30m) 1/1 Solo Piano Pianist pin Gallery 1 Role Keys 1/1 12:30-18…" at bounding box center [491, 341] width 134 height 429
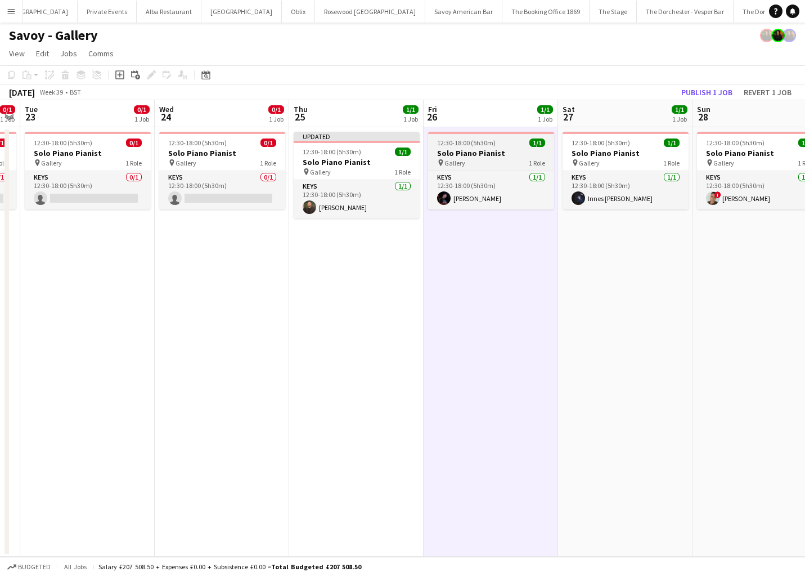
click at [475, 132] on div at bounding box center [491, 133] width 126 height 2
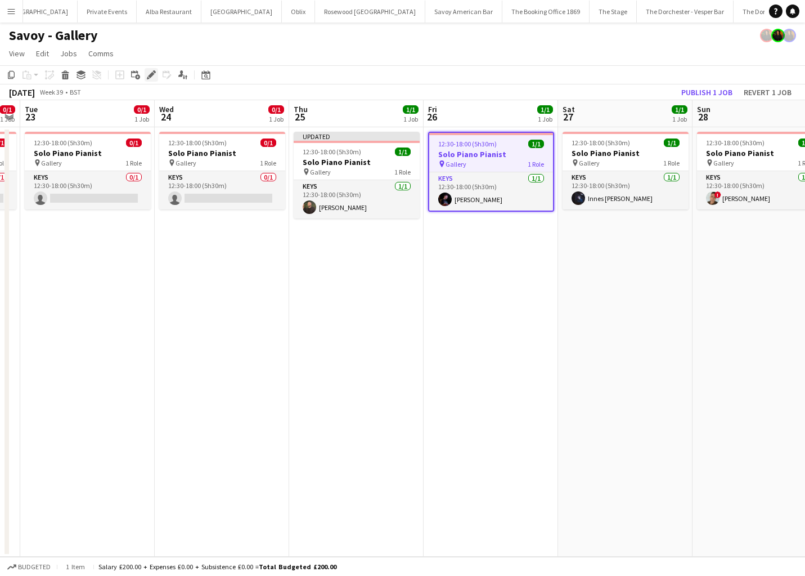
click at [151, 76] on icon at bounding box center [151, 75] width 6 height 6
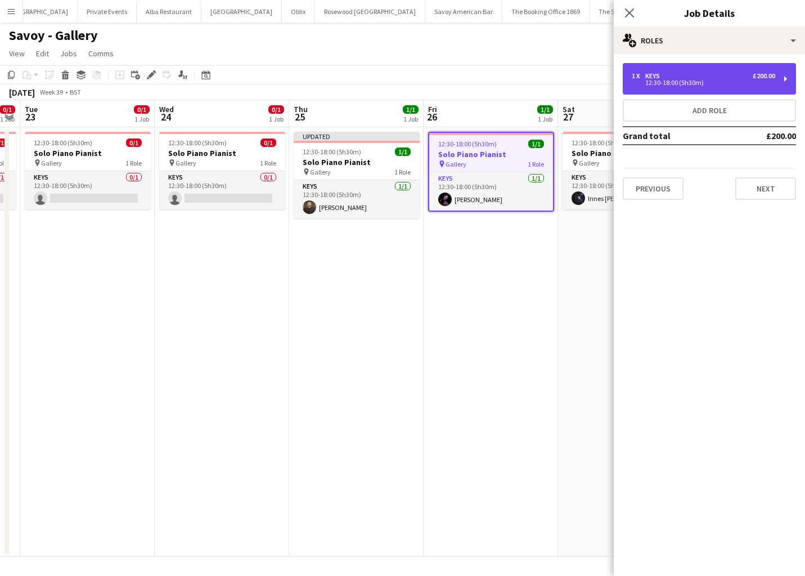
click at [785, 73] on div "1 x Keys £200.00 12:30-18:00 (5h30m)" at bounding box center [709, 79] width 173 height 32
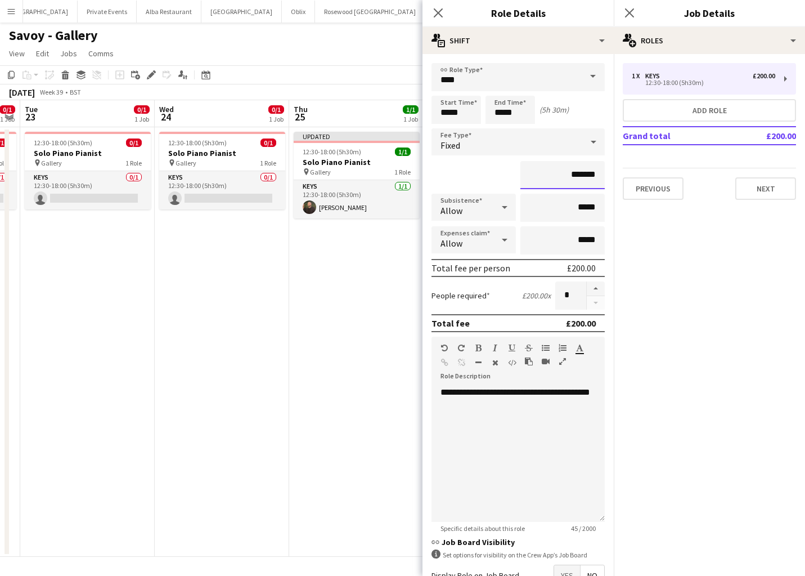
click at [584, 175] on input "*******" at bounding box center [562, 175] width 84 height 28
type input "*******"
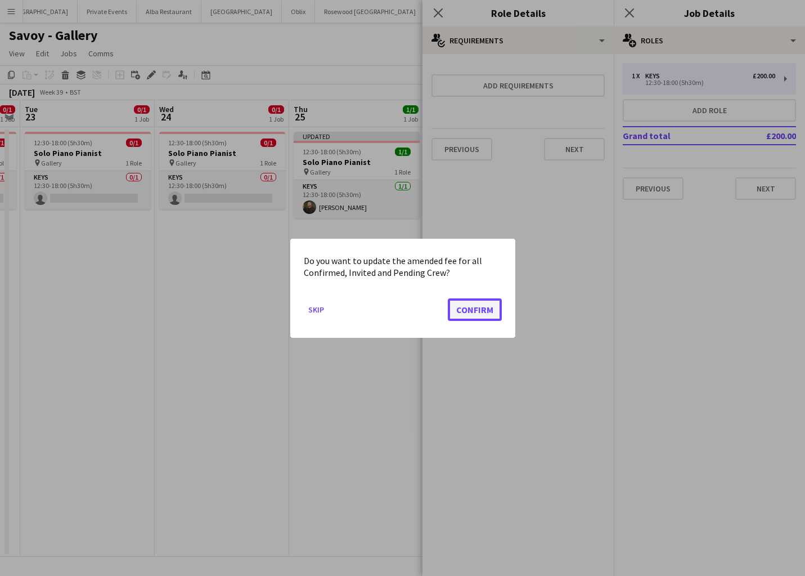
click at [480, 315] on button "Confirm" at bounding box center [475, 309] width 54 height 23
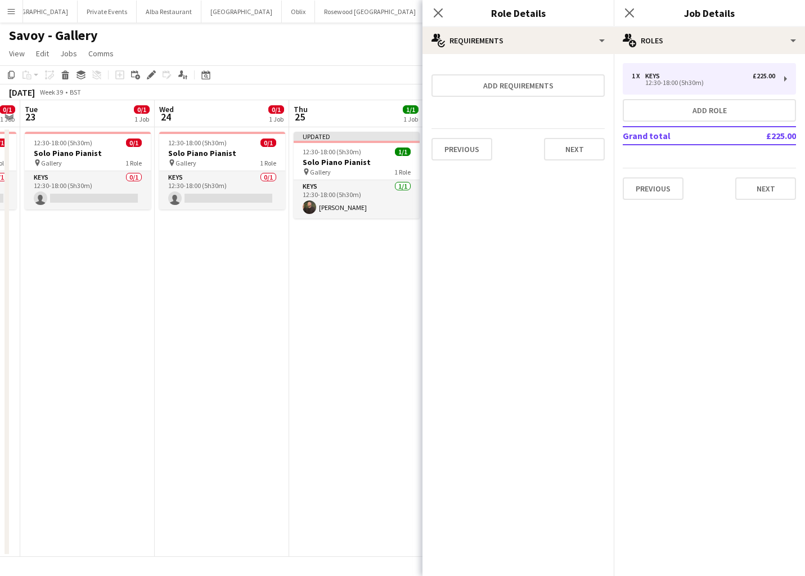
click at [375, 300] on app-date-cell "Updated 12:30-18:00 (5h30m) 1/1 Solo Piano Pianist pin Gallery 1 Role Keys 1/1 …" at bounding box center [356, 341] width 134 height 429
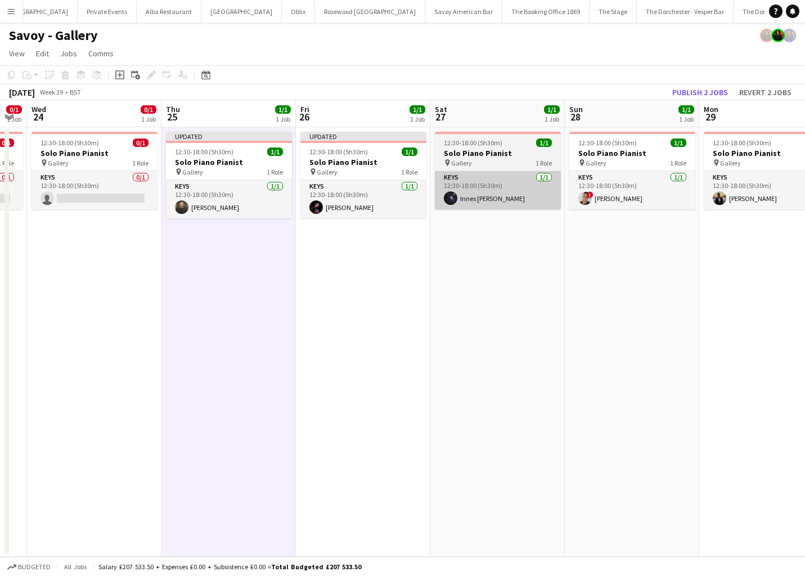
scroll to position [0, 380]
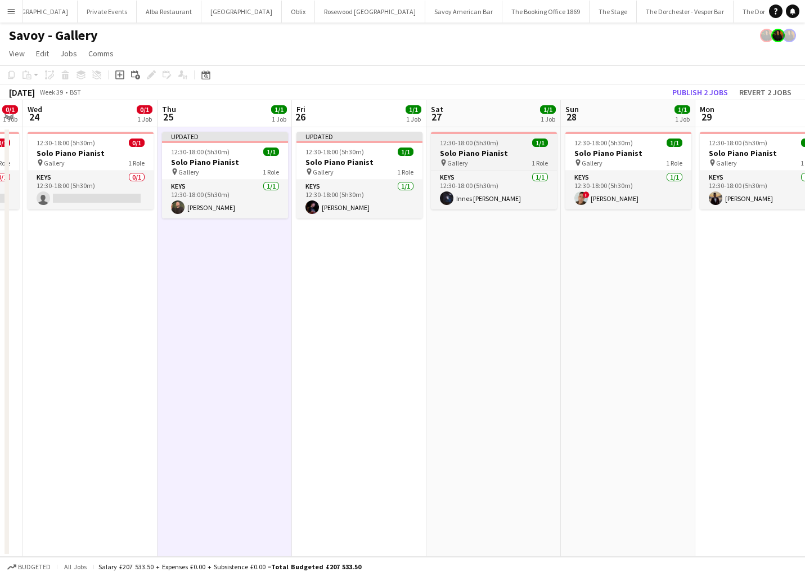
click at [496, 166] on div "pin Gallery 1 Role" at bounding box center [494, 162] width 126 height 9
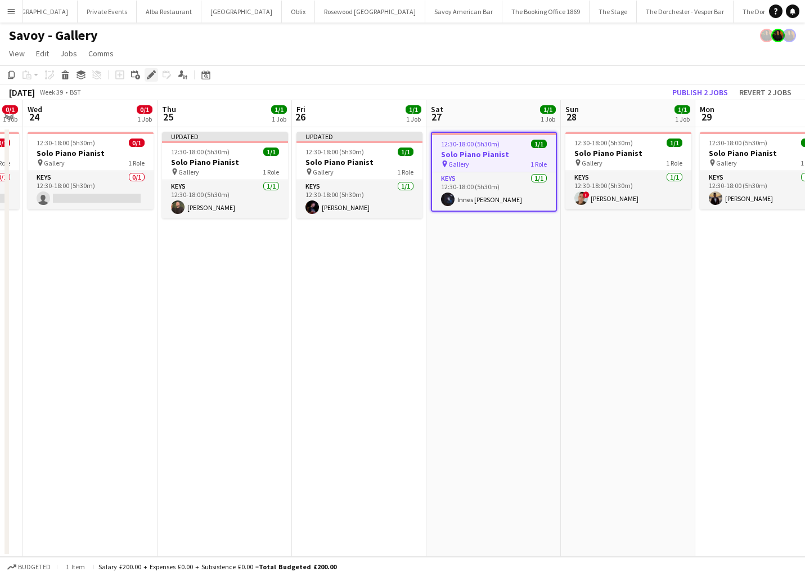
click at [146, 71] on div "Edit" at bounding box center [152, 75] width 14 height 14
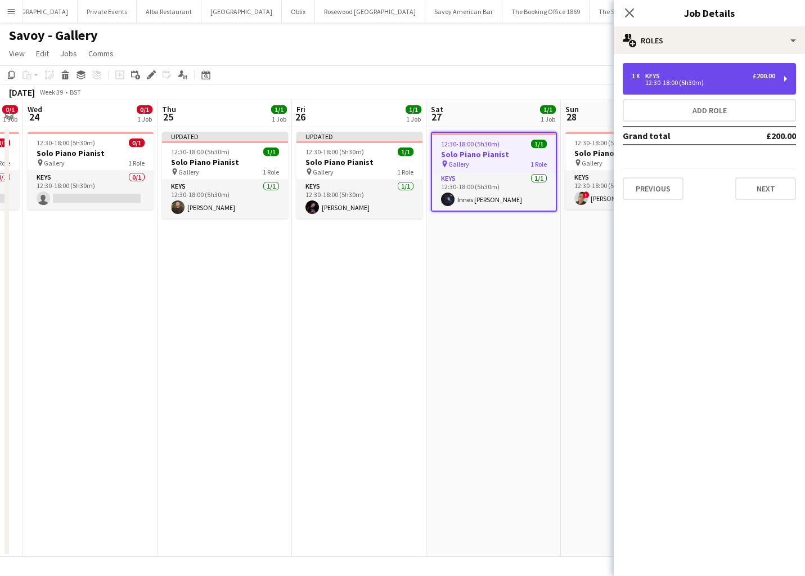
click at [708, 80] on div "12:30-18:00 (5h30m)" at bounding box center [703, 83] width 143 height 6
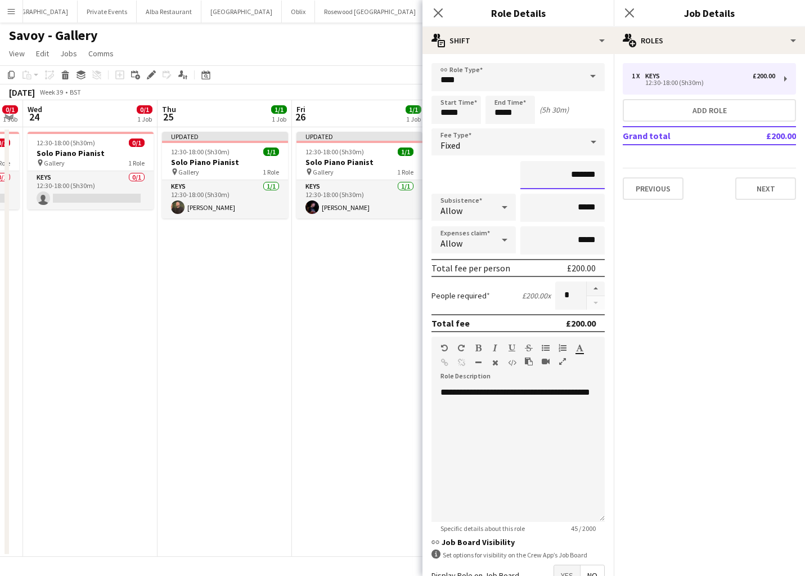
click at [583, 173] on input "*******" at bounding box center [562, 175] width 84 height 28
type input "*******"
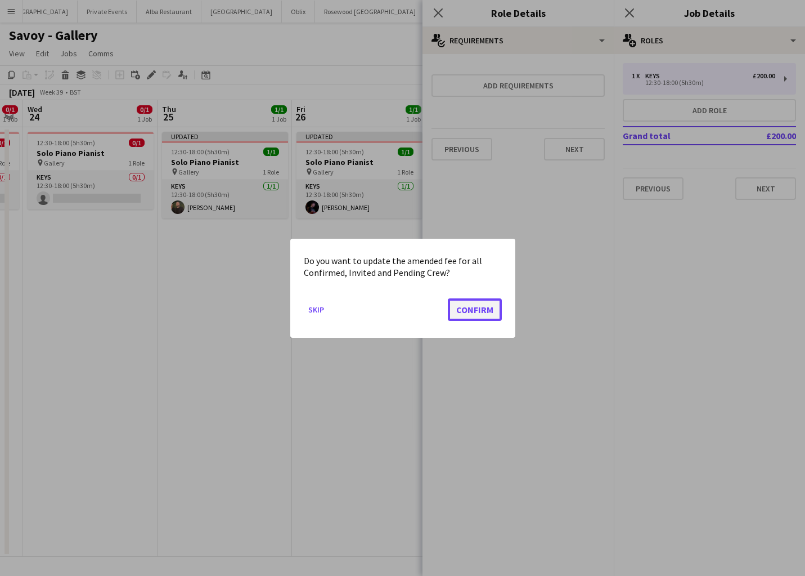
click at [480, 307] on button "Confirm" at bounding box center [475, 309] width 54 height 23
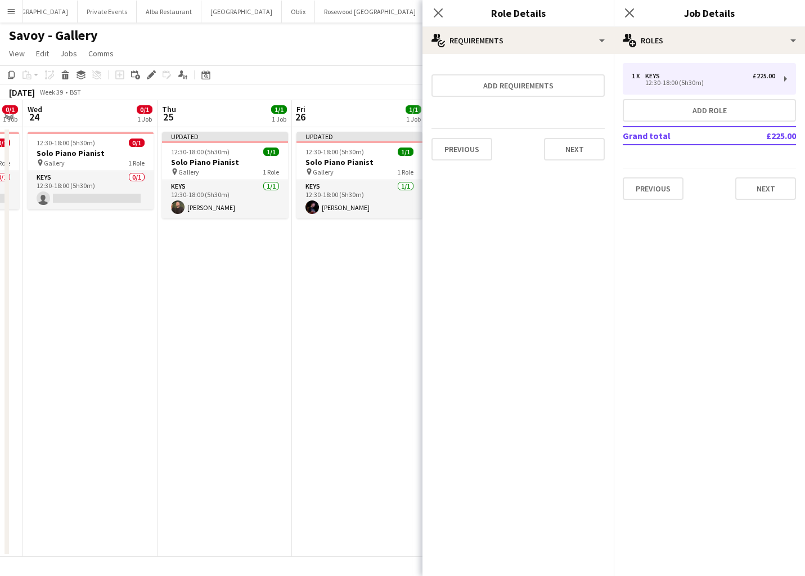
click at [396, 298] on app-date-cell "Updated 12:30-18:00 (5h30m) 1/1 Solo Piano Pianist pin Gallery 1 Role Keys 1/1 …" at bounding box center [359, 341] width 134 height 429
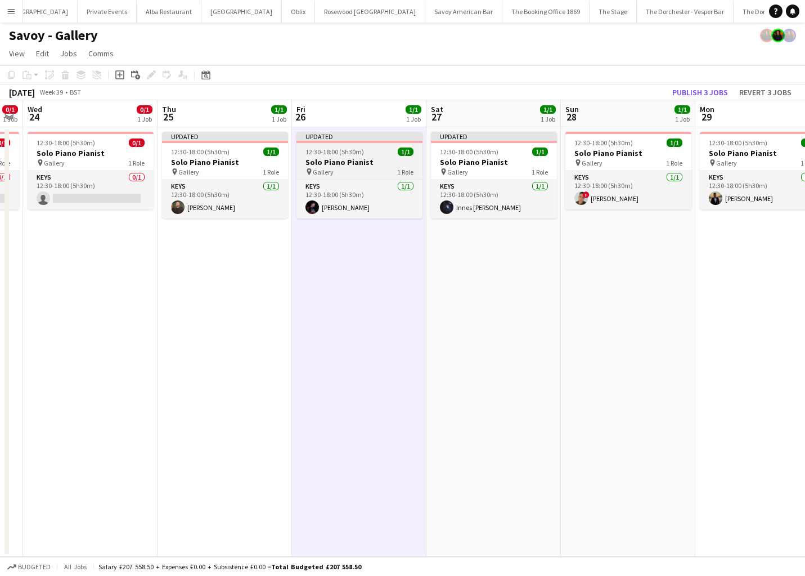
click at [375, 167] on div "pin Gallery 1 Role" at bounding box center [359, 171] width 126 height 9
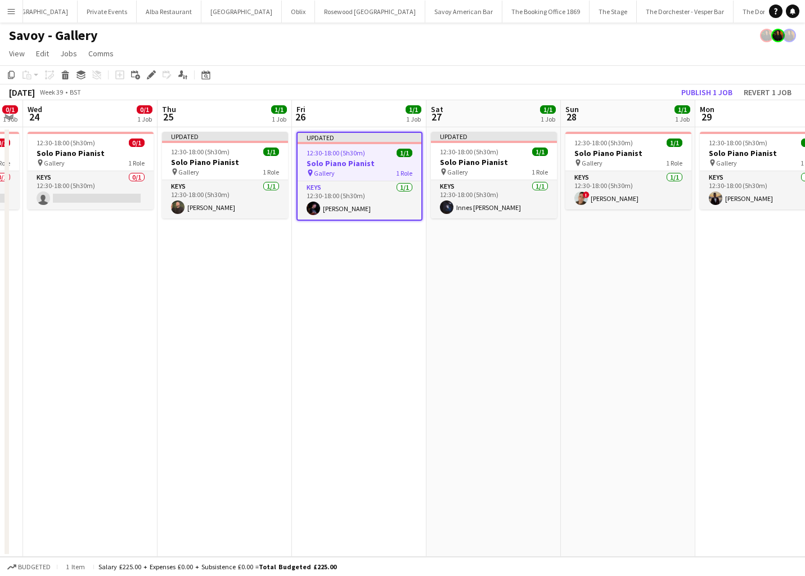
click at [379, 245] on app-date-cell "Updated 12:30-18:00 (5h30m) 1/1 Solo Piano Pianist pin Gallery 1 Role Keys 1/1 …" at bounding box center [359, 341] width 134 height 429
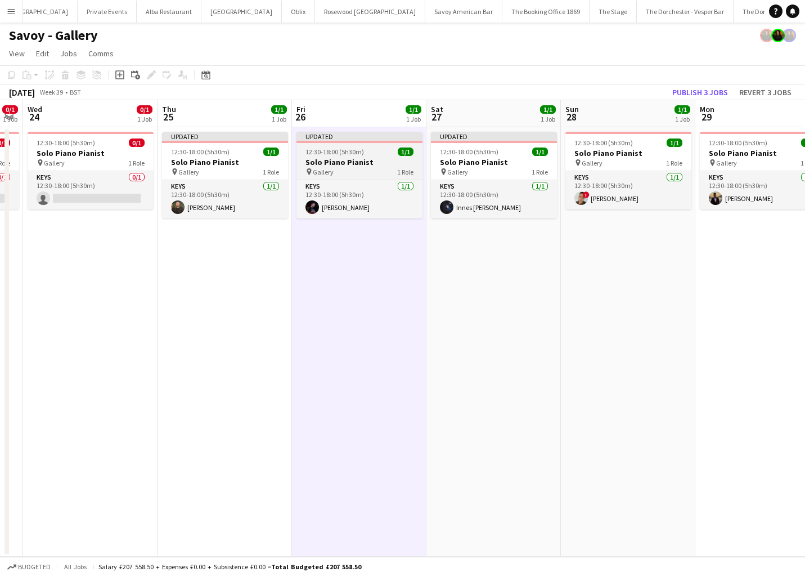
click at [370, 173] on div "pin Gallery 1 Role" at bounding box center [359, 171] width 126 height 9
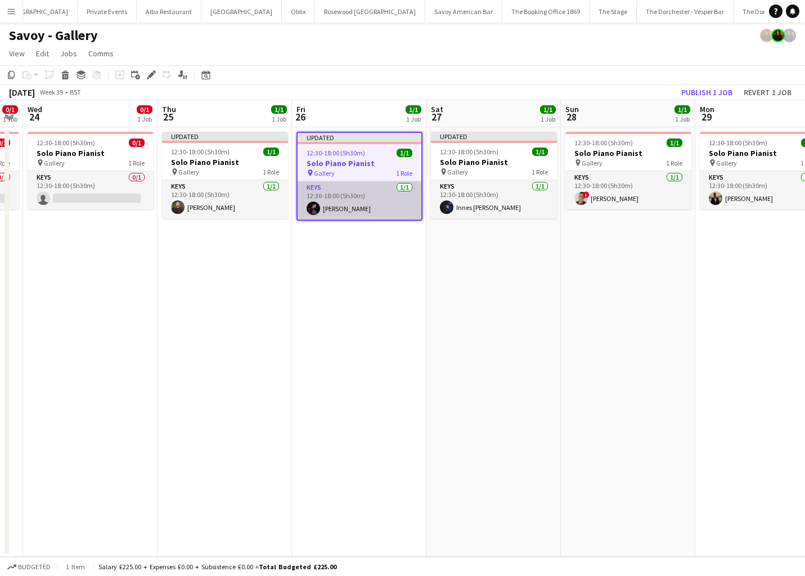
click at [370, 193] on app-card-role "Keys 1/1 12:30-18:00 (5h30m) Dan Bathurst" at bounding box center [360, 200] width 124 height 38
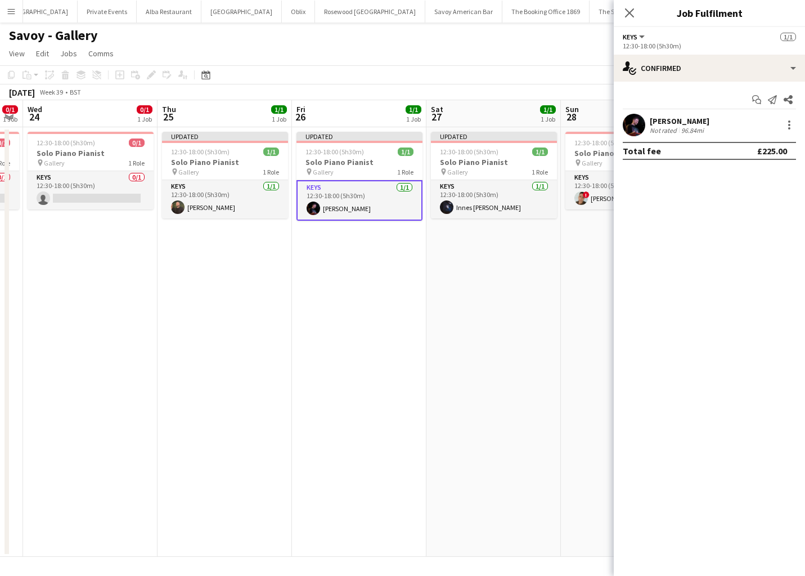
click at [329, 279] on app-date-cell "Updated 12:30-18:00 (5h30m) 1/1 Solo Piano Pianist pin Gallery 1 Role Keys 1/1 …" at bounding box center [359, 341] width 134 height 429
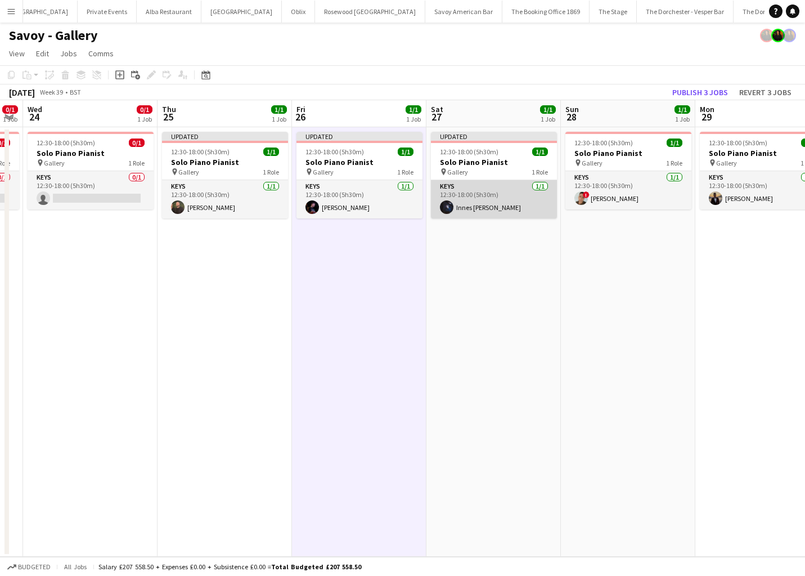
click at [491, 199] on app-card-role "Keys 1/1 12:30-18:00 (5h30m) Innes Yellowlees" at bounding box center [494, 199] width 126 height 38
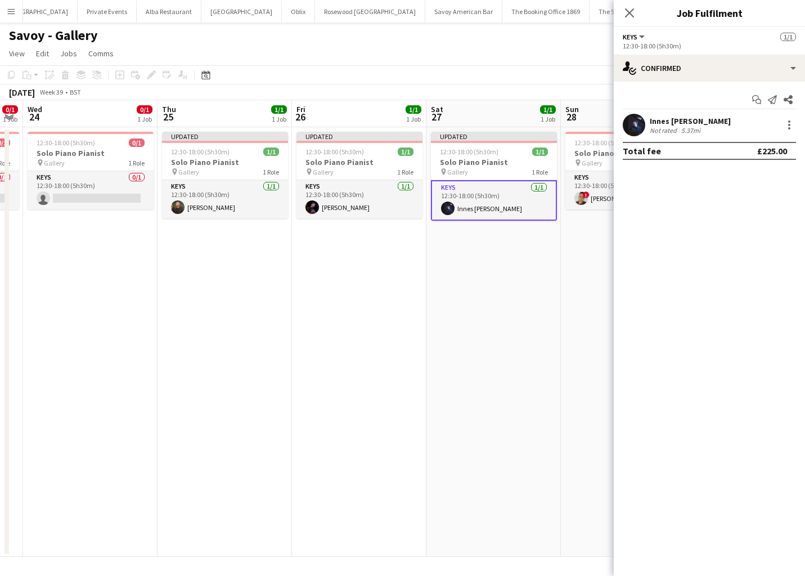
click at [381, 268] on app-date-cell "Updated 12:30-18:00 (5h30m) 1/1 Solo Piano Pianist pin Gallery 1 Role Keys 1/1 …" at bounding box center [359, 341] width 134 height 429
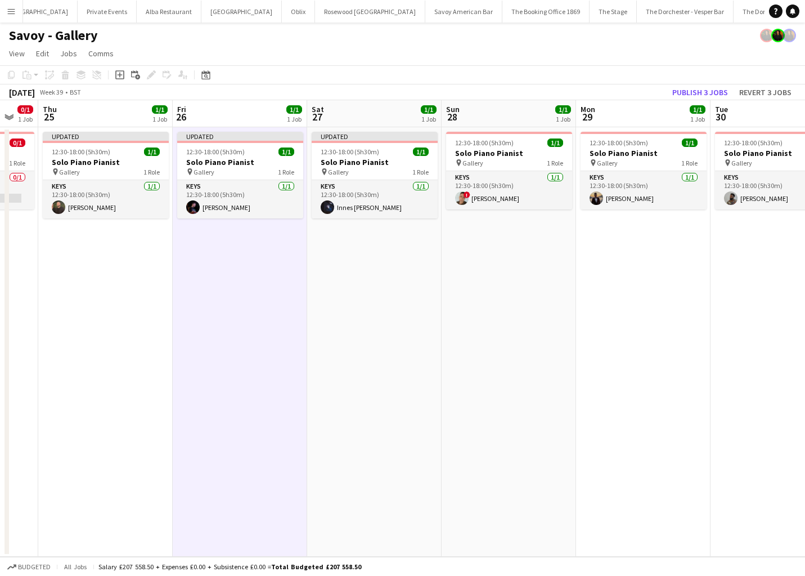
scroll to position [0, 375]
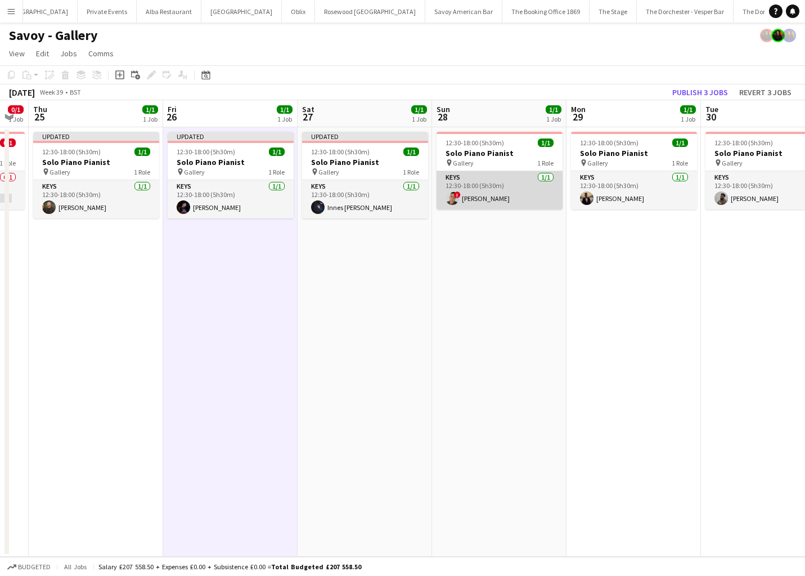
click at [493, 189] on app-card-role "Keys 1/1 12:30-18:00 (5h30m) ! Michael Horner" at bounding box center [500, 190] width 126 height 38
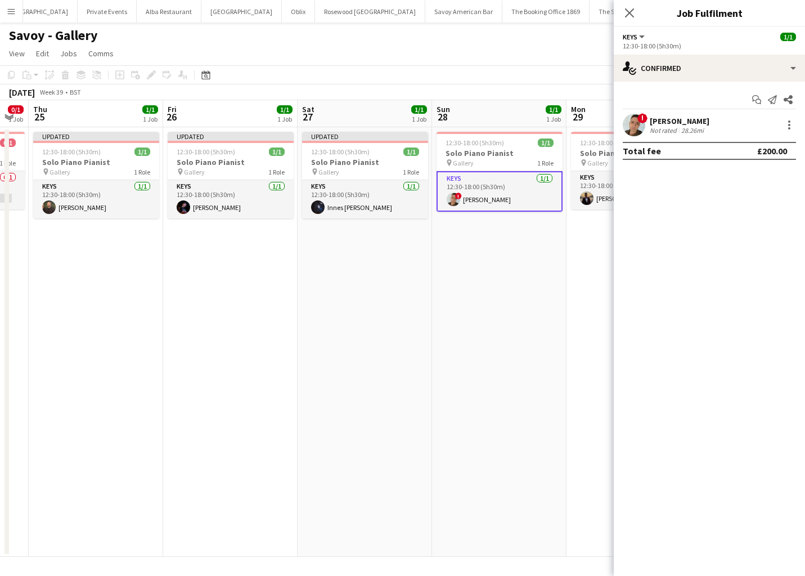
click at [425, 260] on app-date-cell "Updated 12:30-18:00 (5h30m) 1/1 Solo Piano Pianist pin Gallery 1 Role Keys 1/1 …" at bounding box center [365, 341] width 134 height 429
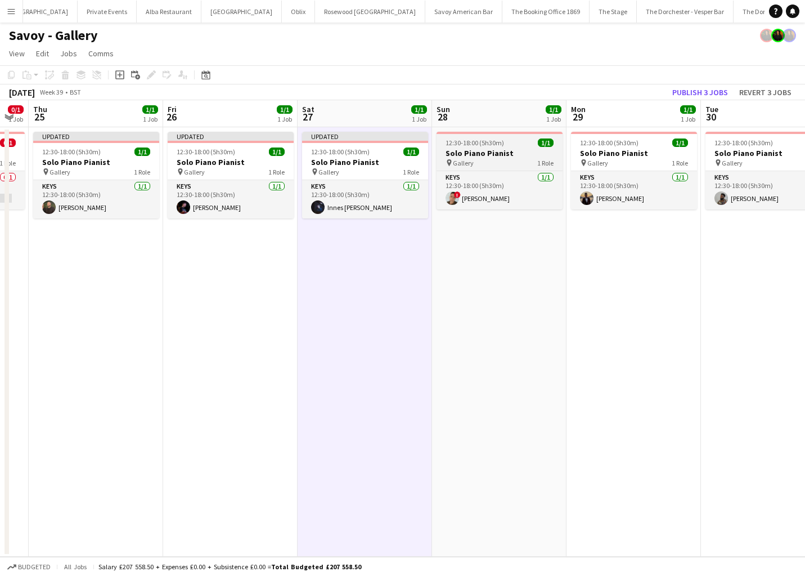
click at [479, 157] on h3 "Solo Piano Pianist" at bounding box center [500, 153] width 126 height 10
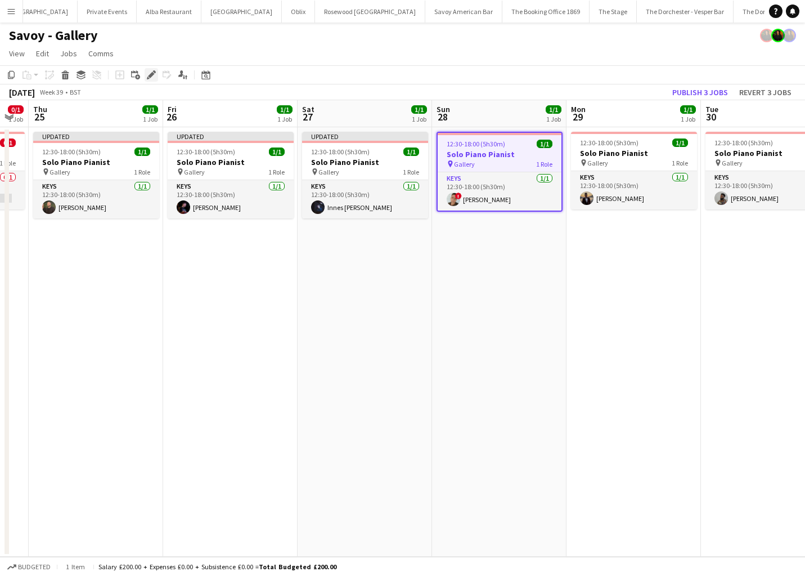
click at [148, 75] on icon "Edit" at bounding box center [151, 74] width 9 height 9
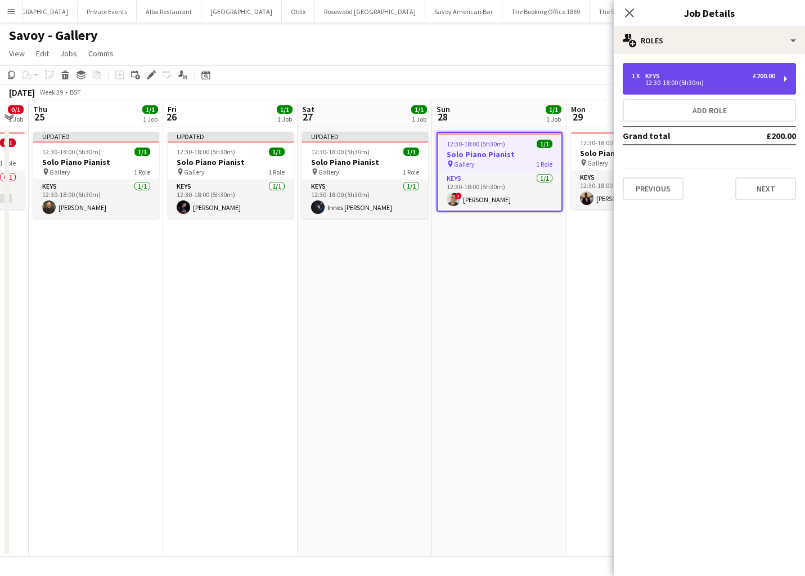
click at [776, 73] on div "1 x Keys £200.00 12:30-18:00 (5h30m)" at bounding box center [709, 79] width 173 height 32
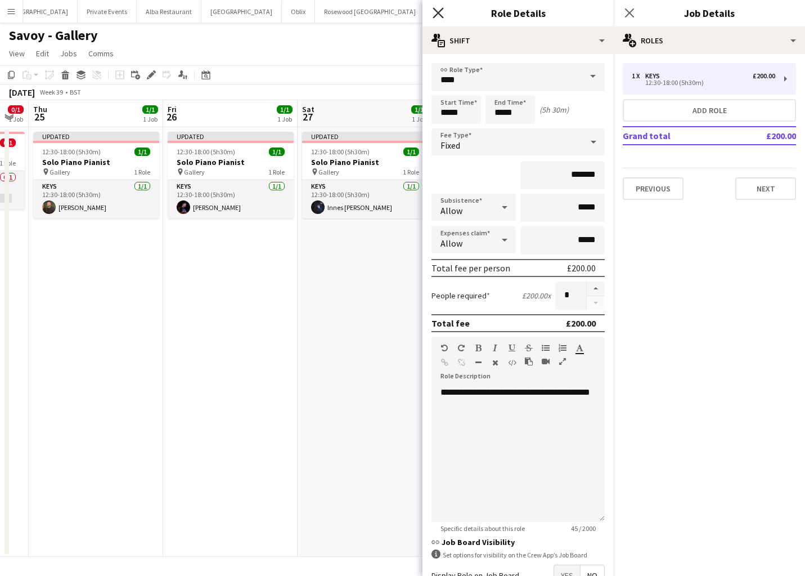
click at [442, 16] on icon at bounding box center [438, 12] width 11 height 11
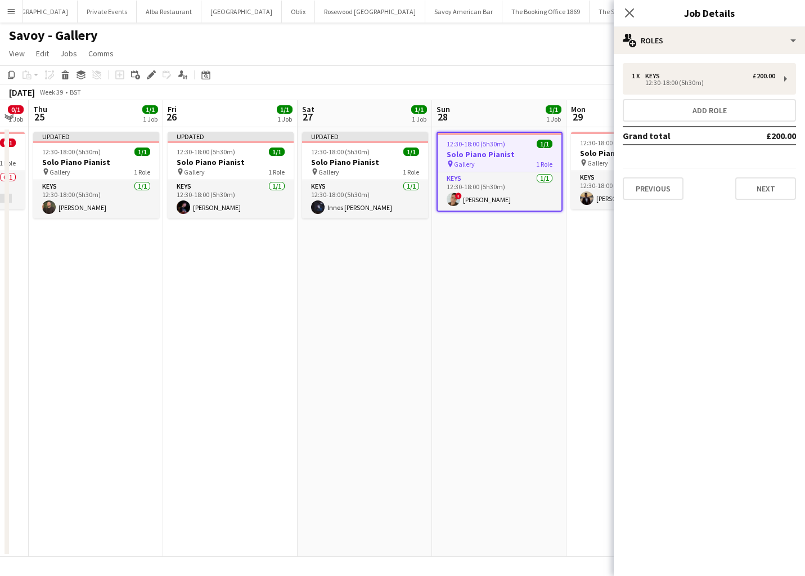
click at [291, 329] on app-date-cell "Updated 12:30-18:00 (5h30m) 1/1 Solo Piano Pianist pin Gallery 1 Role Keys 1/1 …" at bounding box center [230, 341] width 134 height 429
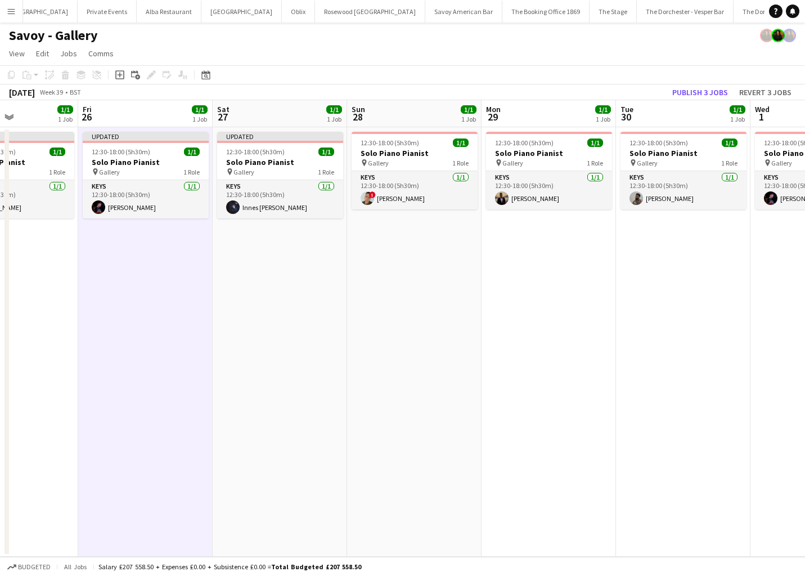
scroll to position [0, 329]
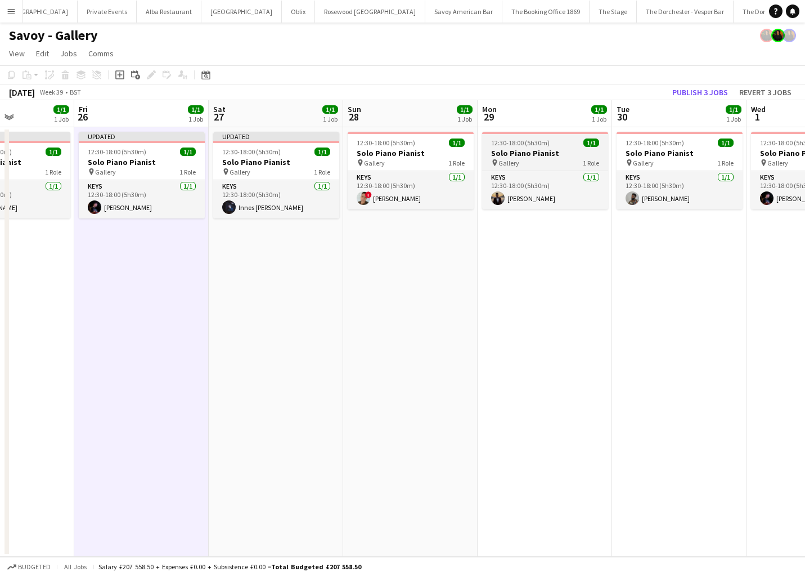
click at [513, 145] on span "12:30-18:00 (5h30m)" at bounding box center [520, 142] width 59 height 8
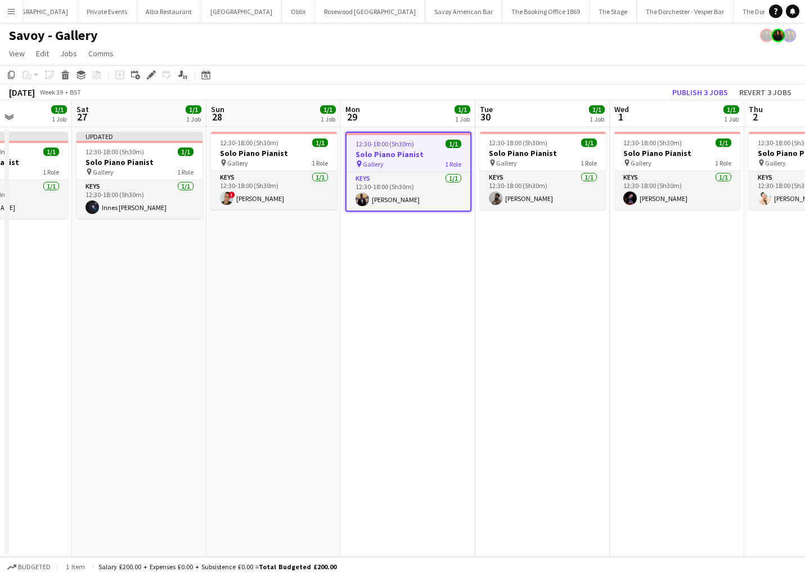
scroll to position [0, 340]
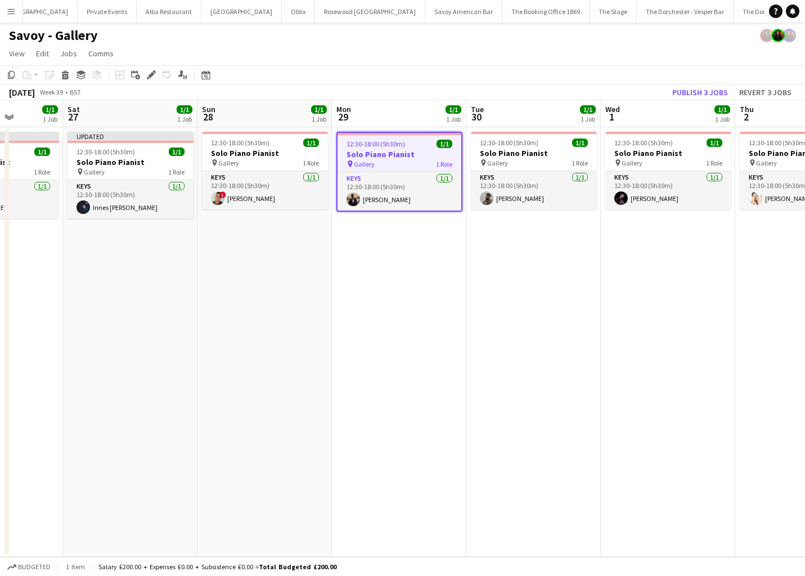
click at [677, 113] on app-board-header-date "Wed 1 1/1 1 Job" at bounding box center [668, 113] width 134 height 27
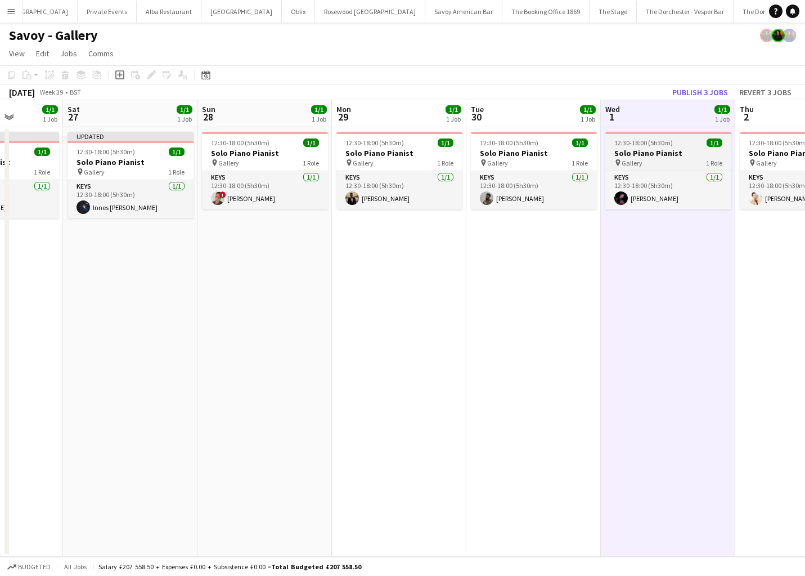
click at [681, 154] on h3 "Solo Piano Pianist" at bounding box center [668, 153] width 126 height 10
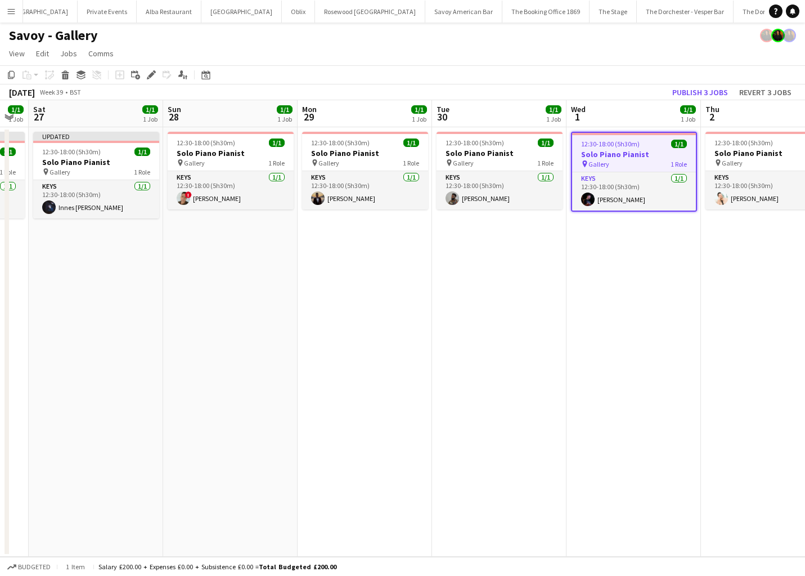
scroll to position [0, 382]
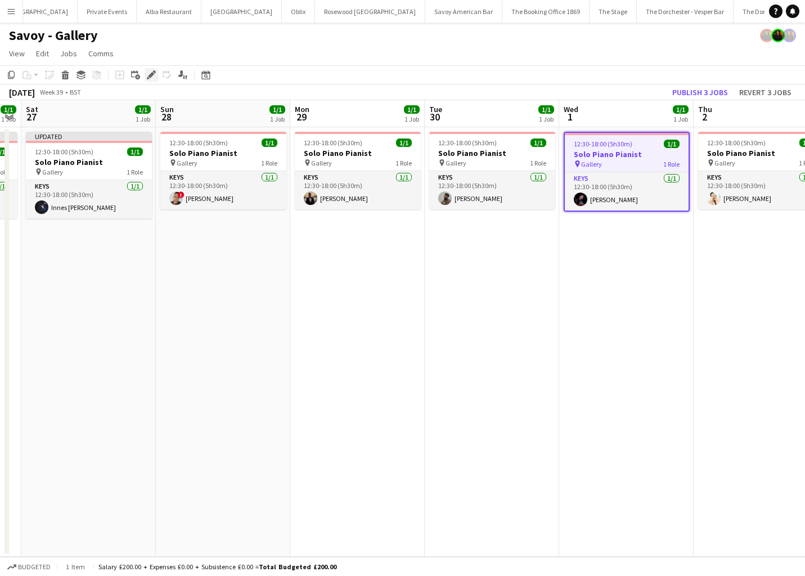
click at [146, 76] on div "Edit" at bounding box center [152, 75] width 14 height 14
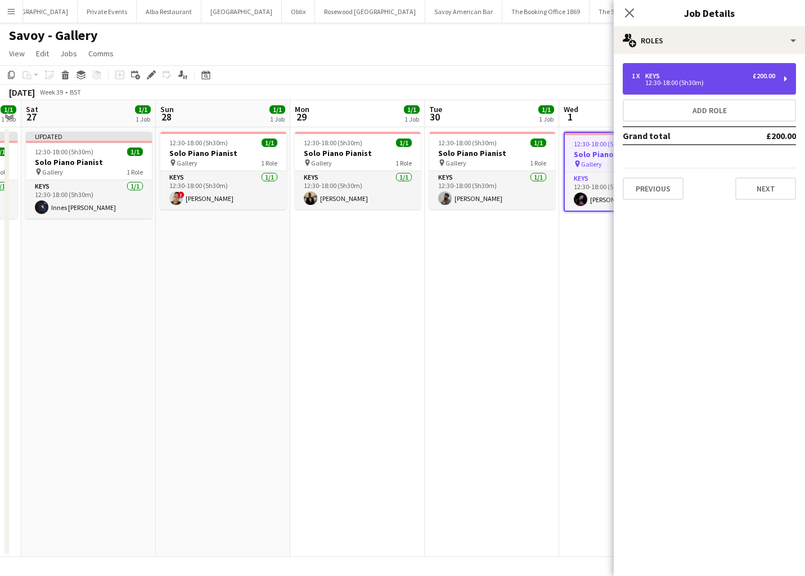
click at [753, 74] on div "£200.00" at bounding box center [764, 76] width 23 height 8
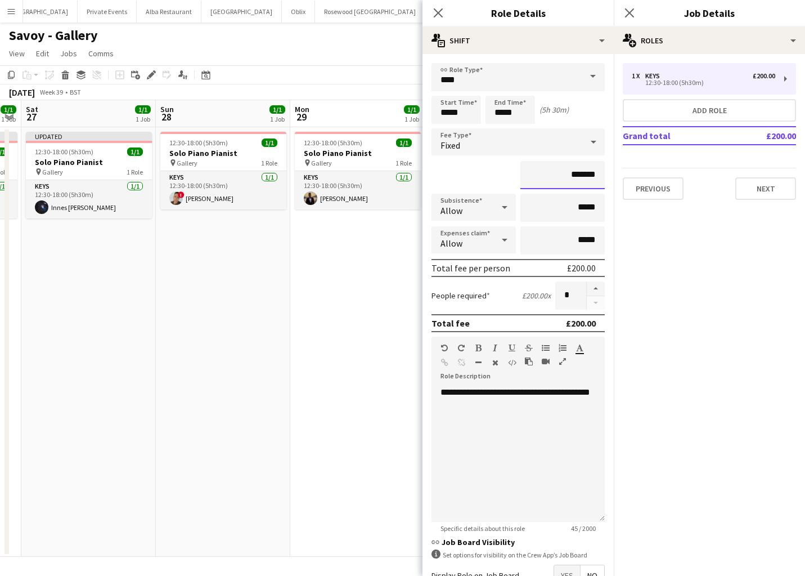
click at [579, 173] on input "*******" at bounding box center [562, 175] width 84 height 28
type input "*******"
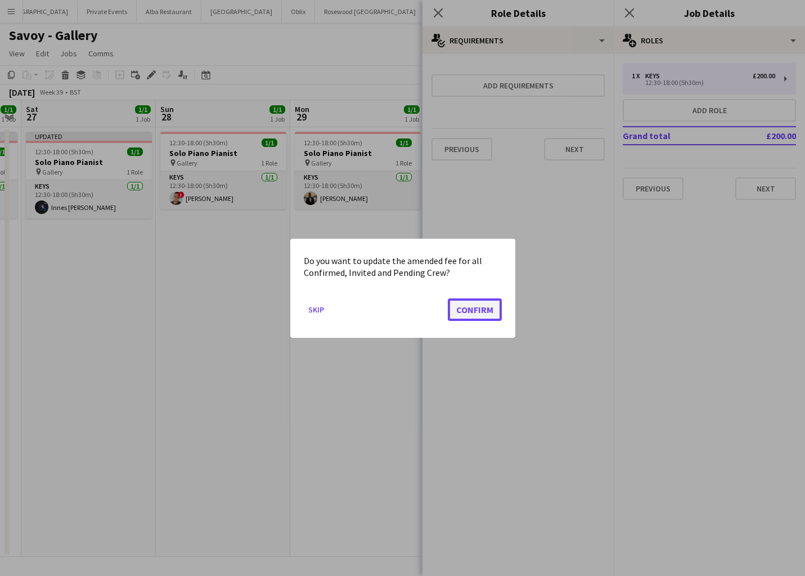
click at [488, 305] on button "Confirm" at bounding box center [475, 309] width 54 height 23
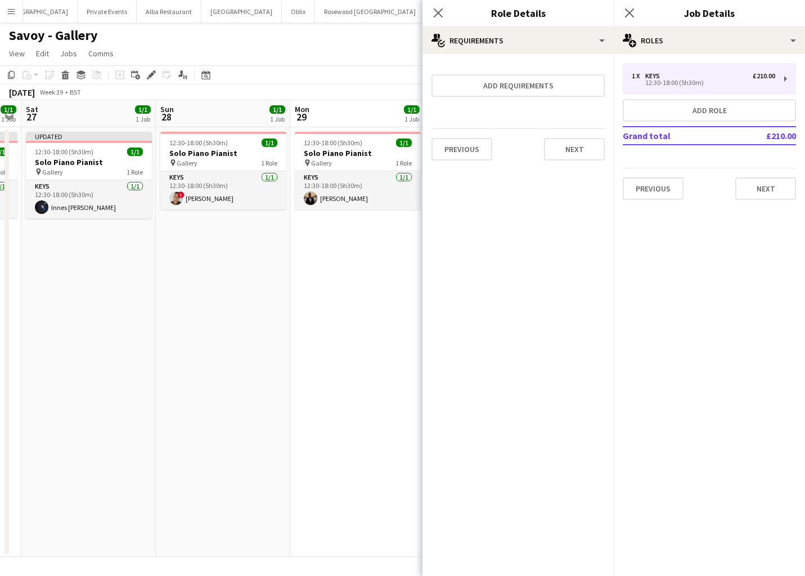
click at [385, 301] on app-date-cell "12:30-18:00 (5h30m) 1/1 Solo Piano Pianist pin Gallery 1 Role Keys 1/1 12:30-18…" at bounding box center [357, 341] width 134 height 429
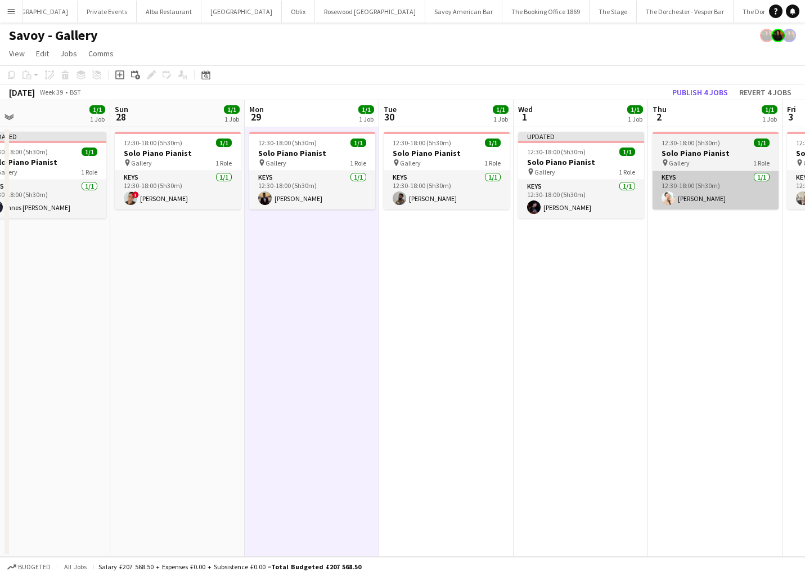
scroll to position [0, 429]
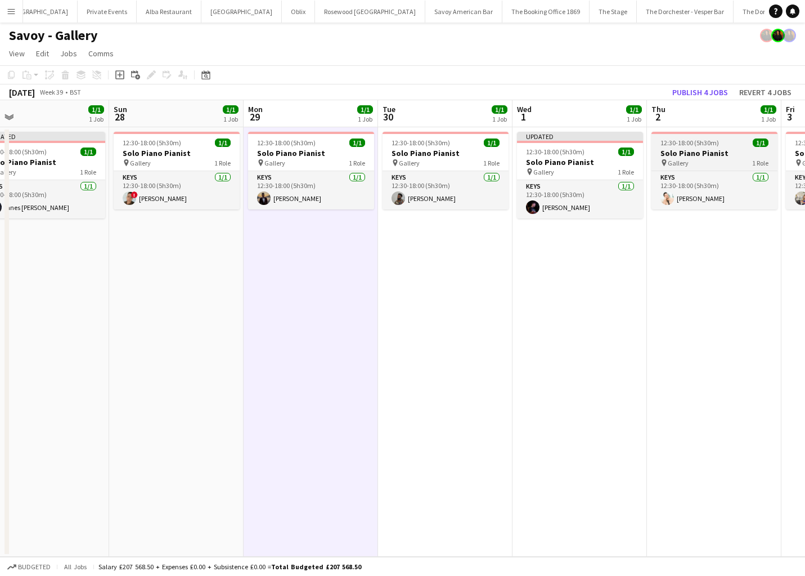
click at [708, 151] on h3 "Solo Piano Pianist" at bounding box center [714, 153] width 126 height 10
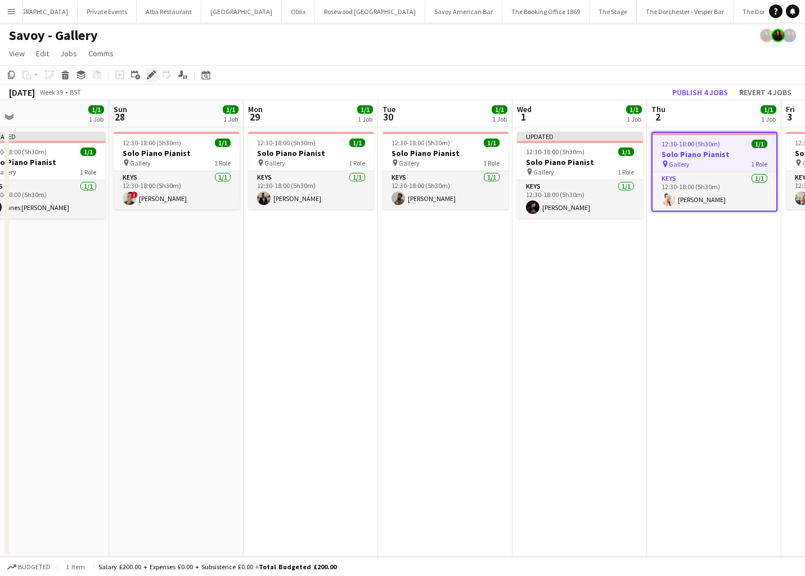
click at [150, 75] on icon at bounding box center [151, 75] width 6 height 6
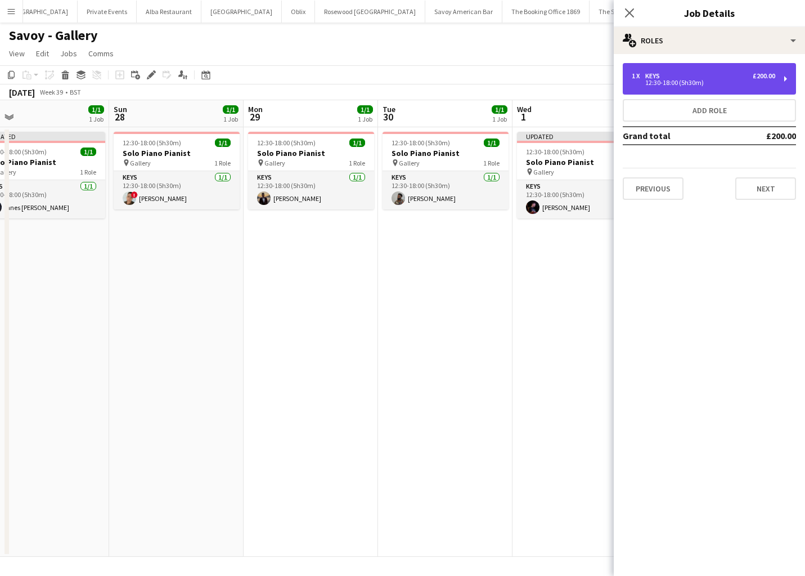
click at [769, 73] on div "£200.00" at bounding box center [764, 76] width 23 height 8
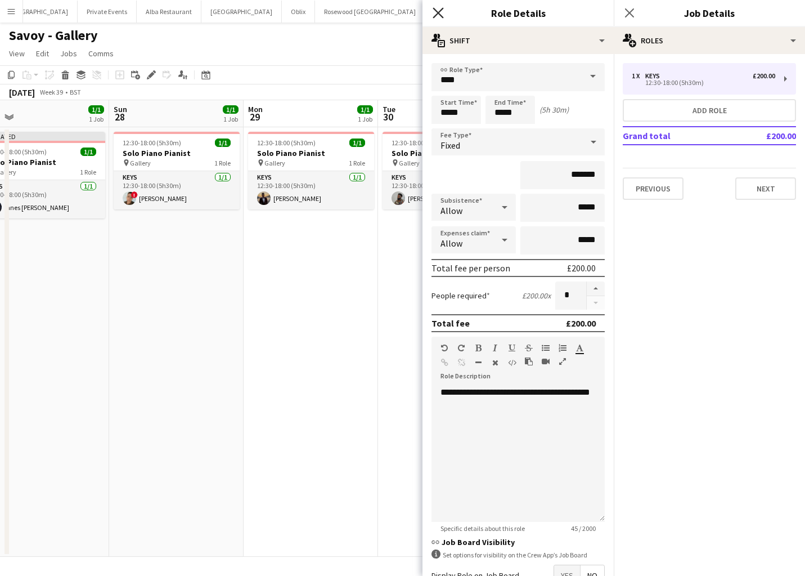
click at [438, 10] on icon "Close pop-in" at bounding box center [438, 12] width 11 height 11
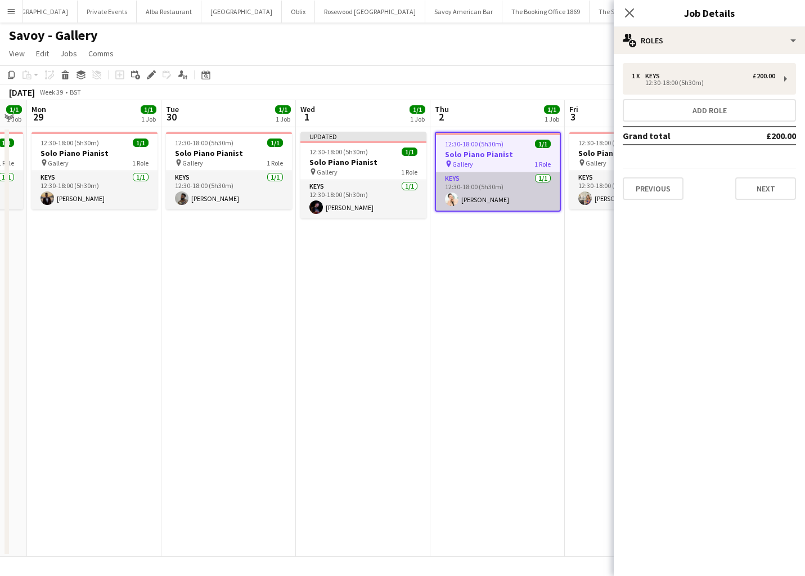
scroll to position [0, 383]
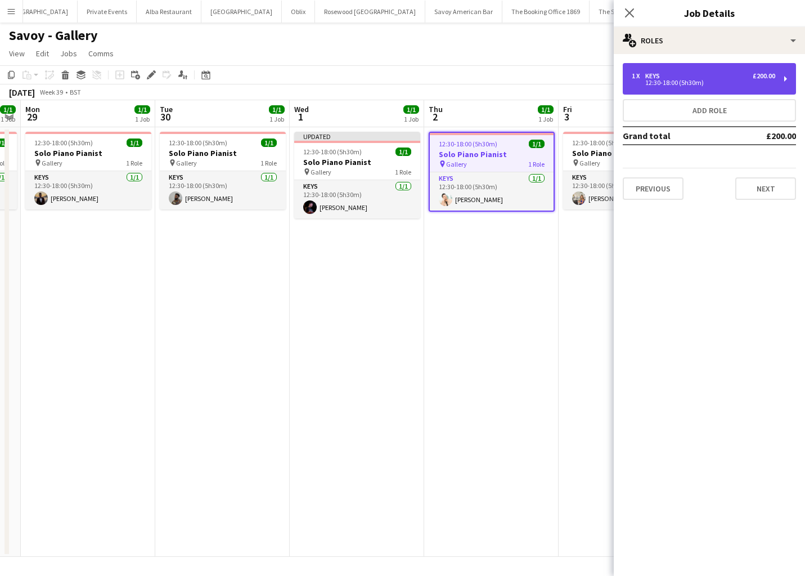
click at [759, 86] on div "1 x Keys £200.00 12:30-18:00 (5h30m)" at bounding box center [709, 79] width 173 height 32
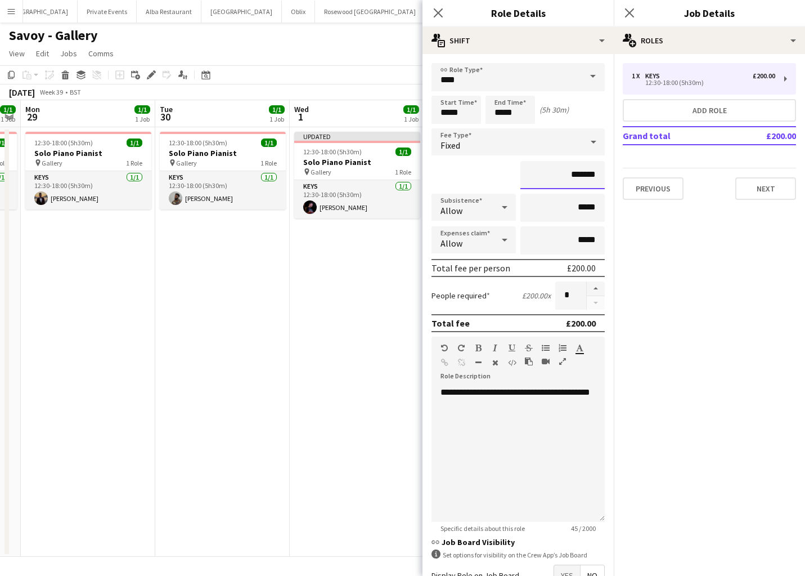
drag, startPoint x: 581, startPoint y: 173, endPoint x: 591, endPoint y: 168, distance: 11.6
click at [581, 173] on input "*******" at bounding box center [562, 175] width 84 height 28
type input "*******"
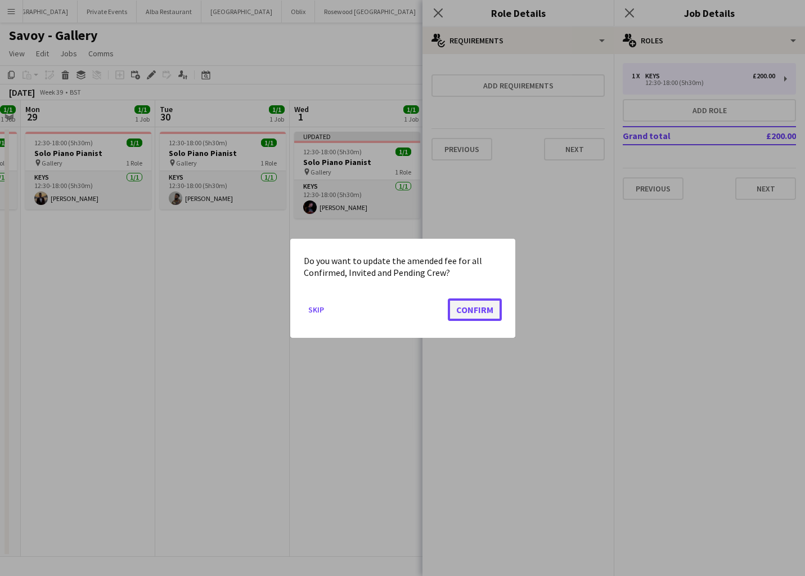
click at [486, 307] on button "Confirm" at bounding box center [475, 309] width 54 height 23
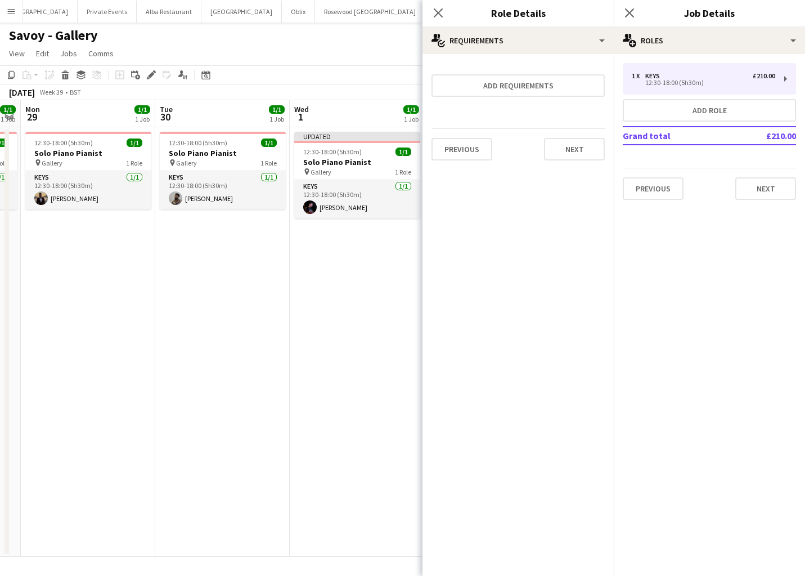
click at [366, 288] on app-date-cell "Updated 12:30-18:00 (5h30m) 1/1 Solo Piano Pianist pin Gallery 1 Role Keys 1/1 …" at bounding box center [357, 341] width 134 height 429
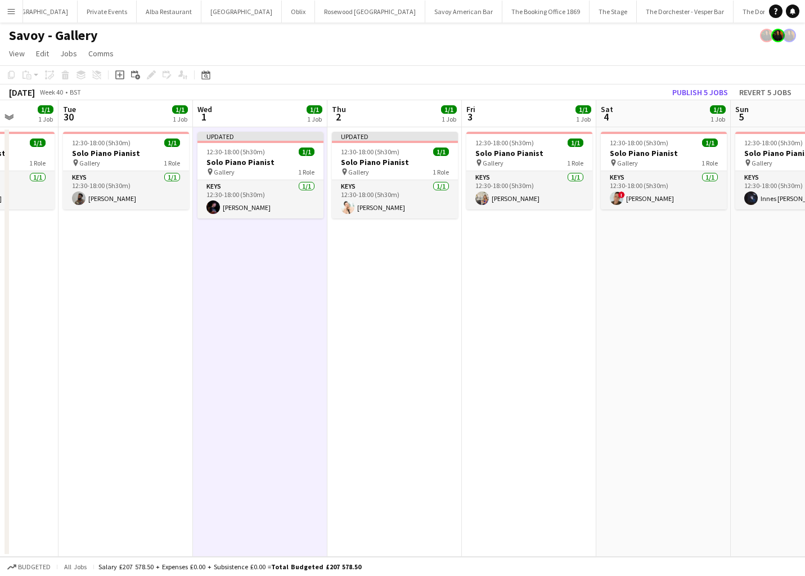
scroll to position [0, 354]
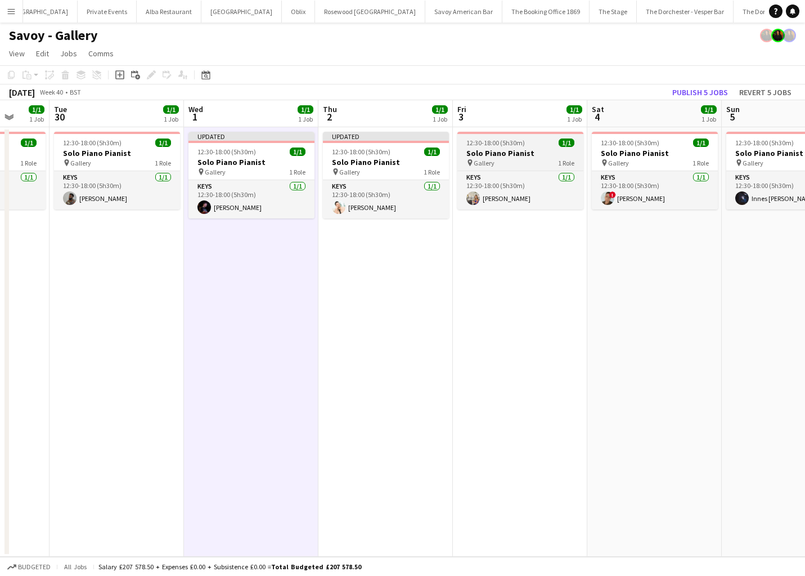
click at [530, 156] on h3 "Solo Piano Pianist" at bounding box center [520, 153] width 126 height 10
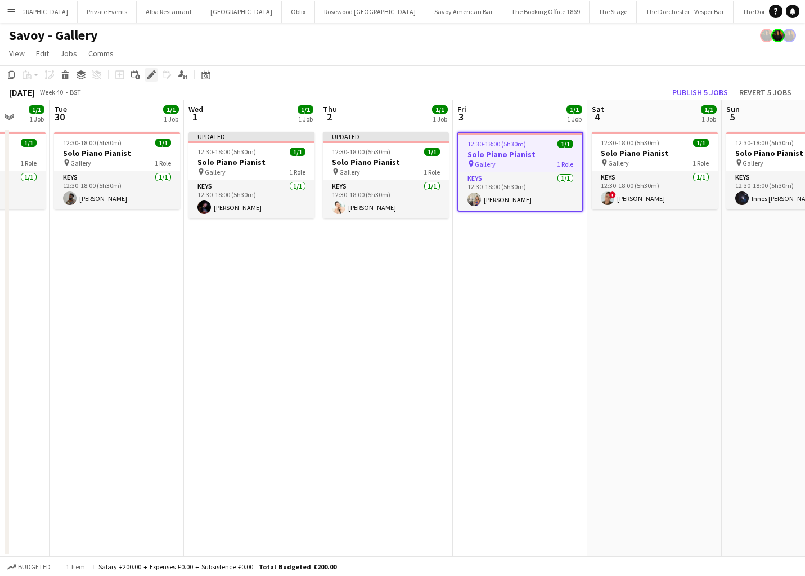
click at [153, 74] on icon at bounding box center [151, 75] width 6 height 6
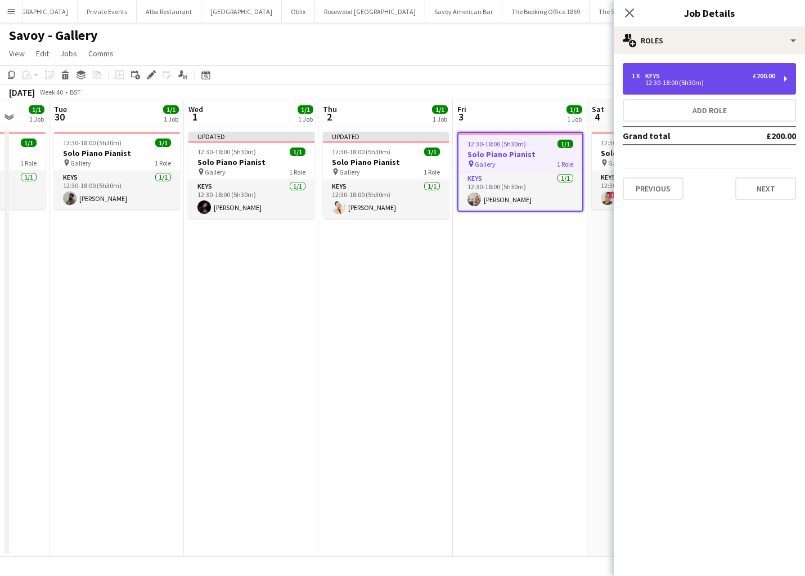
click at [758, 88] on div "1 x Keys £200.00 12:30-18:00 (5h30m)" at bounding box center [709, 79] width 173 height 32
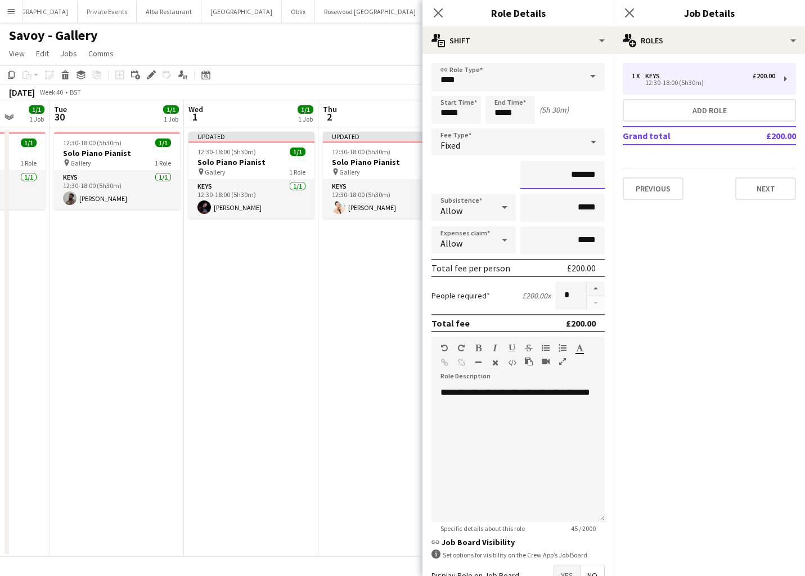
click at [579, 173] on input "*******" at bounding box center [562, 175] width 84 height 28
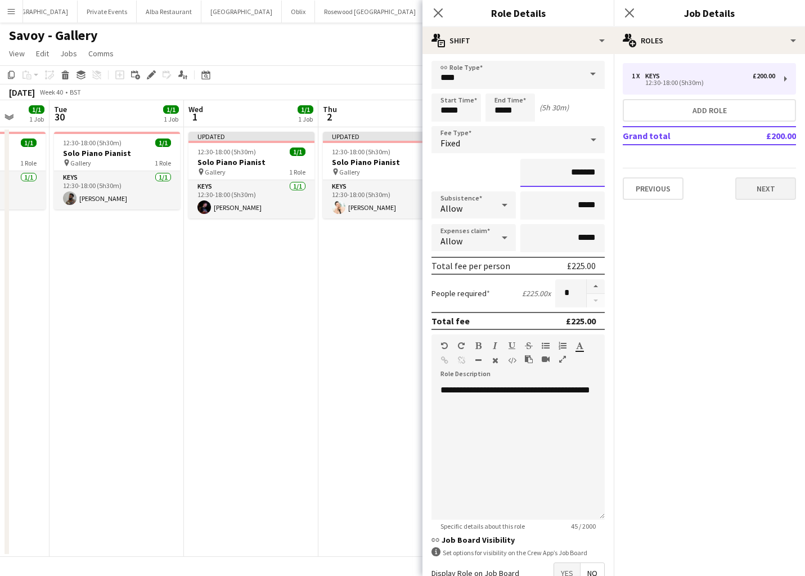
type input "*******"
click at [765, 192] on button "Next" at bounding box center [765, 188] width 61 height 23
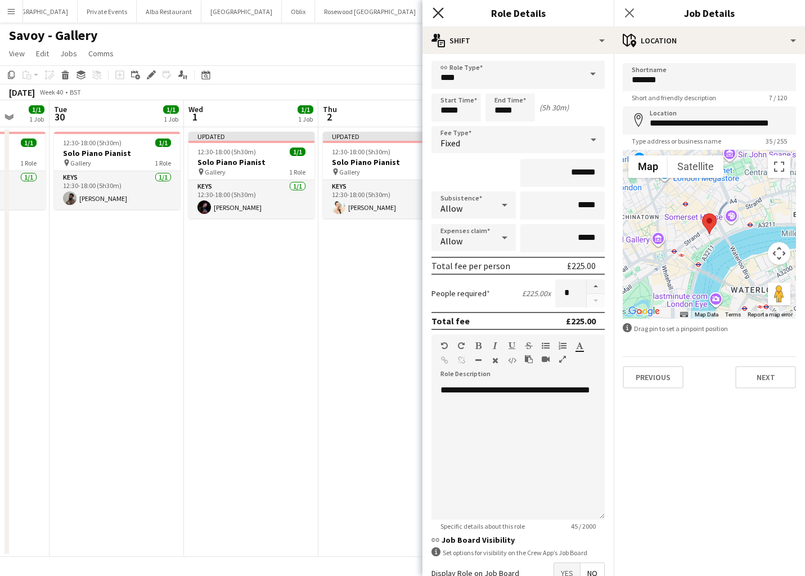
click at [433, 16] on icon "Close pop-in" at bounding box center [438, 12] width 11 height 11
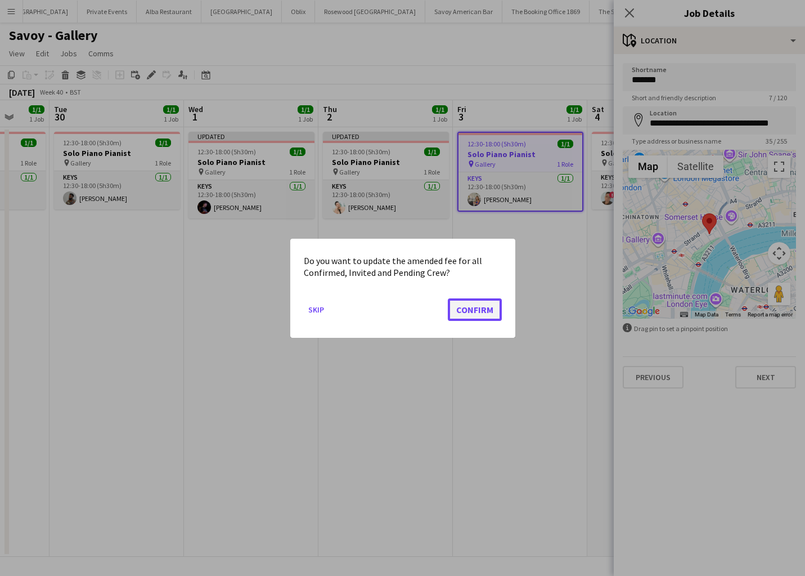
click at [474, 313] on button "Confirm" at bounding box center [475, 309] width 54 height 23
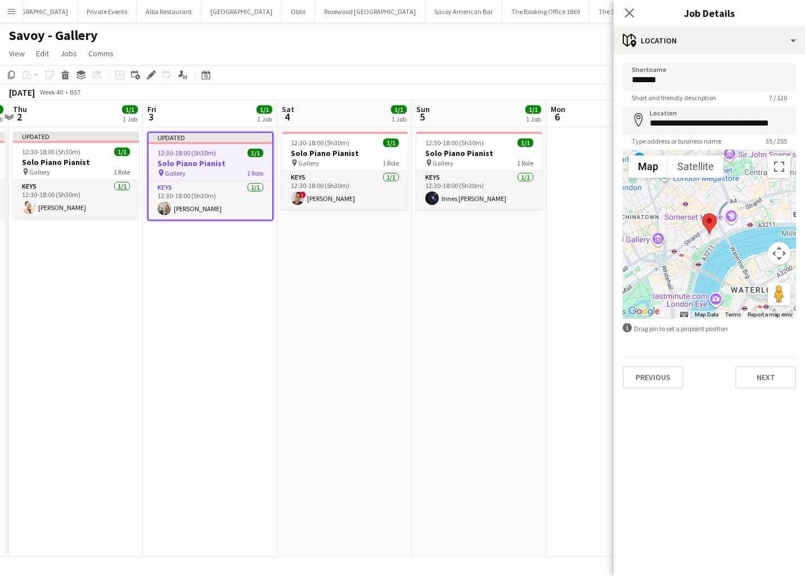
scroll to position [0, 383]
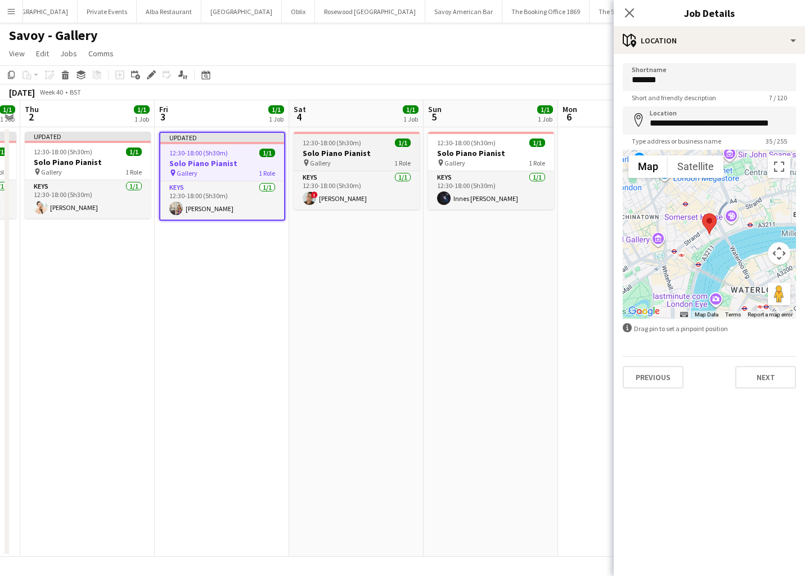
click at [364, 146] on div "12:30-18:00 (5h30m) 1/1" at bounding box center [357, 142] width 126 height 8
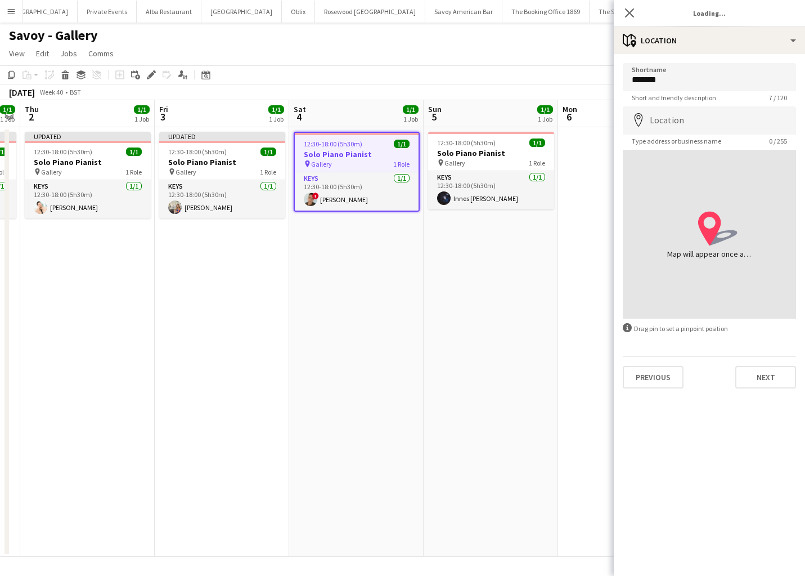
type input "**********"
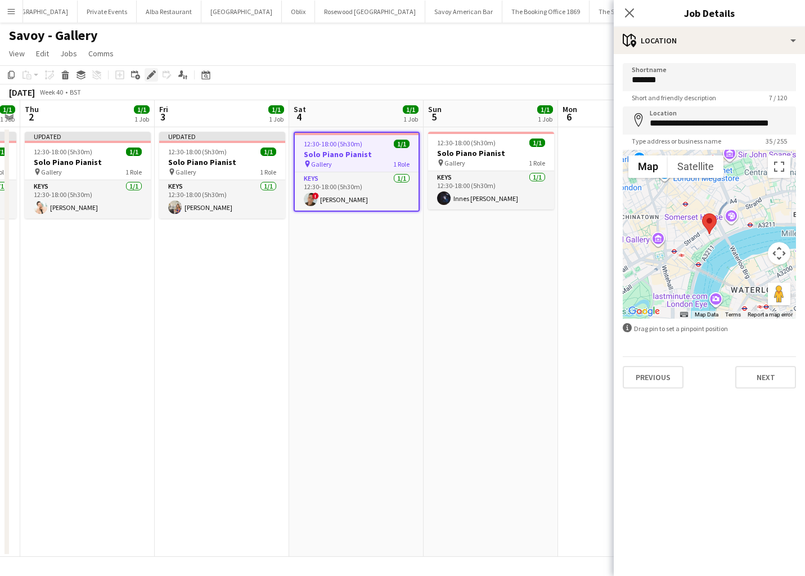
click at [151, 75] on icon at bounding box center [151, 75] width 6 height 6
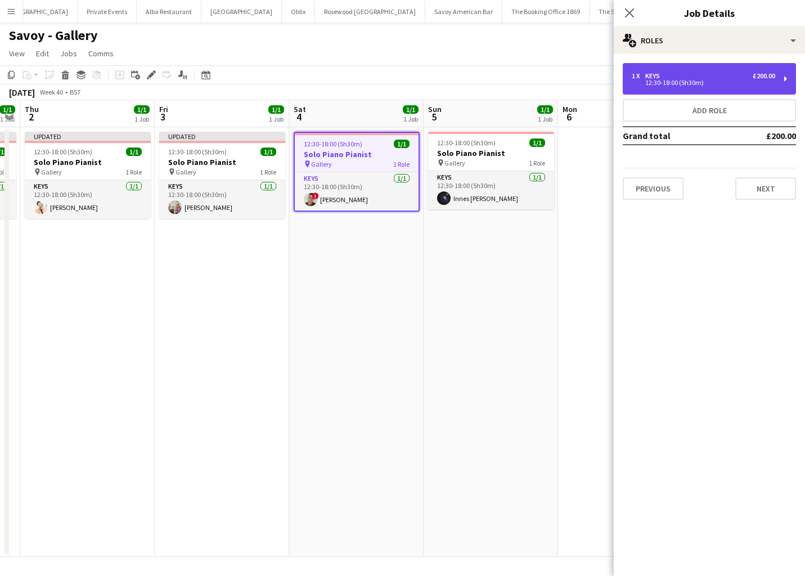
click at [761, 89] on div "1 x Keys £200.00 12:30-18:00 (5h30m)" at bounding box center [709, 79] width 173 height 32
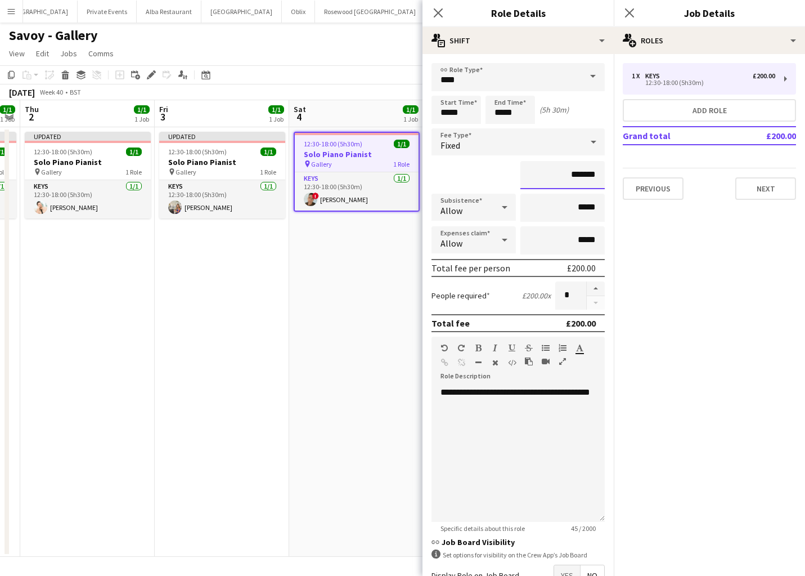
click at [581, 175] on input "*******" at bounding box center [562, 175] width 84 height 28
type input "*******"
click at [762, 184] on button "Next" at bounding box center [765, 188] width 61 height 23
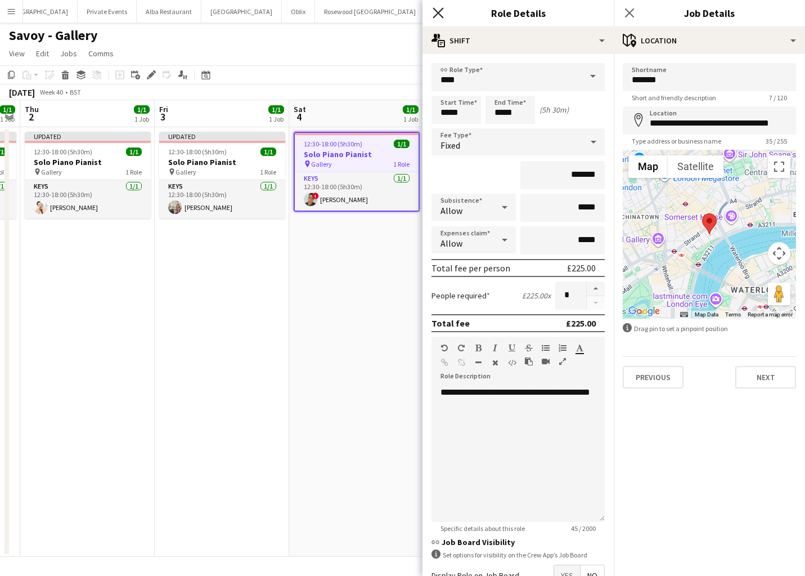
click at [437, 8] on icon "Close pop-in" at bounding box center [438, 12] width 11 height 11
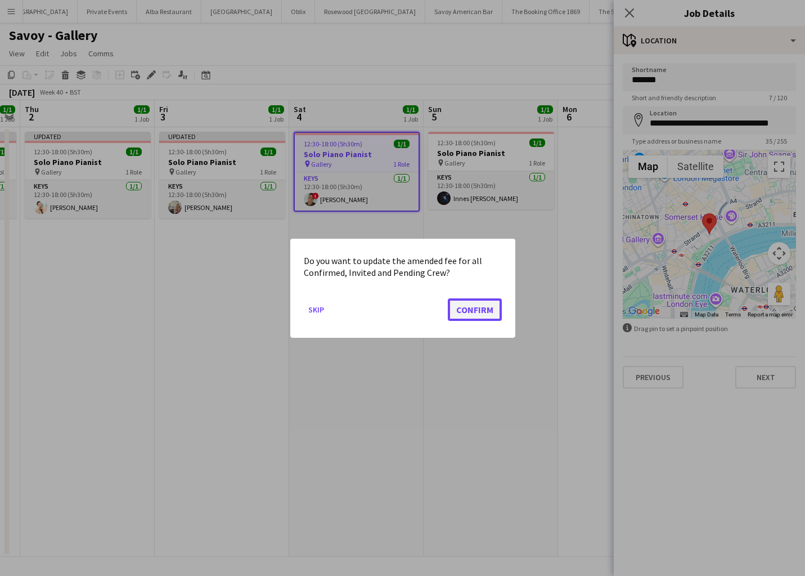
click at [494, 314] on button "Confirm" at bounding box center [475, 309] width 54 height 23
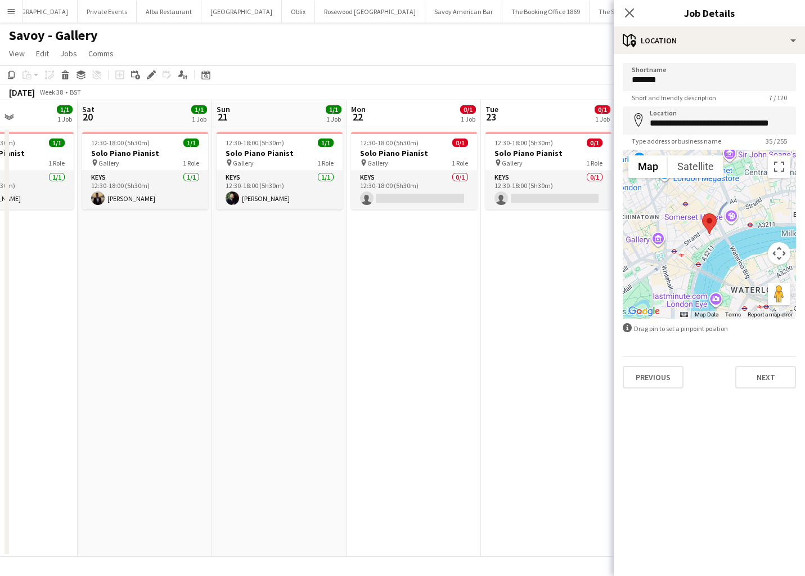
scroll to position [0, 323]
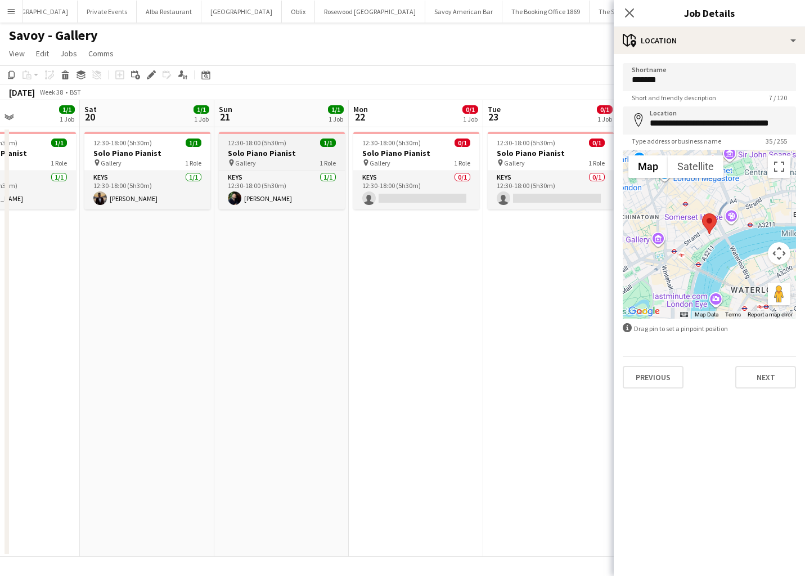
click at [264, 162] on div "pin Gallery 1 Role" at bounding box center [282, 162] width 126 height 9
type input "*******"
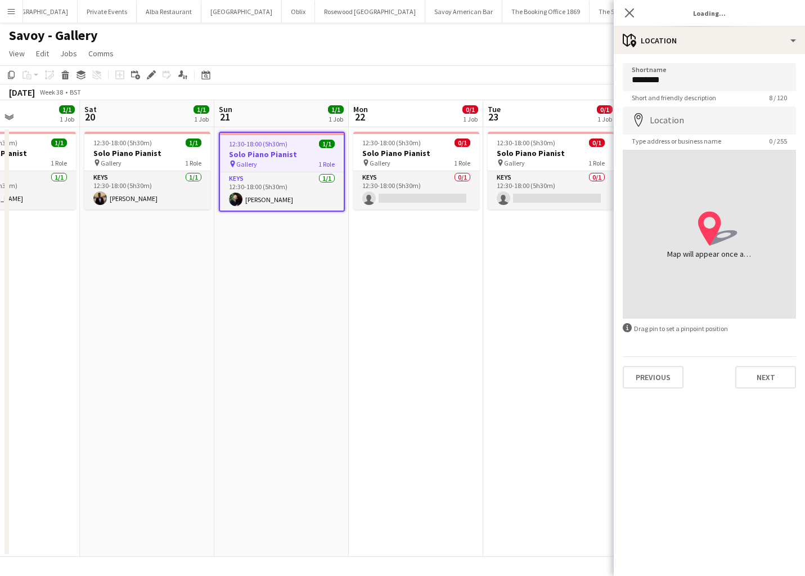
type input "**********"
click at [630, 14] on icon at bounding box center [629, 12] width 11 height 11
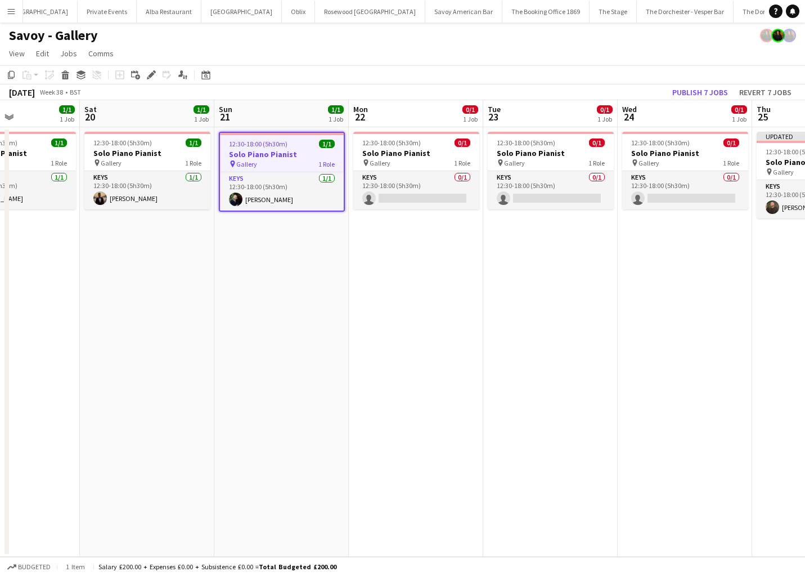
click at [289, 151] on h3 "Solo Piano Pianist" at bounding box center [282, 154] width 124 height 10
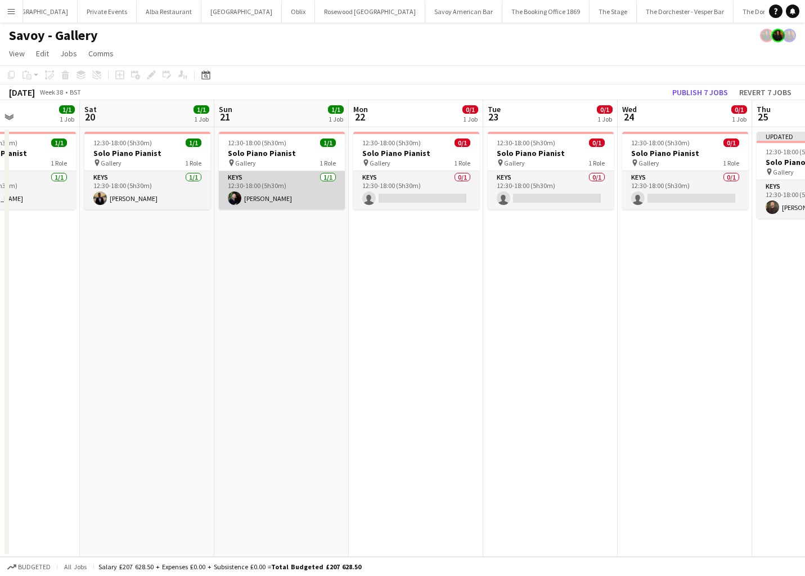
click at [282, 181] on app-card-role "Keys 1/1 12:30-18:00 (5h30m) Dustin Conrad" at bounding box center [282, 190] width 126 height 38
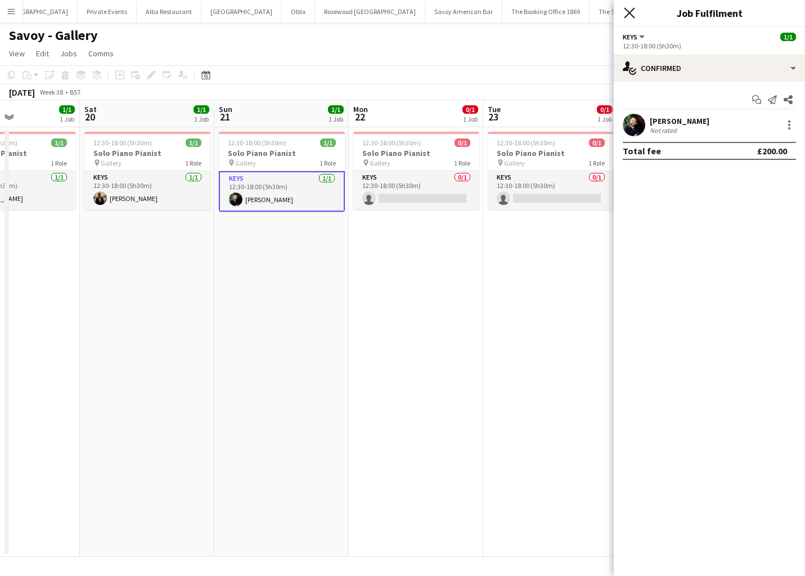
click at [631, 11] on icon at bounding box center [629, 12] width 11 height 11
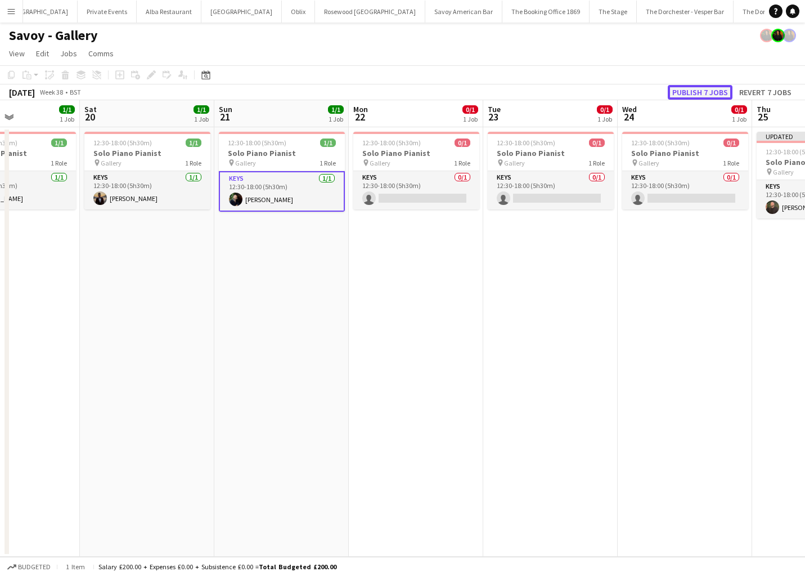
click at [701, 90] on button "Publish 7 jobs" at bounding box center [700, 92] width 65 height 15
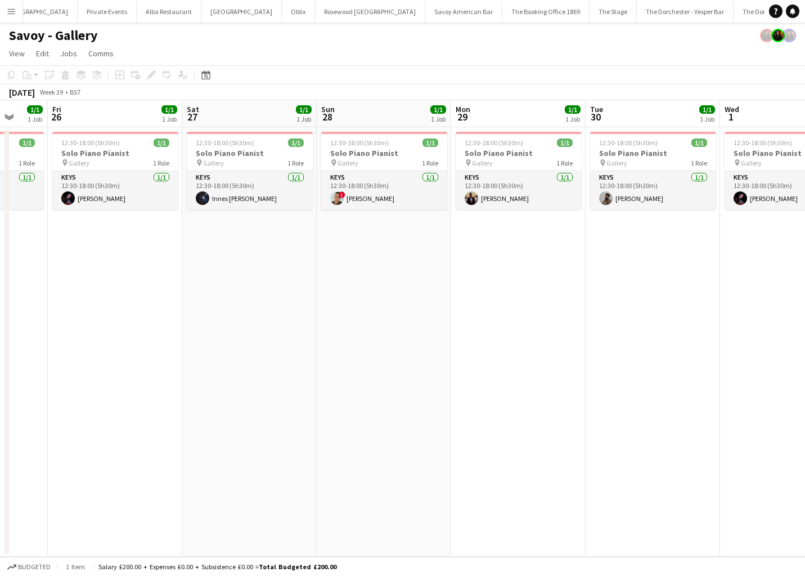
scroll to position [0, 387]
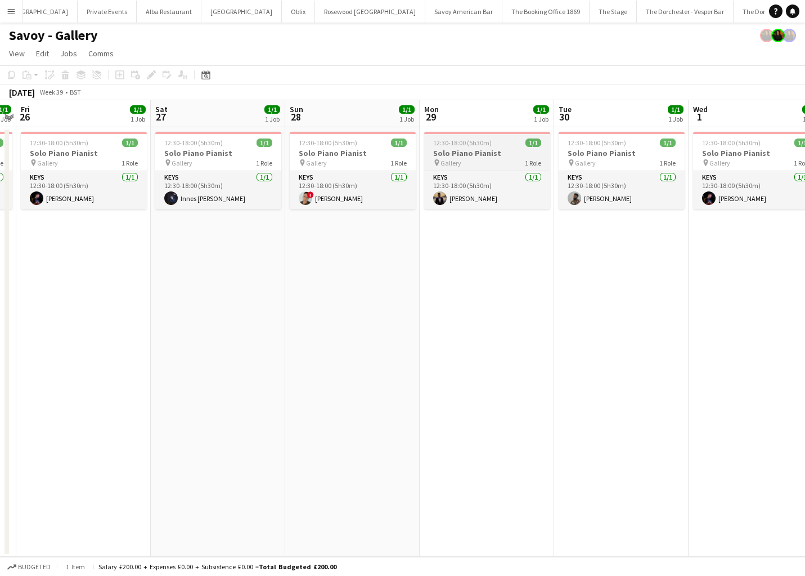
click at [477, 157] on h3 "Solo Piano Pianist" at bounding box center [487, 153] width 126 height 10
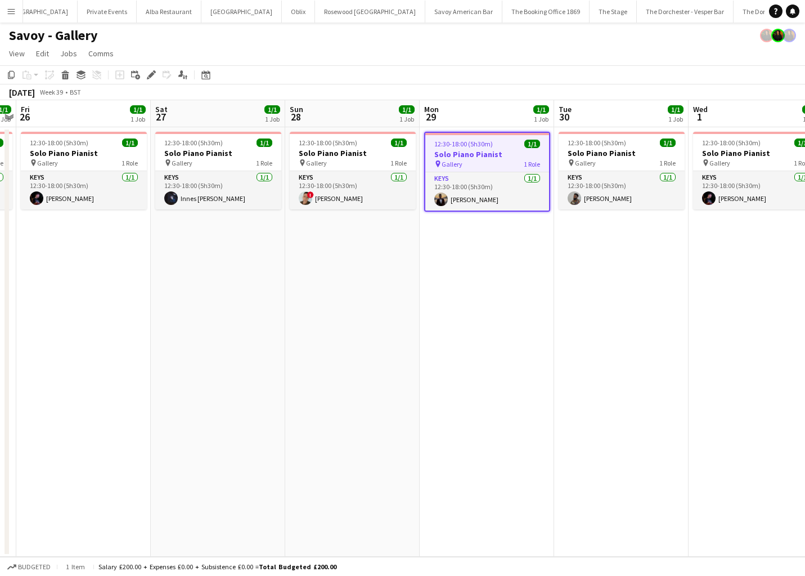
click at [494, 158] on h3 "Solo Piano Pianist" at bounding box center [487, 154] width 124 height 10
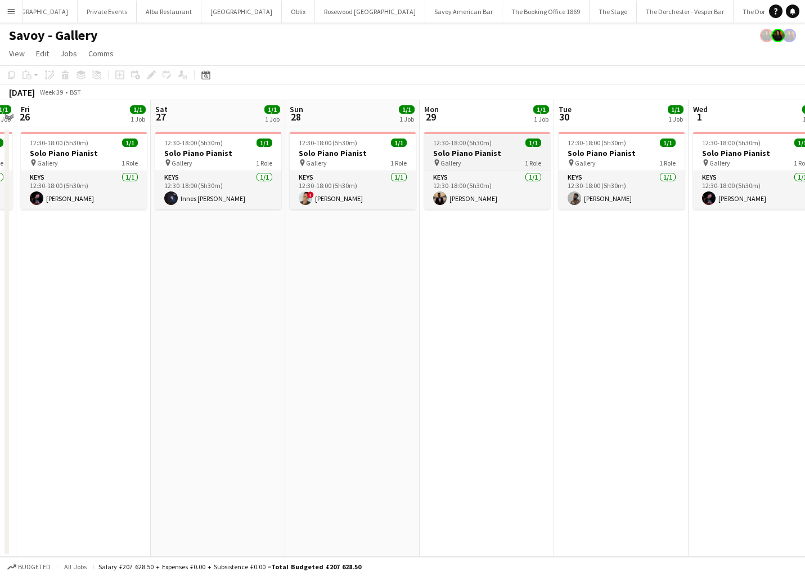
click at [494, 158] on div "pin Gallery 1 Role" at bounding box center [487, 162] width 126 height 9
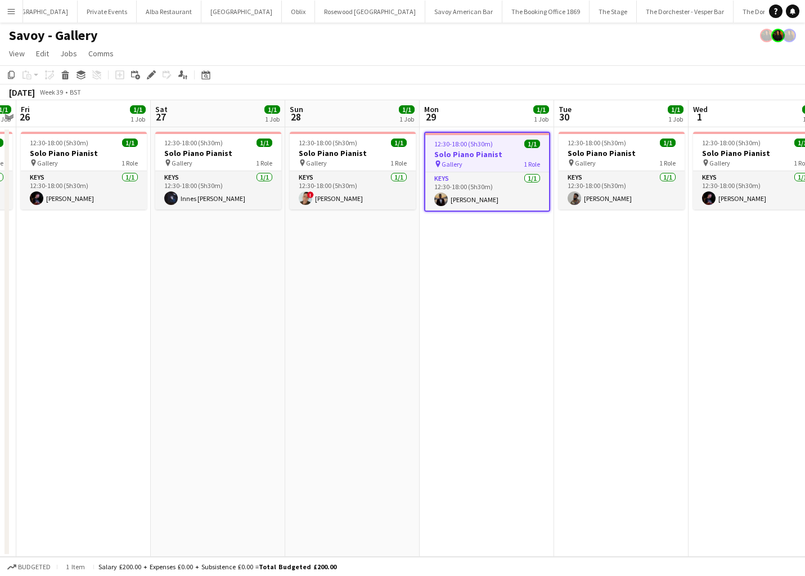
click at [494, 158] on h3 "Solo Piano Pianist" at bounding box center [487, 154] width 124 height 10
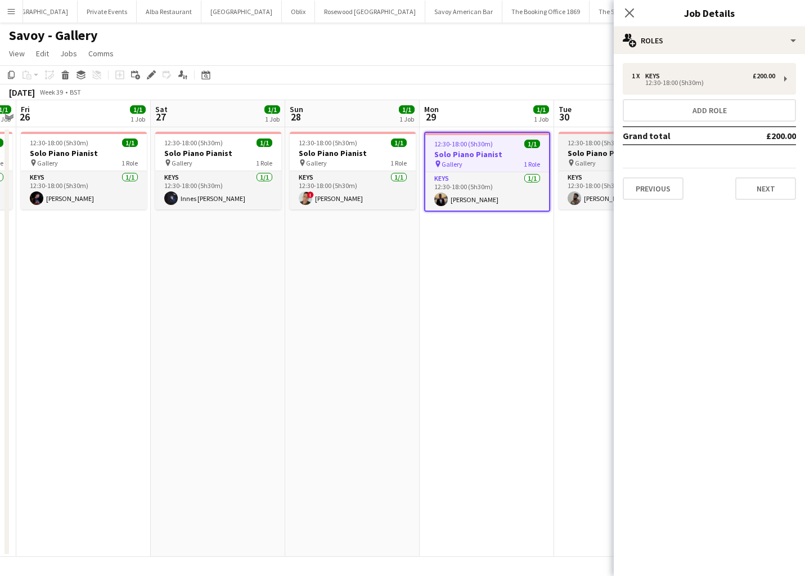
click at [572, 151] on h3 "Solo Piano Pianist" at bounding box center [622, 153] width 126 height 10
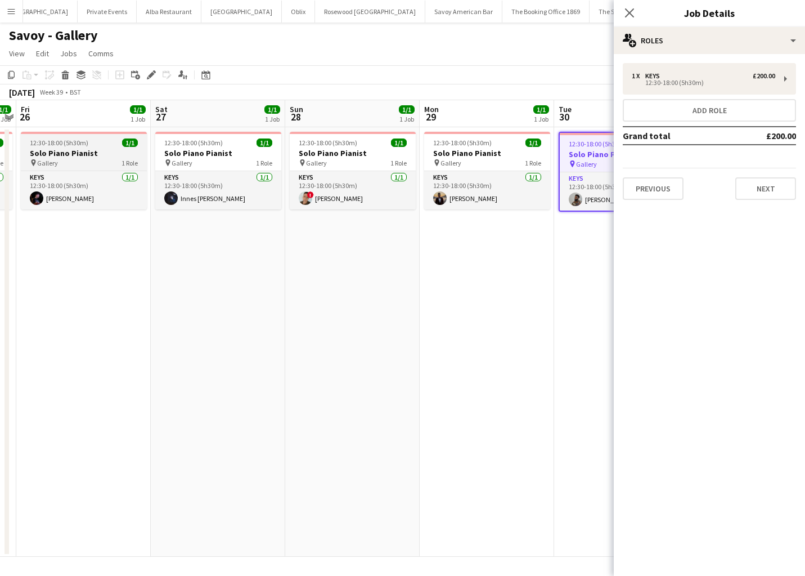
click at [74, 146] on span "12:30-18:00 (5h30m)" at bounding box center [59, 142] width 59 height 8
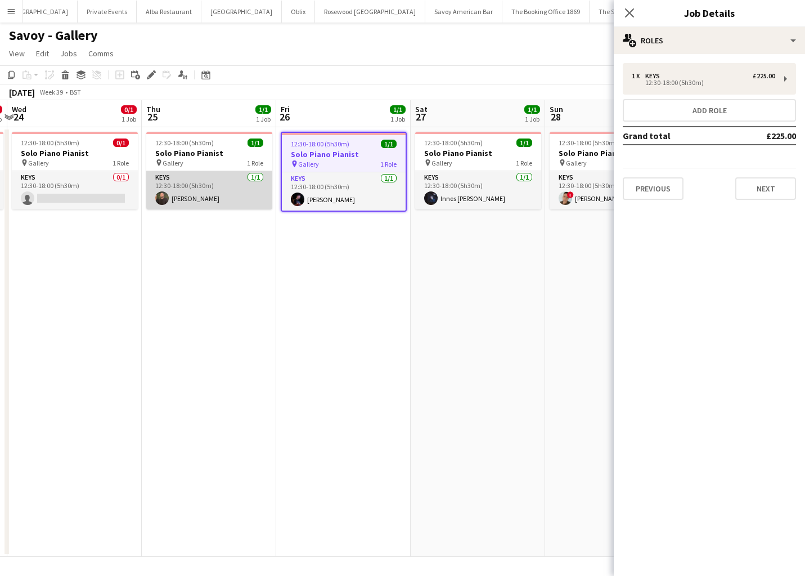
scroll to position [0, 262]
click at [242, 298] on app-date-cell "12:30-18:00 (5h30m) 1/1 Solo Piano Pianist pin Gallery 1 Role Keys 1/1 12:30-18…" at bounding box center [208, 341] width 134 height 429
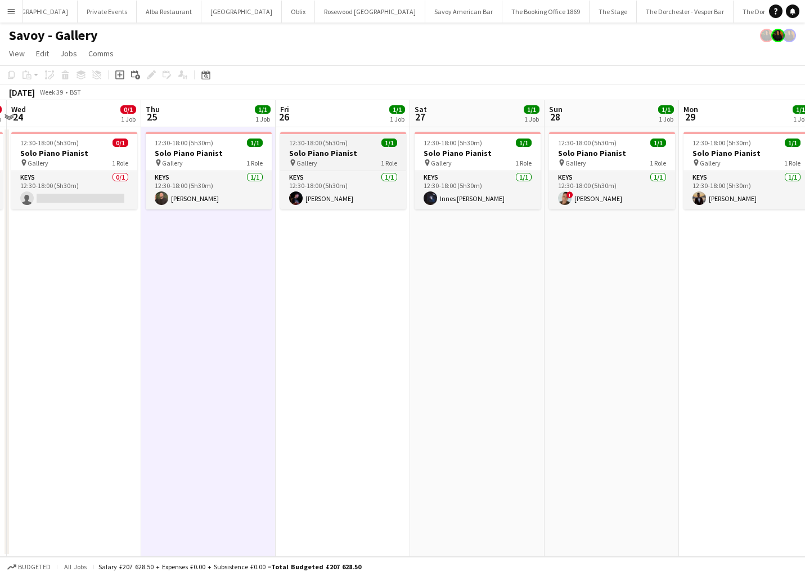
click at [322, 157] on h3 "Solo Piano Pianist" at bounding box center [343, 153] width 126 height 10
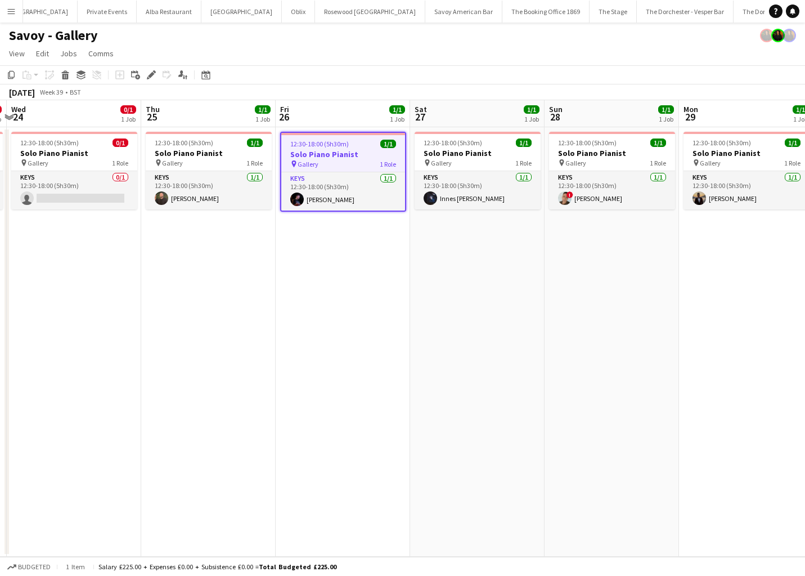
click at [344, 162] on div "pin Gallery 1 Role" at bounding box center [343, 163] width 124 height 9
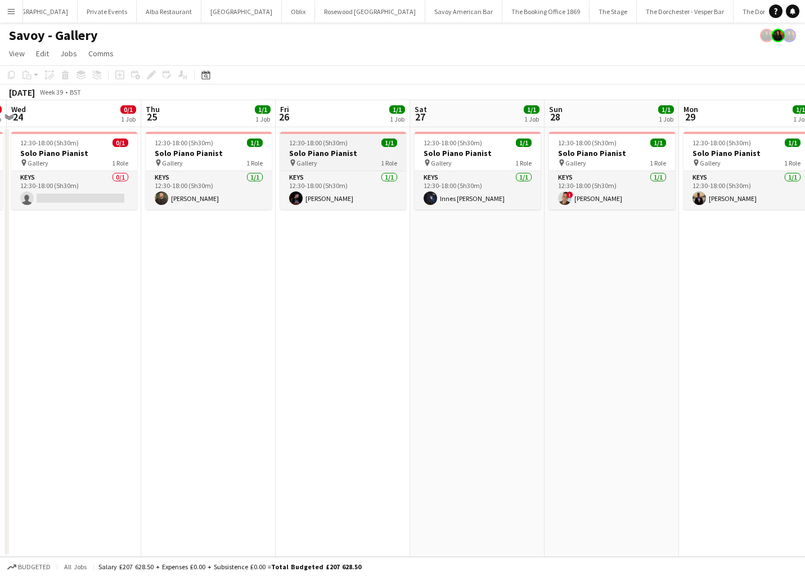
click at [344, 162] on div "pin Gallery 1 Role" at bounding box center [343, 162] width 126 height 9
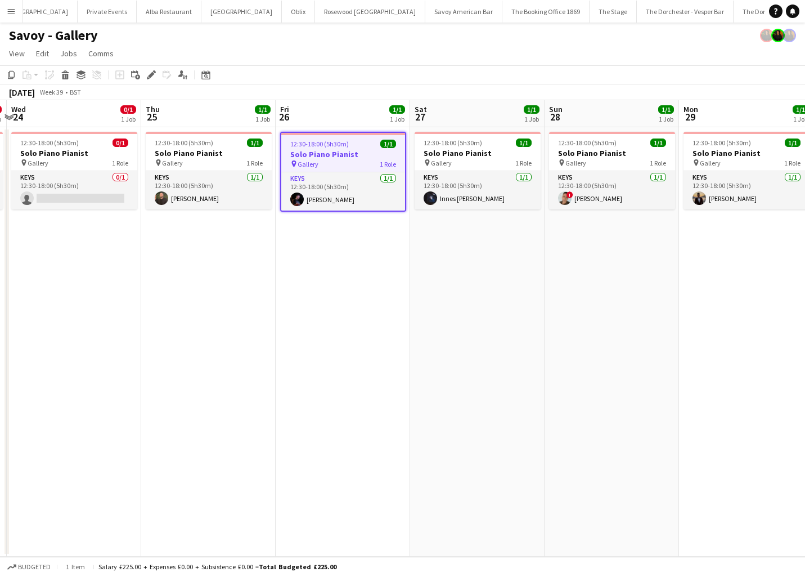
click at [344, 162] on div "pin Gallery 1 Role" at bounding box center [343, 163] width 124 height 9
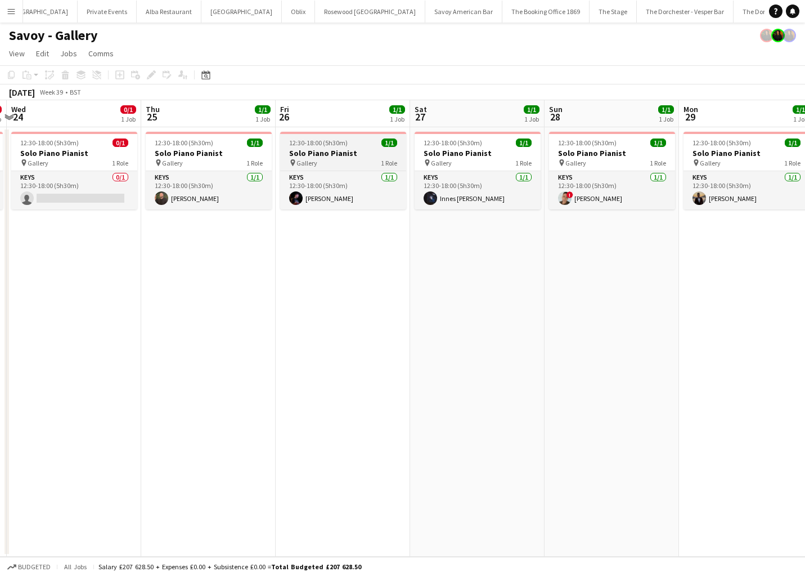
click at [344, 162] on div "pin Gallery 1 Role" at bounding box center [343, 162] width 126 height 9
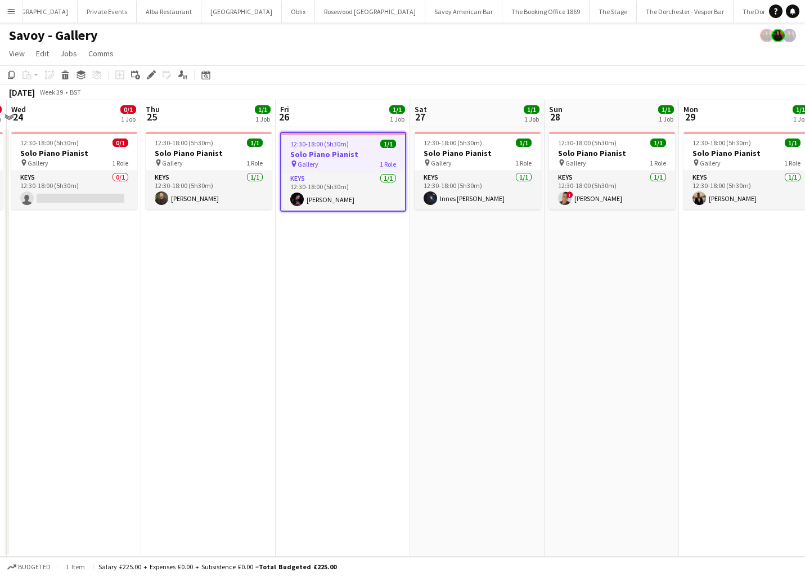
click at [344, 162] on div "pin Gallery 1 Role" at bounding box center [343, 163] width 124 height 9
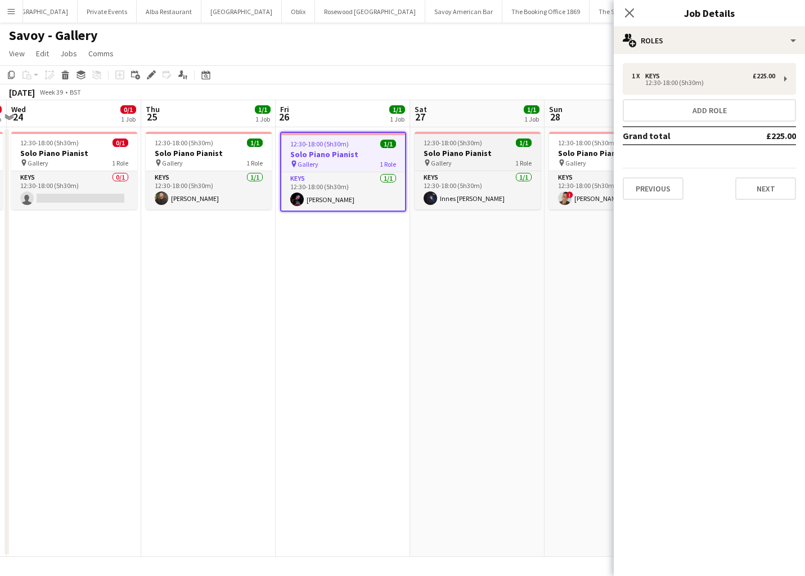
click at [457, 156] on h3 "Solo Piano Pianist" at bounding box center [478, 153] width 126 height 10
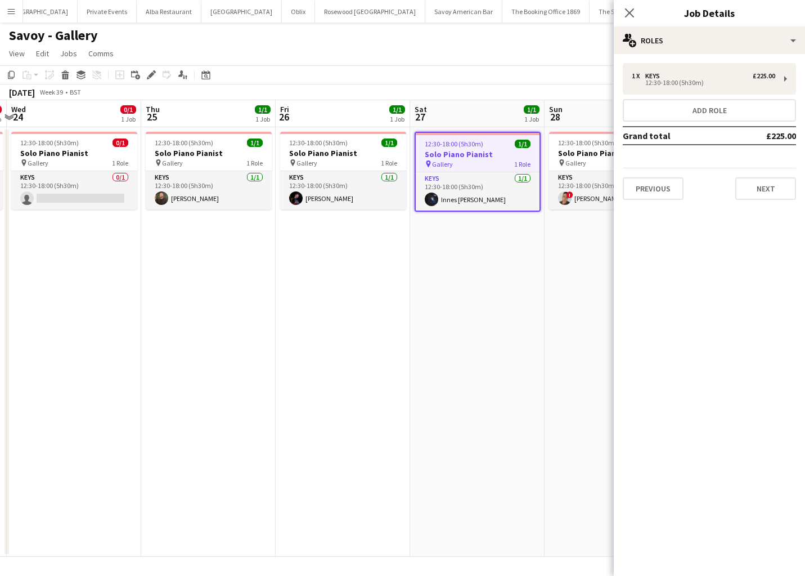
click at [457, 156] on h3 "Solo Piano Pianist" at bounding box center [478, 154] width 124 height 10
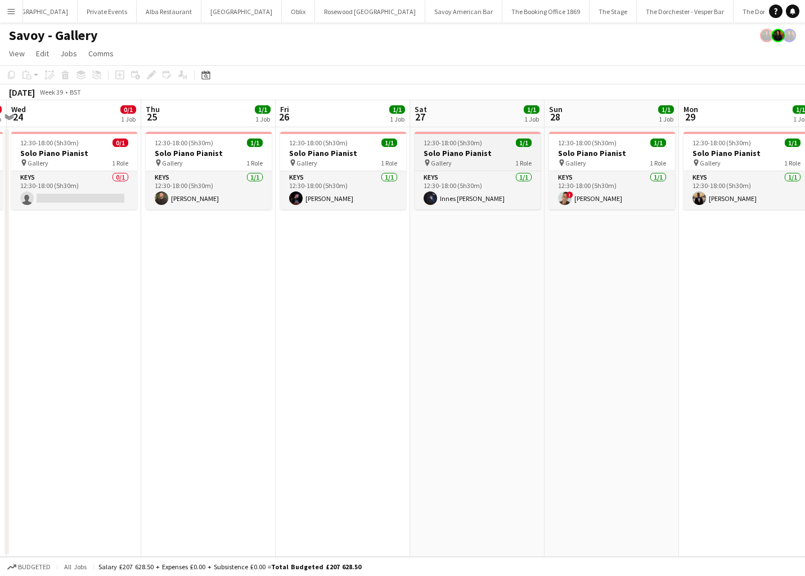
click at [465, 157] on h3 "Solo Piano Pianist" at bounding box center [478, 153] width 126 height 10
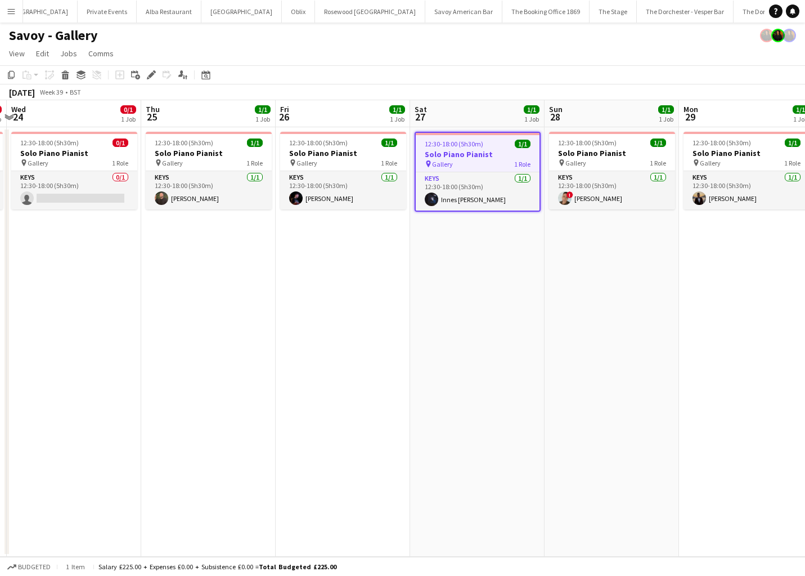
click at [465, 157] on h3 "Solo Piano Pianist" at bounding box center [478, 154] width 124 height 10
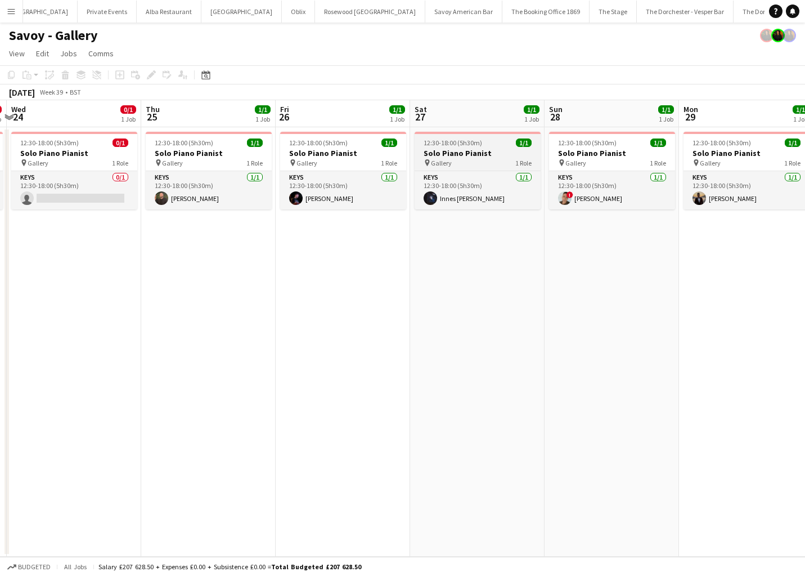
click at [465, 157] on h3 "Solo Piano Pianist" at bounding box center [478, 153] width 126 height 10
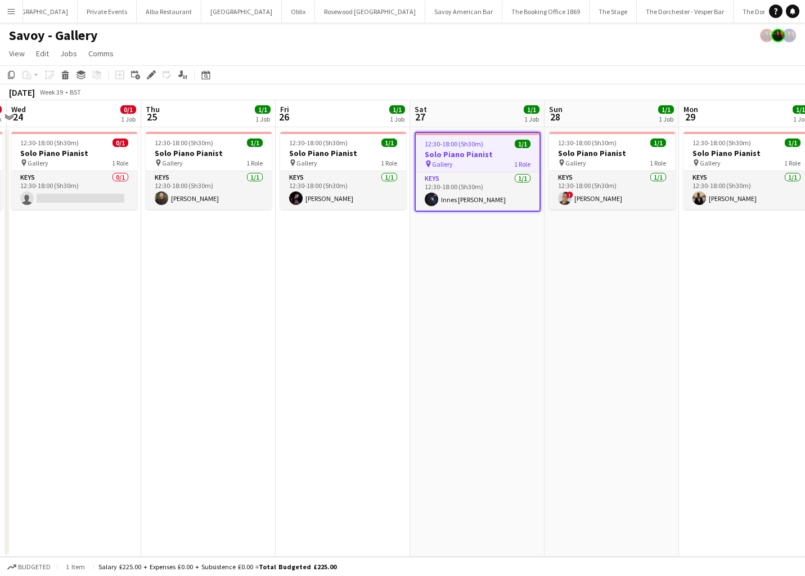
click at [465, 157] on h3 "Solo Piano Pianist" at bounding box center [478, 154] width 124 height 10
click at [478, 165] on div "pin Gallery 1 Role" at bounding box center [478, 163] width 124 height 9
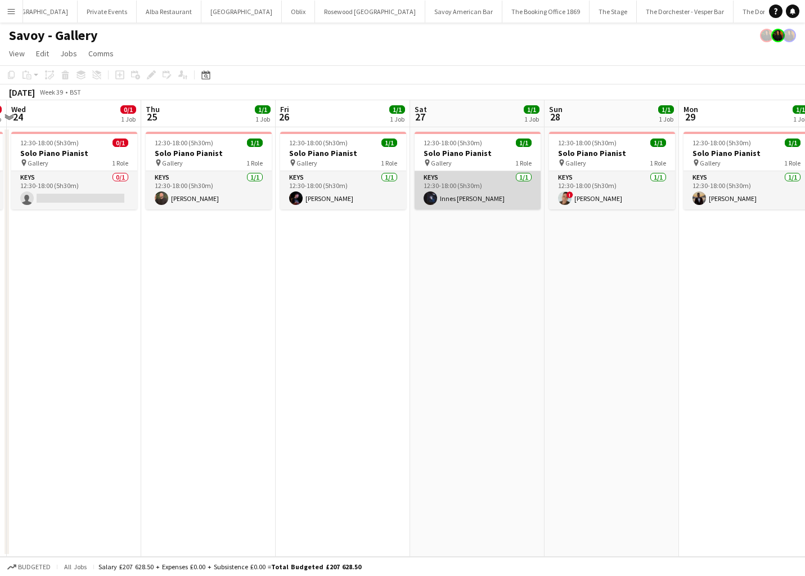
click at [486, 190] on app-card-role "Keys 1/1 12:30-18:00 (5h30m) Innes Yellowlees" at bounding box center [478, 190] width 126 height 38
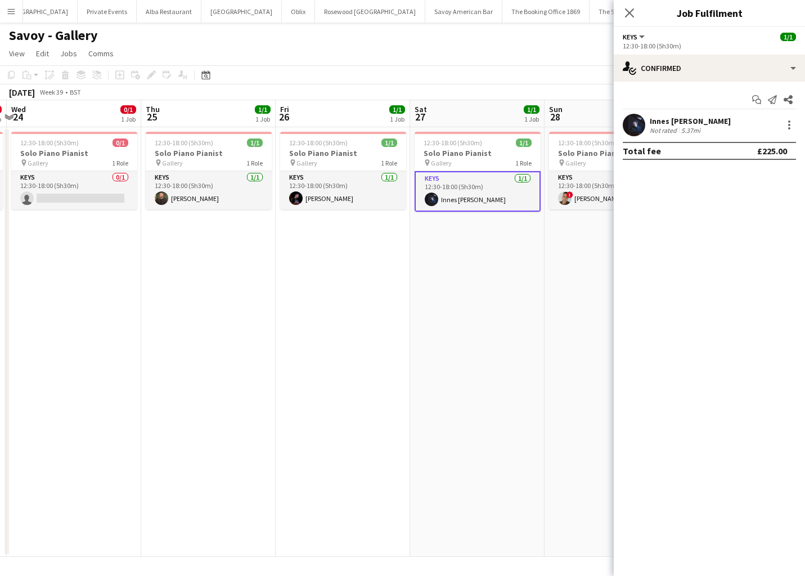
drag, startPoint x: 467, startPoint y: 258, endPoint x: 545, endPoint y: 221, distance: 86.8
click at [468, 258] on app-date-cell "12:30-18:00 (5h30m) 1/1 Solo Piano Pianist pin Gallery 1 Role Keys 1/1 12:30-18…" at bounding box center [477, 341] width 134 height 429
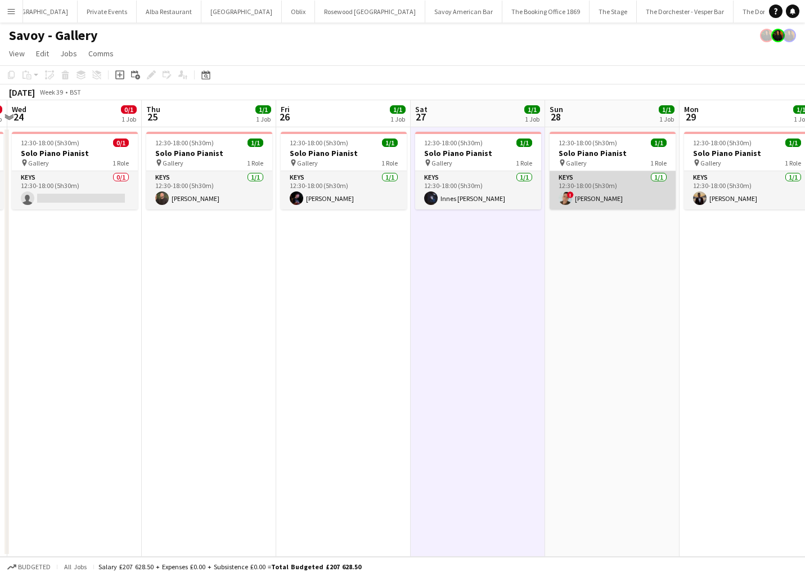
click at [603, 199] on app-card-role "Keys 1/1 12:30-18:00 (5h30m) ! Michael Horner" at bounding box center [613, 190] width 126 height 38
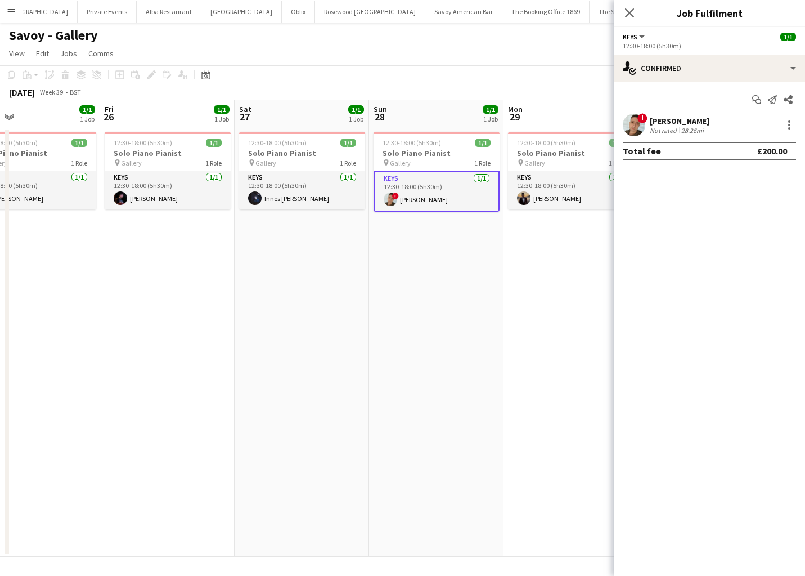
scroll to position [0, 365]
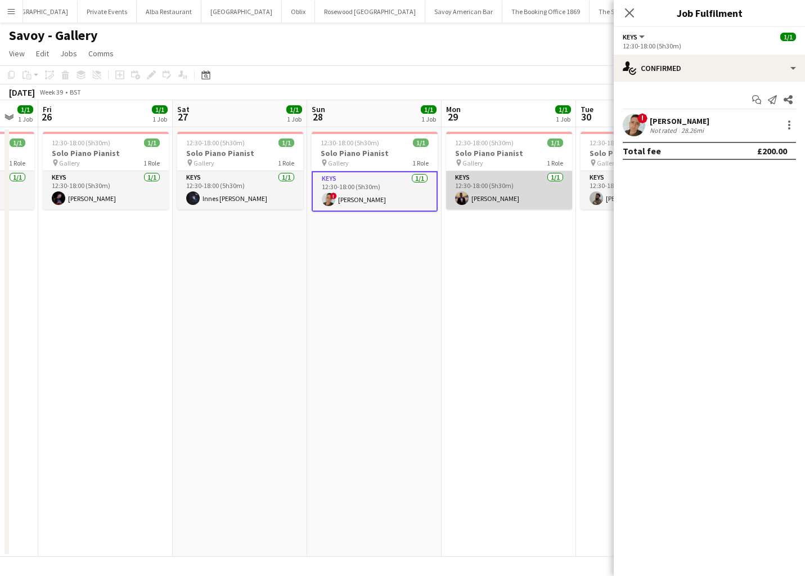
click at [511, 186] on app-card-role "Keys 1/1 12:30-18:00 (5h30m) Zethan Anderson" at bounding box center [509, 190] width 126 height 38
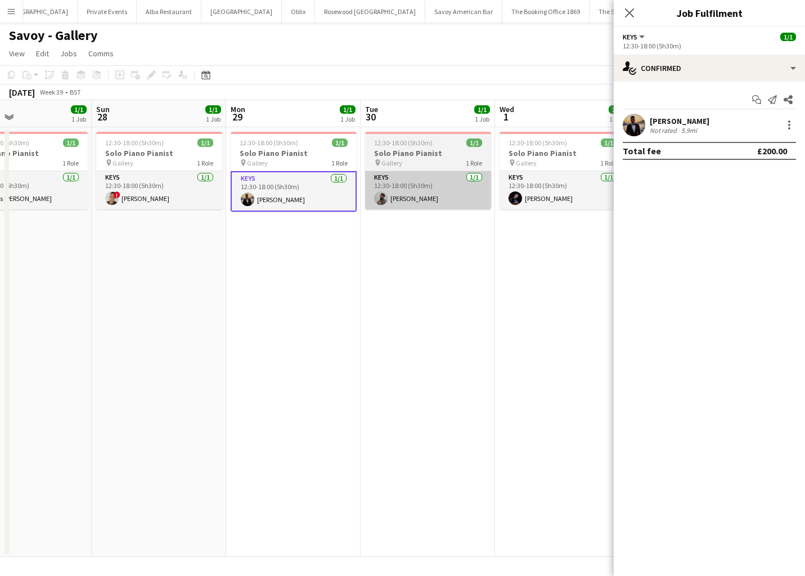
scroll to position [0, 332]
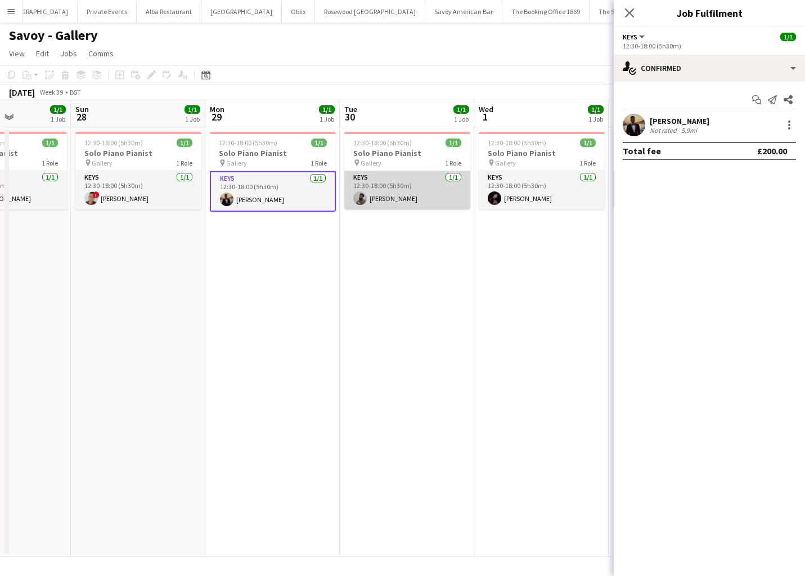
click at [412, 183] on app-card-role "Keys 1/1 12:30-18:00 (5h30m) Enoch Mukasa" at bounding box center [407, 190] width 126 height 38
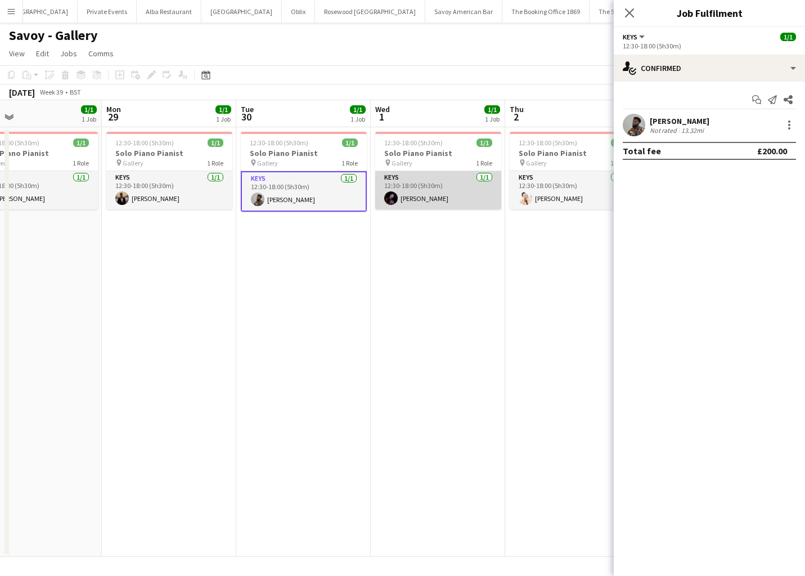
click at [429, 187] on app-card-role "Keys 1/1 12:30-18:00 (5h30m) Dan Bathurst" at bounding box center [438, 190] width 126 height 38
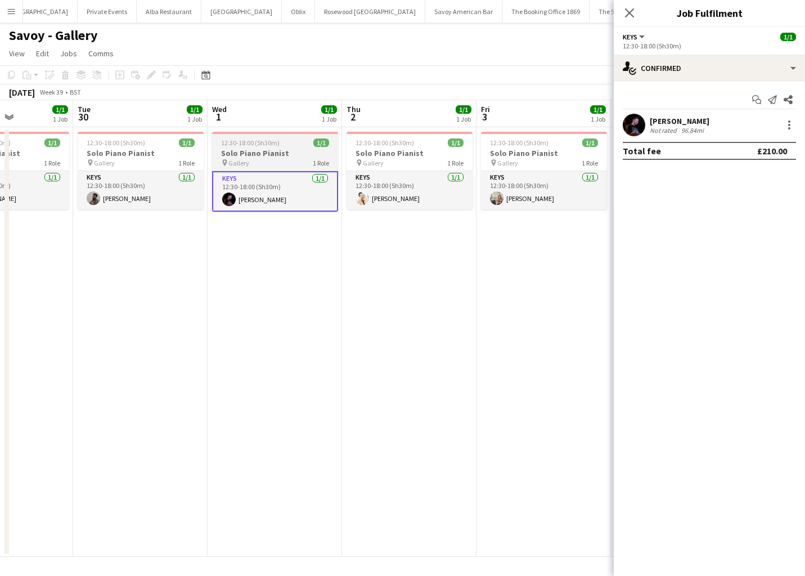
scroll to position [0, 347]
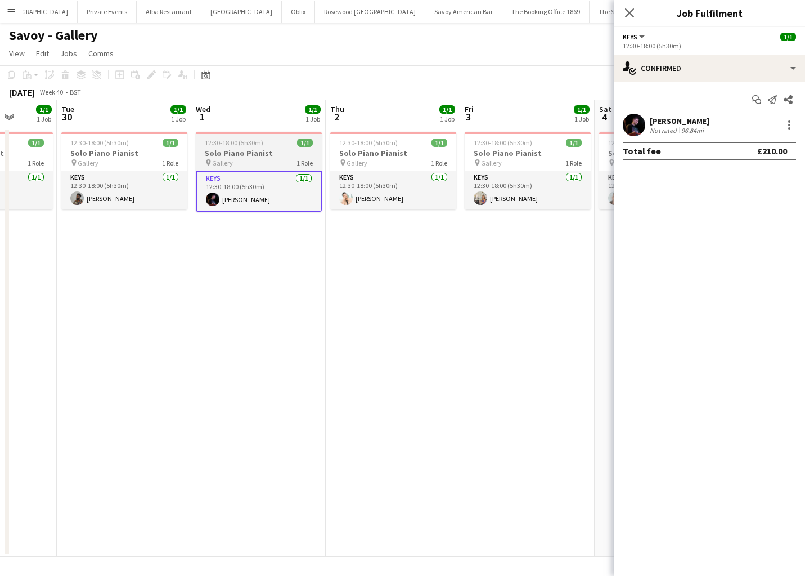
click at [429, 187] on app-card-role "Keys 1/1 12:30-18:00 (5h30m) Silvan Rupp" at bounding box center [393, 190] width 126 height 38
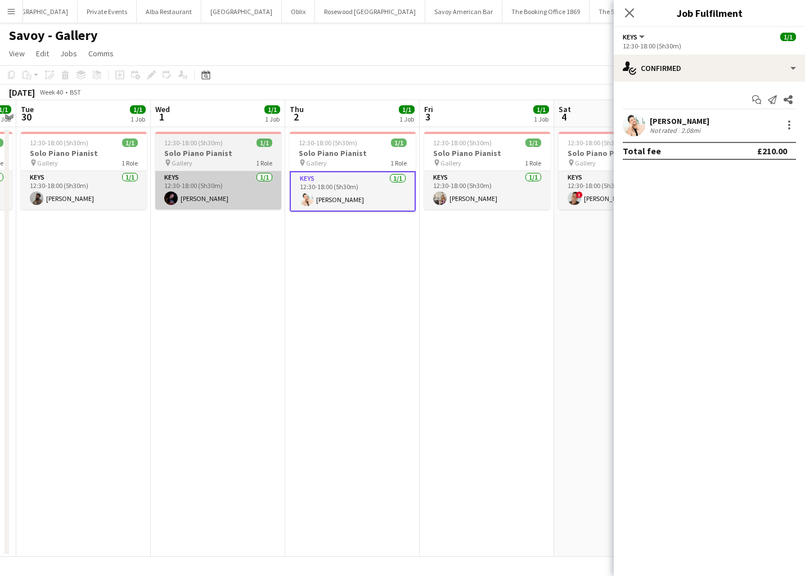
scroll to position [0, 408]
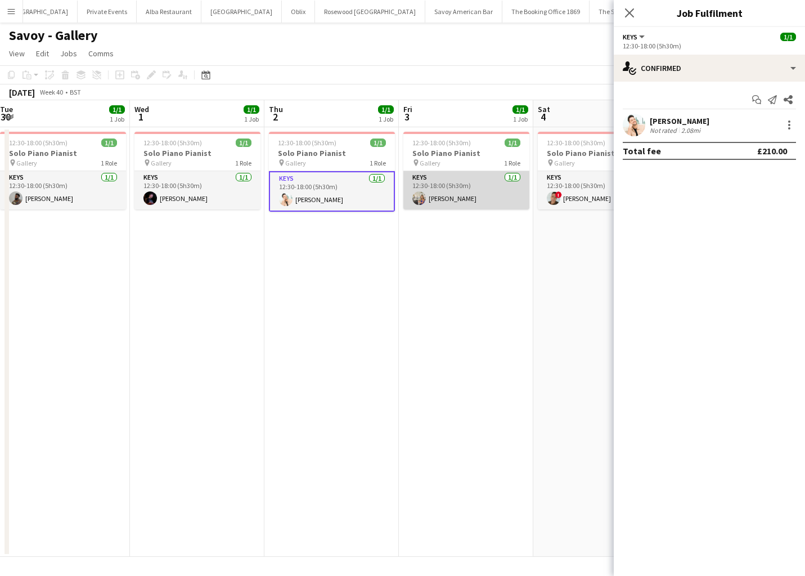
click at [473, 190] on app-card-role "Keys 1/1 12:30-18:00 (5h30m) Emily Brown" at bounding box center [466, 190] width 126 height 38
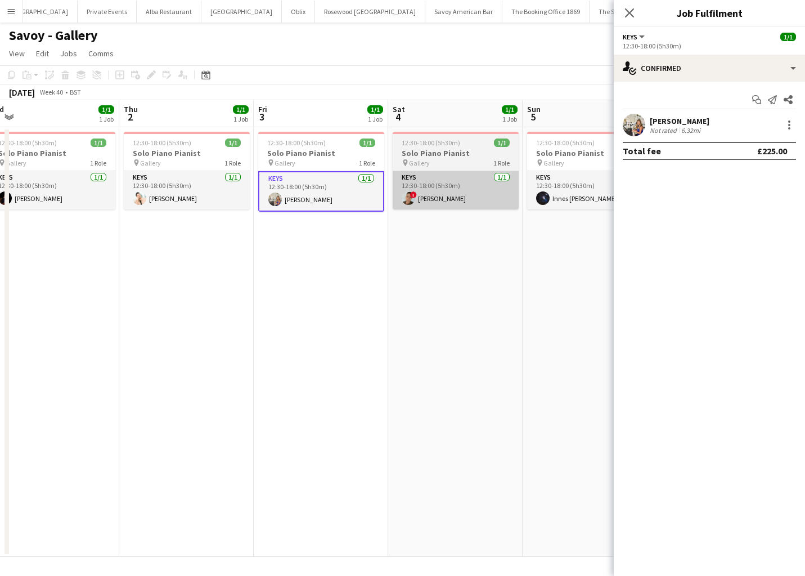
scroll to position [0, 437]
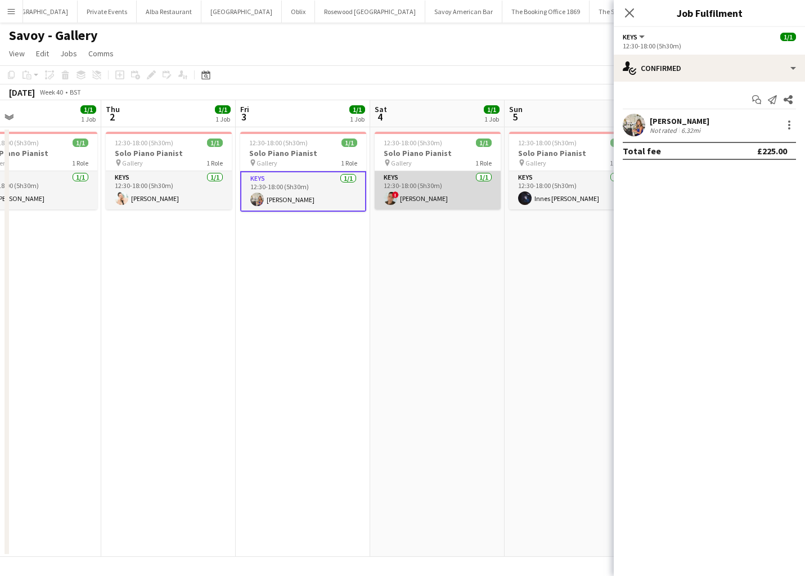
click at [451, 189] on app-card-role "Keys 1/1 12:30-18:00 (5h30m) ! Michael Horner" at bounding box center [438, 190] width 126 height 38
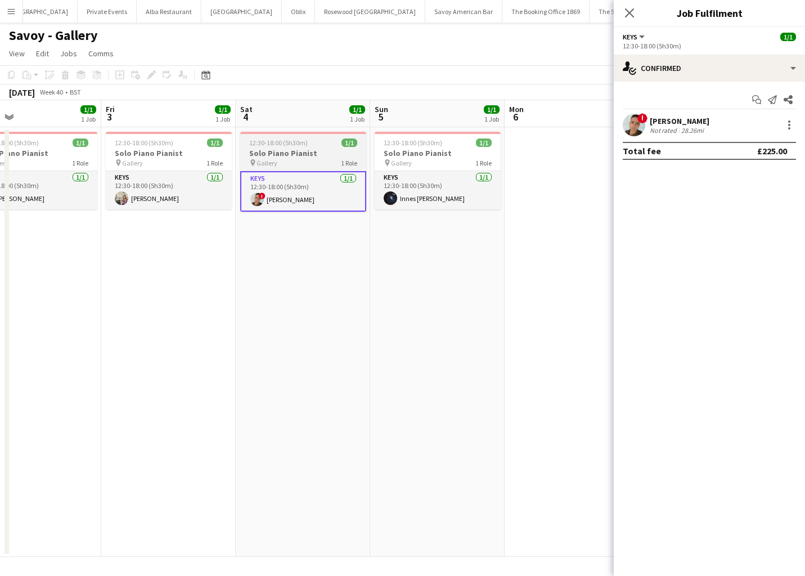
scroll to position [0, 442]
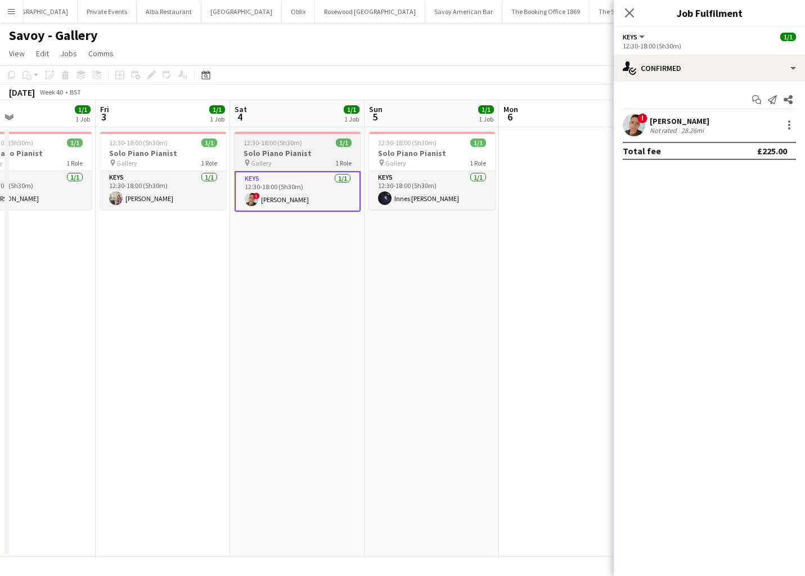
click at [433, 188] on app-card-role "Keys 1/1 12:30-18:00 (5h30m) Innes Yellowlees" at bounding box center [432, 190] width 126 height 38
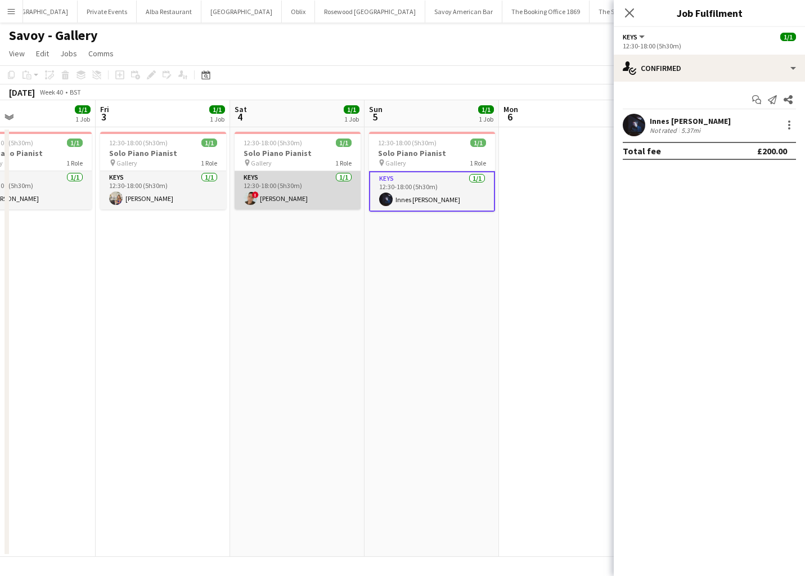
click at [320, 180] on app-card-role "Keys 1/1 12:30-18:00 (5h30m) ! Michael Horner" at bounding box center [298, 190] width 126 height 38
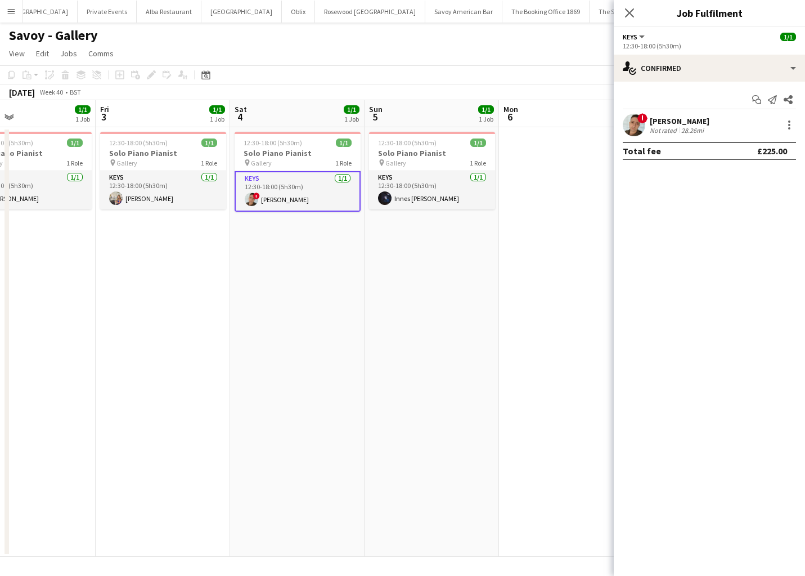
click at [422, 391] on app-date-cell "12:30-18:00 (5h30m) 1/1 Solo Piano Pianist pin Gallery 1 Role Keys 1/1 12:30-18…" at bounding box center [432, 341] width 134 height 429
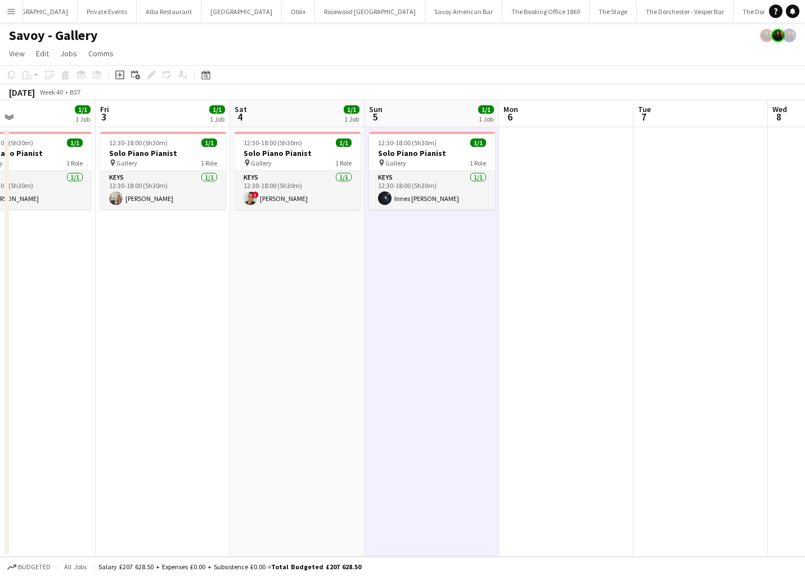
click at [12, 8] on app-icon "Menu" at bounding box center [11, 11] width 9 height 9
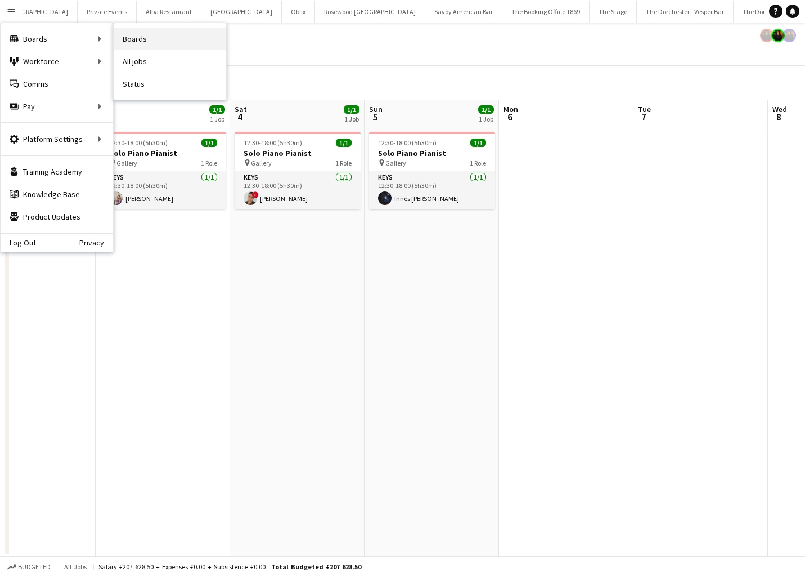
click at [138, 43] on link "Boards" at bounding box center [170, 39] width 113 height 23
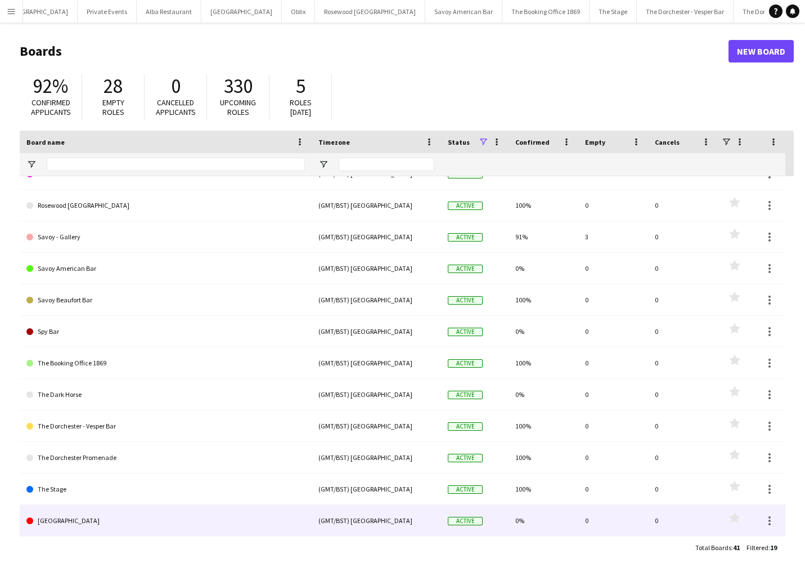
click at [159, 510] on link "[GEOGRAPHIC_DATA]" at bounding box center [165, 521] width 278 height 32
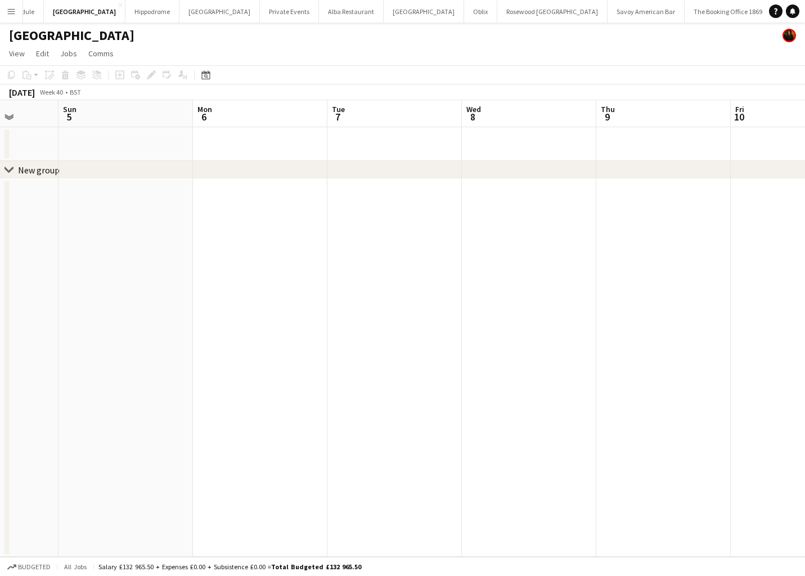
scroll to position [0, 354]
click at [636, 202] on app-date-cell at bounding box center [654, 368] width 134 height 378
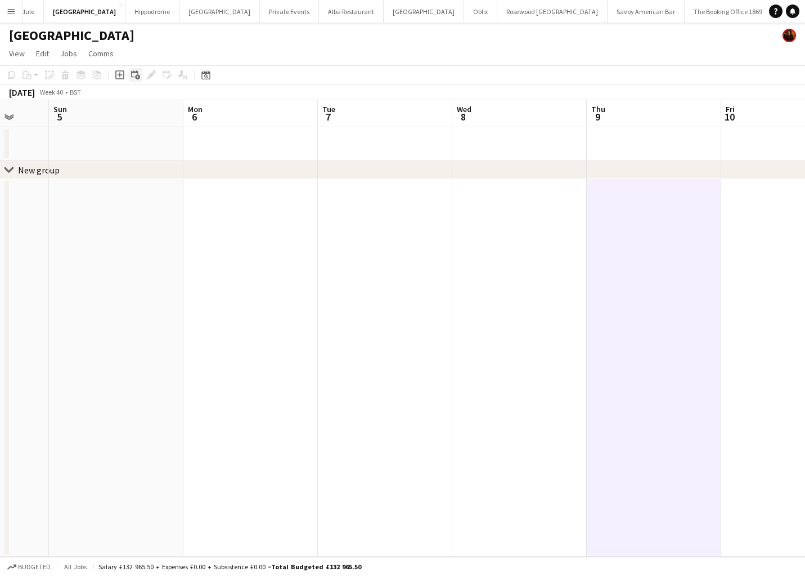
click at [132, 73] on icon "Add linked Job" at bounding box center [135, 74] width 9 height 9
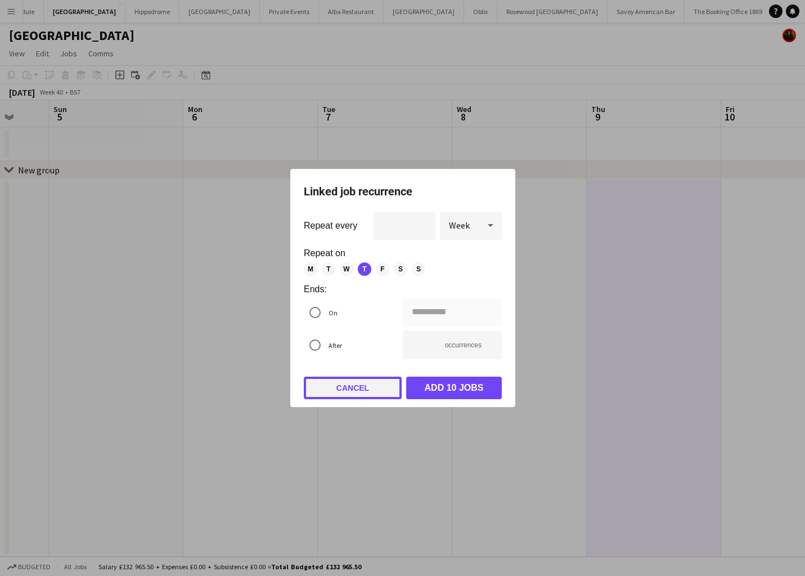
click at [370, 388] on button "Cancel" at bounding box center [353, 387] width 98 height 23
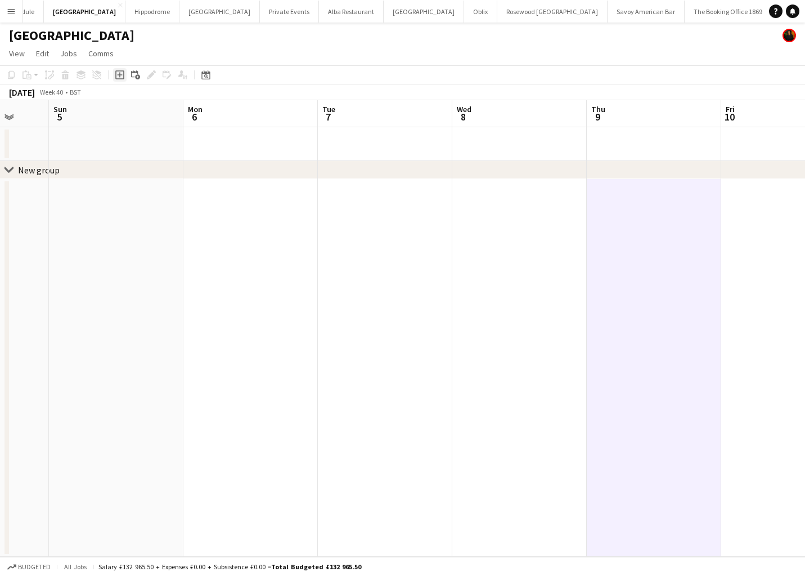
click at [122, 74] on icon "Add job" at bounding box center [119, 74] width 9 height 9
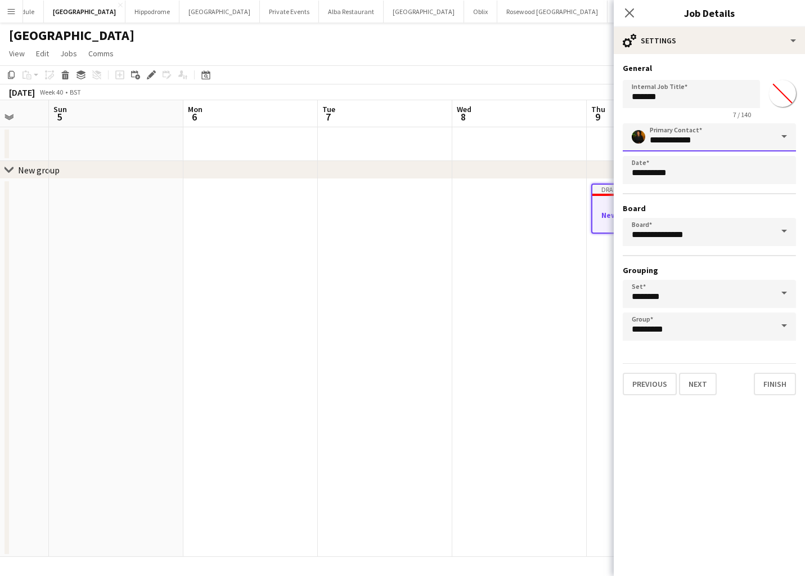
click at [724, 137] on input "**********" at bounding box center [709, 137] width 173 height 28
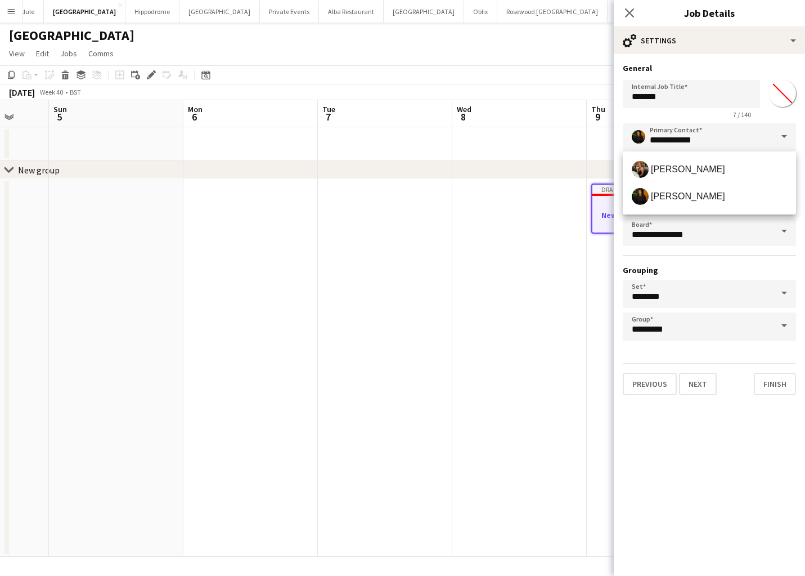
click at [785, 137] on span at bounding box center [784, 136] width 24 height 27
click at [514, 166] on div "chevron-right New group" at bounding box center [402, 170] width 805 height 18
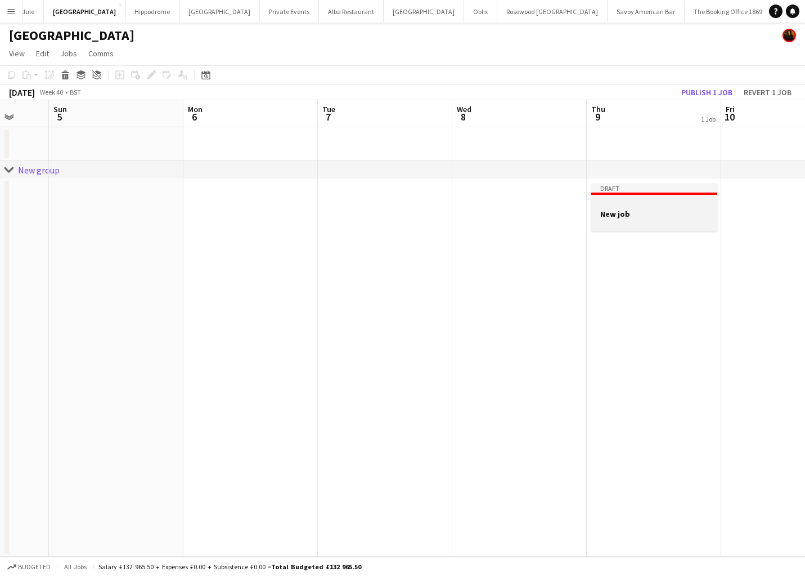
click at [645, 216] on h3 "New job" at bounding box center [654, 214] width 126 height 10
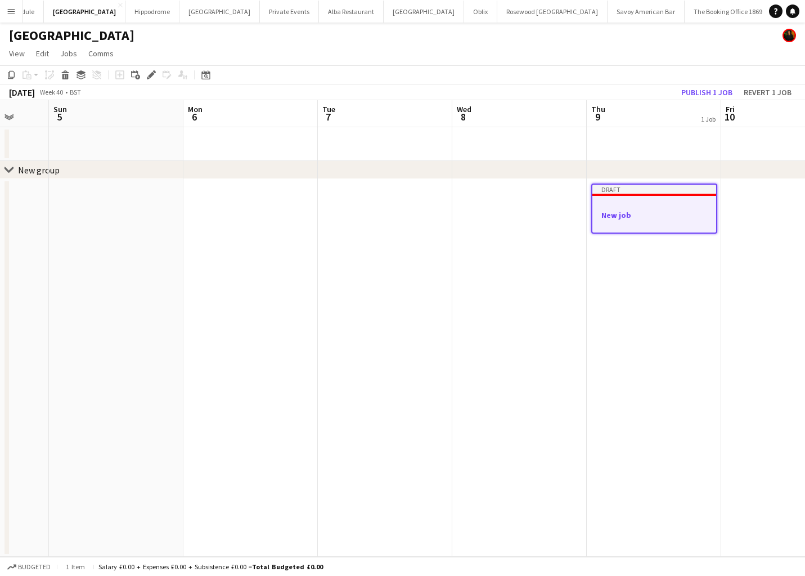
click at [641, 192] on div "Draft" at bounding box center [654, 189] width 124 height 9
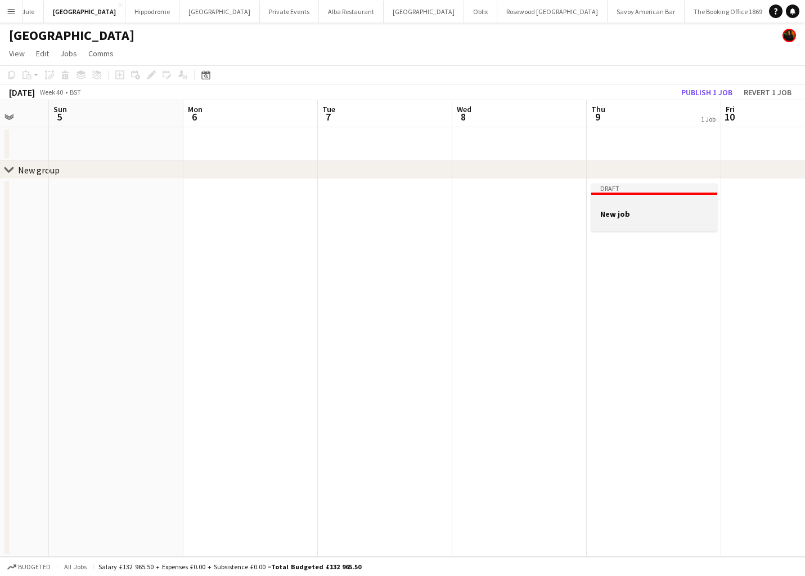
click at [638, 210] on h3 "New job" at bounding box center [654, 214] width 126 height 10
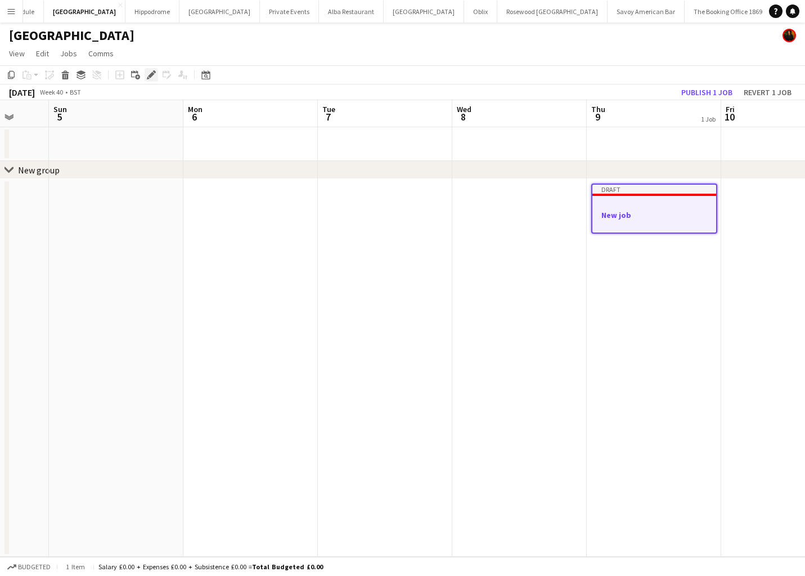
click at [152, 78] on icon "Edit" at bounding box center [151, 74] width 9 height 9
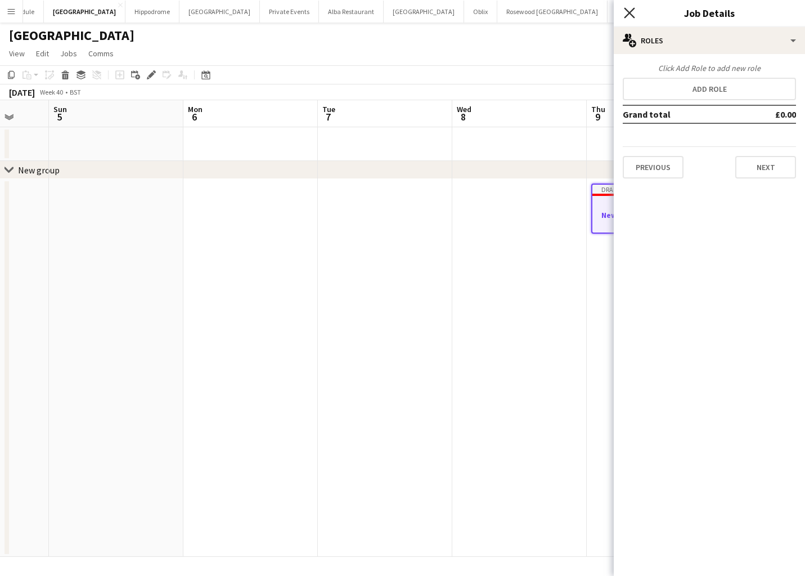
click at [624, 10] on icon "Close pop-in" at bounding box center [629, 12] width 11 height 11
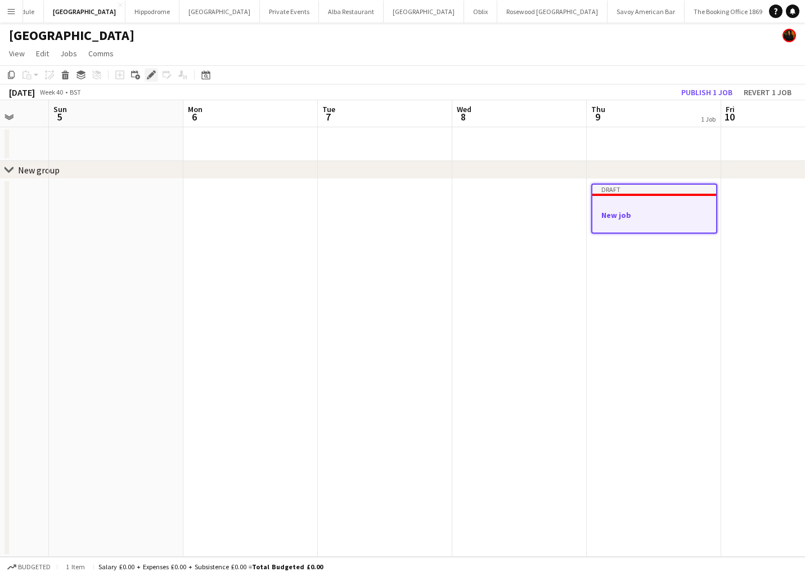
click at [149, 70] on icon "Edit" at bounding box center [151, 74] width 9 height 9
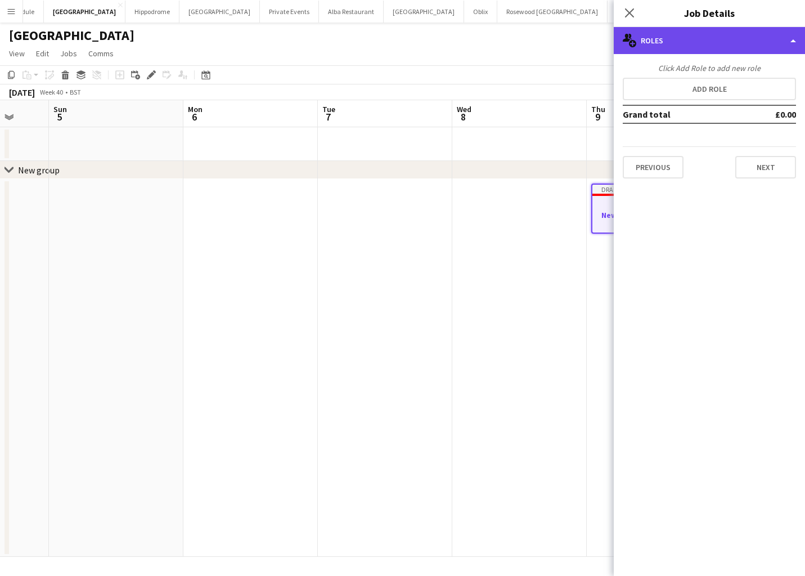
click at [726, 52] on div "multiple-users-add Roles" at bounding box center [709, 40] width 191 height 27
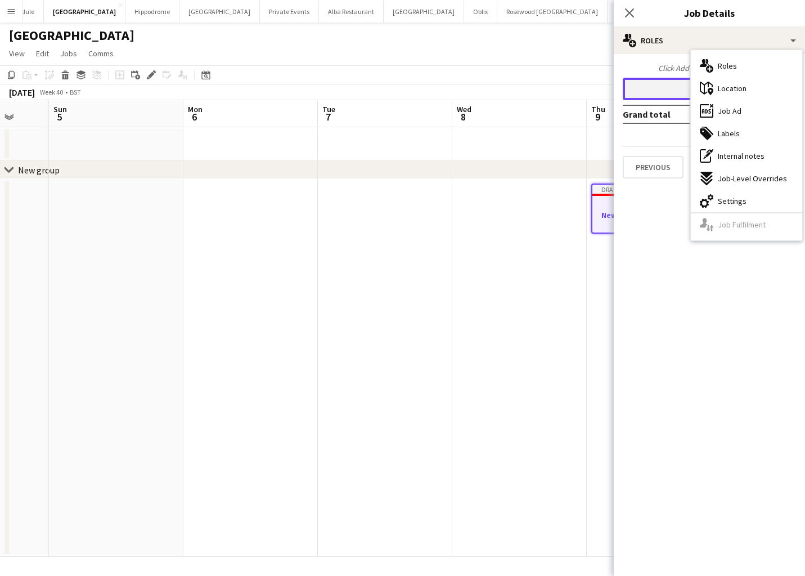
click at [657, 88] on button "Add role" at bounding box center [709, 89] width 173 height 23
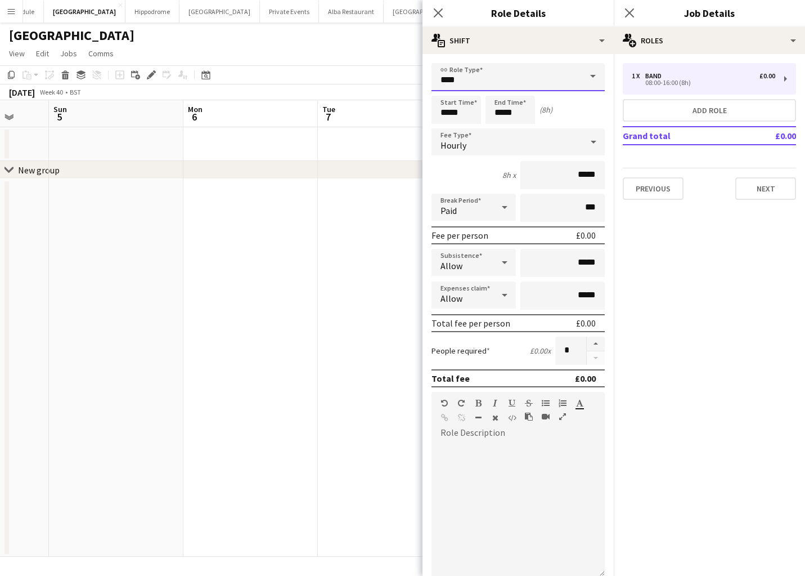
click at [567, 81] on input "****" at bounding box center [518, 77] width 173 height 28
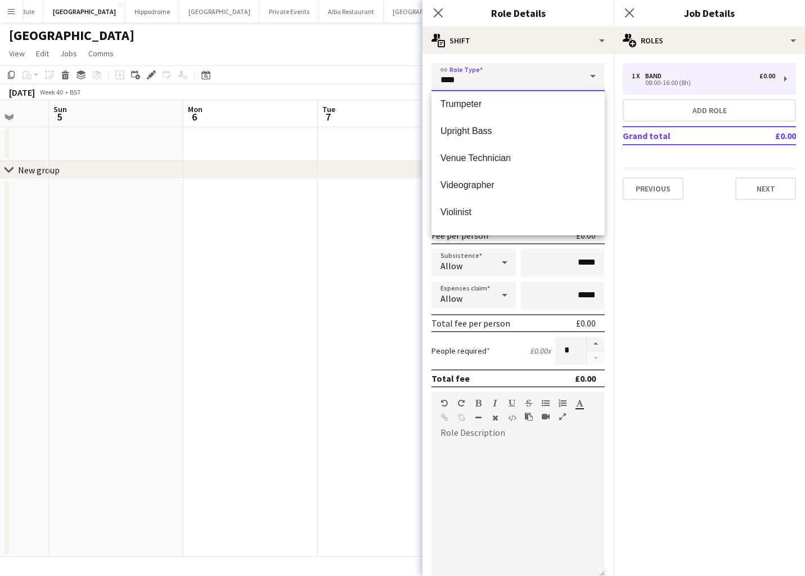
scroll to position [540, 0]
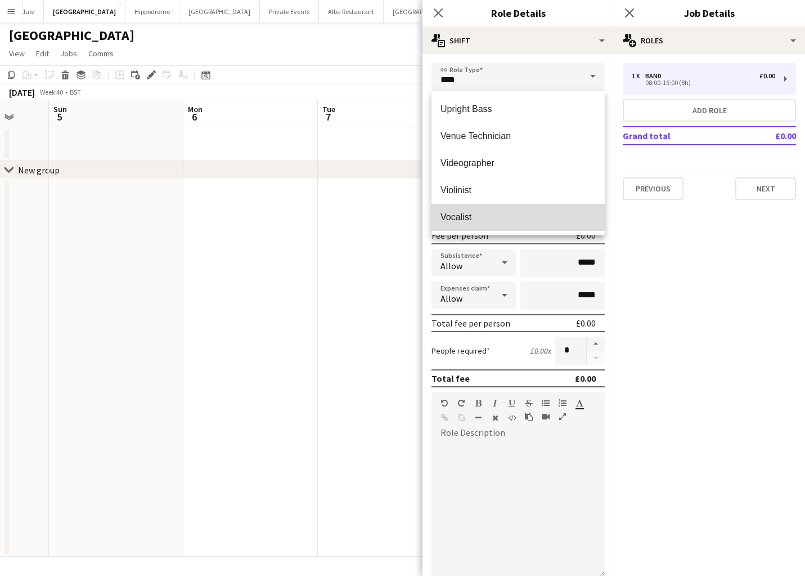
click at [561, 207] on mat-option "Vocalist" at bounding box center [518, 217] width 173 height 27
type input "********"
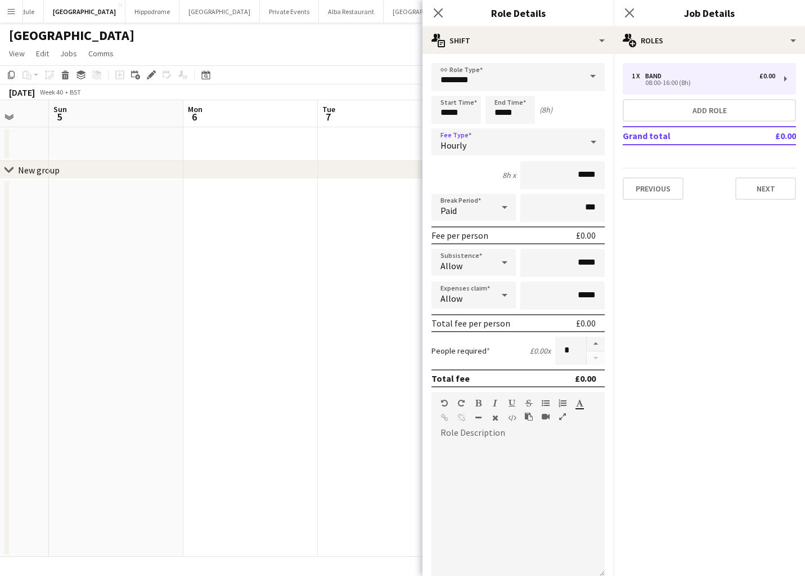
click at [540, 145] on div "Hourly" at bounding box center [507, 141] width 151 height 27
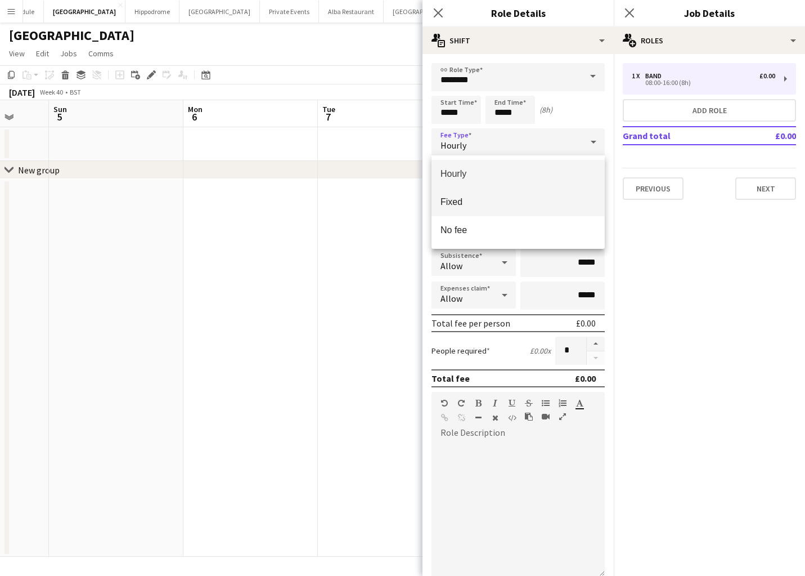
click at [523, 200] on span "Fixed" at bounding box center [518, 201] width 155 height 11
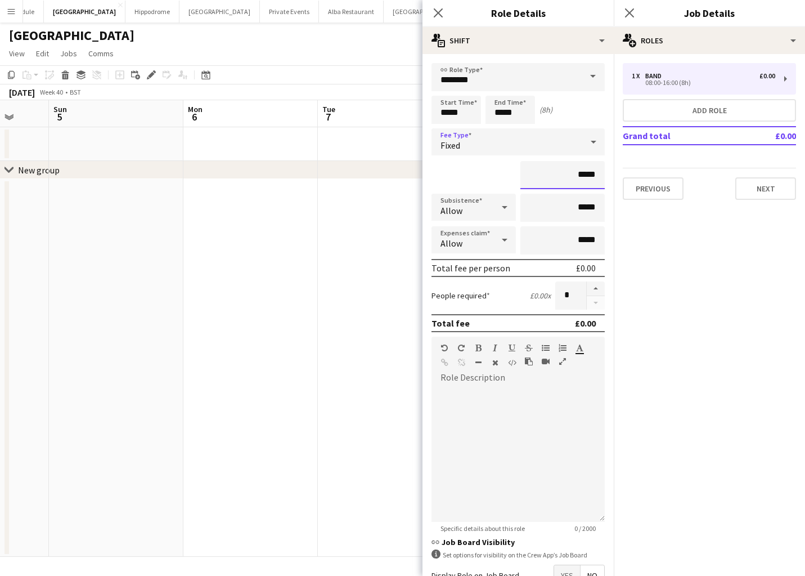
click at [588, 177] on input "*****" at bounding box center [562, 175] width 84 height 28
type input "**"
type input "****"
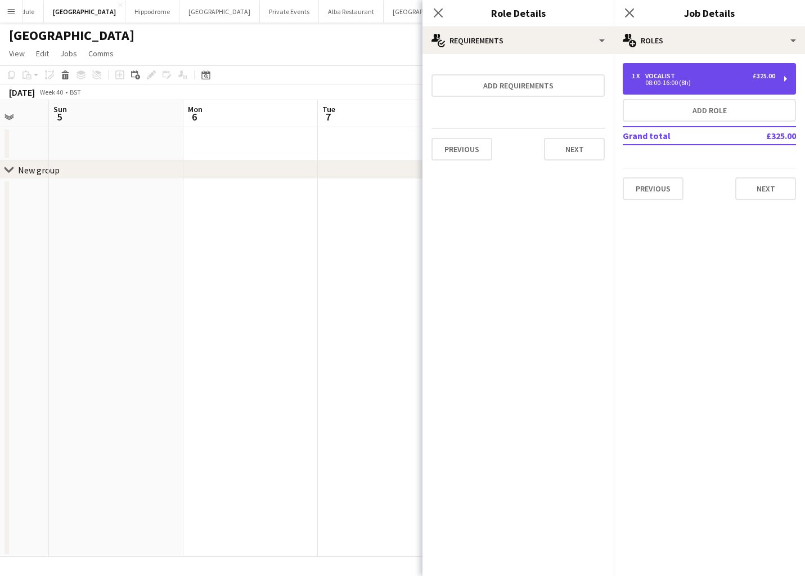
click at [679, 80] on div "08:00-16:00 (8h)" at bounding box center [703, 83] width 143 height 6
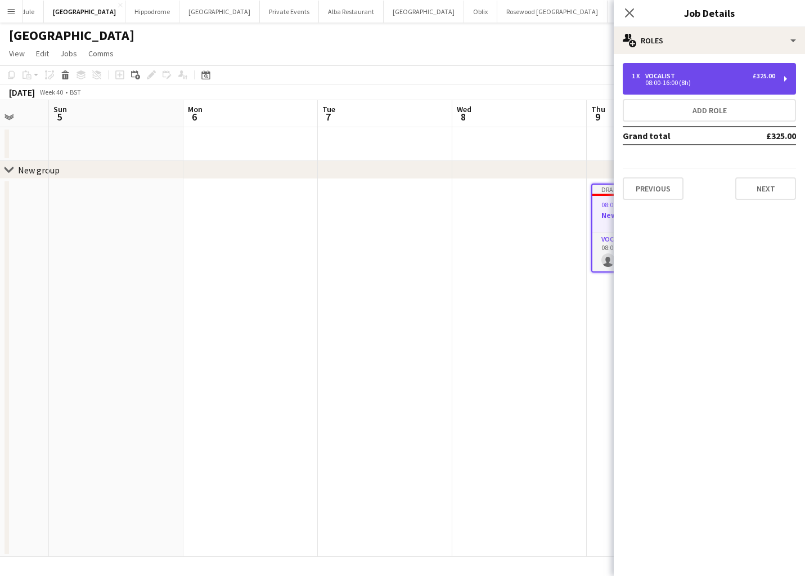
click at [734, 77] on div "1 x Vocalist £325.00" at bounding box center [703, 76] width 143 height 8
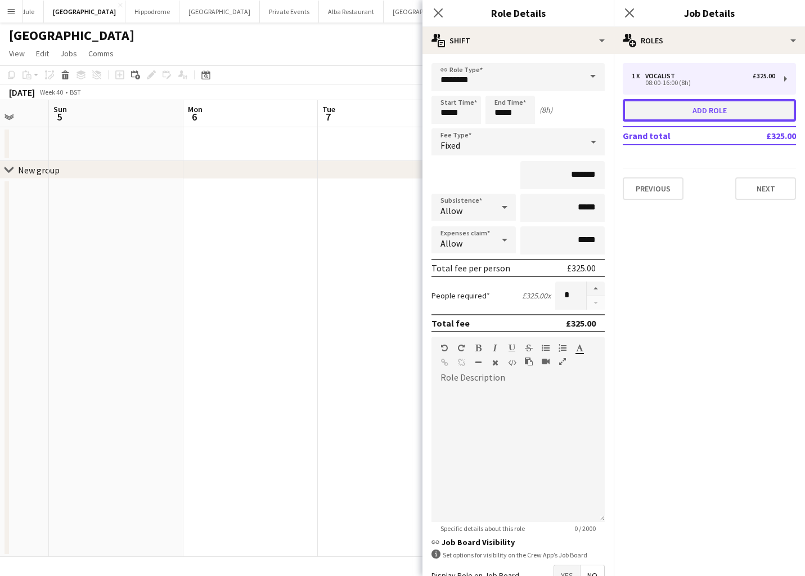
click at [702, 110] on button "Add role" at bounding box center [709, 110] width 173 height 23
type input "****"
type input "*****"
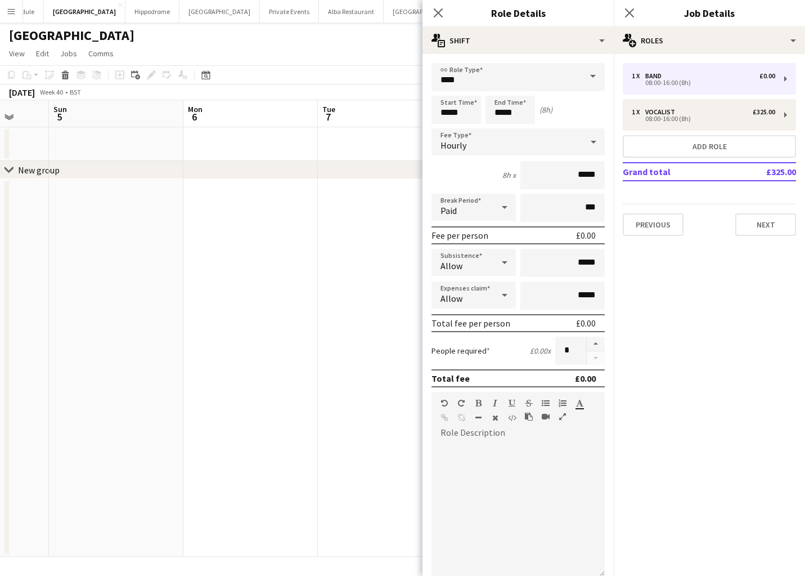
click at [584, 77] on span at bounding box center [593, 76] width 24 height 27
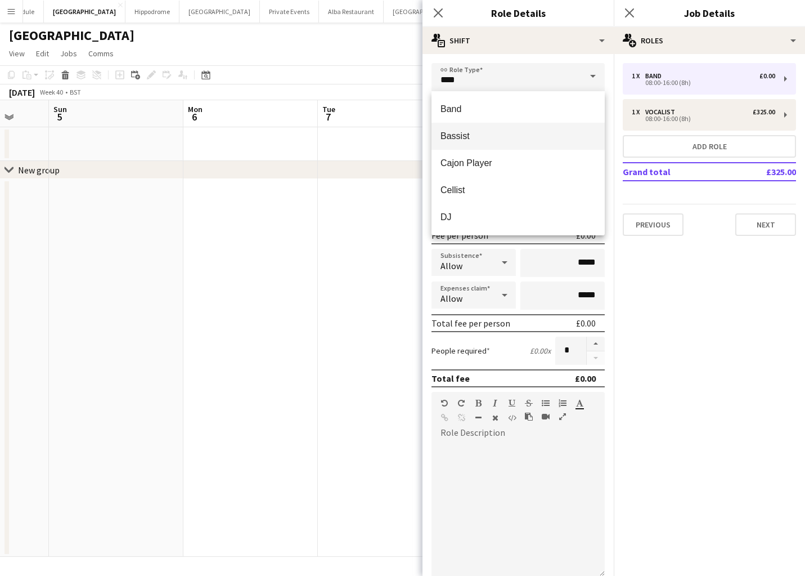
click at [524, 134] on span "Bassist" at bounding box center [518, 136] width 155 height 11
type input "*******"
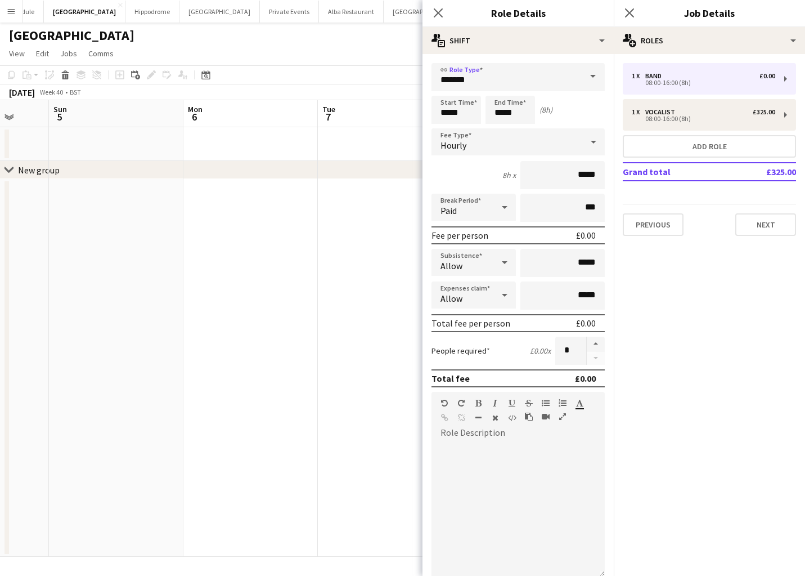
click at [545, 151] on div "Hourly" at bounding box center [507, 141] width 151 height 27
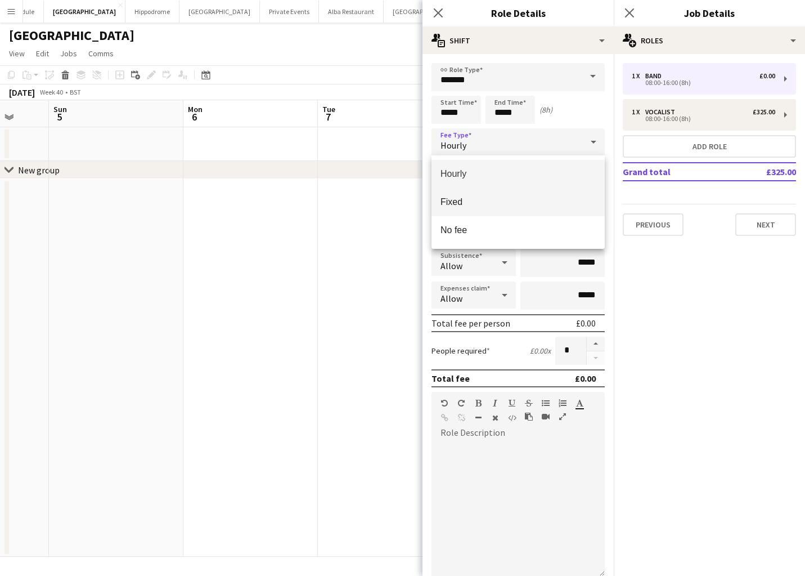
click at [529, 195] on mat-option "Fixed" at bounding box center [518, 202] width 173 height 28
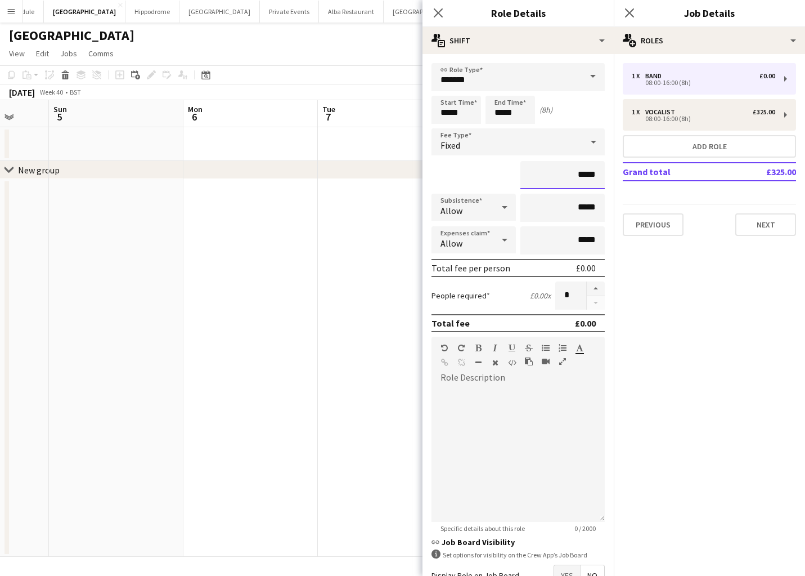
click at [582, 174] on input "*****" at bounding box center [562, 175] width 84 height 28
type input "**"
type input "****"
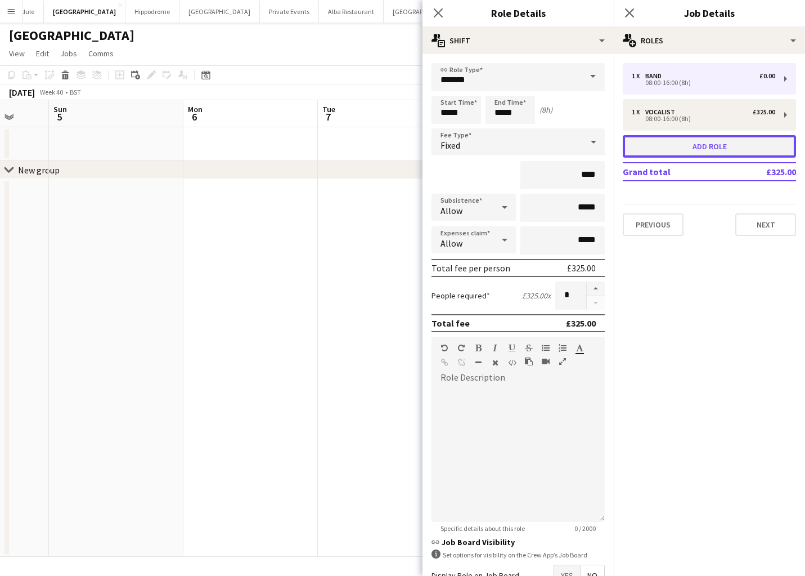
click at [770, 143] on button "Add role" at bounding box center [709, 146] width 173 height 23
type input "****"
type input "*****"
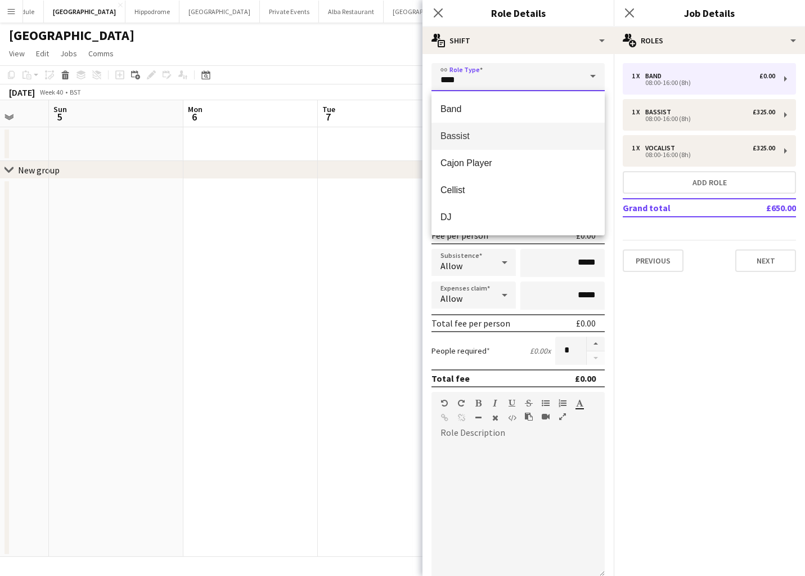
click at [527, 77] on input "****" at bounding box center [518, 77] width 173 height 28
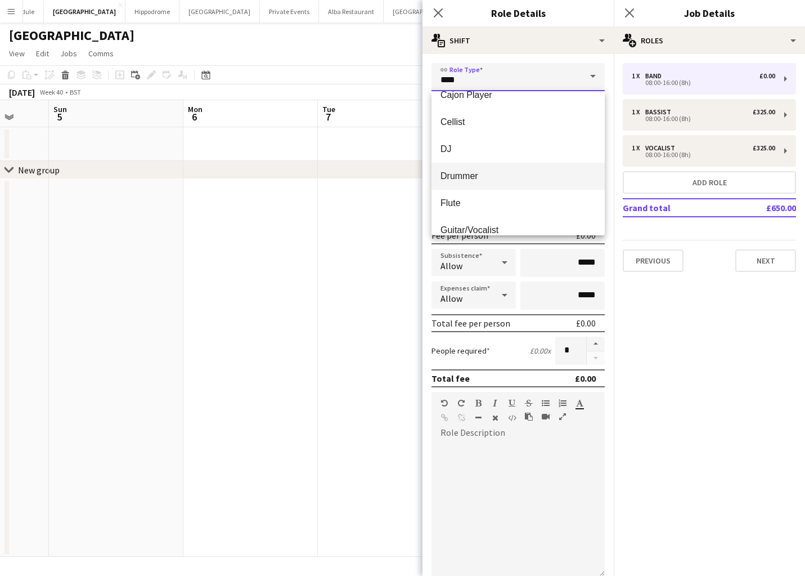
scroll to position [68, 0]
click at [516, 167] on mat-option "Drummer" at bounding box center [518, 176] width 173 height 27
type input "*******"
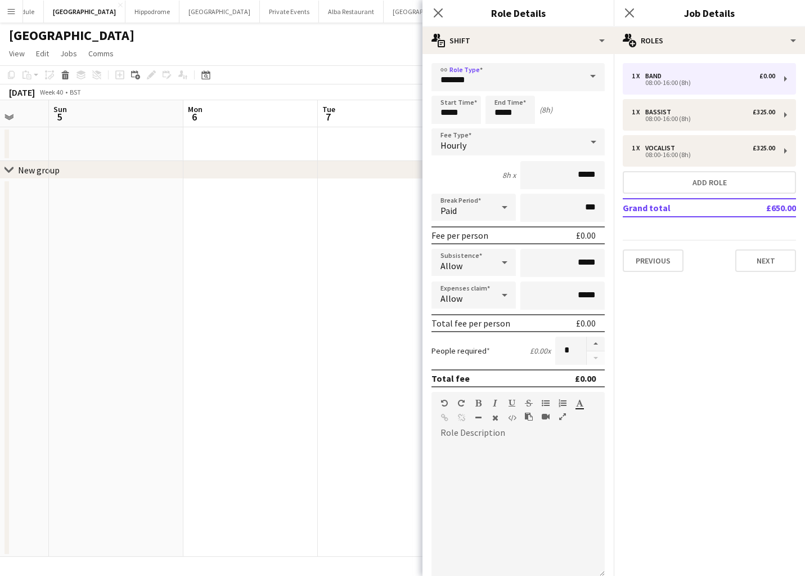
click at [576, 140] on div "Hourly" at bounding box center [507, 141] width 151 height 27
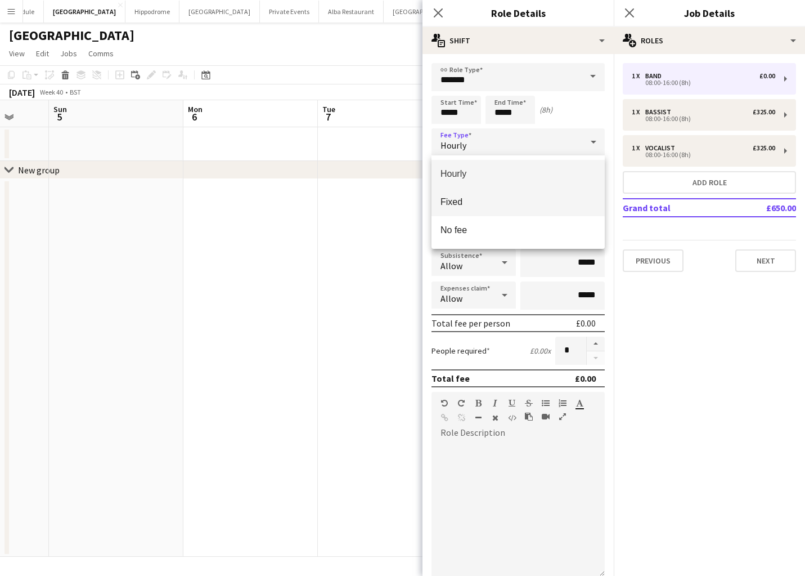
click at [554, 202] on span "Fixed" at bounding box center [518, 201] width 155 height 11
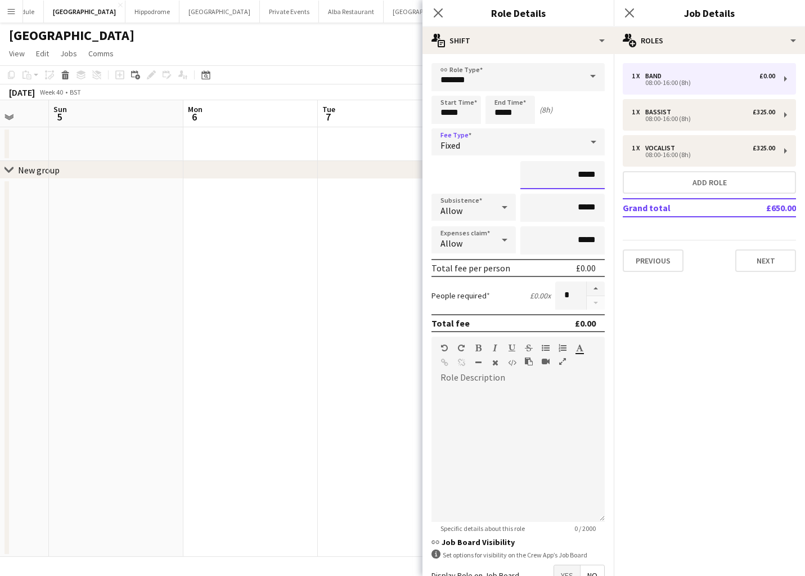
click at [594, 179] on input "*****" at bounding box center [562, 175] width 84 height 28
type input "**"
type input "****"
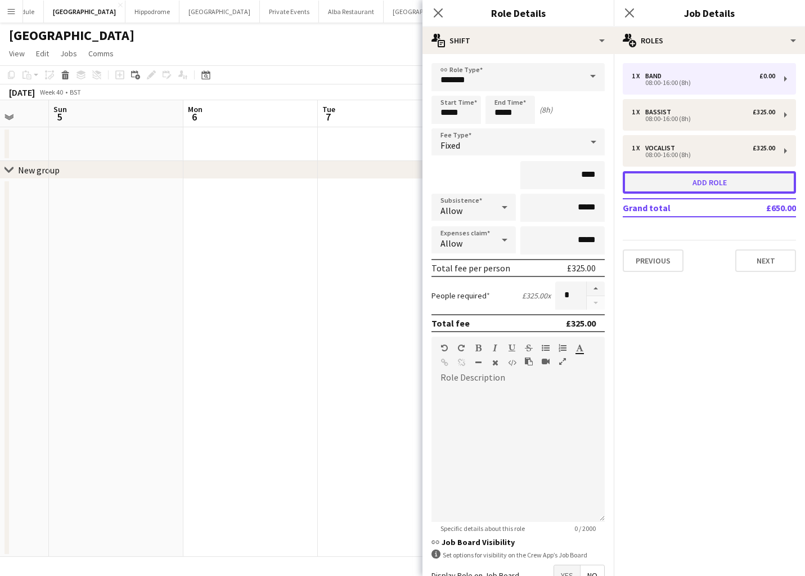
click at [742, 179] on button "Add role" at bounding box center [709, 182] width 173 height 23
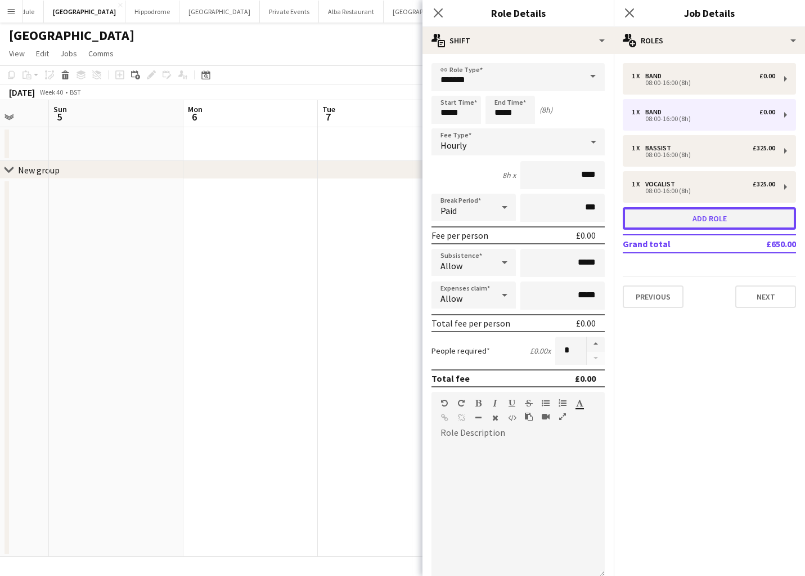
type input "****"
type input "*****"
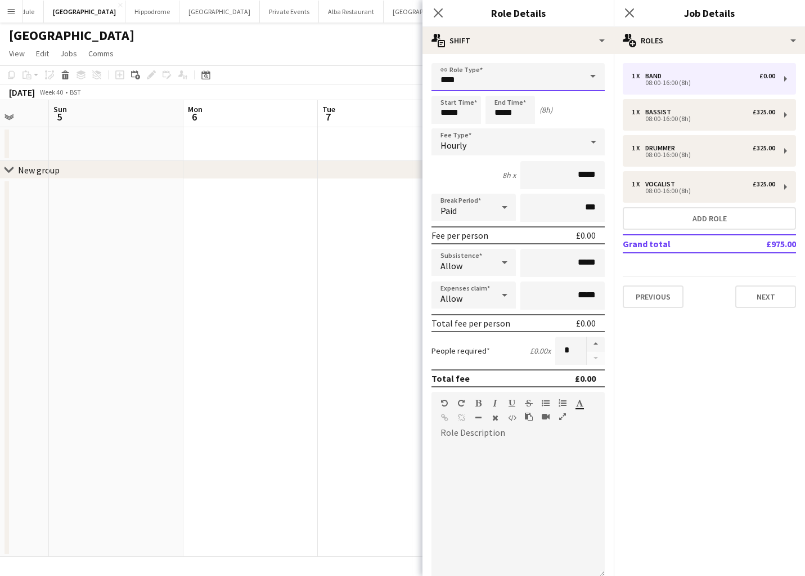
click at [548, 83] on input "****" at bounding box center [518, 77] width 173 height 28
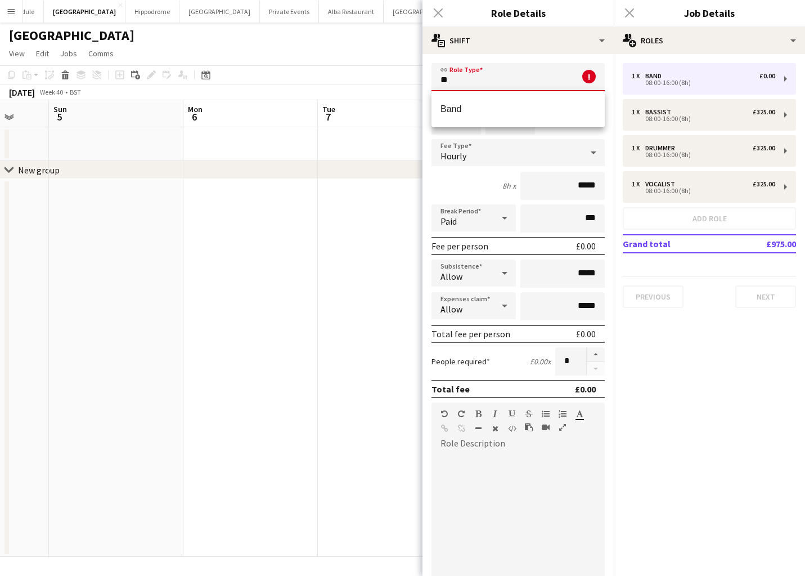
type input "*"
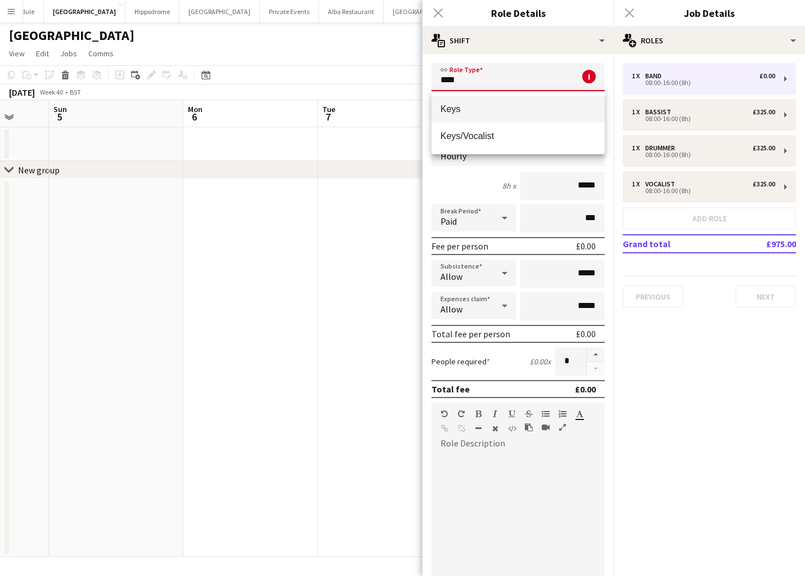
click at [541, 109] on span "Keys" at bounding box center [518, 109] width 155 height 11
type input "****"
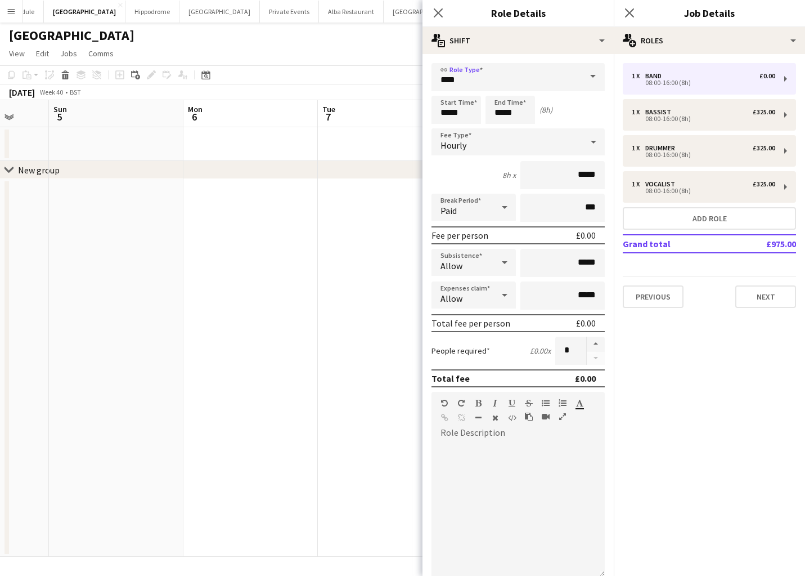
click at [549, 141] on div "Hourly" at bounding box center [507, 141] width 151 height 27
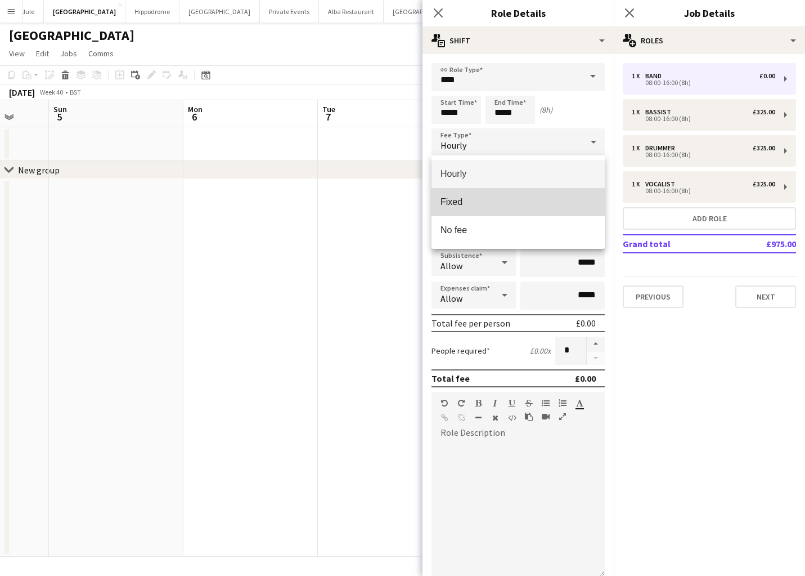
click at [536, 201] on span "Fixed" at bounding box center [518, 201] width 155 height 11
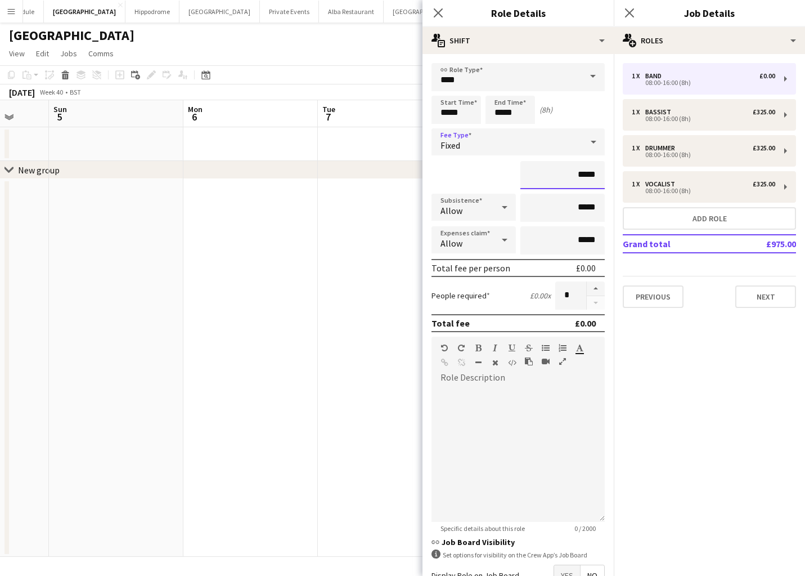
click at [590, 175] on input "*****" at bounding box center [562, 175] width 84 height 28
type input "**"
type input "****"
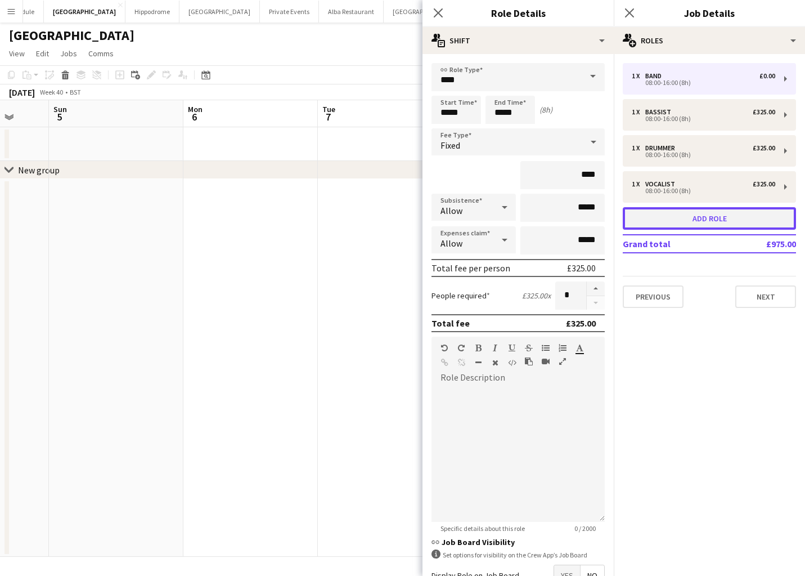
click at [725, 217] on button "Add role" at bounding box center [709, 218] width 173 height 23
type input "****"
type input "*****"
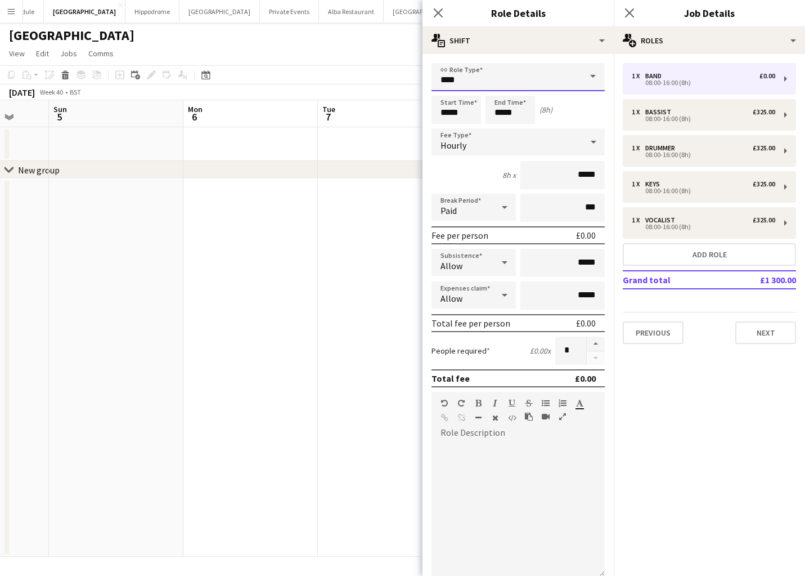
click at [518, 75] on input "****" at bounding box center [518, 77] width 173 height 28
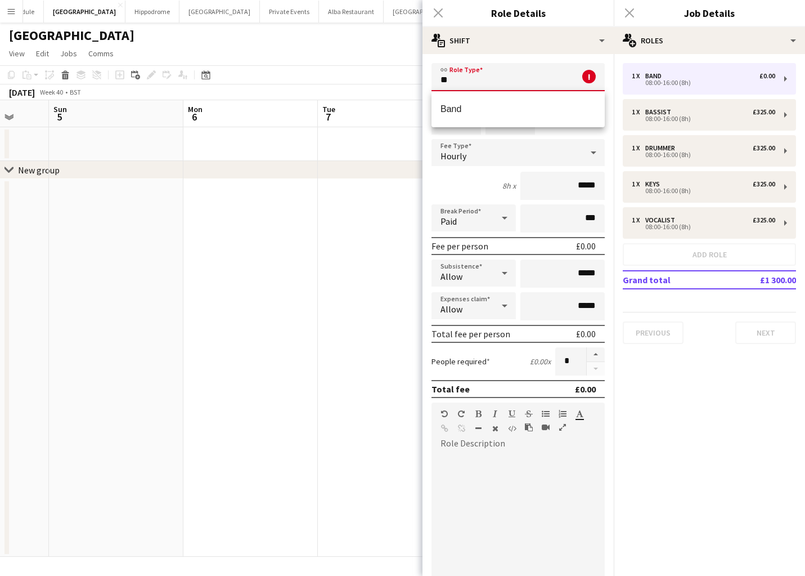
type input "*"
click at [508, 132] on span "Guitarist" at bounding box center [518, 136] width 155 height 11
type input "*********"
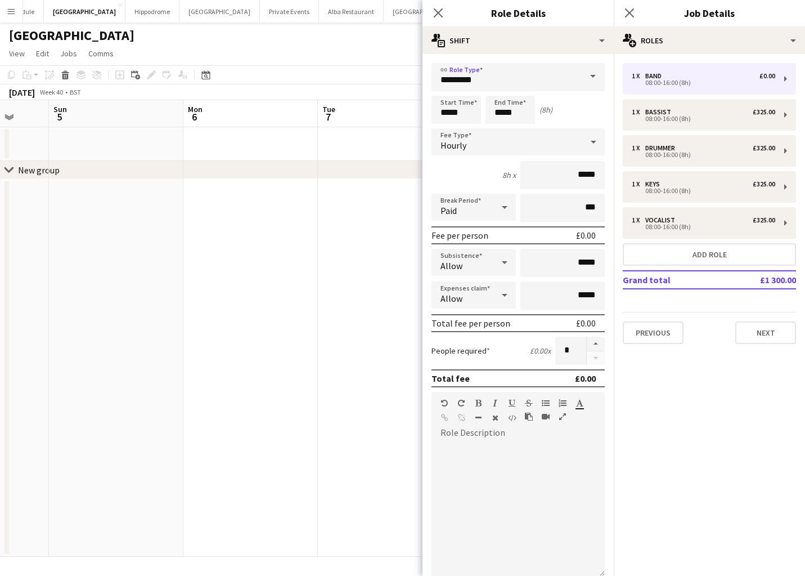
click at [564, 147] on div "Hourly" at bounding box center [507, 141] width 151 height 27
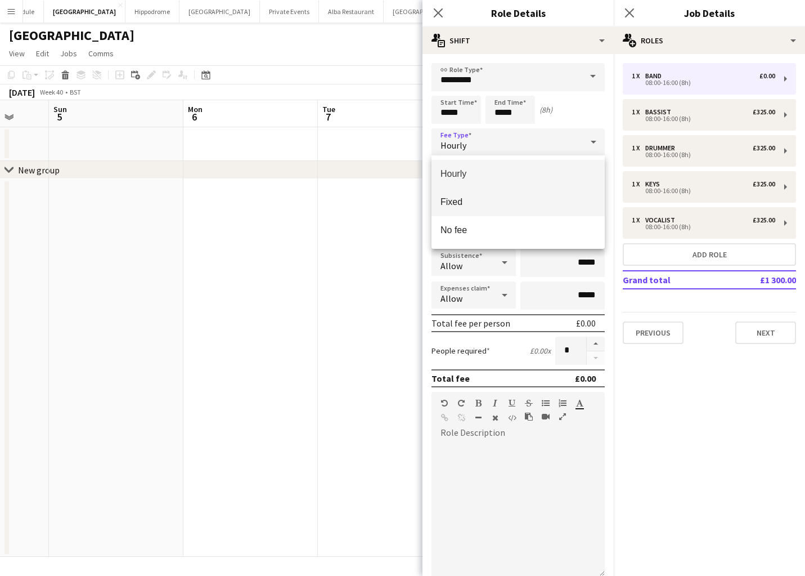
click at [544, 205] on span "Fixed" at bounding box center [518, 201] width 155 height 11
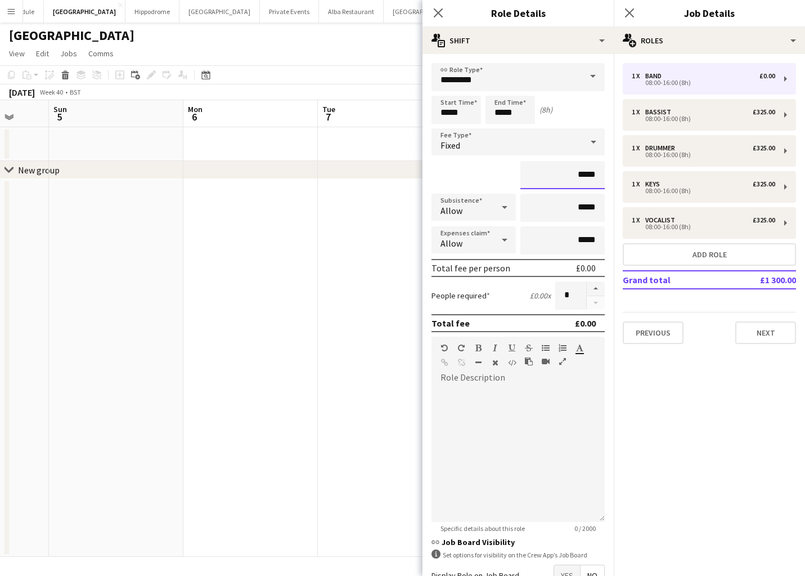
click at [596, 173] on input "*****" at bounding box center [562, 175] width 84 height 28
type input "**"
type input "****"
click at [769, 331] on button "Next" at bounding box center [765, 332] width 61 height 23
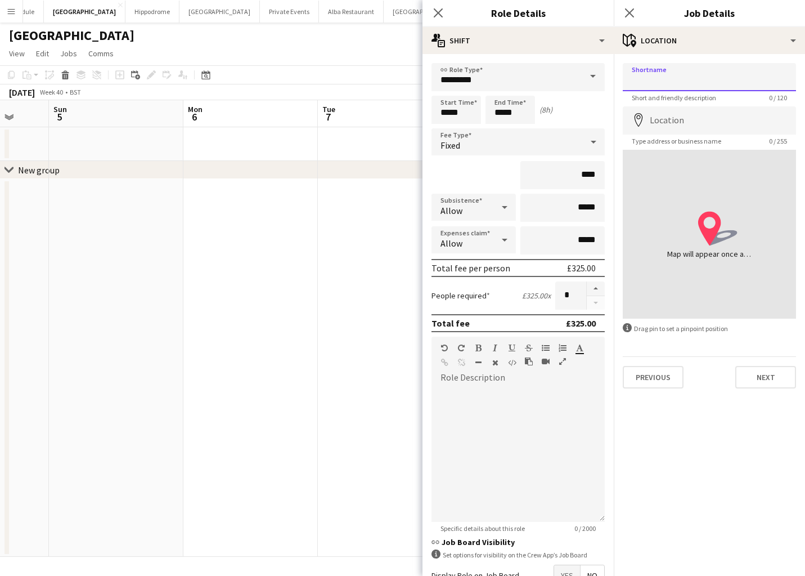
click at [702, 69] on input "Shortname" at bounding box center [709, 77] width 173 height 28
click at [688, 84] on input "Shortname" at bounding box center [709, 77] width 173 height 28
type input "**********"
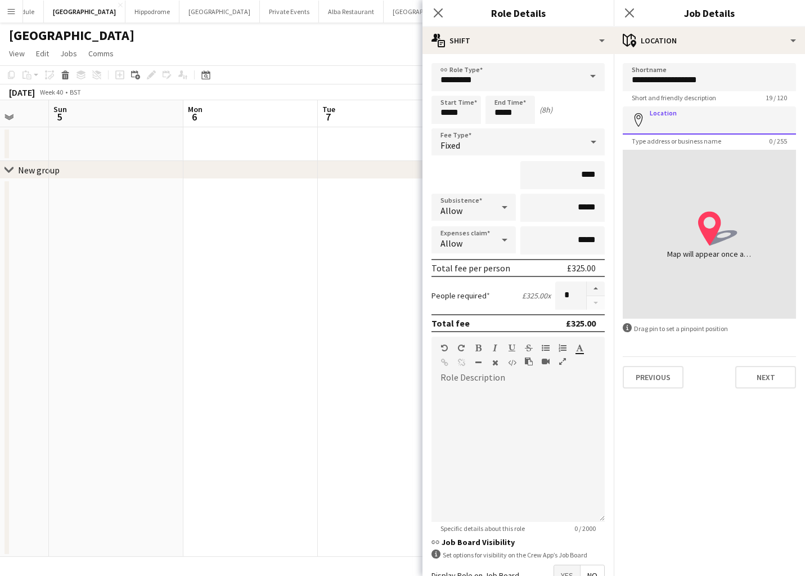
click at [672, 122] on input "Location" at bounding box center [709, 120] width 173 height 28
type input "**********"
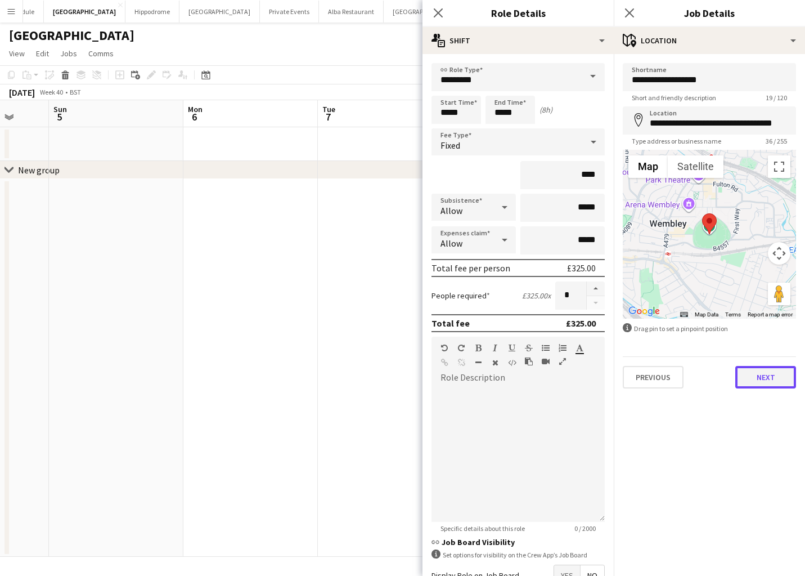
click at [768, 374] on button "Next" at bounding box center [765, 377] width 61 height 23
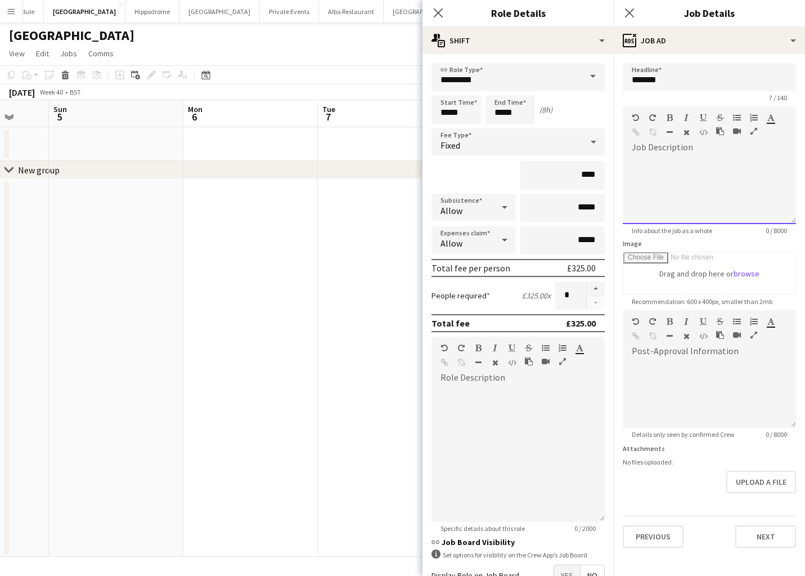
click at [702, 168] on div at bounding box center [709, 190] width 173 height 68
drag, startPoint x: 689, startPoint y: 82, endPoint x: 568, endPoint y: 89, distance: 120.7
click at [568, 89] on body "Menu Boards Boards Boards All jobs Status Workforce Workforce My Workforce Recr…" at bounding box center [402, 288] width 805 height 576
drag, startPoint x: 666, startPoint y: 79, endPoint x: 618, endPoint y: 75, distance: 48.0
click at [618, 75] on form "Headline ******* 7 / 140 Job Description Standard Heading 1 Heading 2 Heading 3…" at bounding box center [709, 305] width 191 height 484
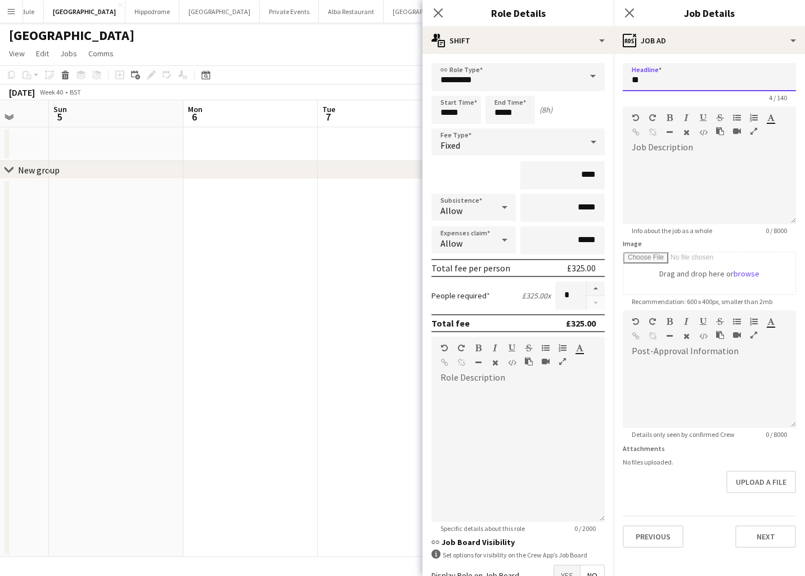
type input "*"
type input "**********"
click at [674, 152] on div at bounding box center [709, 186] width 173 height 75
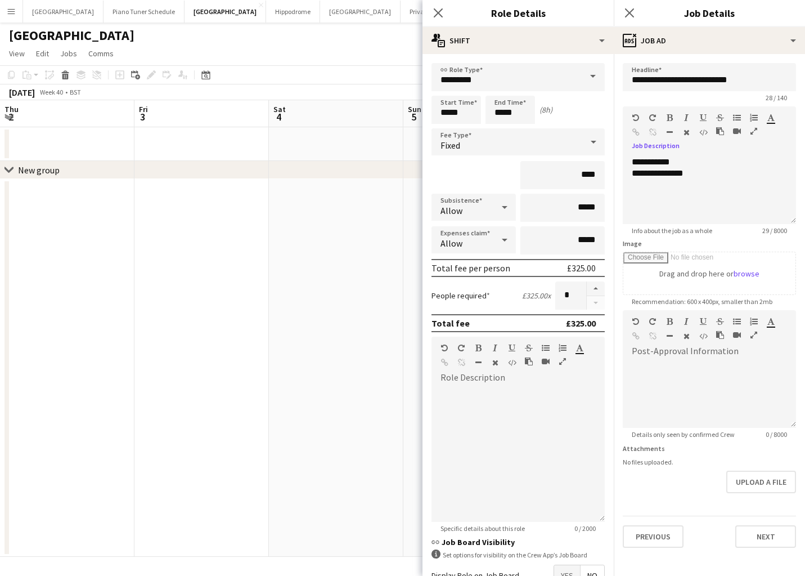
scroll to position [0, 354]
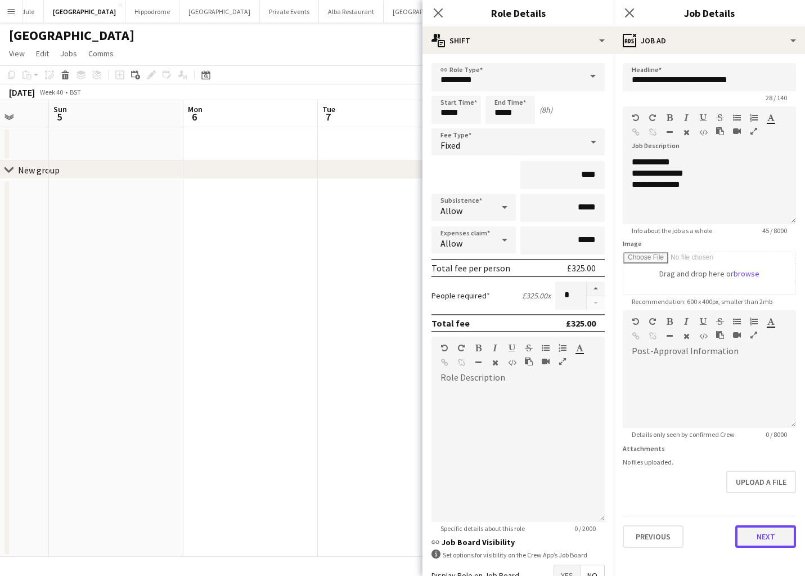
click at [766, 531] on button "Next" at bounding box center [765, 536] width 61 height 23
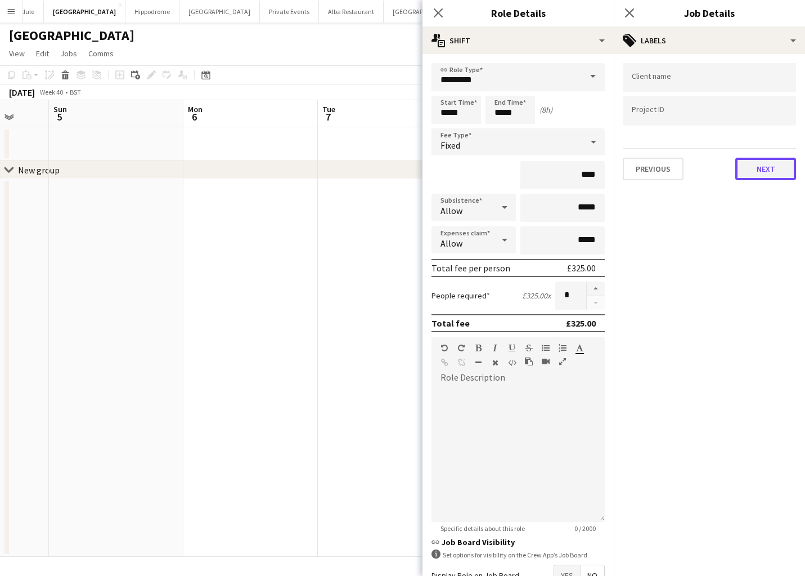
click at [757, 171] on button "Next" at bounding box center [765, 169] width 61 height 23
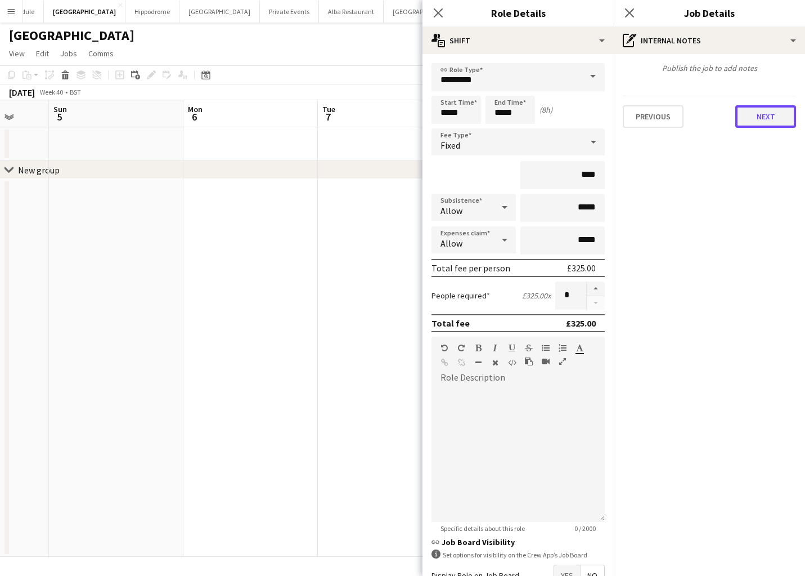
click at [757, 123] on button "Next" at bounding box center [765, 116] width 61 height 23
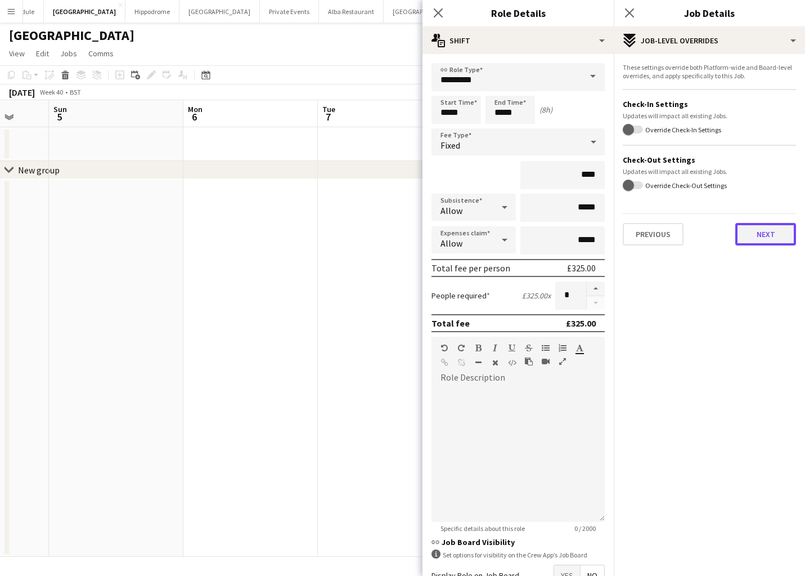
click at [758, 241] on button "Next" at bounding box center [765, 234] width 61 height 23
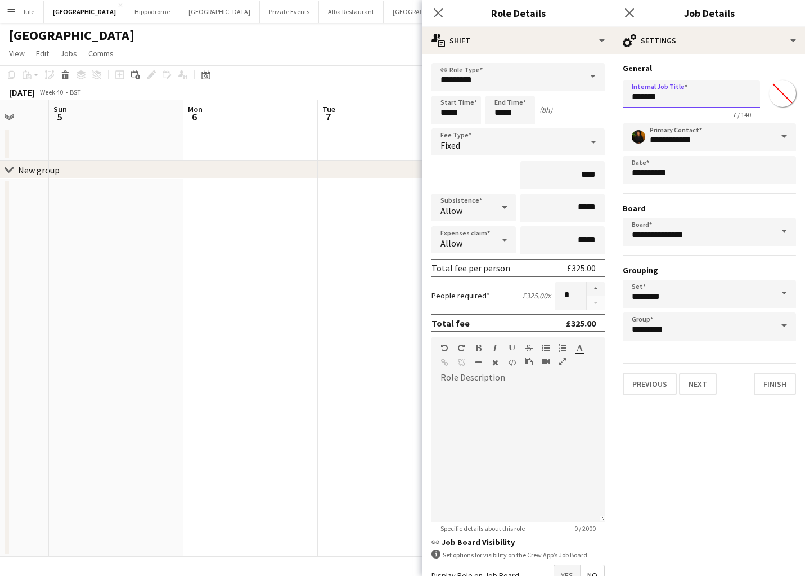
drag, startPoint x: 684, startPoint y: 96, endPoint x: 623, endPoint y: 95, distance: 60.8
click at [623, 95] on input "*******" at bounding box center [691, 94] width 137 height 28
click at [633, 97] on input "**********" at bounding box center [691, 94] width 137 height 28
type input "**********"
click at [784, 385] on button "Finish" at bounding box center [775, 383] width 42 height 23
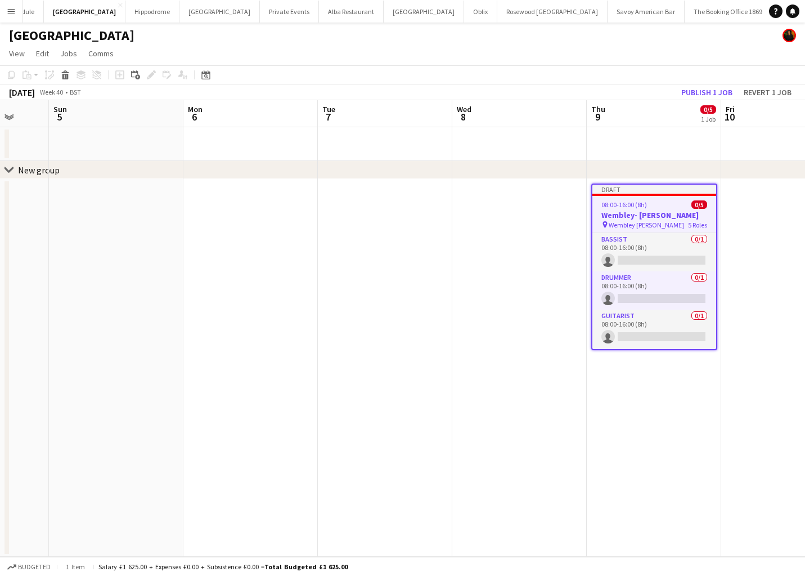
click at [628, 399] on app-date-cell "Draft 08:00-16:00 (8h) 0/5 Wembley- [PERSON_NAME] pin Wembley [PERSON_NAME] 5 R…" at bounding box center [654, 368] width 134 height 378
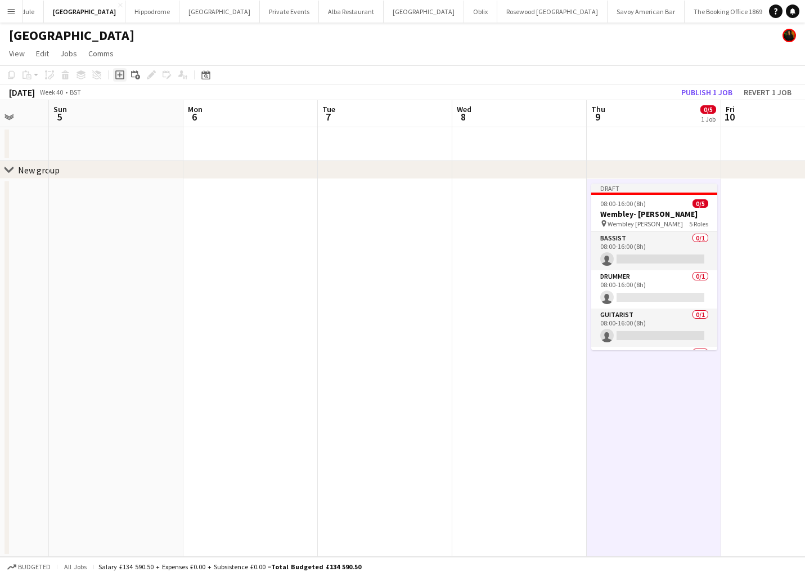
click at [120, 76] on icon at bounding box center [119, 75] width 5 height 5
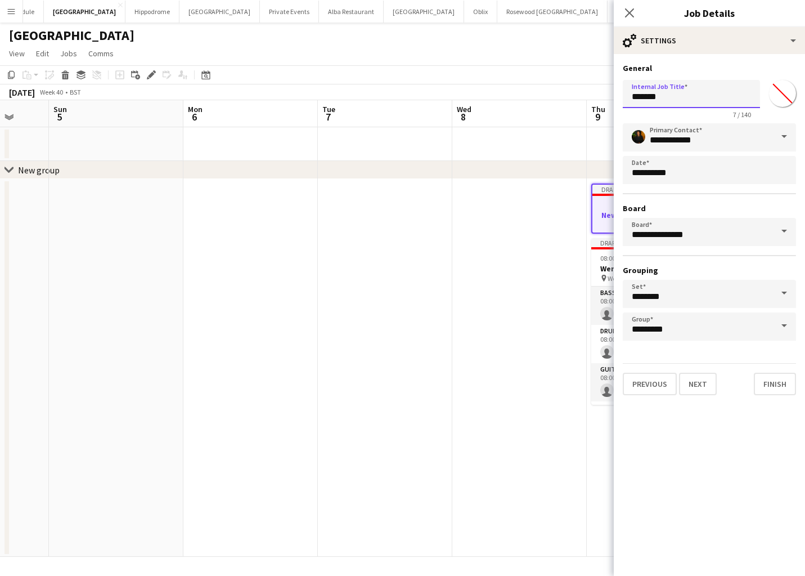
drag, startPoint x: 705, startPoint y: 100, endPoint x: 602, endPoint y: 101, distance: 103.0
click at [602, 101] on body "Menu Boards Boards Boards All jobs Status Workforce Workforce My Workforce Recr…" at bounding box center [402, 288] width 805 height 576
type input "*"
type input "**********"
click at [700, 392] on button "Next" at bounding box center [698, 383] width 38 height 23
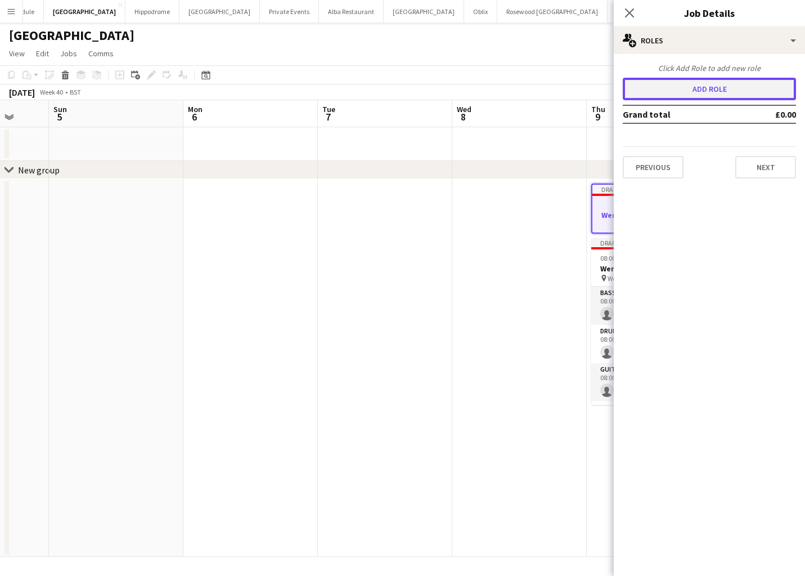
click at [746, 86] on button "Add role" at bounding box center [709, 89] width 173 height 23
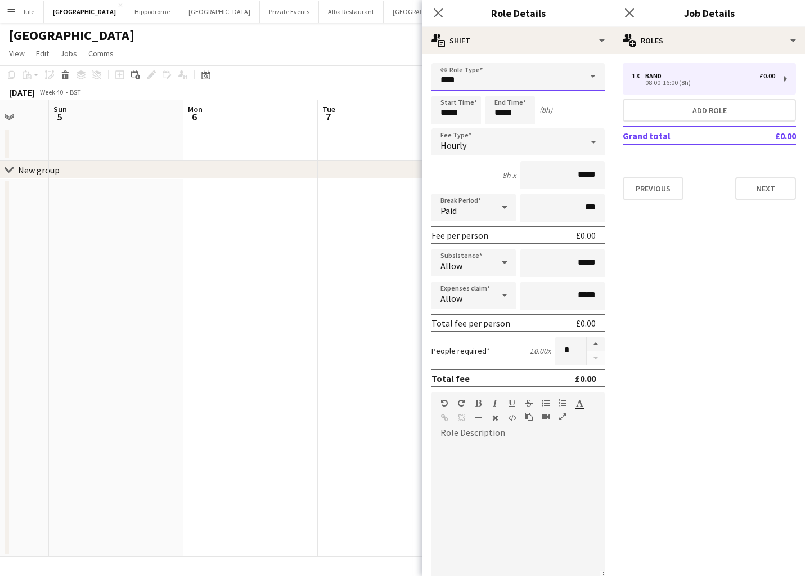
click at [540, 75] on input "****" at bounding box center [518, 77] width 173 height 28
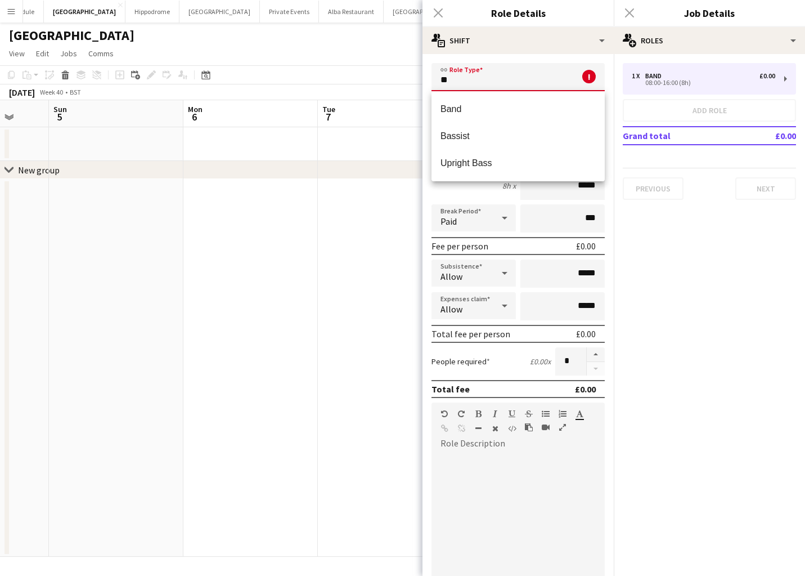
type input "*"
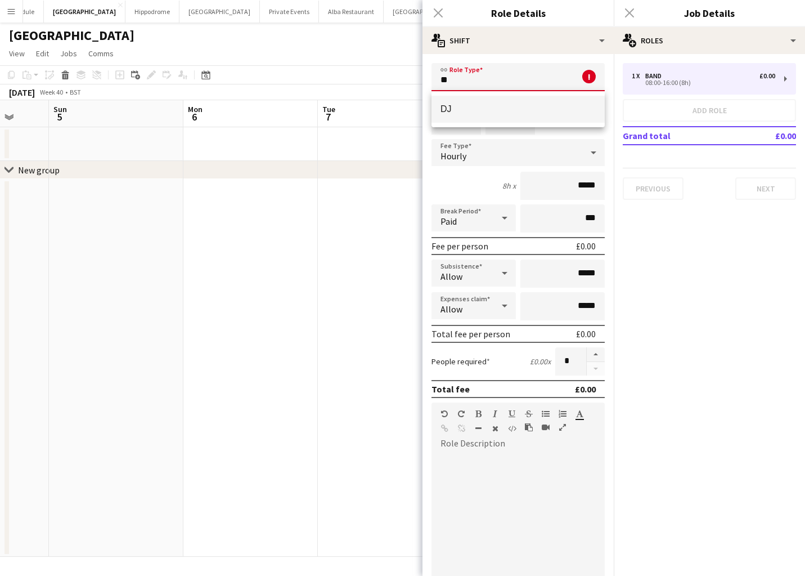
type input "**"
click at [526, 104] on span "DJ" at bounding box center [518, 109] width 155 height 11
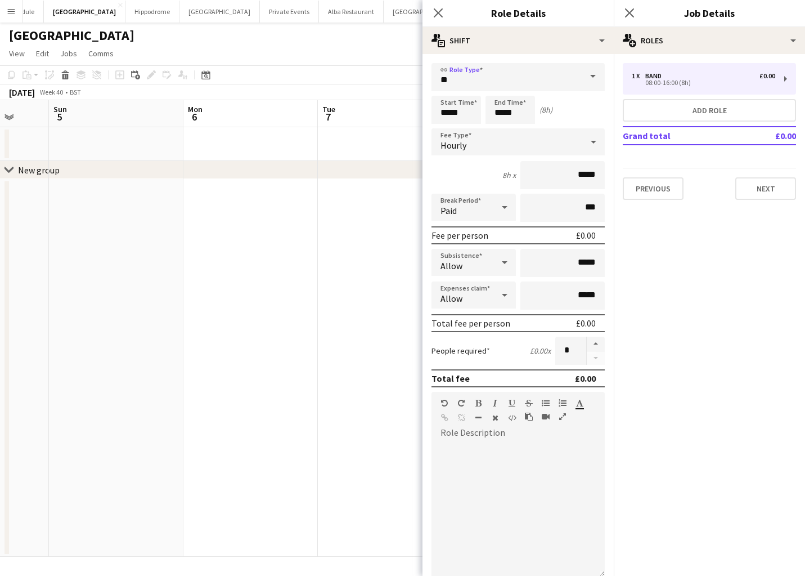
click at [530, 131] on div "Hourly" at bounding box center [507, 141] width 151 height 27
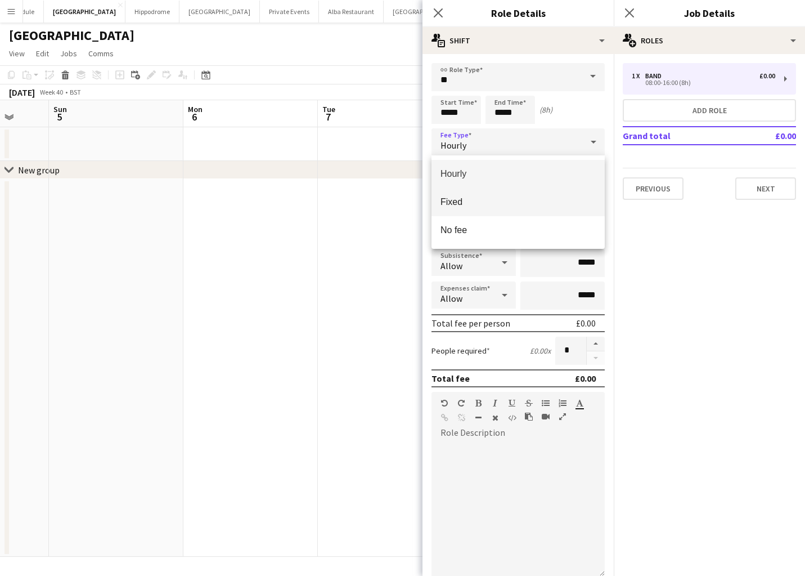
click at [495, 208] on mat-option "Fixed" at bounding box center [518, 202] width 173 height 28
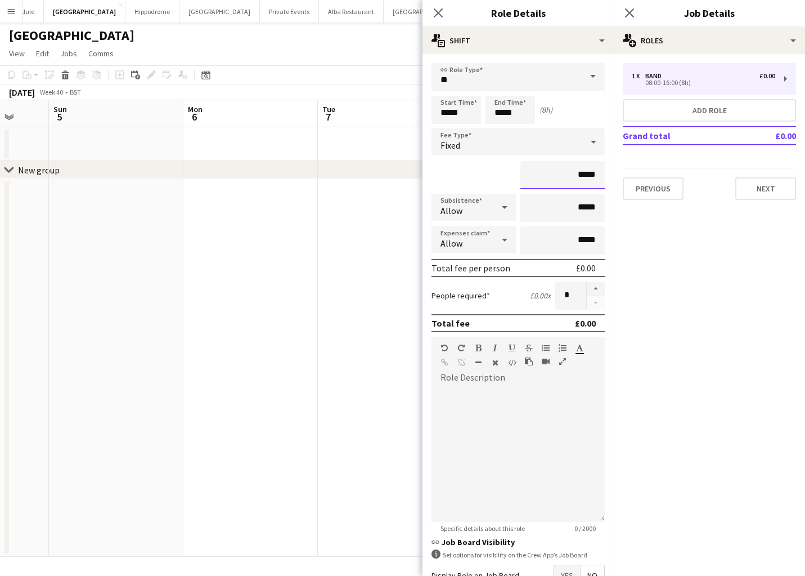
click at [582, 176] on input "*****" at bounding box center [562, 175] width 84 height 28
type input "**"
type input "*******"
click at [758, 191] on button "Next" at bounding box center [765, 188] width 61 height 23
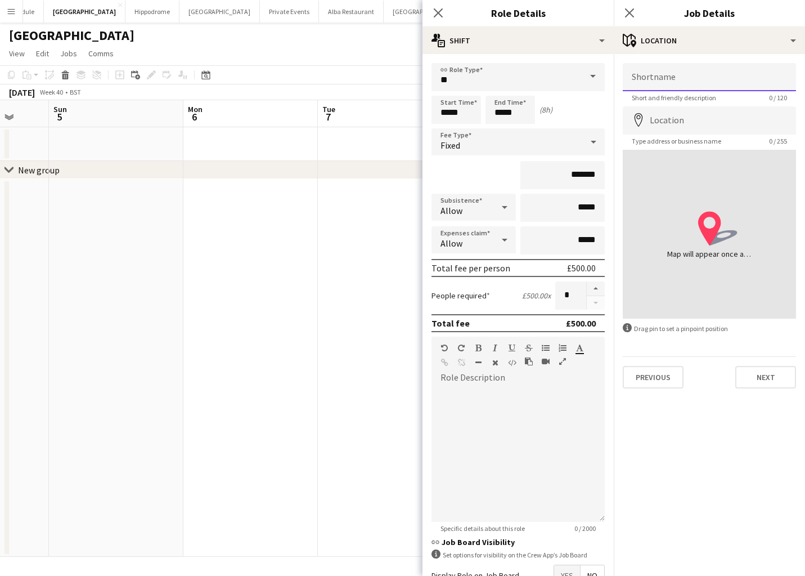
click at [695, 70] on input "Shortname" at bounding box center [709, 77] width 173 height 28
type input "*"
type input "**********"
click at [720, 125] on input "Location" at bounding box center [709, 120] width 173 height 28
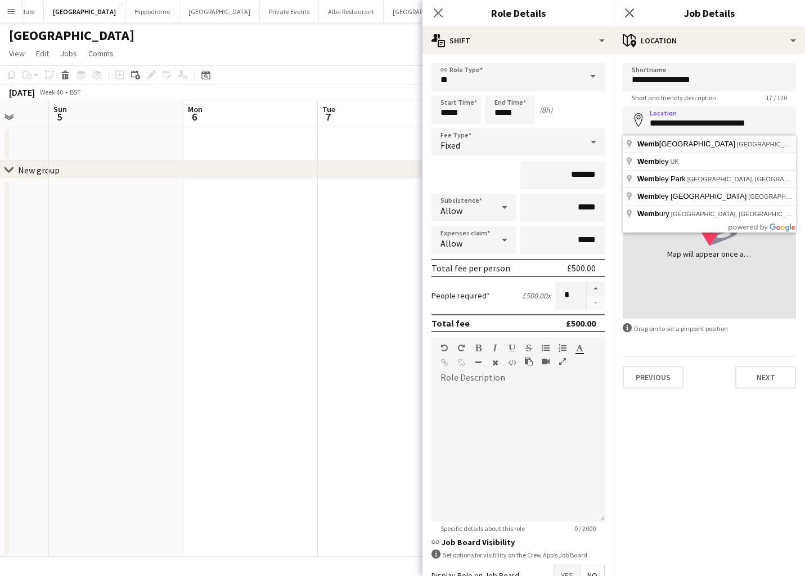
type input "**********"
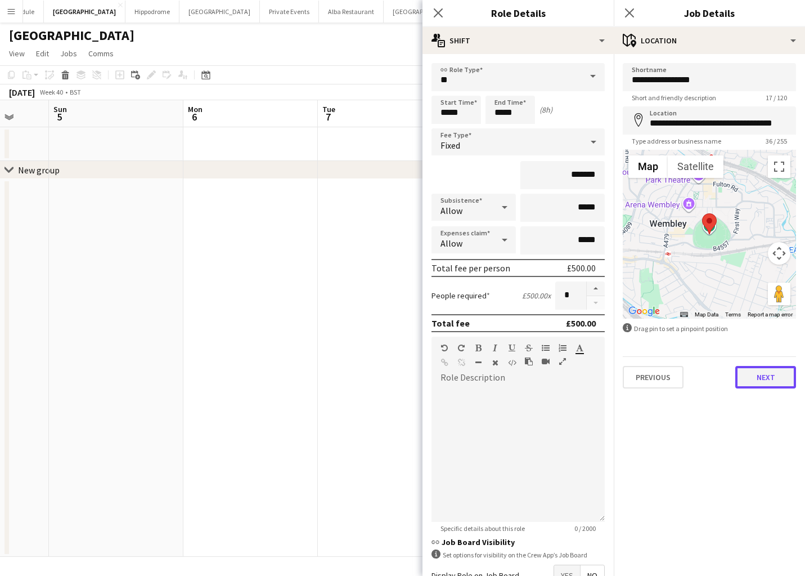
click at [769, 371] on button "Next" at bounding box center [765, 377] width 61 height 23
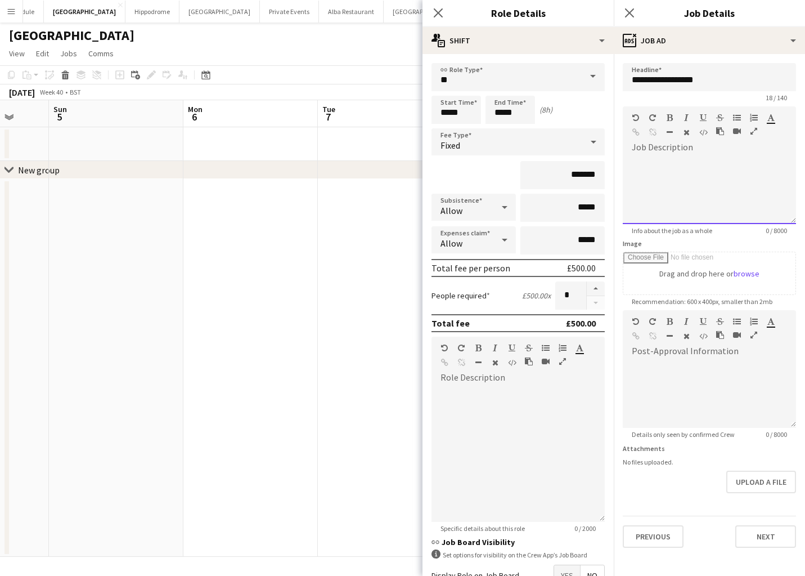
click at [711, 168] on div at bounding box center [709, 190] width 173 height 68
drag, startPoint x: 716, startPoint y: 184, endPoint x: 622, endPoint y: 159, distance: 97.3
click at [622, 159] on form "**********" at bounding box center [709, 305] width 191 height 484
click at [668, 357] on div at bounding box center [709, 389] width 173 height 75
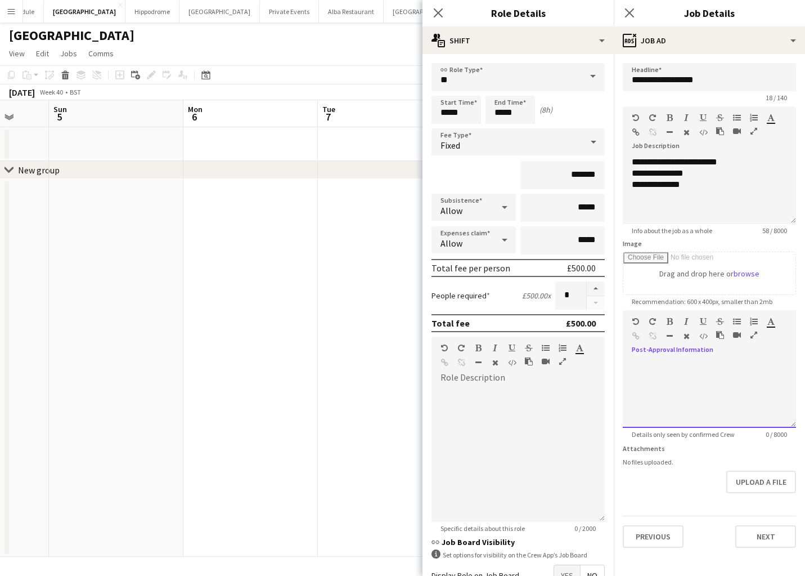
paste div
click at [778, 536] on button "Next" at bounding box center [765, 536] width 61 height 23
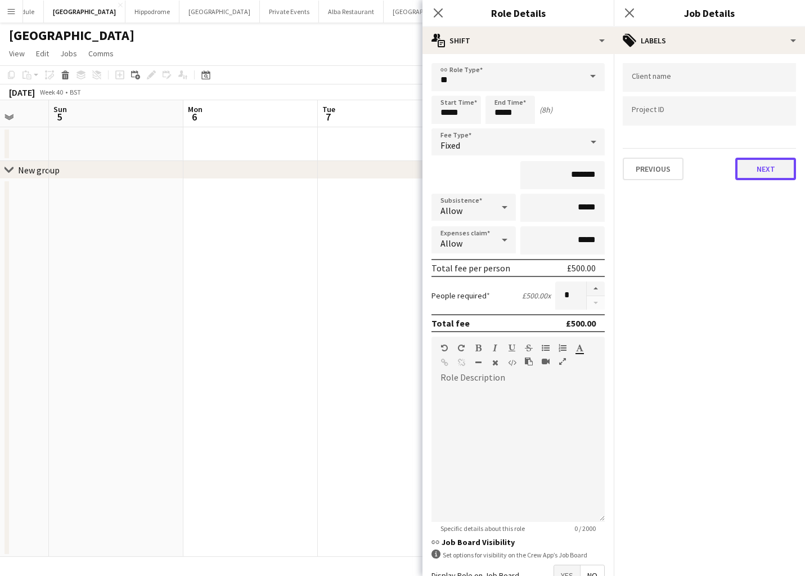
click at [783, 167] on button "Next" at bounding box center [765, 169] width 61 height 23
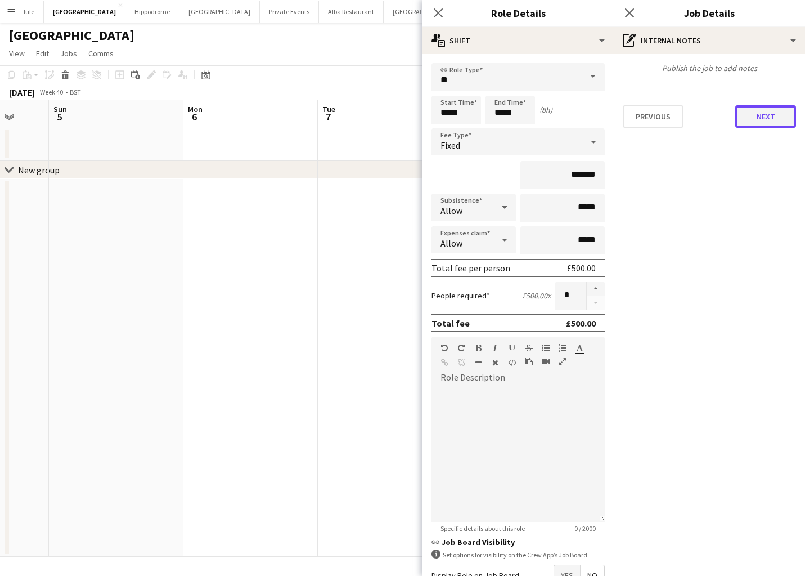
click at [767, 119] on button "Next" at bounding box center [765, 116] width 61 height 23
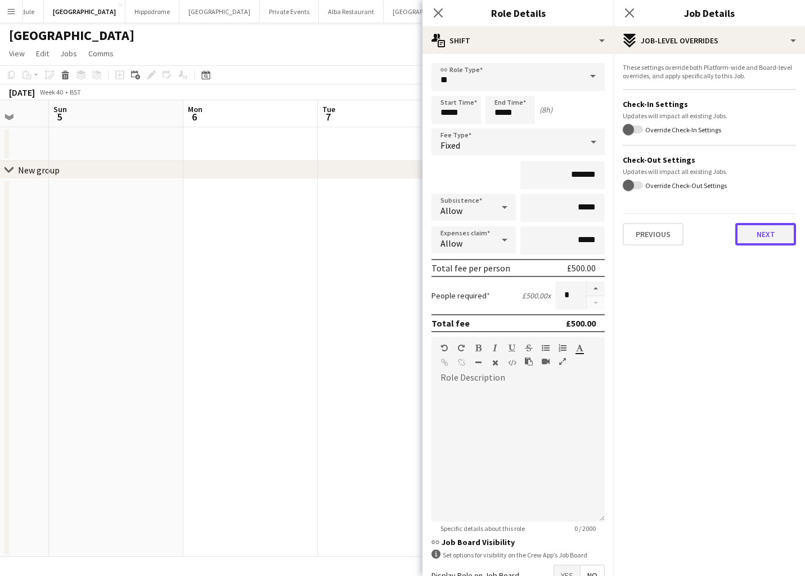
click at [755, 238] on button "Next" at bounding box center [765, 234] width 61 height 23
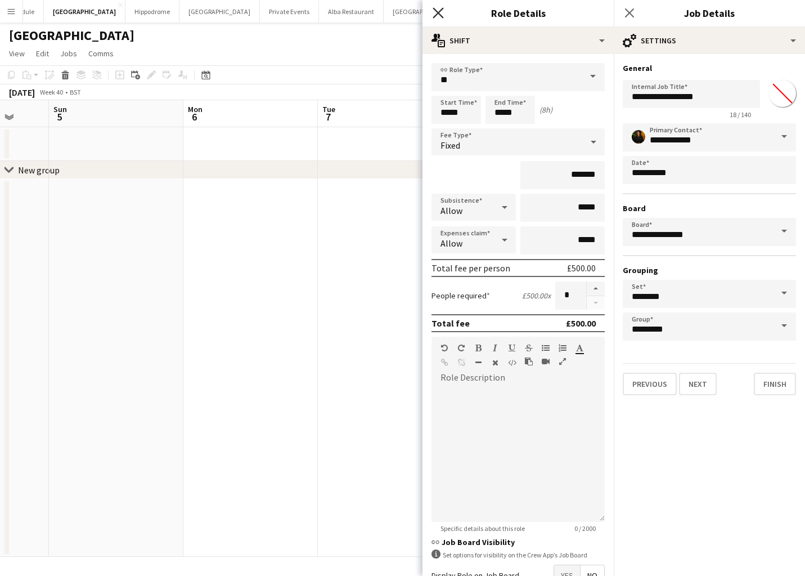
click at [440, 14] on icon at bounding box center [438, 12] width 11 height 11
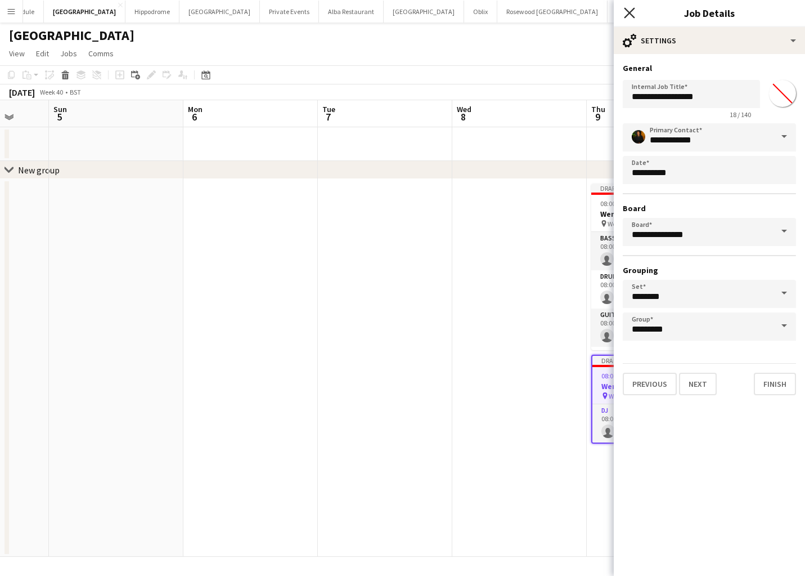
click at [633, 10] on icon "Close pop-in" at bounding box center [629, 12] width 11 height 11
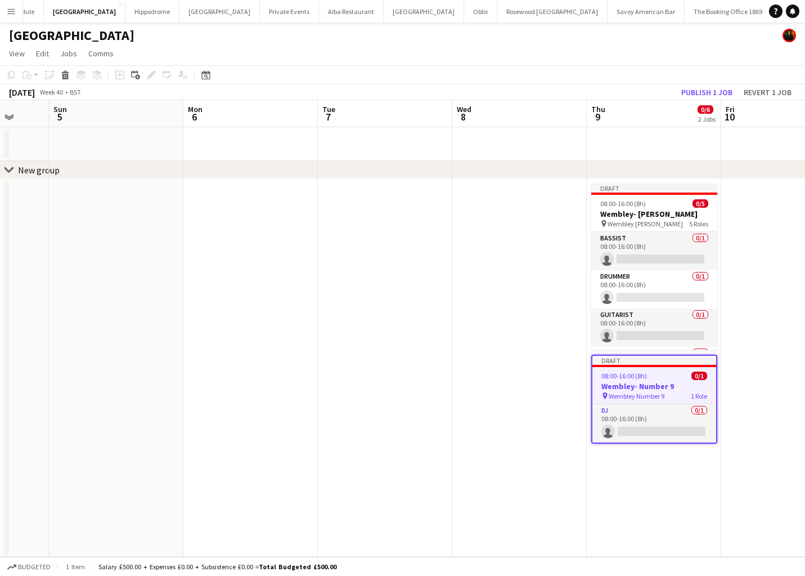
click at [689, 507] on app-date-cell "Draft 08:00-16:00 (8h) 0/5 Wembley- Bobby Moore pin Wembley Bobby Moore 5 Roles…" at bounding box center [654, 368] width 134 height 378
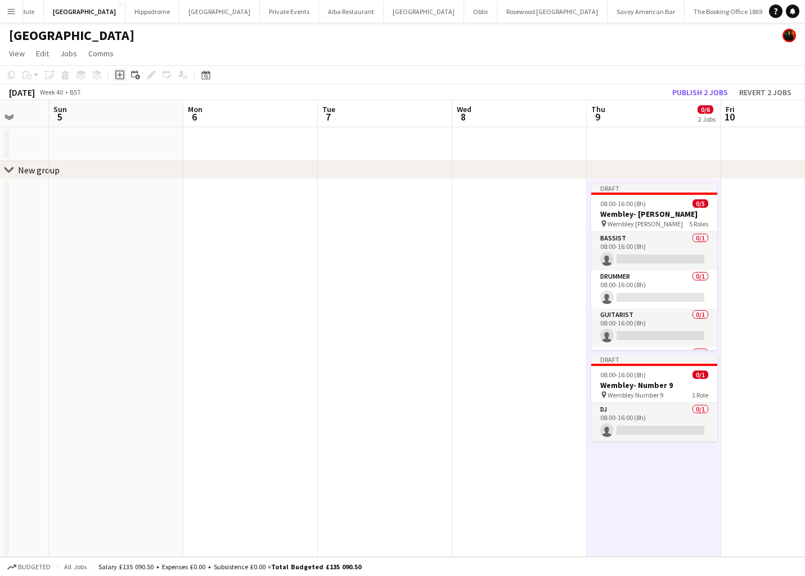
click at [118, 76] on icon "Add job" at bounding box center [119, 74] width 9 height 9
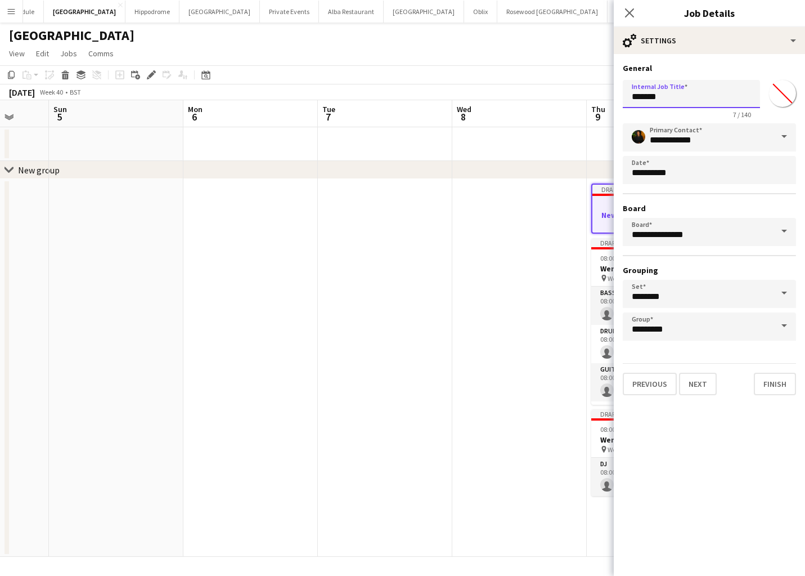
click at [670, 103] on input "*******" at bounding box center [691, 94] width 137 height 28
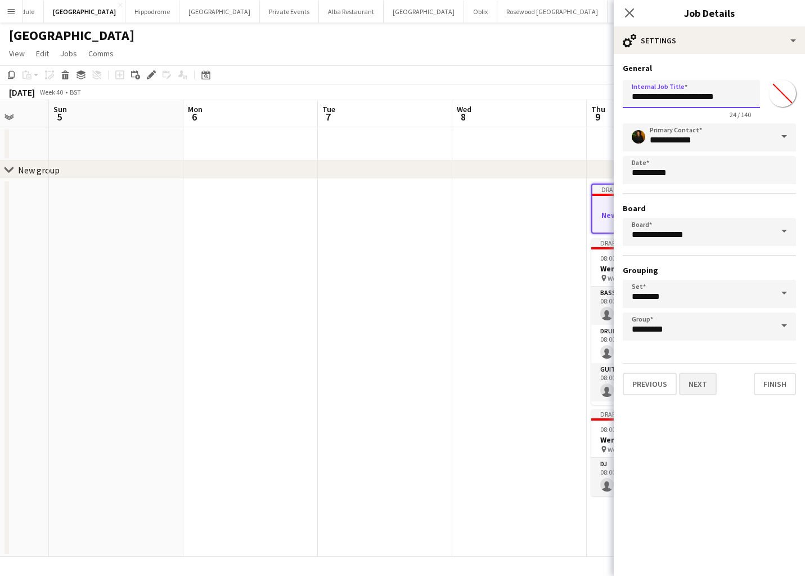
type input "**********"
click at [709, 380] on button "Next" at bounding box center [698, 383] width 38 height 23
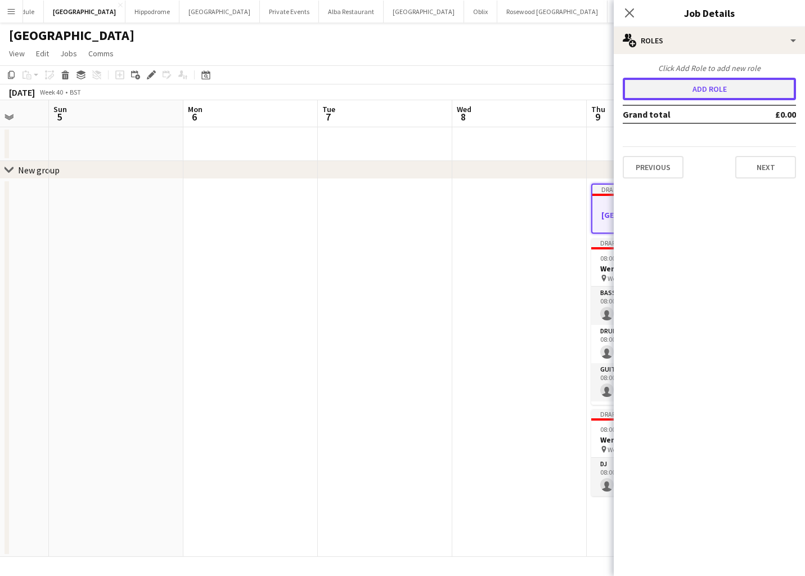
click at [714, 91] on button "Add role" at bounding box center [709, 89] width 173 height 23
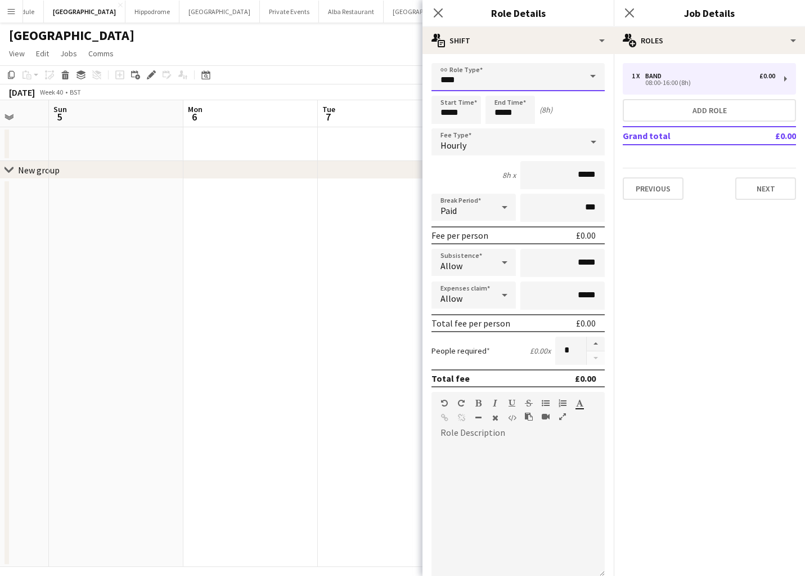
click at [536, 81] on input "****" at bounding box center [518, 77] width 173 height 28
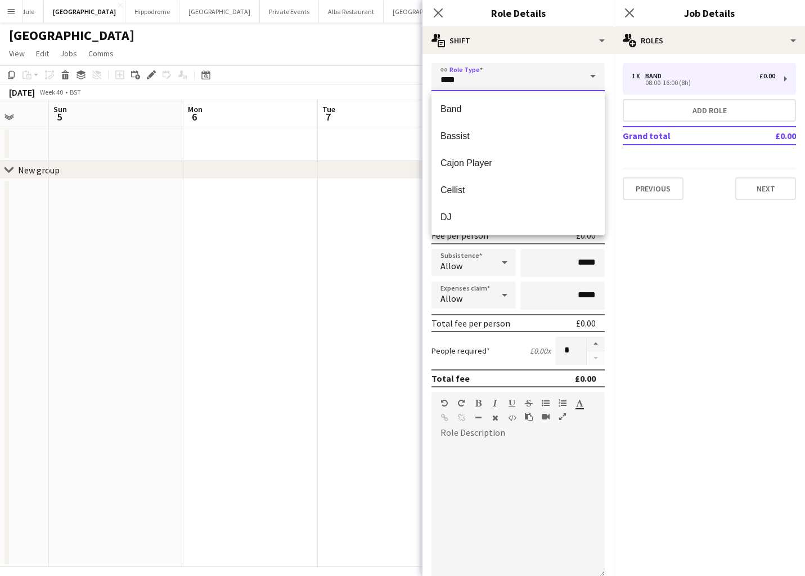
click at [536, 81] on input "****" at bounding box center [518, 77] width 173 height 28
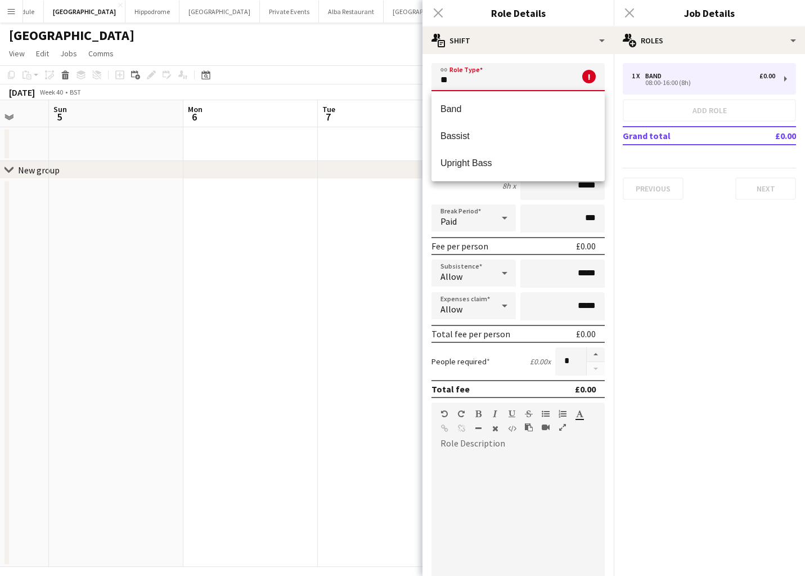
type input "*"
click at [502, 165] on span "Vocalist" at bounding box center [518, 163] width 155 height 11
type input "********"
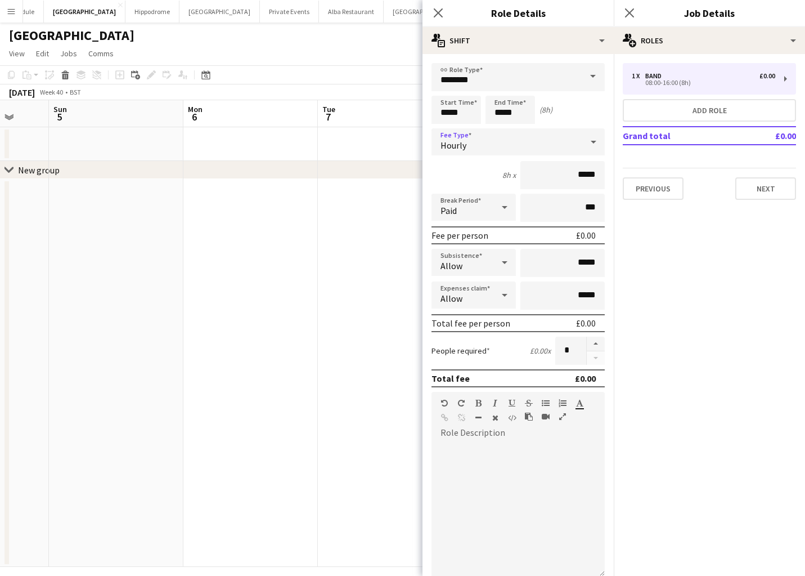
click at [540, 140] on div "Hourly" at bounding box center [507, 141] width 151 height 27
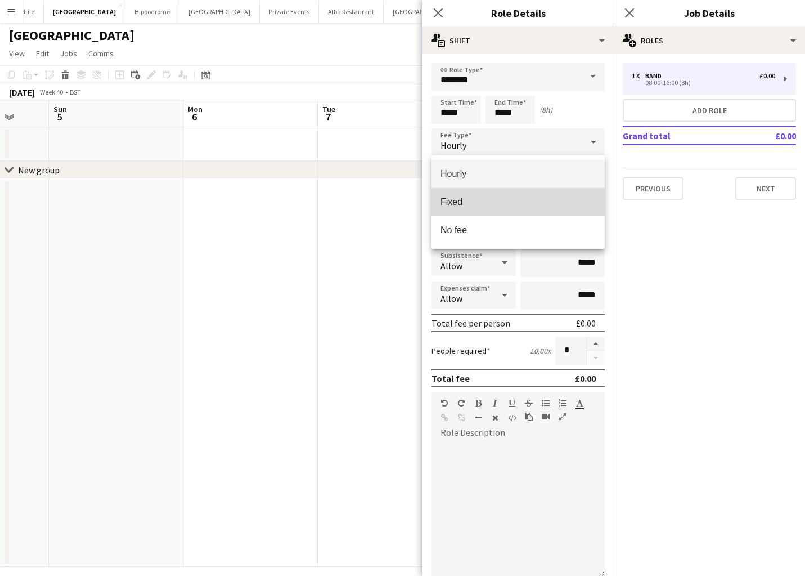
click at [548, 209] on mat-option "Fixed" at bounding box center [518, 202] width 173 height 28
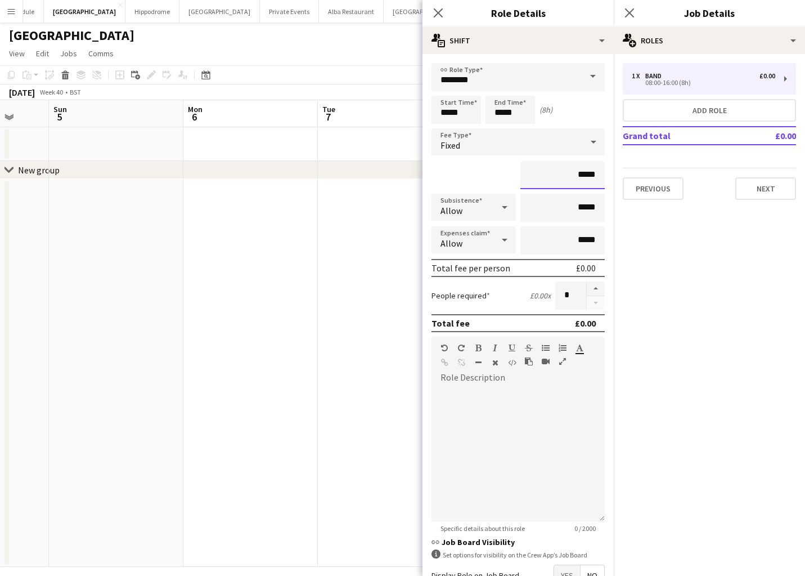
click at [572, 176] on input "*****" at bounding box center [562, 175] width 84 height 28
type input "**"
type input "****"
click at [766, 190] on button "Next" at bounding box center [765, 188] width 61 height 23
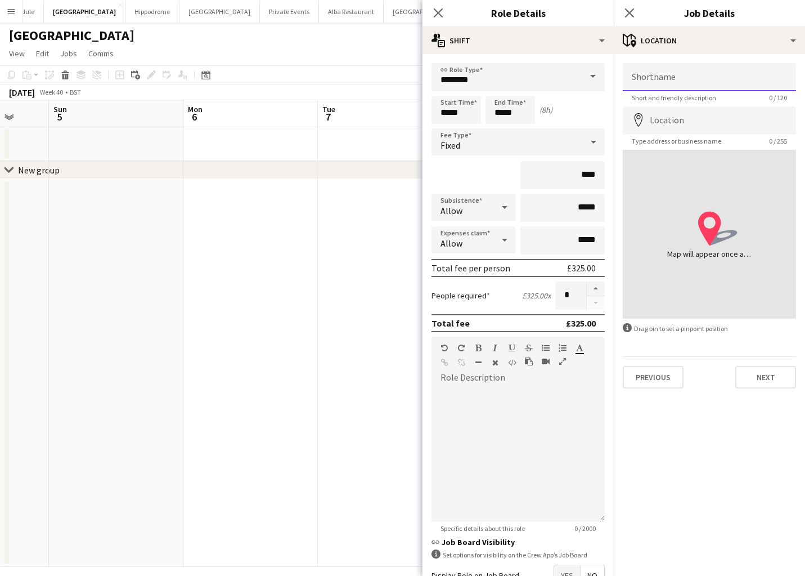
click at [716, 75] on input "Shortname" at bounding box center [709, 77] width 173 height 28
type input "**********"
click at [666, 376] on button "Previous" at bounding box center [653, 377] width 61 height 23
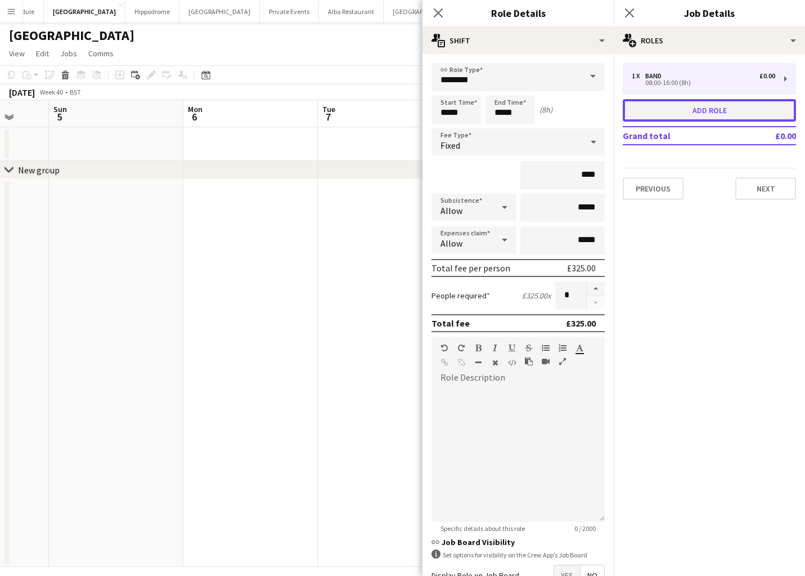
click at [720, 109] on button "Add role" at bounding box center [709, 110] width 173 height 23
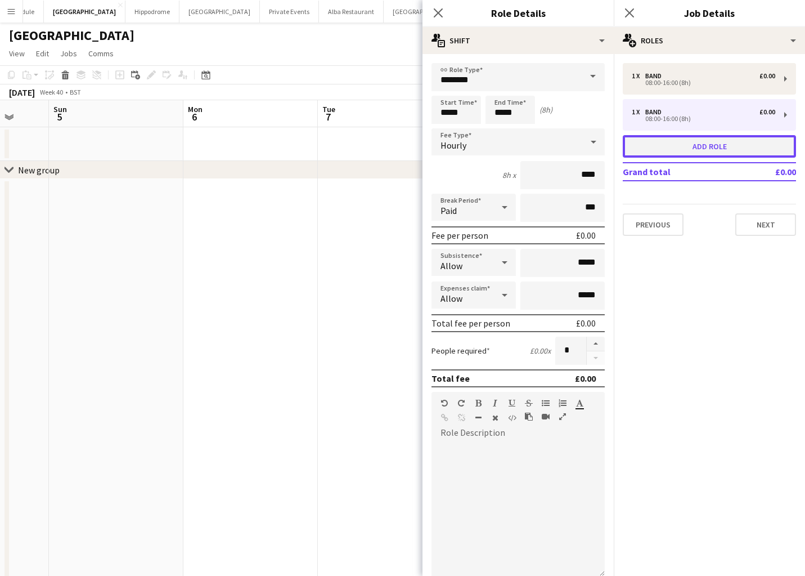
type input "****"
type input "*****"
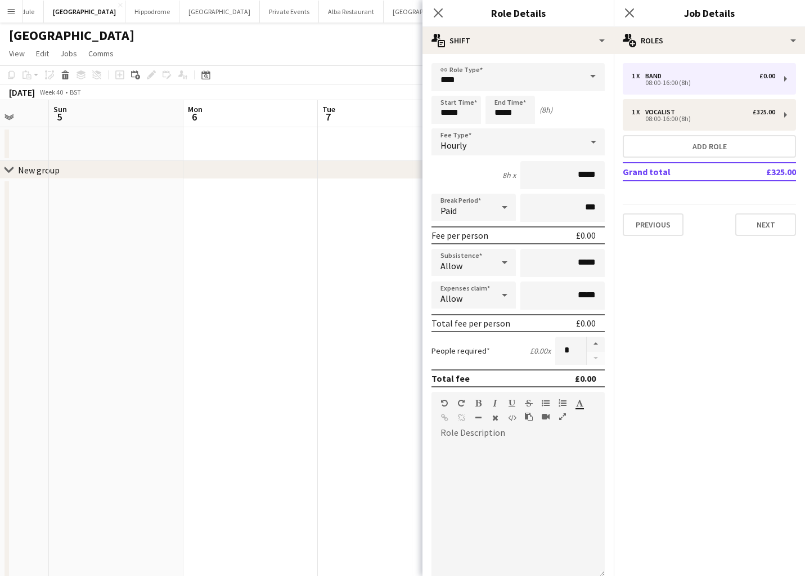
click at [585, 72] on span at bounding box center [593, 76] width 24 height 27
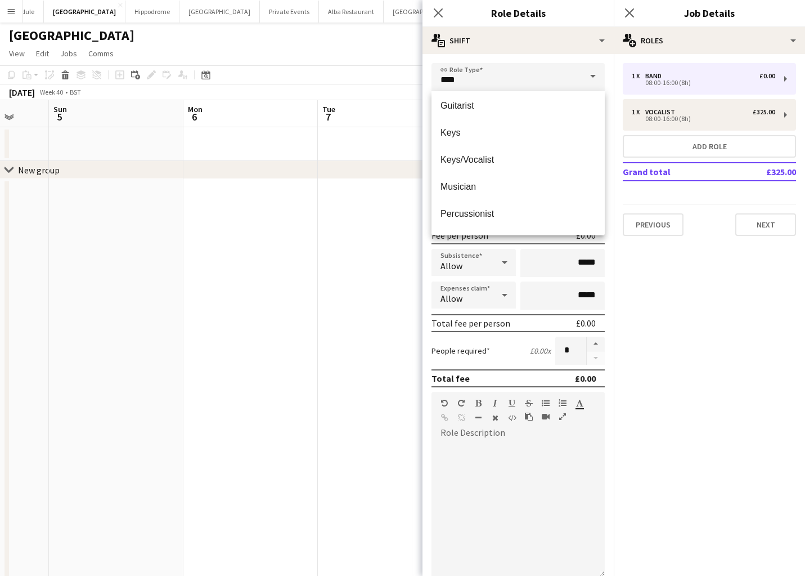
scroll to position [196, 0]
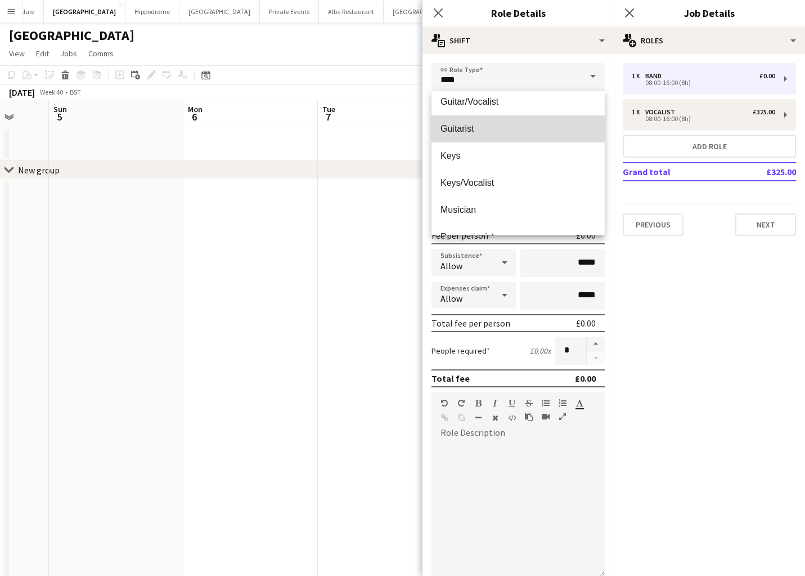
click at [542, 129] on span "Guitarist" at bounding box center [518, 128] width 155 height 11
type input "*********"
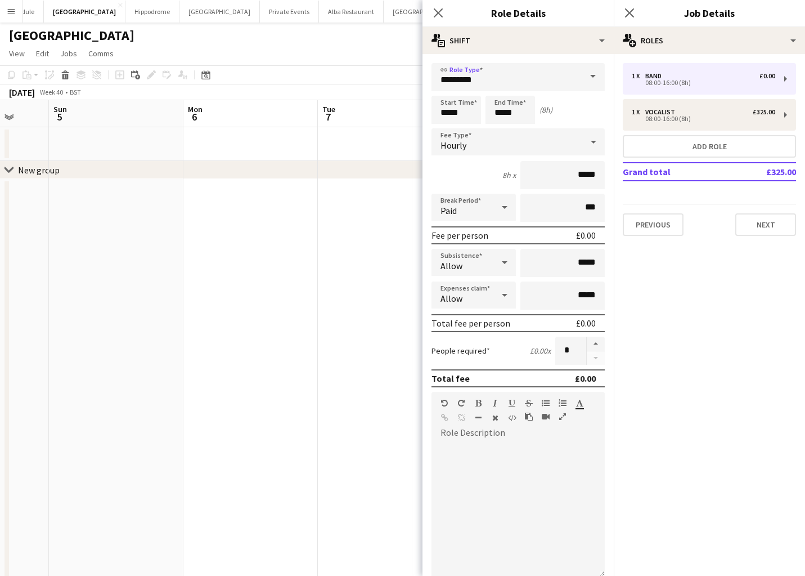
click at [476, 141] on div "Hourly" at bounding box center [507, 141] width 151 height 27
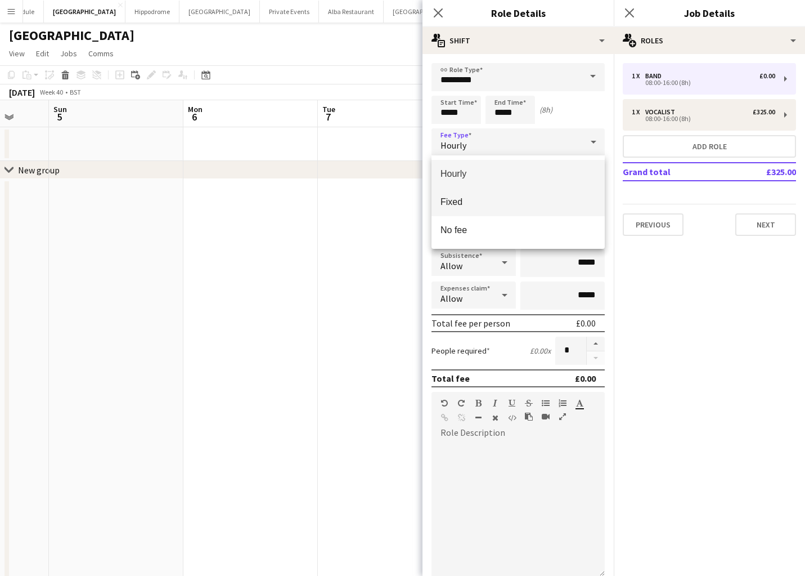
click at [487, 197] on span "Fixed" at bounding box center [518, 201] width 155 height 11
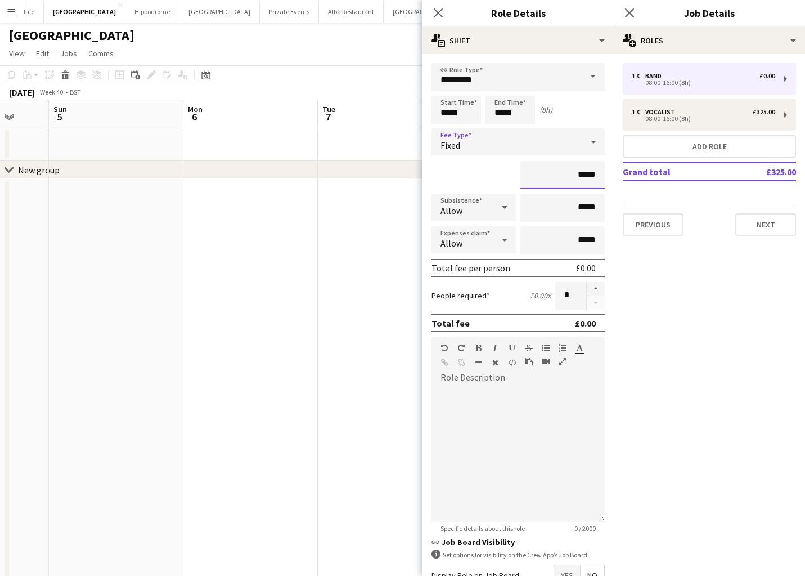
click at [592, 176] on input "*****" at bounding box center [562, 175] width 84 height 28
type input "**"
type input "****"
click at [751, 232] on button "Next" at bounding box center [765, 224] width 61 height 23
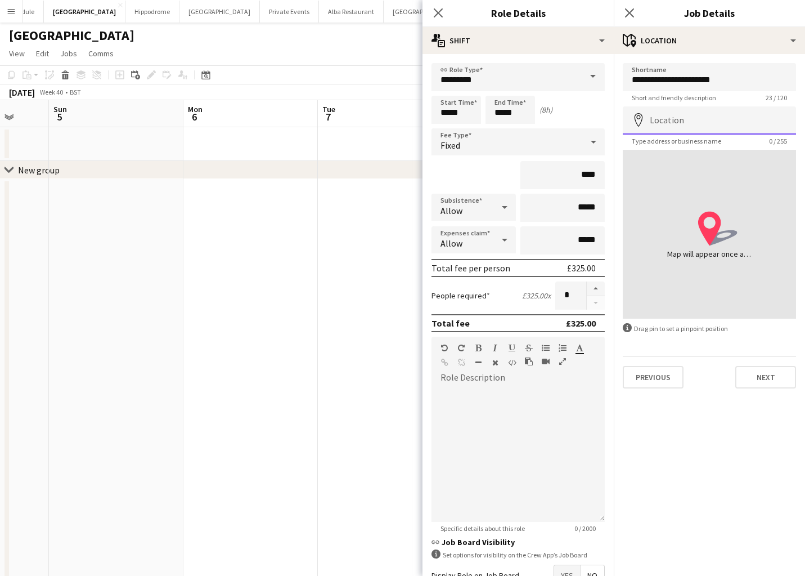
click at [673, 119] on input "Location" at bounding box center [709, 120] width 173 height 28
type input "**********"
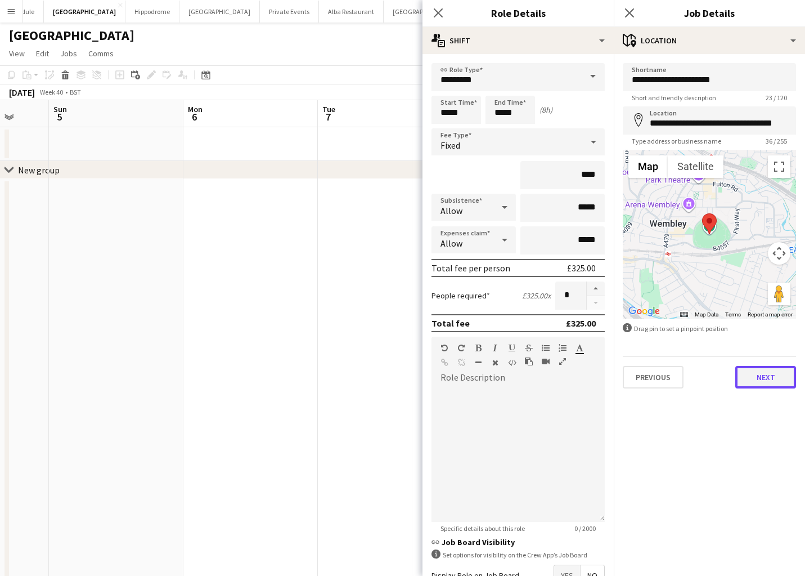
click at [760, 375] on button "Next" at bounding box center [765, 377] width 61 height 23
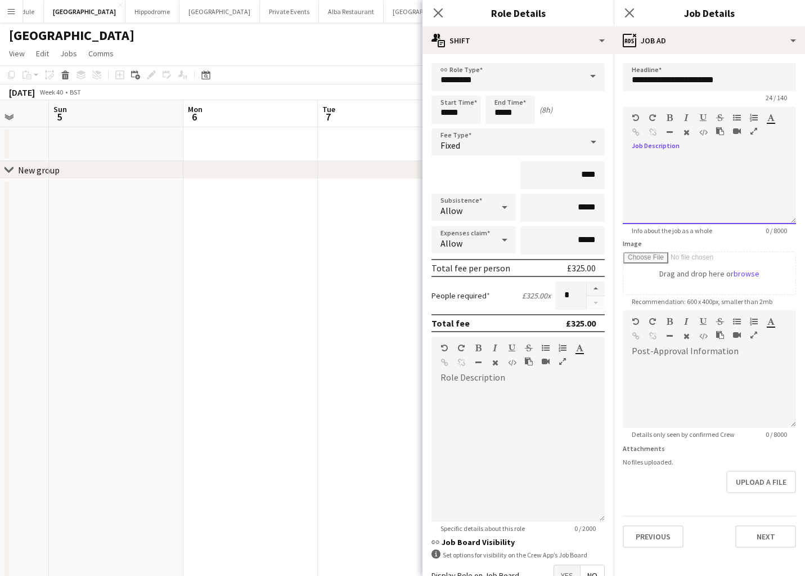
click at [719, 149] on div at bounding box center [709, 186] width 173 height 75
drag, startPoint x: 678, startPoint y: 186, endPoint x: 622, endPoint y: 152, distance: 65.9
click at [622, 152] on form "**********" at bounding box center [709, 305] width 191 height 484
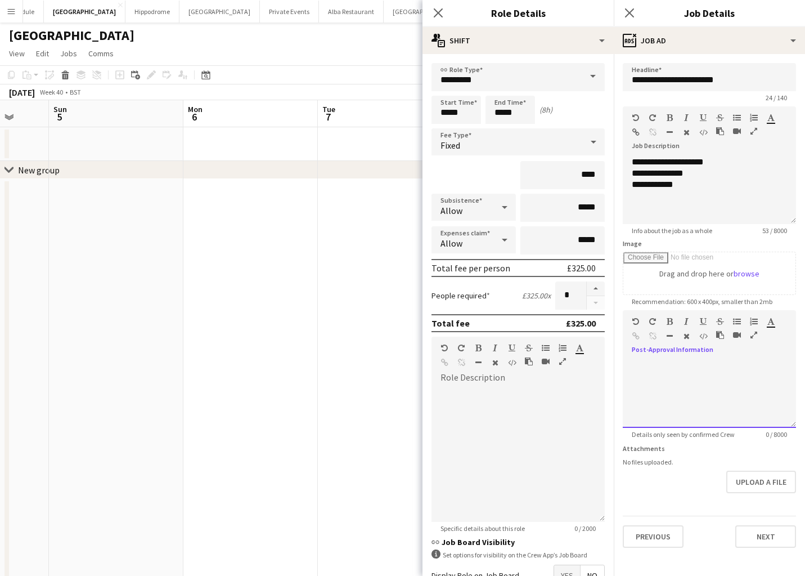
click at [686, 351] on div "default Heading 1 Heading 2 Heading 3 Heading 4 Heading 5 Heading 6 Heading 7 P…" at bounding box center [709, 331] width 173 height 42
paste div
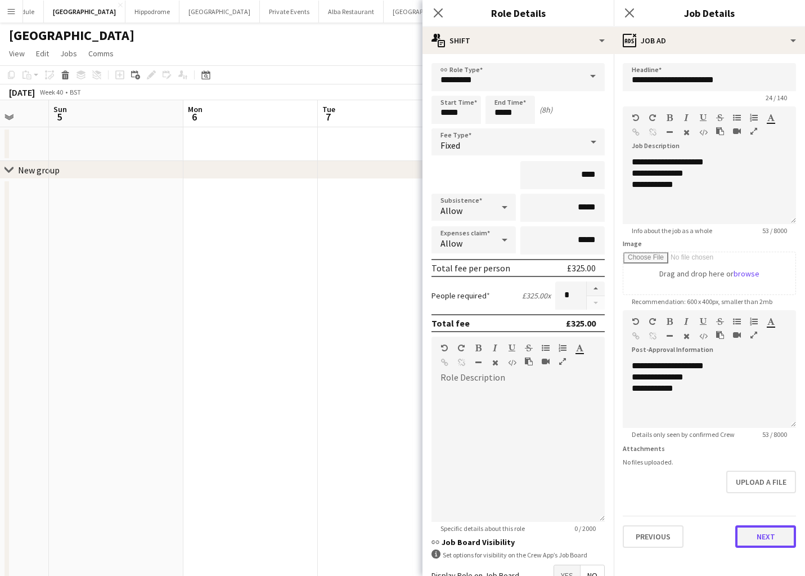
click at [779, 537] on button "Next" at bounding box center [765, 536] width 61 height 23
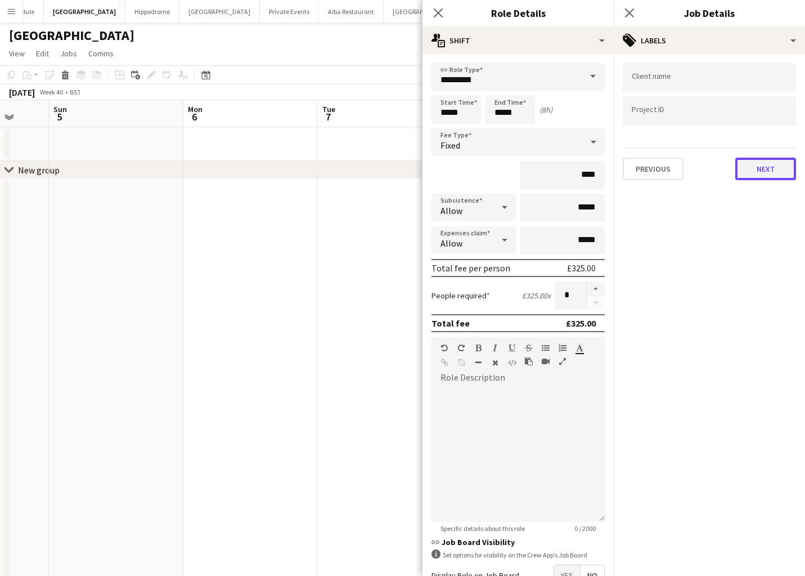
click at [787, 168] on button "Next" at bounding box center [765, 169] width 61 height 23
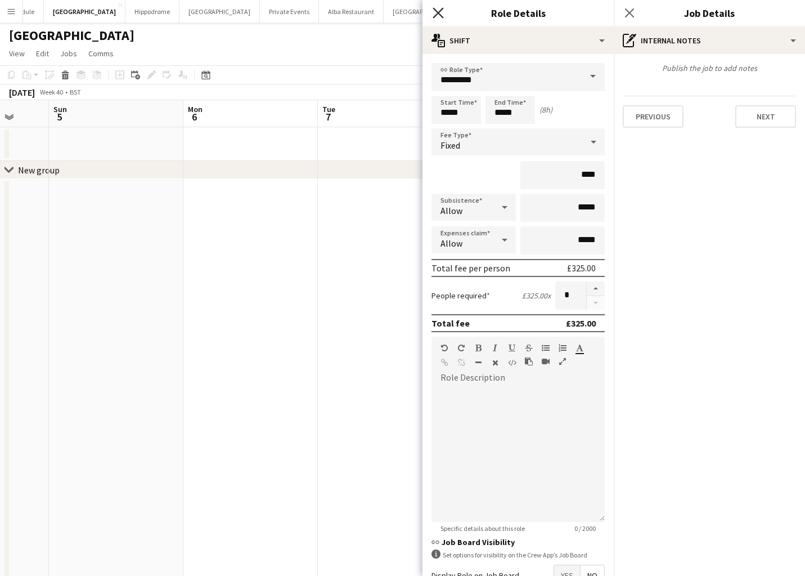
click at [437, 14] on icon at bounding box center [438, 12] width 11 height 11
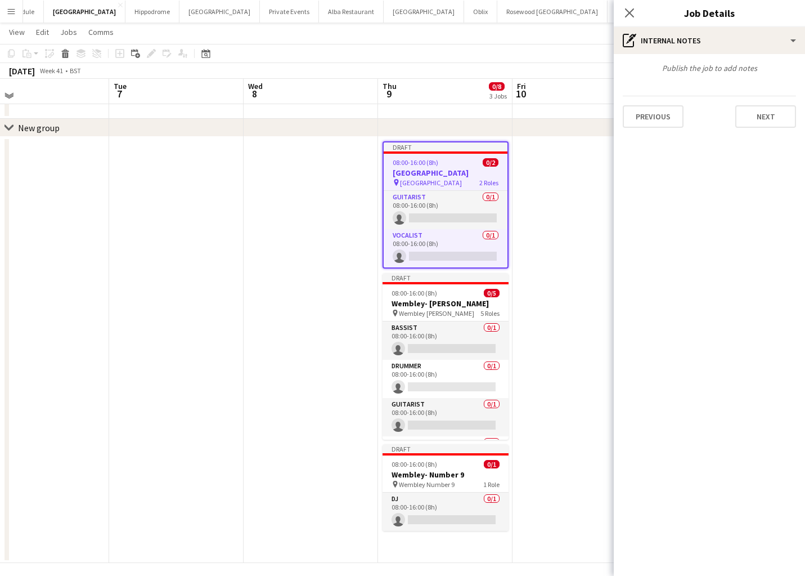
scroll to position [47, 0]
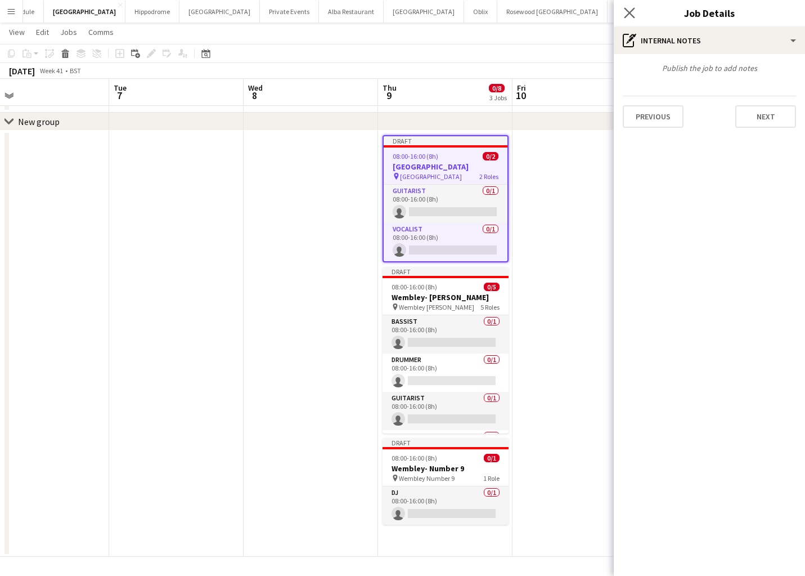
click at [627, 6] on app-icon "Close pop-in" at bounding box center [630, 13] width 16 height 16
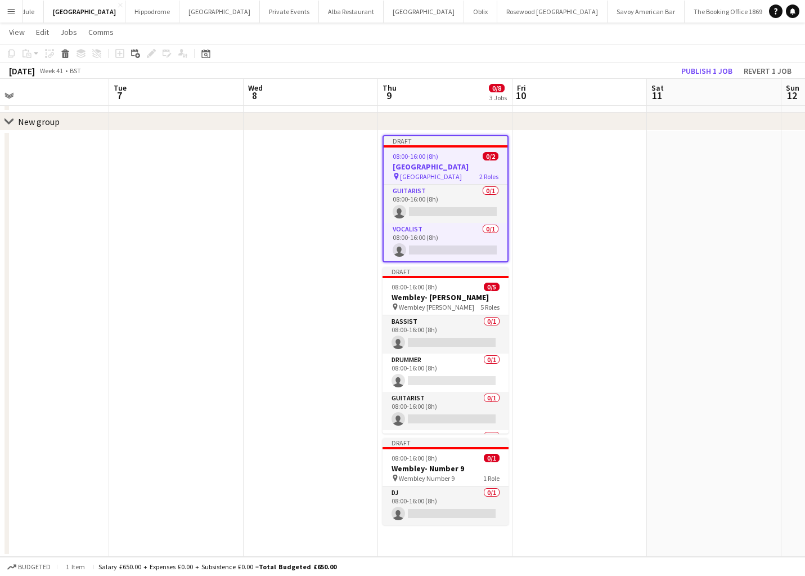
click at [578, 206] on app-date-cell at bounding box center [580, 344] width 134 height 426
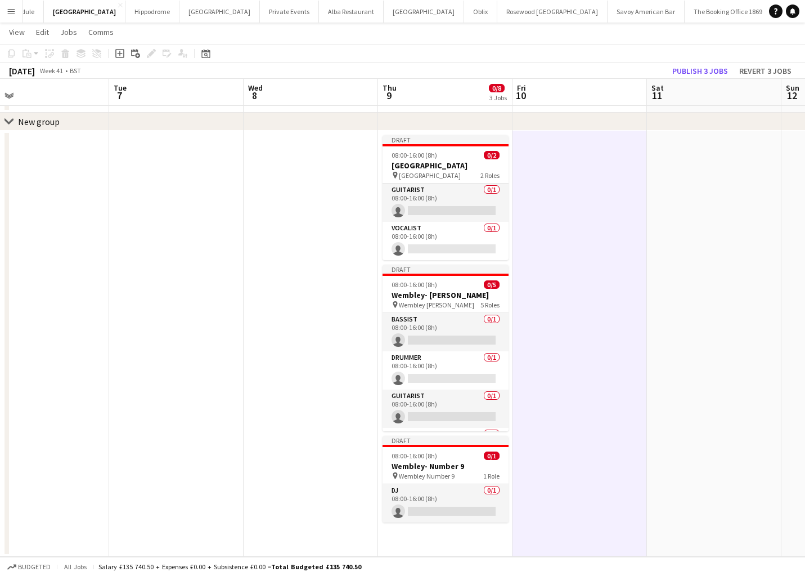
click at [439, 529] on app-date-cell "Draft 08:00-16:00 (8h) 0/2 Wembley - Centre Circle pin Wembley- Centre Circle 2…" at bounding box center [445, 344] width 134 height 426
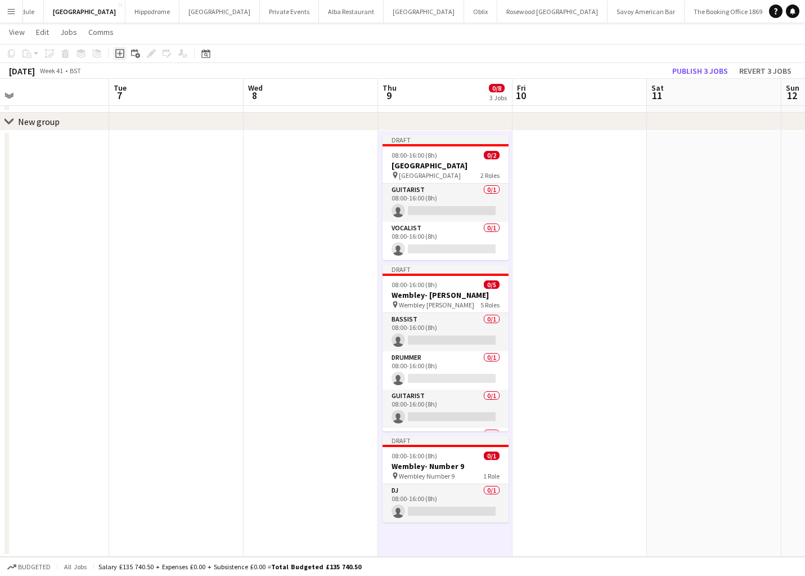
click at [117, 54] on icon "Add job" at bounding box center [119, 53] width 9 height 9
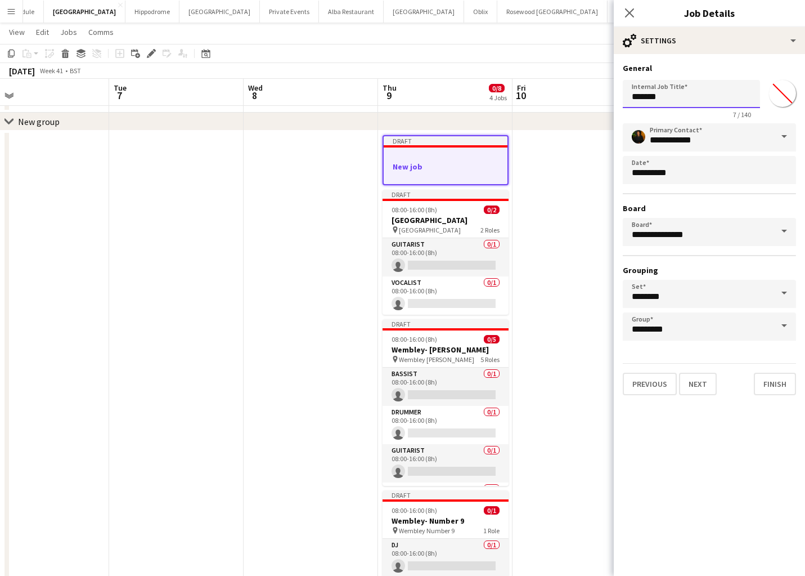
click at [642, 101] on input "*******" at bounding box center [691, 94] width 137 height 28
drag, startPoint x: 680, startPoint y: 97, endPoint x: 593, endPoint y: 88, distance: 87.7
click at [593, 88] on body "Menu Boards Boards Boards All jobs Status Workforce Workforce My Workforce Recr…" at bounding box center [402, 291] width 805 height 676
type input "**********"
click at [700, 384] on button "Next" at bounding box center [698, 383] width 38 height 23
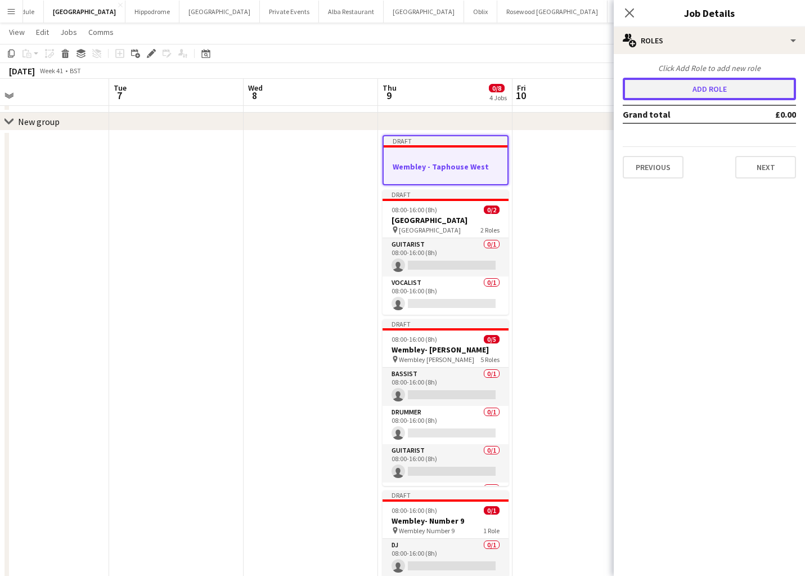
click at [689, 91] on button "Add role" at bounding box center [709, 89] width 173 height 23
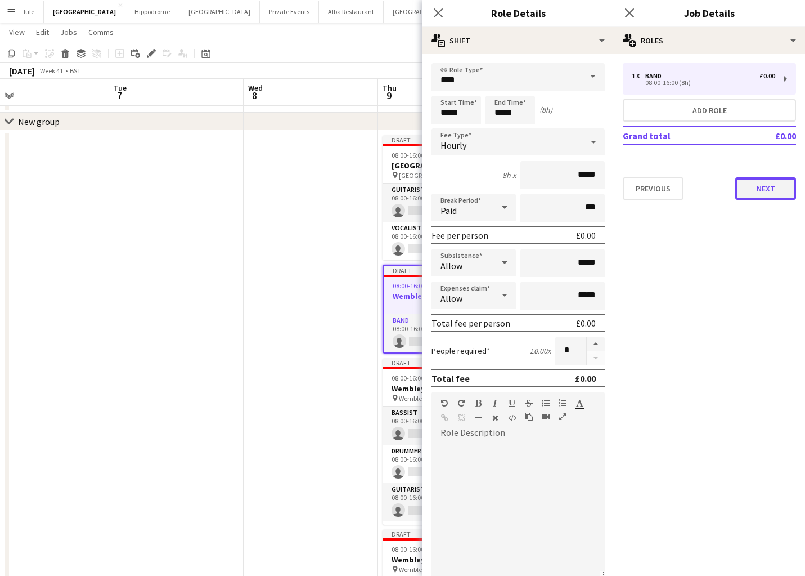
click at [767, 192] on button "Next" at bounding box center [765, 188] width 61 height 23
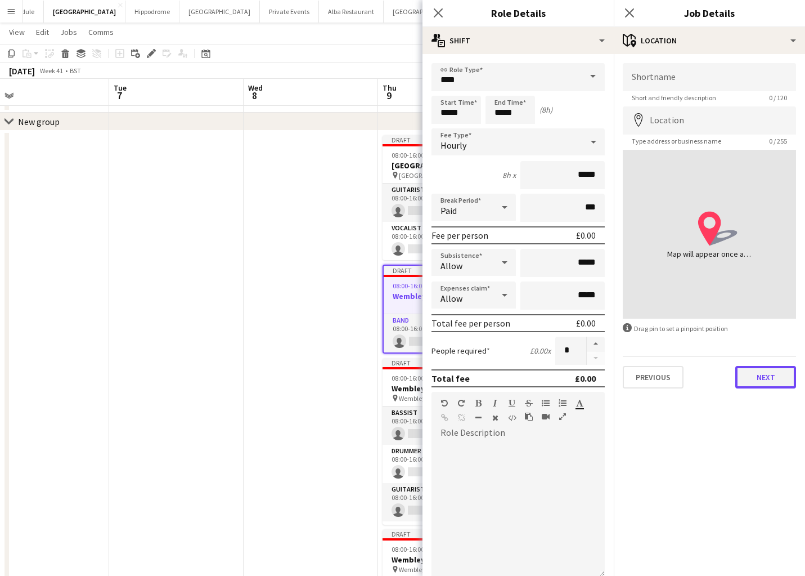
click at [756, 383] on button "Next" at bounding box center [765, 377] width 61 height 23
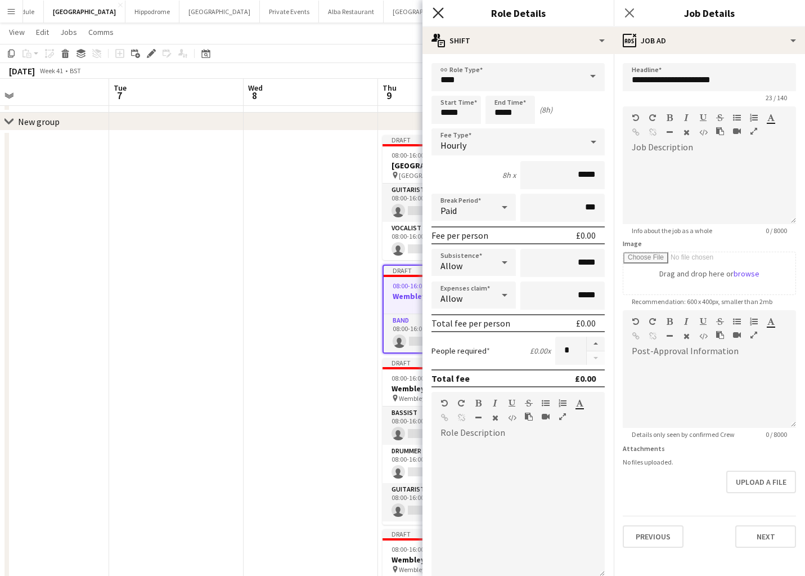
click at [438, 15] on icon "Close pop-in" at bounding box center [438, 12] width 11 height 11
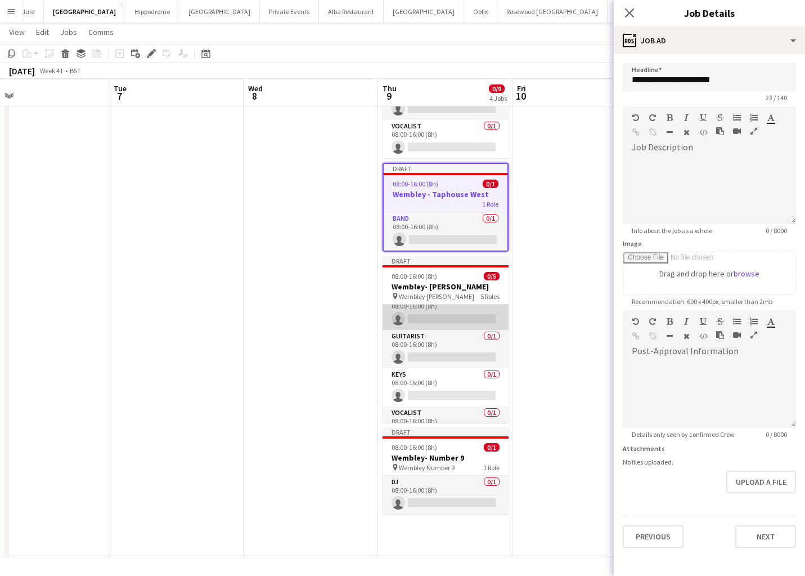
scroll to position [52, 0]
click at [478, 525] on app-date-cell "Draft 08:00-16:00 (8h) 0/2 Wembley - Centre Circle pin Wembley- Centre Circle 2…" at bounding box center [445, 293] width 134 height 528
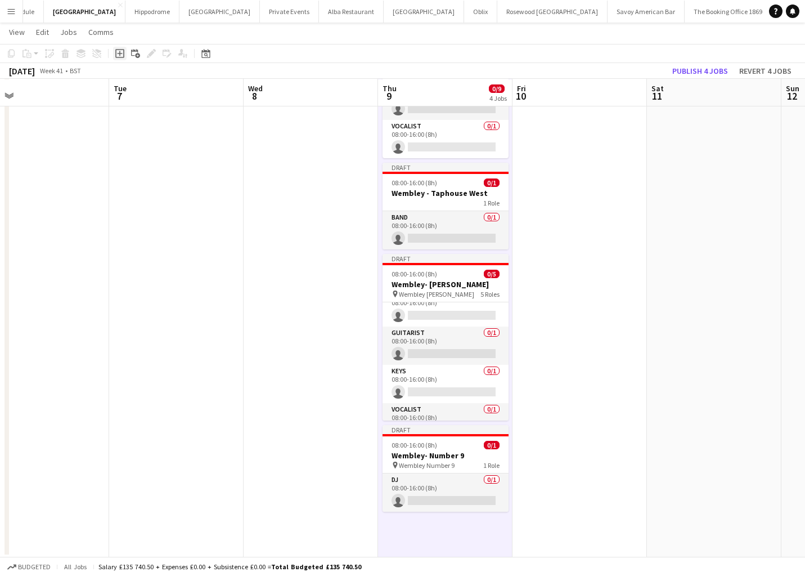
click at [118, 53] on icon at bounding box center [119, 53] width 5 height 5
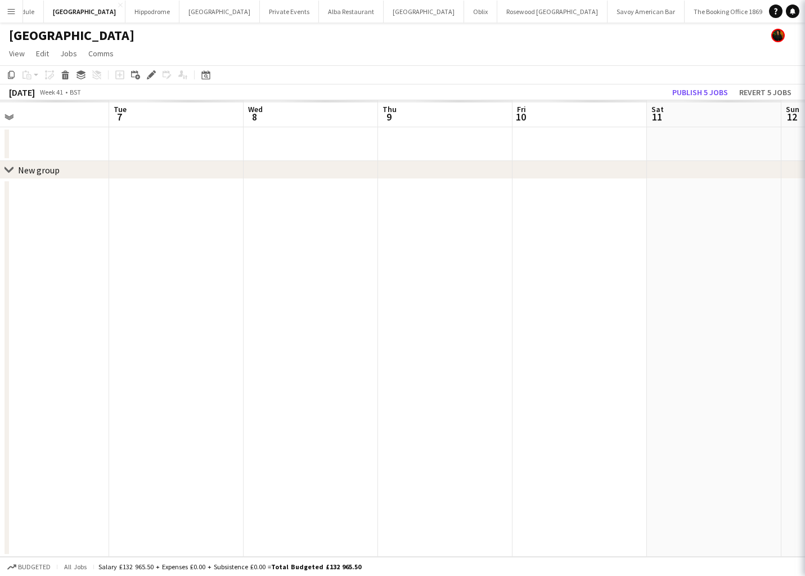
scroll to position [0, 0]
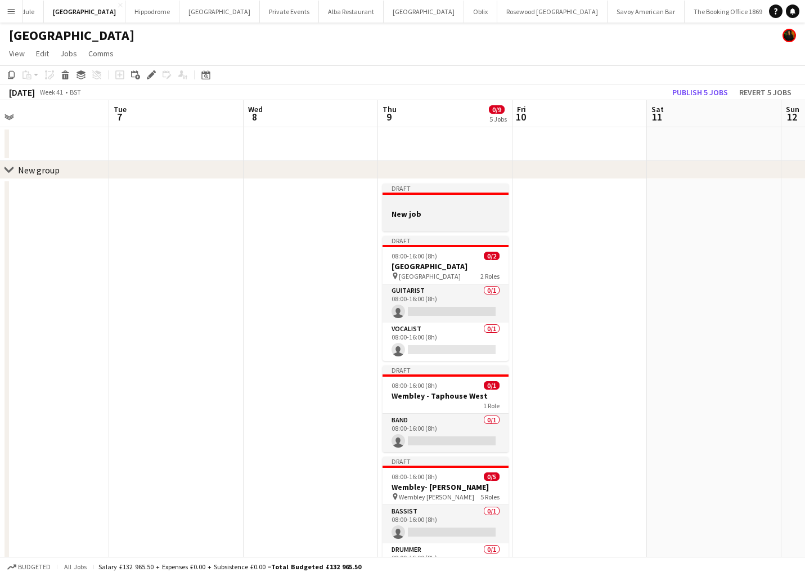
click at [436, 211] on h3 "New job" at bounding box center [446, 214] width 126 height 10
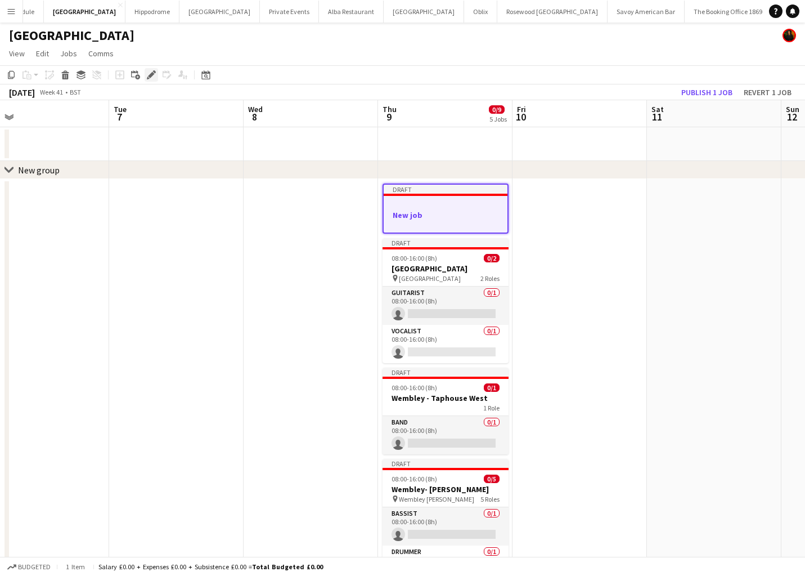
click at [150, 73] on icon "Edit" at bounding box center [151, 74] width 9 height 9
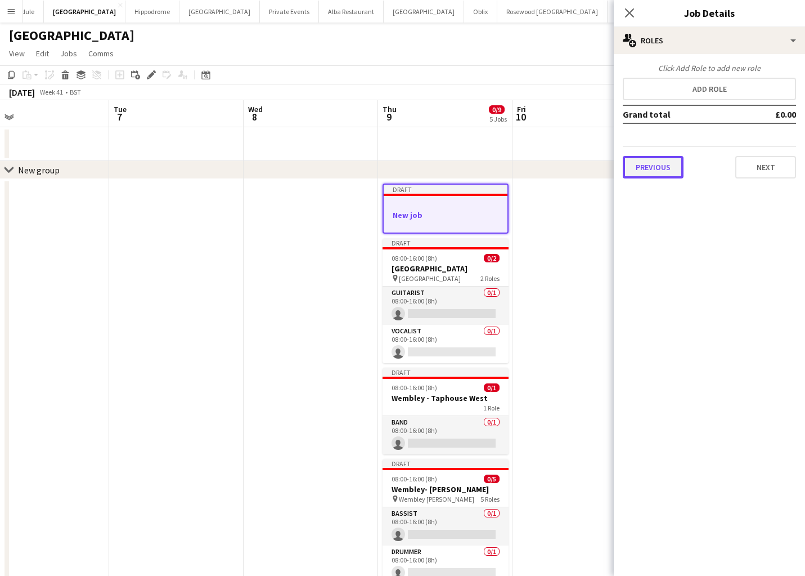
click at [647, 170] on button "Previous" at bounding box center [653, 167] width 61 height 23
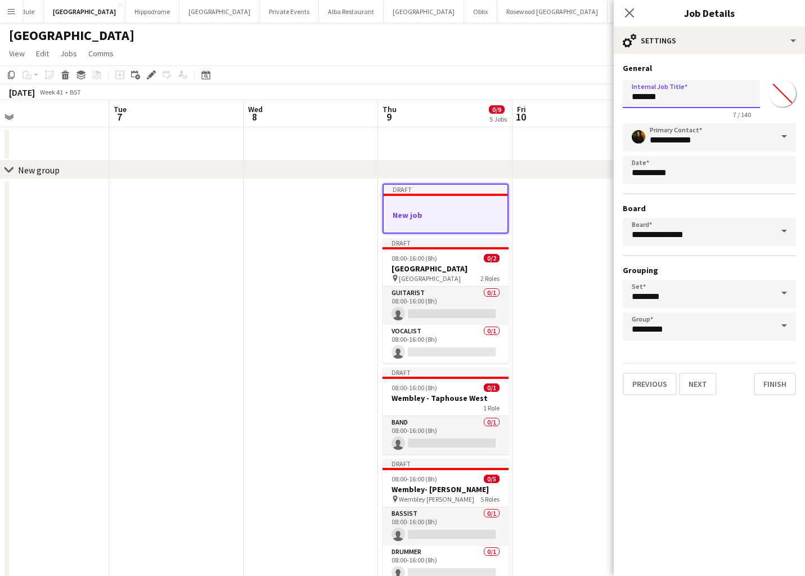
drag, startPoint x: 671, startPoint y: 101, endPoint x: 580, endPoint y: 79, distance: 93.3
click at [580, 79] on body "Menu Boards Boards Boards All jobs Status Workforce Workforce My Workforce Recr…" at bounding box center [402, 389] width 805 height 779
type input "**********"
click at [697, 383] on button "Next" at bounding box center [698, 383] width 38 height 23
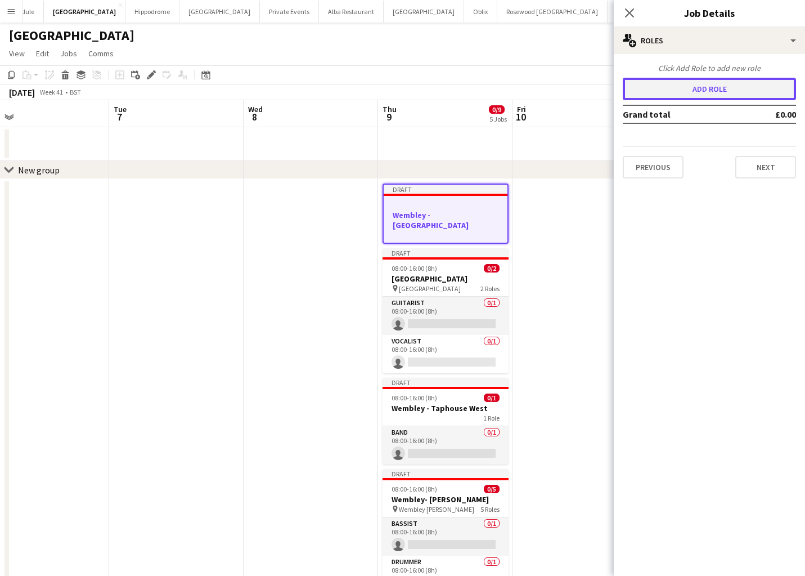
click at [692, 94] on button "Add role" at bounding box center [709, 89] width 173 height 23
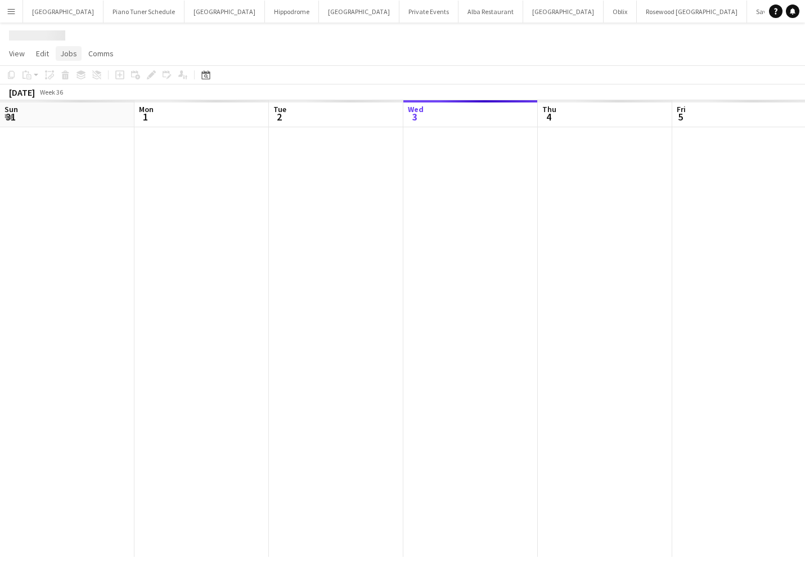
scroll to position [0, 269]
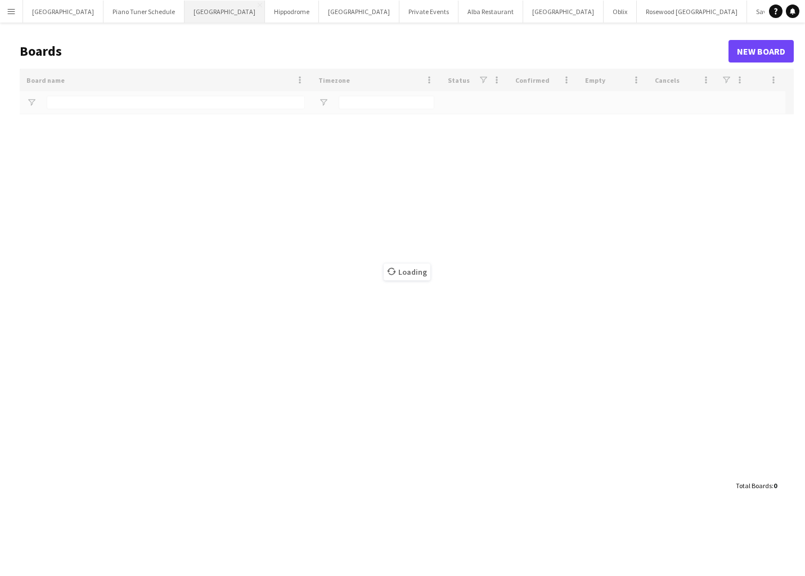
click at [215, 11] on button "[GEOGRAPHIC_DATA] Close" at bounding box center [225, 12] width 80 height 22
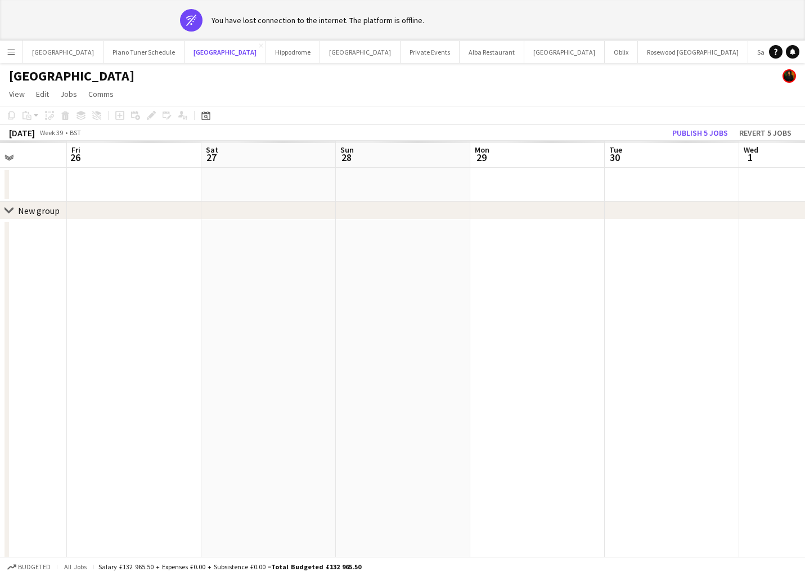
scroll to position [0, 318]
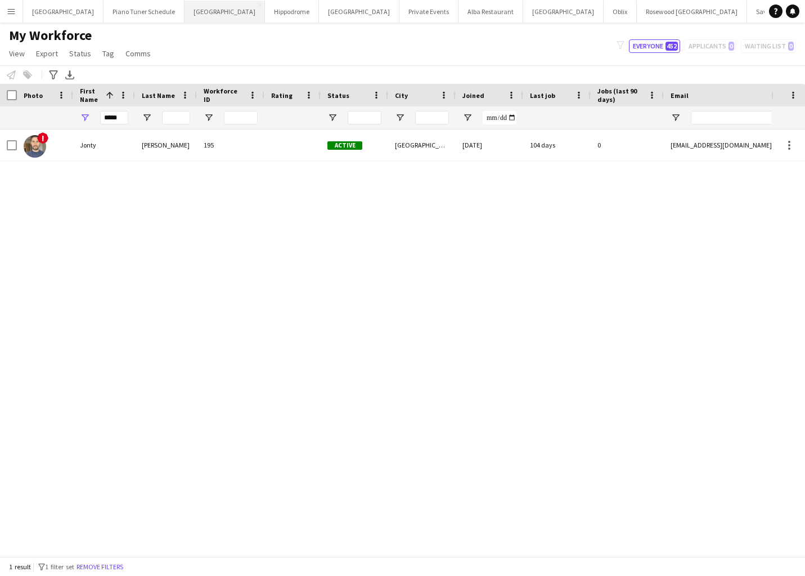
click at [199, 14] on button "[GEOGRAPHIC_DATA] Close" at bounding box center [225, 12] width 80 height 22
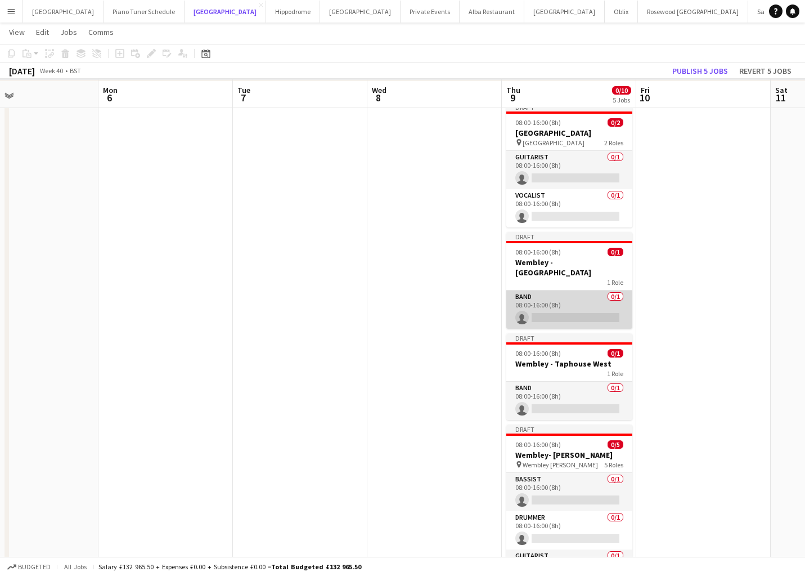
scroll to position [82, 0]
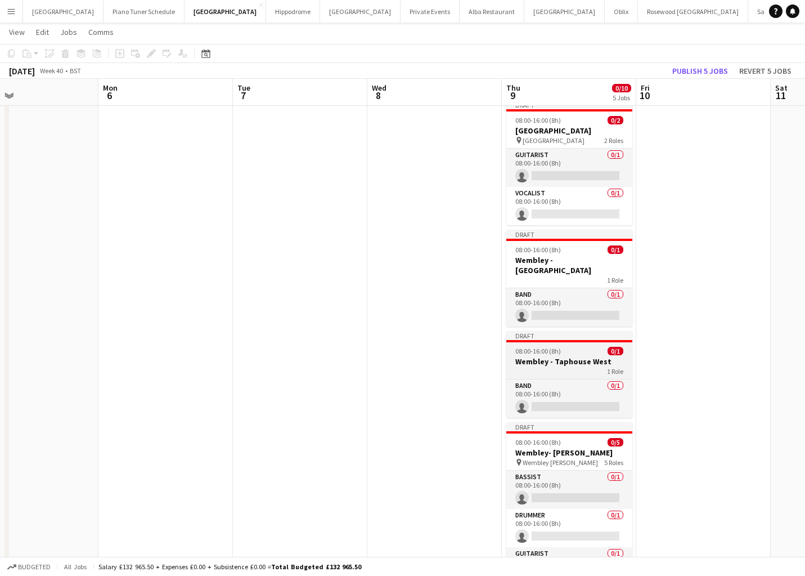
click at [581, 356] on h3 "Wembley - Taphouse West" at bounding box center [569, 361] width 126 height 10
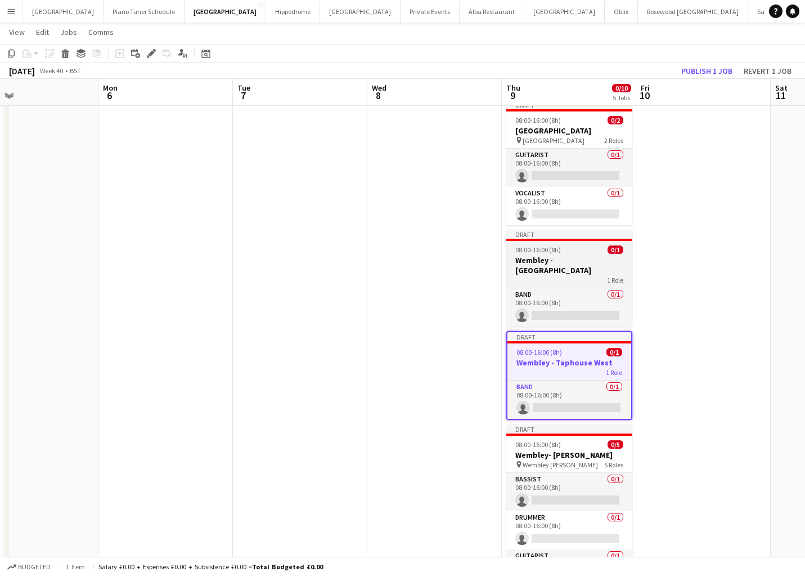
click at [582, 263] on h3 "Wembley - [GEOGRAPHIC_DATA]" at bounding box center [569, 265] width 126 height 20
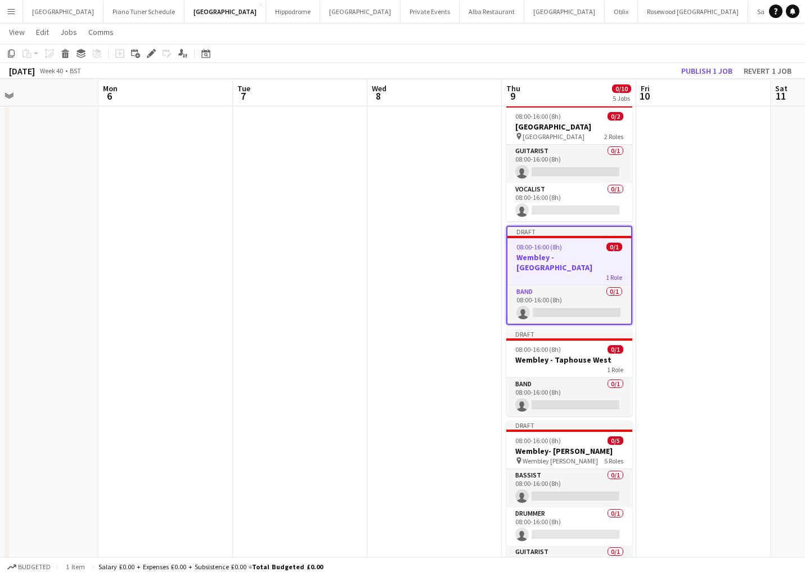
scroll to position [87, 0]
click at [153, 51] on icon at bounding box center [151, 54] width 6 height 6
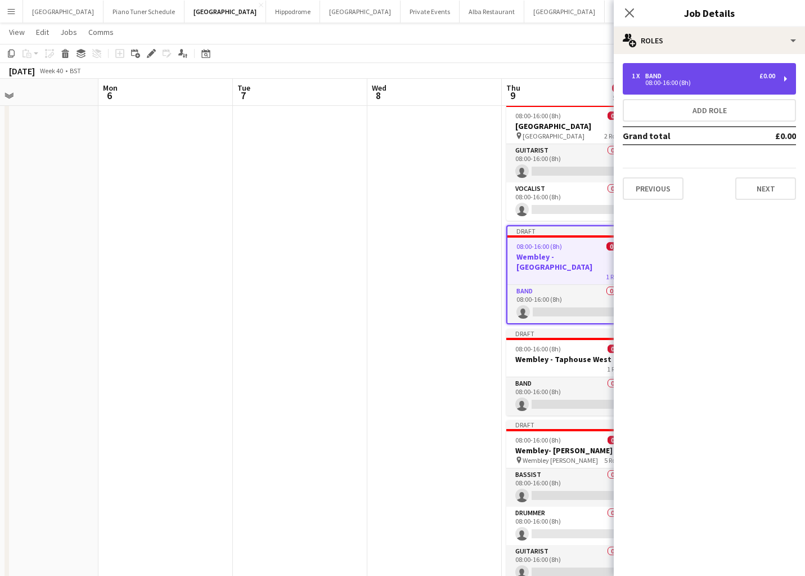
click at [725, 86] on div "1 x Band £0.00 08:00-16:00 (8h)" at bounding box center [709, 79] width 173 height 32
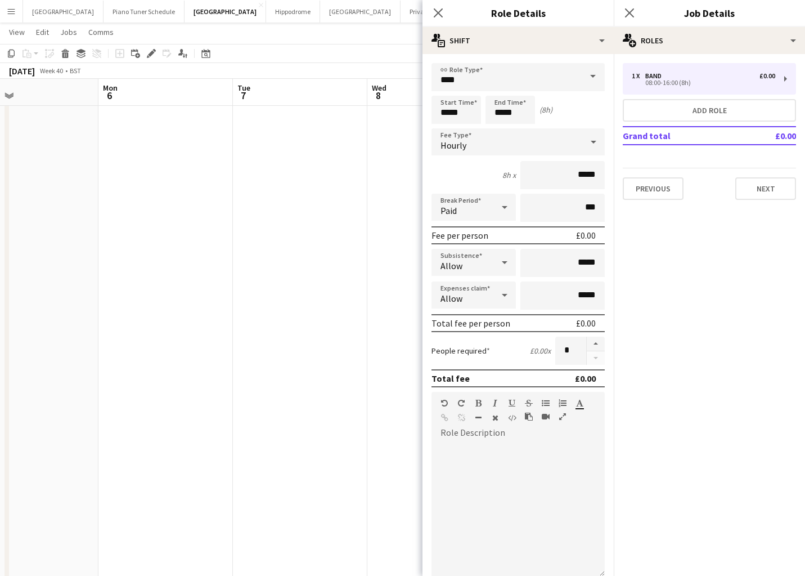
click at [581, 78] on span at bounding box center [593, 76] width 24 height 27
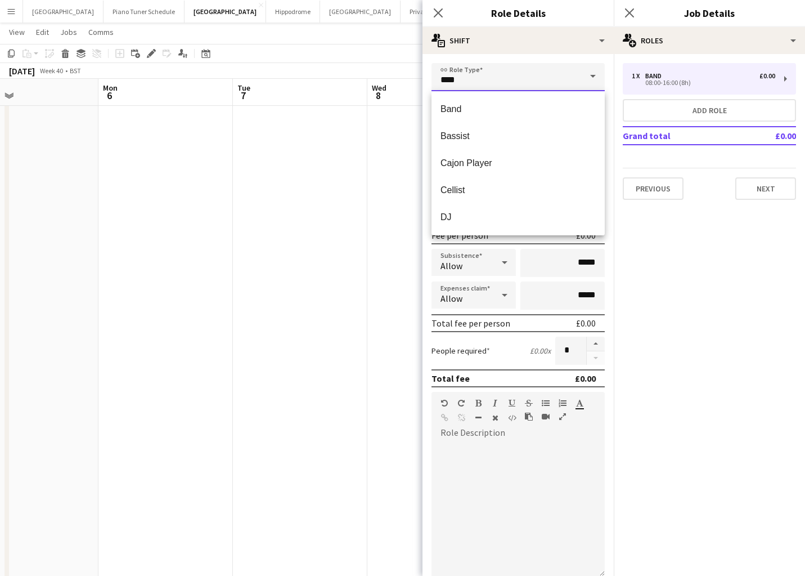
click at [557, 78] on input "****" at bounding box center [518, 77] width 173 height 28
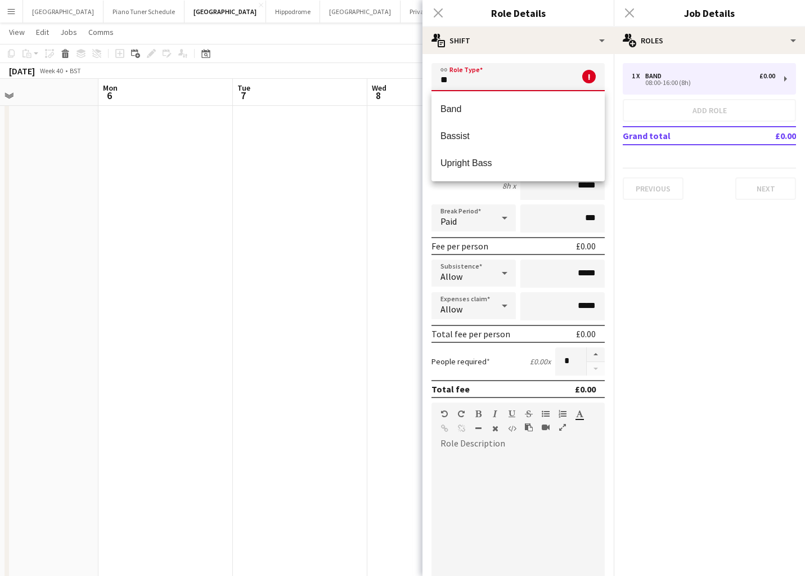
type input "*"
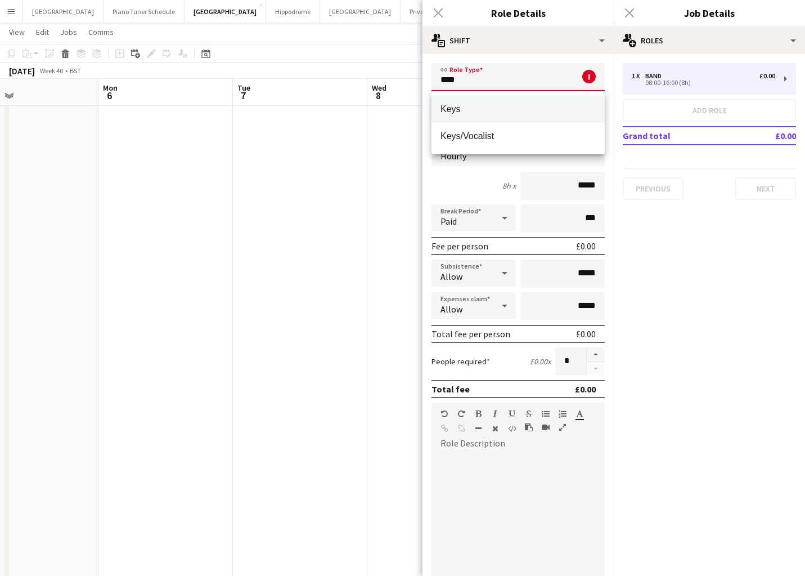
scroll to position [82, 0]
click at [538, 129] on mat-option "Keys/Vocalist" at bounding box center [518, 136] width 173 height 27
type input "**********"
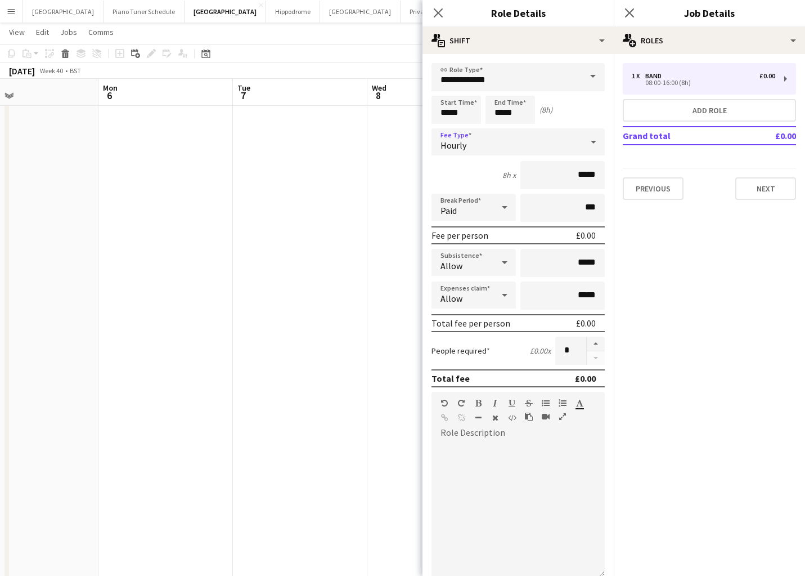
click at [552, 142] on div "Hourly" at bounding box center [507, 141] width 151 height 27
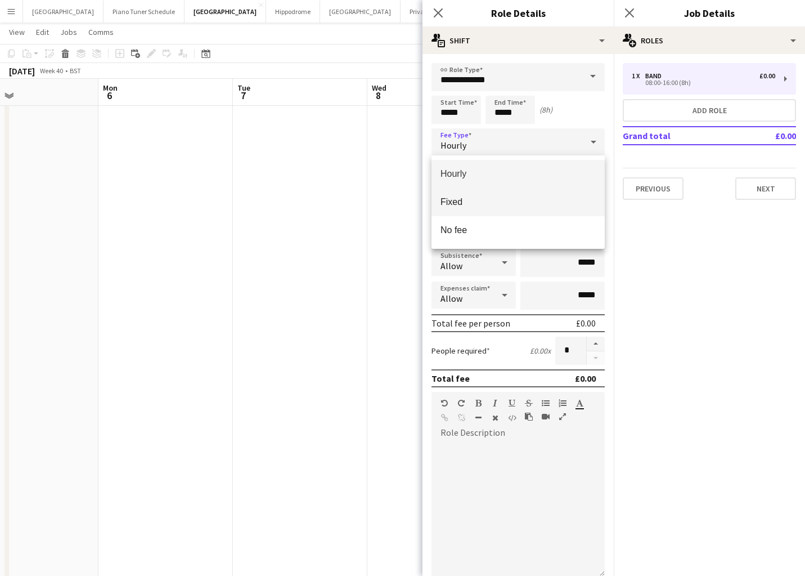
click at [529, 210] on mat-option "Fixed" at bounding box center [518, 202] width 173 height 28
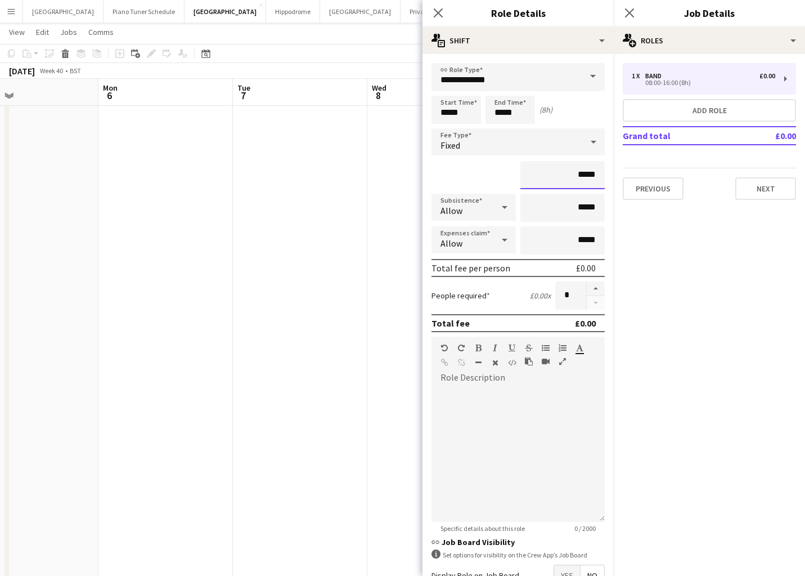
click at [594, 178] on input "*****" at bounding box center [562, 175] width 84 height 28
type input "**"
type input "*******"
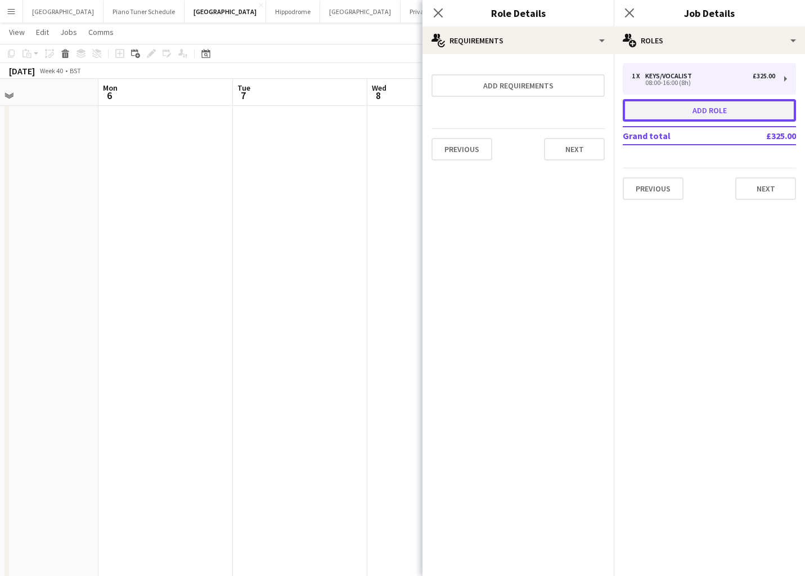
click at [700, 107] on button "Add role" at bounding box center [709, 110] width 173 height 23
type input "****"
type input "*****"
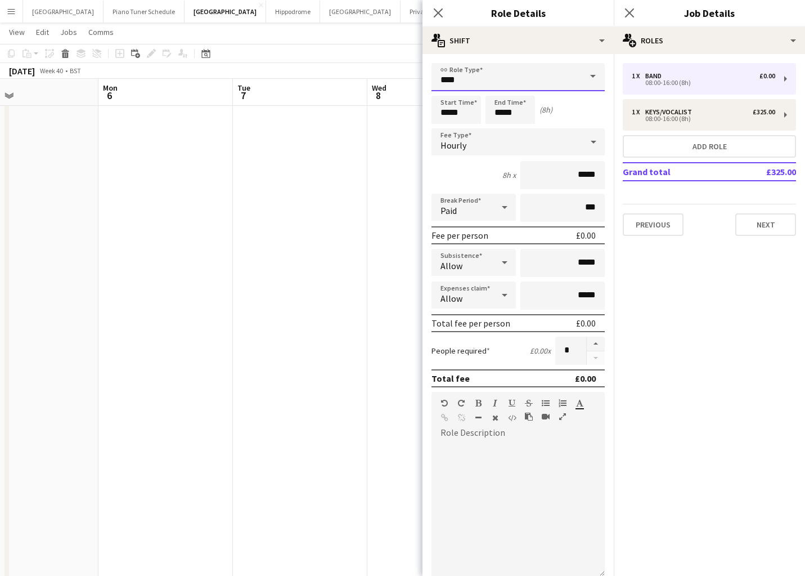
click at [484, 80] on input "****" at bounding box center [518, 77] width 173 height 28
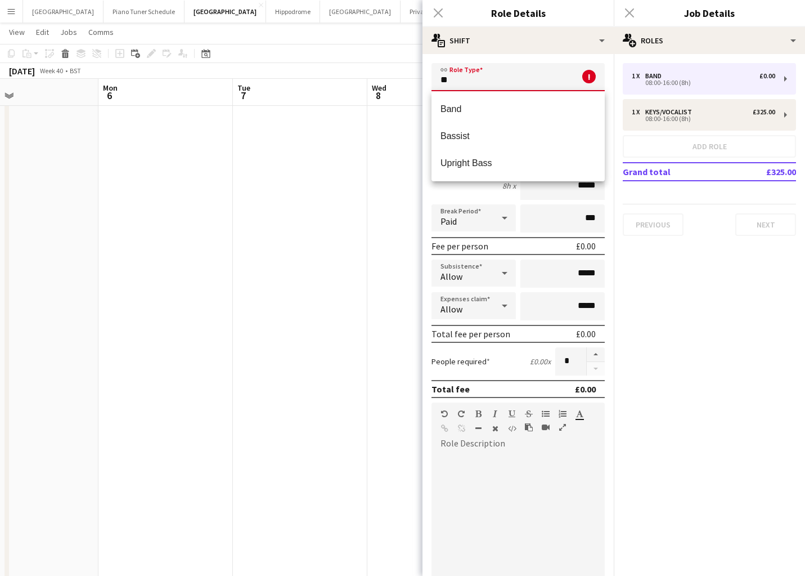
type input "*"
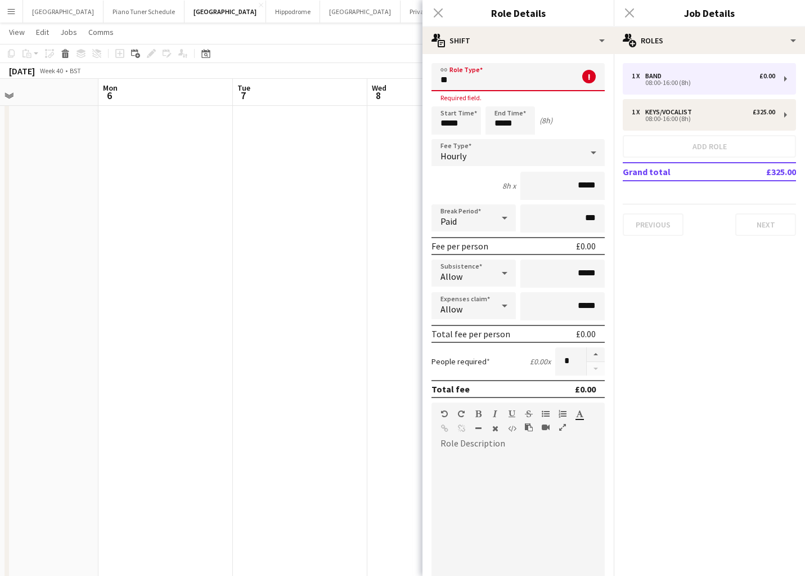
type input "*"
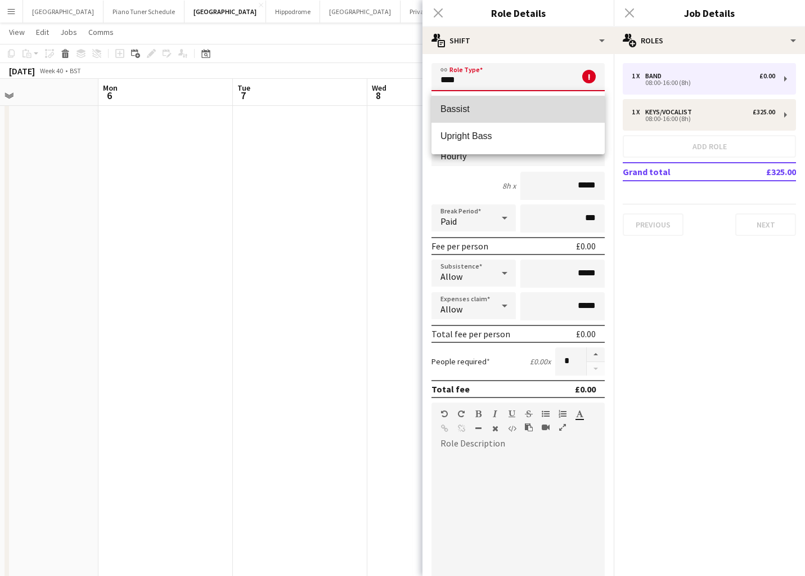
click at [492, 119] on mat-option "Bassist" at bounding box center [518, 109] width 173 height 27
type input "*******"
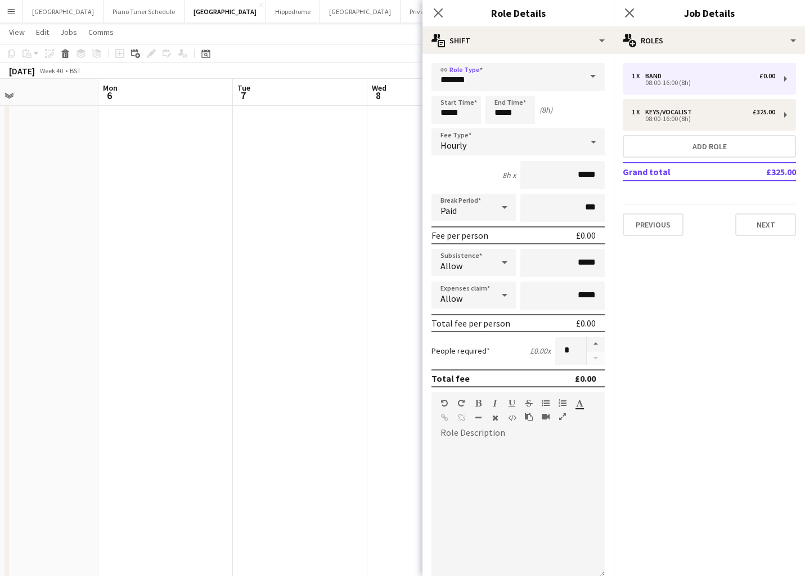
click at [520, 137] on div "Hourly" at bounding box center [507, 141] width 151 height 27
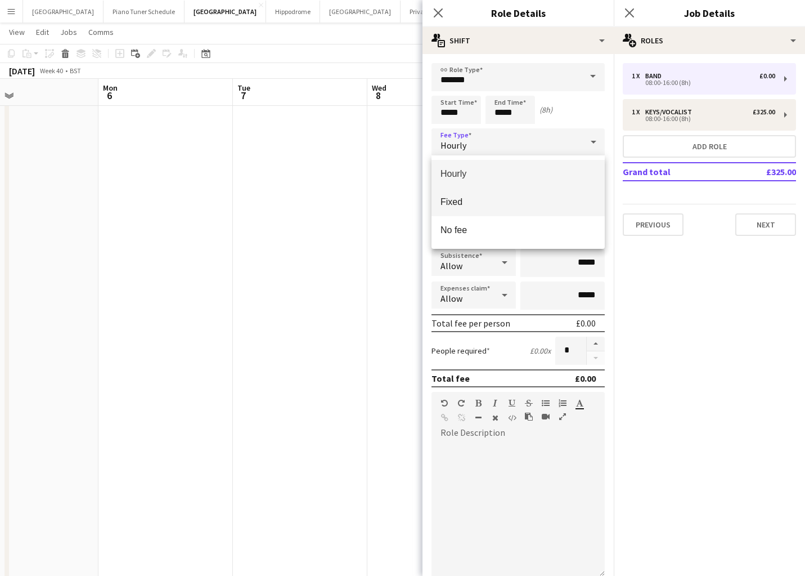
click at [506, 195] on mat-option "Fixed" at bounding box center [518, 202] width 173 height 28
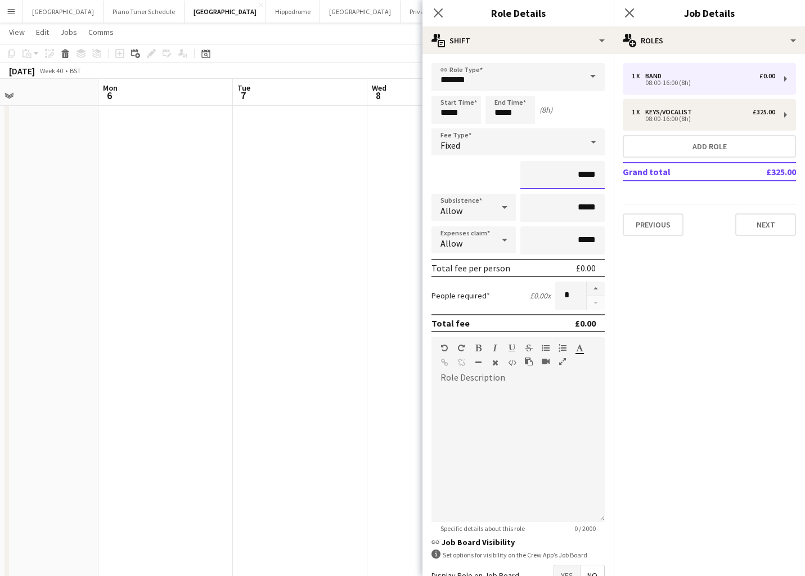
click at [596, 177] on input "*****" at bounding box center [562, 175] width 84 height 28
type input "**"
type input "****"
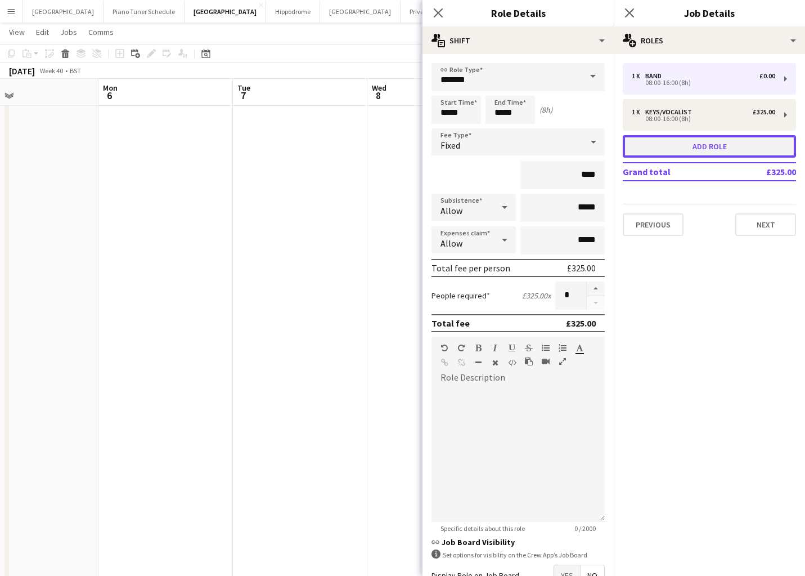
click at [710, 145] on button "Add role" at bounding box center [709, 146] width 173 height 23
type input "****"
type input "*****"
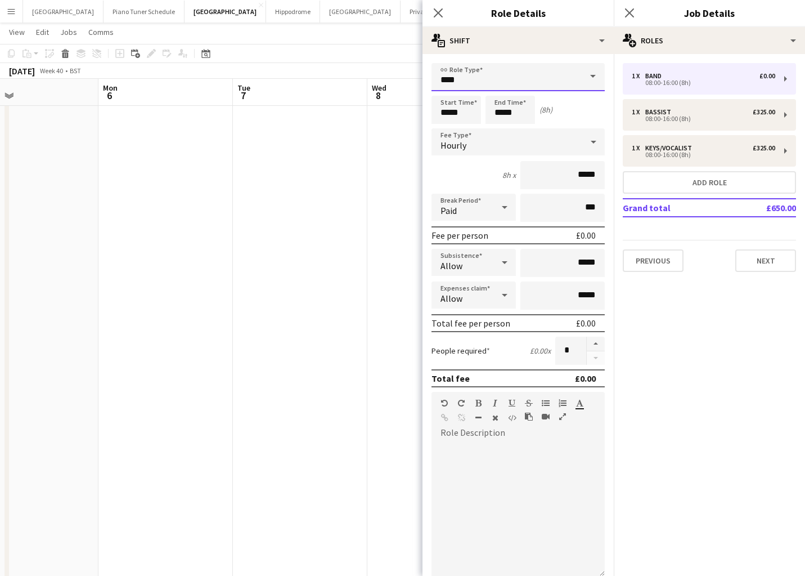
click at [504, 82] on input "****" at bounding box center [518, 77] width 173 height 28
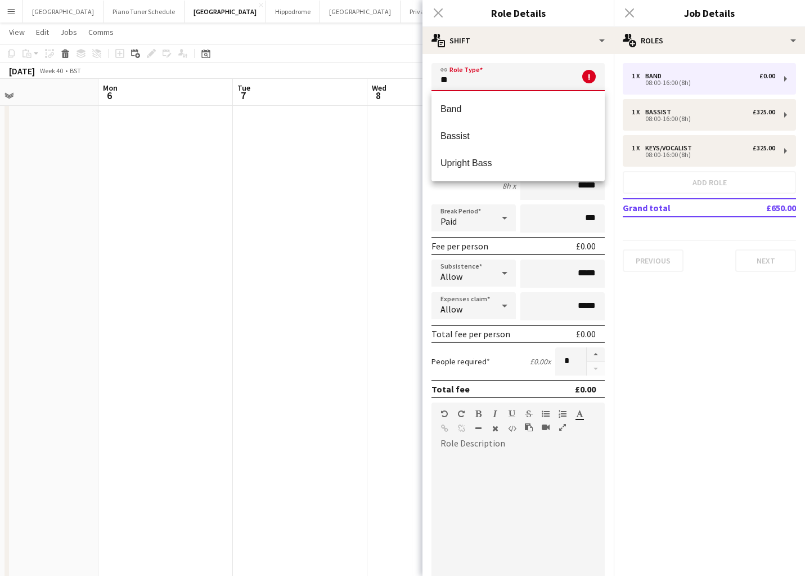
type input "*"
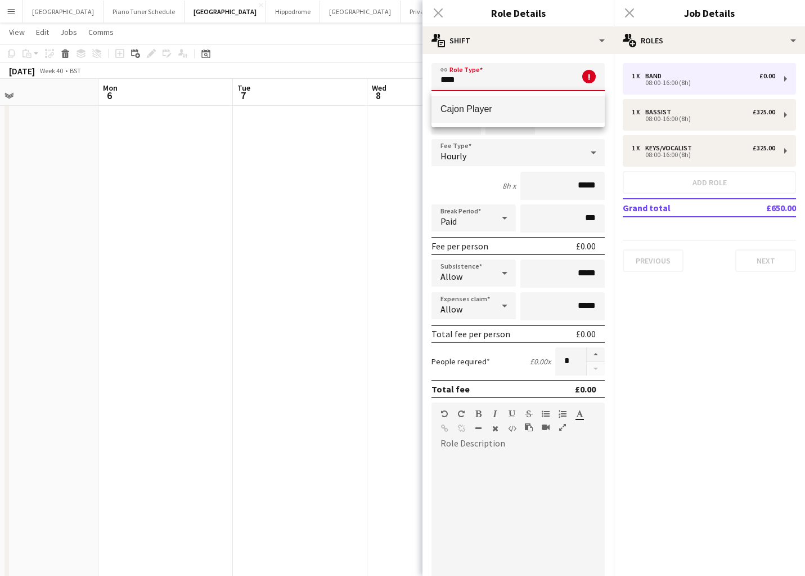
click at [498, 103] on mat-option "Cajon Player" at bounding box center [518, 109] width 173 height 27
type input "**********"
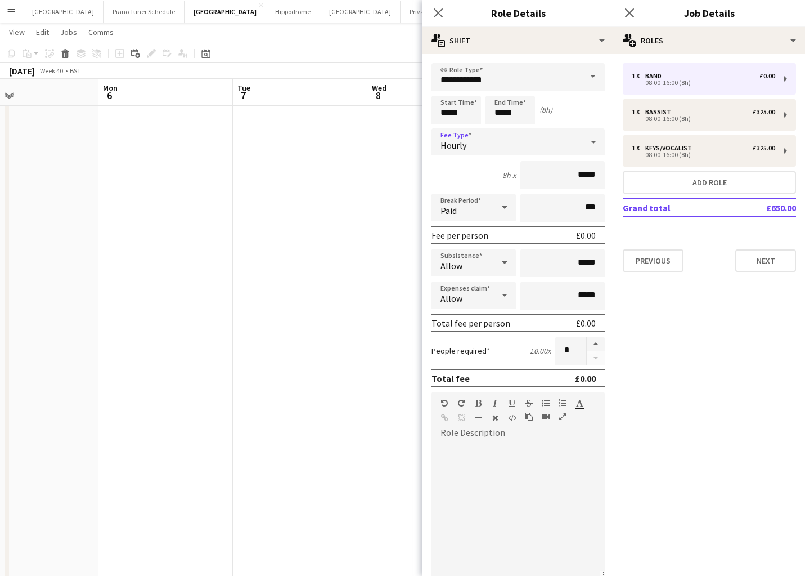
click at [568, 147] on div "Hourly" at bounding box center [507, 141] width 151 height 27
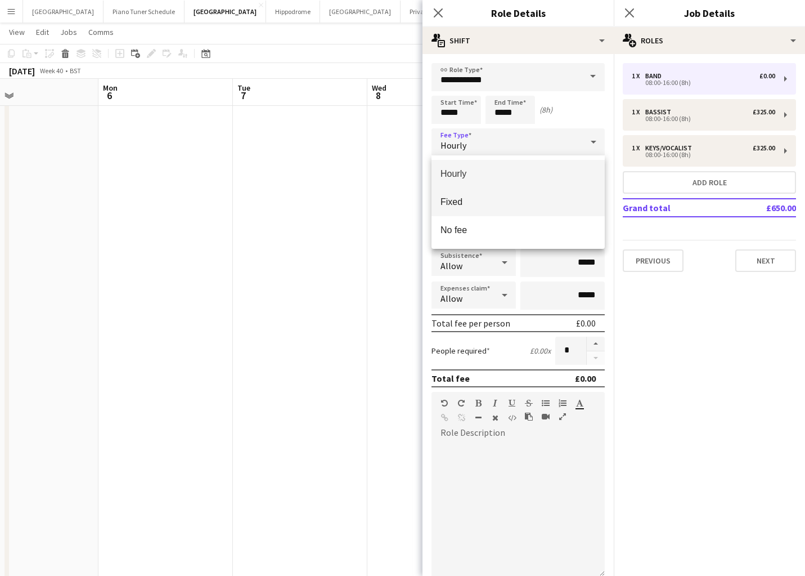
click at [555, 196] on span "Fixed" at bounding box center [518, 201] width 155 height 11
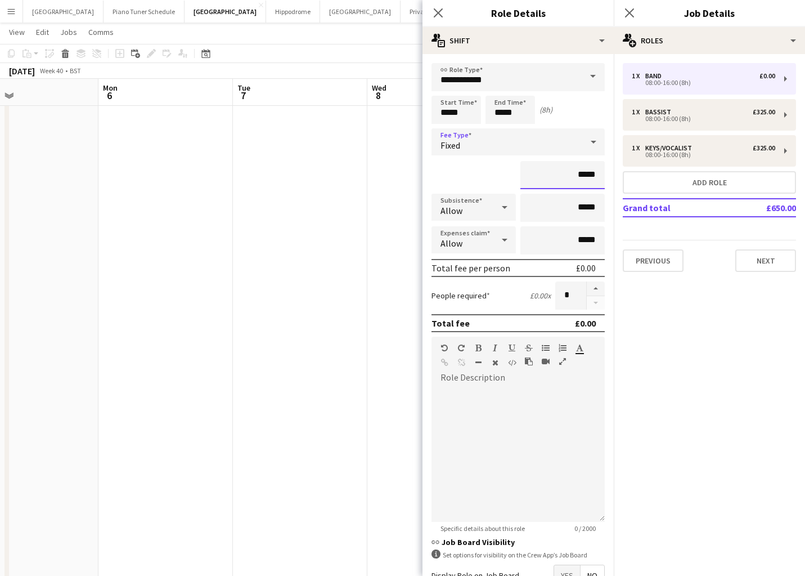
click at [594, 178] on input "*****" at bounding box center [562, 175] width 84 height 28
type input "**"
type input "****"
click at [749, 263] on button "Next" at bounding box center [765, 260] width 61 height 23
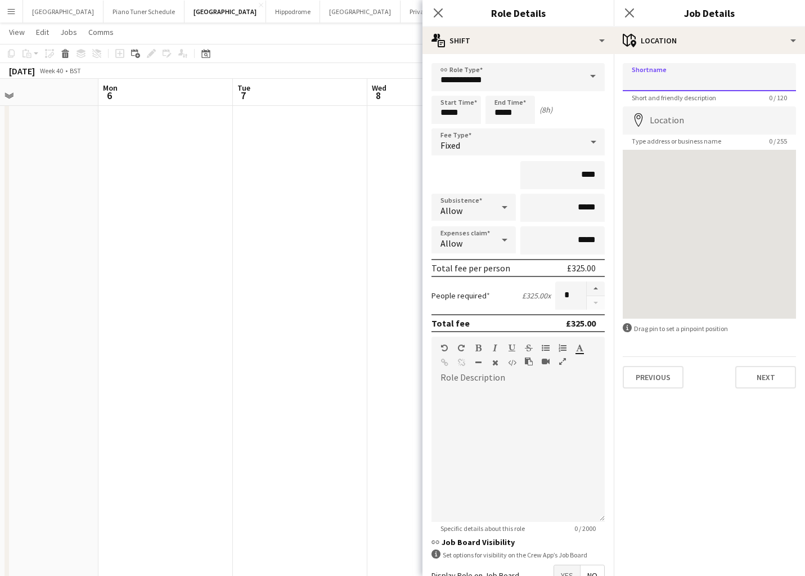
click at [662, 74] on input "Shortname" at bounding box center [709, 77] width 173 height 28
type input "**********"
click at [734, 122] on input "Location" at bounding box center [709, 120] width 173 height 28
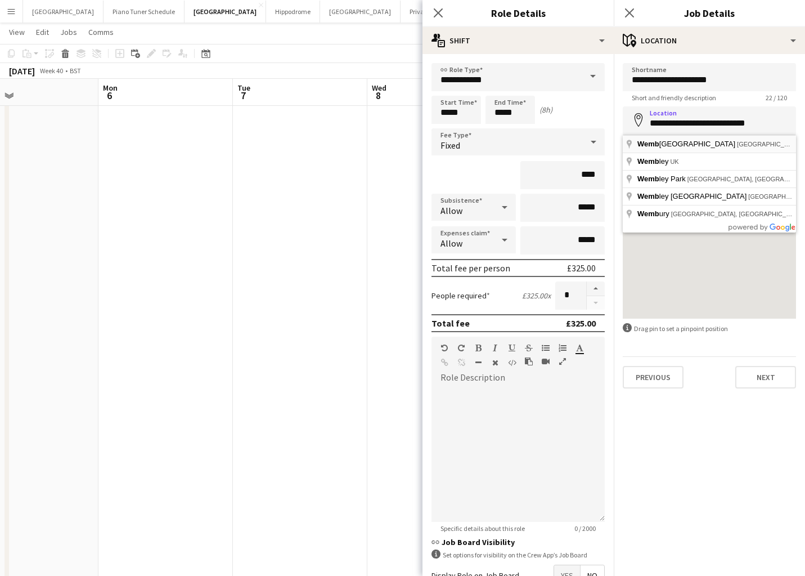
type input "**********"
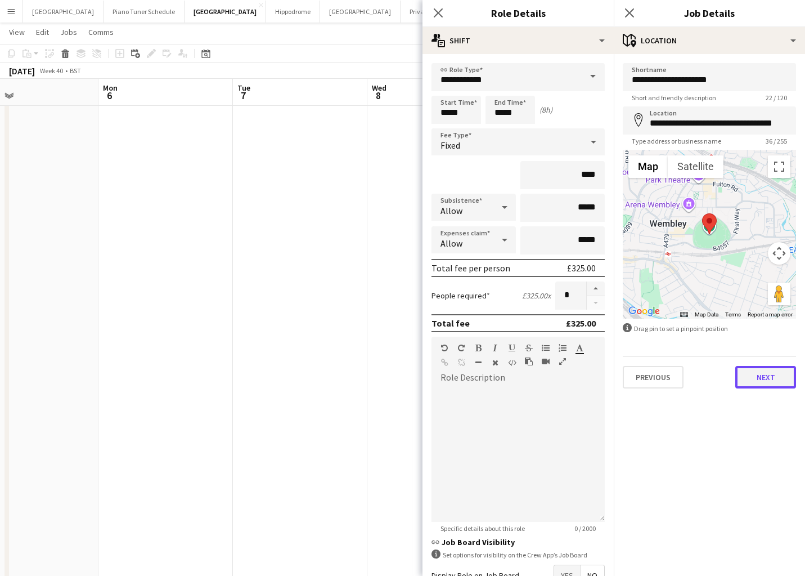
click at [762, 385] on button "Next" at bounding box center [765, 377] width 61 height 23
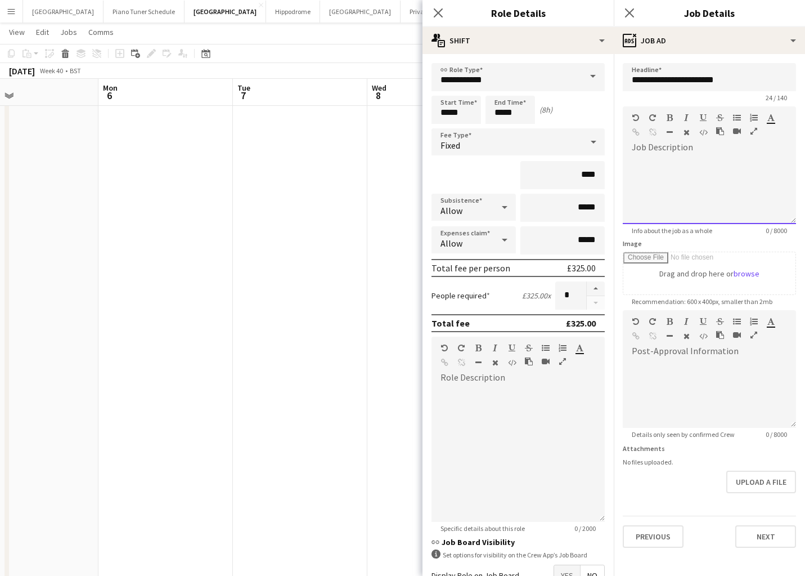
click at [669, 151] on div at bounding box center [709, 186] width 173 height 75
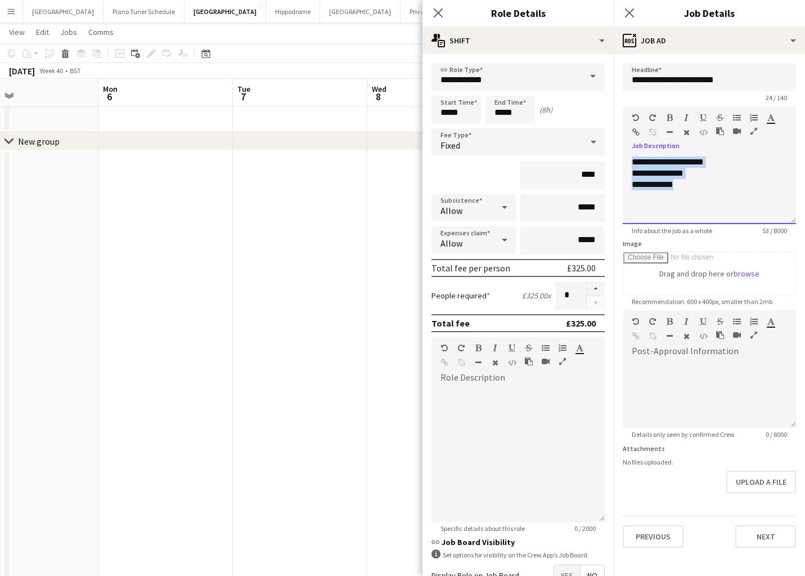
scroll to position [29, 0]
drag, startPoint x: 684, startPoint y: 178, endPoint x: 624, endPoint y: 159, distance: 62.6
click at [624, 160] on div "**********" at bounding box center [709, 190] width 173 height 68
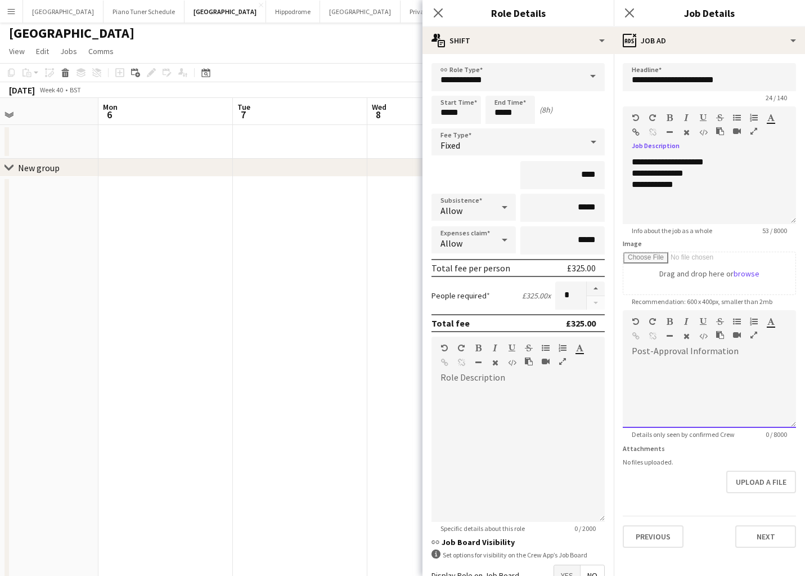
click at [660, 369] on div at bounding box center [709, 394] width 173 height 68
paste div
click at [756, 536] on button "Next" at bounding box center [765, 536] width 61 height 23
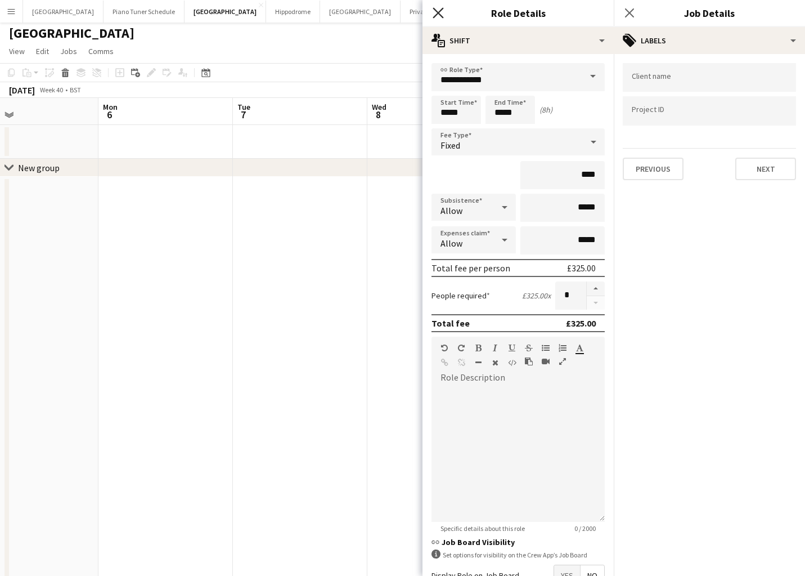
click at [439, 12] on icon at bounding box center [438, 12] width 11 height 11
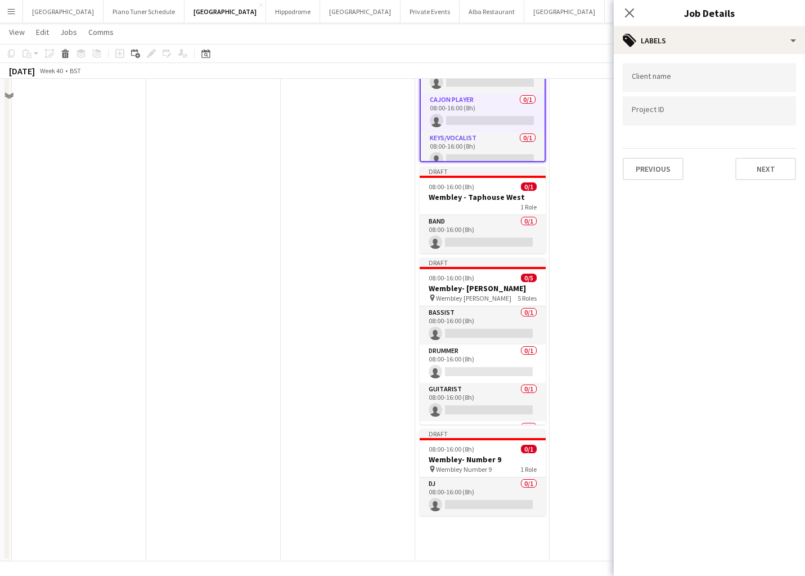
scroll to position [320, 0]
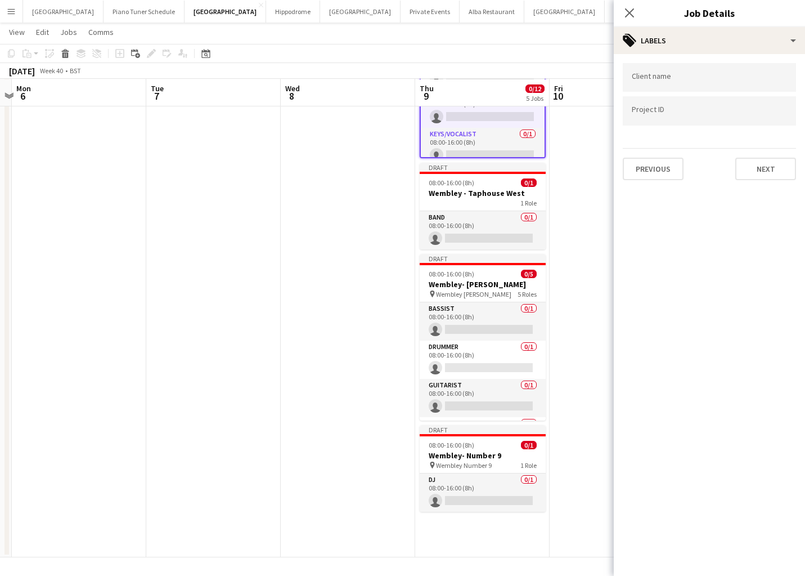
click at [446, 540] on app-date-cell "Draft 08:00-16:00 (8h) 0/2 [GEOGRAPHIC_DATA] pin Wembley- Centre Circle 2 Roles…" at bounding box center [482, 207] width 134 height 699
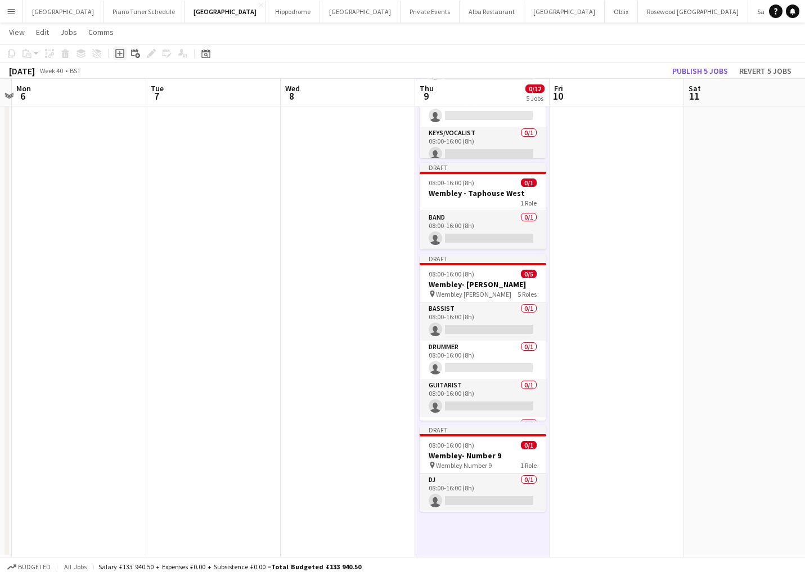
click at [119, 56] on icon "Add job" at bounding box center [119, 53] width 9 height 9
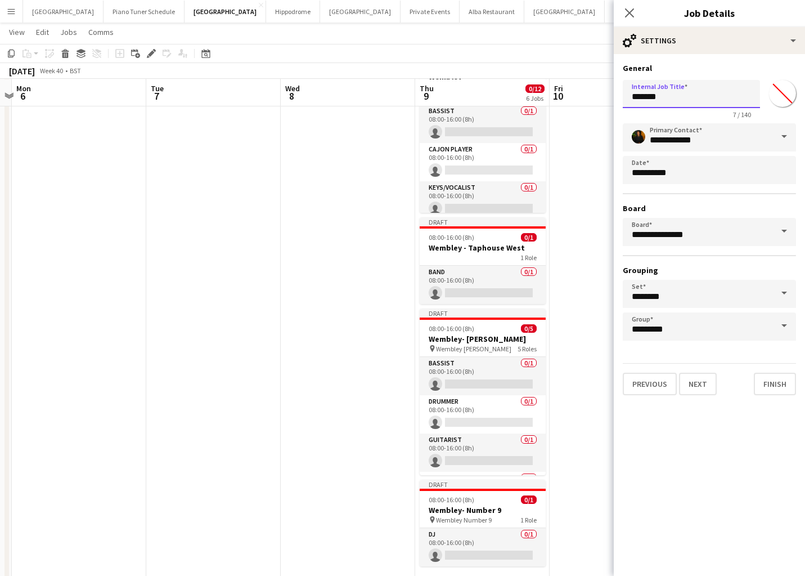
click at [673, 102] on input "*******" at bounding box center [691, 94] width 137 height 28
type input "**********"
click at [695, 387] on button "Next" at bounding box center [698, 383] width 38 height 23
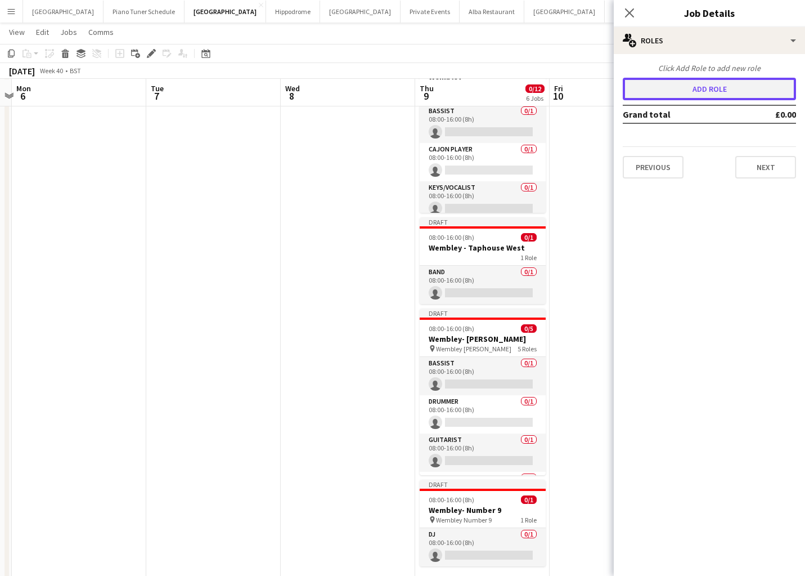
click at [724, 95] on button "Add role" at bounding box center [709, 89] width 173 height 23
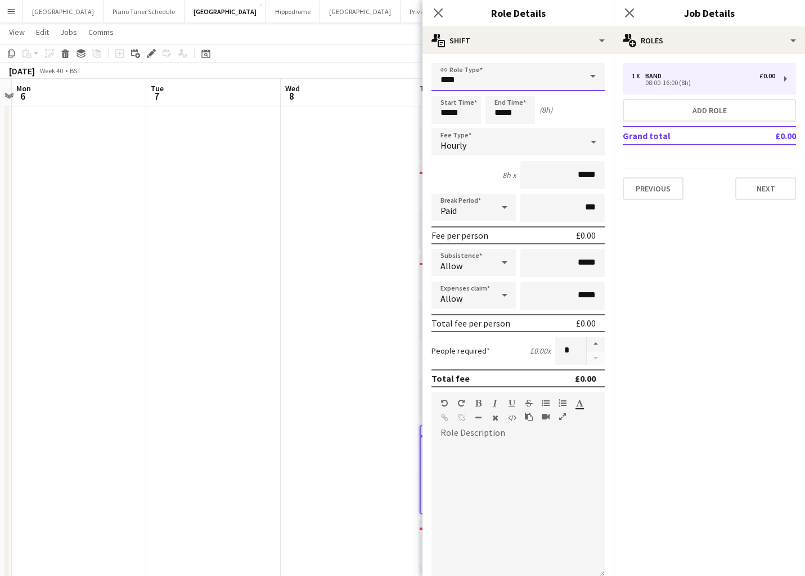
click at [519, 74] on input "****" at bounding box center [518, 77] width 173 height 28
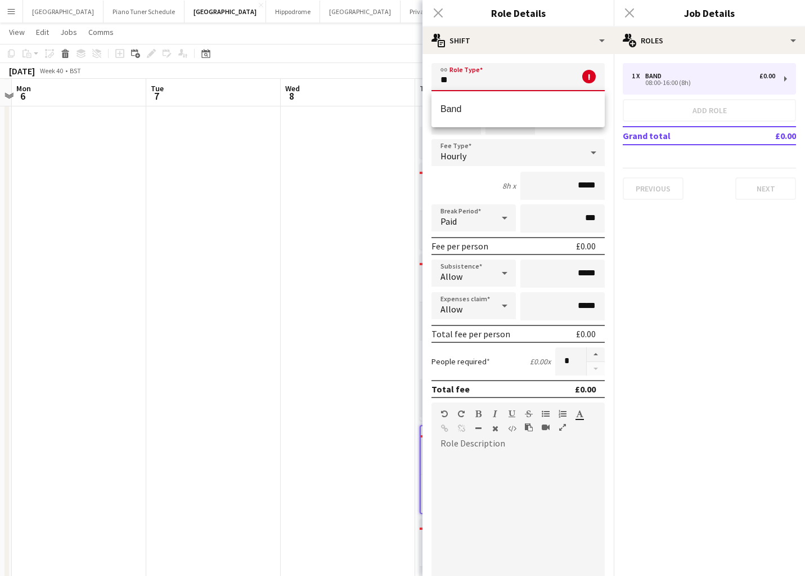
type input "*"
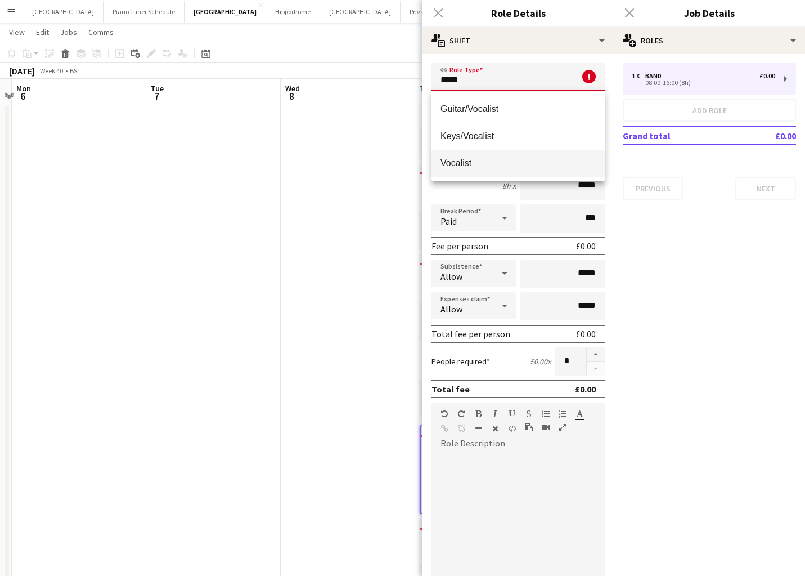
click at [488, 157] on mat-option "Vocalist" at bounding box center [518, 163] width 173 height 27
type input "********"
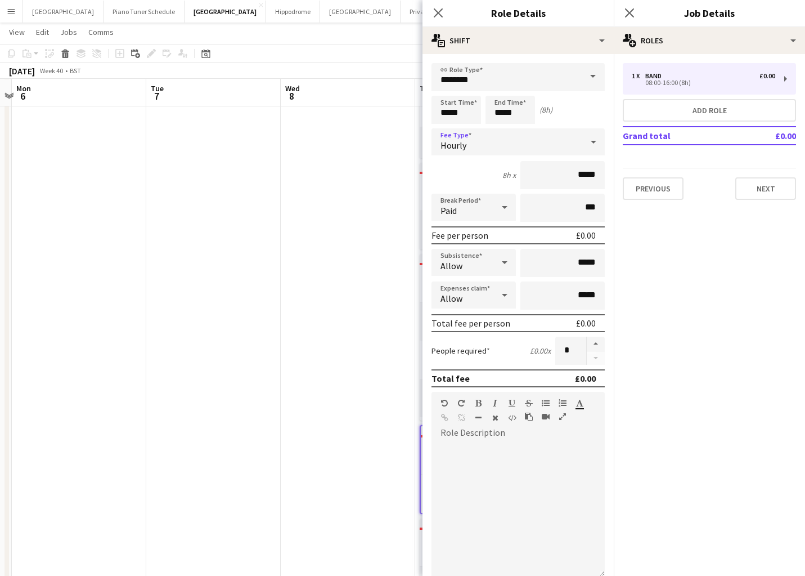
click at [546, 134] on div "Hourly" at bounding box center [507, 141] width 151 height 27
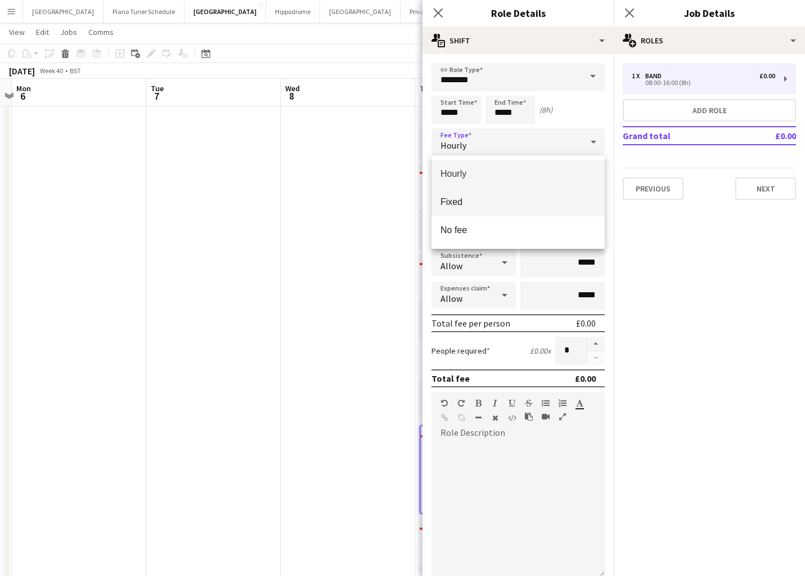
click at [533, 210] on mat-option "Fixed" at bounding box center [518, 202] width 173 height 28
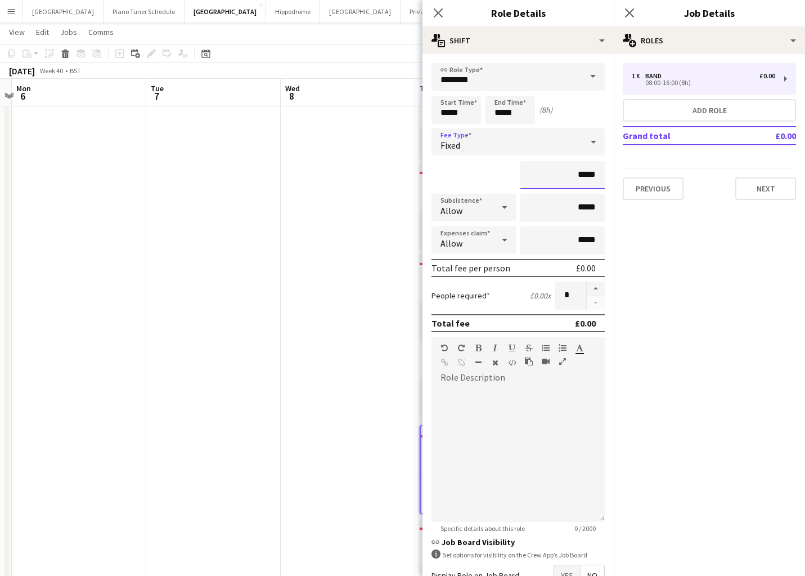
click at [595, 177] on input "*****" at bounding box center [562, 175] width 84 height 28
type input "**"
type input "****"
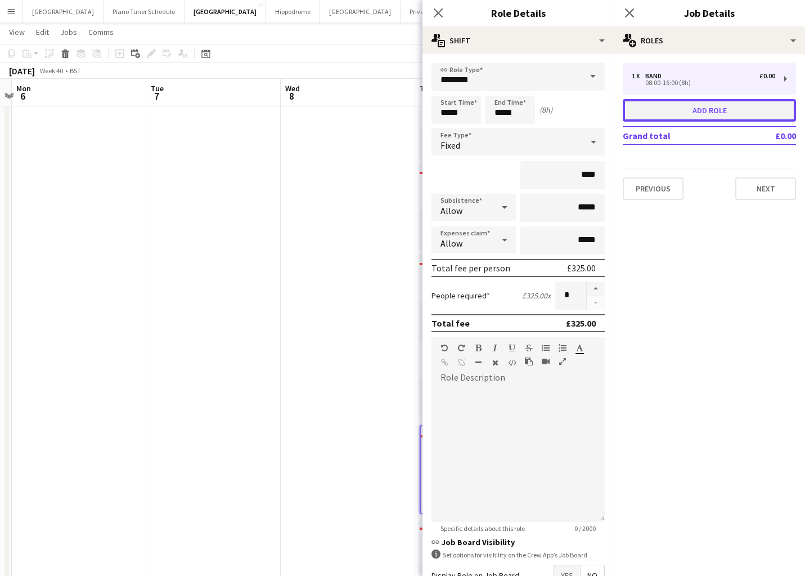
click at [703, 104] on button "Add role" at bounding box center [709, 110] width 173 height 23
type input "****"
type input "*****"
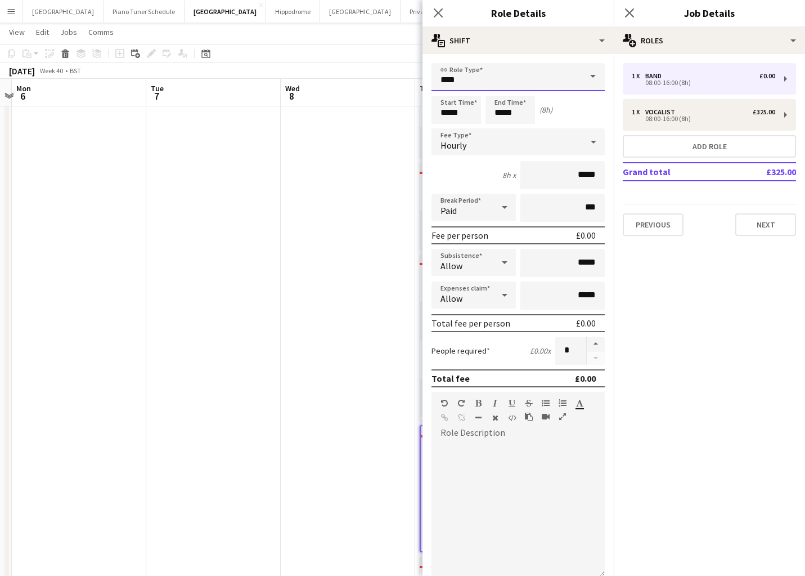
click at [512, 83] on input "****" at bounding box center [518, 77] width 173 height 28
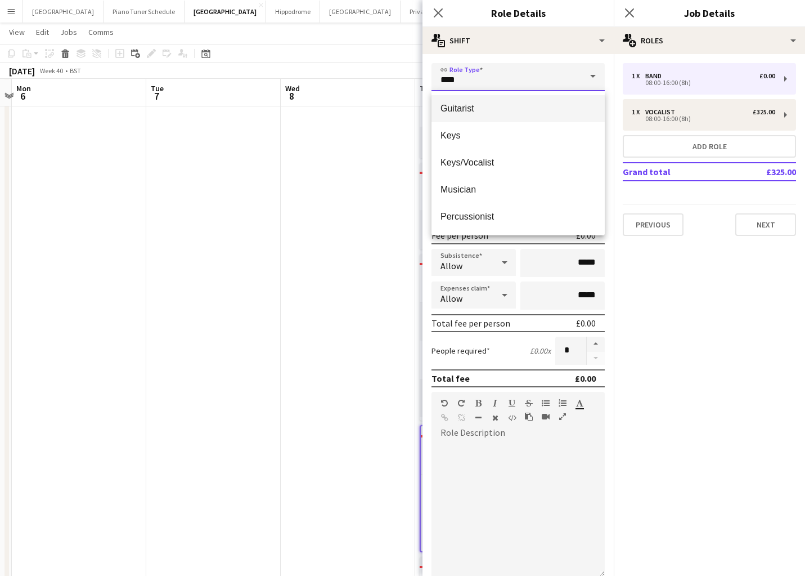
scroll to position [224, 0]
click at [489, 98] on span "Guitarist" at bounding box center [518, 101] width 155 height 11
type input "*********"
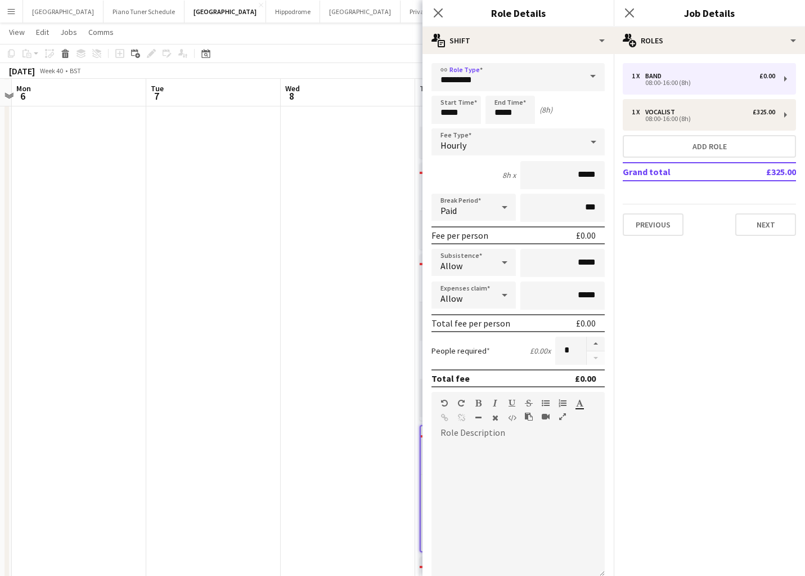
click at [516, 137] on div "Hourly" at bounding box center [507, 141] width 151 height 27
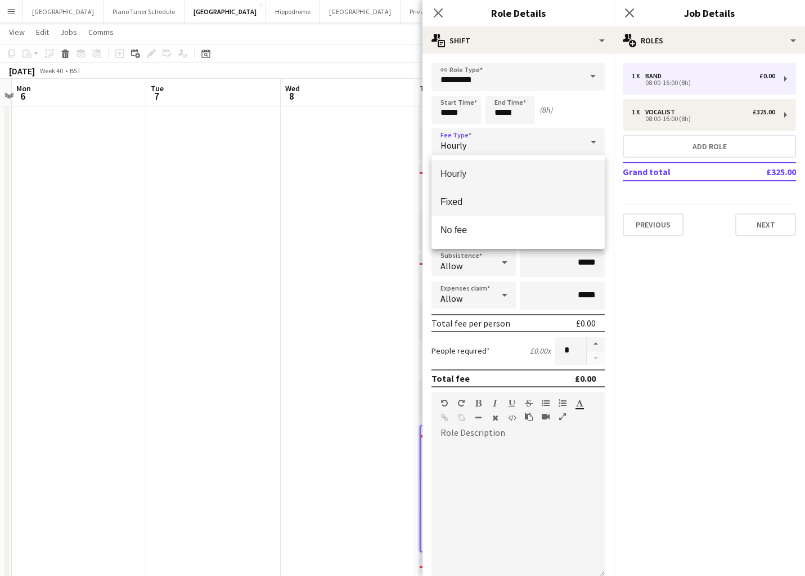
click at [511, 197] on span "Fixed" at bounding box center [518, 201] width 155 height 11
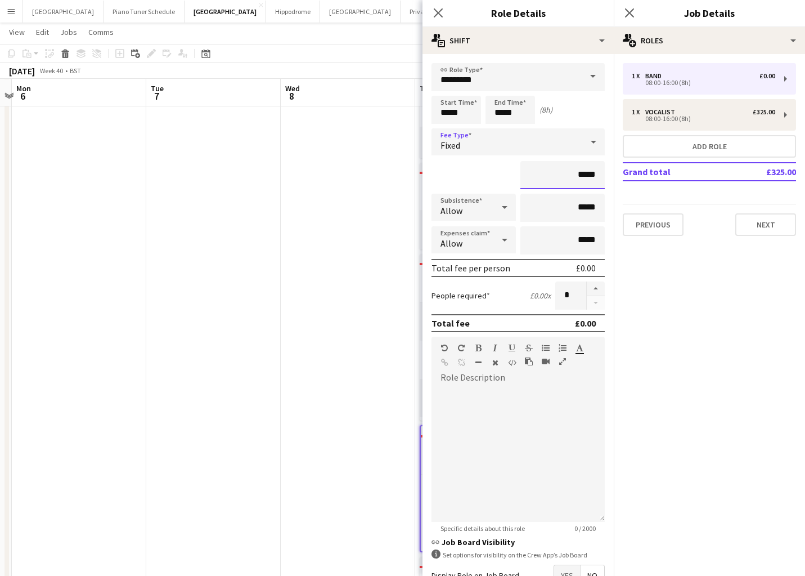
click at [595, 176] on input "*****" at bounding box center [562, 175] width 84 height 28
type input "**"
type input "****"
click at [763, 230] on button "Next" at bounding box center [765, 224] width 61 height 23
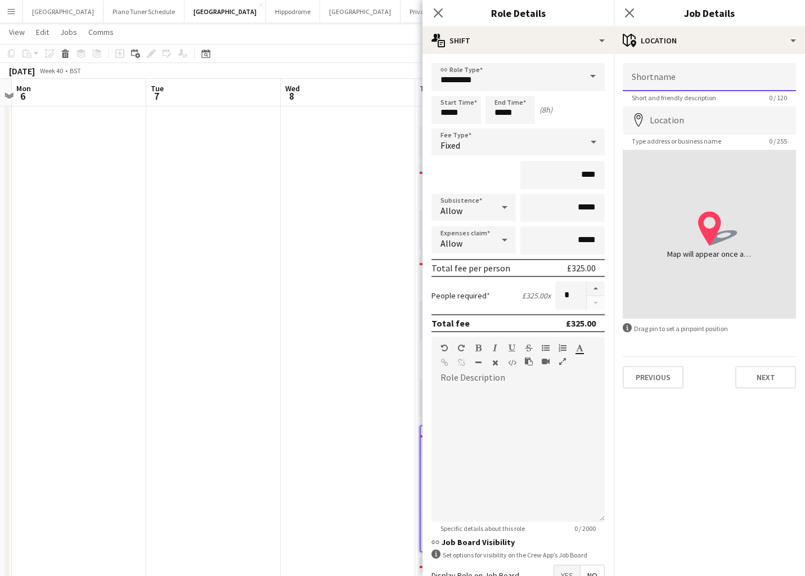
click at [694, 75] on input "Shortname" at bounding box center [709, 77] width 173 height 28
type input "**********"
click at [679, 127] on input "Location" at bounding box center [709, 120] width 173 height 28
type input "**********"
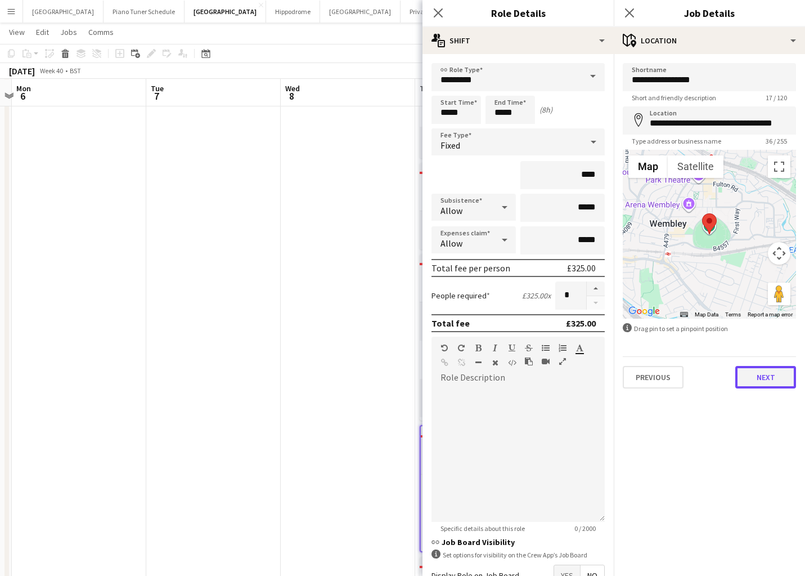
click at [777, 380] on button "Next" at bounding box center [765, 377] width 61 height 23
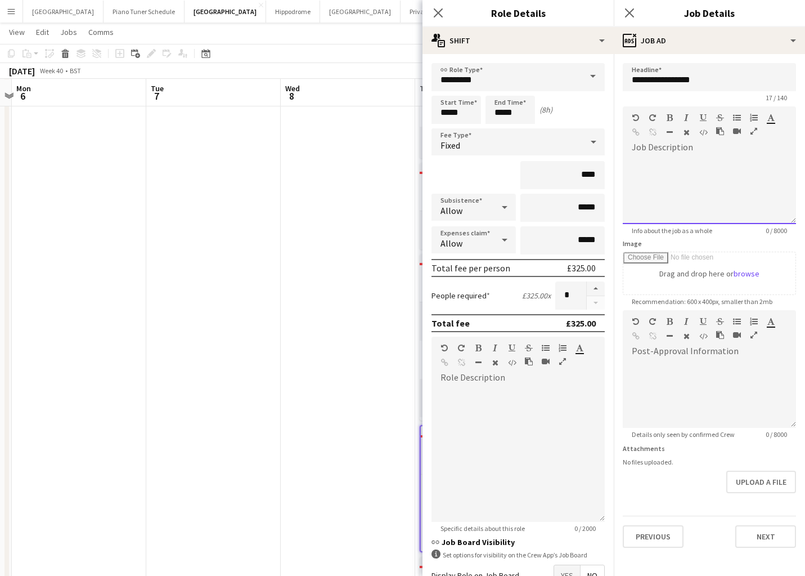
click at [705, 161] on div at bounding box center [709, 190] width 173 height 68
drag, startPoint x: 691, startPoint y: 188, endPoint x: 632, endPoint y: 163, distance: 64.0
click at [632, 163] on div "**********" at bounding box center [709, 190] width 173 height 68
click at [651, 380] on div at bounding box center [709, 394] width 173 height 68
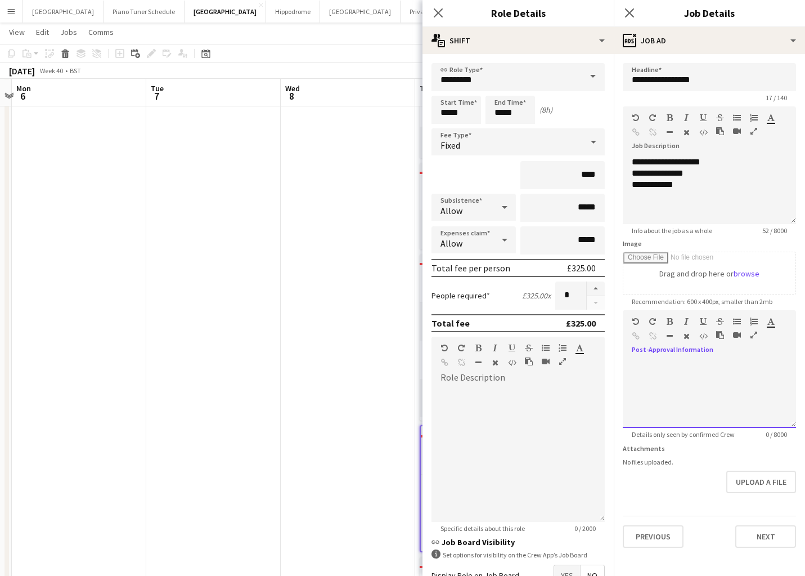
paste div
click at [767, 532] on button "Next" at bounding box center [765, 536] width 61 height 23
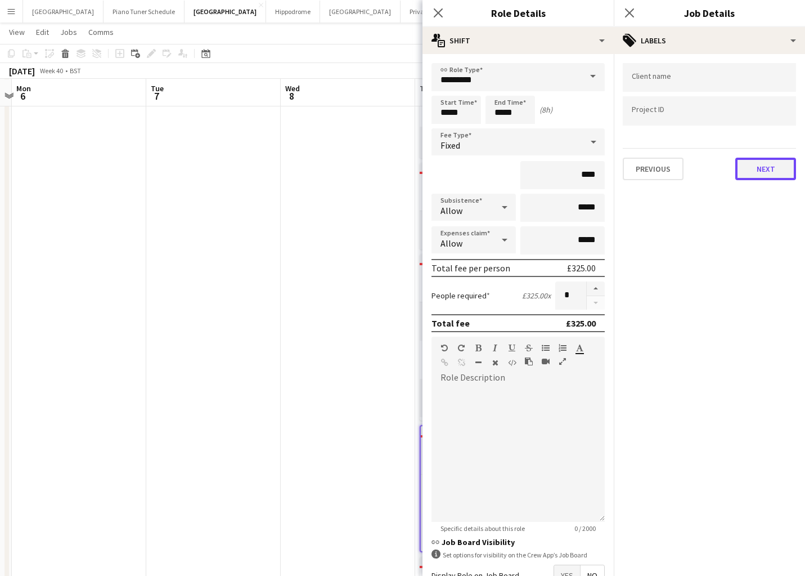
click at [763, 158] on button "Next" at bounding box center [765, 169] width 61 height 23
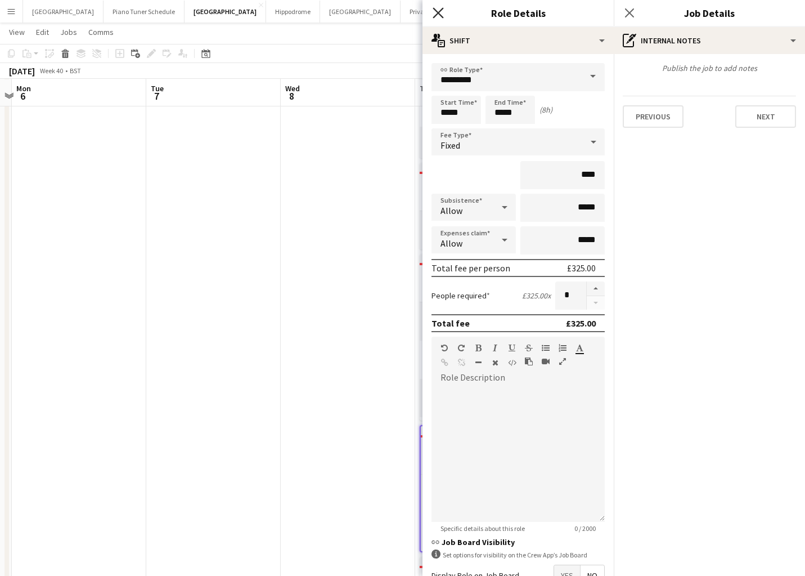
click at [439, 14] on icon "Close pop-in" at bounding box center [438, 12] width 11 height 11
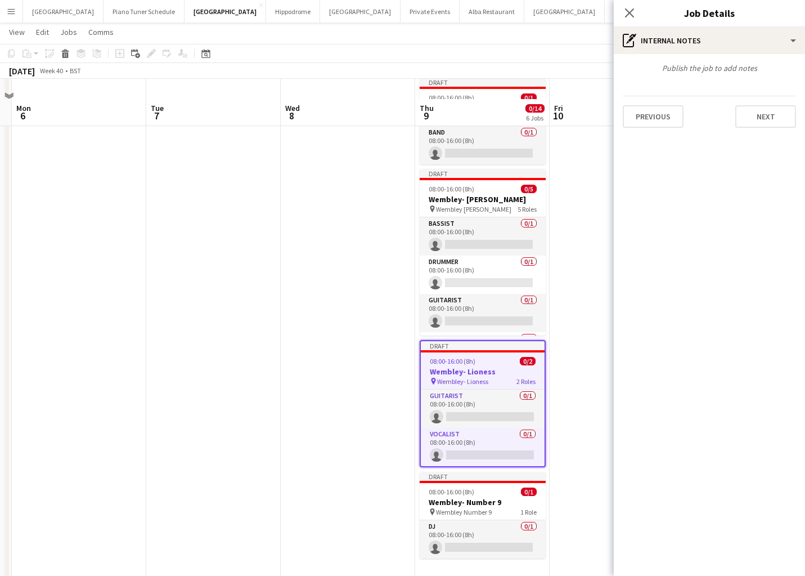
scroll to position [425, 0]
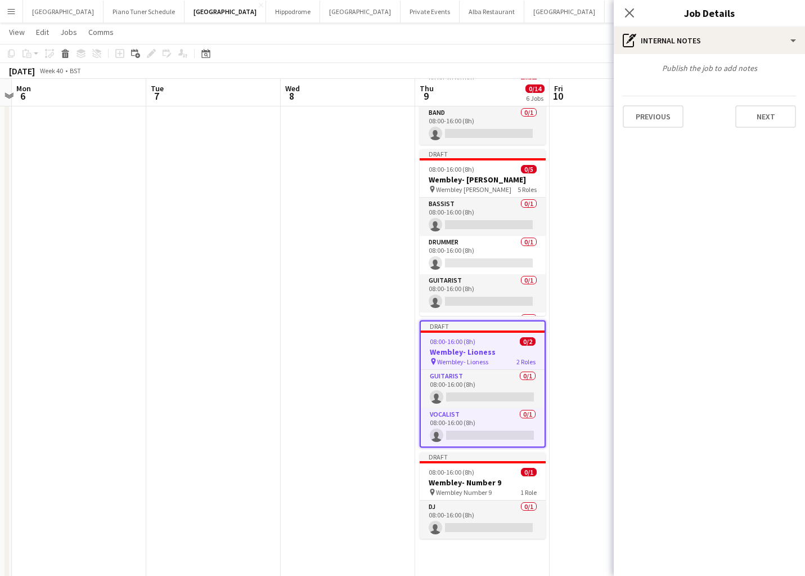
click at [484, 555] on app-date-cell "Draft 08:00-16:00 (8h) 0/2 [GEOGRAPHIC_DATA] pin Wembley- Centre Circle 2 Roles…" at bounding box center [482, 167] width 134 height 829
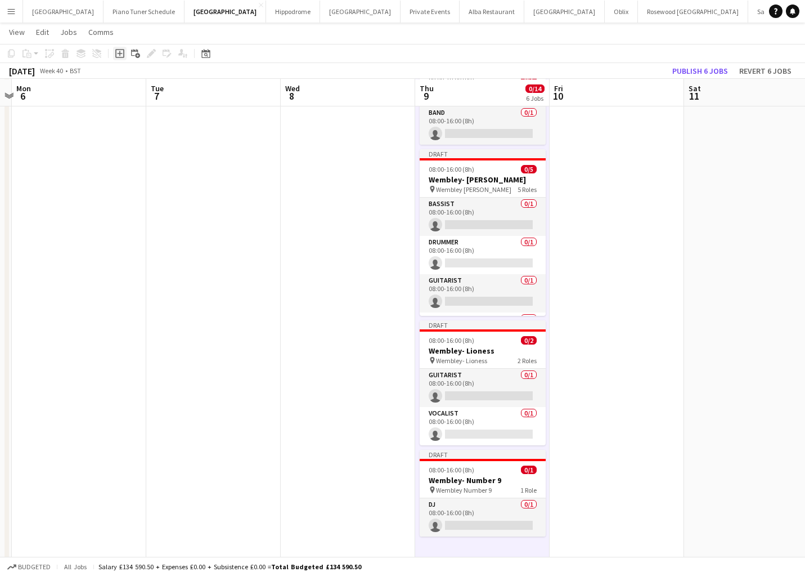
click at [123, 59] on div "Add job" at bounding box center [120, 54] width 14 height 14
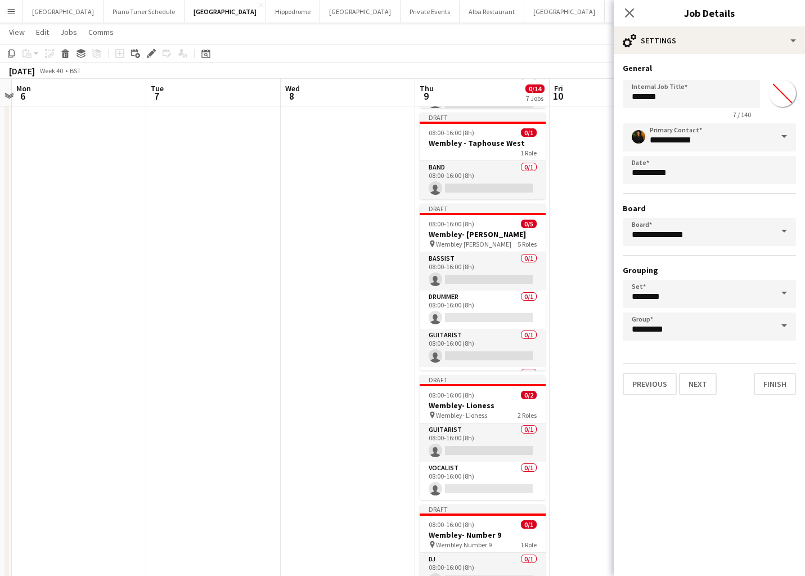
click at [713, 108] on app-form-group "Internal Job Title ******* 7 / 140" at bounding box center [691, 99] width 137 height 39
click at [702, 94] on input "*******" at bounding box center [691, 94] width 137 height 28
click at [702, 93] on input "*******" at bounding box center [691, 94] width 137 height 28
type input "**********"
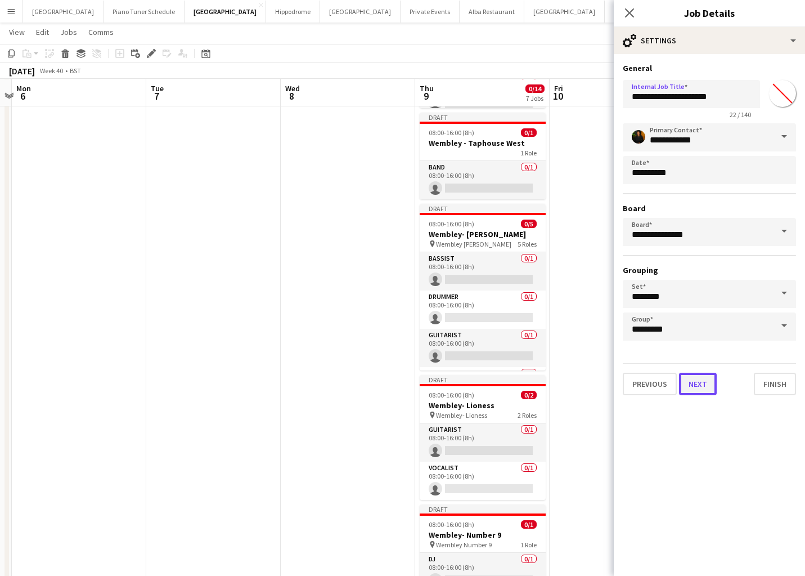
click at [706, 381] on button "Next" at bounding box center [698, 383] width 38 height 23
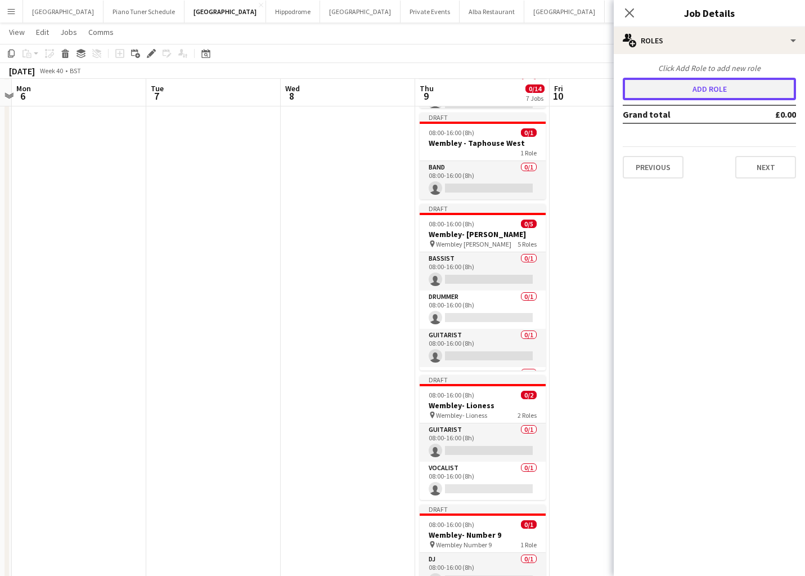
click at [705, 87] on button "Add role" at bounding box center [709, 89] width 173 height 23
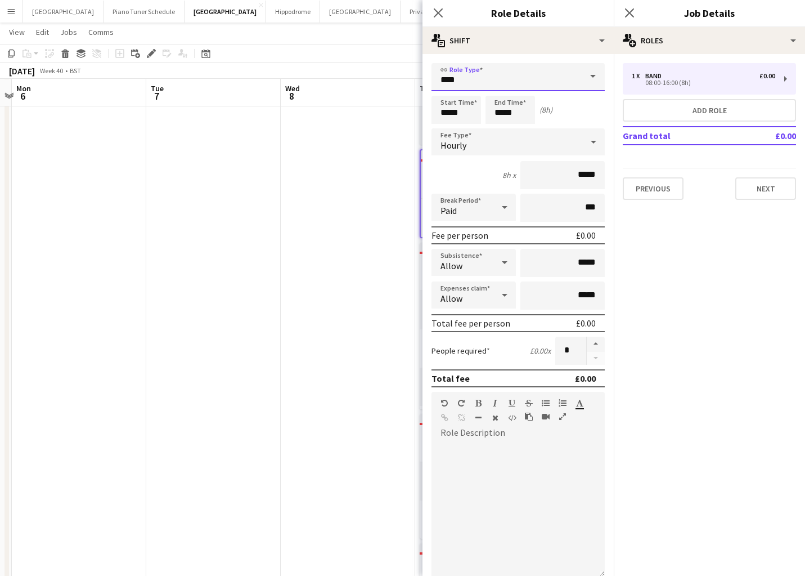
click at [554, 74] on input "****" at bounding box center [518, 77] width 173 height 28
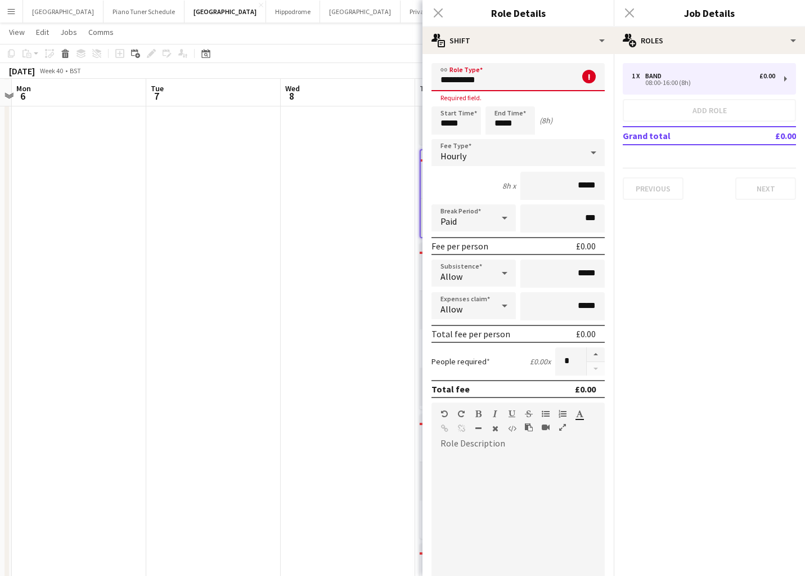
scroll to position [416, 0]
drag, startPoint x: 494, startPoint y: 81, endPoint x: 414, endPoint y: 63, distance: 81.9
click at [414, 63] on body "Menu Boards Boards Boards All jobs Status Workforce Workforce My Workforce Recr…" at bounding box center [402, 148] width 805 height 1129
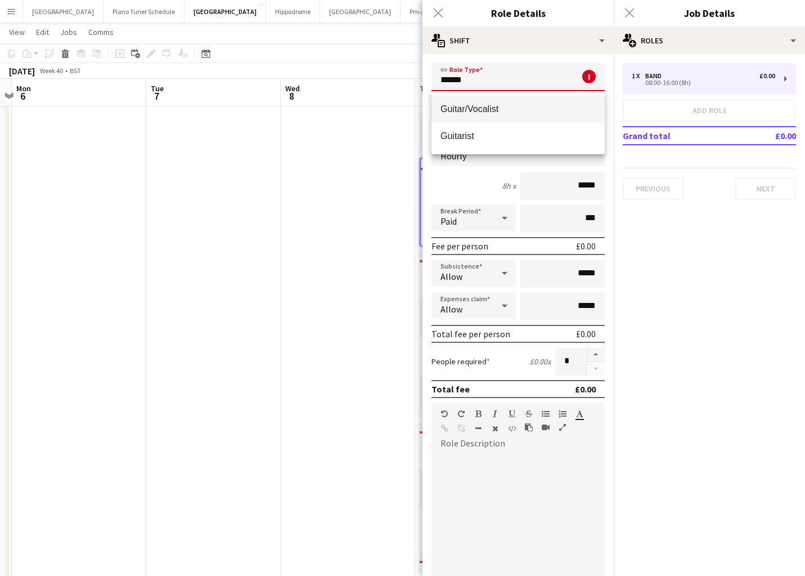
click at [478, 110] on span "Guitar/Vocalist" at bounding box center [518, 109] width 155 height 11
type input "**********"
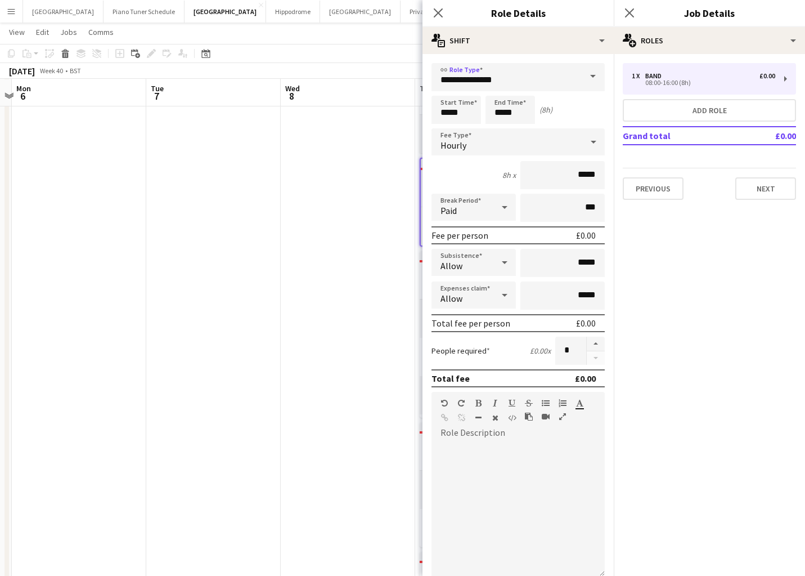
click at [578, 147] on div "Hourly" at bounding box center [507, 141] width 151 height 27
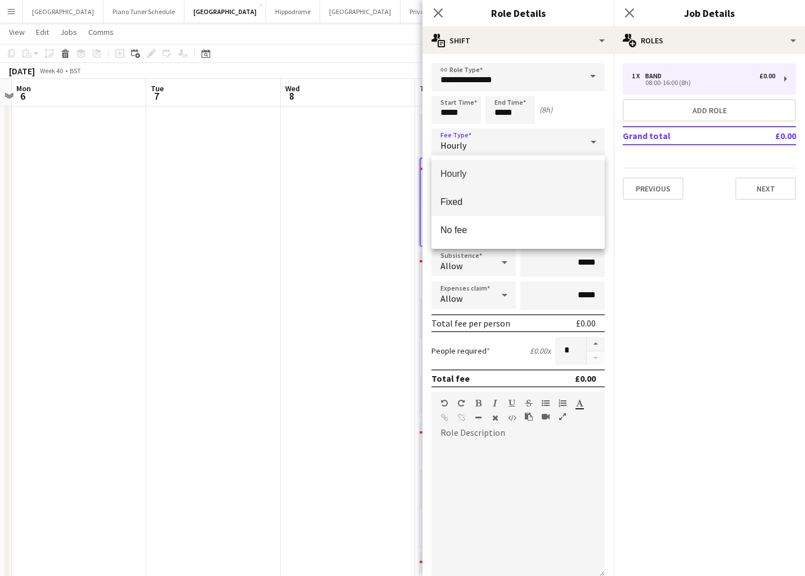
click at [534, 205] on span "Fixed" at bounding box center [518, 201] width 155 height 11
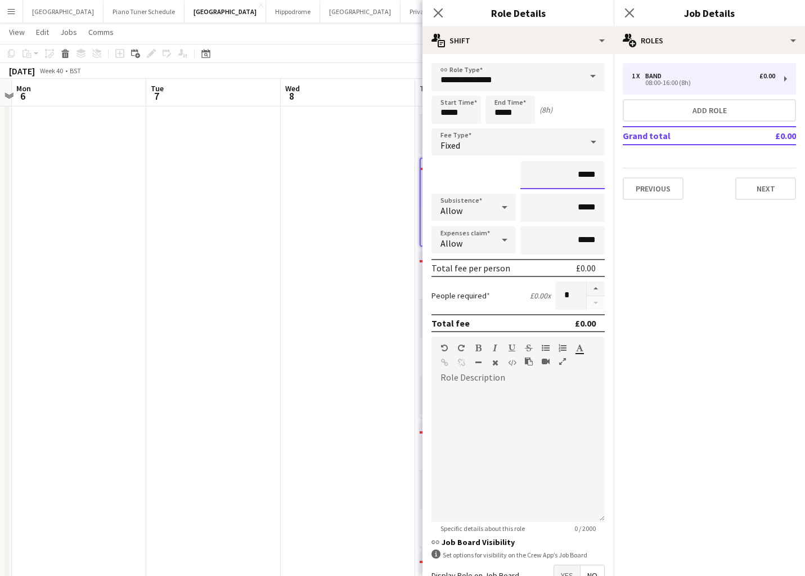
click at [596, 176] on input "*****" at bounding box center [562, 175] width 84 height 28
type input "**"
type input "****"
click at [778, 188] on button "Next" at bounding box center [765, 188] width 61 height 23
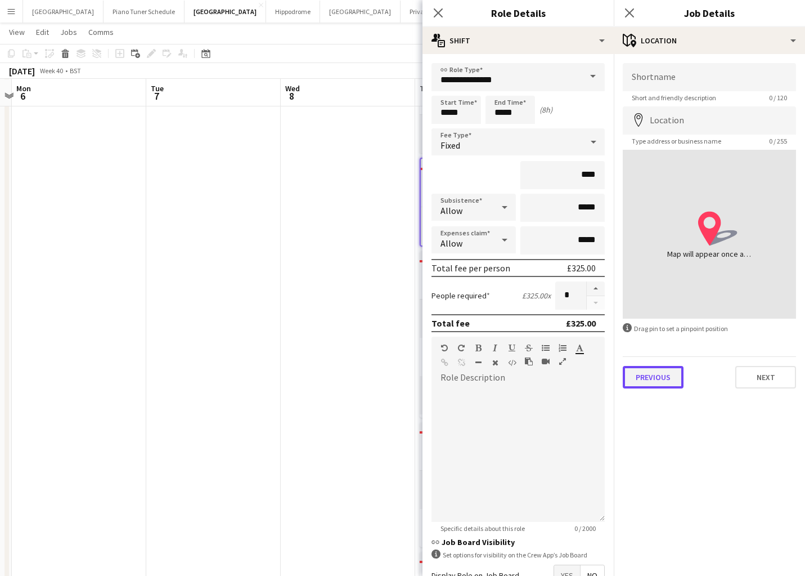
click at [658, 378] on button "Previous" at bounding box center [653, 377] width 61 height 23
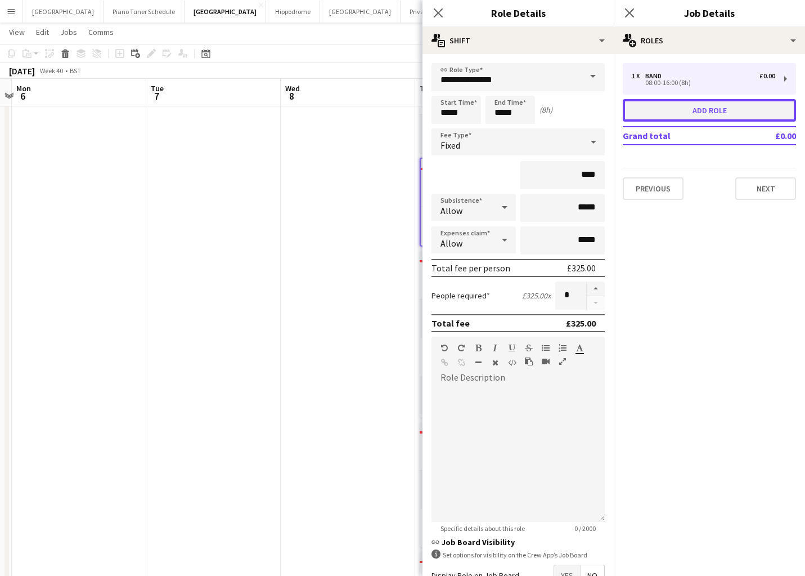
click at [678, 104] on button "Add role" at bounding box center [709, 110] width 173 height 23
type input "****"
type input "*****"
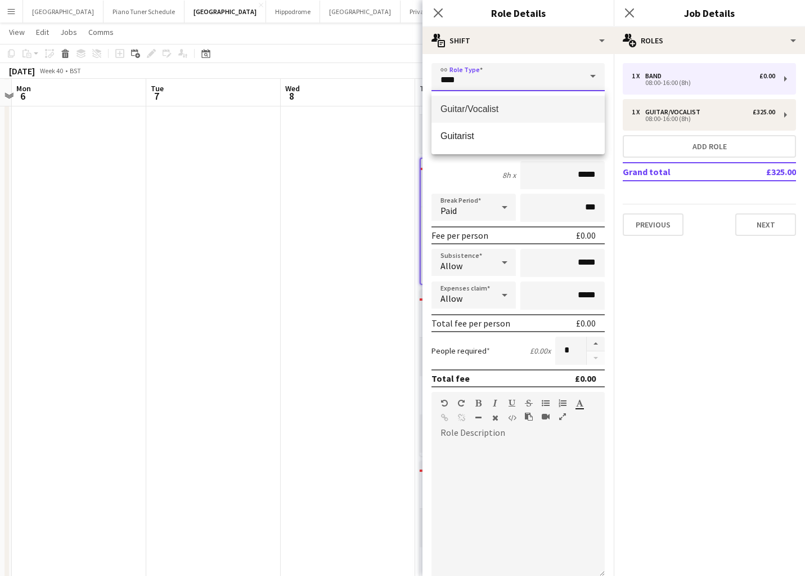
click at [563, 73] on input "****" at bounding box center [518, 77] width 173 height 28
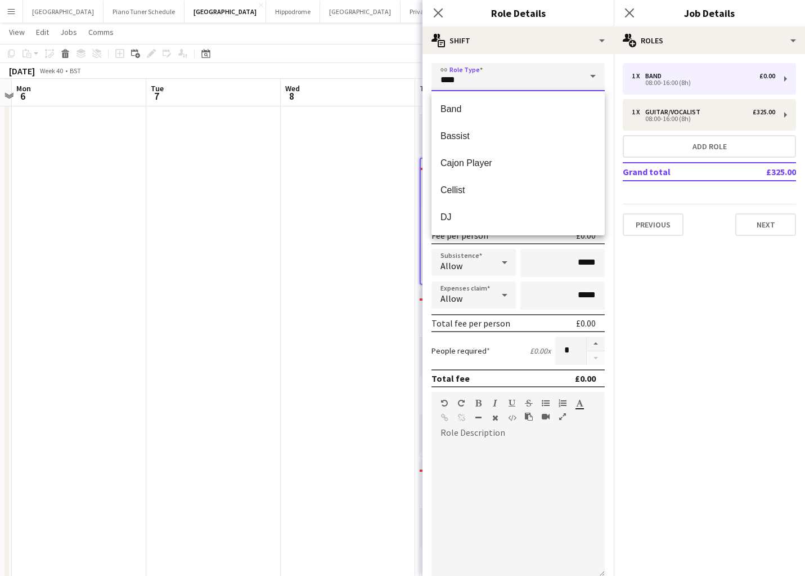
click at [555, 79] on input "****" at bounding box center [518, 77] width 173 height 28
type input "*"
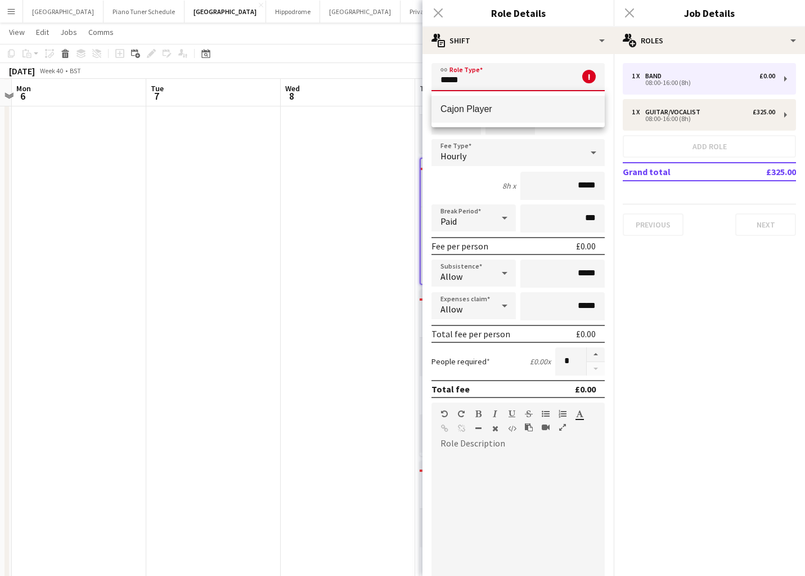
click at [501, 104] on span "Cajon Player" at bounding box center [518, 109] width 155 height 11
type input "**********"
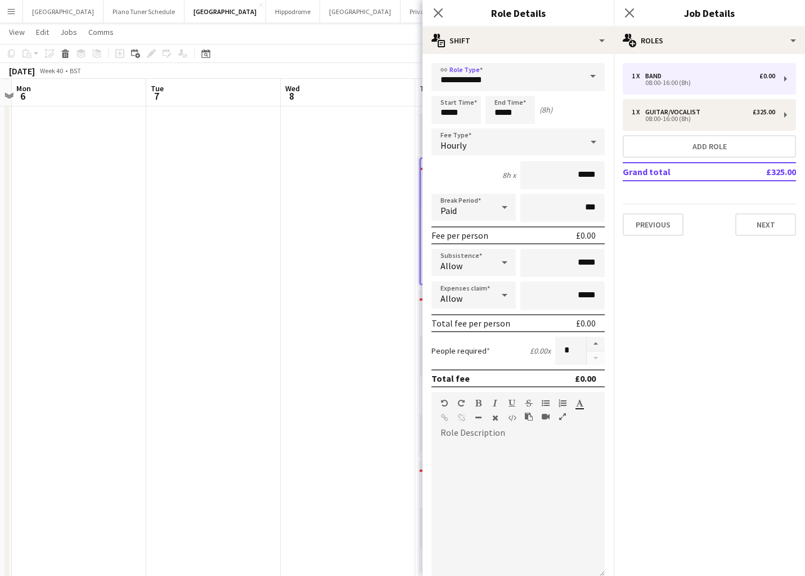
click at [506, 141] on div "Hourly" at bounding box center [507, 141] width 151 height 27
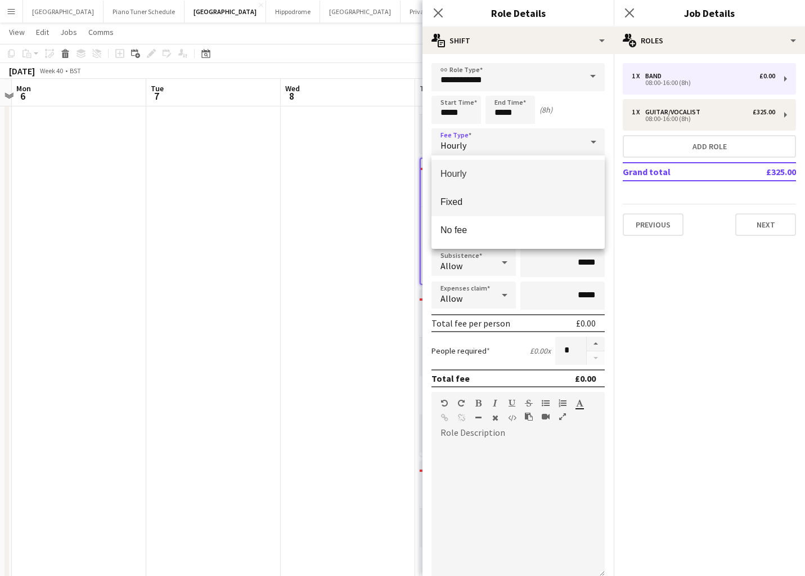
click at [487, 203] on span "Fixed" at bounding box center [518, 201] width 155 height 11
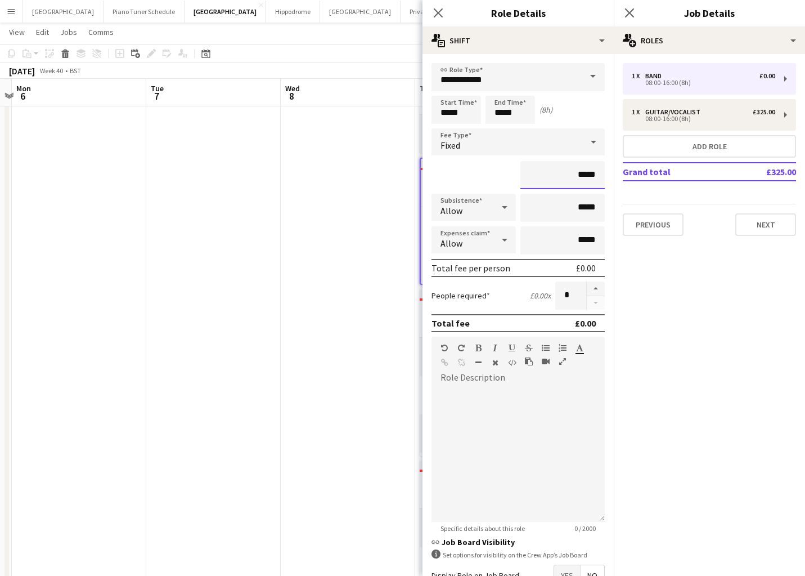
click at [594, 177] on input "*****" at bounding box center [562, 175] width 84 height 28
type input "**"
type input "****"
click at [769, 218] on button "Next" at bounding box center [765, 224] width 61 height 23
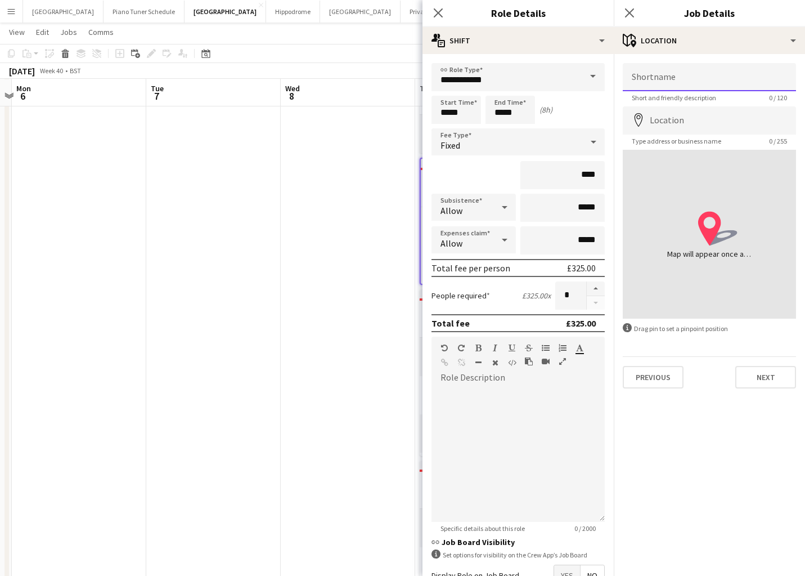
click at [692, 69] on input "Shortname" at bounding box center [709, 77] width 173 height 28
type input "**********"
click at [698, 123] on input "Location" at bounding box center [709, 120] width 173 height 28
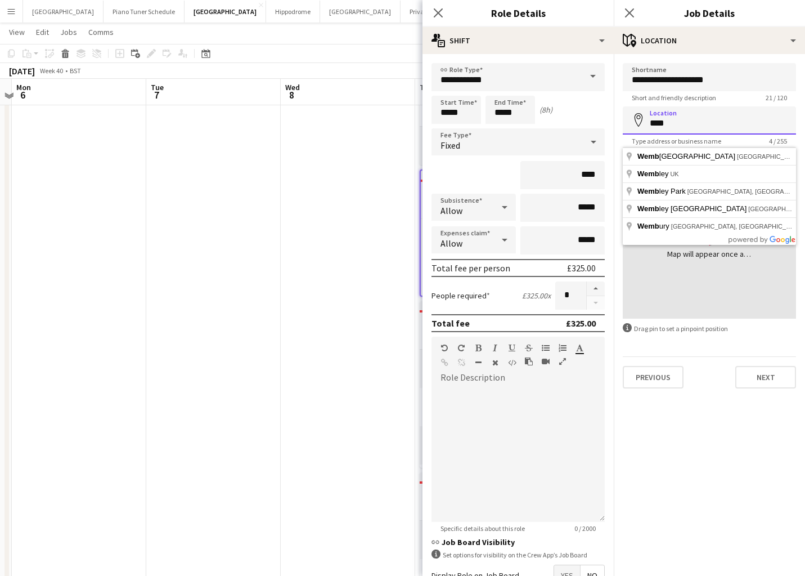
scroll to position [403, 0]
type input "**********"
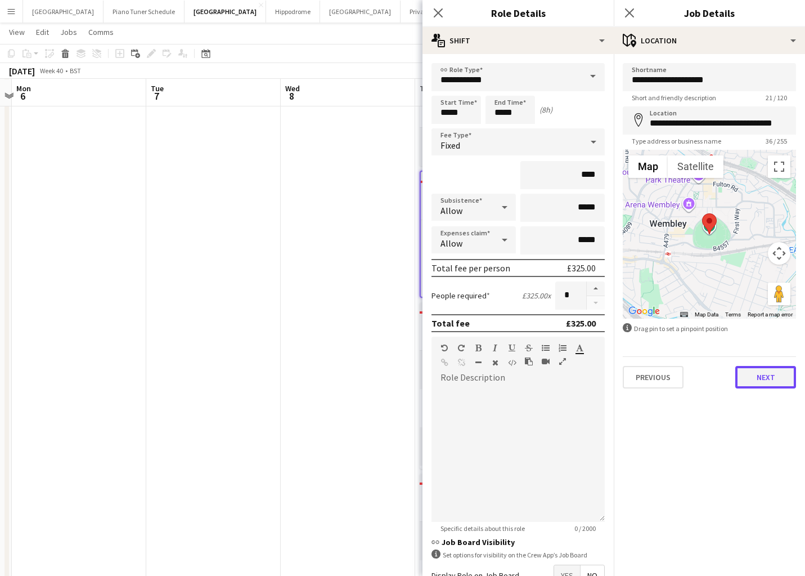
click at [756, 384] on button "Next" at bounding box center [765, 377] width 61 height 23
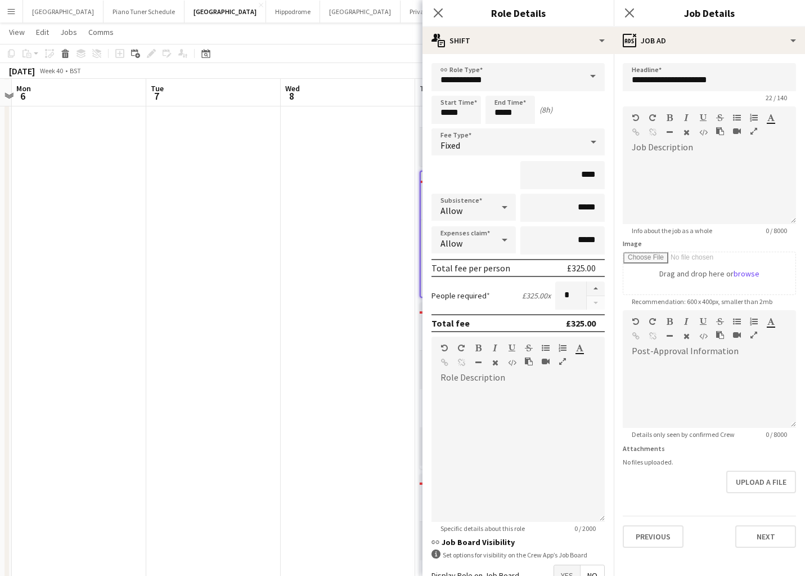
scroll to position [405, 0]
click at [713, 172] on div at bounding box center [709, 190] width 173 height 68
drag, startPoint x: 689, startPoint y: 182, endPoint x: 630, endPoint y: 163, distance: 61.6
click at [630, 163] on div "**********" at bounding box center [709, 190] width 173 height 68
click at [711, 378] on div at bounding box center [709, 394] width 173 height 68
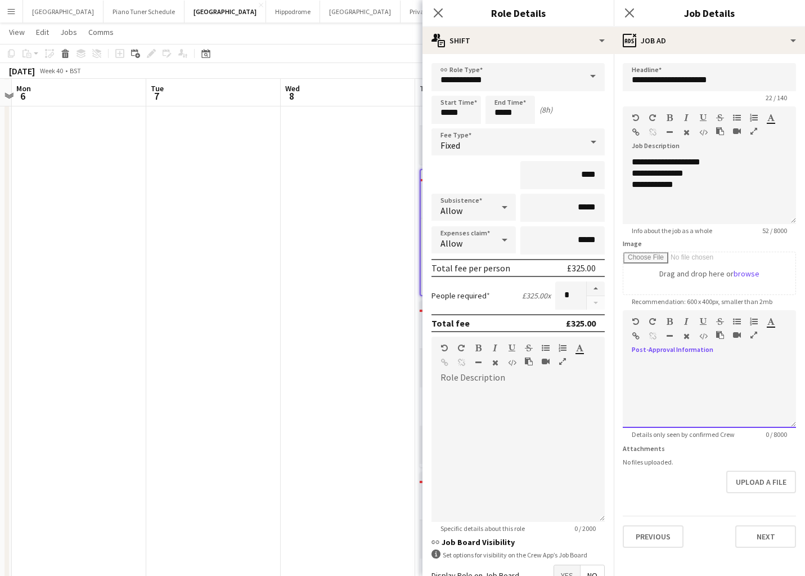
paste div
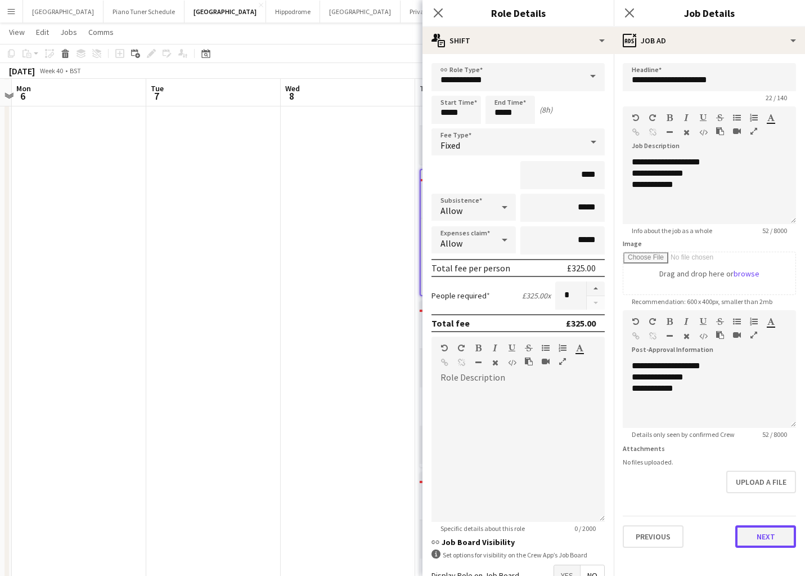
click at [777, 540] on button "Next" at bounding box center [765, 536] width 61 height 23
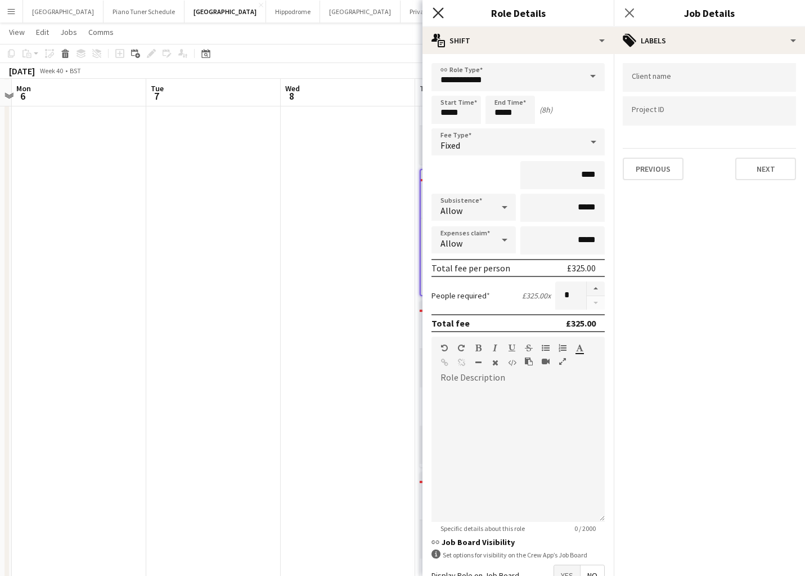
click at [436, 12] on icon "Close pop-in" at bounding box center [438, 12] width 11 height 11
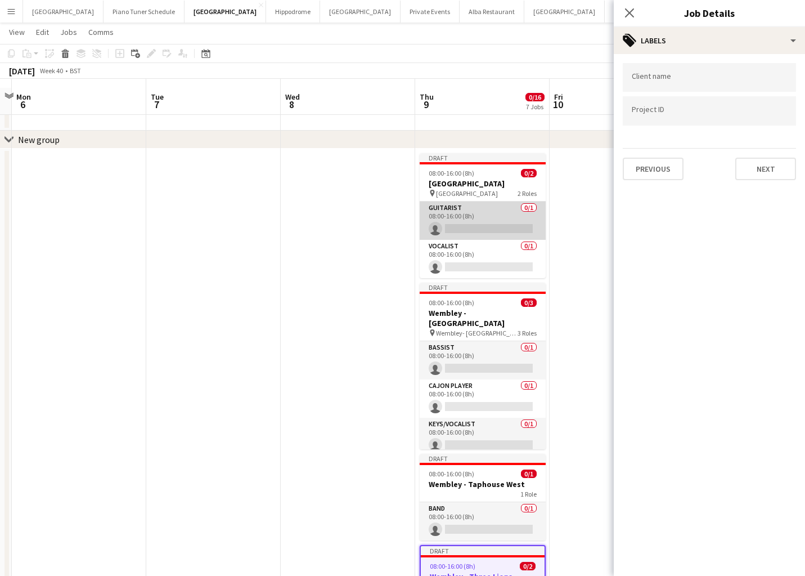
scroll to position [0, 0]
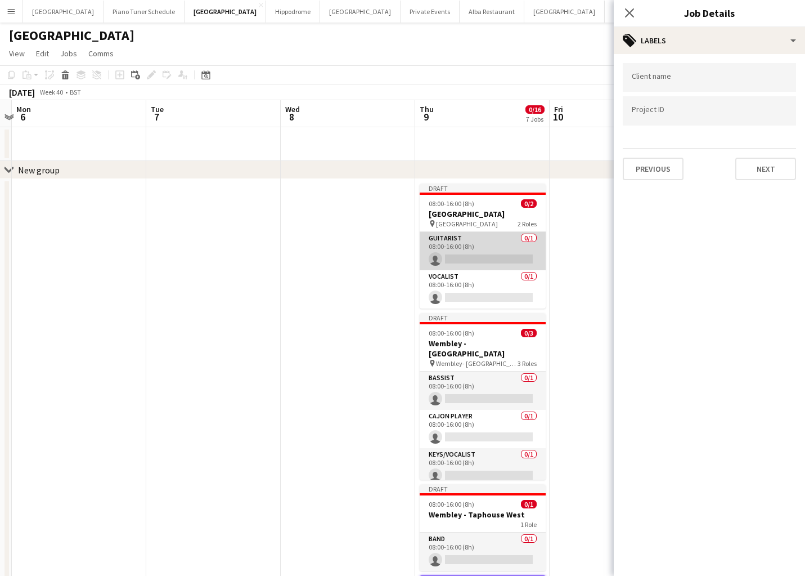
click at [503, 237] on app-card-role "Guitarist 0/1 08:00-16:00 (8h) single-neutral-actions" at bounding box center [483, 251] width 126 height 38
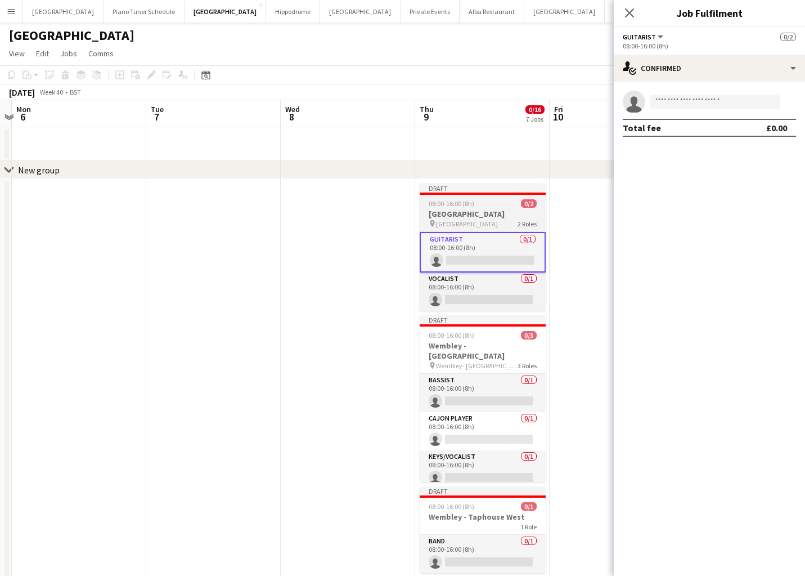
click at [496, 204] on div "08:00-16:00 (8h) 0/2" at bounding box center [483, 203] width 126 height 8
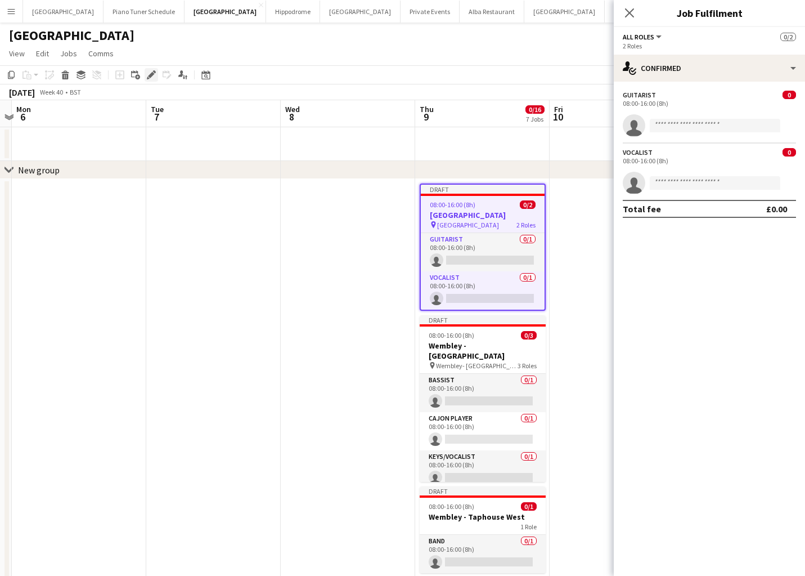
click at [150, 74] on icon at bounding box center [151, 75] width 6 height 6
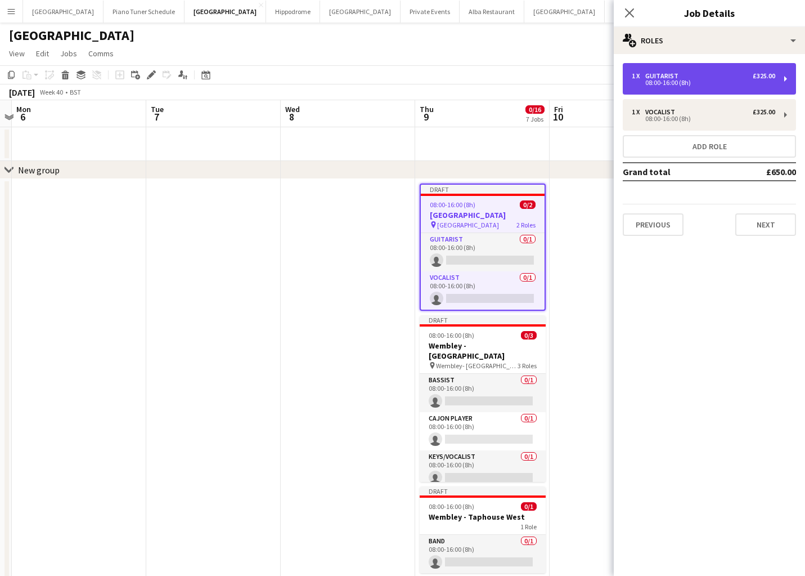
click at [719, 80] on div "08:00-16:00 (8h)" at bounding box center [703, 83] width 143 height 6
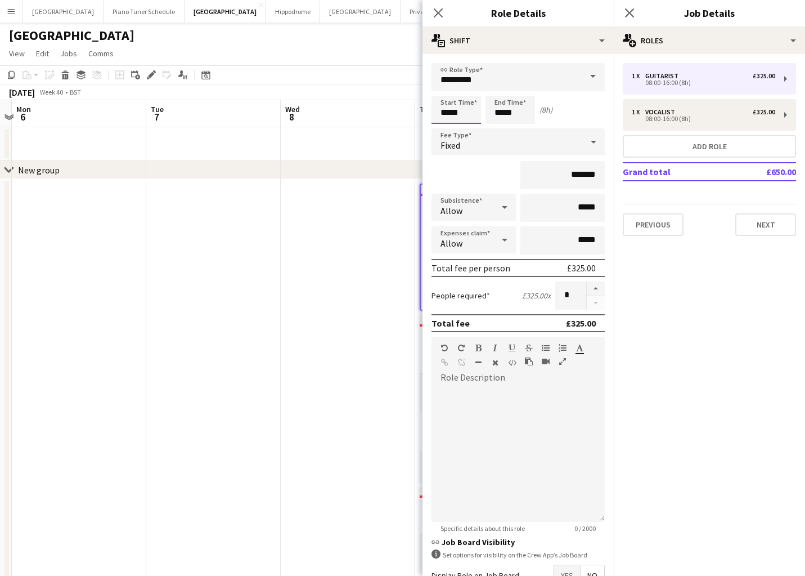
click at [461, 113] on input "*****" at bounding box center [457, 110] width 50 height 28
type input "*****"
click at [454, 114] on input "*****" at bounding box center [457, 110] width 50 height 28
type input "*****"
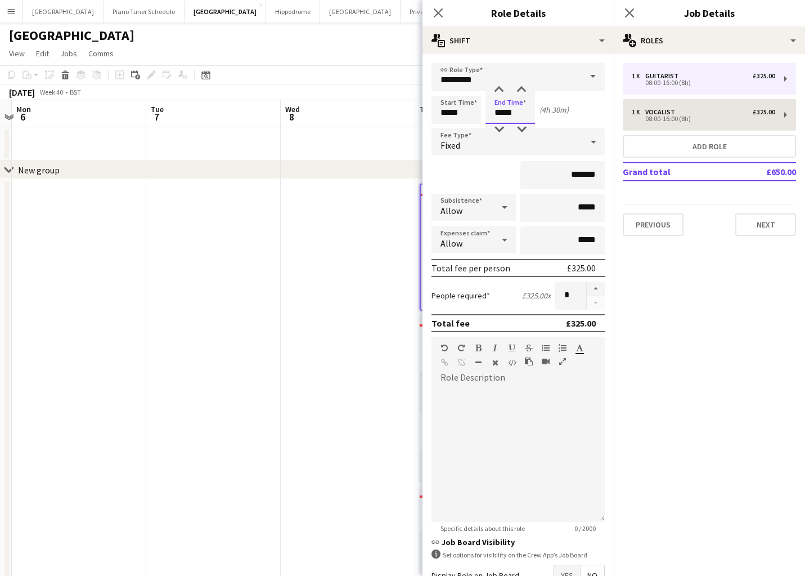
type input "*****"
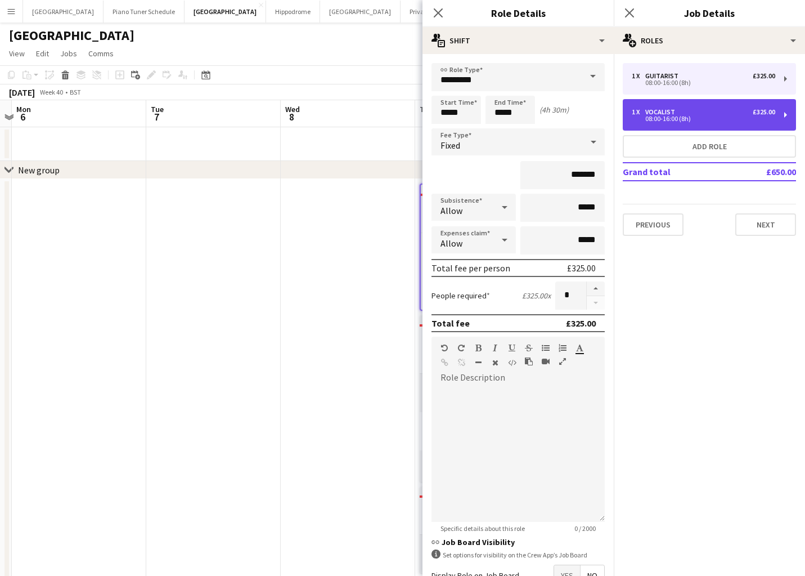
click at [697, 118] on div "08:00-16:00 (8h)" at bounding box center [703, 119] width 143 height 6
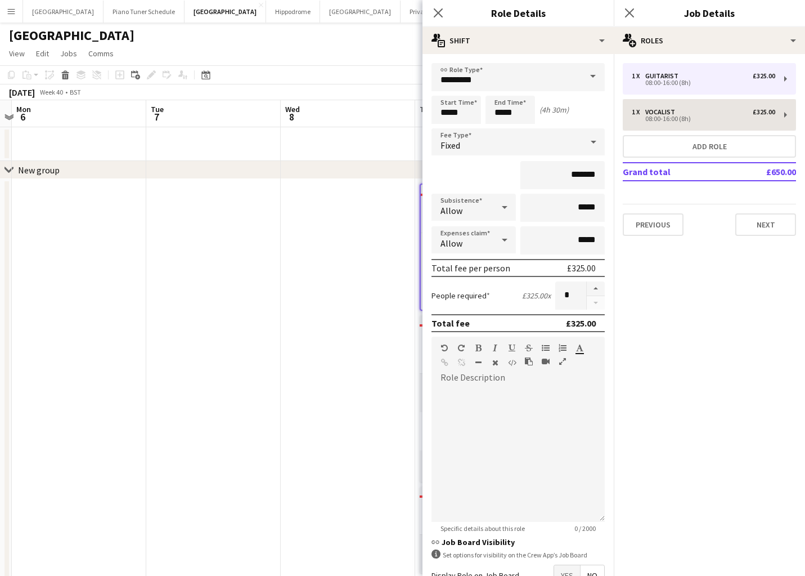
type input "********"
type input "*****"
click at [455, 113] on input "*****" at bounding box center [457, 110] width 50 height 28
click at [459, 113] on input "*****" at bounding box center [457, 110] width 50 height 28
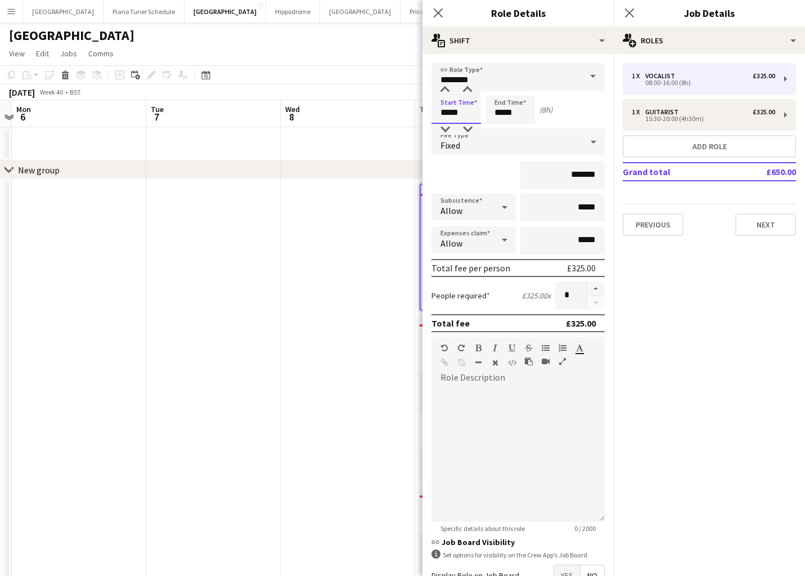
type input "*****"
click at [438, 12] on icon at bounding box center [438, 12] width 11 height 11
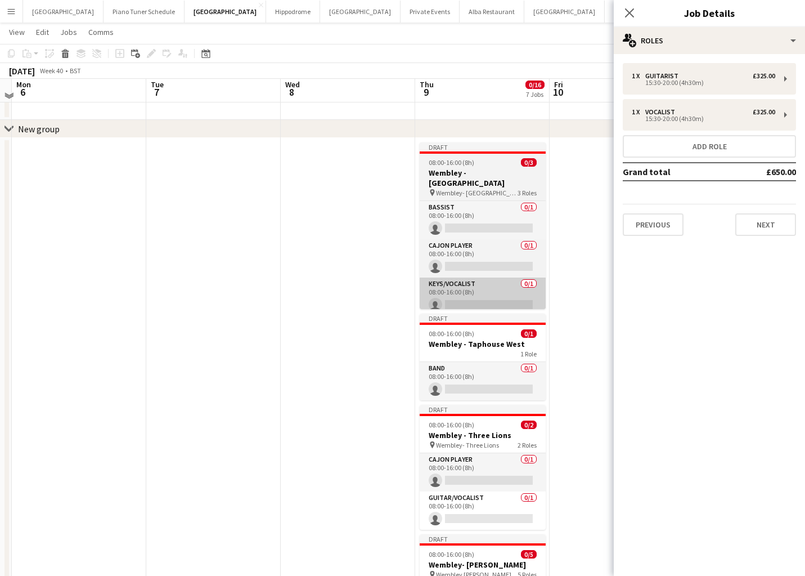
scroll to position [41, 0]
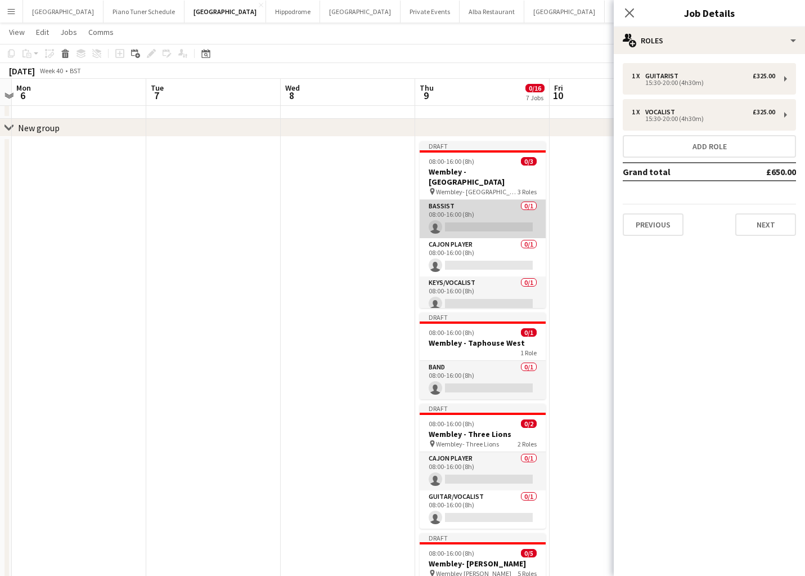
click at [504, 204] on app-card-role "Bassist 0/1 08:00-16:00 (8h) single-neutral-actions" at bounding box center [483, 219] width 126 height 38
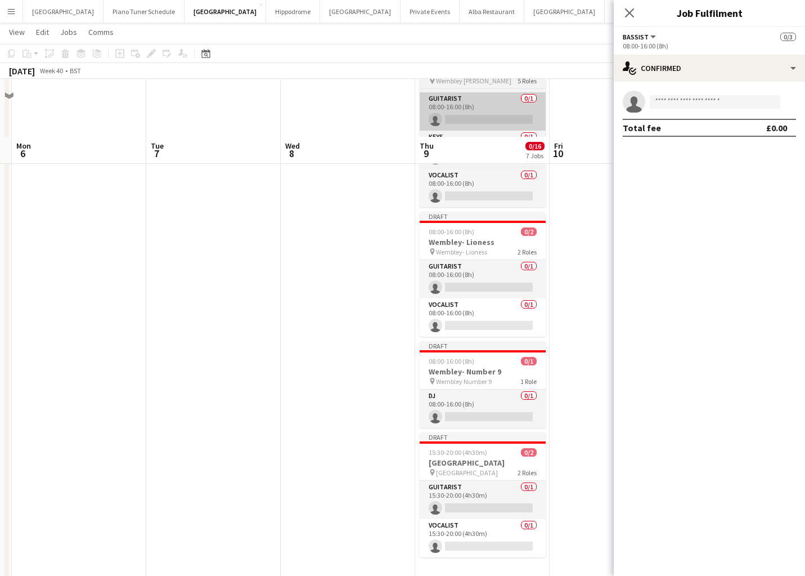
scroll to position [591, 0]
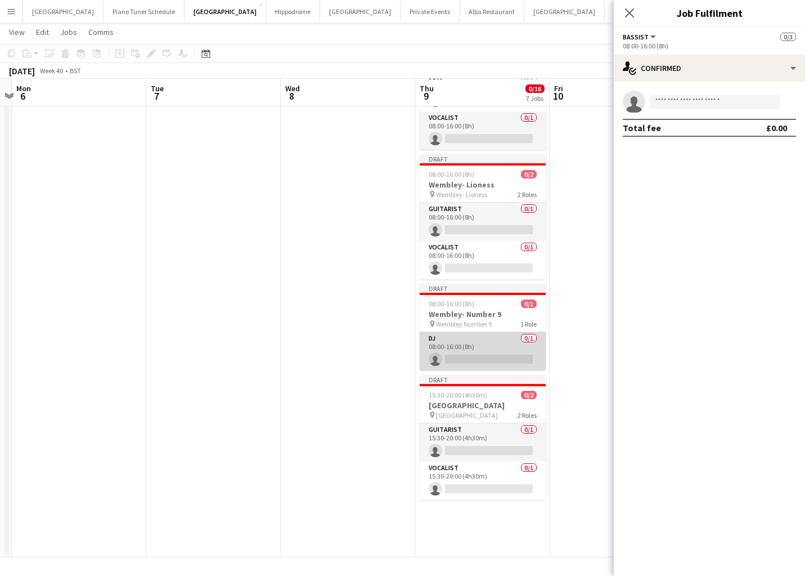
click at [504, 341] on app-card-role "DJ 0/1 08:00-16:00 (8h) single-neutral-actions" at bounding box center [483, 351] width 126 height 38
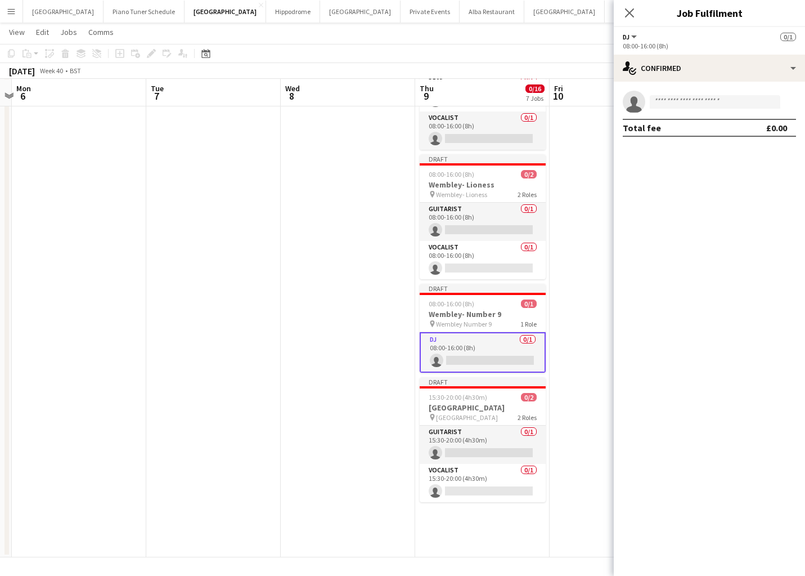
click at [371, 314] on app-date-cell at bounding box center [348, 72] width 134 height 970
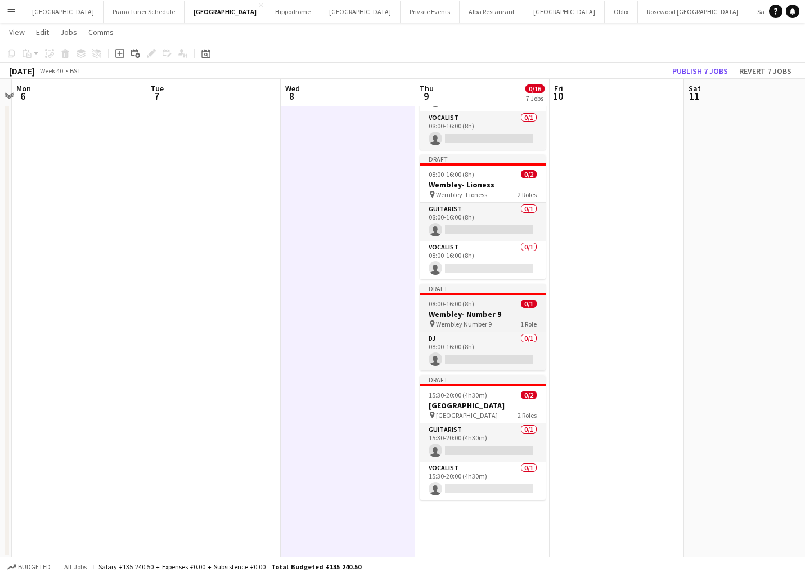
click at [464, 293] on div at bounding box center [483, 294] width 126 height 2
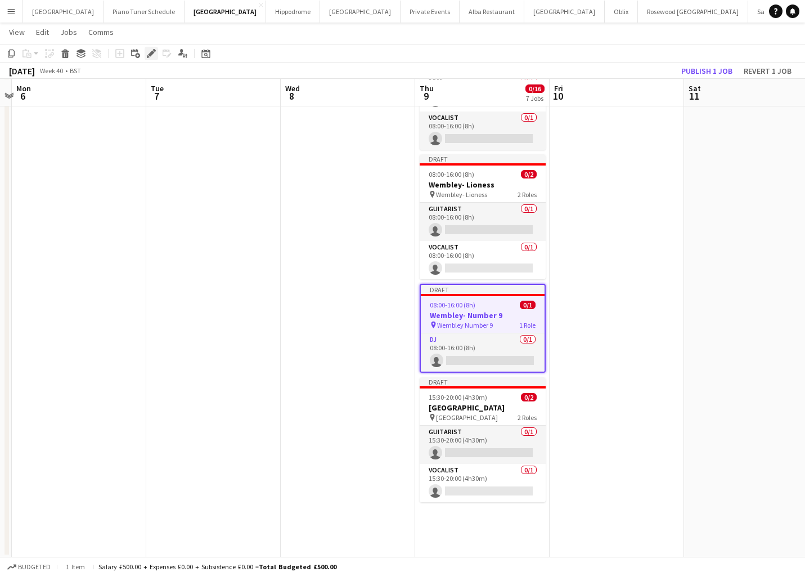
click at [149, 52] on icon "Edit" at bounding box center [151, 53] width 9 height 9
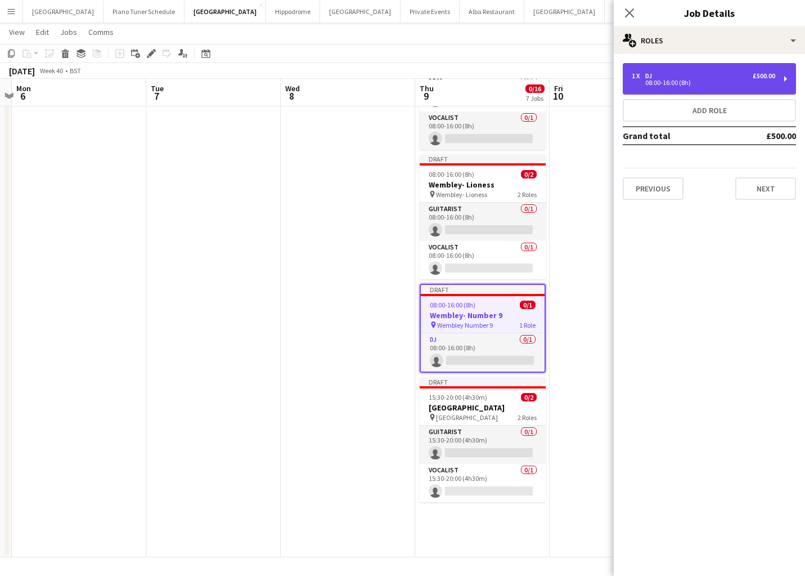
click at [714, 82] on div "08:00-16:00 (8h)" at bounding box center [703, 83] width 143 height 6
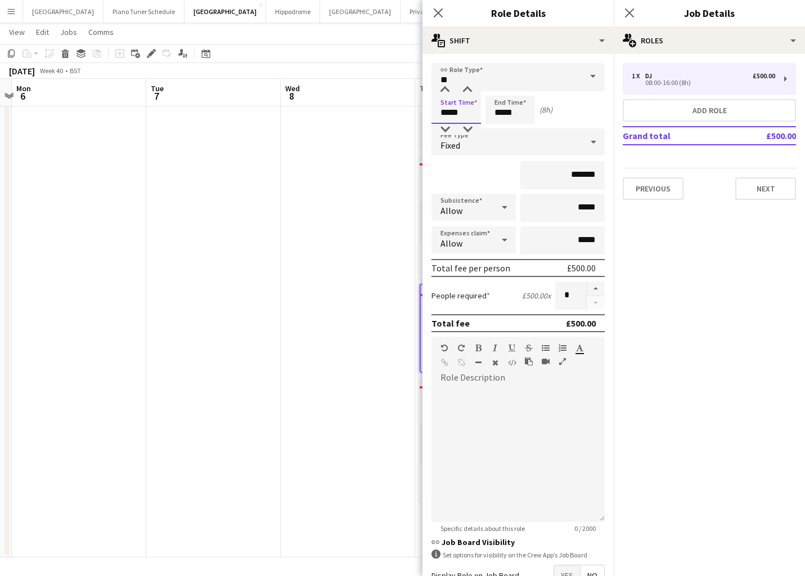
click at [464, 109] on input "*****" at bounding box center [457, 110] width 50 height 28
type input "*****"
click at [774, 188] on button "Next" at bounding box center [765, 188] width 61 height 23
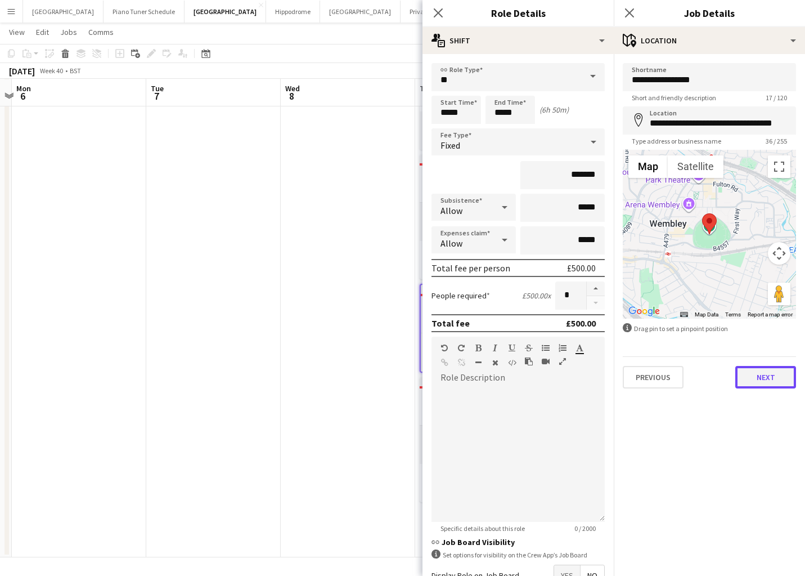
click at [769, 381] on button "Next" at bounding box center [765, 377] width 61 height 23
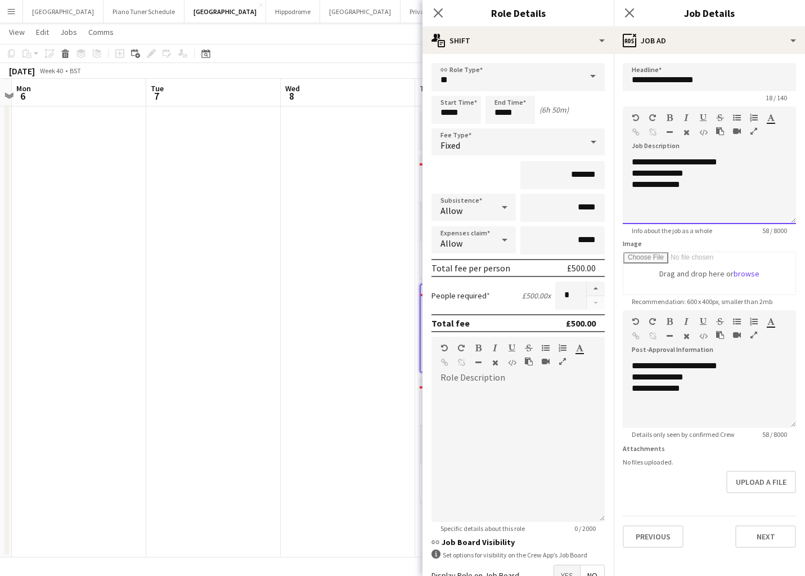
click at [714, 190] on div "**********" at bounding box center [709, 190] width 173 height 68
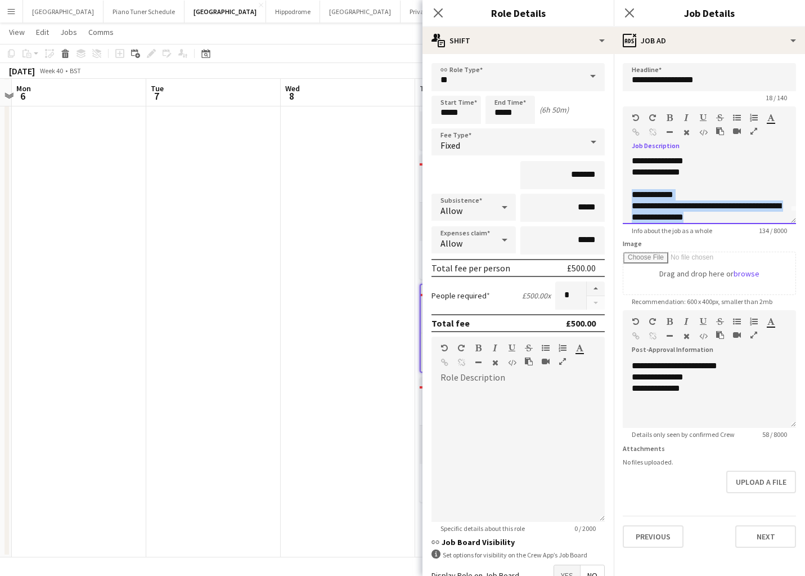
drag, startPoint x: 727, startPoint y: 217, endPoint x: 633, endPoint y: 195, distance: 95.9
click at [633, 195] on div "**********" at bounding box center [709, 195] width 155 height 56
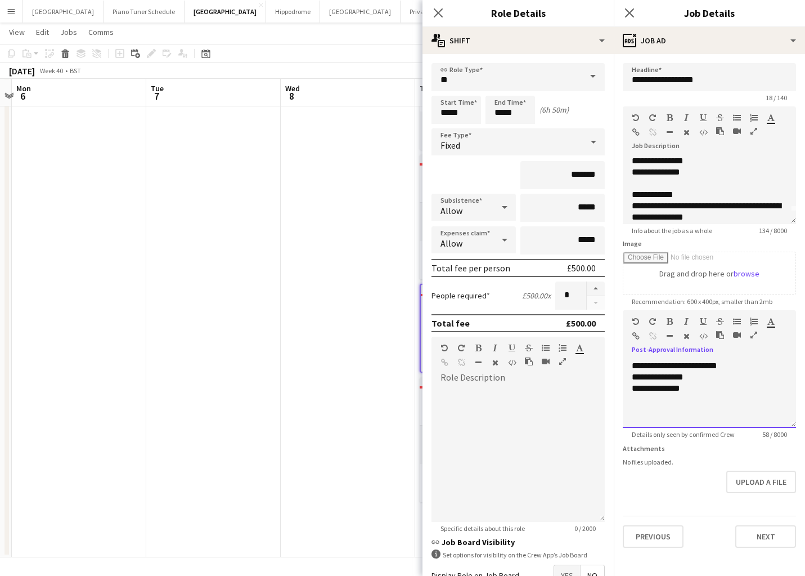
click at [698, 401] on div "**********" at bounding box center [709, 394] width 173 height 68
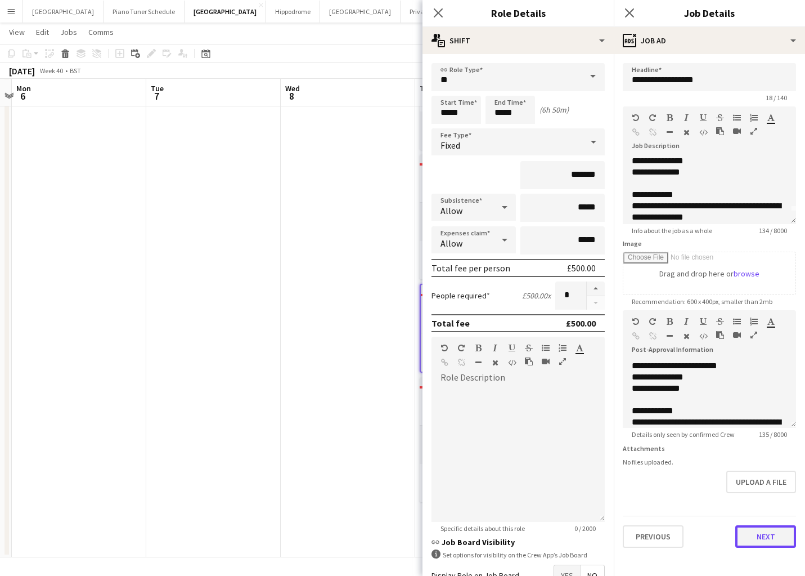
scroll to position [1, 0]
click at [758, 538] on button "Next" at bounding box center [765, 536] width 61 height 23
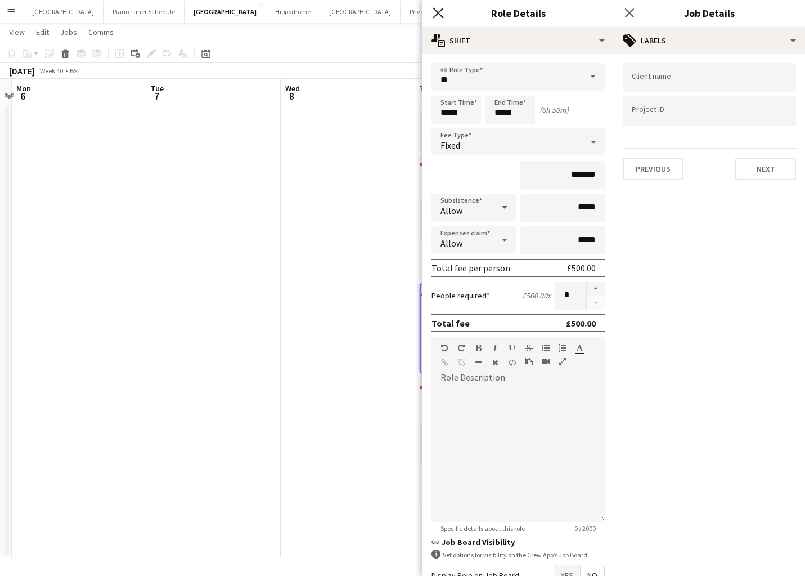
click at [437, 15] on icon at bounding box center [438, 12] width 11 height 11
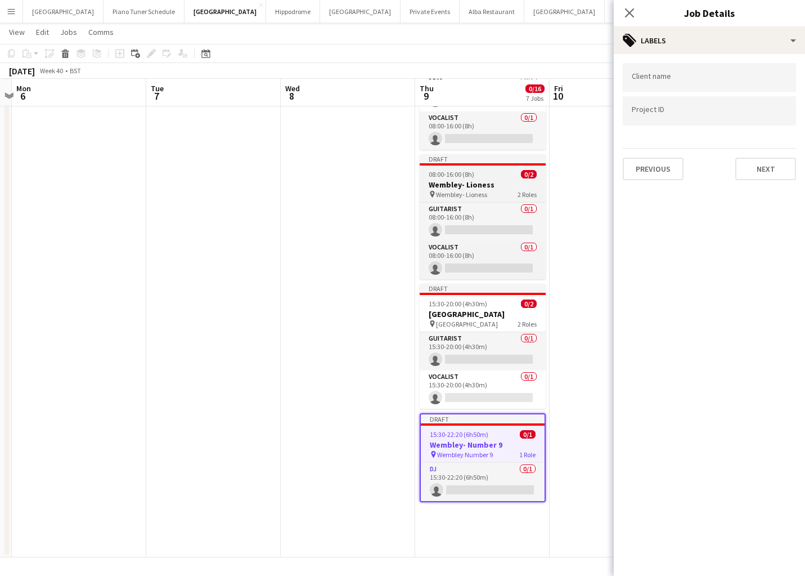
click at [473, 181] on h3 "Wembley- Lioness" at bounding box center [483, 184] width 126 height 10
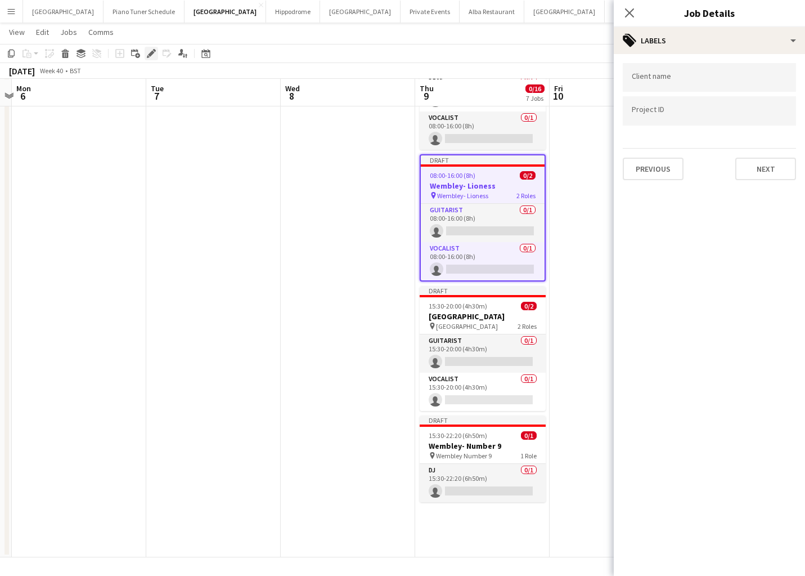
click at [154, 51] on icon "Edit" at bounding box center [151, 53] width 9 height 9
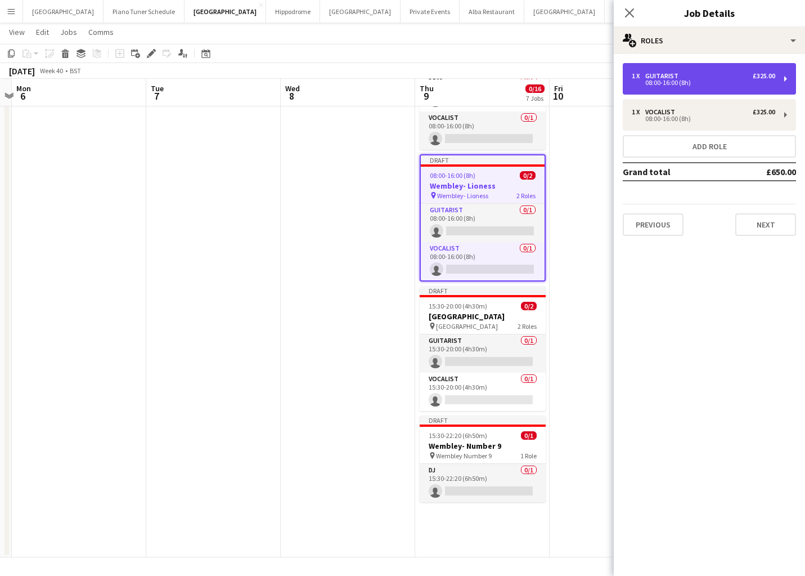
click at [690, 75] on div "1 x Guitarist £325.00" at bounding box center [703, 76] width 143 height 8
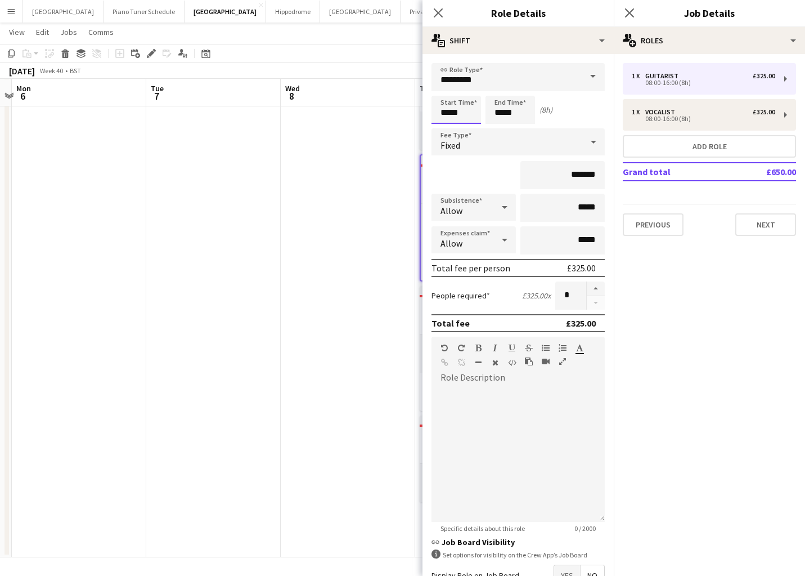
click at [448, 113] on input "*****" at bounding box center [457, 110] width 50 height 28
type input "*****"
click at [517, 115] on input "*****" at bounding box center [511, 110] width 50 height 28
type input "*****"
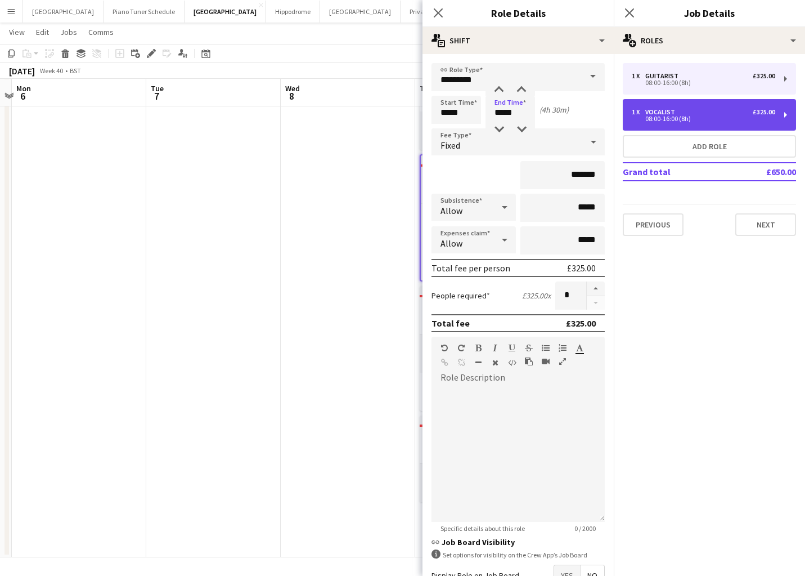
click at [743, 109] on div "1 x Vocalist £325.00" at bounding box center [703, 112] width 143 height 8
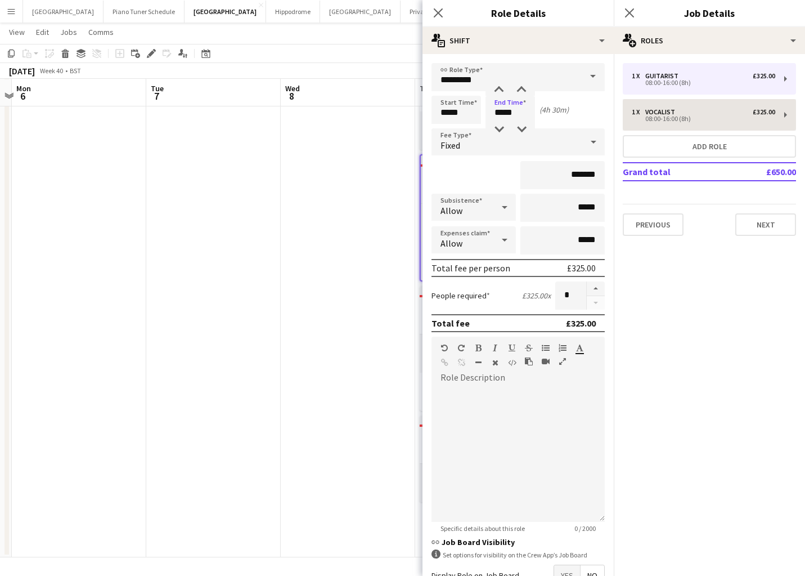
type input "********"
type input "*****"
click at [461, 110] on input "*****" at bounding box center [457, 110] width 50 height 28
type input "*****"
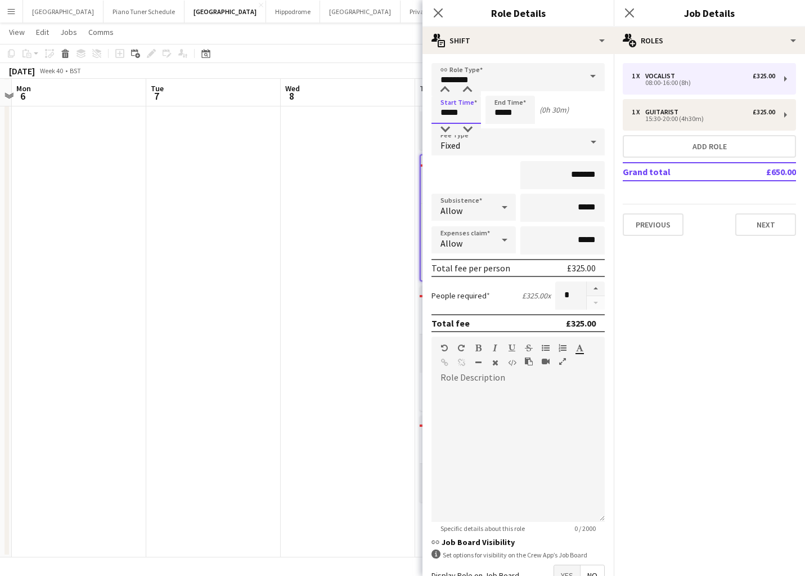
type input "*****"
click at [436, 11] on icon at bounding box center [438, 12] width 11 height 11
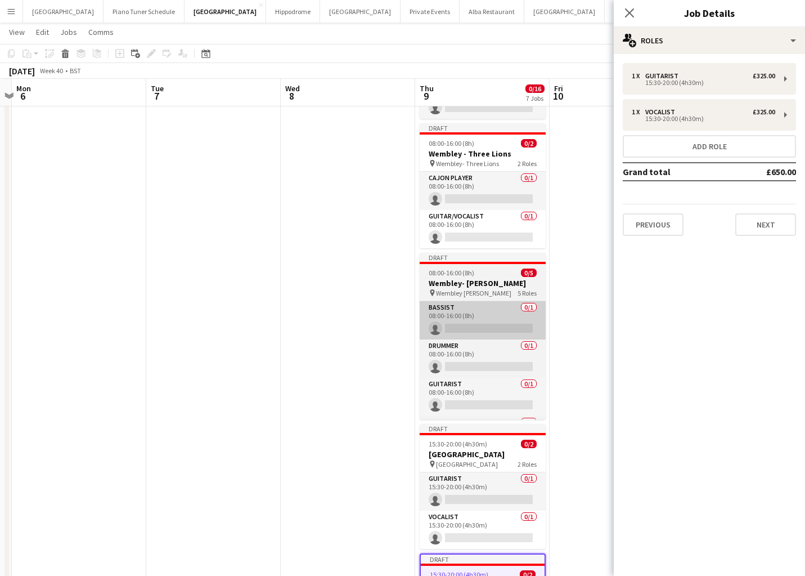
scroll to position [320, 0]
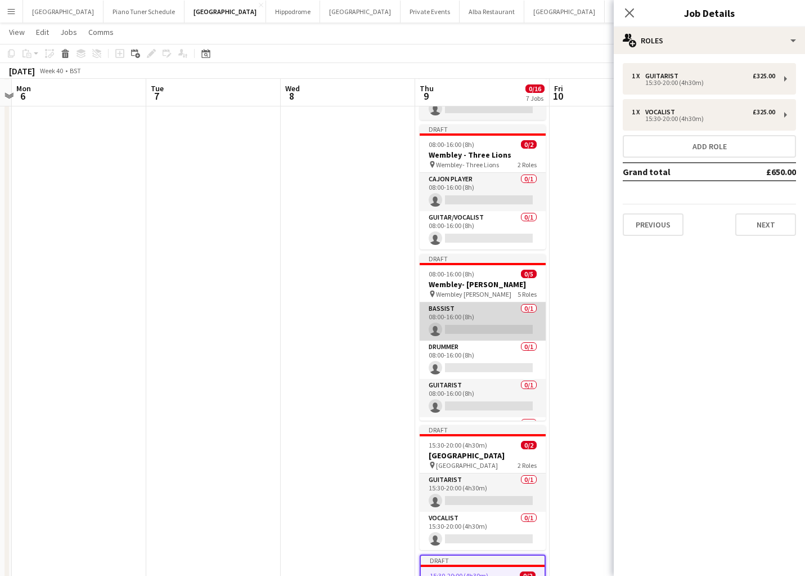
click at [482, 305] on app-card-role "Bassist 0/1 08:00-16:00 (8h) single-neutral-actions" at bounding box center [483, 321] width 126 height 38
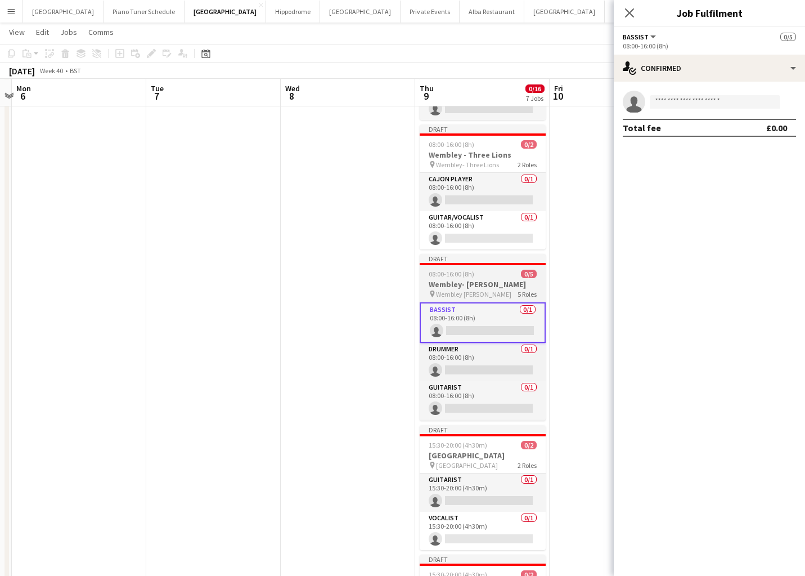
click at [482, 281] on h3 "Wembley- [PERSON_NAME]" at bounding box center [483, 284] width 126 height 10
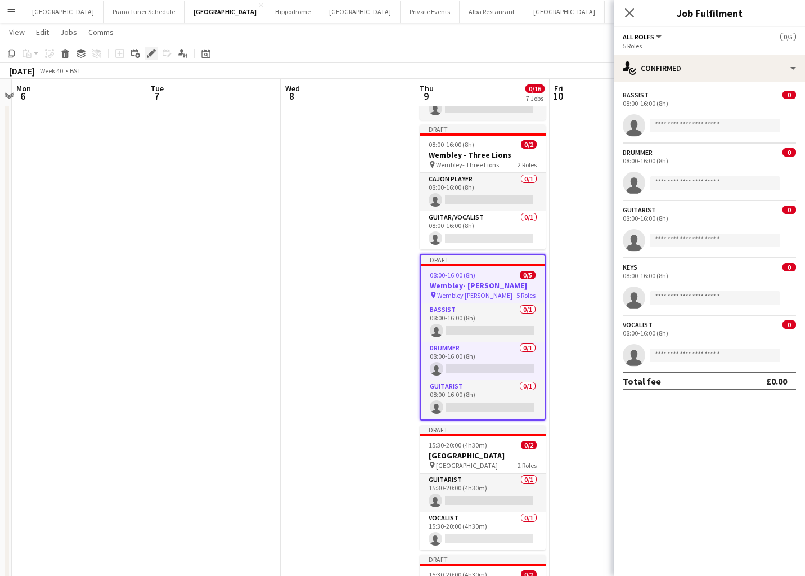
click at [147, 50] on icon "Edit" at bounding box center [151, 53] width 9 height 9
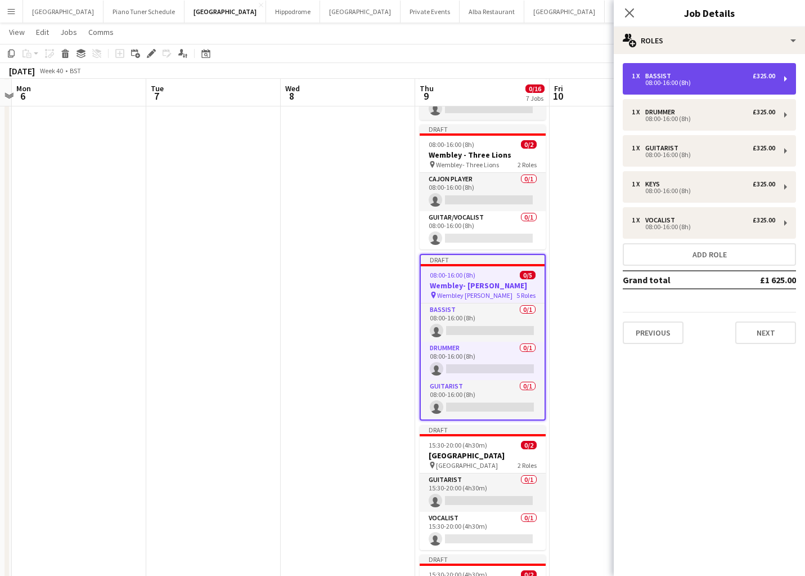
click at [716, 77] on div "1 x Bassist £325.00" at bounding box center [703, 76] width 143 height 8
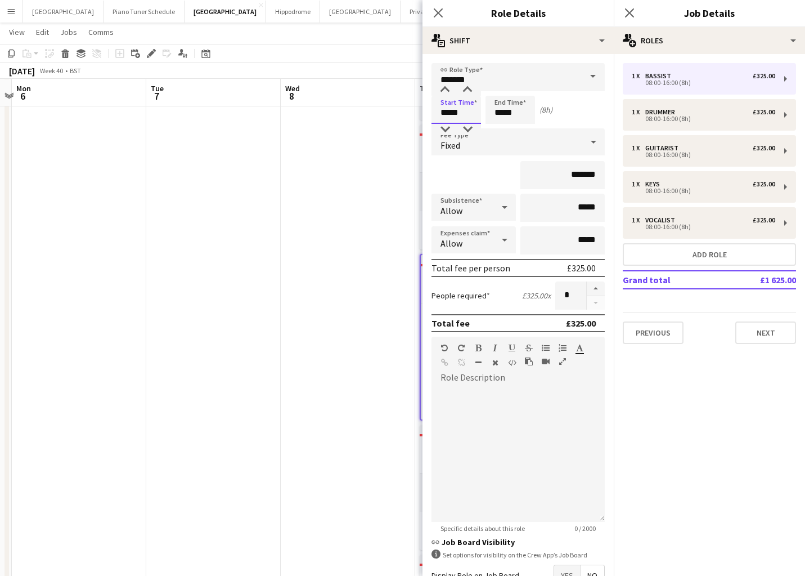
click at [465, 113] on input "*****" at bounding box center [457, 110] width 50 height 28
type input "*****"
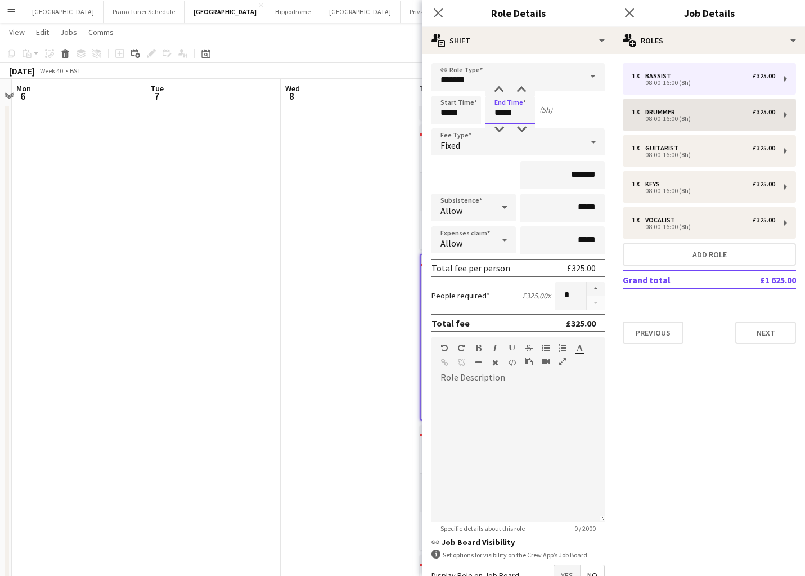
type input "*****"
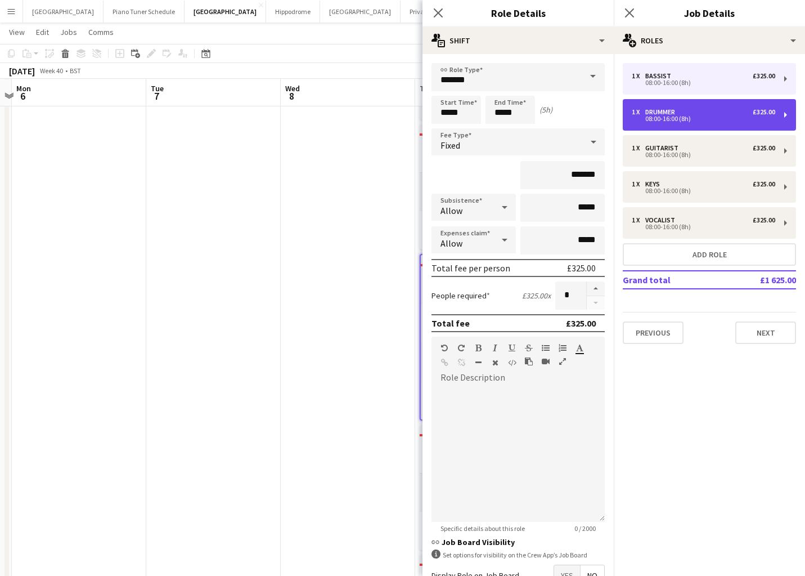
click at [696, 106] on div "1 x Drummer £325.00 08:00-16:00 (8h)" at bounding box center [709, 115] width 173 height 32
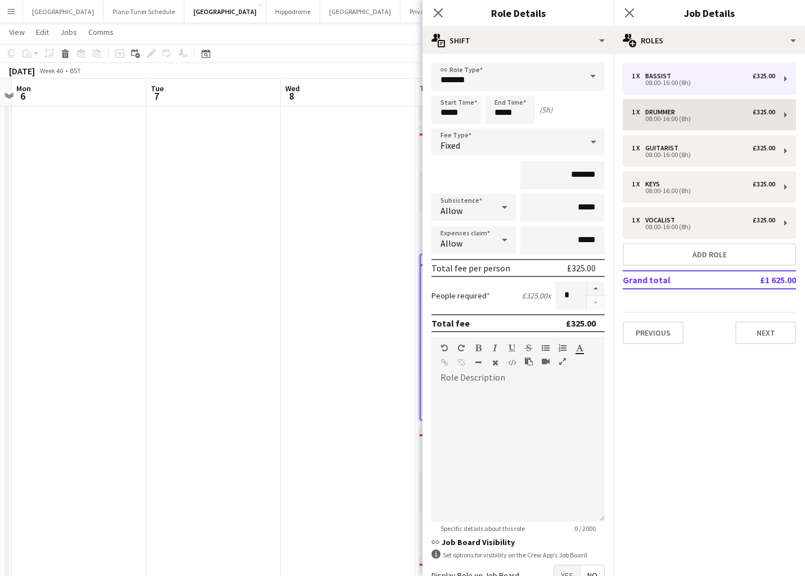
type input "*******"
type input "*****"
click at [466, 112] on input "*****" at bounding box center [457, 110] width 50 height 28
type input "*****"
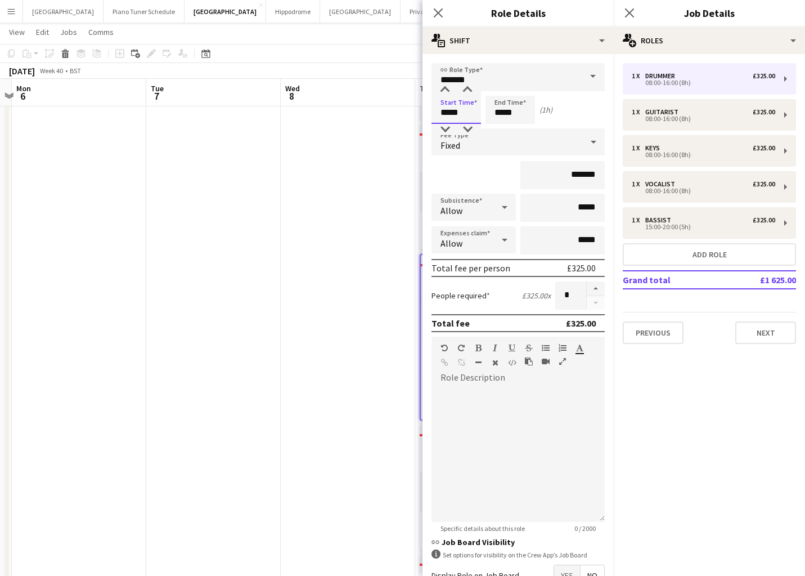
type input "*****"
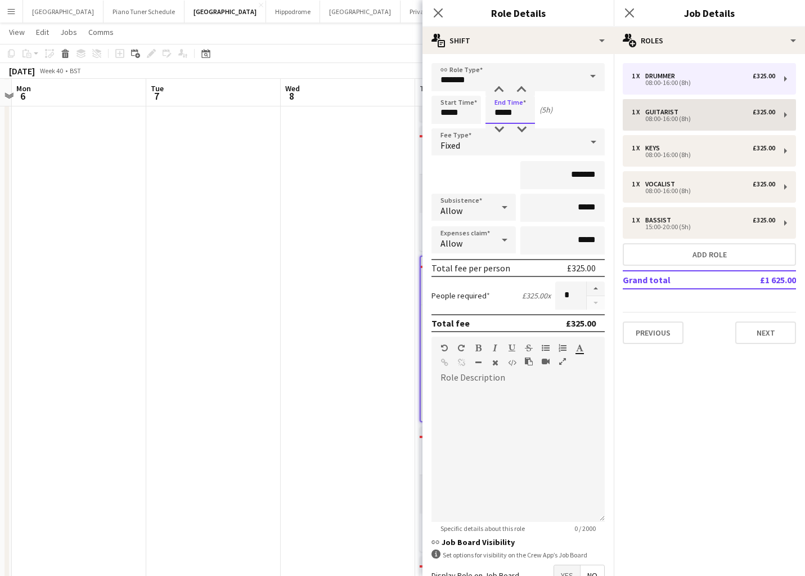
type input "*****"
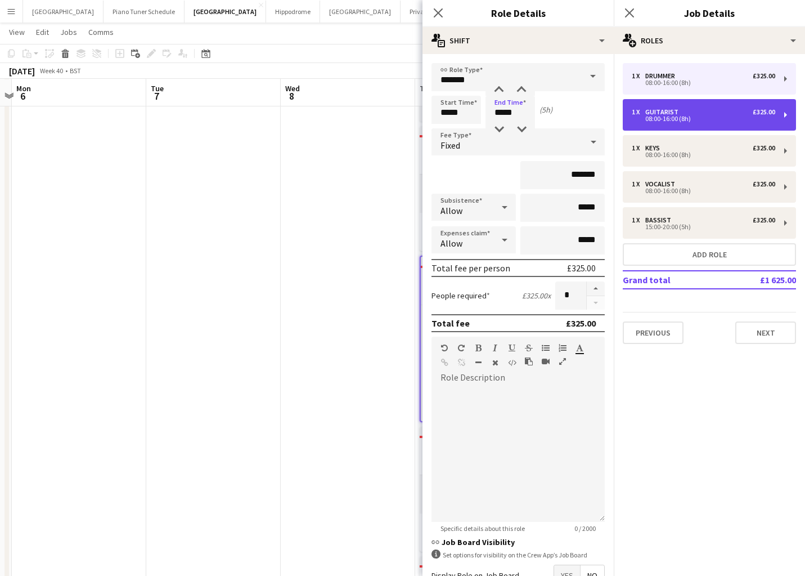
click at [726, 120] on div "08:00-16:00 (8h)" at bounding box center [703, 119] width 143 height 6
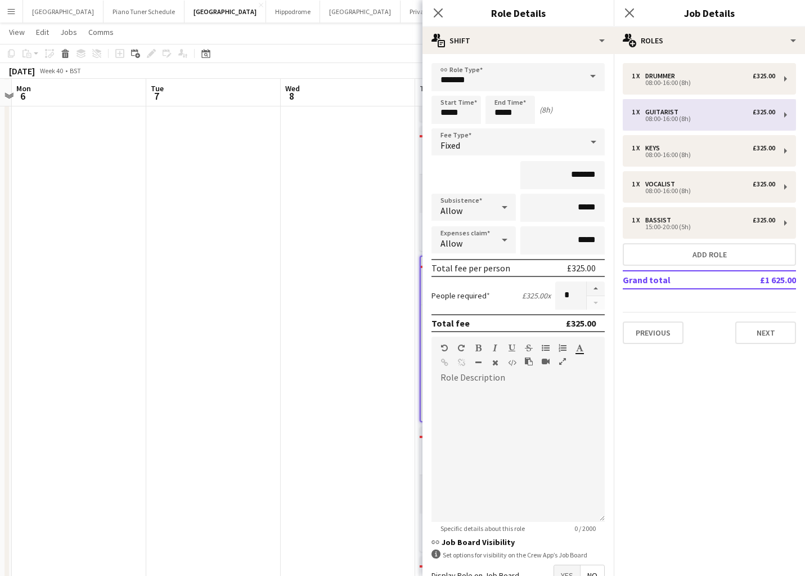
type input "*********"
type input "*****"
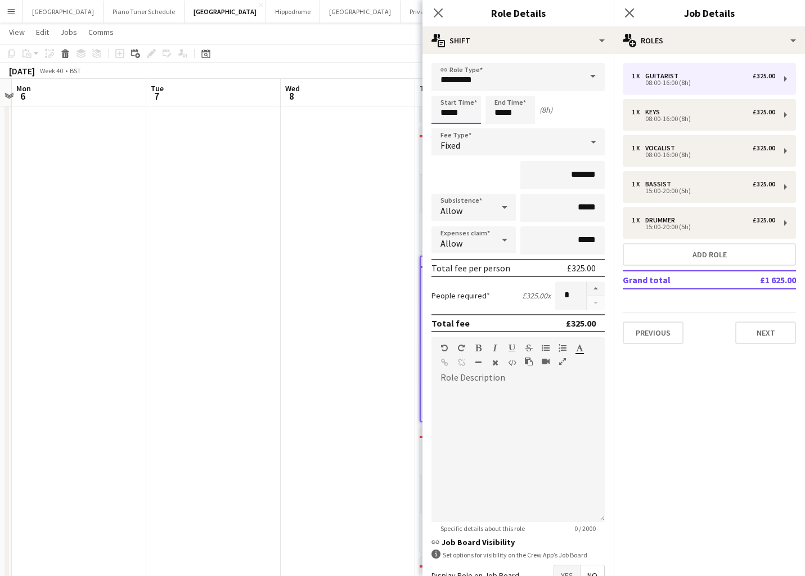
click at [456, 111] on input "*****" at bounding box center [457, 110] width 50 height 28
click at [461, 112] on input "*****" at bounding box center [457, 110] width 50 height 28
type input "*****"
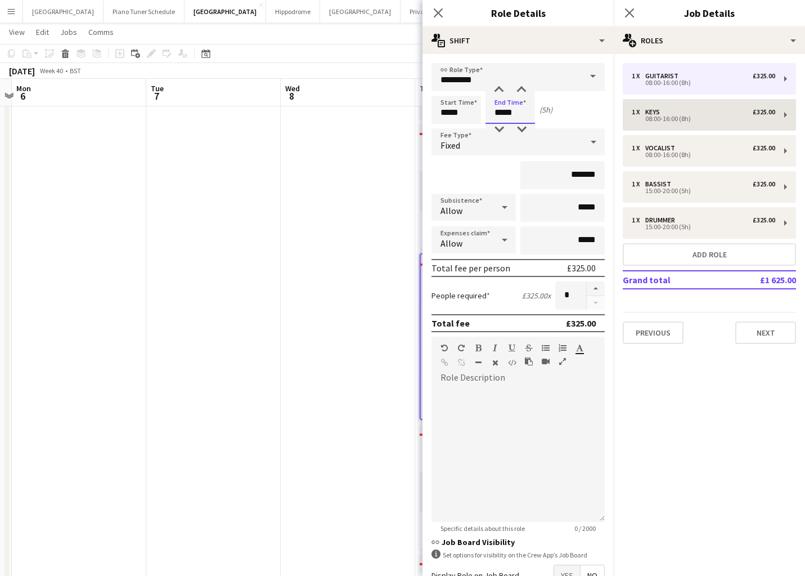
type input "*****"
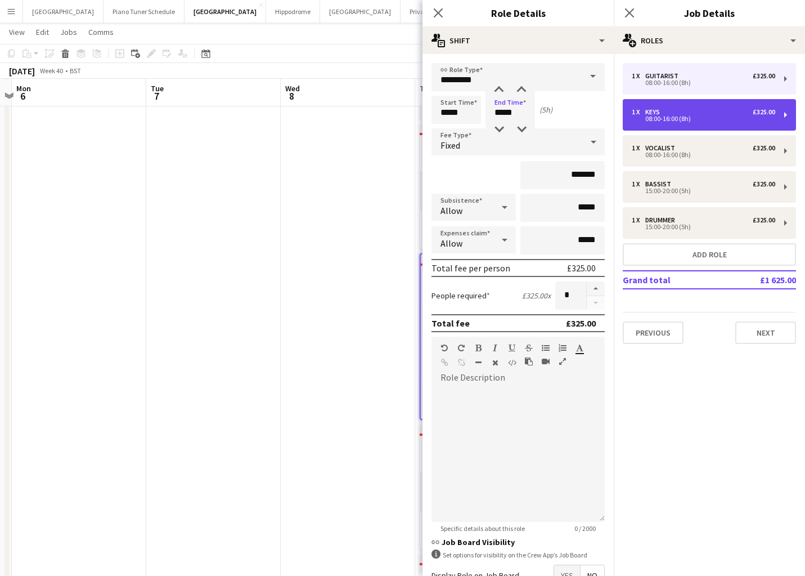
click at [659, 122] on div "08:00-16:00 (8h)" at bounding box center [703, 119] width 143 height 6
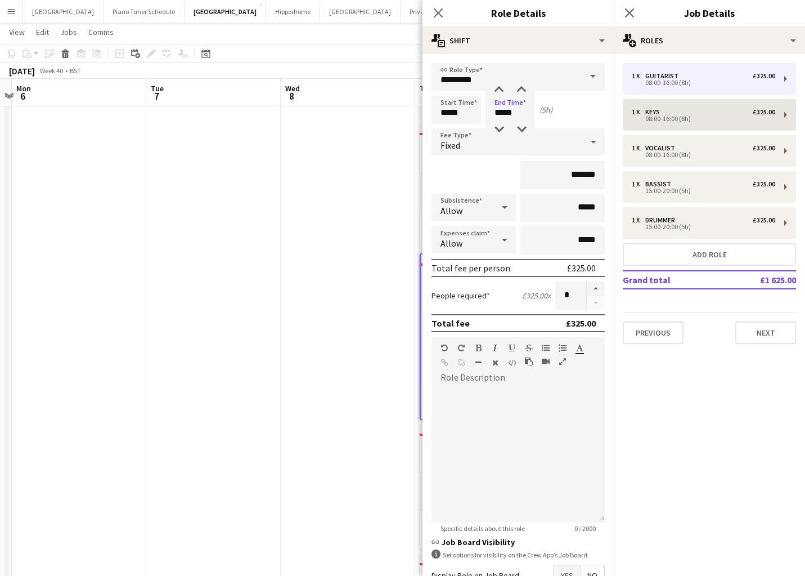
type input "****"
type input "*****"
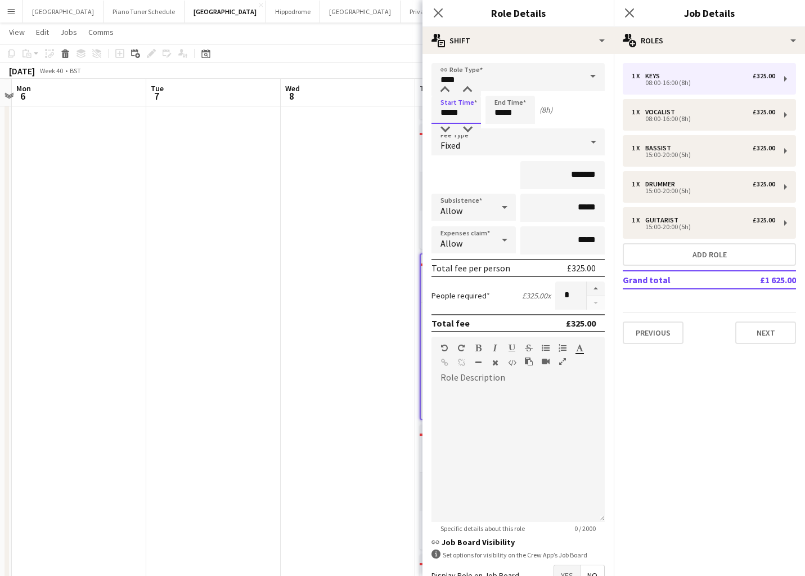
click at [450, 111] on input "*****" at bounding box center [457, 110] width 50 height 28
type input "*****"
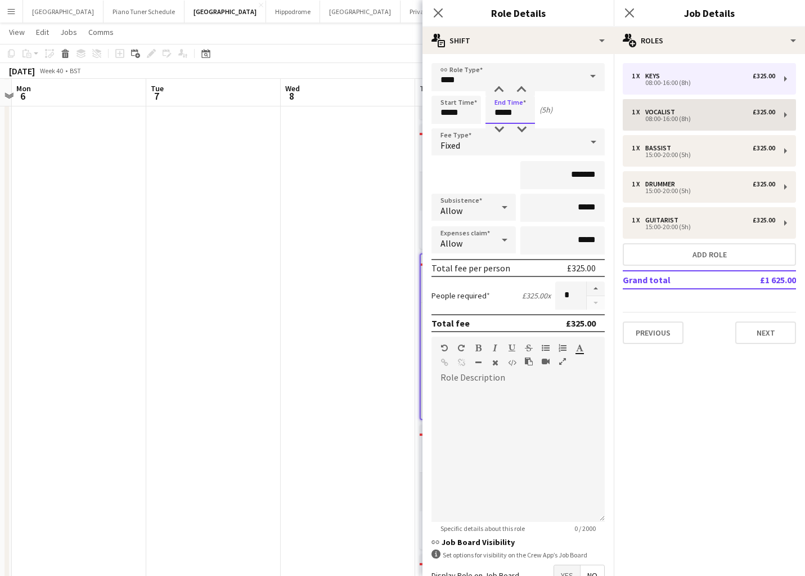
type input "*****"
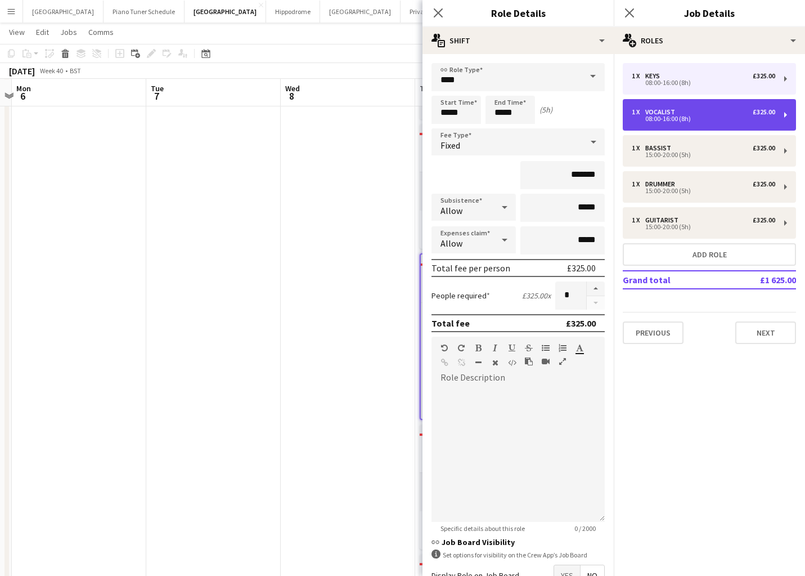
click at [668, 120] on div "08:00-16:00 (8h)" at bounding box center [703, 119] width 143 height 6
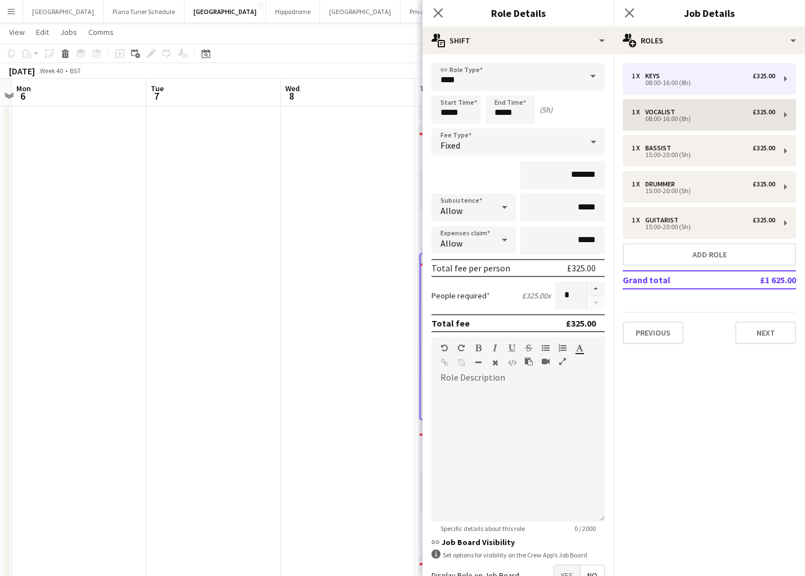
type input "********"
type input "*****"
click at [461, 113] on input "*****" at bounding box center [457, 110] width 50 height 28
type input "*****"
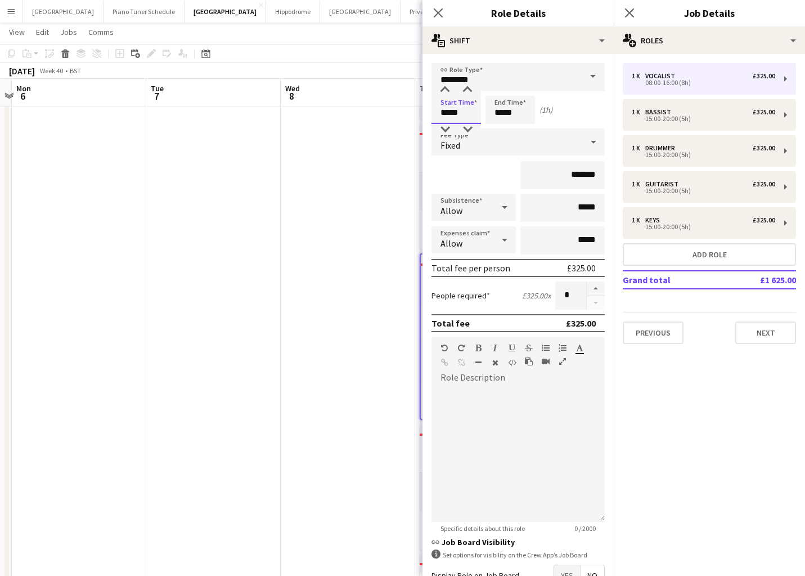
type input "*****"
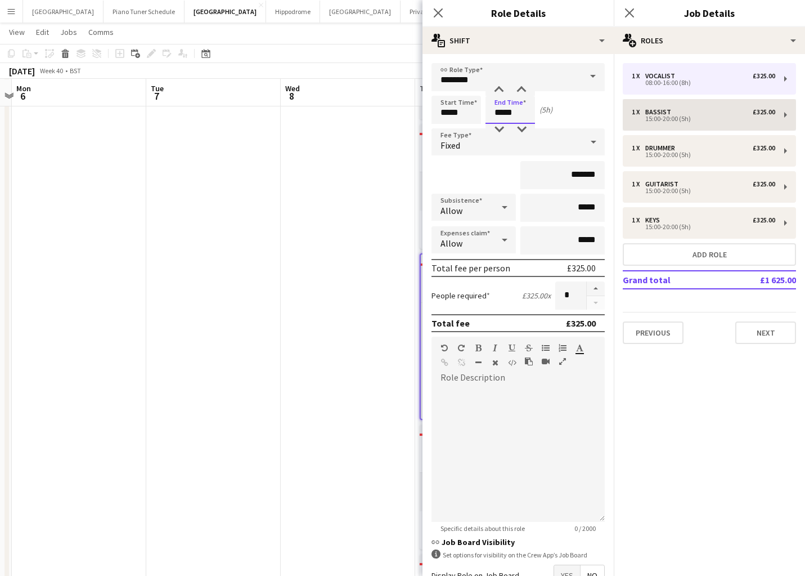
type input "*****"
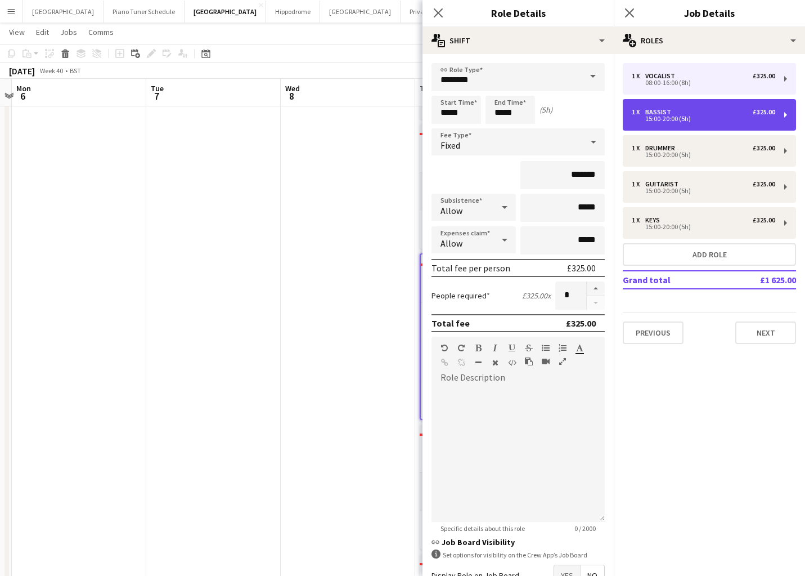
click at [697, 123] on div "1 x Bassist £325.00 15:00-20:00 (5h)" at bounding box center [709, 115] width 173 height 32
click at [697, 102] on div "1 x Drummer £325.00 15:00-20:00 (5h)" at bounding box center [709, 115] width 173 height 32
type input "*******"
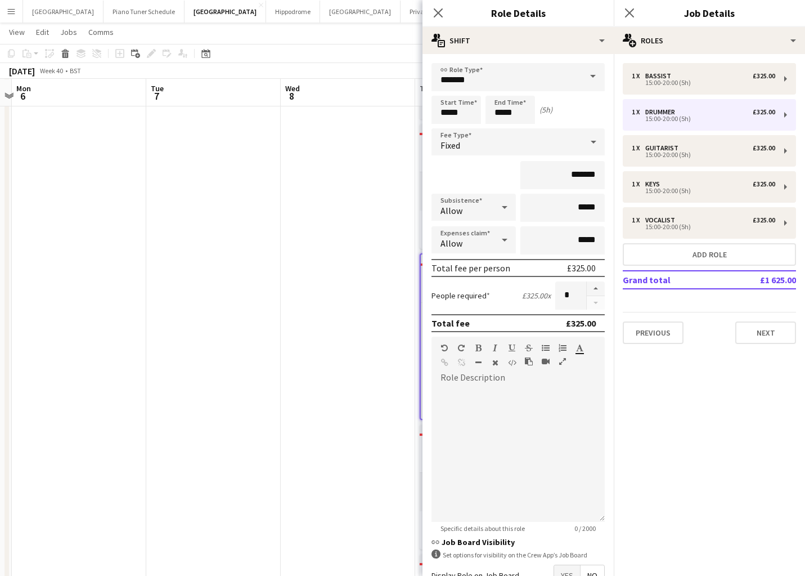
click at [695, 134] on div "1 x Bassist £325.00 15:00-20:00 (5h) 1 x Drummer £325.00 15:00-20:00 (5h) 1 x G…" at bounding box center [709, 203] width 191 height 281
click at [766, 336] on button "Next" at bounding box center [765, 332] width 61 height 23
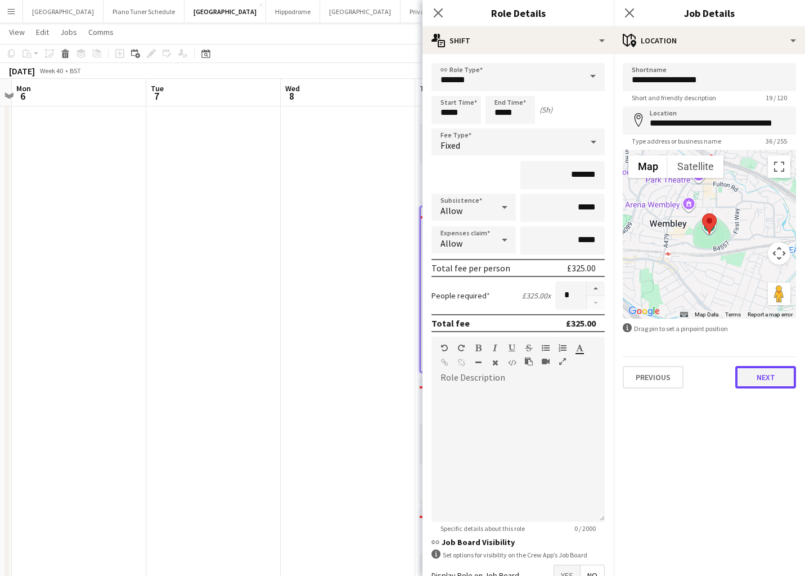
click at [769, 370] on button "Next" at bounding box center [765, 377] width 61 height 23
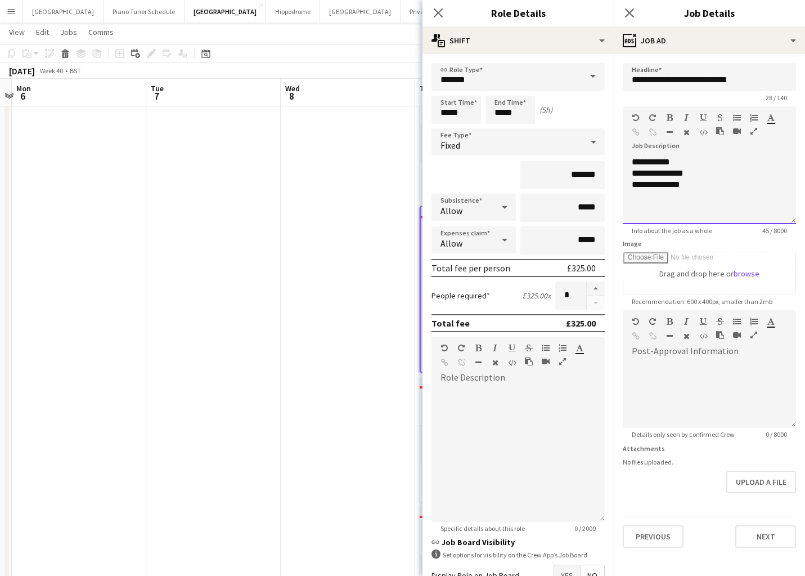
click at [673, 185] on div "**********" at bounding box center [709, 184] width 155 height 11
drag, startPoint x: 696, startPoint y: 194, endPoint x: 628, endPoint y: 152, distance: 79.8
click at [628, 152] on div "**********" at bounding box center [709, 186] width 173 height 75
click at [702, 383] on div at bounding box center [709, 394] width 173 height 68
paste div
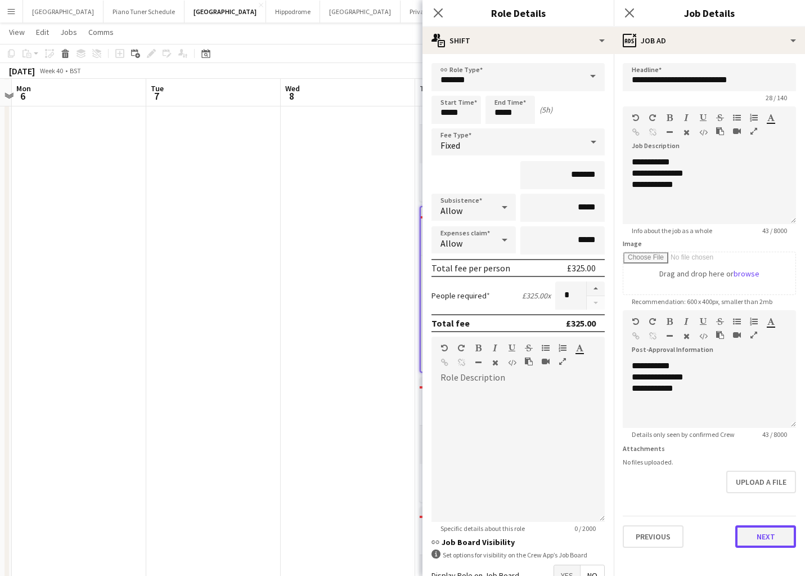
click at [761, 537] on button "Next" at bounding box center [765, 536] width 61 height 23
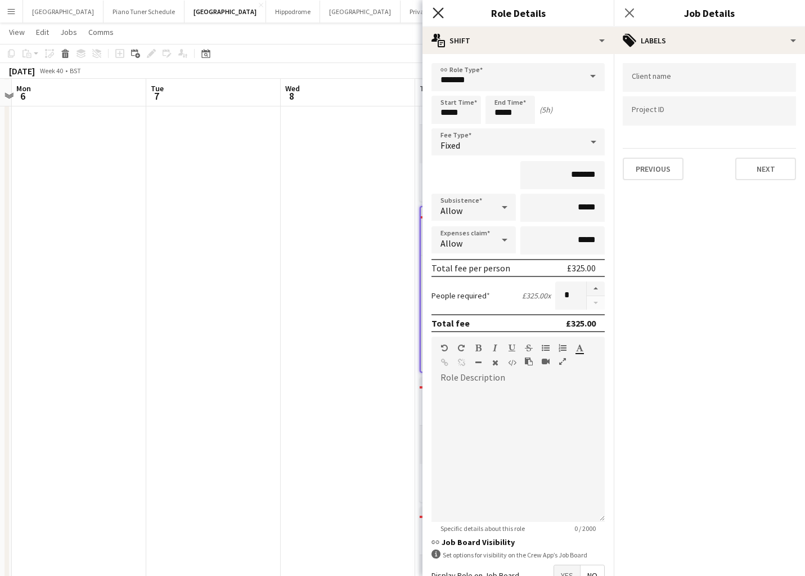
click at [442, 11] on icon "Close pop-in" at bounding box center [438, 12] width 11 height 11
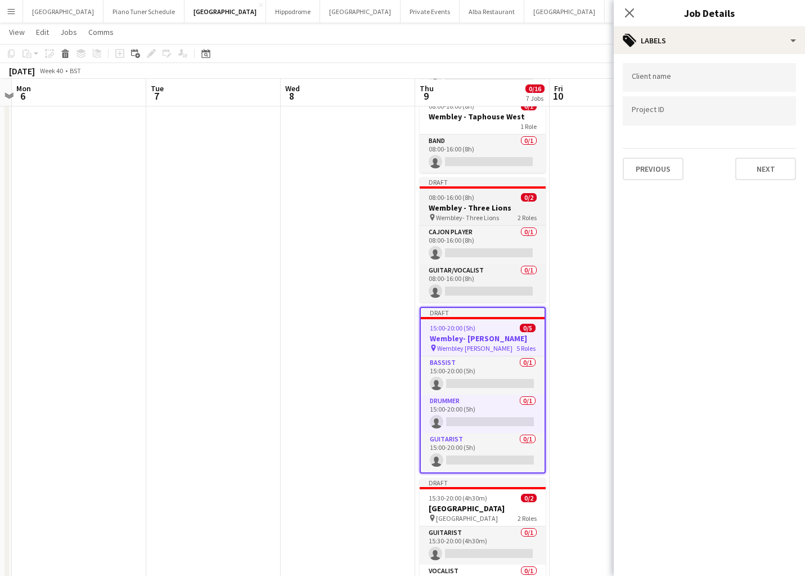
scroll to position [265, 0]
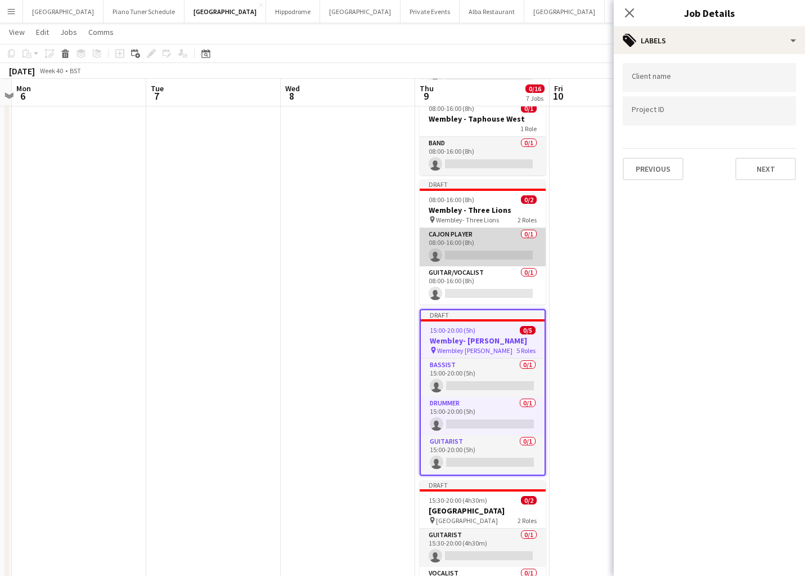
click at [491, 234] on app-card-role "Cajon Player 0/1 08:00-16:00 (8h) single-neutral-actions" at bounding box center [483, 247] width 126 height 38
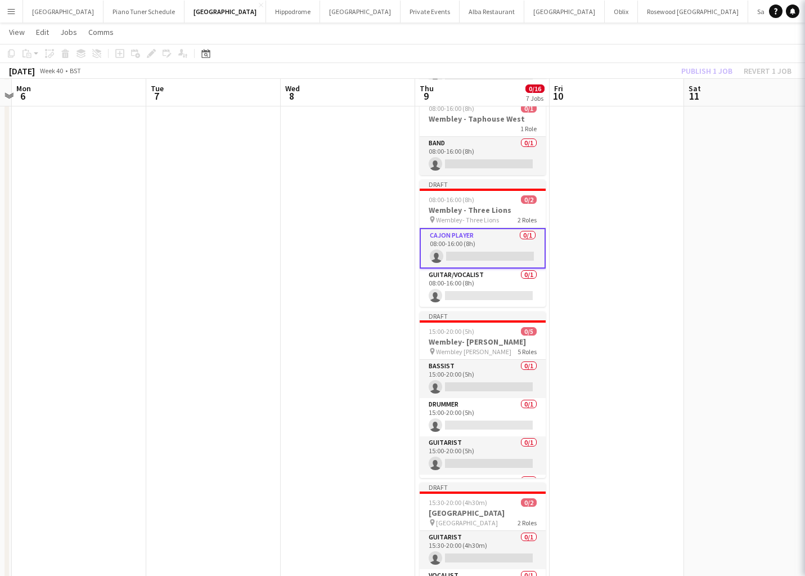
scroll to position [0, 392]
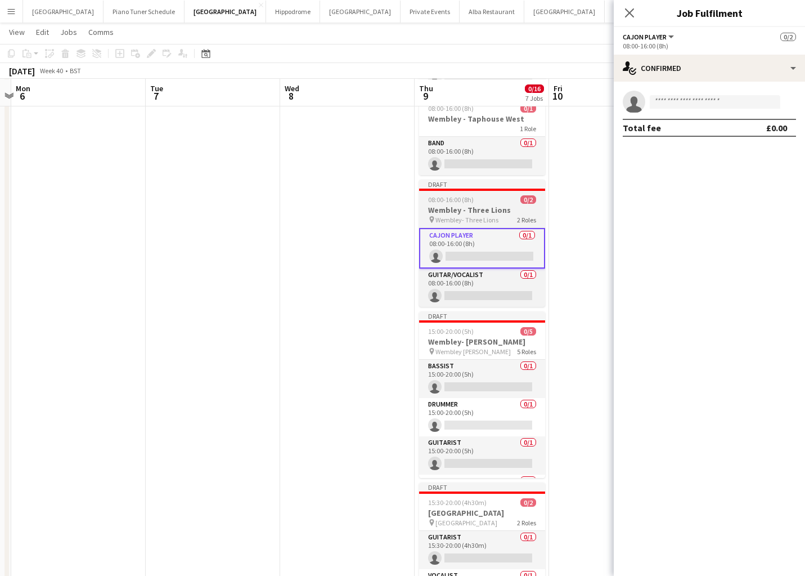
click at [484, 197] on div "08:00-16:00 (8h) 0/2" at bounding box center [482, 199] width 126 height 8
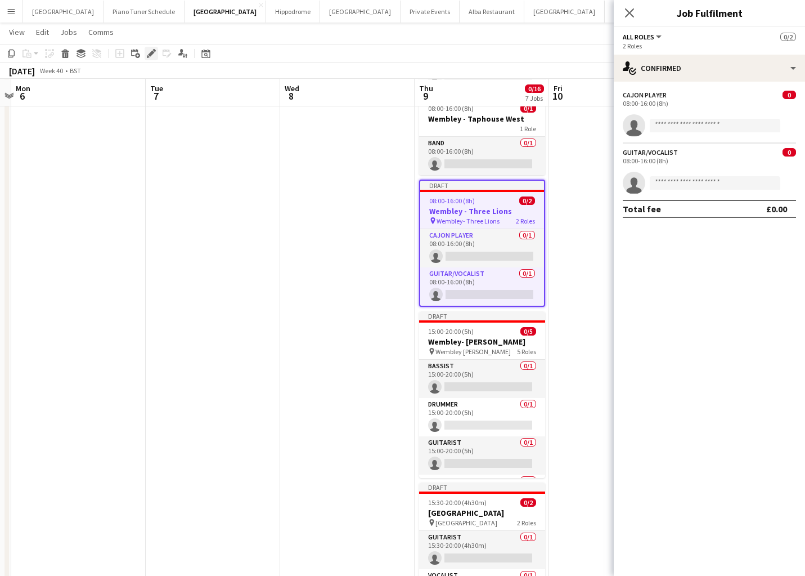
click at [152, 56] on icon "Edit" at bounding box center [151, 53] width 9 height 9
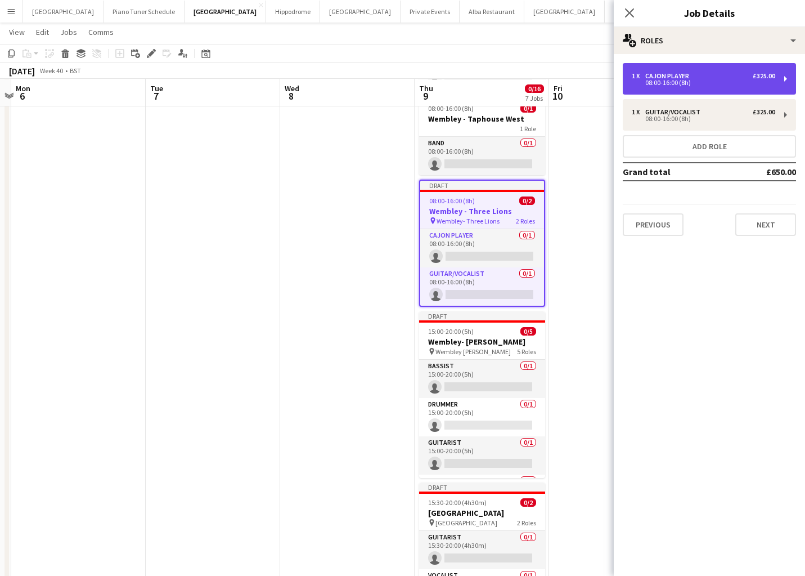
click at [747, 88] on div "1 x Cajon Player £325.00 08:00-16:00 (8h)" at bounding box center [709, 79] width 173 height 32
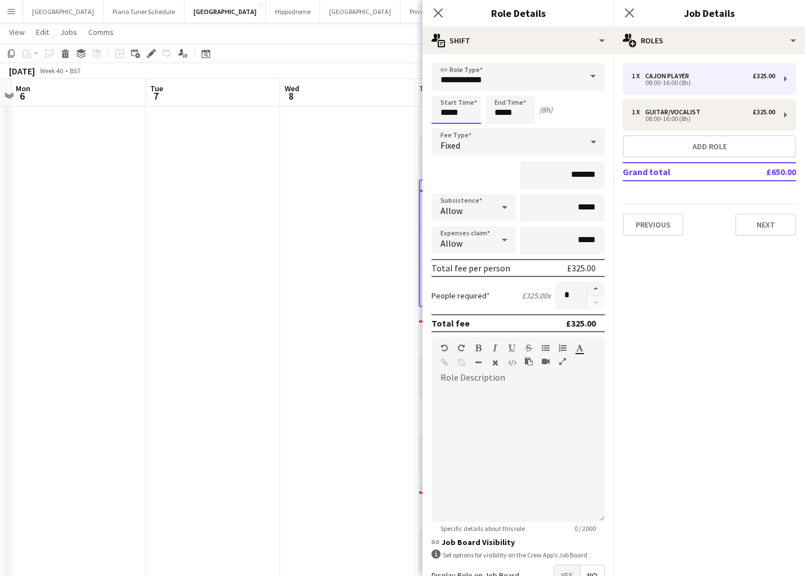
click at [470, 111] on input "*****" at bounding box center [457, 110] width 50 height 28
type input "*****"
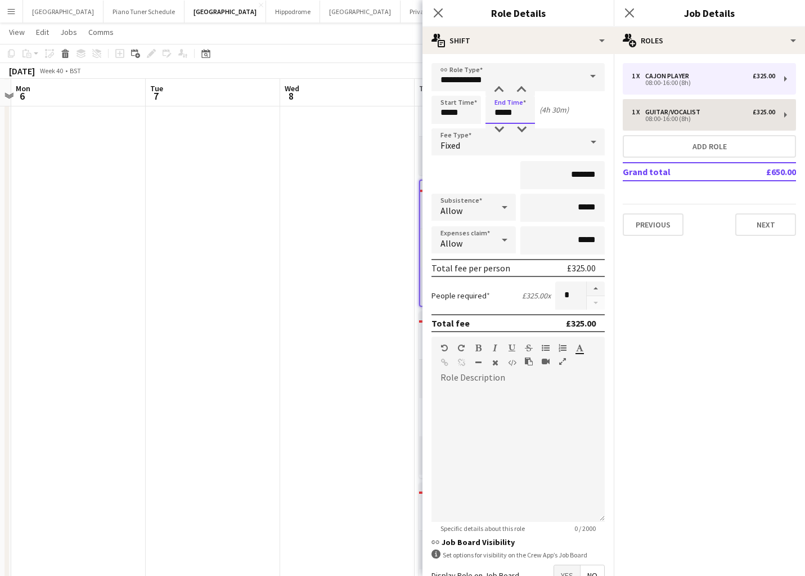
type input "*****"
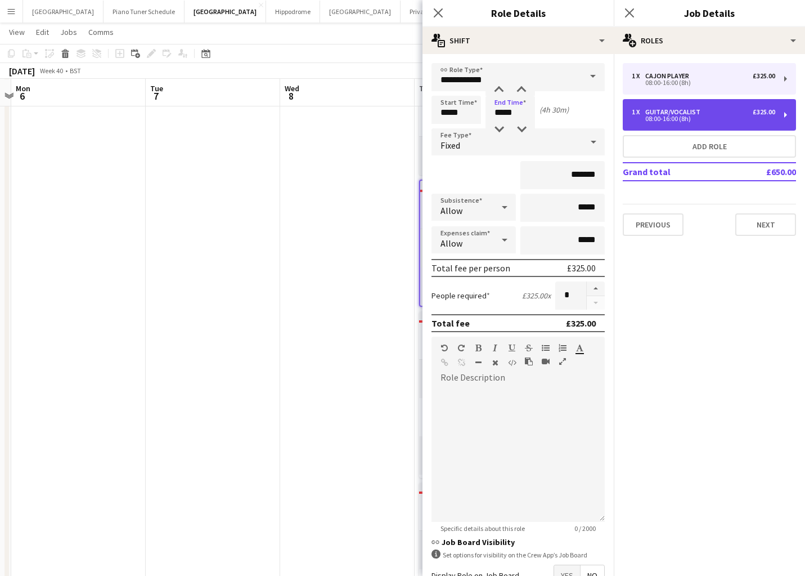
click at [654, 116] on div "08:00-16:00 (8h)" at bounding box center [703, 119] width 143 height 6
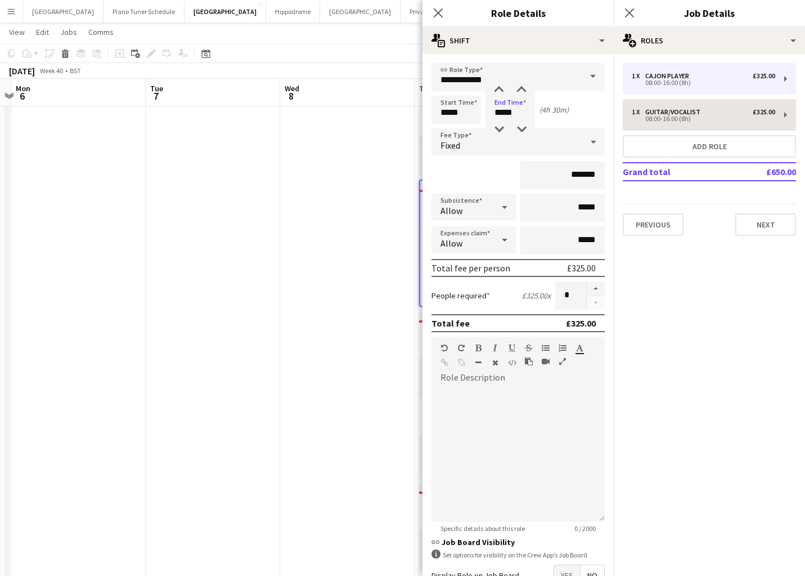
type input "**********"
type input "*****"
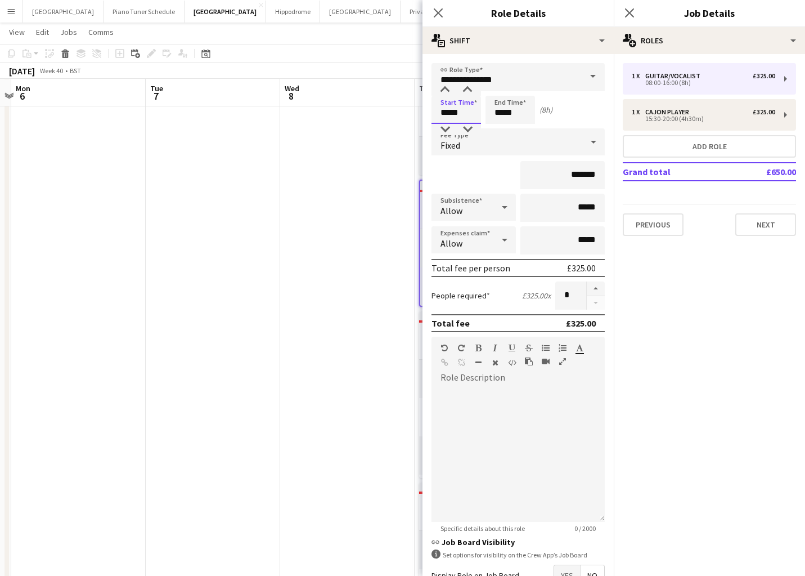
click at [468, 110] on input "*****" at bounding box center [457, 110] width 50 height 28
type input "*****"
click at [439, 16] on icon "Close pop-in" at bounding box center [438, 12] width 11 height 11
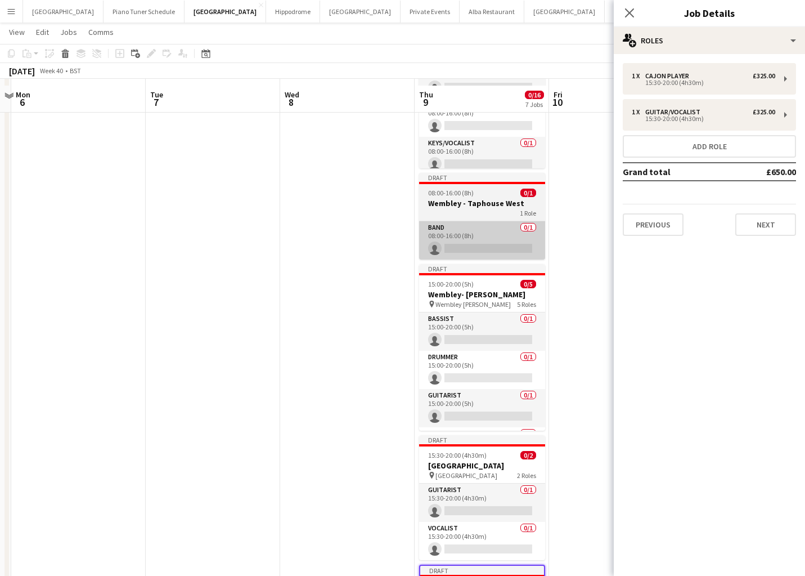
scroll to position [174, 0]
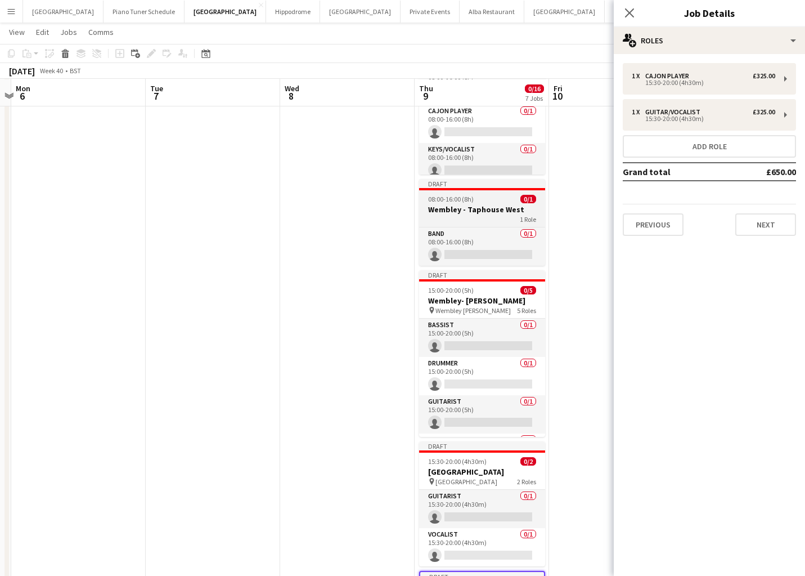
click at [486, 217] on div "1 Role" at bounding box center [482, 218] width 126 height 9
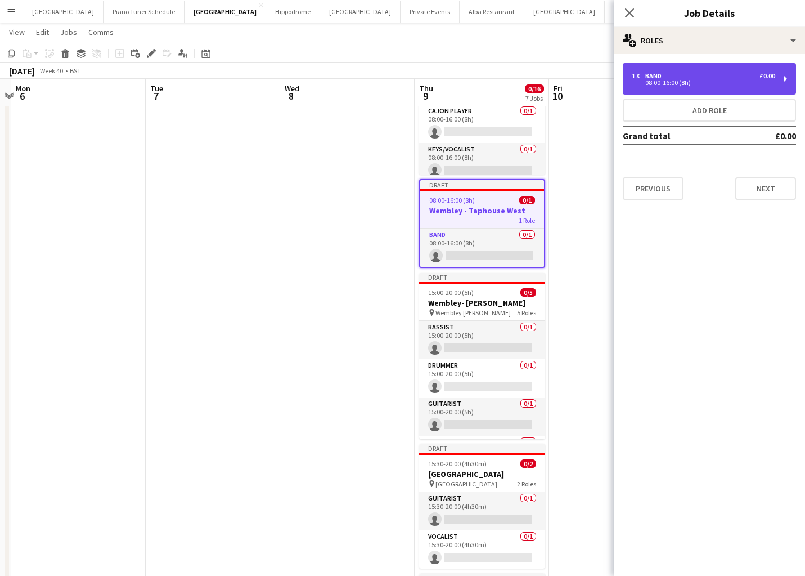
click at [668, 83] on div "08:00-16:00 (8h)" at bounding box center [703, 83] width 143 height 6
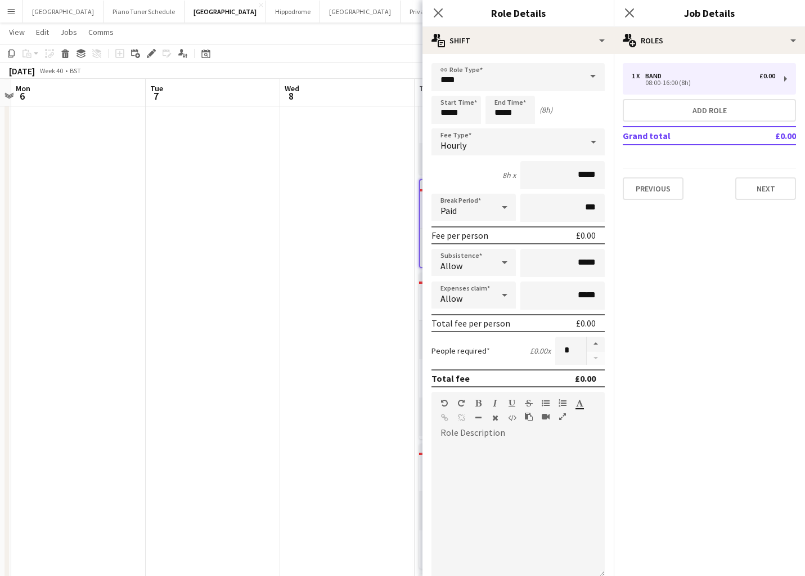
click at [584, 145] on div at bounding box center [593, 142] width 23 height 23
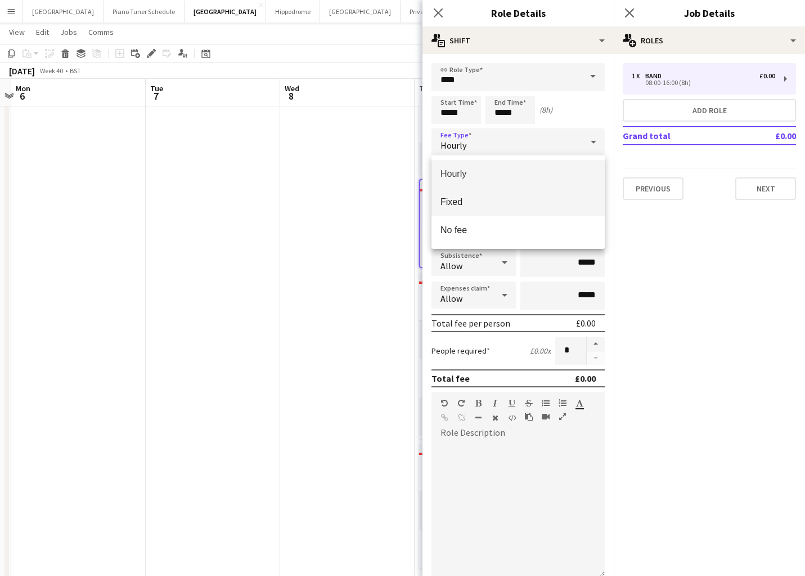
click at [550, 201] on span "Fixed" at bounding box center [518, 201] width 155 height 11
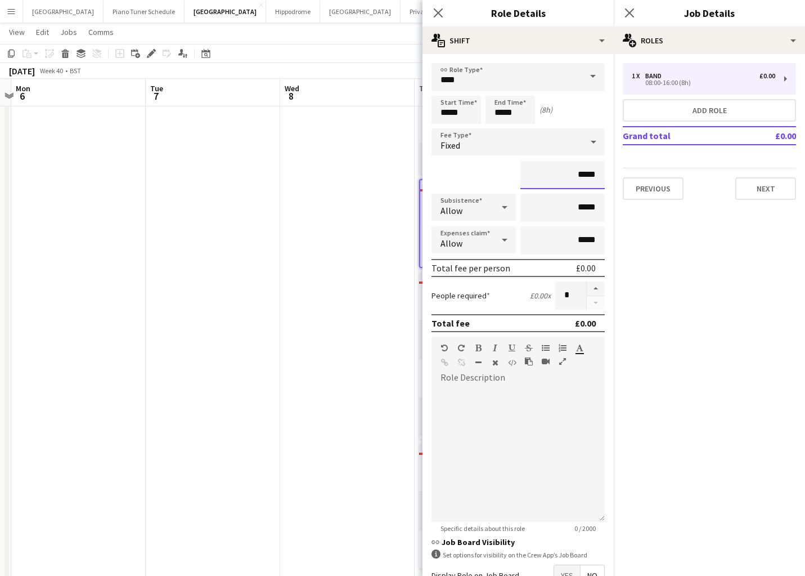
click at [595, 176] on input "*****" at bounding box center [562, 175] width 84 height 28
type input "**"
type input "******"
click at [464, 111] on input "*****" at bounding box center [457, 110] width 50 height 28
type input "*****"
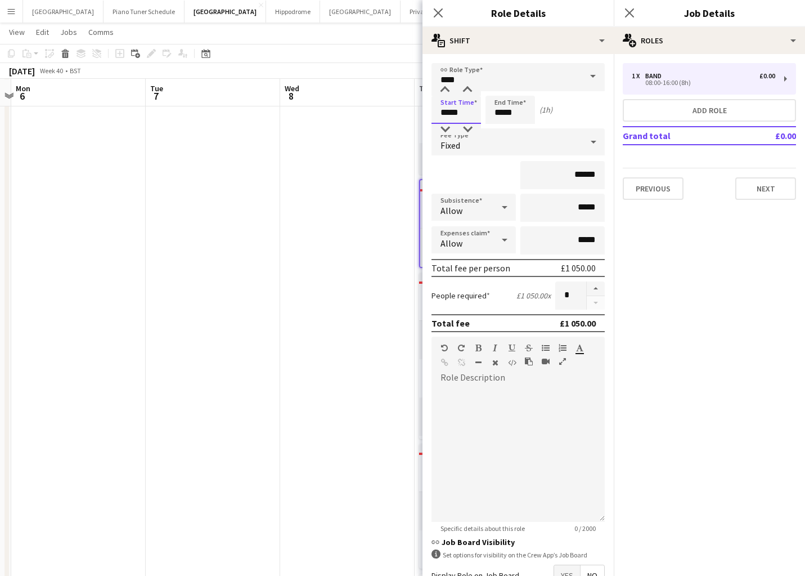
click at [456, 114] on input "*****" at bounding box center [457, 110] width 50 height 28
type input "*****"
click at [438, 12] on icon at bounding box center [438, 12] width 11 height 11
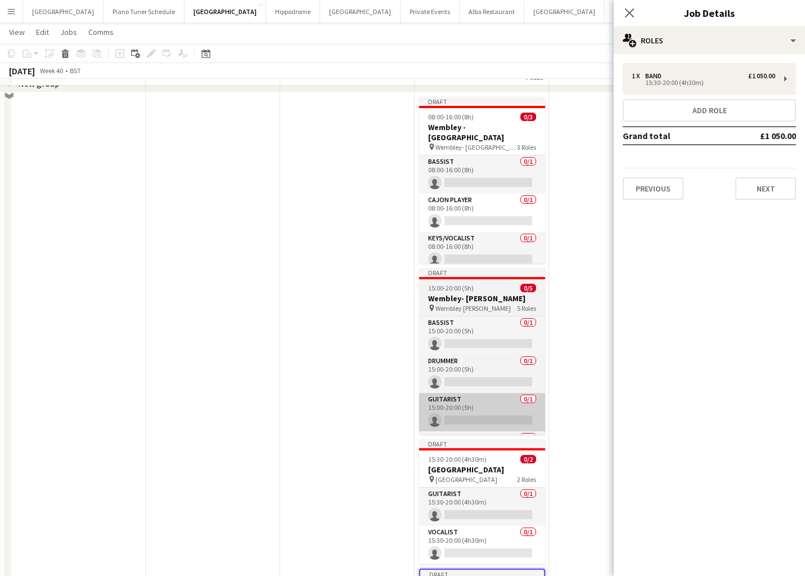
scroll to position [65, 0]
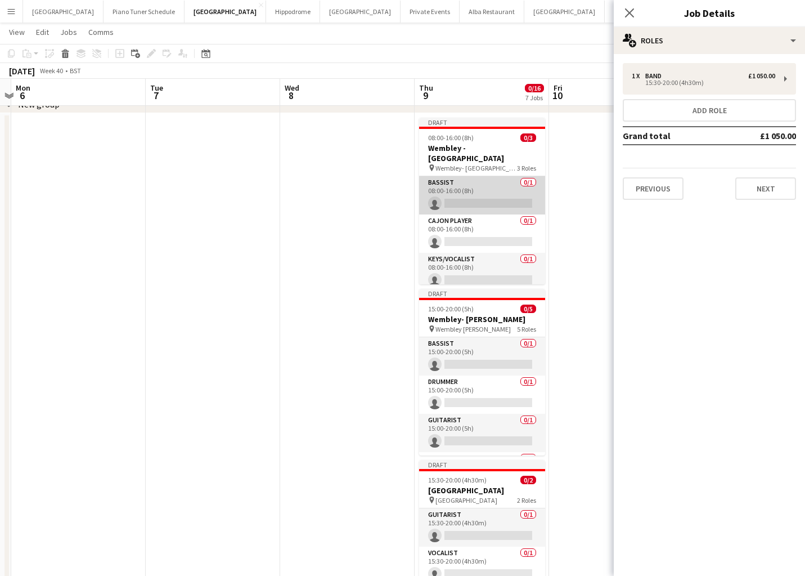
click at [491, 176] on app-card-role "Bassist 0/1 08:00-16:00 (8h) single-neutral-actions" at bounding box center [482, 195] width 126 height 38
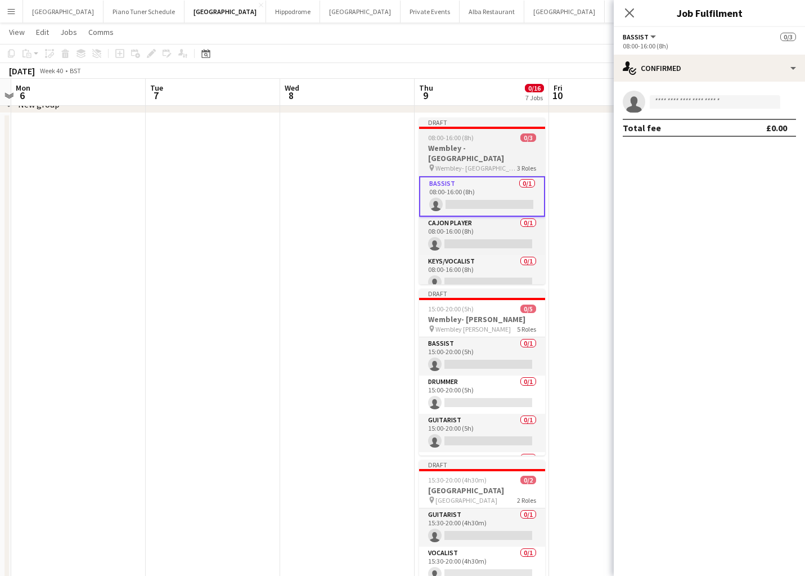
click at [463, 142] on app-job-card "Draft 08:00-16:00 (8h) 0/3 [GEOGRAPHIC_DATA] - [GEOGRAPHIC_DATA] pin Wembley- T…" at bounding box center [482, 201] width 126 height 167
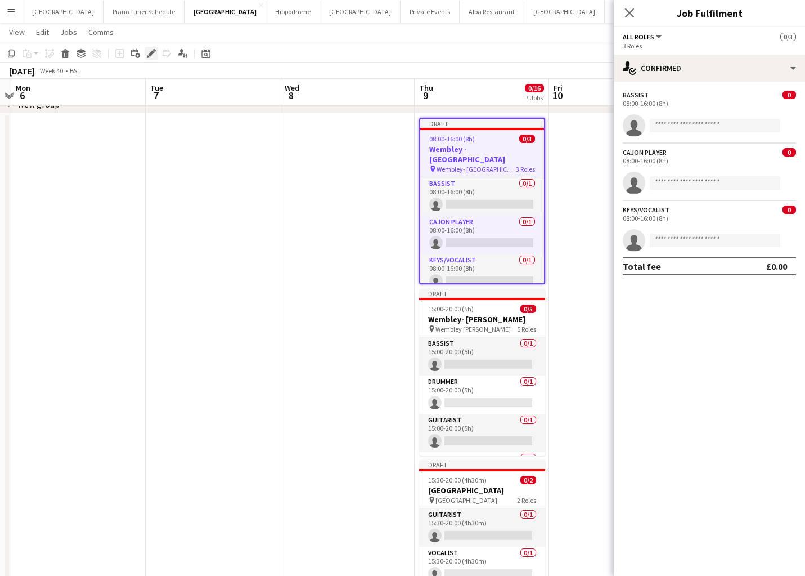
click at [156, 52] on div "Edit" at bounding box center [152, 54] width 14 height 14
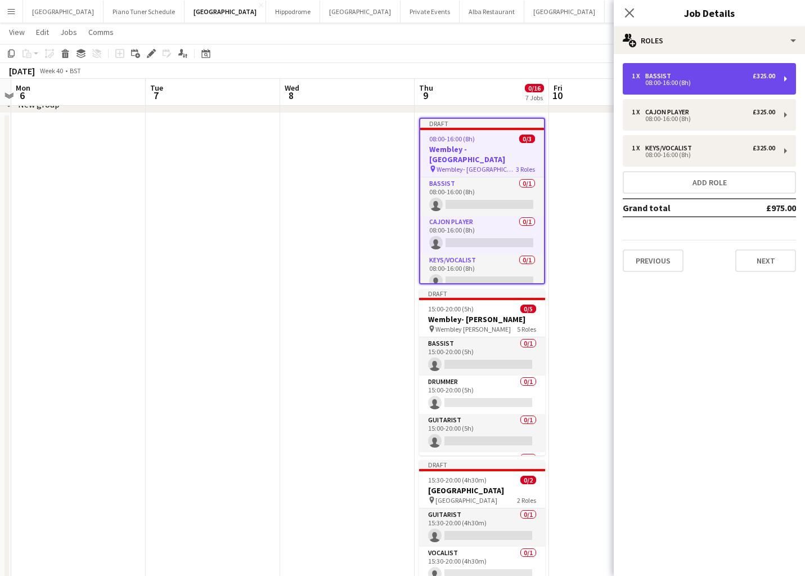
click at [700, 82] on div "08:00-16:00 (8h)" at bounding box center [703, 83] width 143 height 6
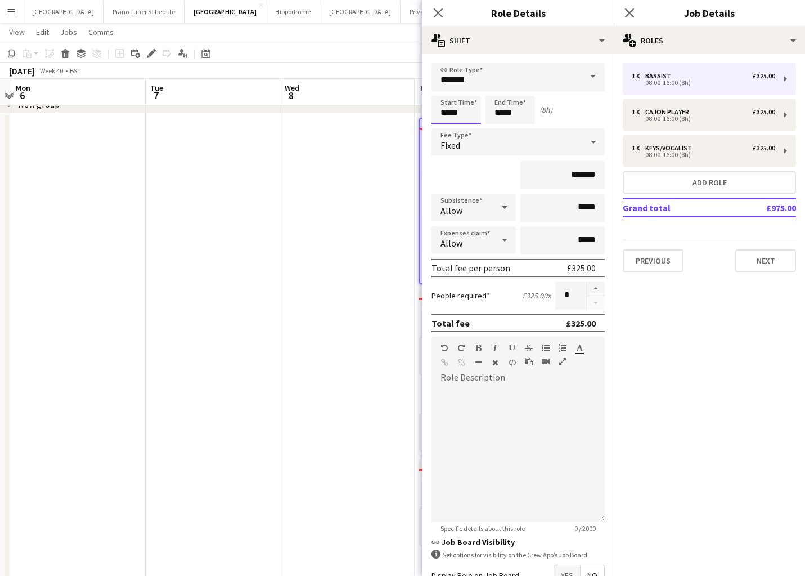
click at [471, 111] on input "*****" at bounding box center [457, 110] width 50 height 28
type input "*****"
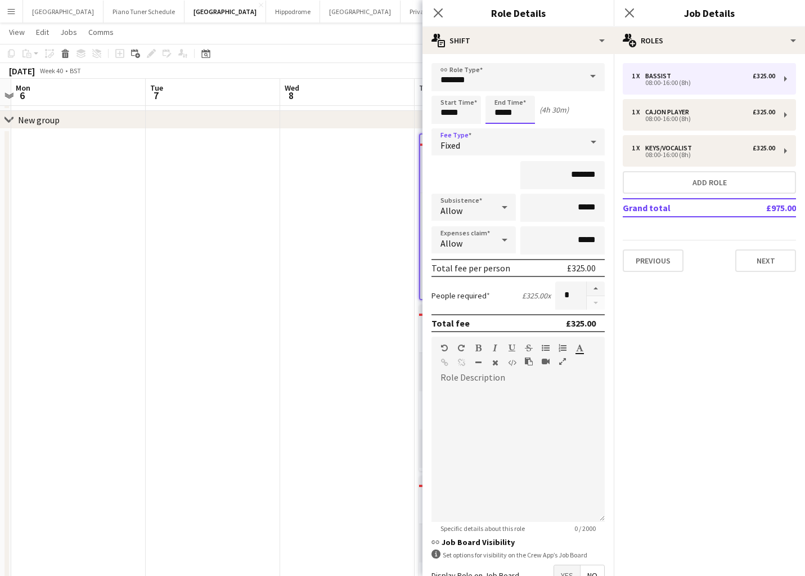
scroll to position [47, 0]
click at [512, 112] on input "*****" at bounding box center [511, 110] width 50 height 28
type input "*****"
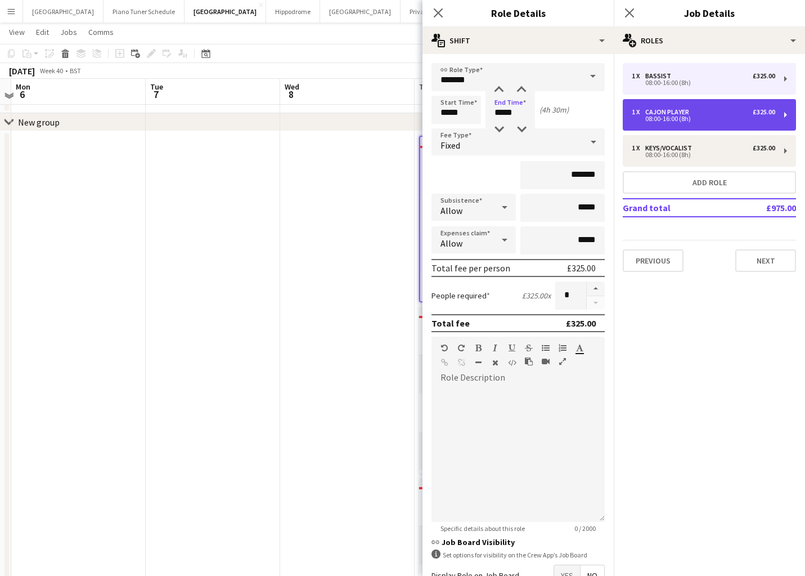
click at [710, 124] on div "1 x Cajon Player £325.00 08:00-16:00 (8h)" at bounding box center [709, 115] width 173 height 32
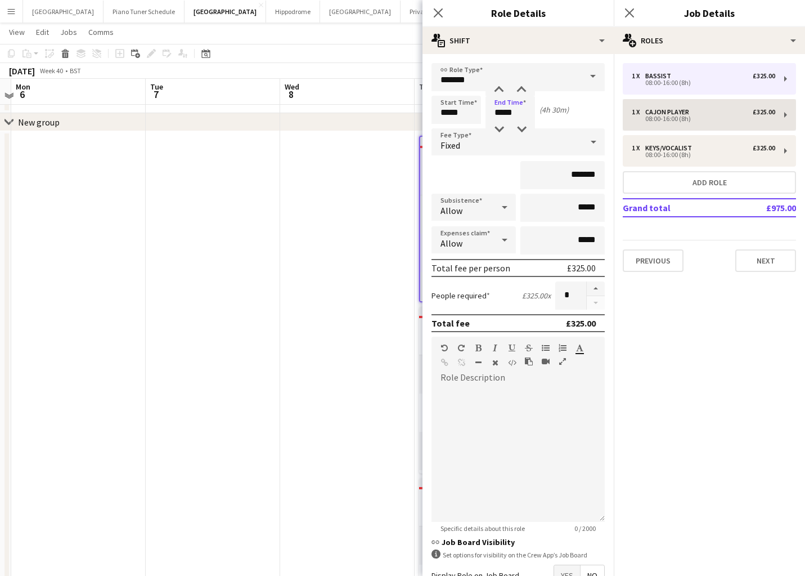
type input "**********"
type input "*****"
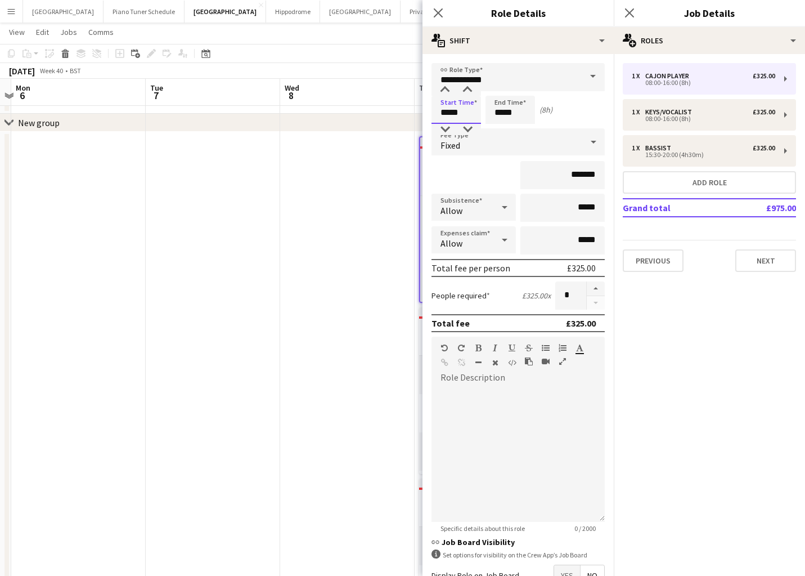
click at [464, 114] on input "*****" at bounding box center [457, 110] width 50 height 28
type input "*****"
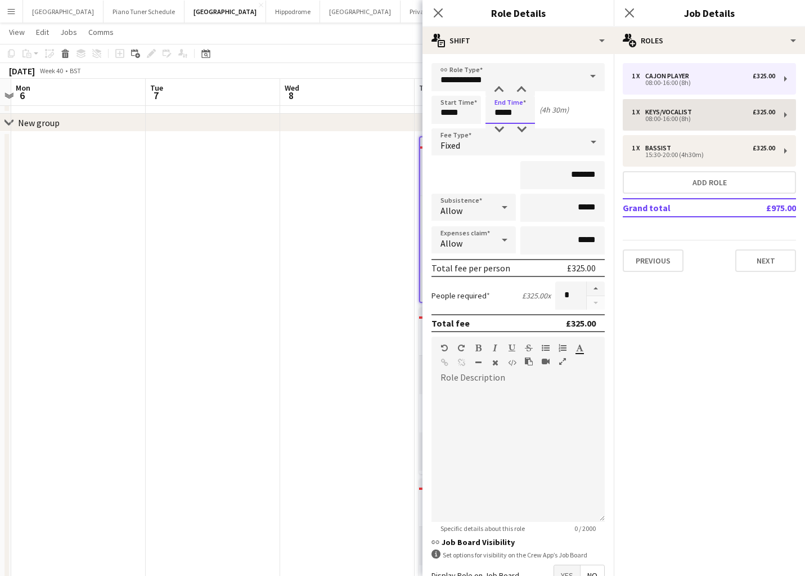
type input "*****"
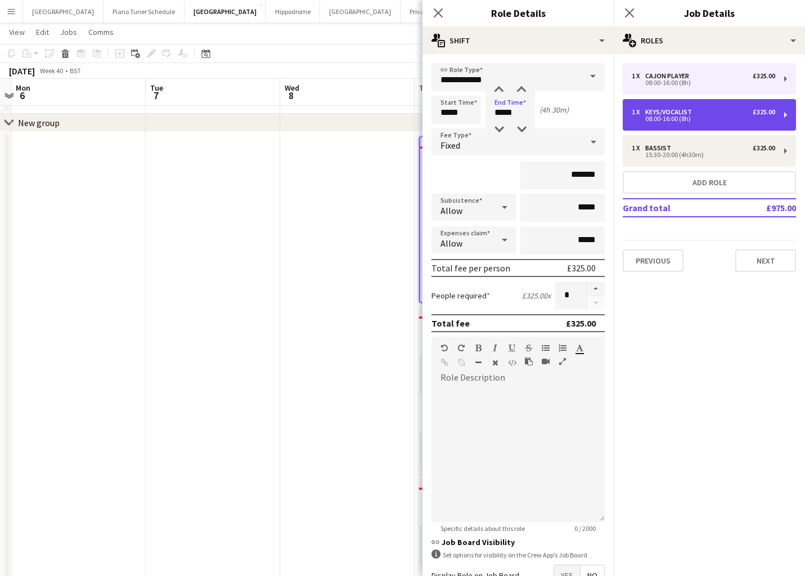
click at [682, 116] on div "08:00-16:00 (8h)" at bounding box center [703, 119] width 143 height 6
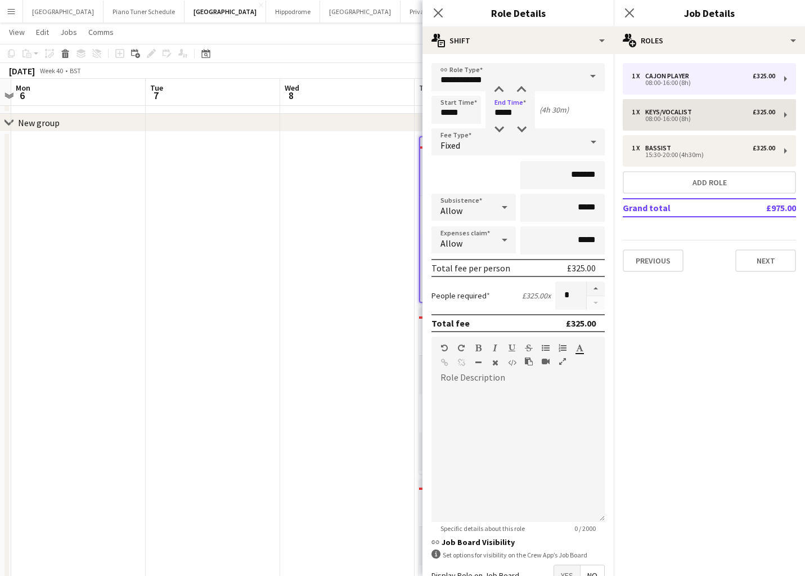
type input "**********"
type input "*****"
click at [466, 113] on input "*****" at bounding box center [457, 110] width 50 height 28
type input "*****"
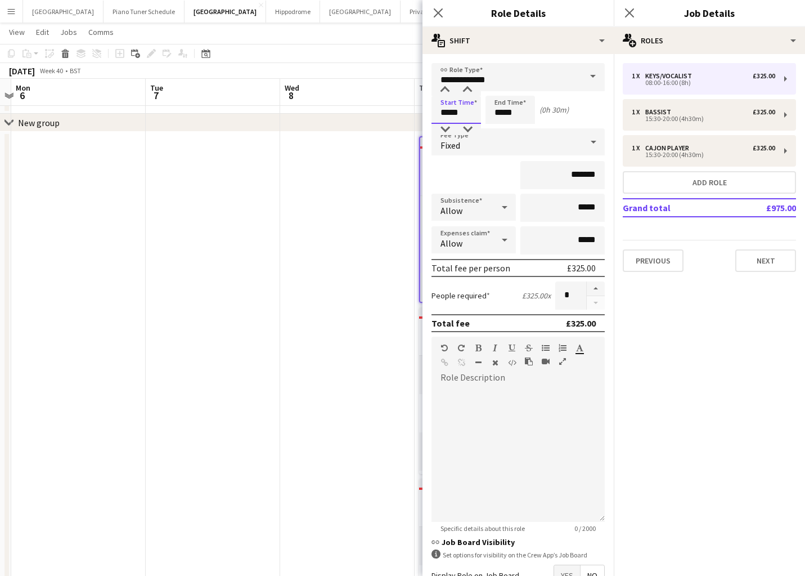
type input "*****"
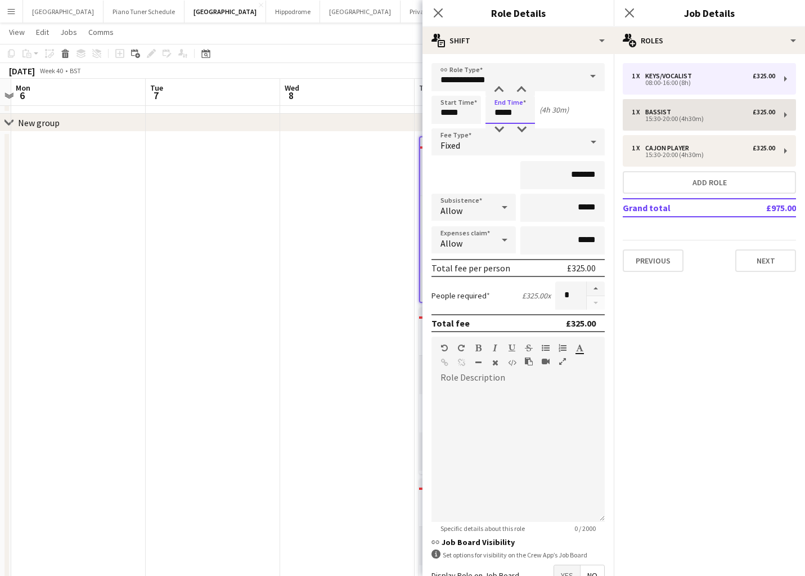
type input "*****"
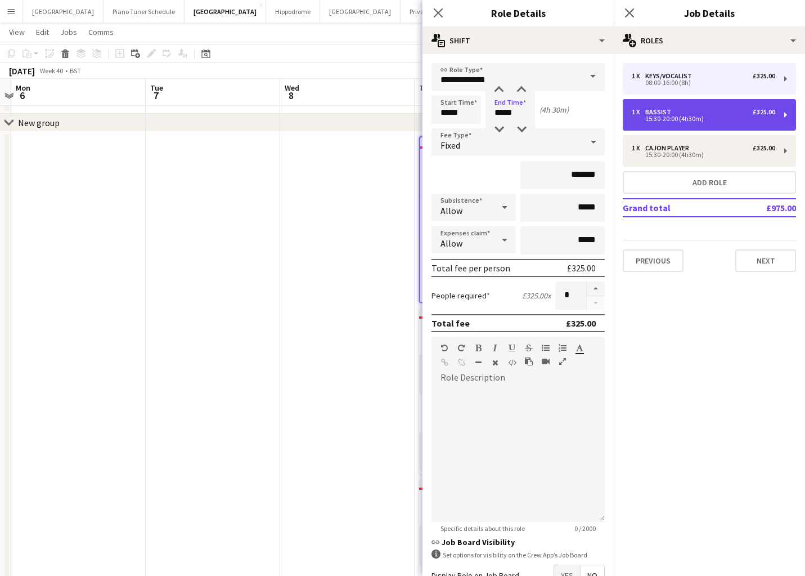
click at [682, 116] on div "15:30-20:00 (4h30m)" at bounding box center [703, 119] width 143 height 6
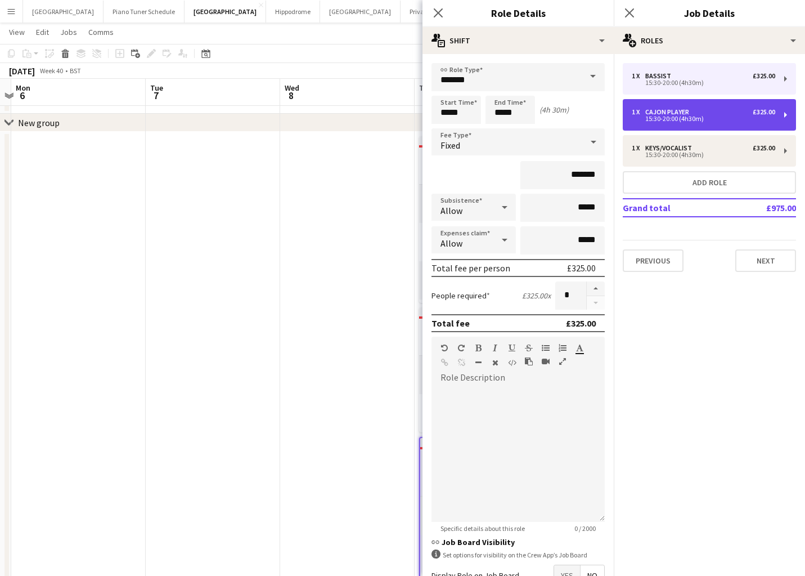
click at [691, 109] on div "Cajon Player" at bounding box center [669, 112] width 48 height 8
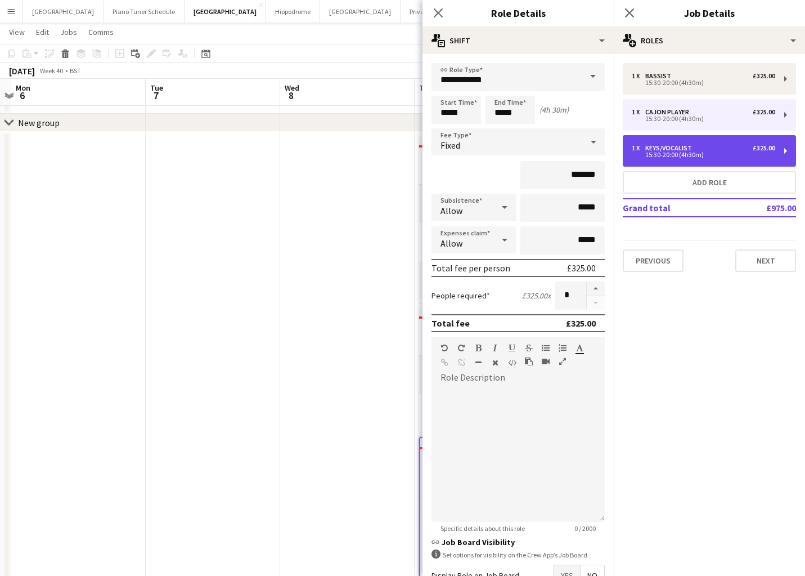
click at [688, 147] on div "Keys/Vocalist" at bounding box center [670, 148] width 51 height 8
type input "**********"
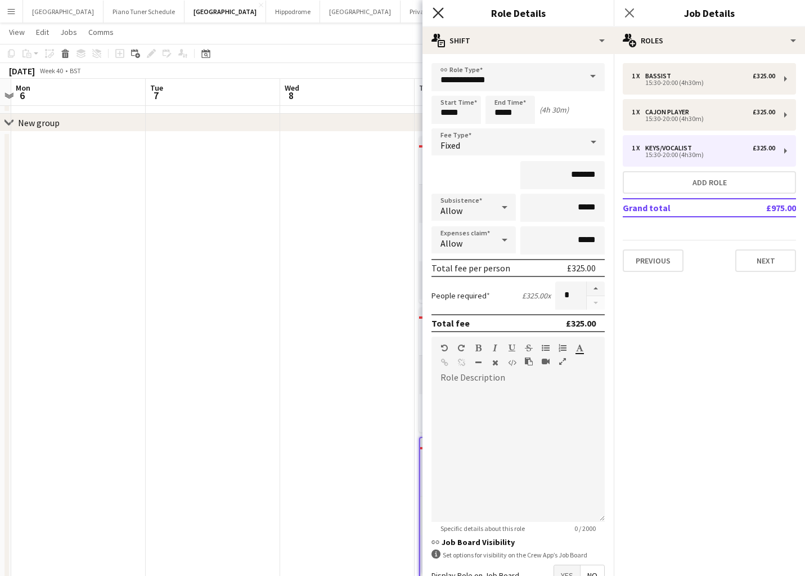
click at [441, 12] on icon "Close pop-in" at bounding box center [438, 12] width 11 height 11
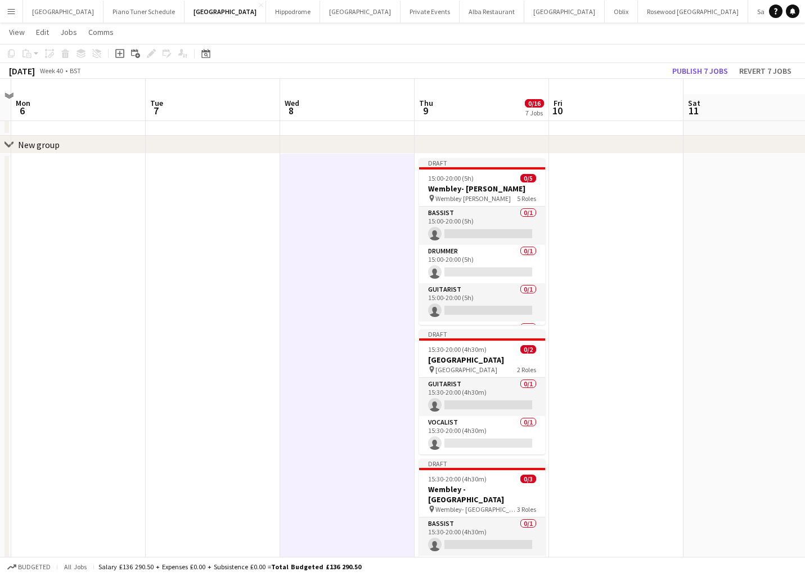
scroll to position [12, 0]
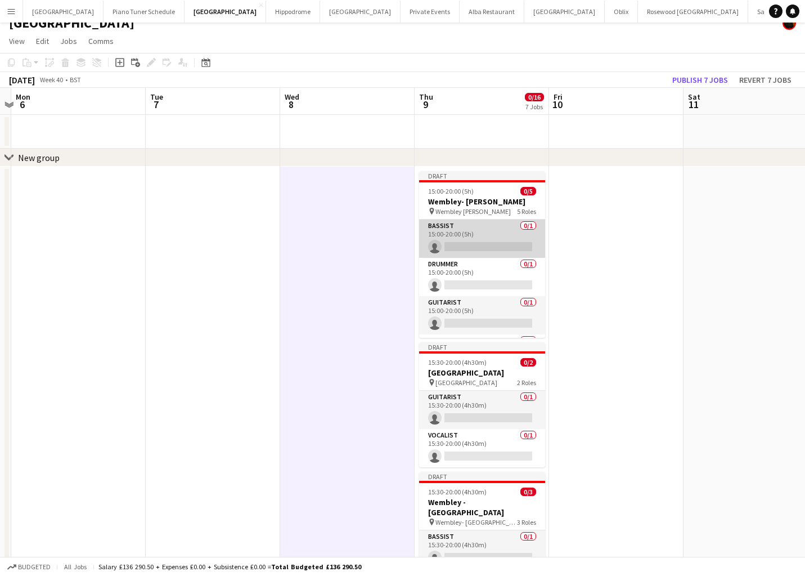
click at [477, 229] on app-card-role "Bassist 0/1 15:00-20:00 (5h) single-neutral-actions" at bounding box center [482, 238] width 126 height 38
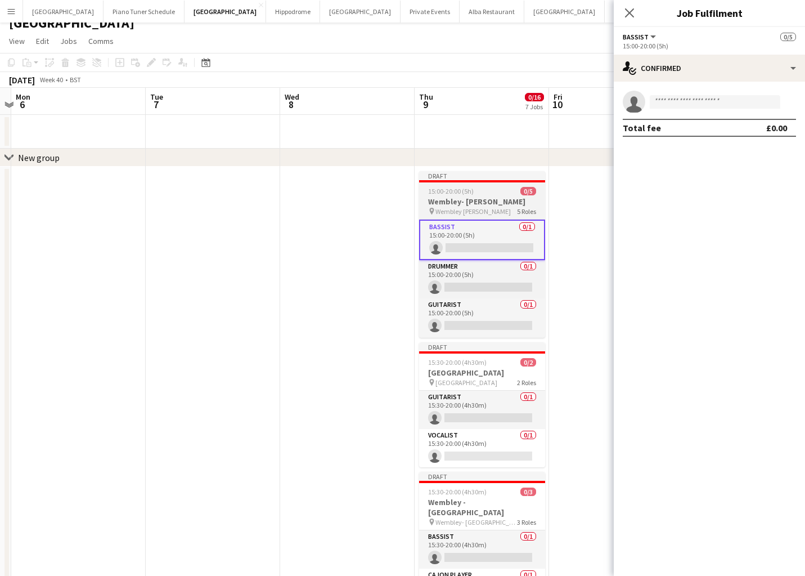
click at [476, 188] on div "15:00-20:00 (5h) 0/5" at bounding box center [482, 191] width 126 height 8
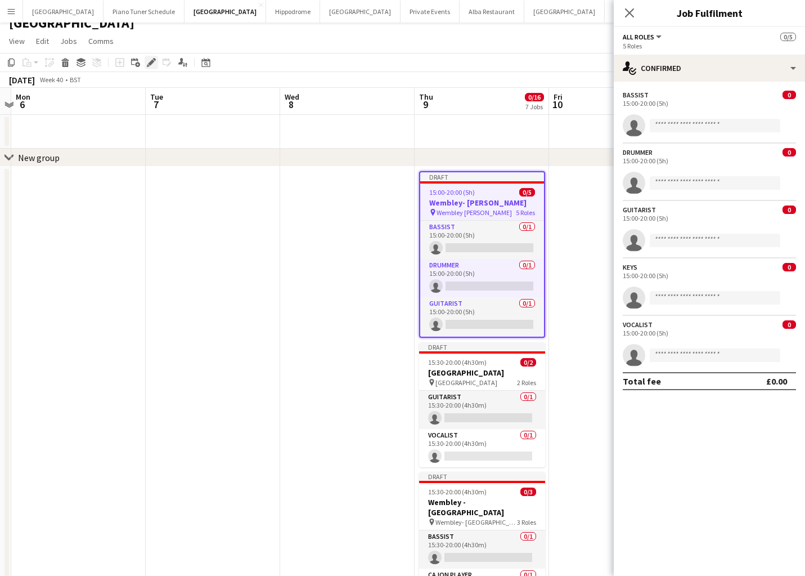
click at [148, 62] on icon "Edit" at bounding box center [151, 62] width 9 height 9
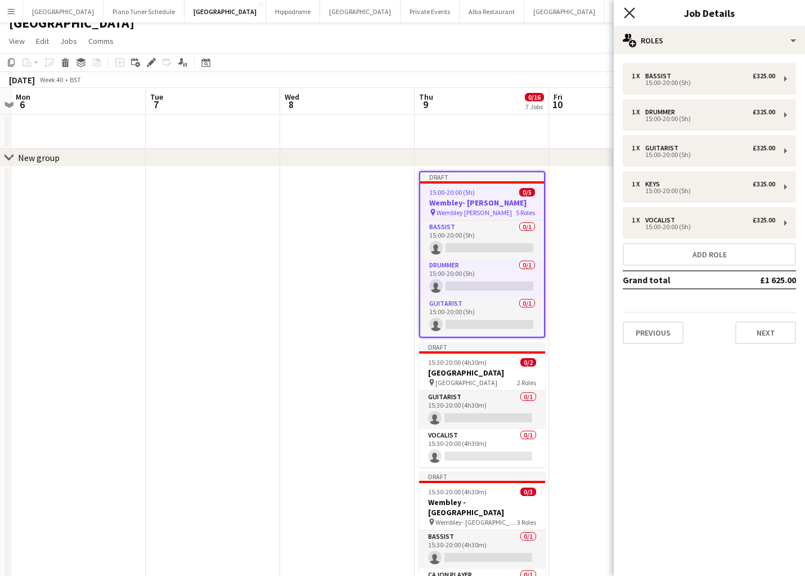
click at [627, 16] on icon "Close pop-in" at bounding box center [629, 12] width 11 height 11
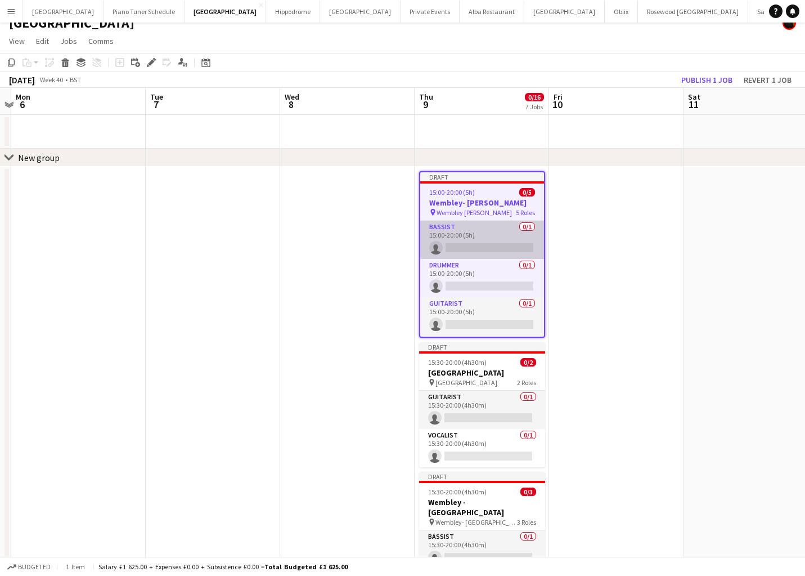
click at [468, 246] on app-card-role "Bassist 0/1 15:00-20:00 (5h) single-neutral-actions" at bounding box center [482, 240] width 124 height 38
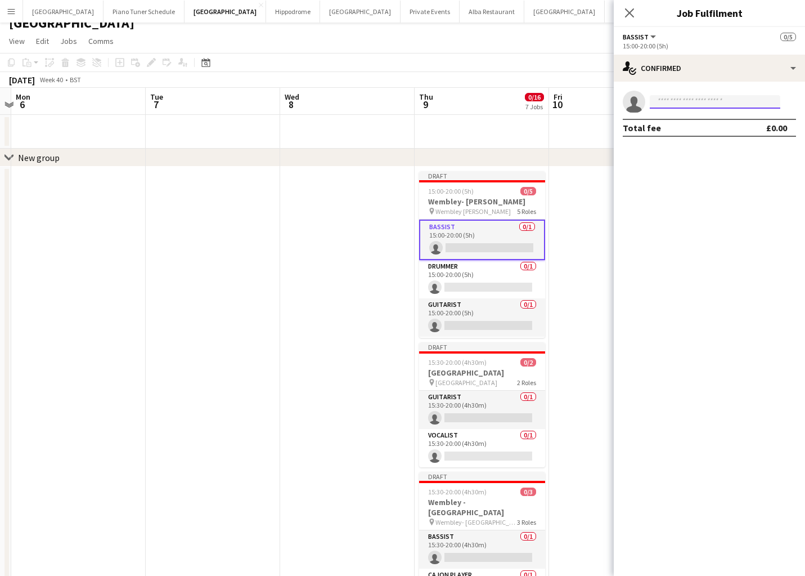
click at [675, 104] on input at bounding box center [715, 102] width 131 height 14
type input "*****"
click at [687, 129] on span "[EMAIL_ADDRESS][DOMAIN_NAME]" at bounding box center [715, 127] width 113 height 9
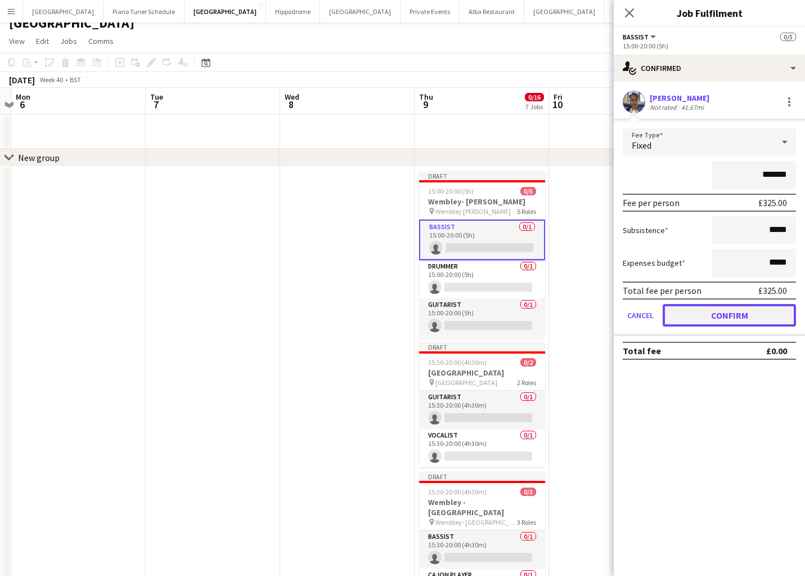
click at [666, 322] on button "Confirm" at bounding box center [729, 315] width 133 height 23
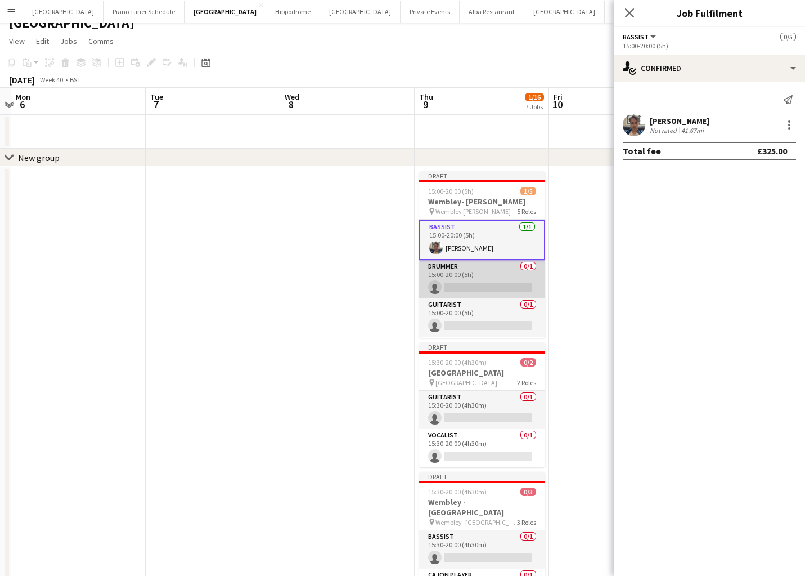
click at [477, 264] on app-card-role "Drummer 0/1 15:00-20:00 (5h) single-neutral-actions" at bounding box center [482, 279] width 126 height 38
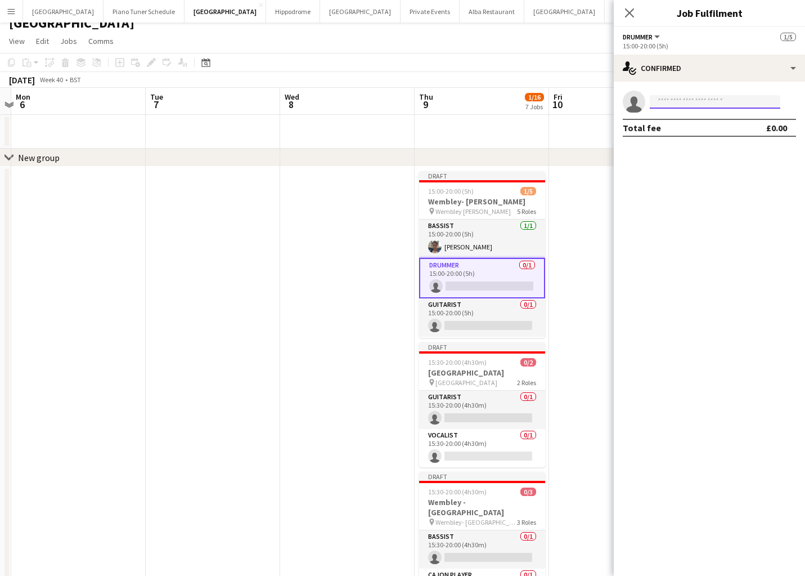
click at [663, 97] on input at bounding box center [715, 102] width 131 height 14
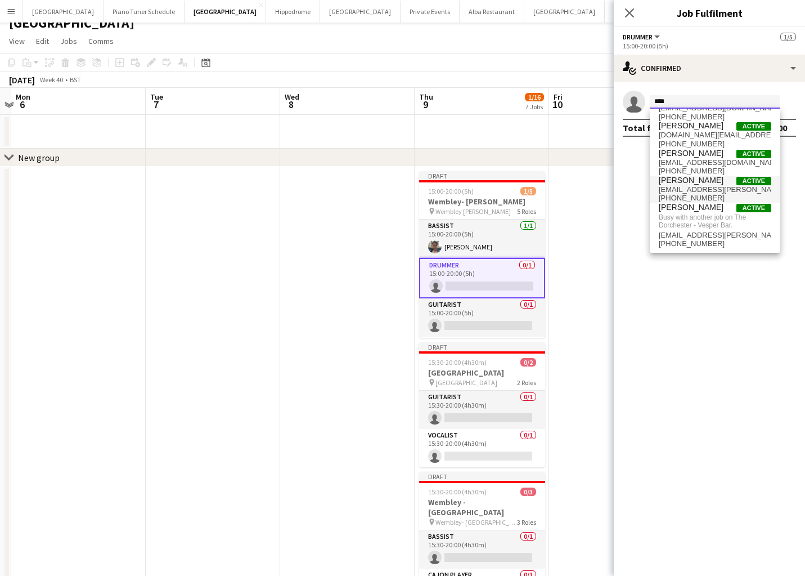
scroll to position [0, 0]
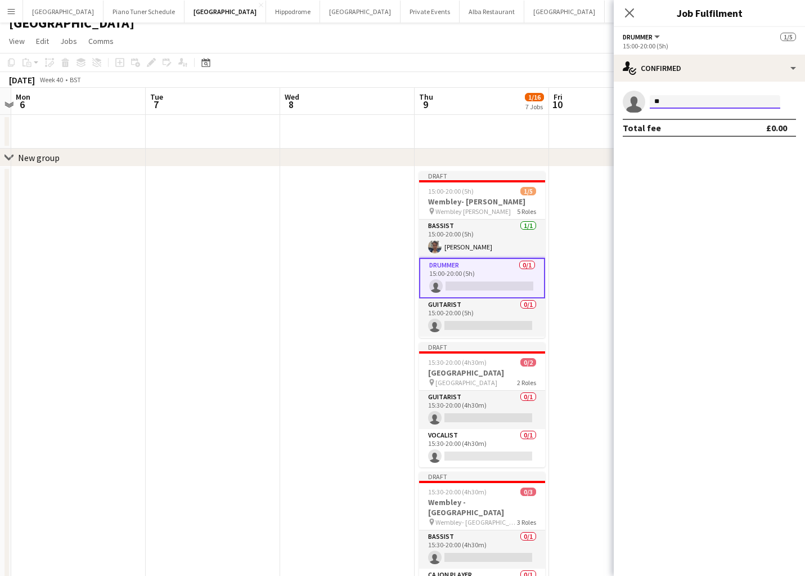
type input "*"
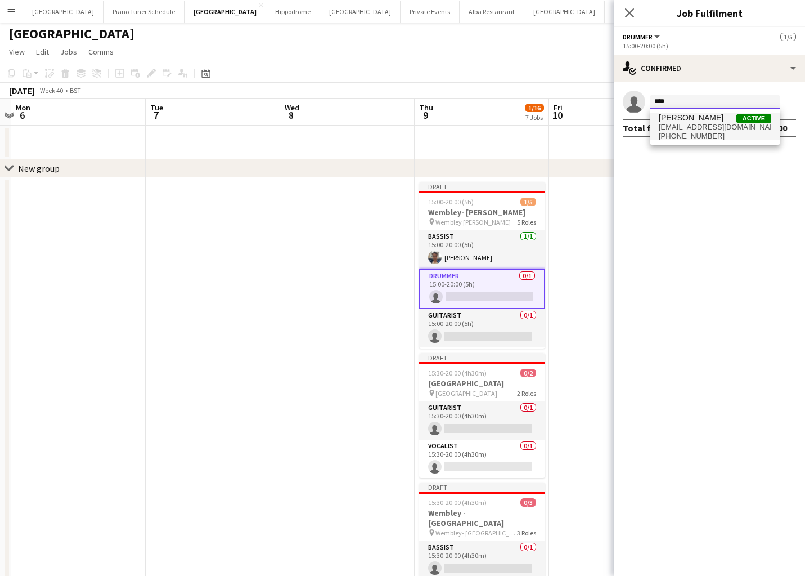
type input "****"
click at [697, 123] on span "[EMAIL_ADDRESS][DOMAIN_NAME]" at bounding box center [715, 127] width 113 height 9
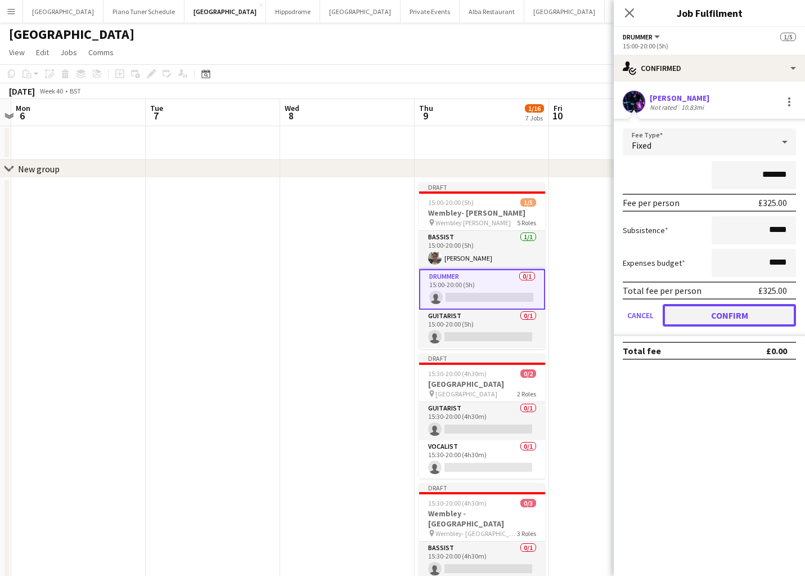
click at [757, 313] on button "Confirm" at bounding box center [729, 315] width 133 height 23
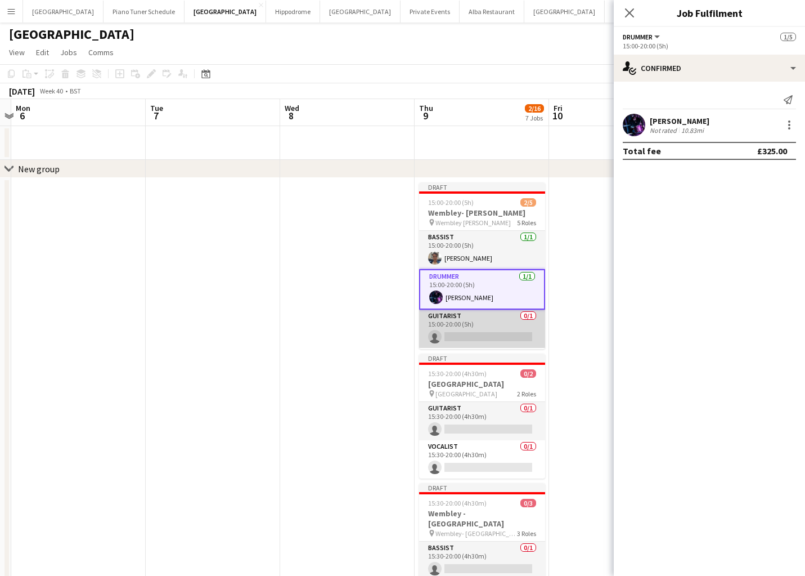
click at [487, 313] on app-card-role "Guitarist 0/1 15:00-20:00 (5h) single-neutral-actions" at bounding box center [482, 328] width 126 height 38
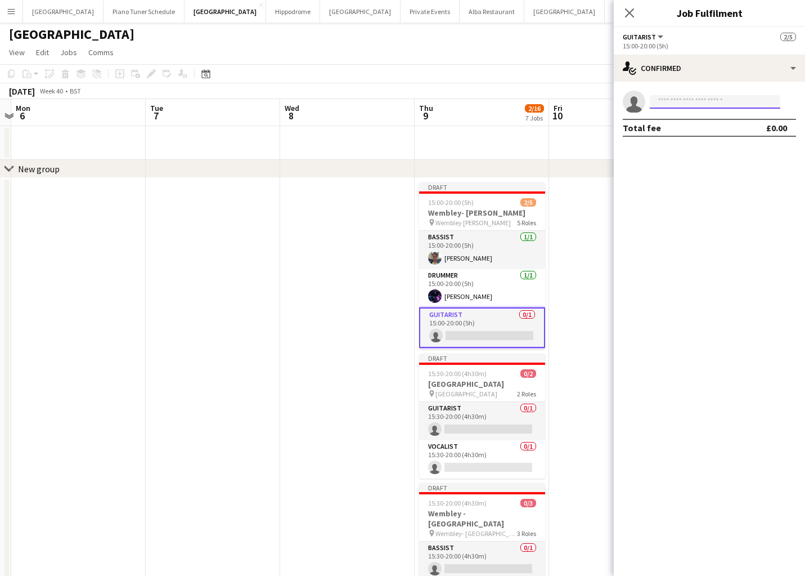
click at [736, 105] on input at bounding box center [715, 102] width 131 height 14
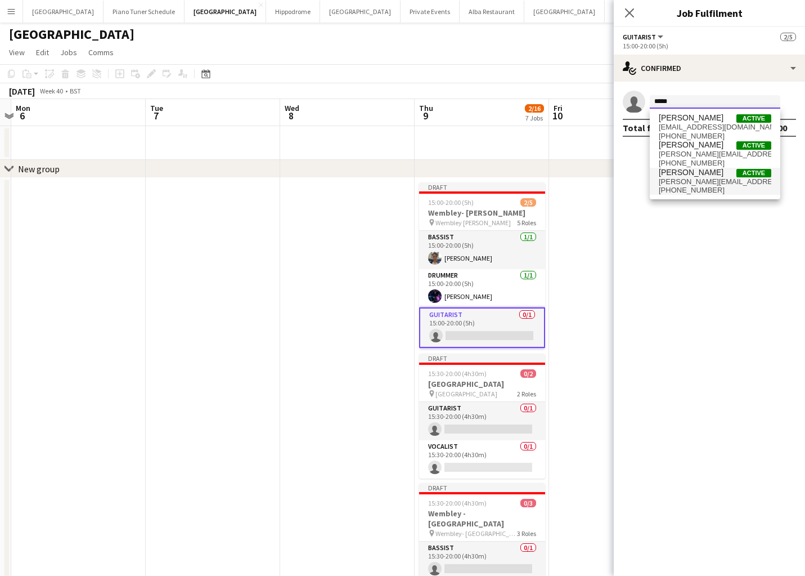
type input "*****"
click at [677, 180] on span "[PERSON_NAME][EMAIL_ADDRESS][DOMAIN_NAME]" at bounding box center [715, 181] width 113 height 9
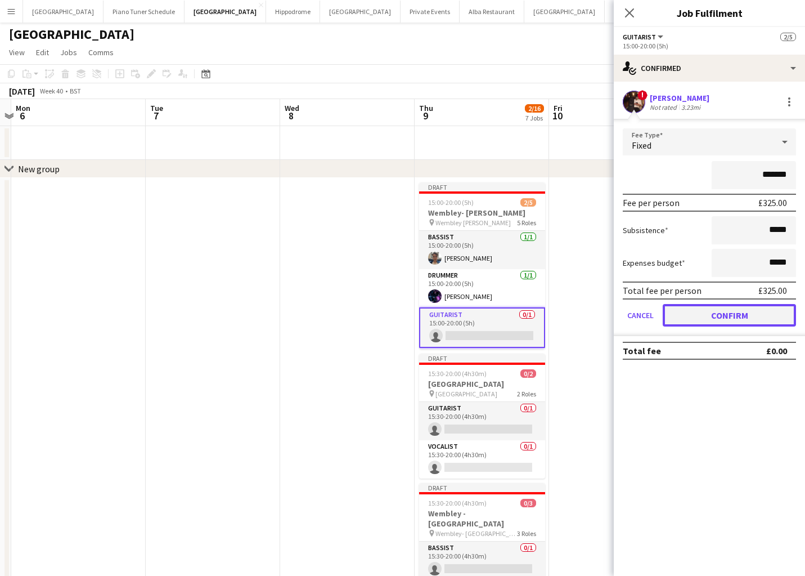
click at [690, 305] on button "Confirm" at bounding box center [729, 315] width 133 height 23
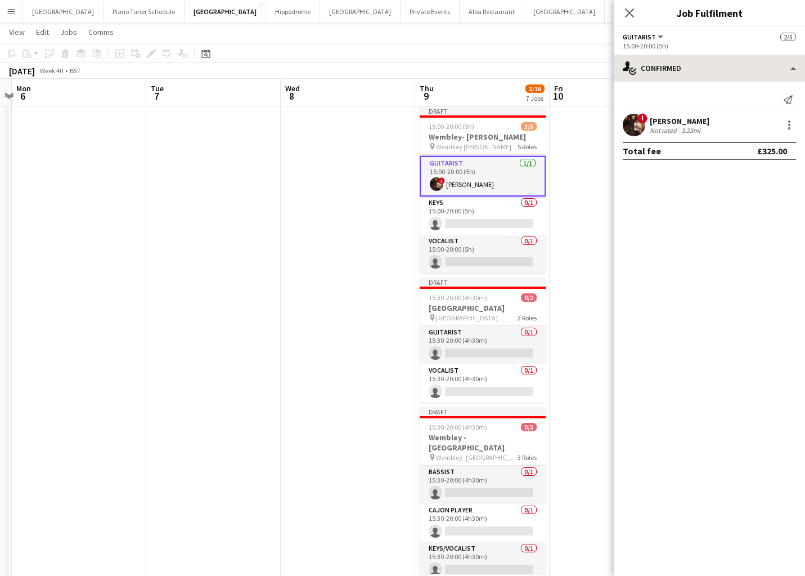
scroll to position [79, 0]
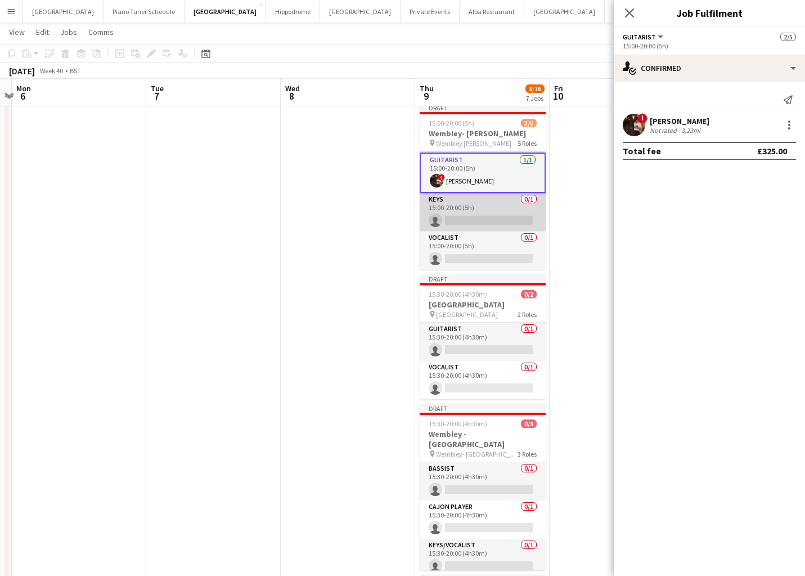
click at [488, 206] on app-card-role "Keys 0/1 15:00-20:00 (5h) single-neutral-actions" at bounding box center [483, 212] width 126 height 38
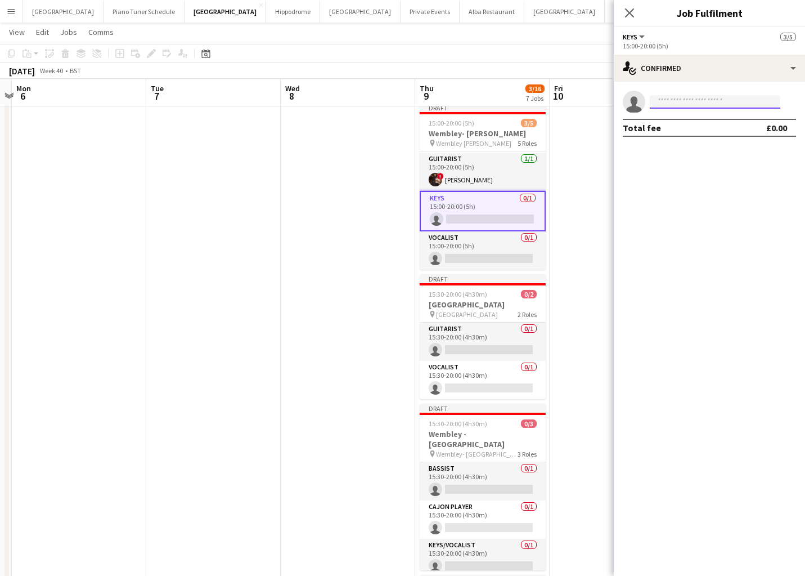
click at [722, 103] on input at bounding box center [715, 102] width 131 height 14
type input "******"
click at [707, 123] on span "[PERSON_NAME][EMAIL_ADDRESS][DOMAIN_NAME]" at bounding box center [715, 127] width 113 height 9
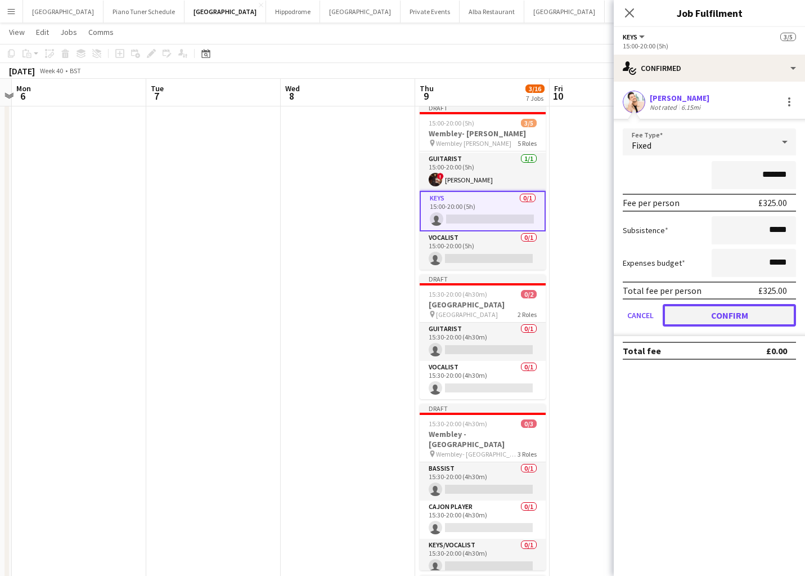
click at [680, 321] on button "Confirm" at bounding box center [729, 315] width 133 height 23
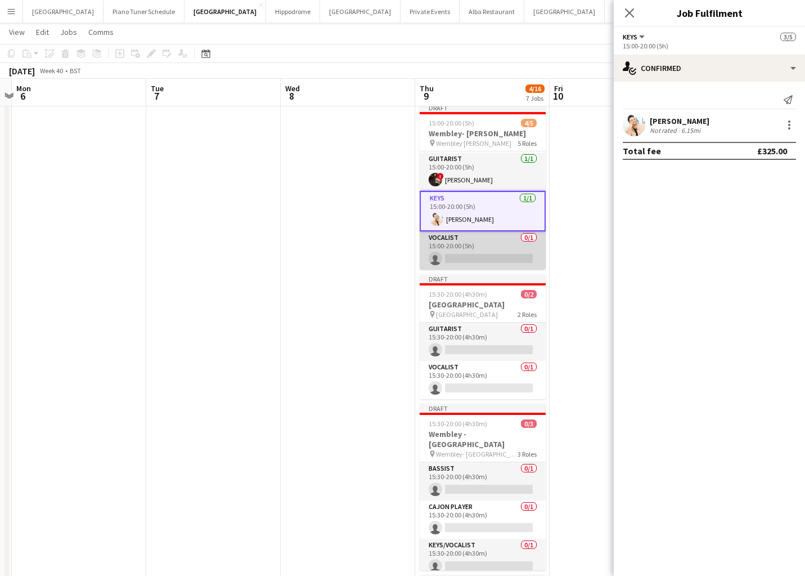
click at [493, 258] on app-card-role "Vocalist 0/1 15:00-20:00 (5h) single-neutral-actions" at bounding box center [483, 250] width 126 height 38
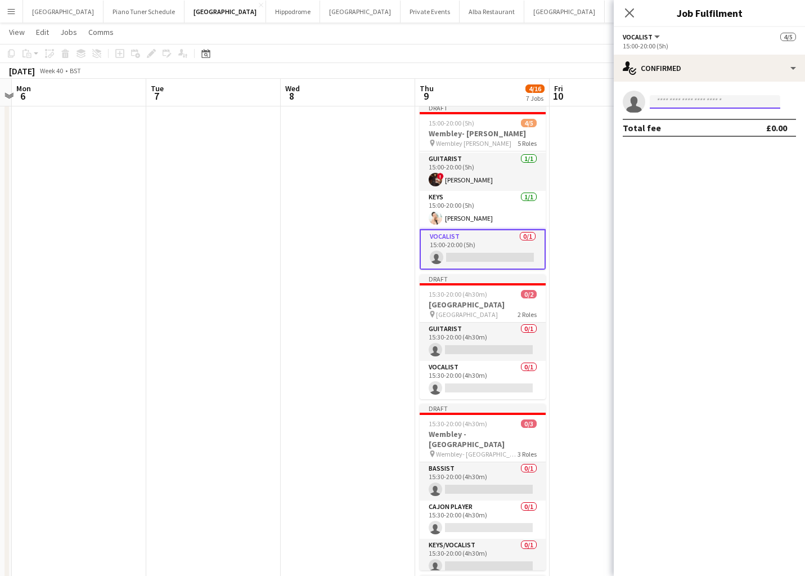
click at [679, 101] on input at bounding box center [715, 102] width 131 height 14
type input "******"
click at [675, 119] on span "[PERSON_NAME]" at bounding box center [691, 118] width 65 height 10
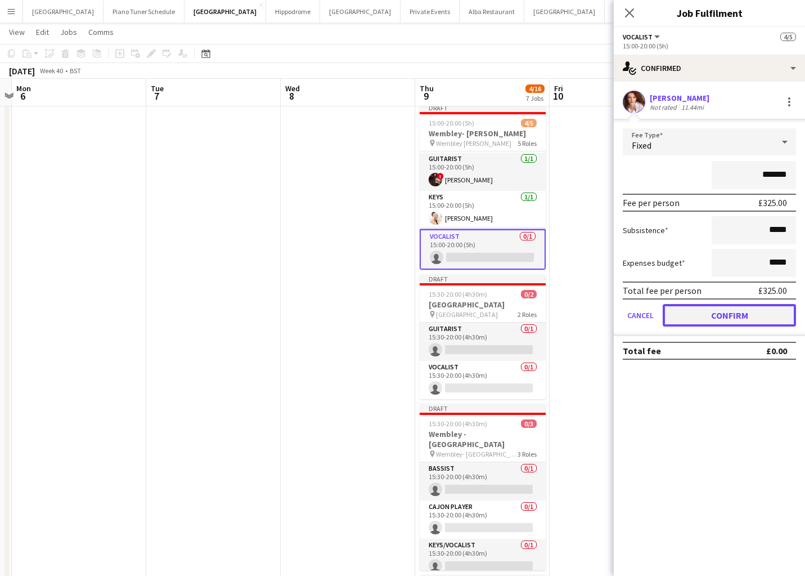
click at [677, 309] on button "Confirm" at bounding box center [729, 315] width 133 height 23
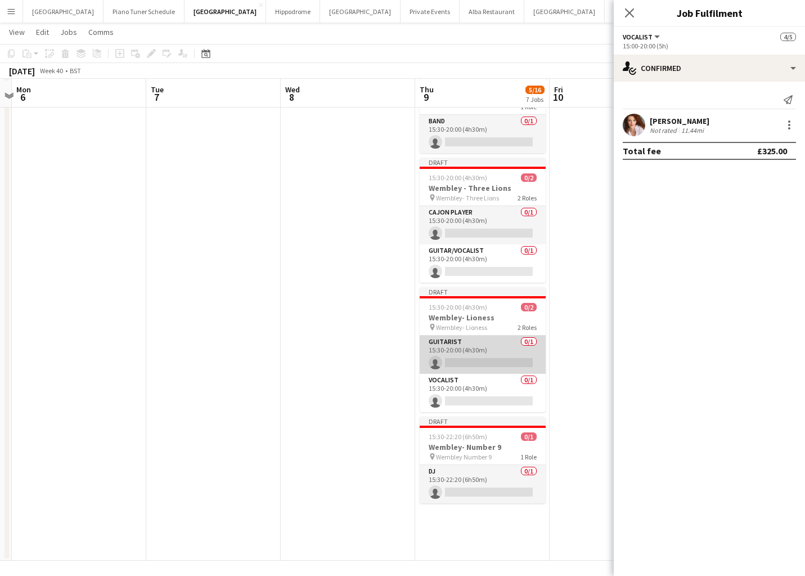
scroll to position [591, 0]
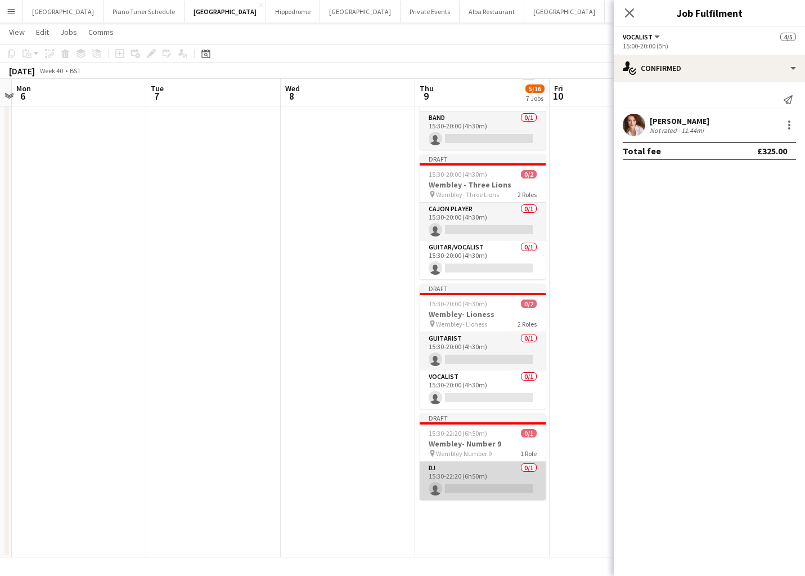
click at [488, 475] on app-card-role "DJ 0/1 15:30-22:20 (6h50m) single-neutral-actions" at bounding box center [483, 480] width 126 height 38
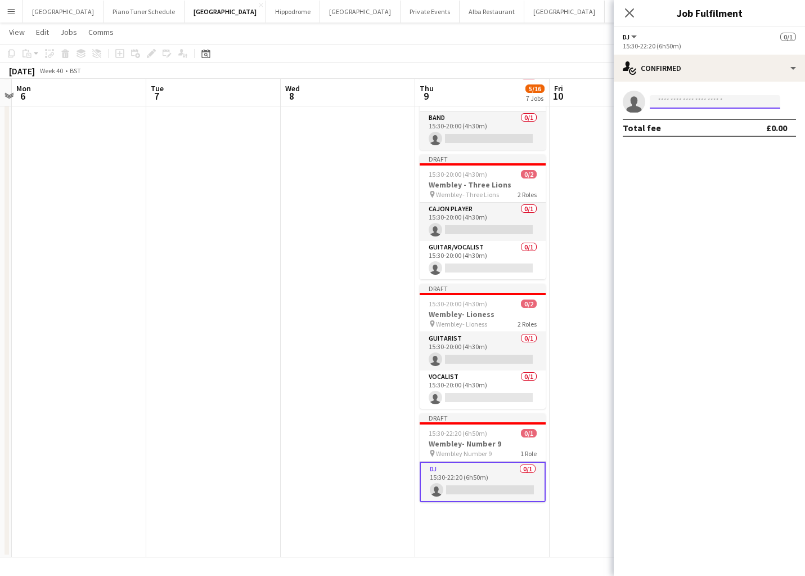
click at [726, 98] on input at bounding box center [715, 102] width 131 height 14
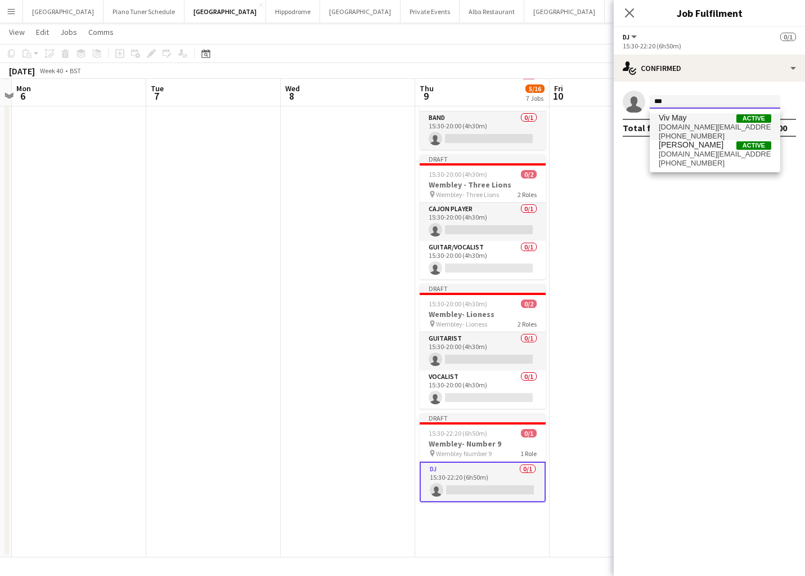
type input "***"
click at [688, 122] on span "Viv May Active" at bounding box center [715, 118] width 113 height 10
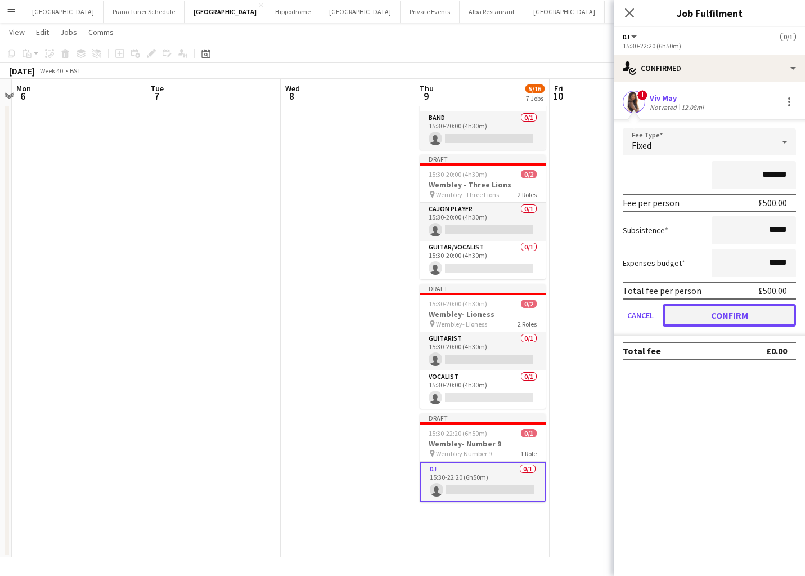
click at [699, 316] on button "Confirm" at bounding box center [729, 315] width 133 height 23
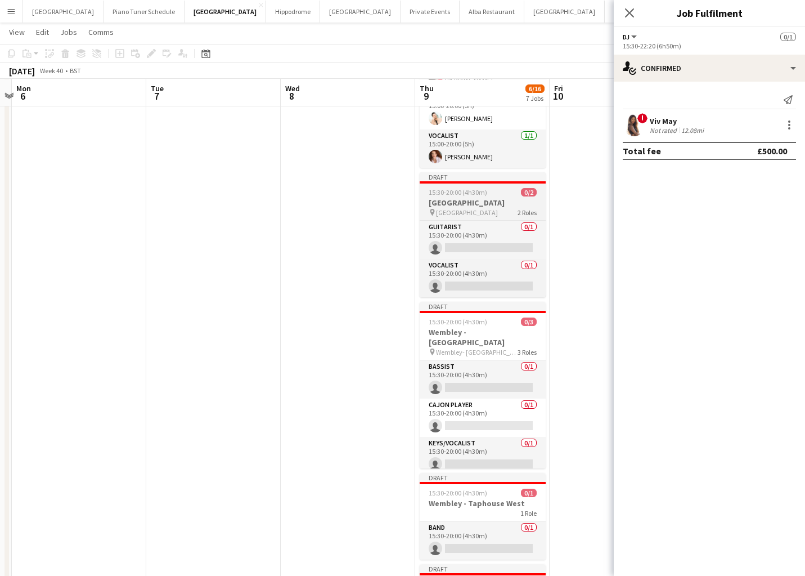
scroll to position [0, 390]
click at [511, 207] on h3 "[GEOGRAPHIC_DATA]" at bounding box center [484, 202] width 126 height 10
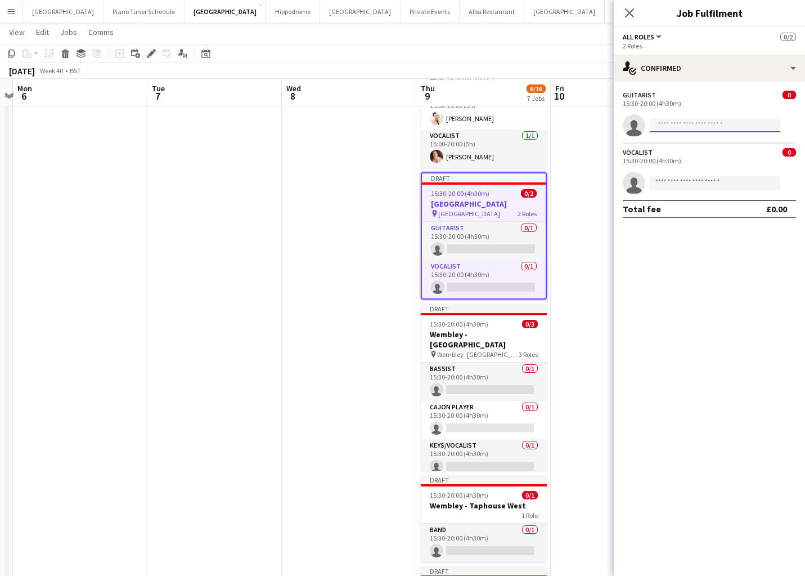
click at [695, 128] on input at bounding box center [715, 126] width 131 height 14
type input "*"
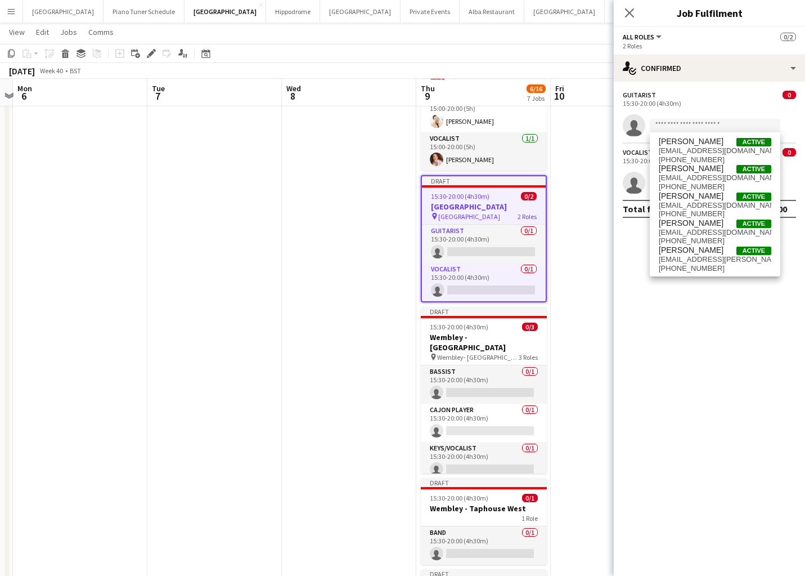
click at [616, 165] on div "Vocalist 0 15:30-20:00 (4h30m) single-neutral-actions" at bounding box center [709, 168] width 191 height 52
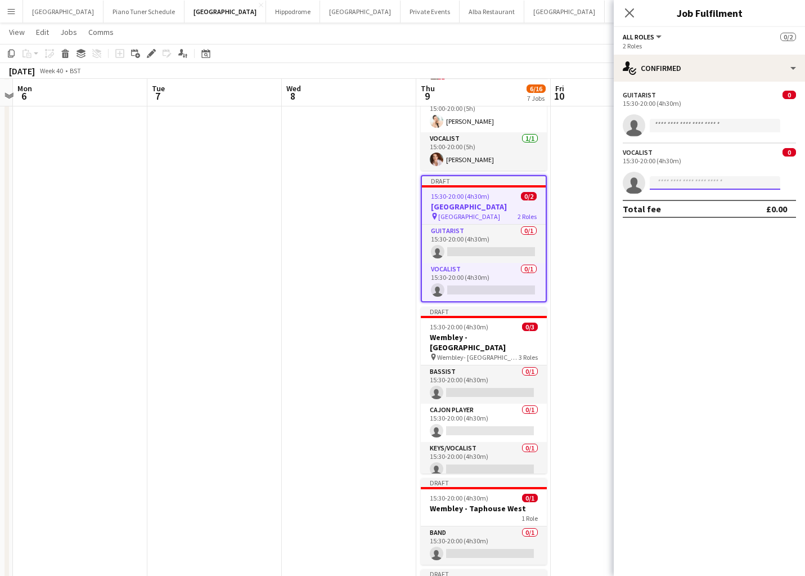
click at [673, 179] on input at bounding box center [715, 183] width 131 height 14
type input "****"
click at [677, 210] on span "[EMAIL_ADDRESS][DOMAIN_NAME]" at bounding box center [715, 208] width 113 height 9
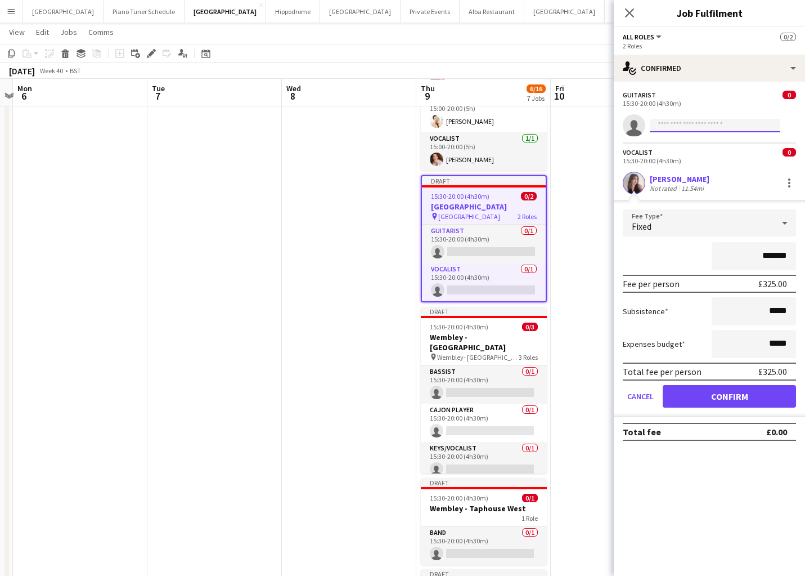
click at [665, 127] on input at bounding box center [715, 126] width 131 height 14
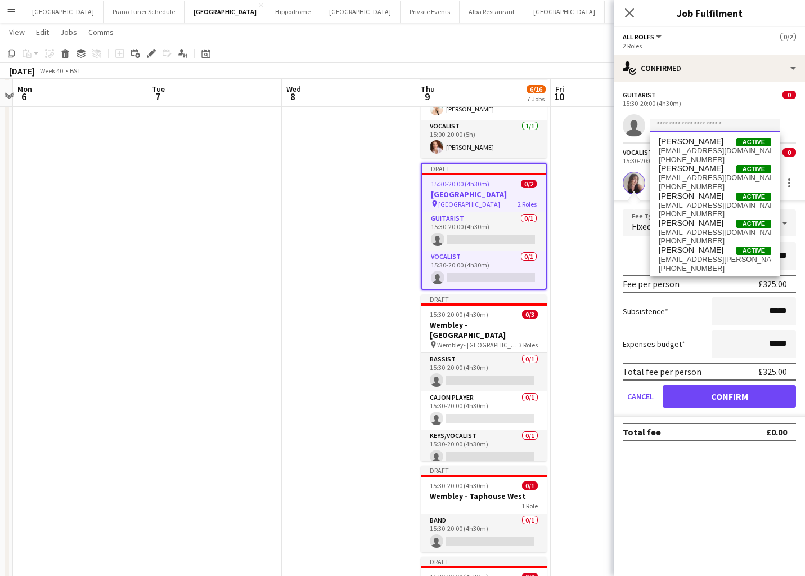
scroll to position [192, 0]
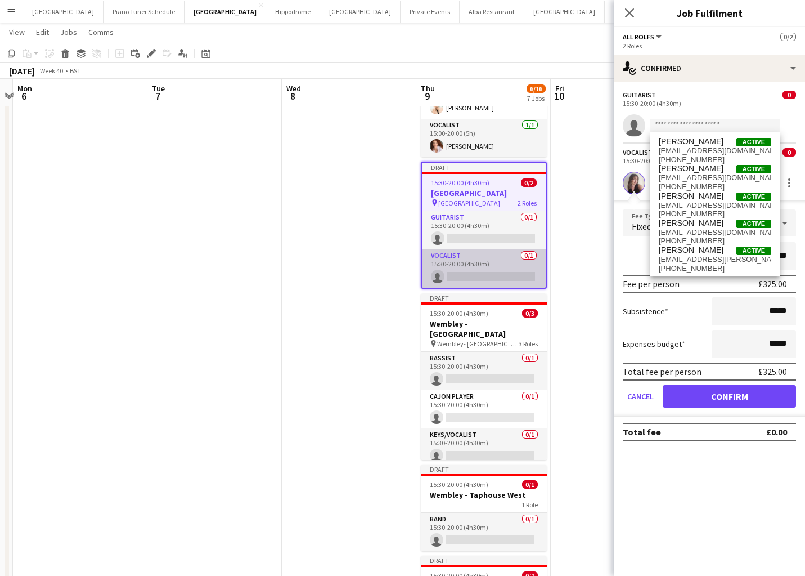
click at [501, 269] on app-card-role "Vocalist 0/1 15:30-20:00 (4h30m) single-neutral-actions" at bounding box center [484, 268] width 124 height 38
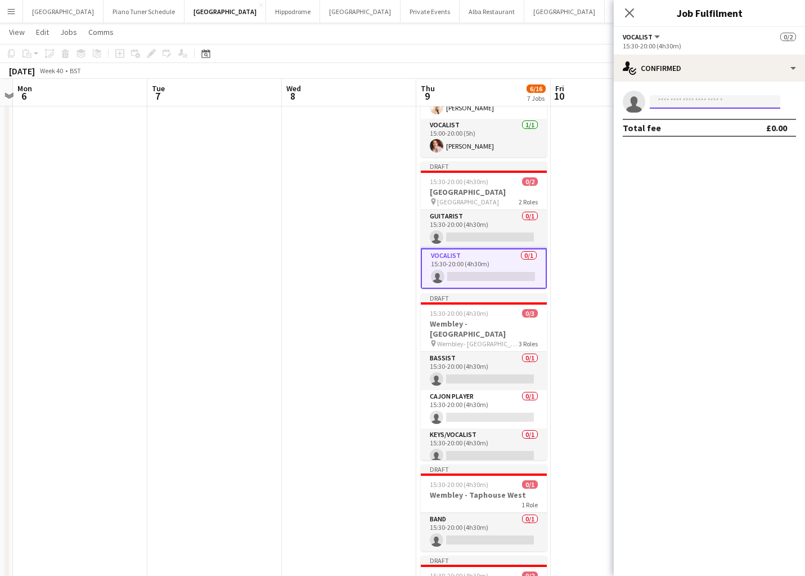
click at [684, 104] on input at bounding box center [715, 102] width 131 height 14
type input "****"
click at [691, 129] on span "[EMAIL_ADDRESS][DOMAIN_NAME]" at bounding box center [715, 127] width 113 height 9
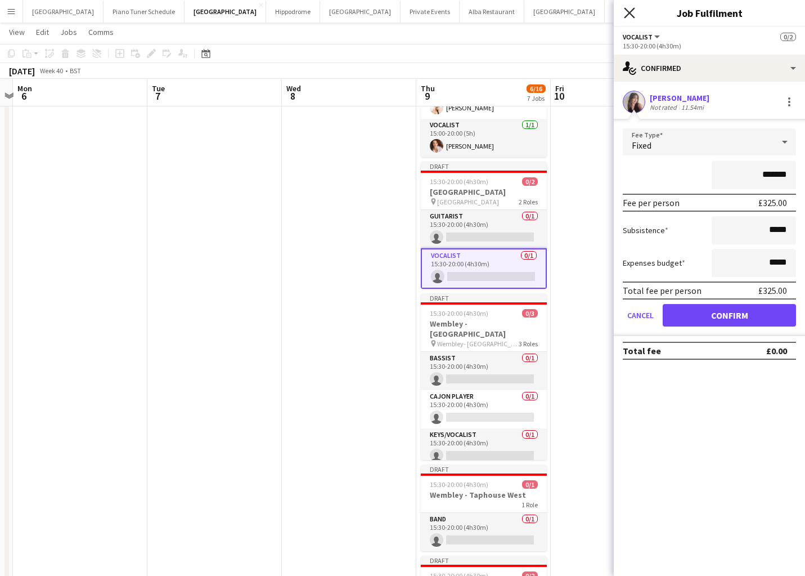
click at [632, 11] on icon "Close pop-in" at bounding box center [629, 12] width 11 height 11
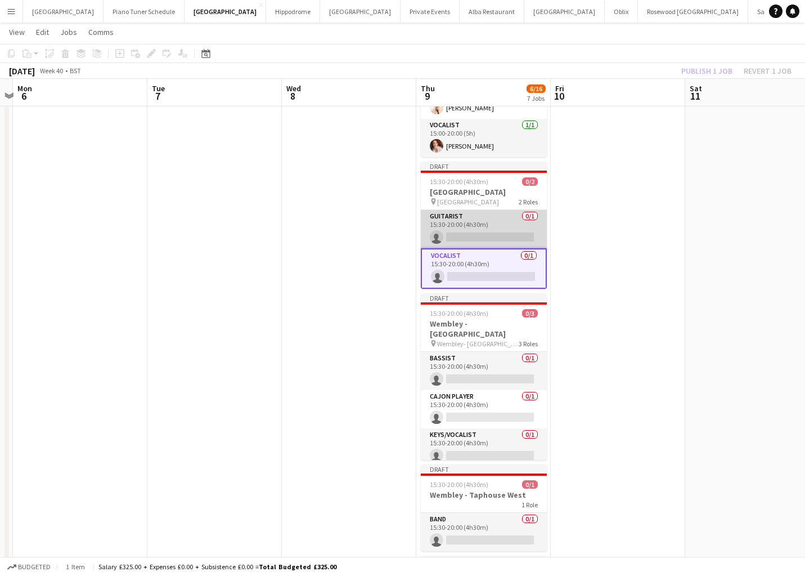
click at [500, 222] on app-card-role "Guitarist 0/1 15:30-20:00 (4h30m) single-neutral-actions" at bounding box center [484, 229] width 126 height 38
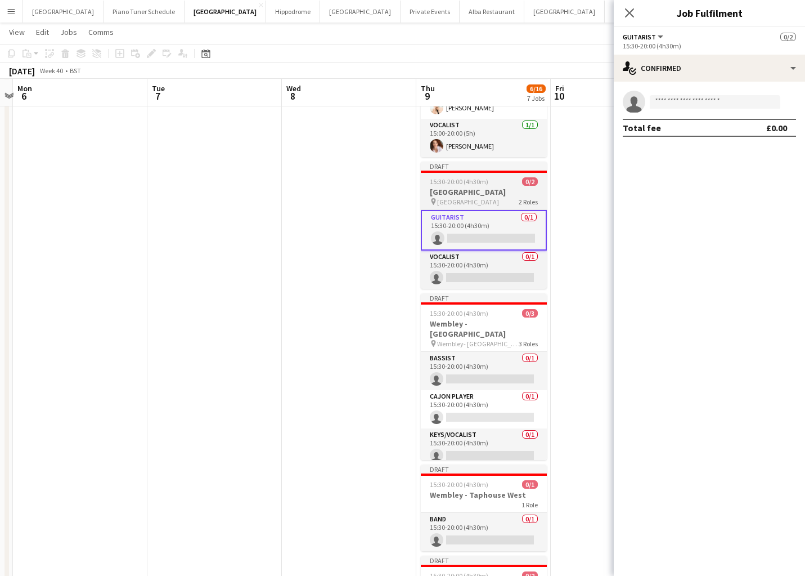
click at [504, 191] on h3 "[GEOGRAPHIC_DATA]" at bounding box center [484, 192] width 126 height 10
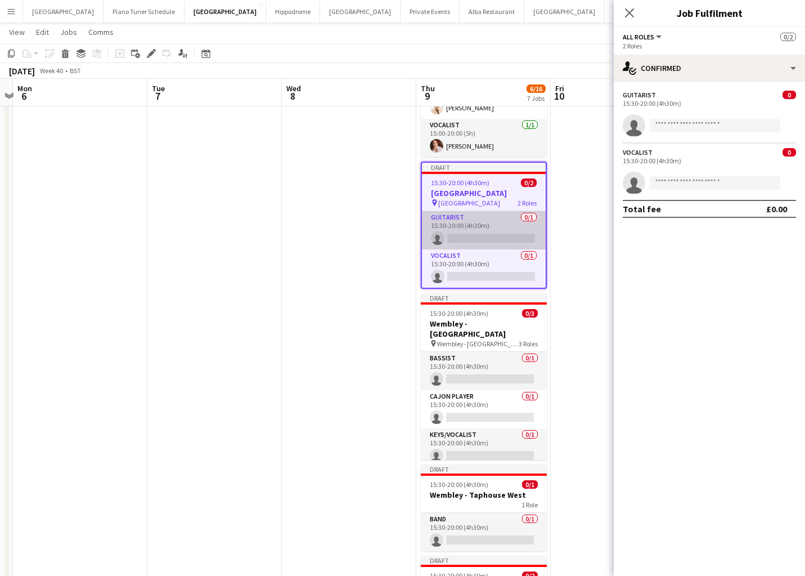
click at [494, 246] on app-card-role "Guitarist 0/1 15:30-20:00 (4h30m) single-neutral-actions" at bounding box center [484, 230] width 124 height 38
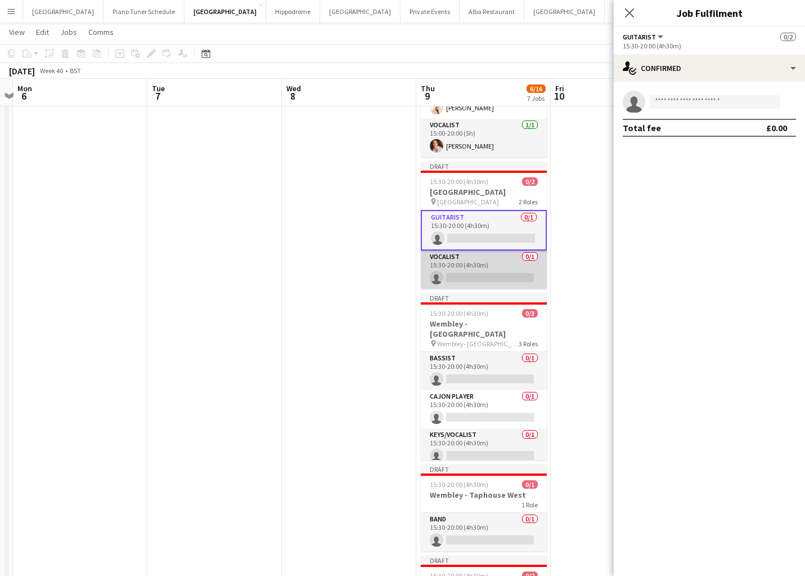
click at [502, 265] on app-card-role "Vocalist 0/1 15:30-20:00 (4h30m) single-neutral-actions" at bounding box center [484, 269] width 126 height 38
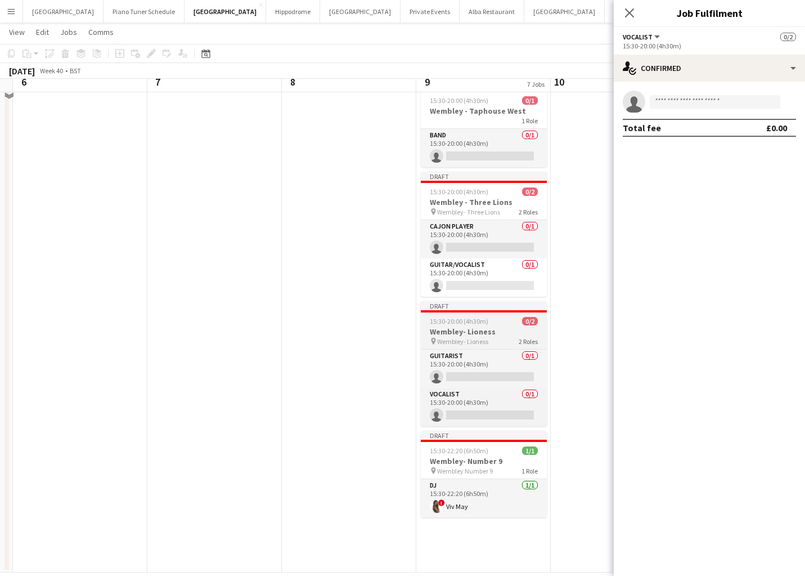
scroll to position [591, 0]
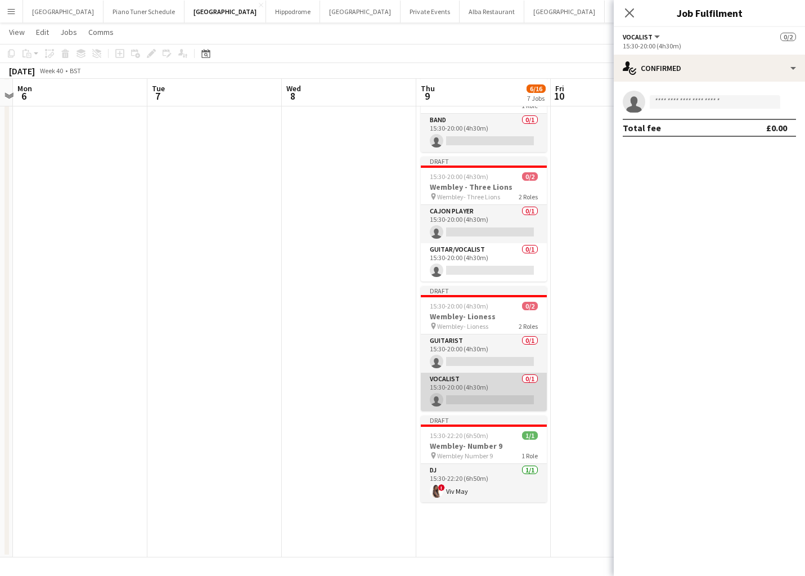
click at [480, 379] on app-card-role "Vocalist 0/1 15:30-20:00 (4h30m) single-neutral-actions" at bounding box center [484, 391] width 126 height 38
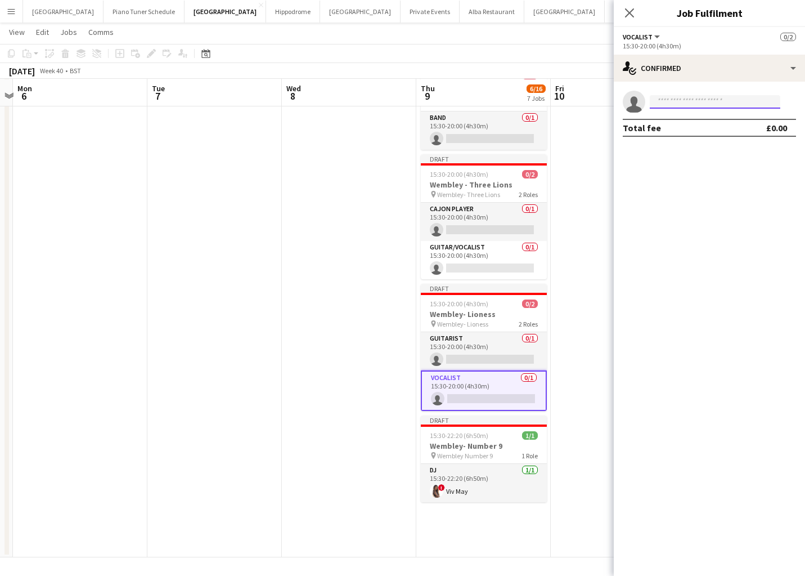
click at [691, 101] on input at bounding box center [715, 102] width 131 height 14
type input "****"
click at [691, 124] on span "[EMAIL_ADDRESS][DOMAIN_NAME]" at bounding box center [715, 127] width 113 height 9
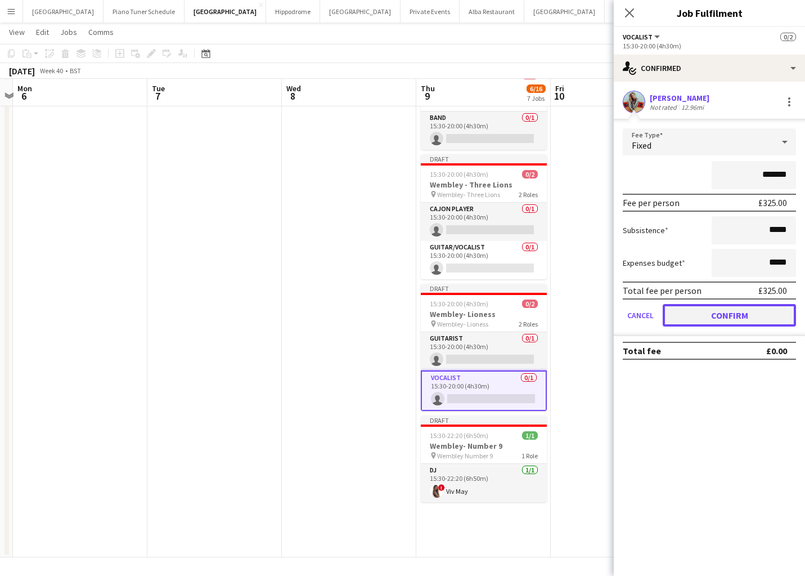
click at [676, 309] on button "Confirm" at bounding box center [729, 315] width 133 height 23
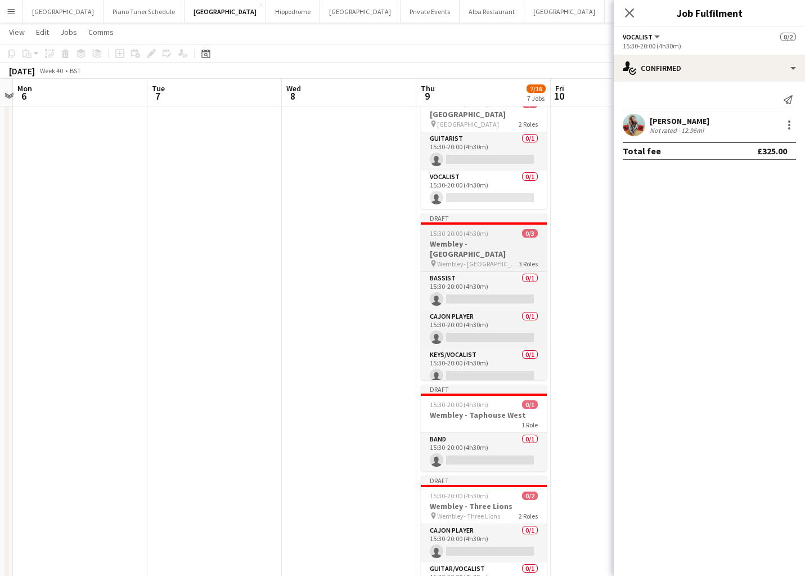
scroll to position [252, 0]
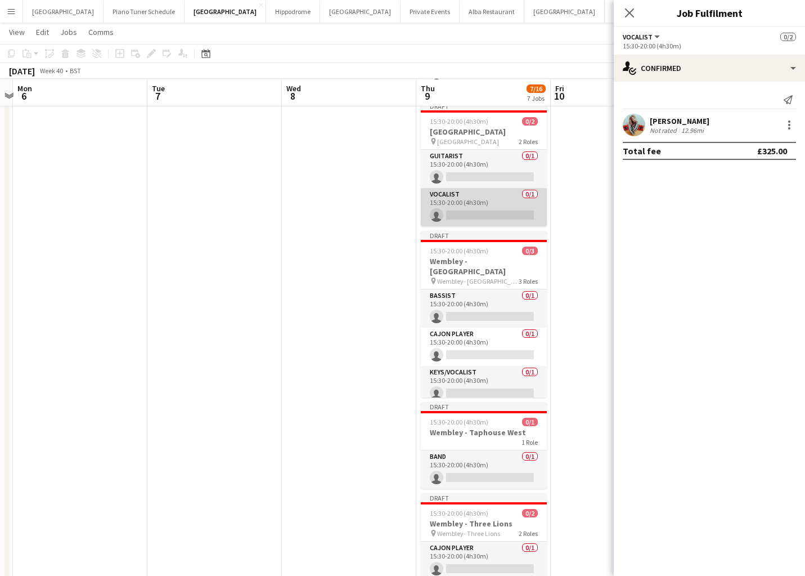
click at [493, 197] on app-card-role "Vocalist 0/1 15:30-20:00 (4h30m) single-neutral-actions" at bounding box center [484, 207] width 126 height 38
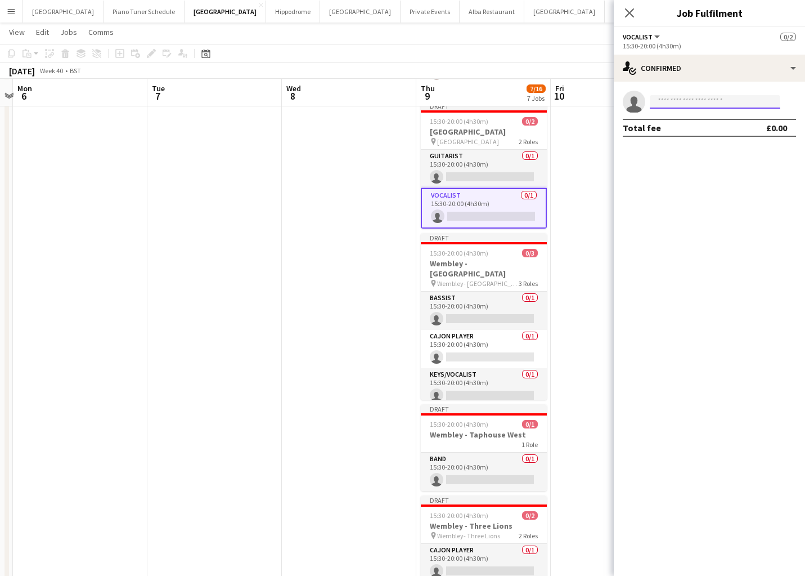
click at [674, 97] on input at bounding box center [715, 102] width 131 height 14
type input "****"
click at [693, 118] on span "[PERSON_NAME] Active" at bounding box center [715, 118] width 113 height 10
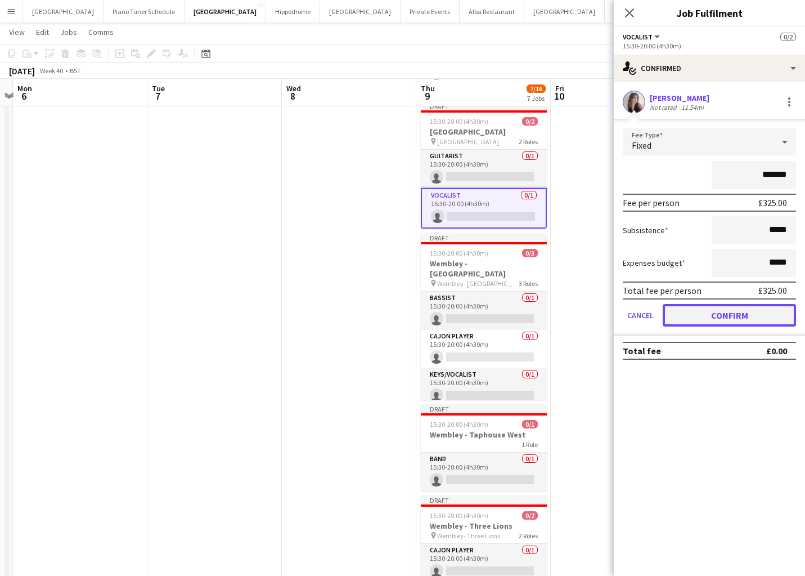
click at [671, 316] on button "Confirm" at bounding box center [729, 315] width 133 height 23
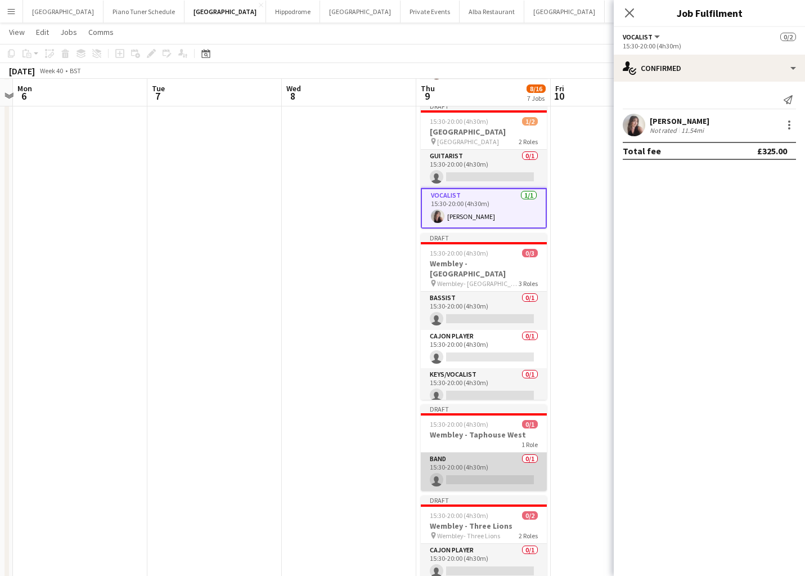
click at [468, 460] on app-card-role "Band 0/1 15:30-20:00 (4h30m) single-neutral-actions" at bounding box center [484, 471] width 126 height 38
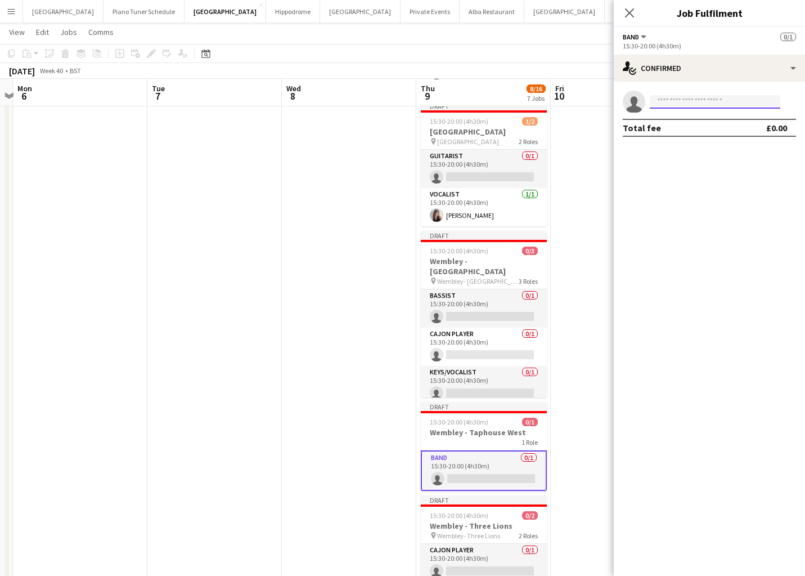
click at [685, 104] on input at bounding box center [715, 102] width 131 height 14
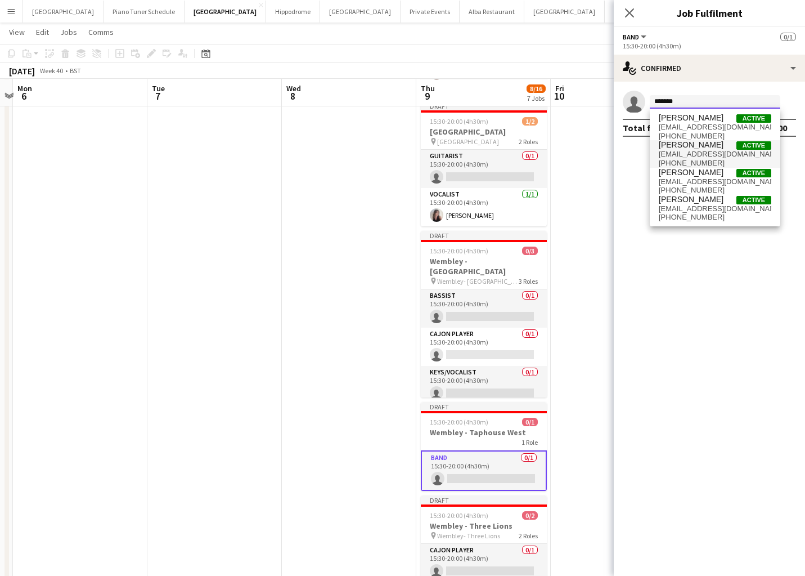
type input "*******"
click at [697, 155] on span "[EMAIL_ADDRESS][DOMAIN_NAME]" at bounding box center [715, 154] width 113 height 9
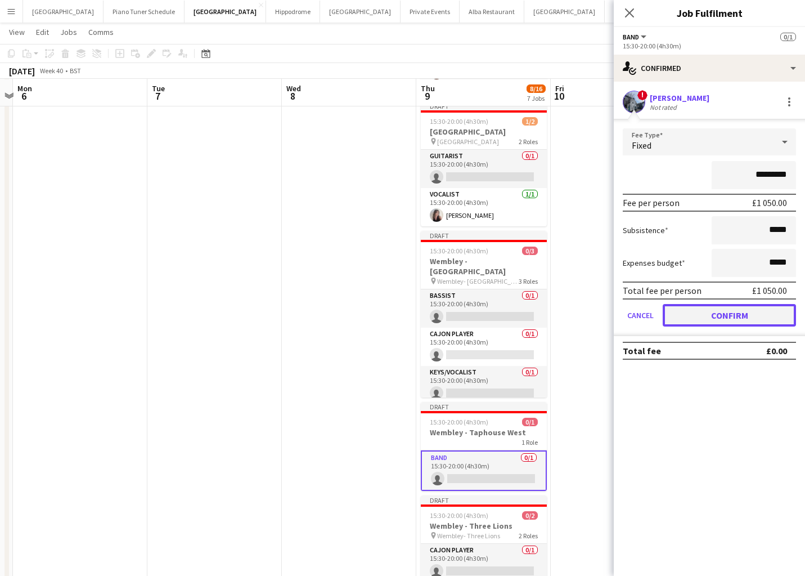
click at [672, 313] on button "Confirm" at bounding box center [729, 315] width 133 height 23
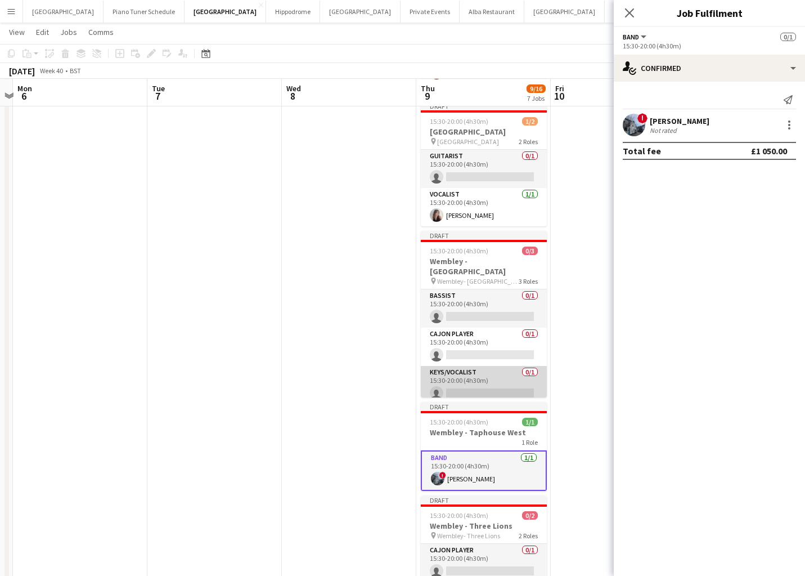
click at [483, 370] on app-card-role "Keys/Vocalist 0/1 15:30-20:00 (4h30m) single-neutral-actions" at bounding box center [484, 385] width 126 height 38
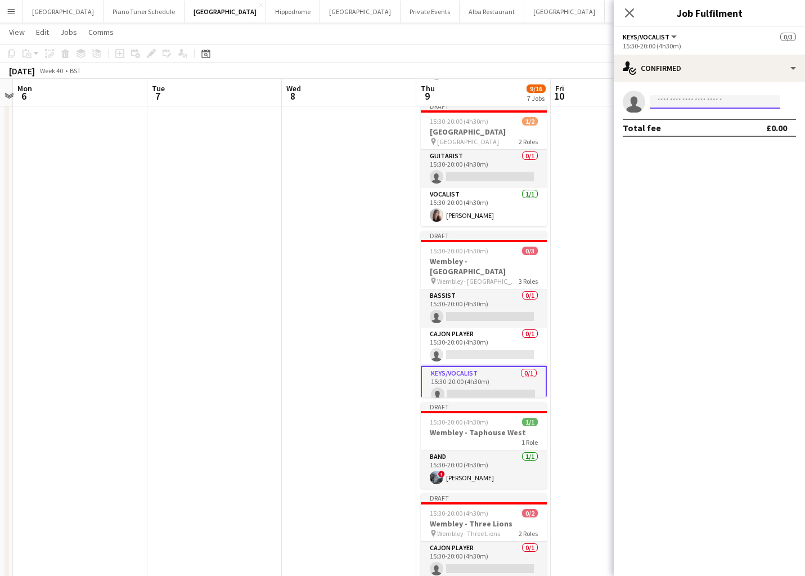
click at [680, 102] on input at bounding box center [715, 102] width 131 height 14
type input "******"
click at [690, 128] on span "[EMAIL_ADDRESS][DOMAIN_NAME]" at bounding box center [715, 127] width 113 height 9
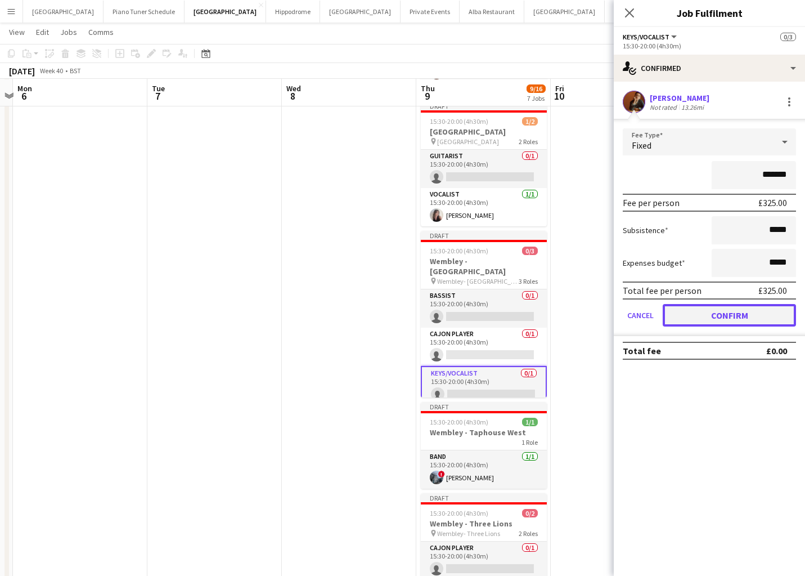
click at [675, 325] on button "Confirm" at bounding box center [729, 315] width 133 height 23
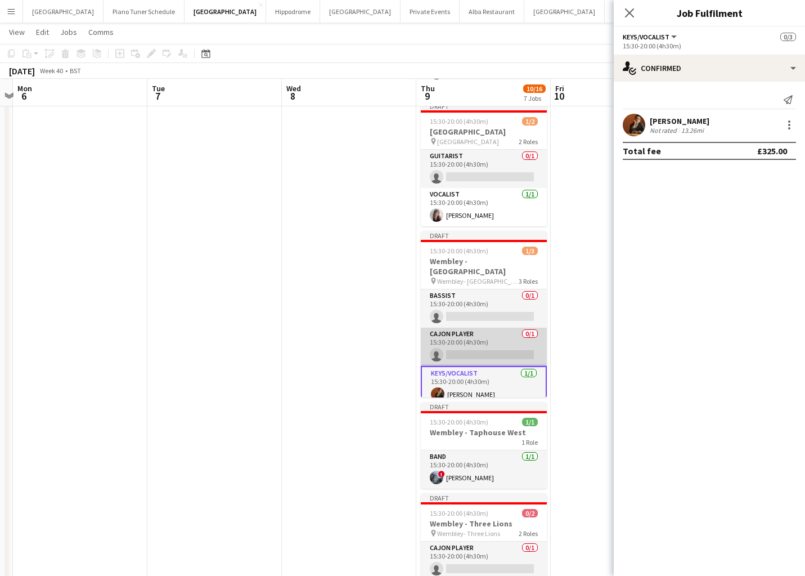
click at [516, 327] on app-card-role "Cajon Player 0/1 15:30-20:00 (4h30m) single-neutral-actions" at bounding box center [484, 346] width 126 height 38
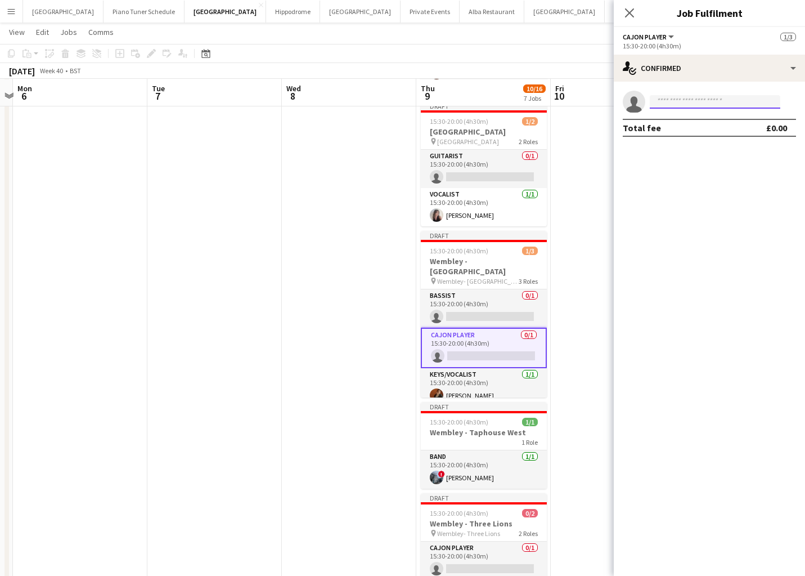
click at [715, 106] on input at bounding box center [715, 102] width 131 height 14
type input "**********"
click at [711, 121] on span "[PERSON_NAME] Active" at bounding box center [715, 118] width 113 height 10
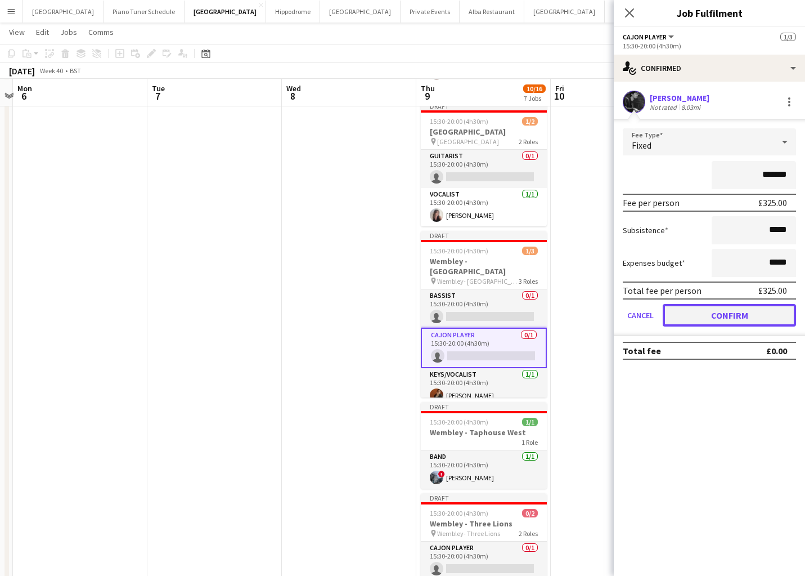
click at [698, 315] on button "Confirm" at bounding box center [729, 315] width 133 height 23
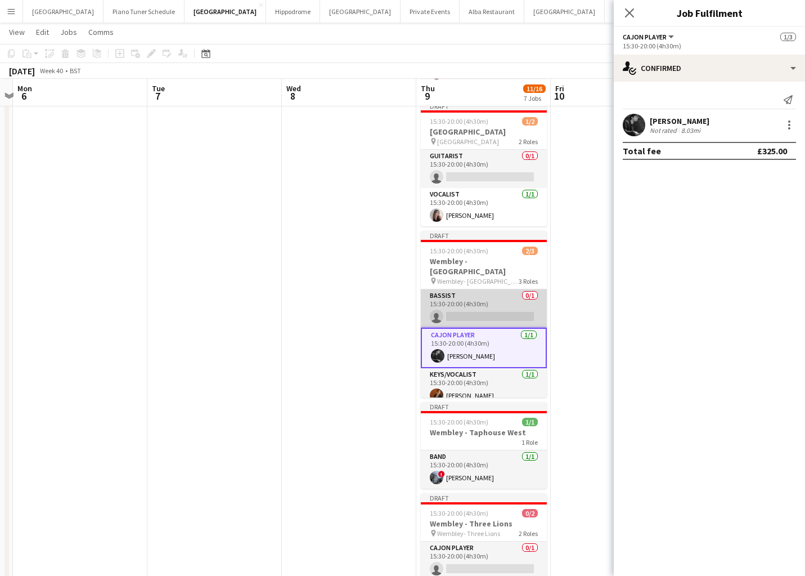
click at [490, 289] on app-card-role "Bassist 0/1 15:30-20:00 (4h30m) single-neutral-actions" at bounding box center [484, 308] width 126 height 38
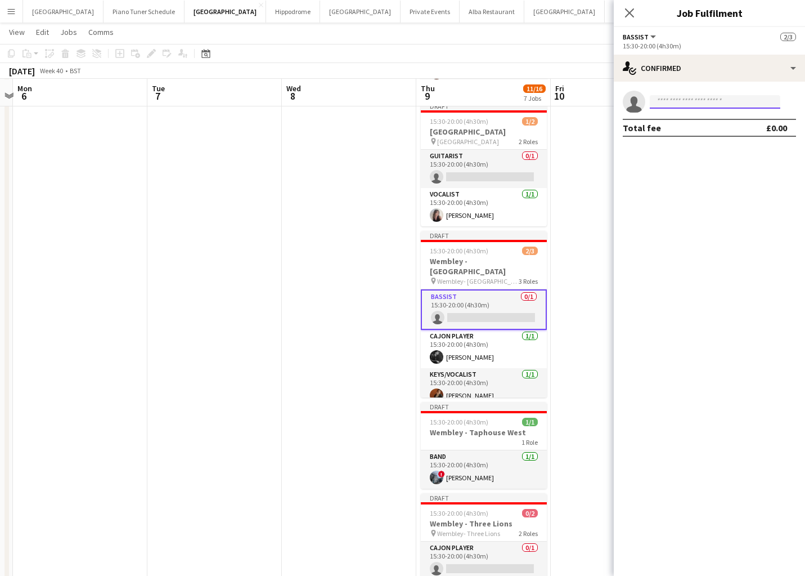
click at [685, 98] on input at bounding box center [715, 102] width 131 height 14
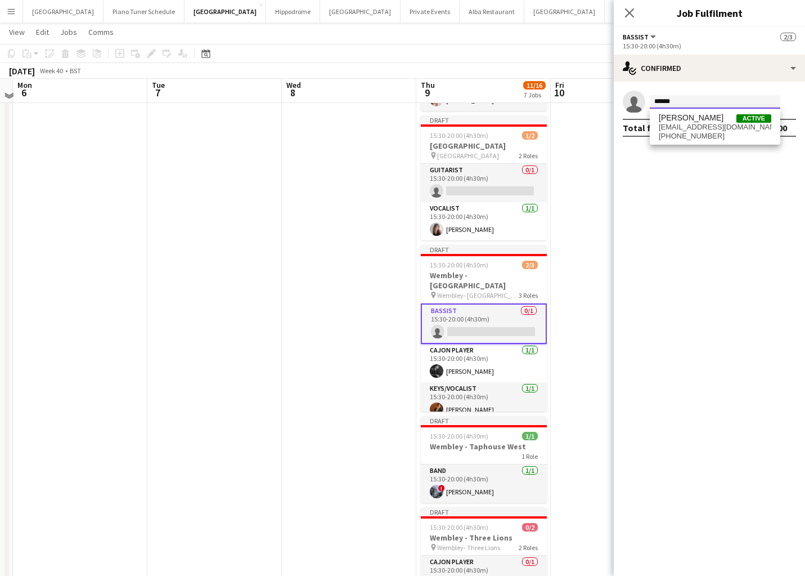
scroll to position [235, 0]
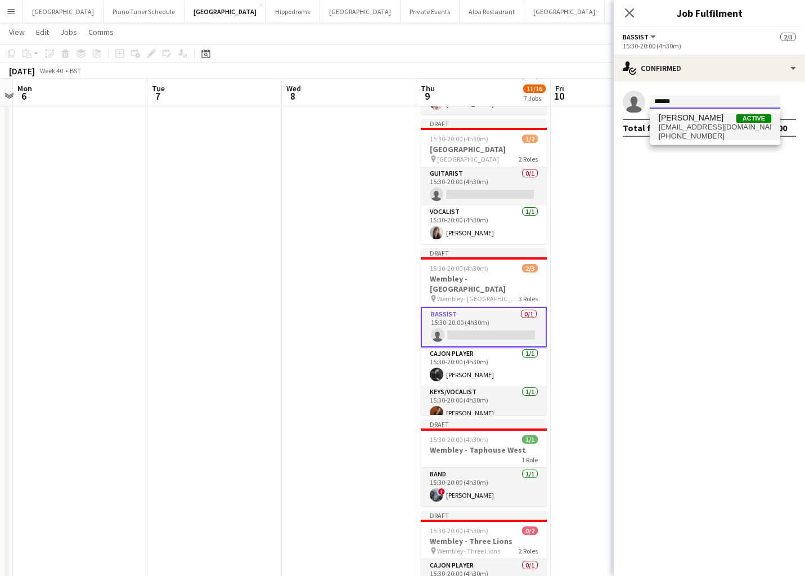
type input "******"
click at [684, 133] on span "[PHONE_NUMBER]" at bounding box center [715, 136] width 113 height 9
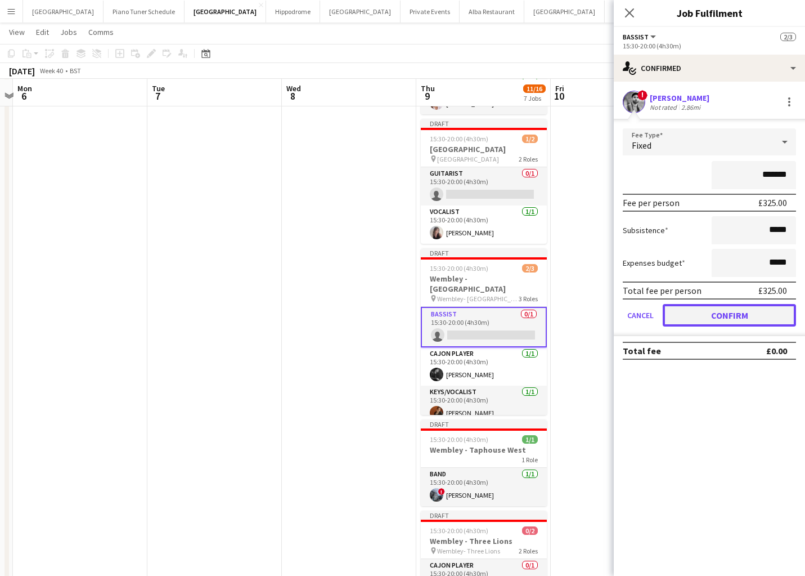
click at [670, 320] on button "Confirm" at bounding box center [729, 315] width 133 height 23
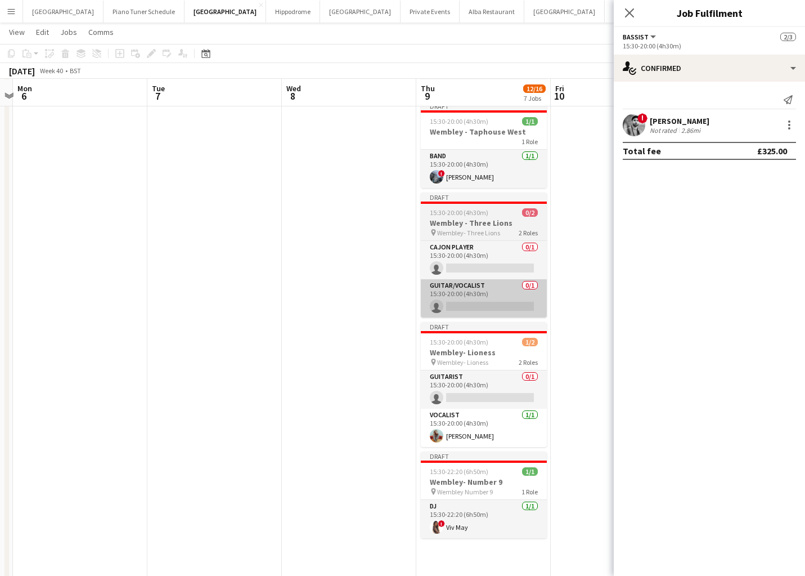
scroll to position [559, 0]
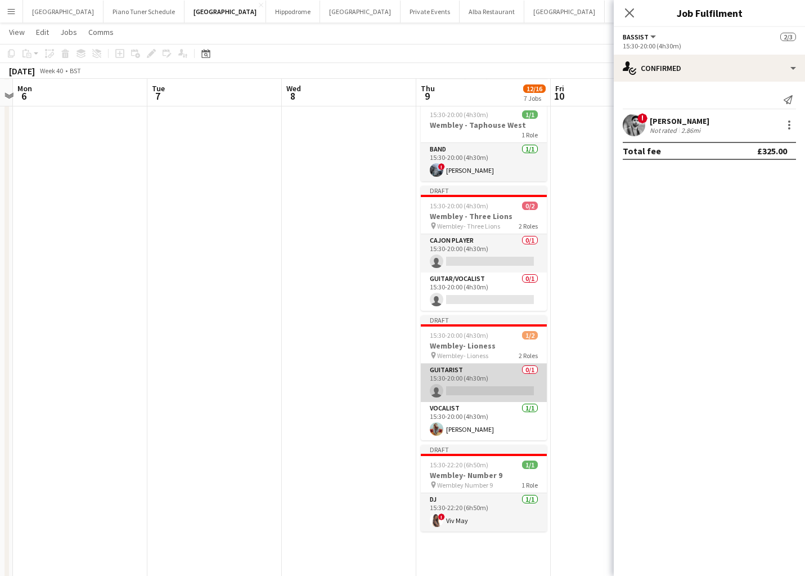
click at [489, 372] on app-card-role "Guitarist 0/1 15:30-20:00 (4h30m) single-neutral-actions" at bounding box center [484, 382] width 126 height 38
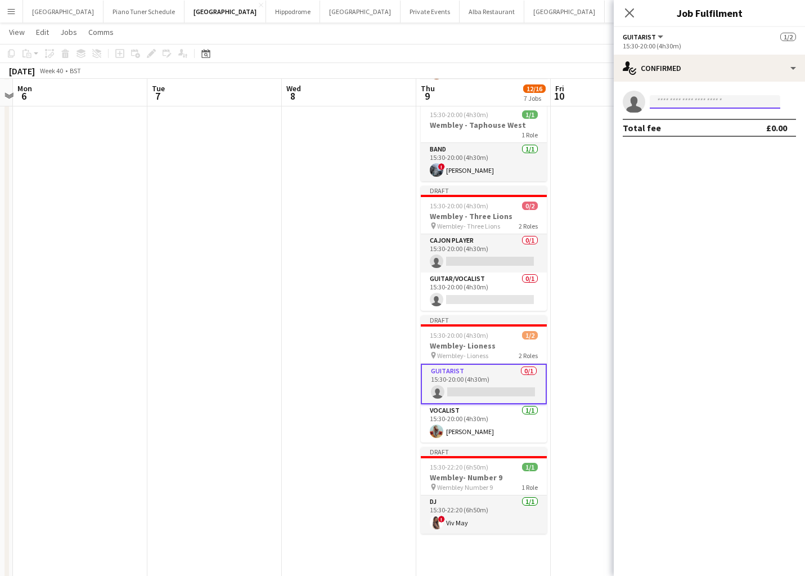
click at [702, 98] on input at bounding box center [715, 102] width 131 height 14
type input "*******"
click at [702, 118] on span "[PERSON_NAME]" at bounding box center [691, 118] width 65 height 10
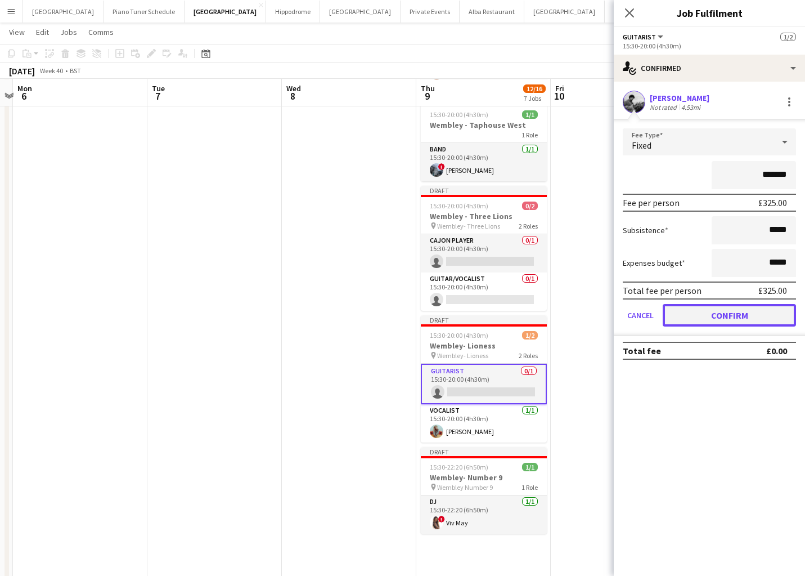
click at [667, 310] on button "Confirm" at bounding box center [729, 315] width 133 height 23
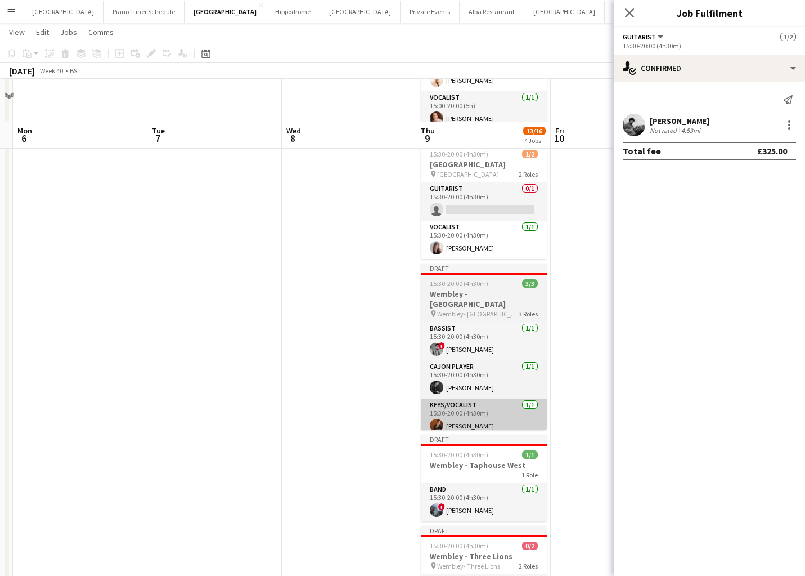
scroll to position [189, 0]
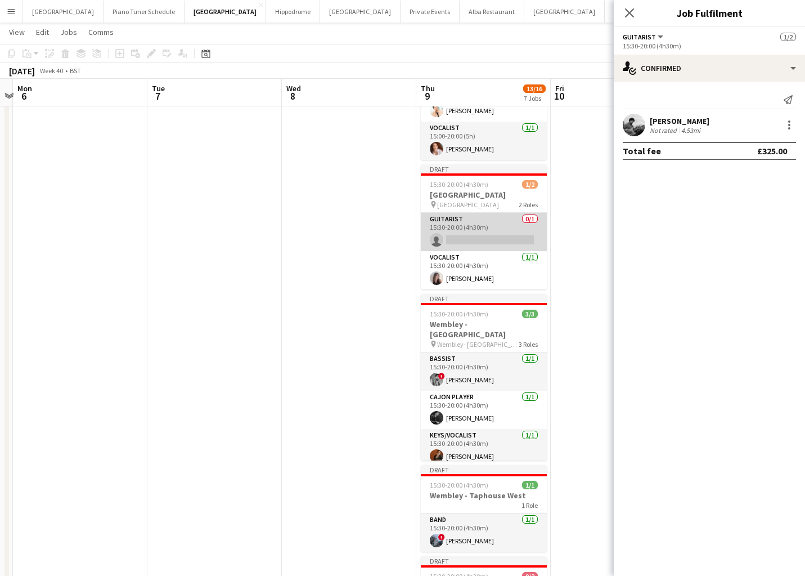
click at [481, 239] on app-card-role "Guitarist 0/1 15:30-20:00 (4h30m) single-neutral-actions" at bounding box center [484, 232] width 126 height 38
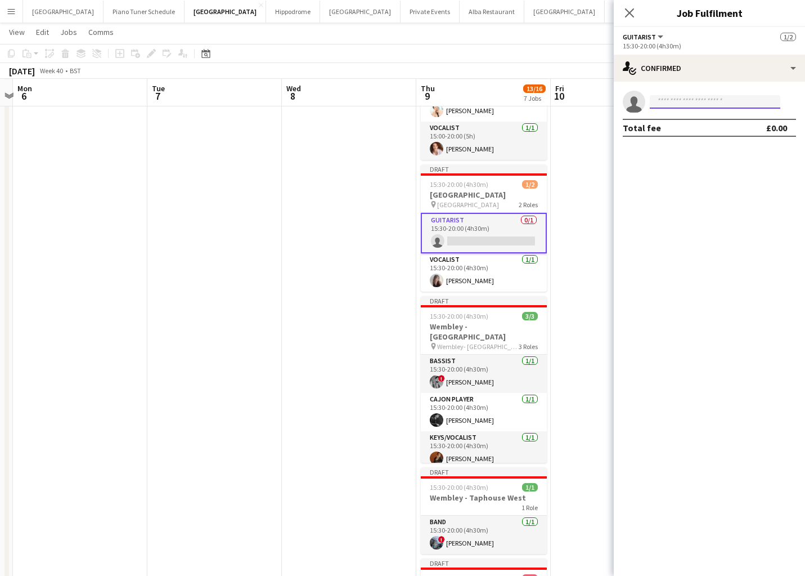
click at [699, 106] on input at bounding box center [715, 102] width 131 height 14
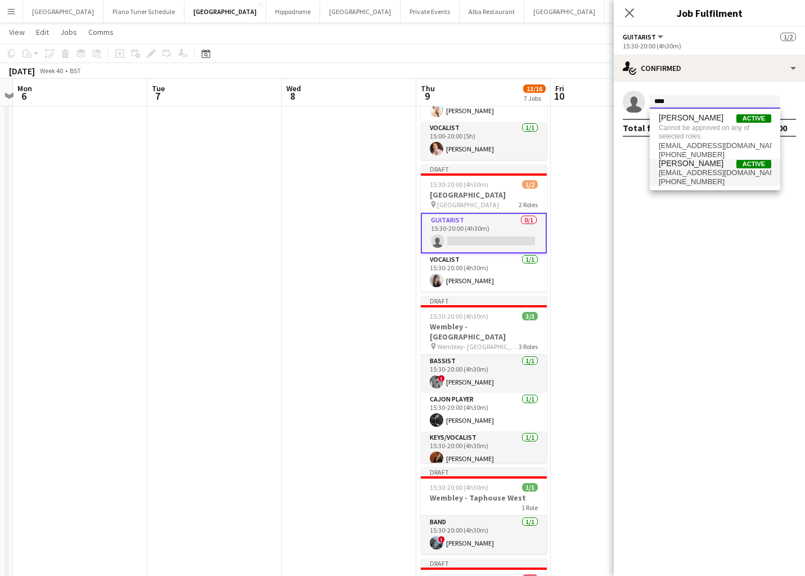
type input "****"
click at [699, 169] on span "[EMAIL_ADDRESS][DOMAIN_NAME]" at bounding box center [715, 172] width 113 height 9
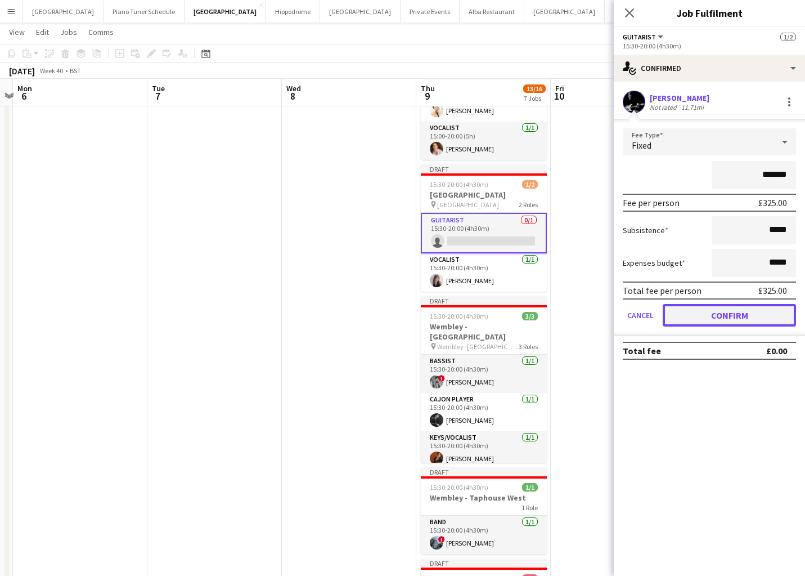
click at [679, 314] on button "Confirm" at bounding box center [729, 315] width 133 height 23
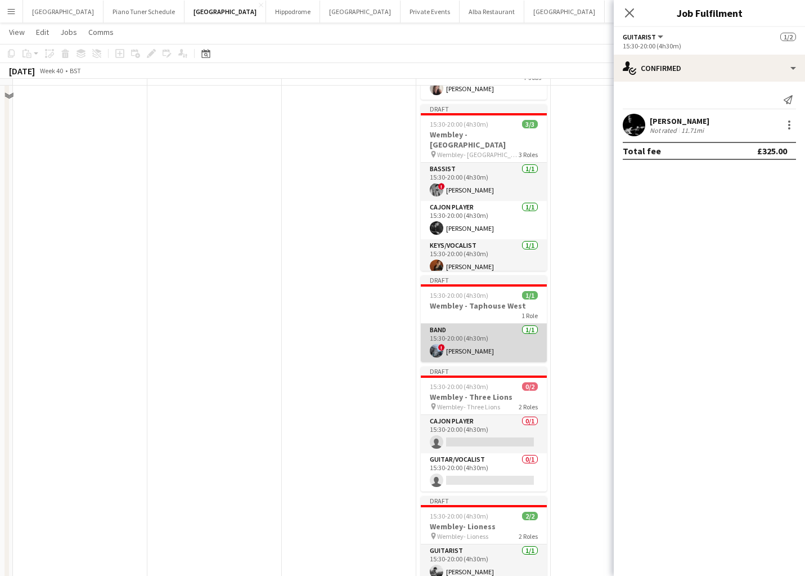
scroll to position [383, 0]
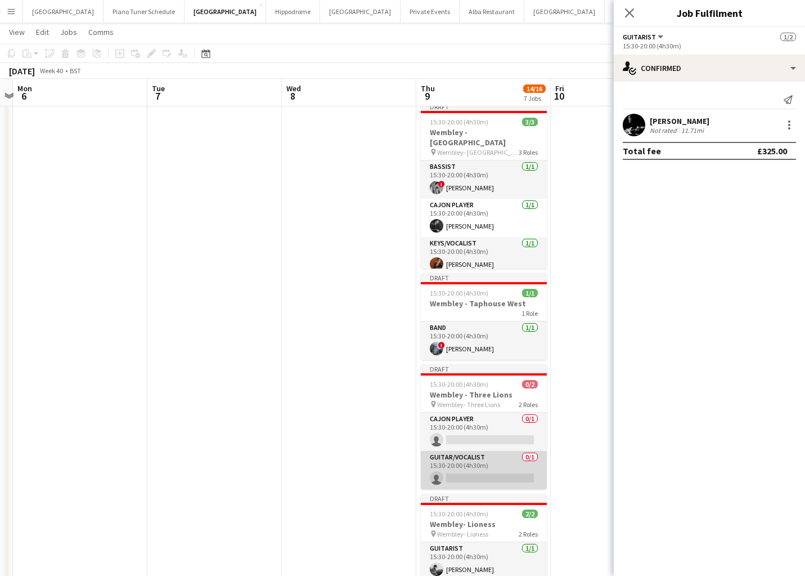
click at [480, 462] on app-card-role "Guitar/Vocalist 0/1 15:30-20:00 (4h30m) single-neutral-actions" at bounding box center [484, 470] width 126 height 38
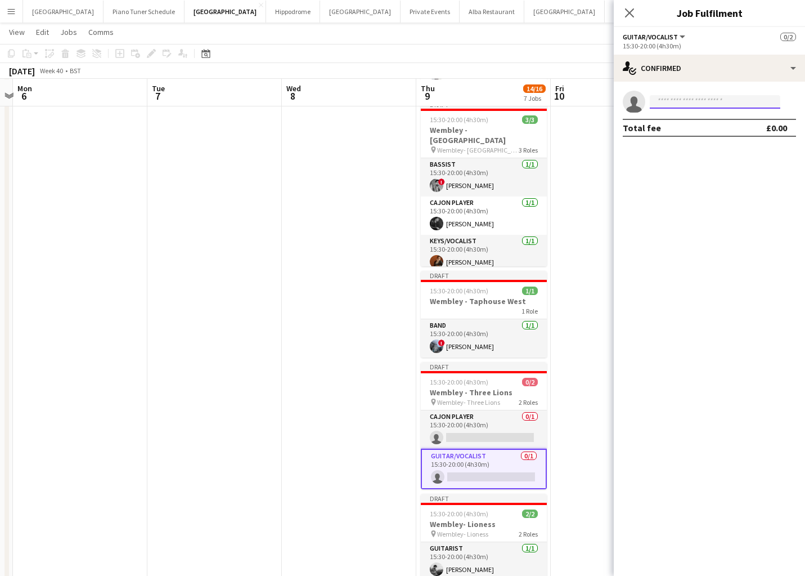
click at [717, 104] on input at bounding box center [715, 102] width 131 height 14
type input "*********"
click at [716, 120] on span "[PERSON_NAME] Active" at bounding box center [715, 118] width 113 height 10
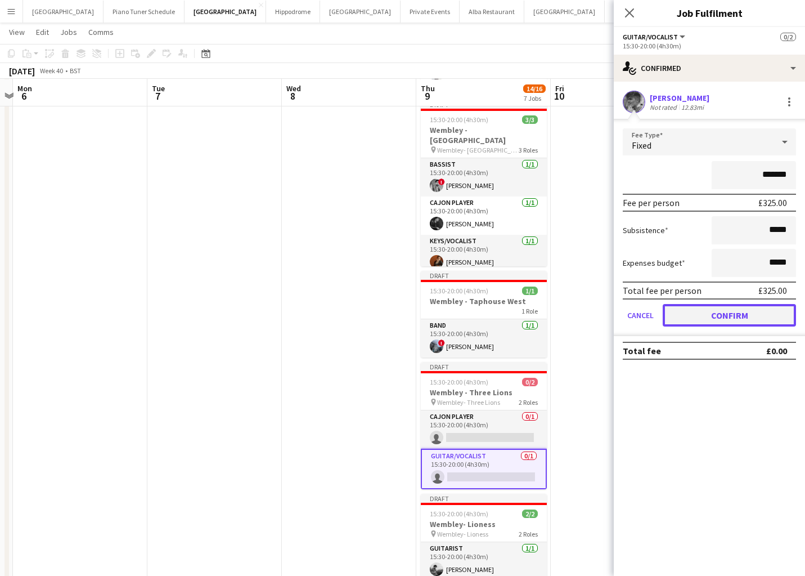
click at [687, 314] on button "Confirm" at bounding box center [729, 315] width 133 height 23
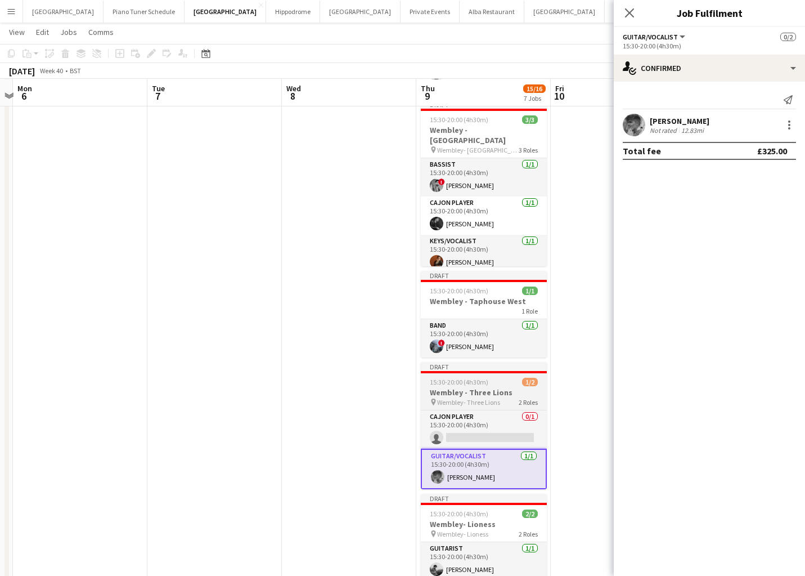
click at [475, 410] on div "Cajon Player 0/1 15:30-20:00 (4h30m) single-neutral-actions Guitar/Vocalist [DA…" at bounding box center [484, 449] width 126 height 79
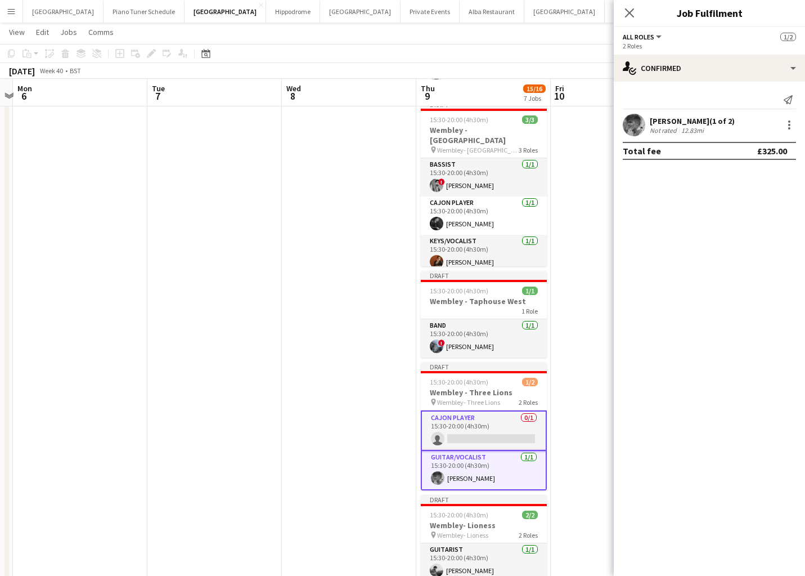
click at [473, 410] on app-card-role "Cajon Player 0/1 15:30-20:00 (4h30m) single-neutral-actions" at bounding box center [484, 430] width 126 height 41
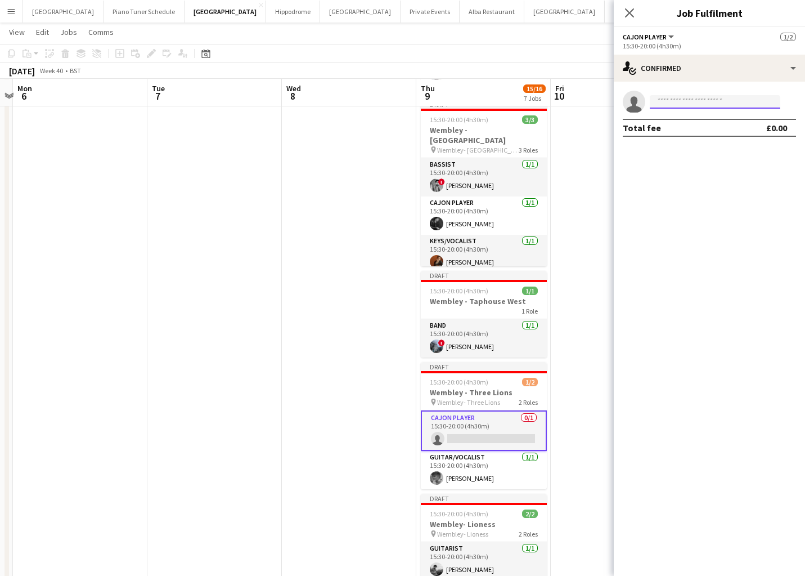
click at [753, 100] on input at bounding box center [715, 102] width 131 height 14
type input "*****"
click at [703, 123] on span "[EMAIL_ADDRESS][DOMAIN_NAME]" at bounding box center [715, 127] width 113 height 9
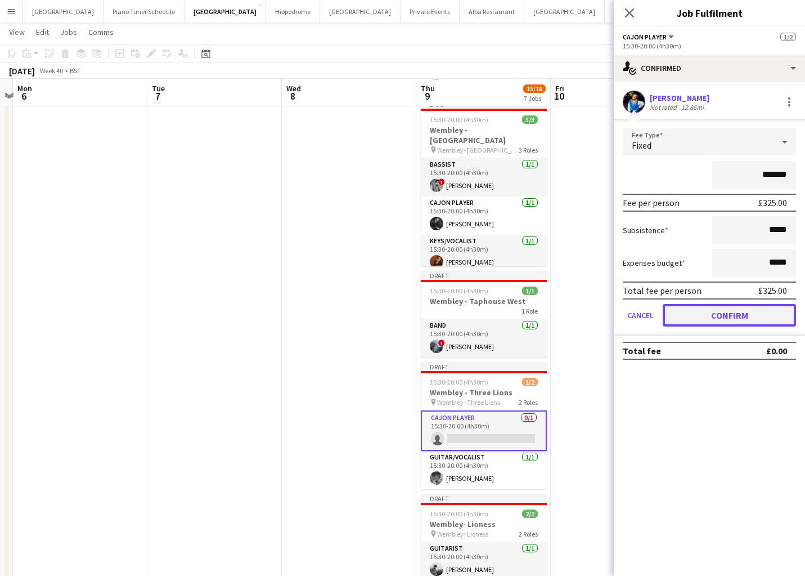
click at [692, 311] on button "Confirm" at bounding box center [729, 315] width 133 height 23
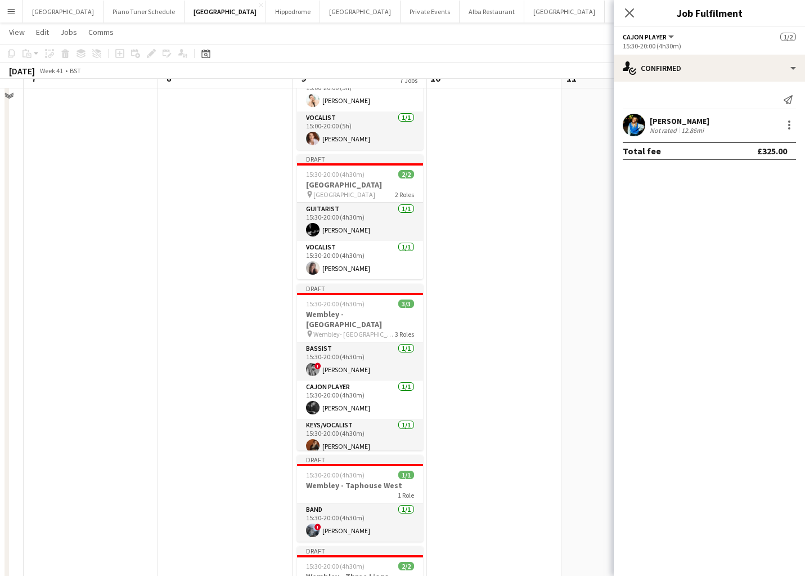
scroll to position [0, 0]
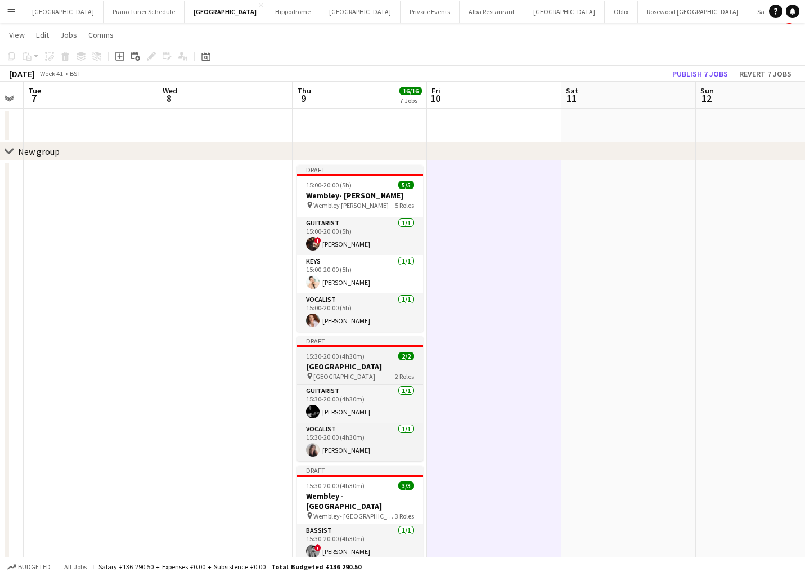
scroll to position [21, 0]
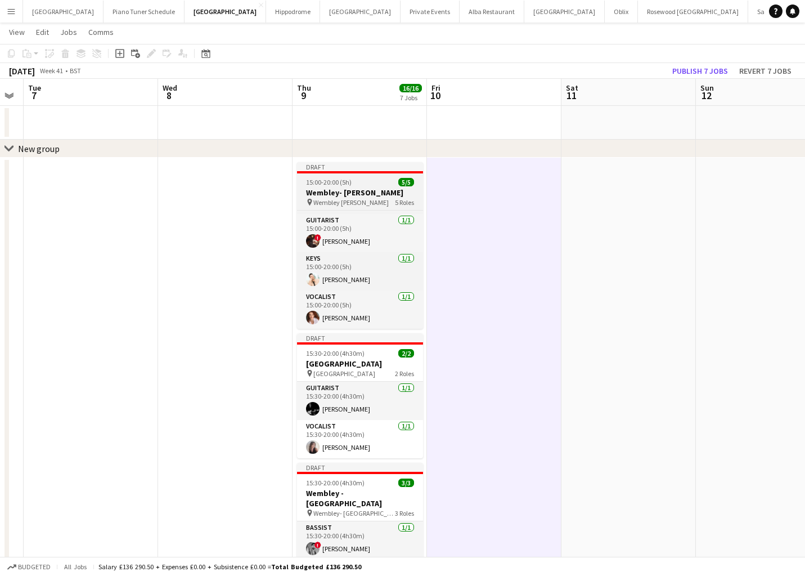
click at [353, 201] on span "Wembley [PERSON_NAME]" at bounding box center [350, 202] width 75 height 8
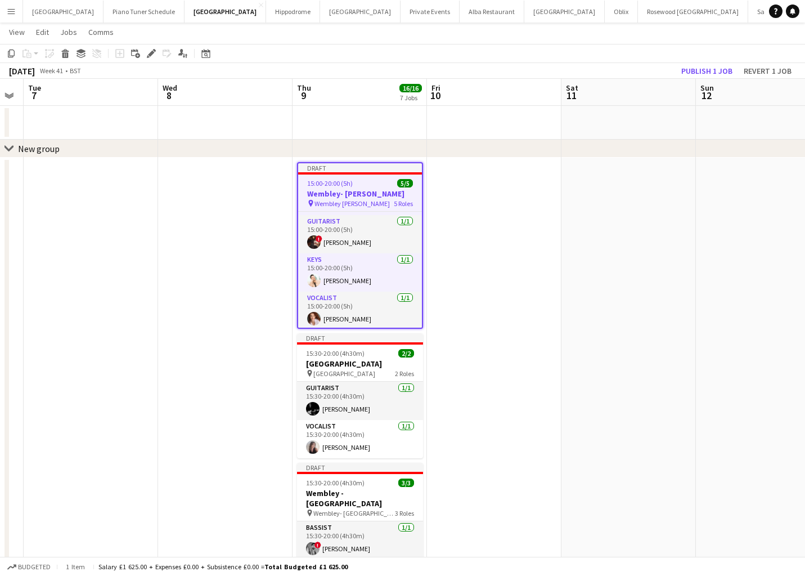
scroll to position [75, 0]
click at [353, 201] on span "Wembley [PERSON_NAME]" at bounding box center [351, 203] width 75 height 8
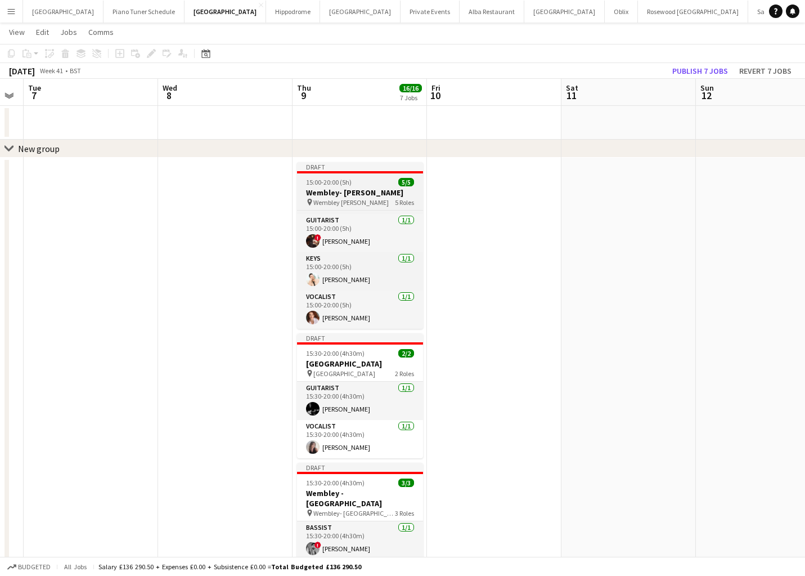
click at [353, 201] on span "Wembley [PERSON_NAME]" at bounding box center [350, 202] width 75 height 8
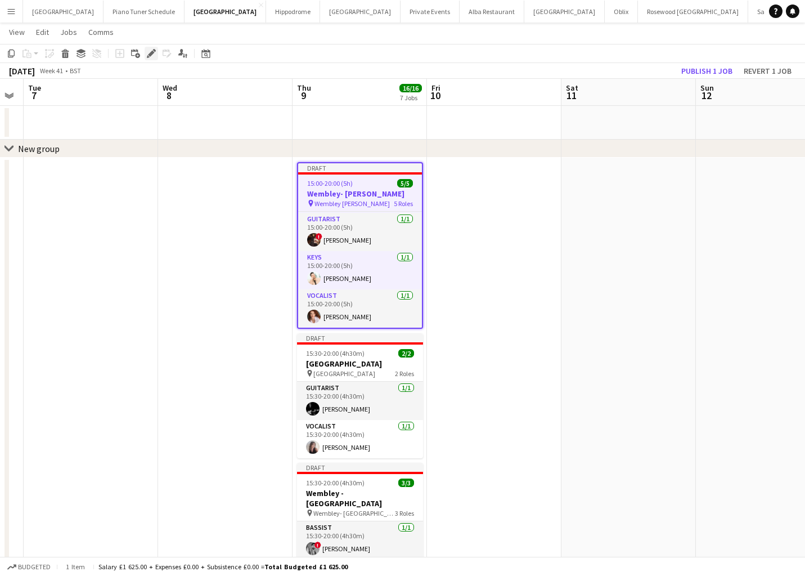
click at [151, 57] on icon "Edit" at bounding box center [151, 53] width 9 height 9
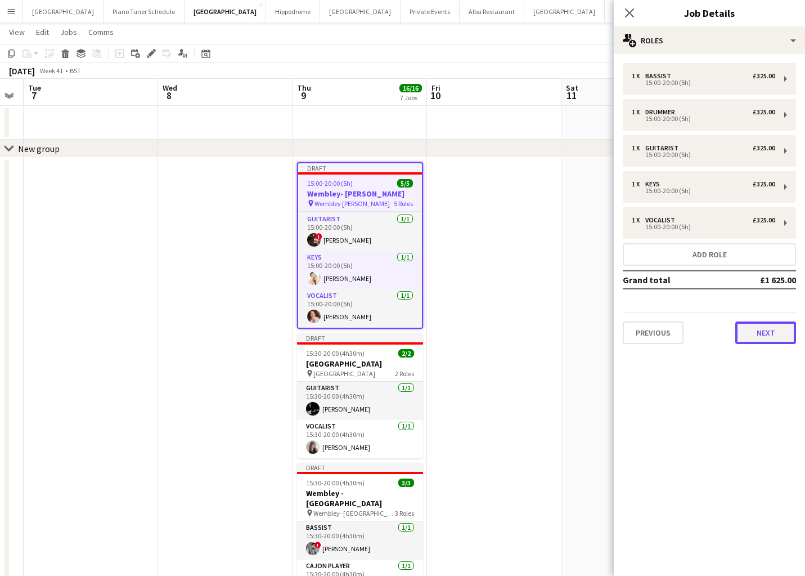
click at [775, 343] on button "Next" at bounding box center [765, 332] width 61 height 23
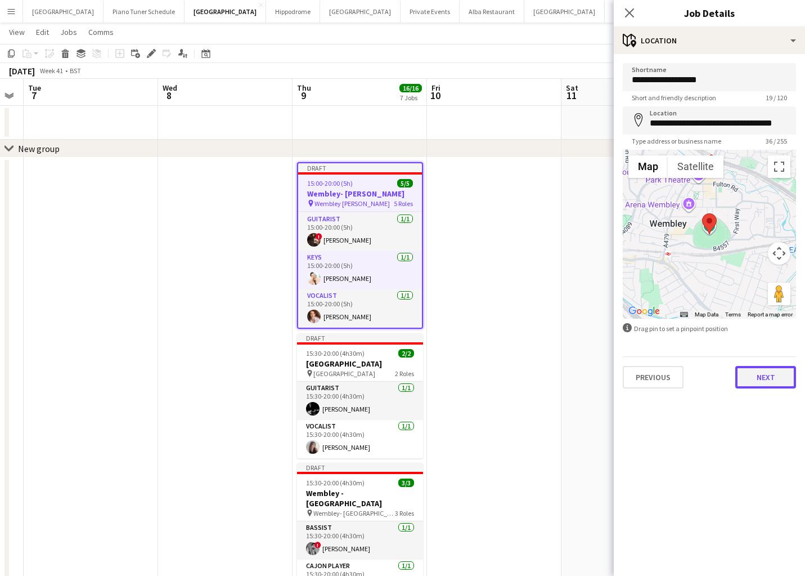
click at [766, 373] on button "Next" at bounding box center [765, 377] width 61 height 23
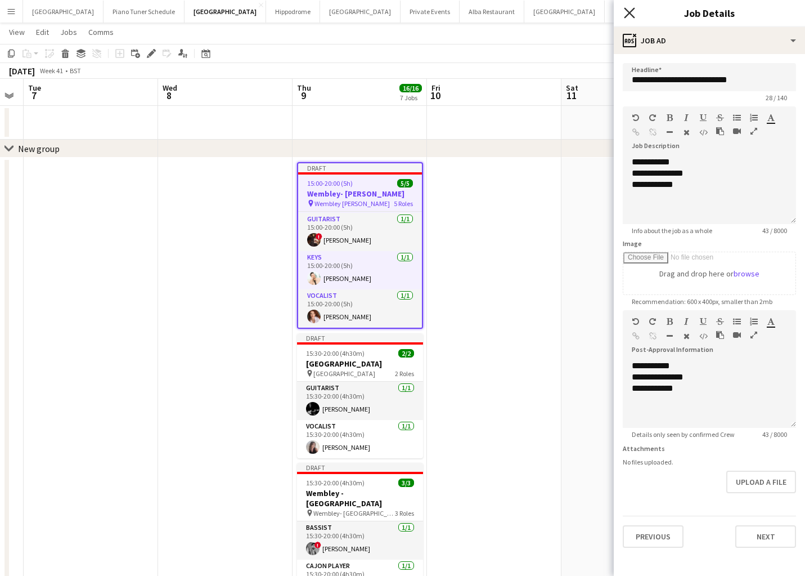
click at [631, 16] on icon "Close pop-in" at bounding box center [629, 12] width 11 height 11
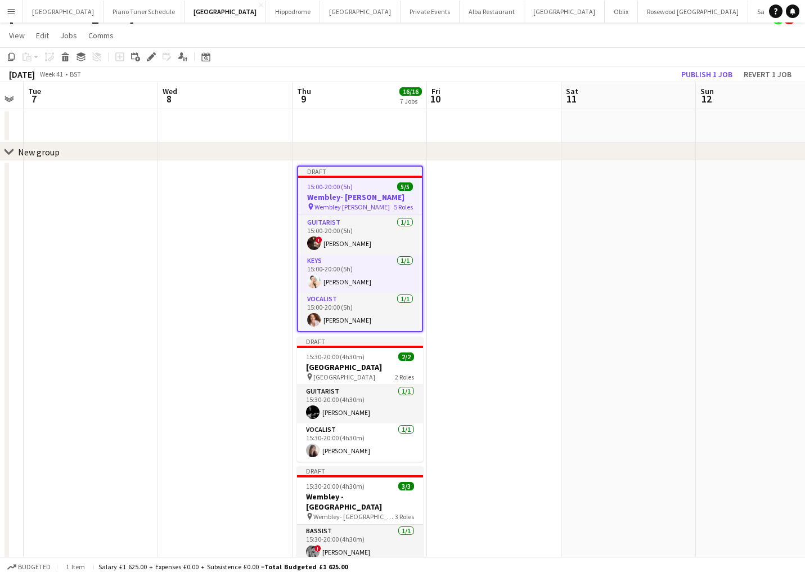
scroll to position [24, 0]
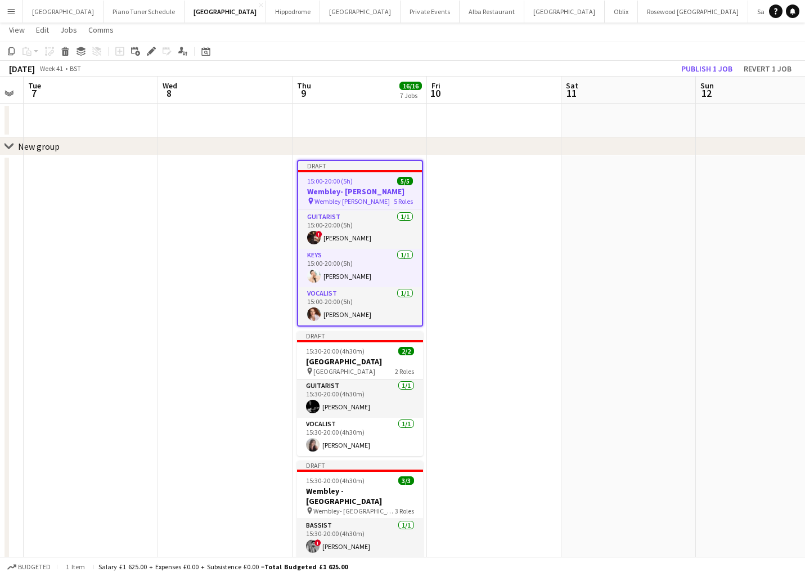
click at [362, 197] on span "Wembley [PERSON_NAME]" at bounding box center [351, 201] width 75 height 8
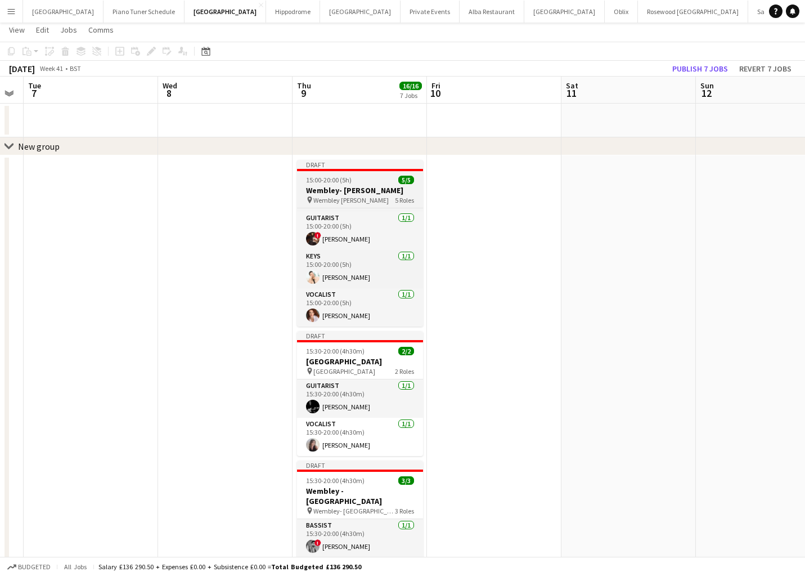
click at [362, 197] on span "Wembley [PERSON_NAME]" at bounding box center [350, 200] width 75 height 8
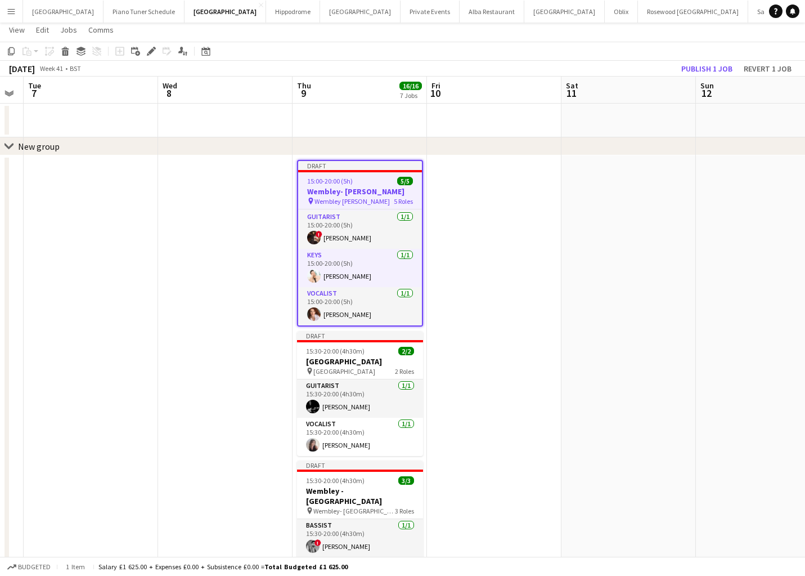
click at [365, 199] on span "Wembley [PERSON_NAME]" at bounding box center [351, 201] width 75 height 8
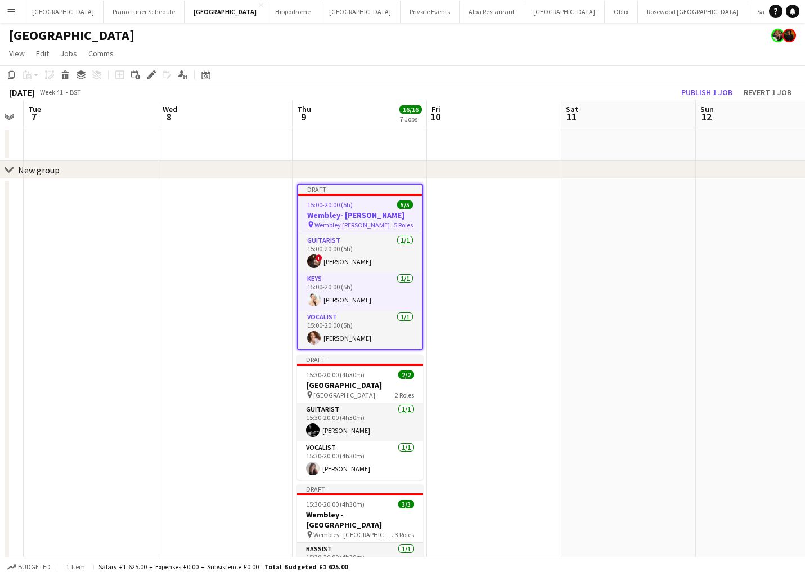
scroll to position [0, 0]
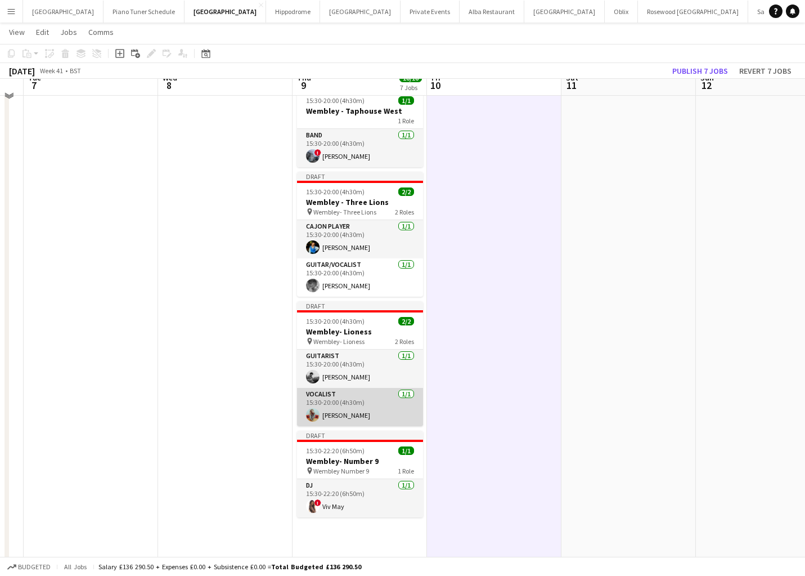
scroll to position [591, 0]
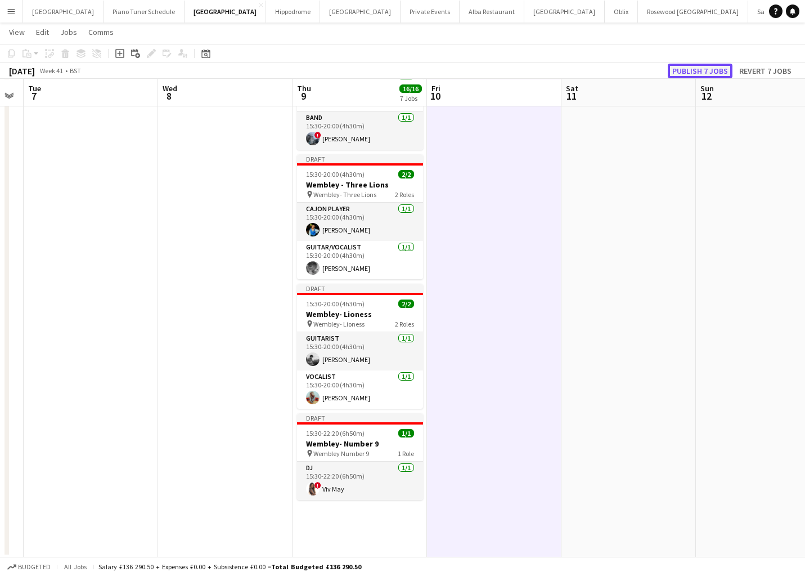
click at [702, 70] on button "Publish 7 jobs" at bounding box center [700, 71] width 65 height 15
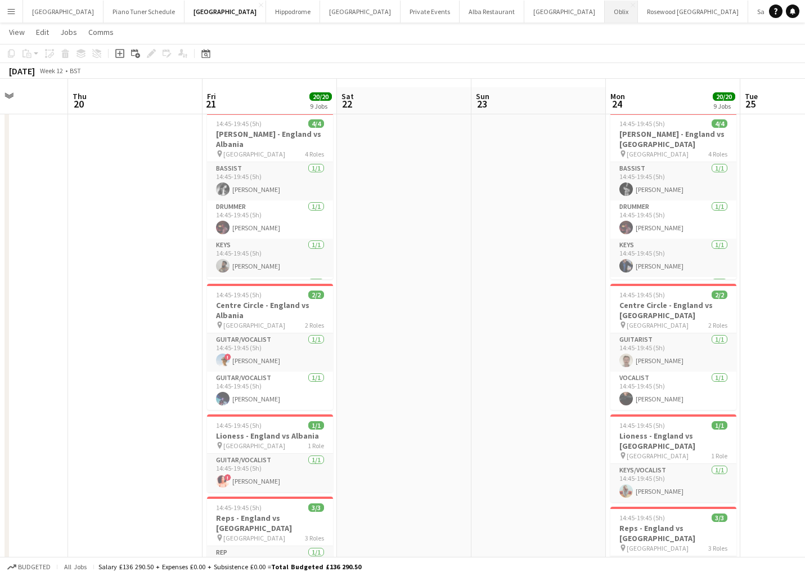
scroll to position [25, 0]
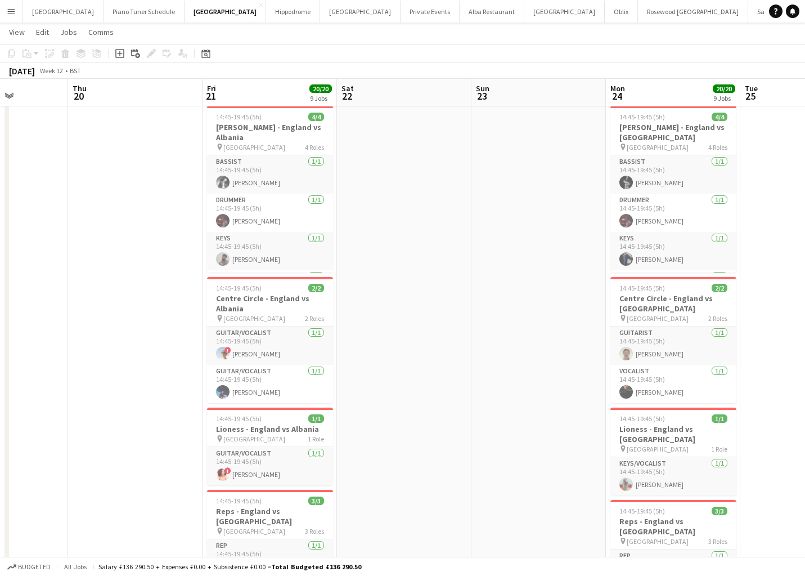
click at [14, 11] on app-icon "Menu" at bounding box center [11, 11] width 9 height 9
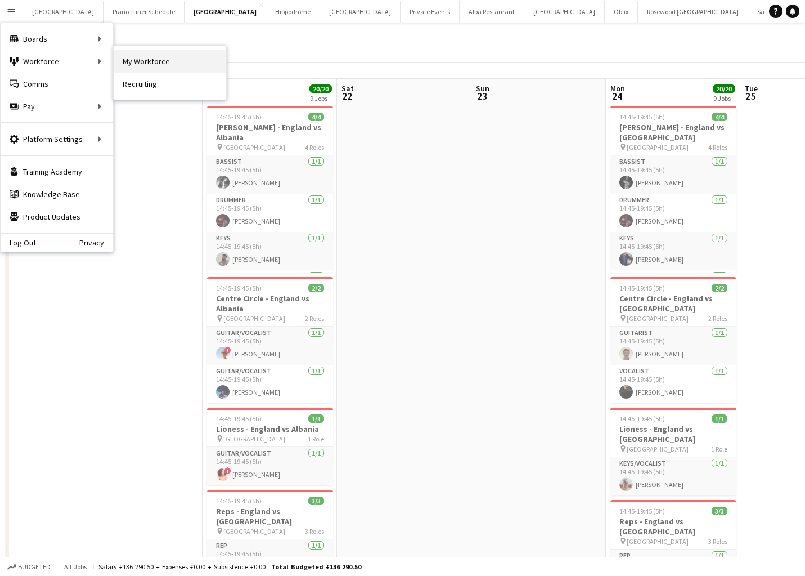
click at [127, 64] on link "My Workforce" at bounding box center [170, 61] width 113 height 23
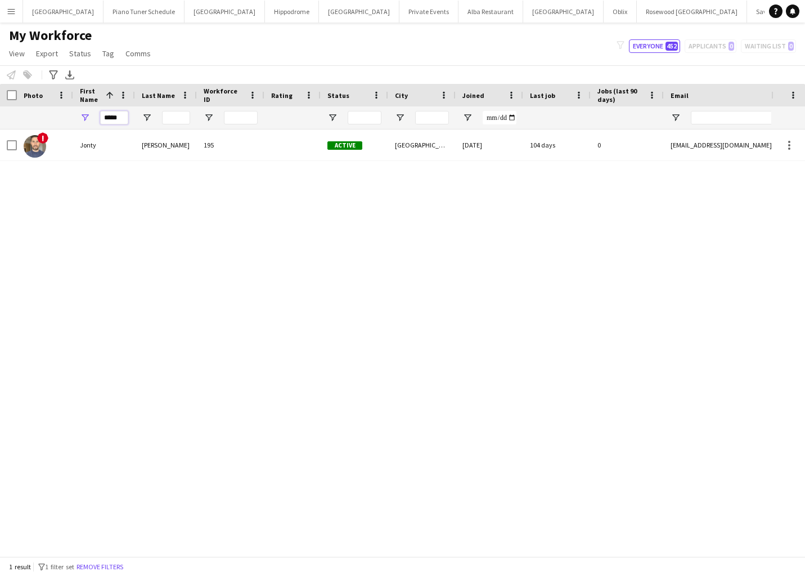
click at [115, 118] on input "*****" at bounding box center [114, 118] width 28 height 14
type input "*"
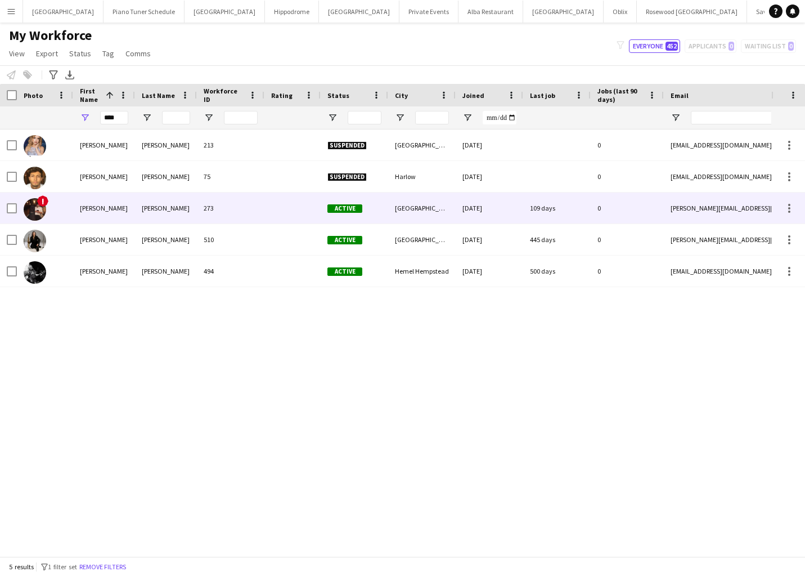
click at [238, 205] on div "273" at bounding box center [231, 207] width 68 height 31
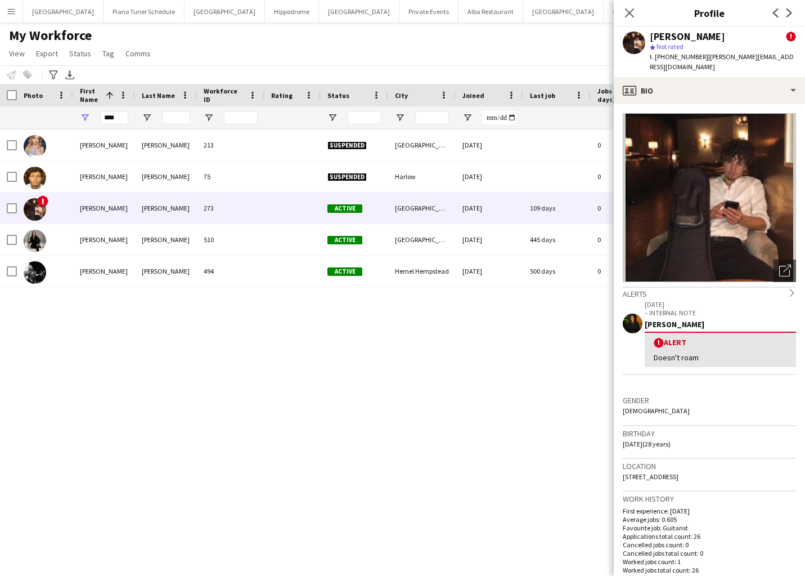
scroll to position [14, 0]
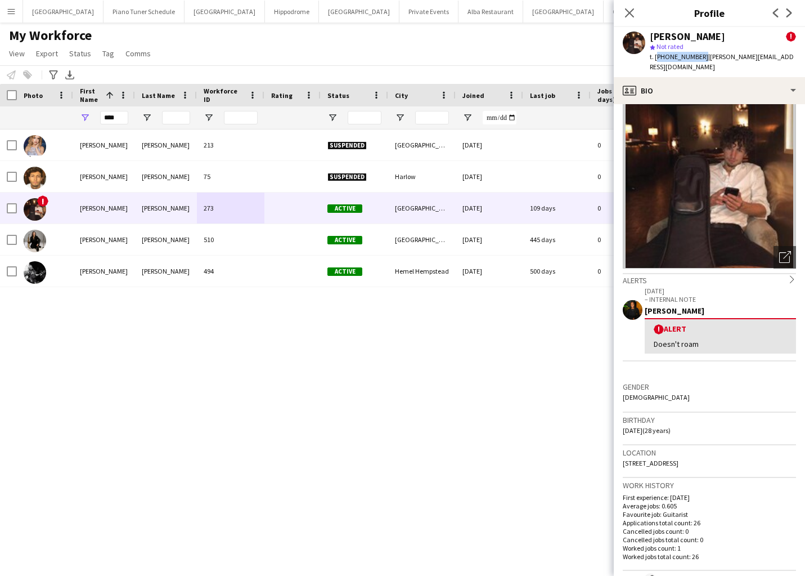
drag, startPoint x: 698, startPoint y: 57, endPoint x: 658, endPoint y: 60, distance: 39.5
click at [658, 60] on span "t. [PHONE_NUMBER]" at bounding box center [679, 56] width 59 height 8
click at [673, 53] on span "t. [PHONE_NUMBER]" at bounding box center [679, 56] width 59 height 8
drag, startPoint x: 698, startPoint y: 56, endPoint x: 656, endPoint y: 57, distance: 42.2
click at [656, 57] on span "t. [PHONE_NUMBER]" at bounding box center [679, 56] width 59 height 8
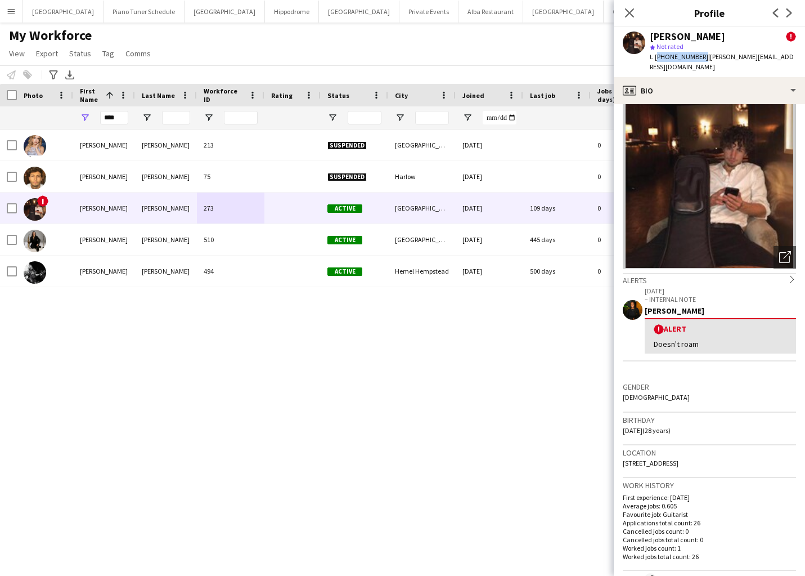
copy span "[PHONE_NUMBER]"
click at [116, 119] on input "****" at bounding box center [114, 118] width 28 height 14
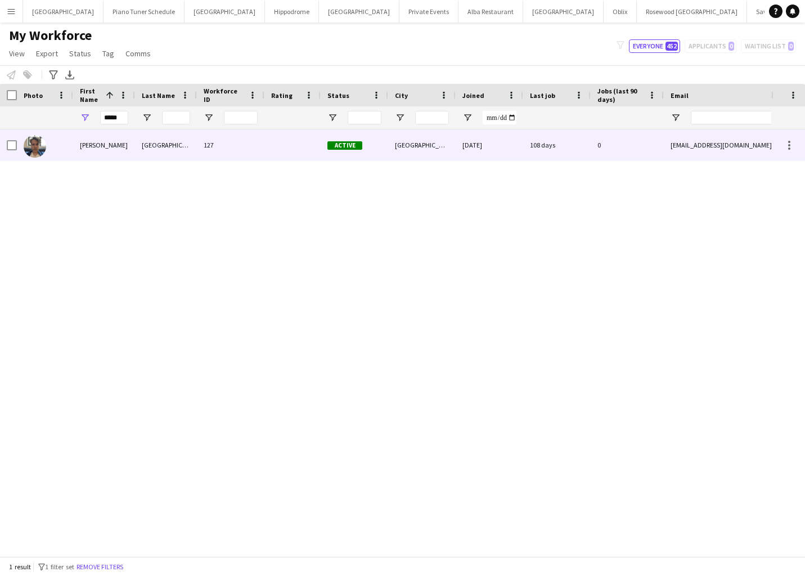
click at [106, 148] on div "[PERSON_NAME]" at bounding box center [104, 144] width 62 height 31
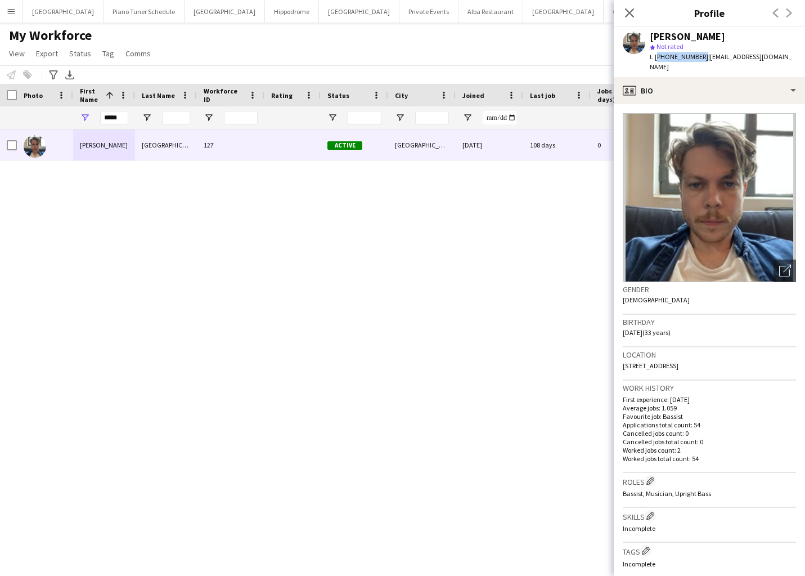
drag, startPoint x: 698, startPoint y: 56, endPoint x: 655, endPoint y: 60, distance: 42.9
click at [655, 60] on span "t. [PHONE_NUMBER]" at bounding box center [679, 56] width 59 height 8
copy span "[PHONE_NUMBER]"
click at [113, 117] on input "*****" at bounding box center [114, 118] width 28 height 14
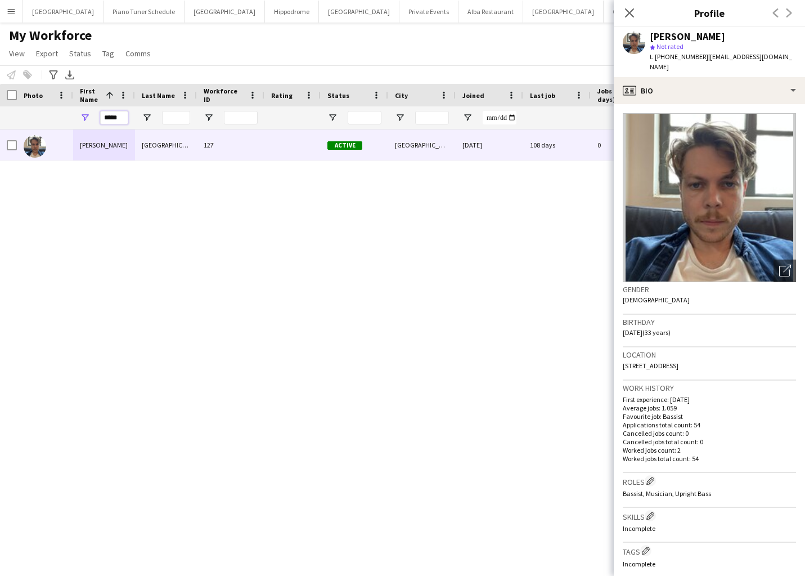
click at [113, 117] on input "*****" at bounding box center [114, 118] width 28 height 14
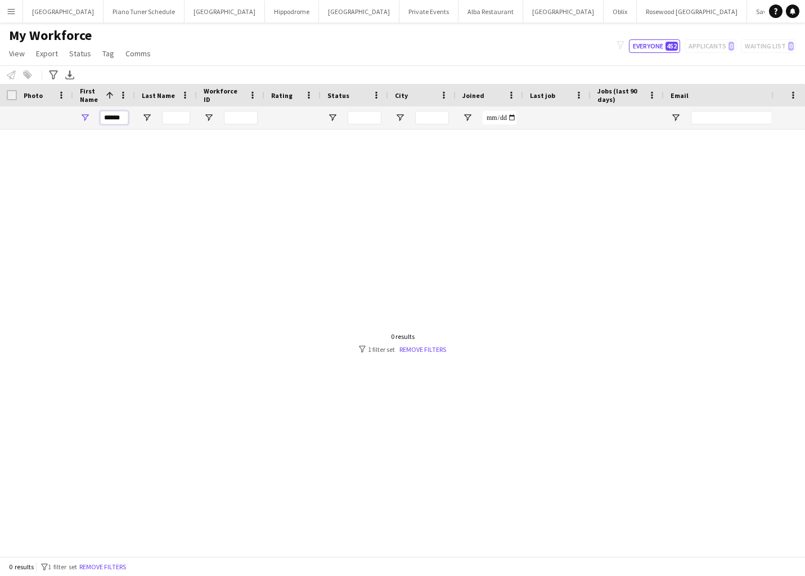
scroll to position [0, 0]
type input "*"
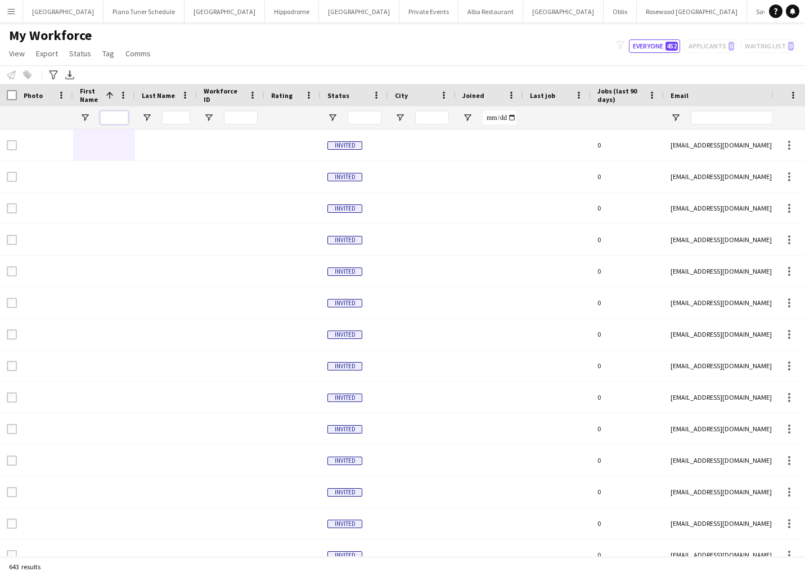
scroll to position [0, 6]
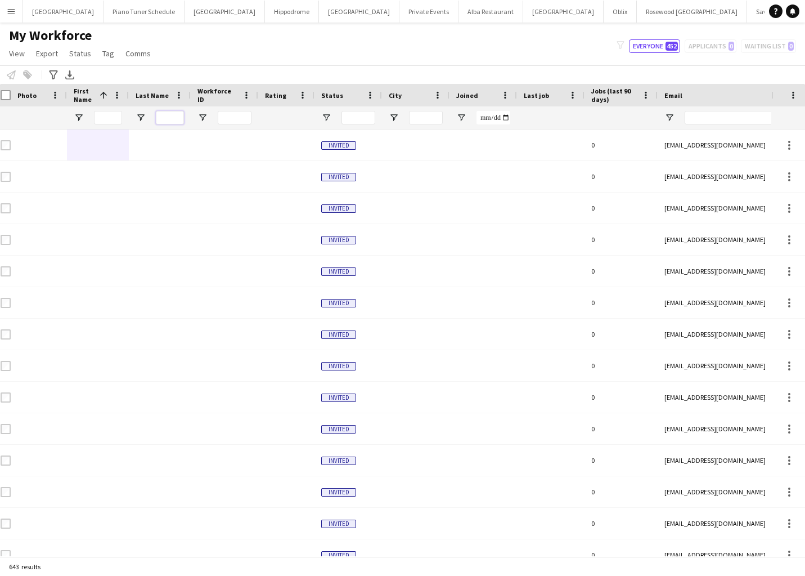
click at [160, 119] on input "Last Name Filter Input" at bounding box center [170, 118] width 28 height 14
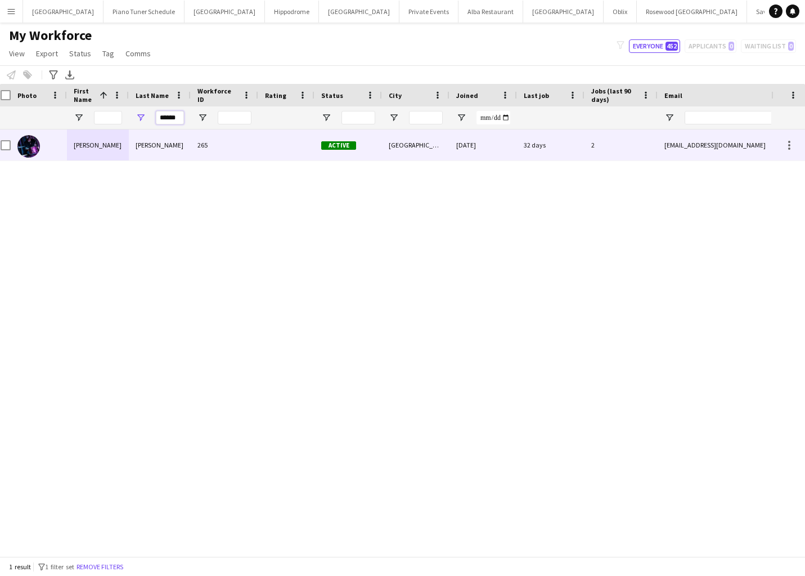
type input "******"
click at [147, 141] on div "[PERSON_NAME]" at bounding box center [160, 144] width 62 height 31
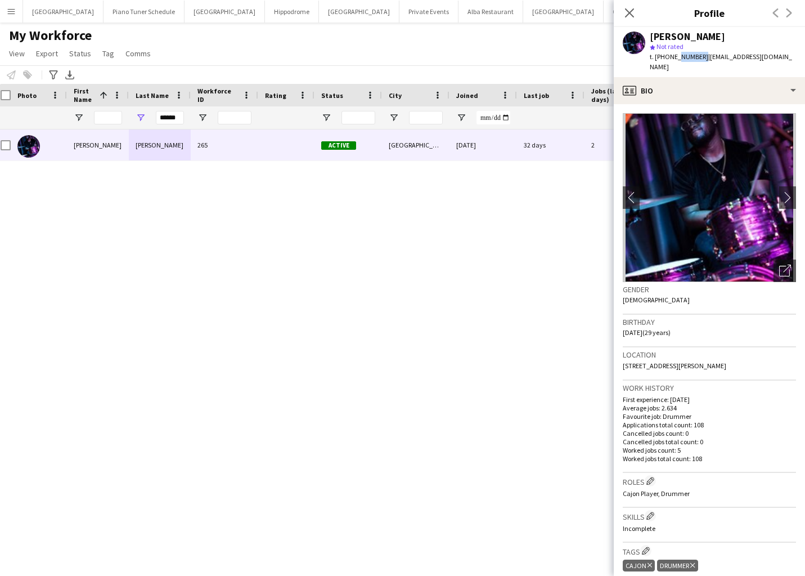
drag, startPoint x: 700, startPoint y: 56, endPoint x: 675, endPoint y: 60, distance: 25.6
click at [673, 60] on span "t. [PHONE_NUMBER]" at bounding box center [679, 56] width 59 height 8
drag, startPoint x: 701, startPoint y: 56, endPoint x: 655, endPoint y: 60, distance: 45.7
click at [655, 60] on span "t. [PHONE_NUMBER]" at bounding box center [679, 56] width 59 height 8
copy span "[PHONE_NUMBER]"
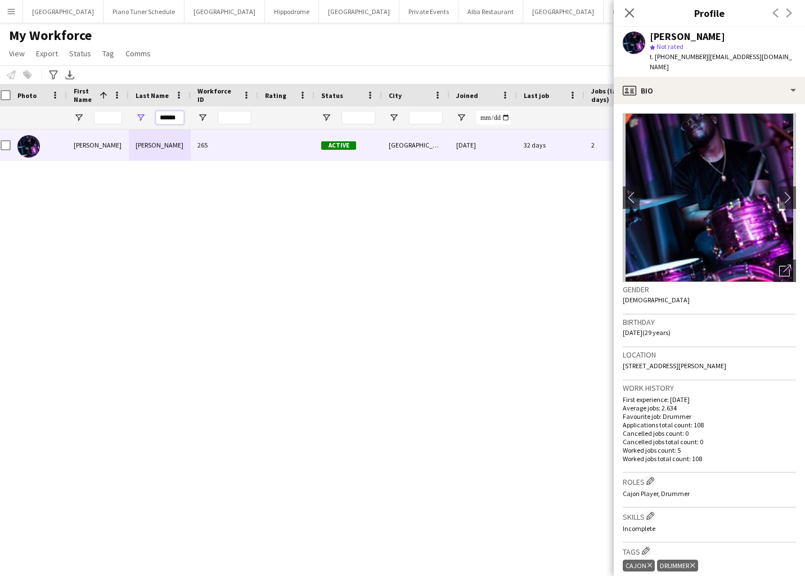
click at [173, 119] on input "******" at bounding box center [170, 118] width 28 height 14
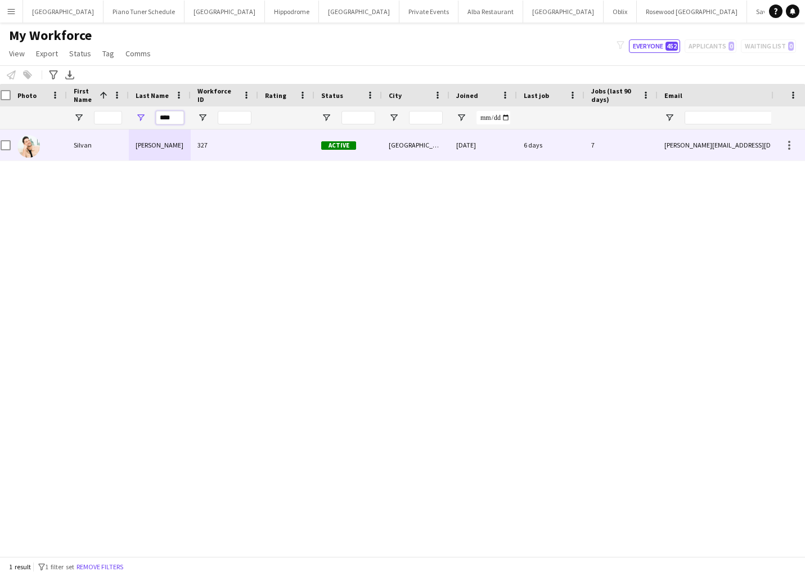
type input "****"
click at [154, 141] on div "[PERSON_NAME]" at bounding box center [160, 144] width 62 height 31
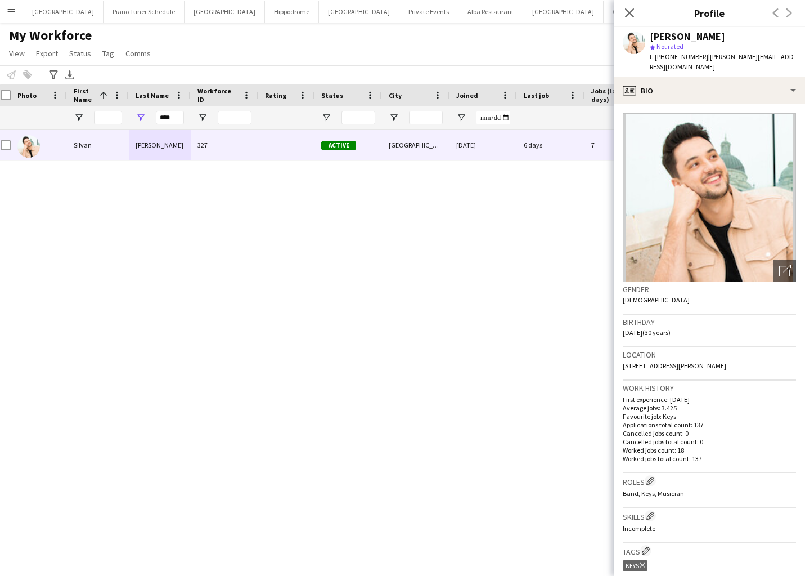
drag, startPoint x: 702, startPoint y: 57, endPoint x: 657, endPoint y: 61, distance: 45.2
click at [657, 61] on div "t. [PHONE_NUMBER] | [PERSON_NAME][EMAIL_ADDRESS][DOMAIN_NAME]" at bounding box center [723, 62] width 146 height 20
copy span "[PHONE_NUMBER]"
click at [170, 116] on input "****" at bounding box center [170, 118] width 28 height 14
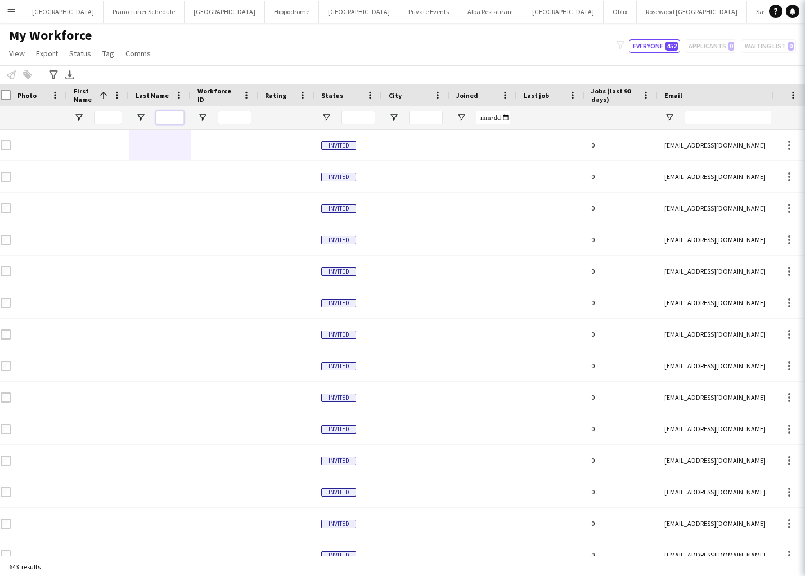
scroll to position [0, 31]
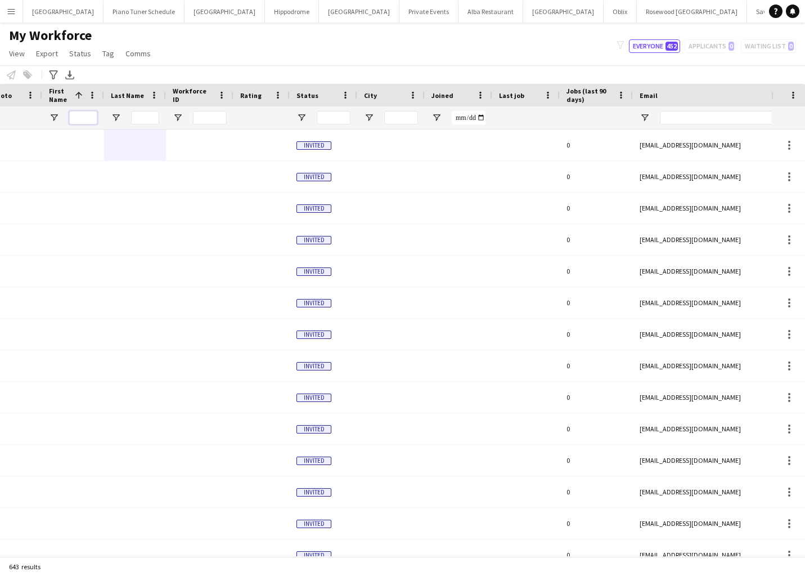
click at [88, 114] on input "First Name Filter Input" at bounding box center [83, 118] width 28 height 14
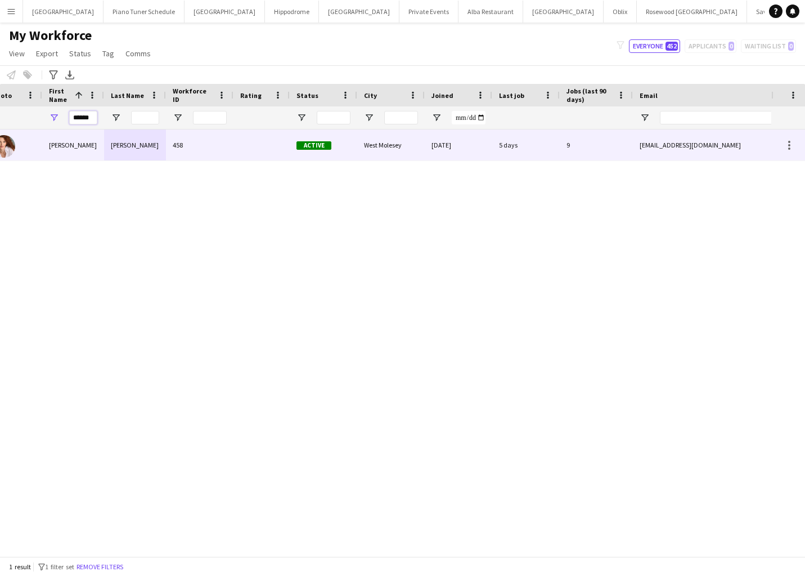
type input "******"
click at [143, 149] on div "[PERSON_NAME]" at bounding box center [135, 144] width 62 height 31
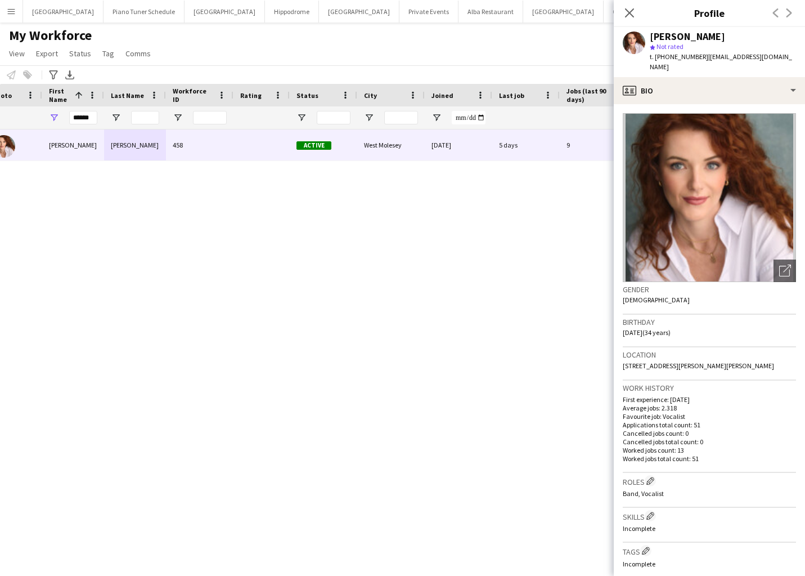
drag, startPoint x: 702, startPoint y: 57, endPoint x: 657, endPoint y: 60, distance: 45.1
click at [657, 60] on span "t. [PHONE_NUMBER]" at bounding box center [679, 56] width 59 height 8
copy span "[PHONE_NUMBER]"
